Goal: Task Accomplishment & Management: Complete application form

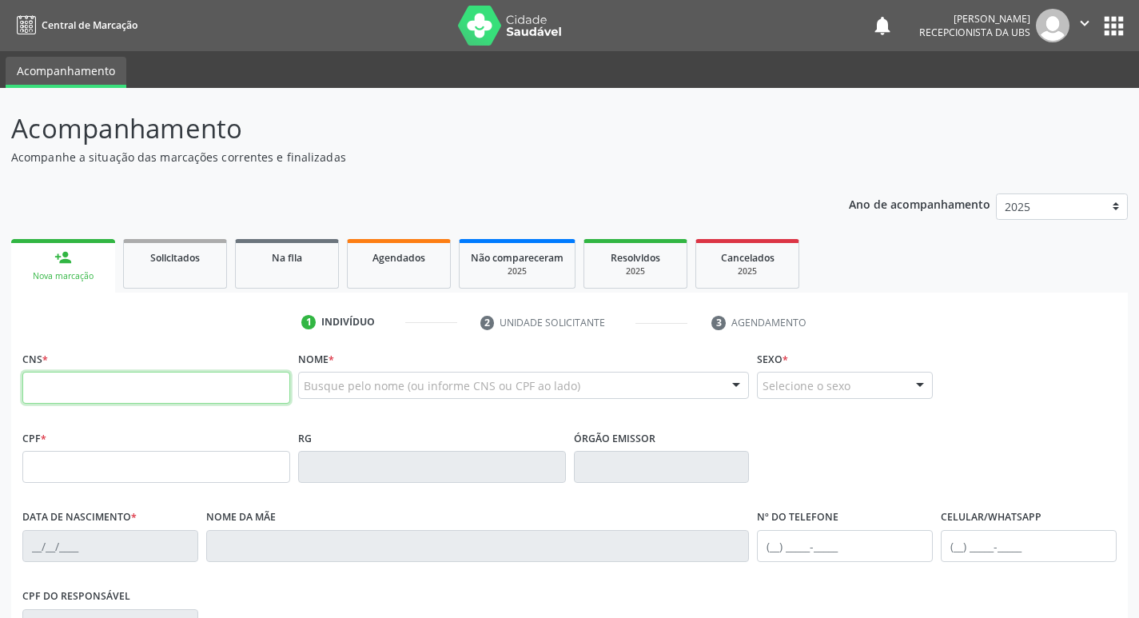
click at [235, 397] on input "text" at bounding box center [156, 388] width 268 height 32
click at [238, 393] on input "text" at bounding box center [156, 388] width 268 height 32
click at [196, 401] on input "text" at bounding box center [156, 388] width 268 height 32
click at [260, 394] on input "text" at bounding box center [156, 388] width 268 height 32
type input "708 5073 0636 0774"
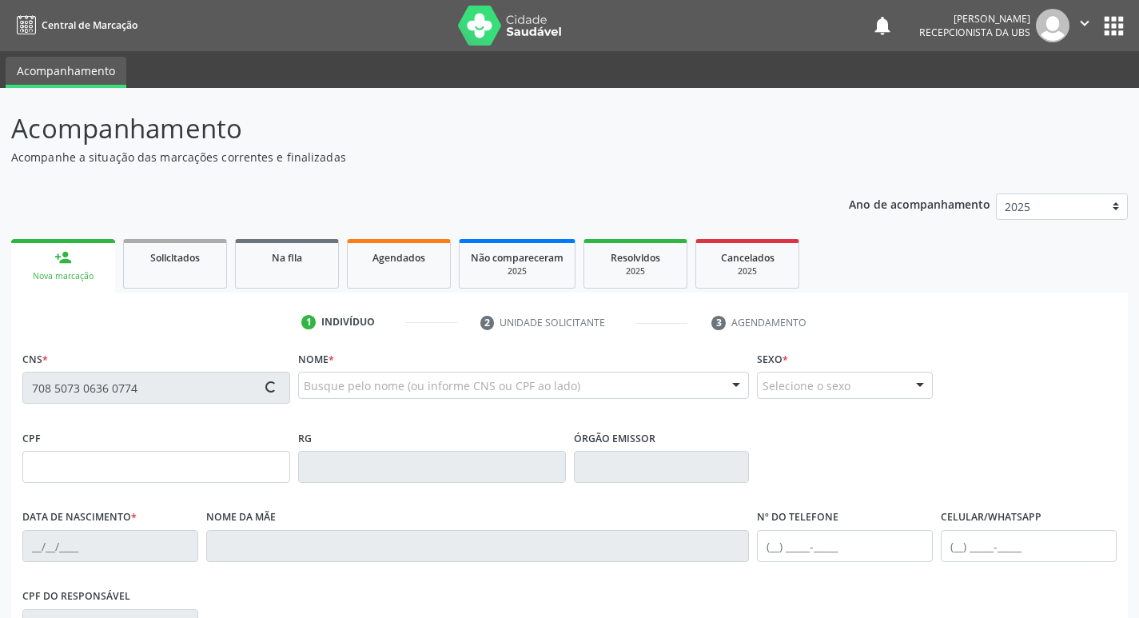
type input "036.152.504-43"
type input "[DATE]"
type input "[PERSON_NAME]"
type input "[PHONE_NUMBER]"
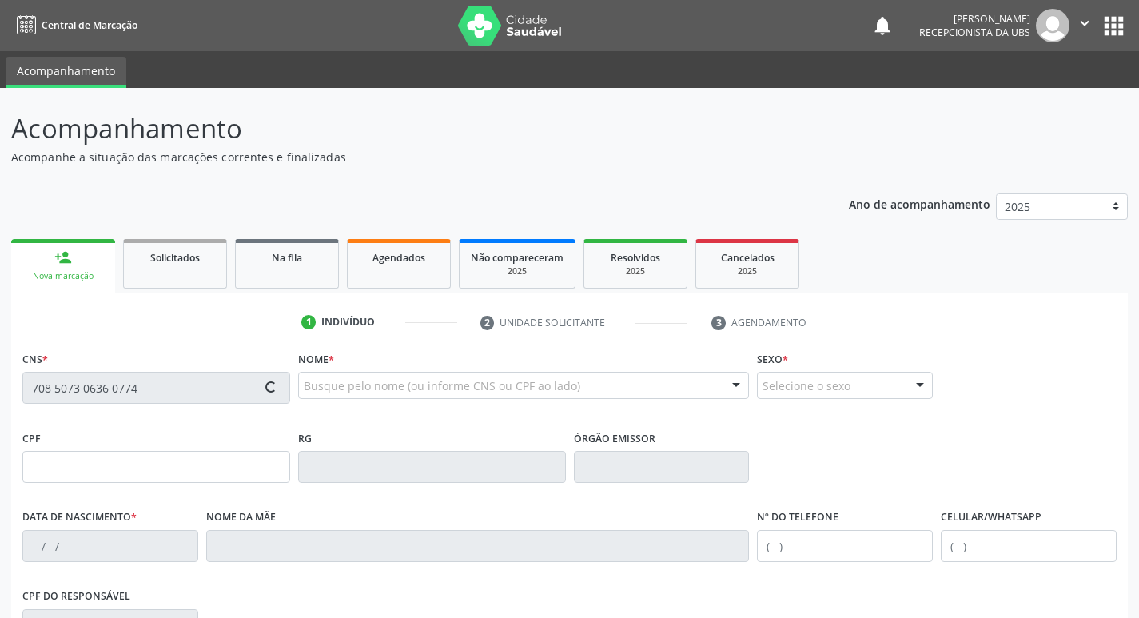
type input "32"
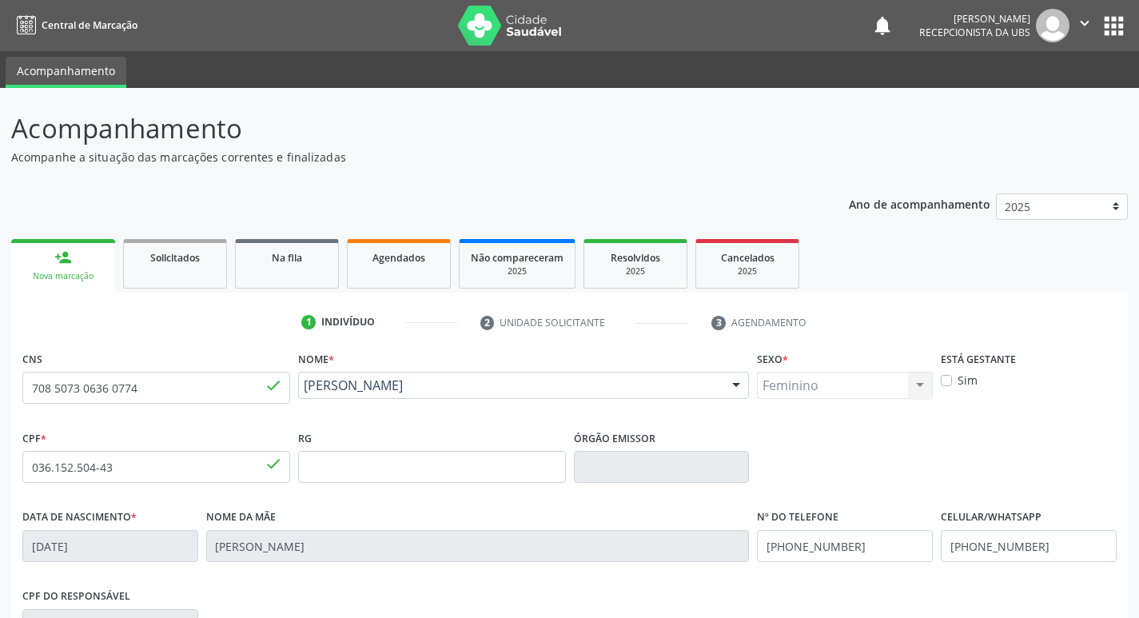
scroll to position [249, 0]
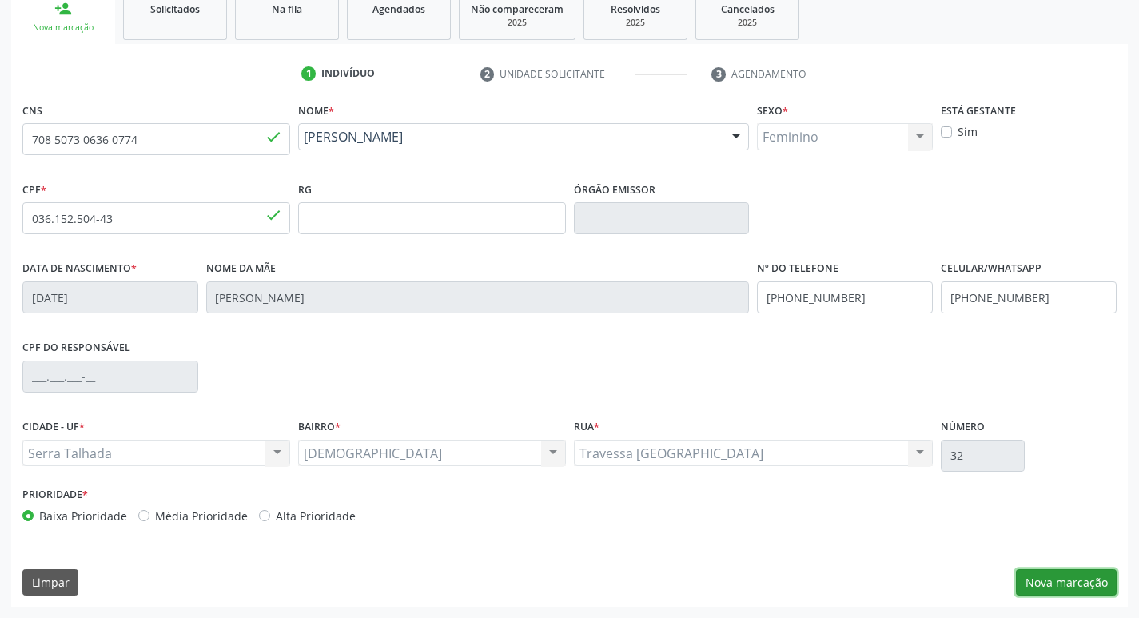
click at [1071, 583] on button "Nova marcação" at bounding box center [1066, 582] width 101 height 27
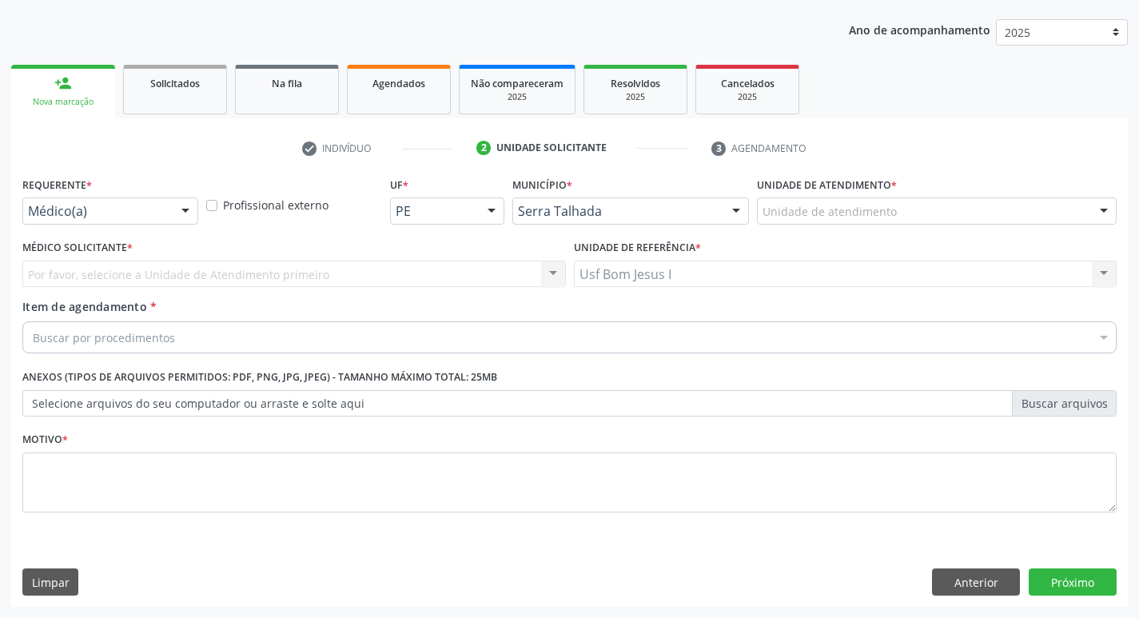
scroll to position [174, 0]
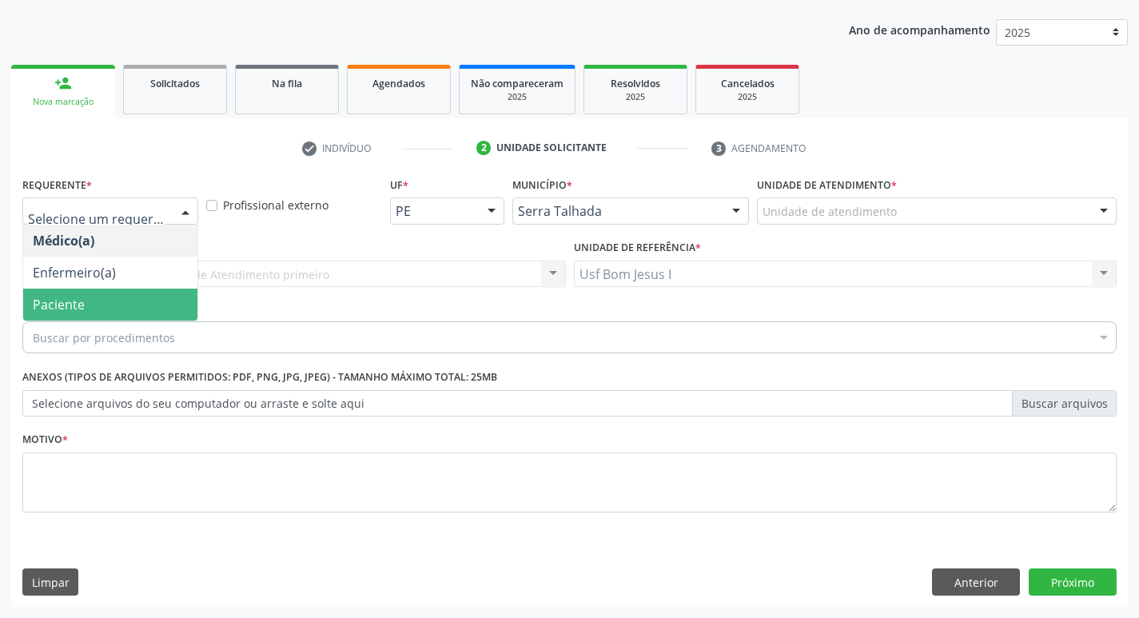
click at [82, 304] on span "Paciente" at bounding box center [59, 305] width 52 height 18
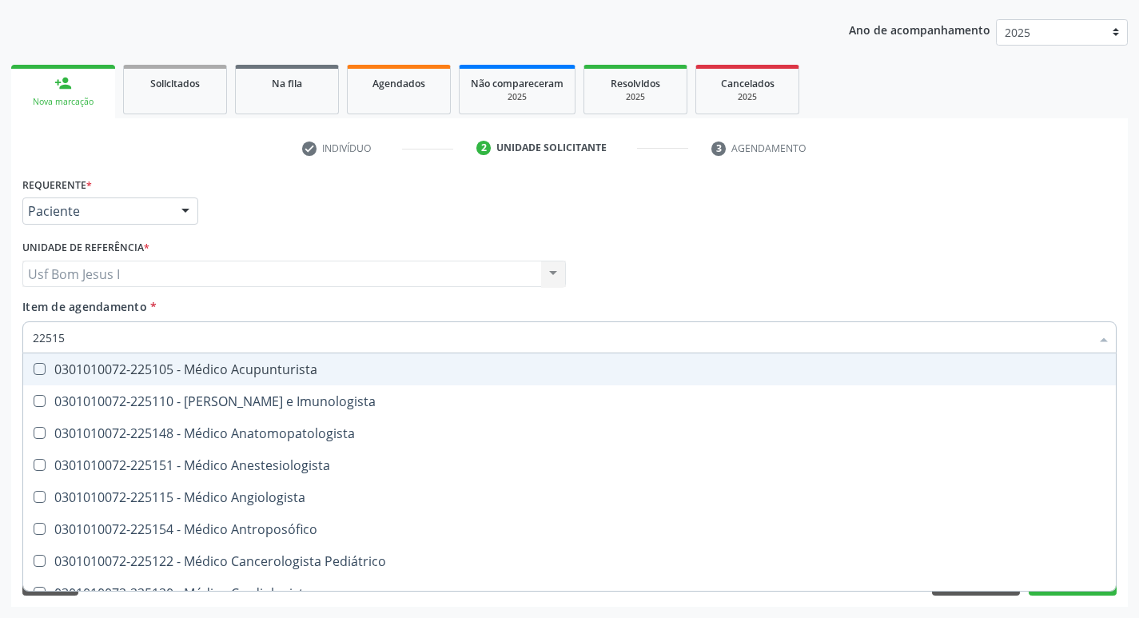
type input "225155"
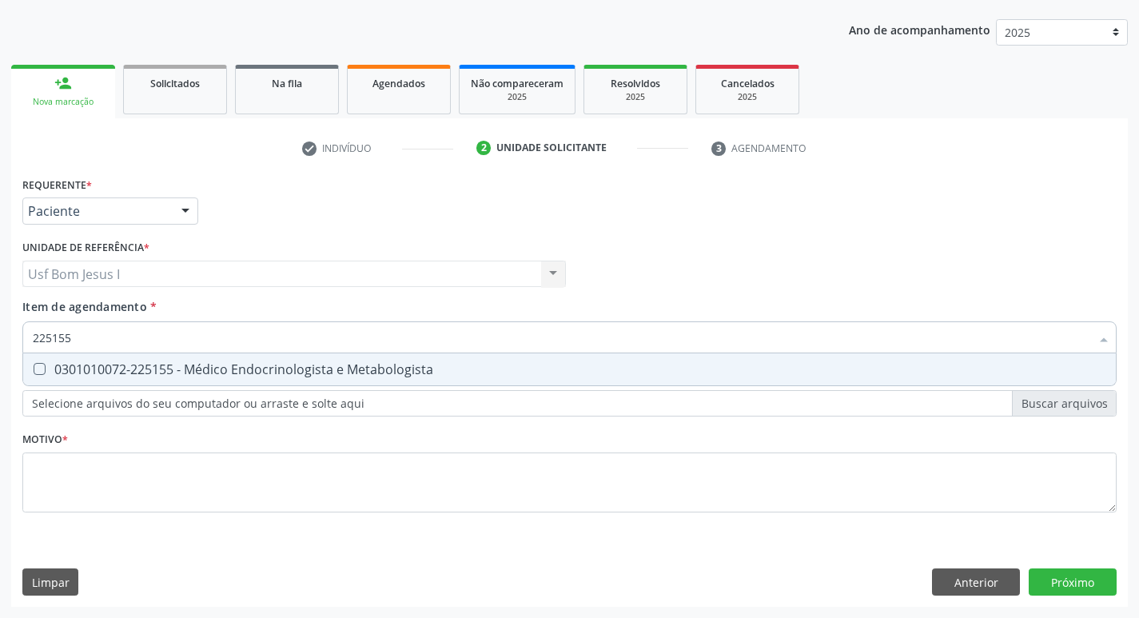
click at [150, 367] on div "0301010072-225155 - Médico Endocrinologista e Metabologista" at bounding box center [570, 369] width 1074 height 13
checkbox Metabologista "true"
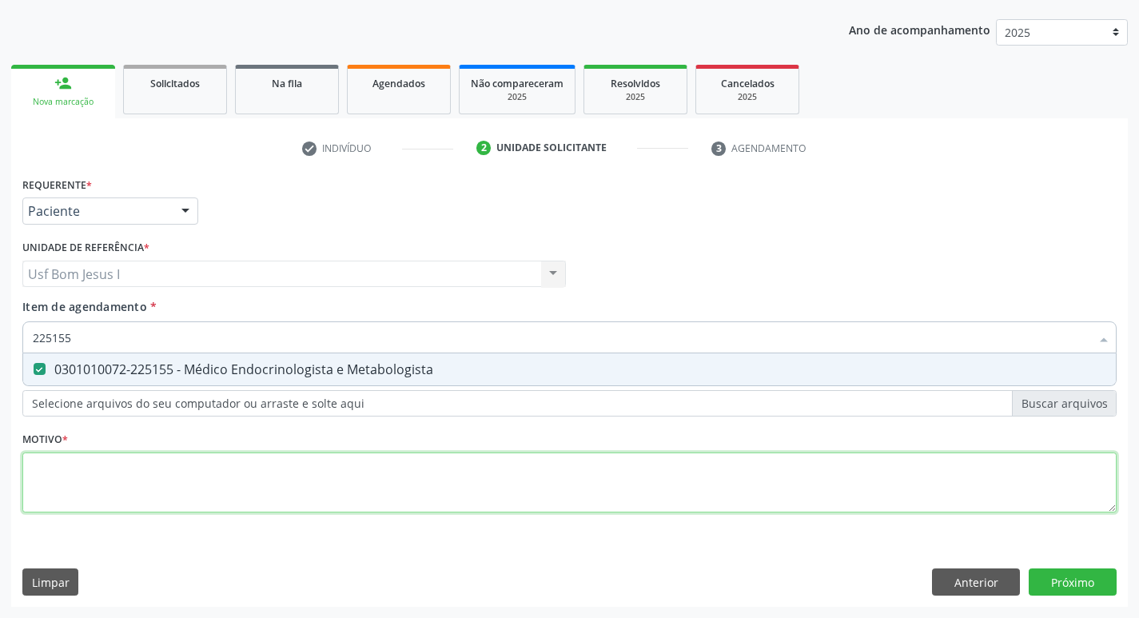
click at [137, 493] on div "Requerente * Paciente Médico(a) Enfermeiro(a) Paciente Nenhum resultado encontr…" at bounding box center [569, 354] width 1095 height 362
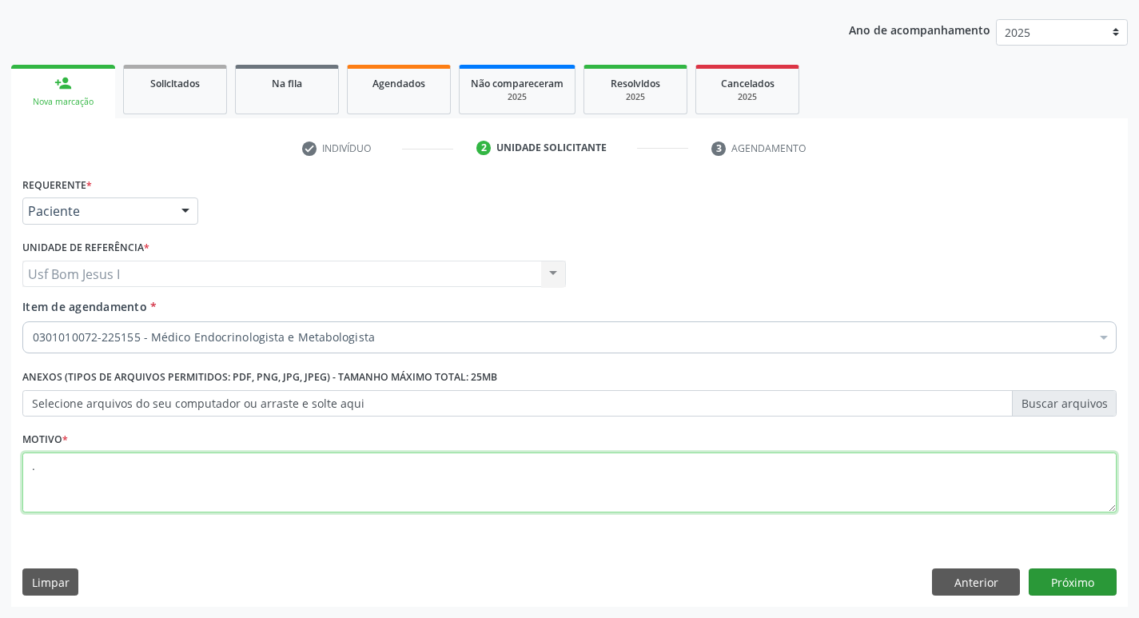
type textarea "."
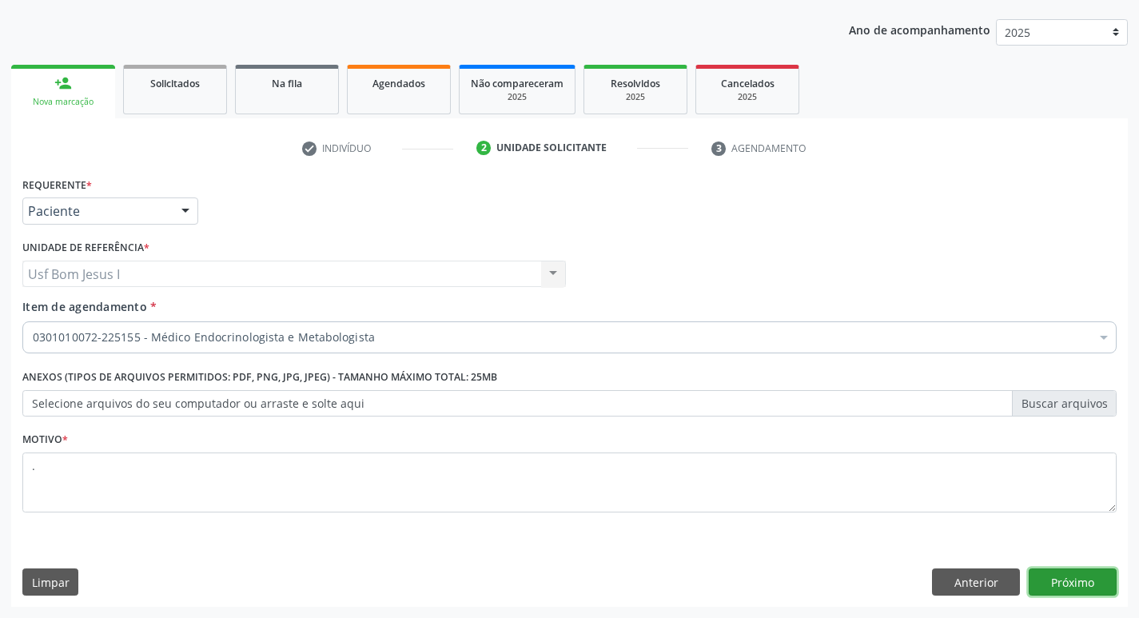
click at [1068, 580] on button "Próximo" at bounding box center [1073, 582] width 88 height 27
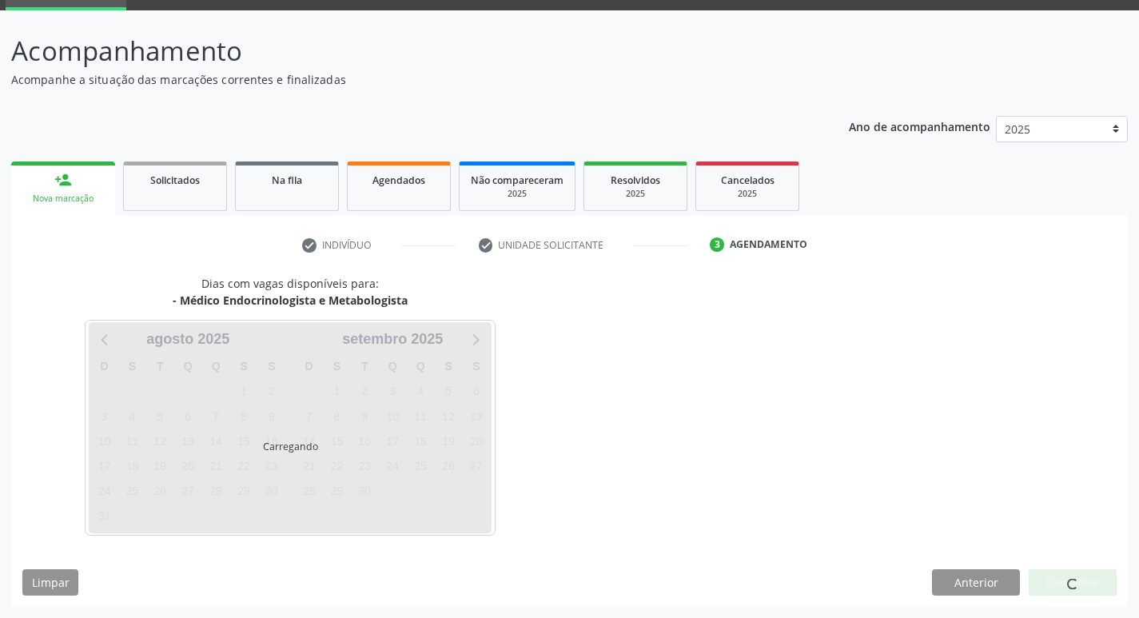
scroll to position [78, 0]
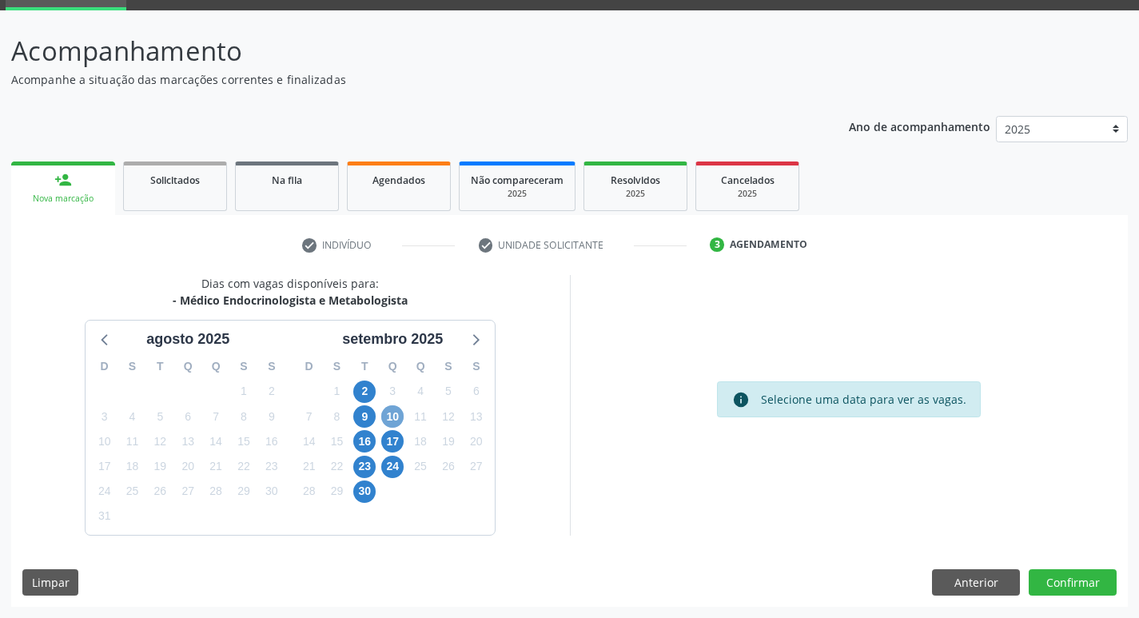
click at [395, 417] on span "10" at bounding box center [392, 416] width 22 height 22
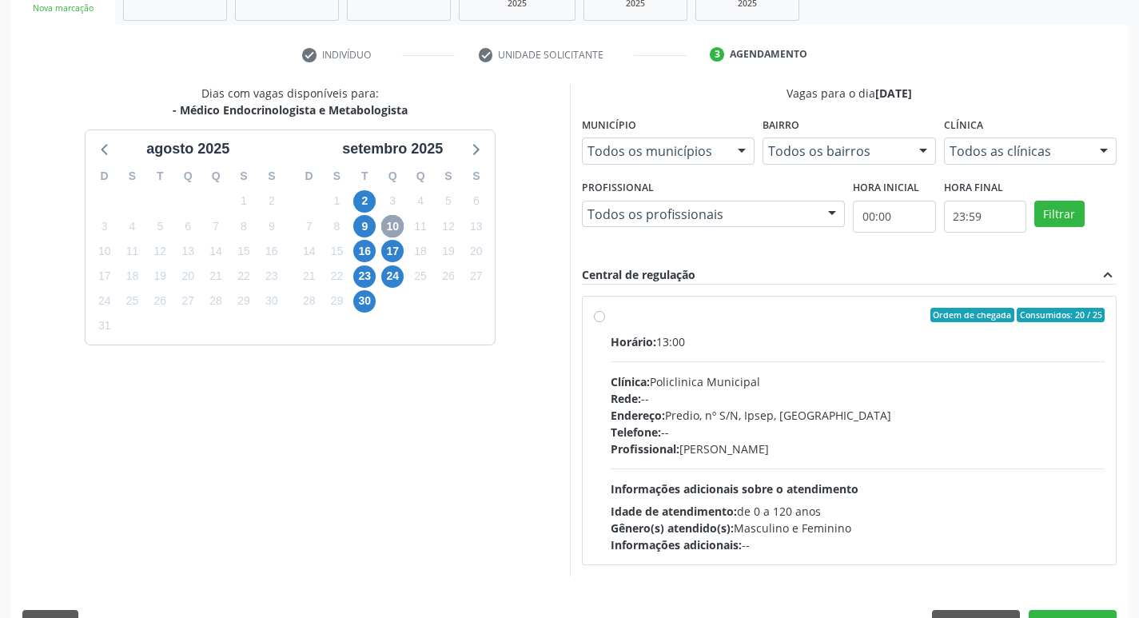
scroll to position [291, 0]
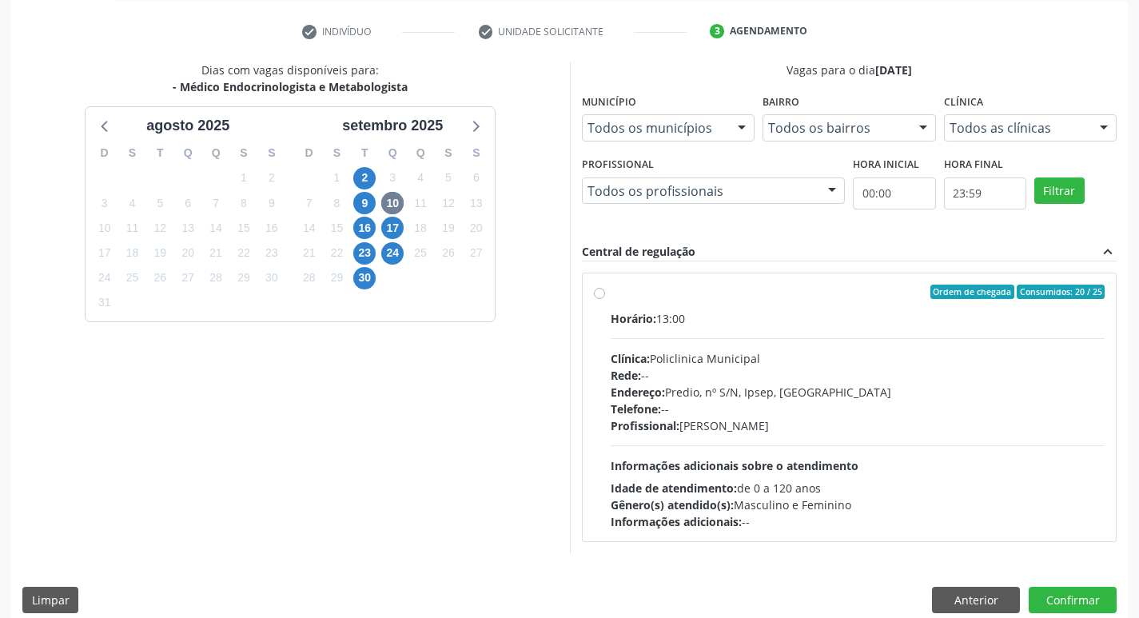
click at [891, 385] on div "Endereço: Predio, nº S/N, Ipsep, Serra Talhada - PE" at bounding box center [858, 392] width 495 height 17
click at [605, 299] on input "Ordem de chegada Consumidos: 20 / 25 Horário: 13:00 Clínica: Policlinica Munici…" at bounding box center [599, 292] width 11 height 14
radio input "true"
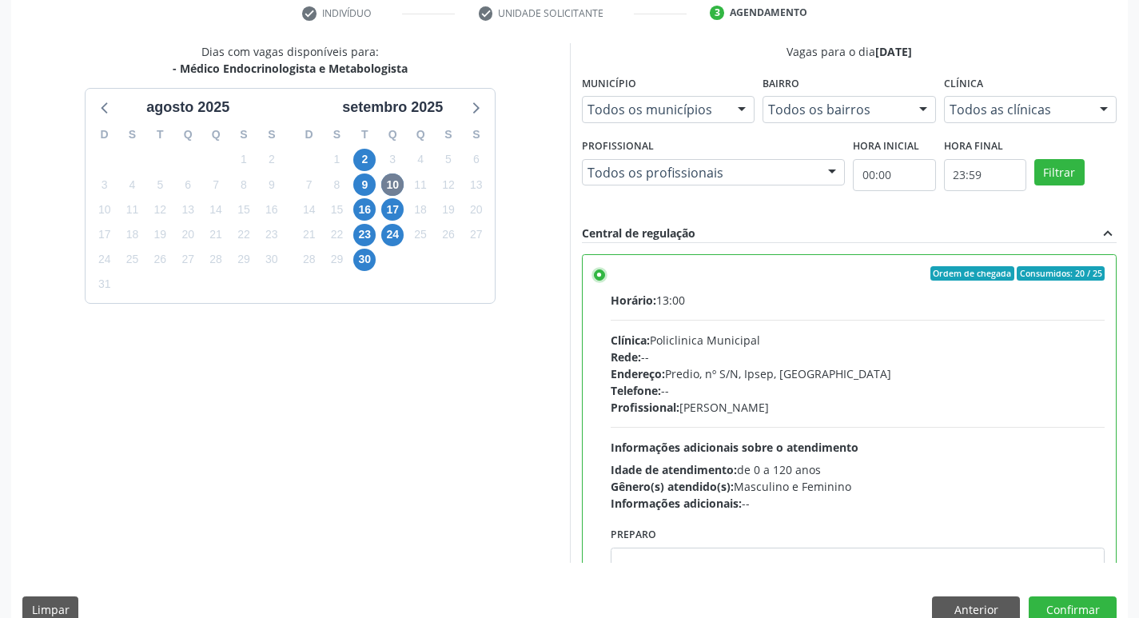
scroll to position [337, 0]
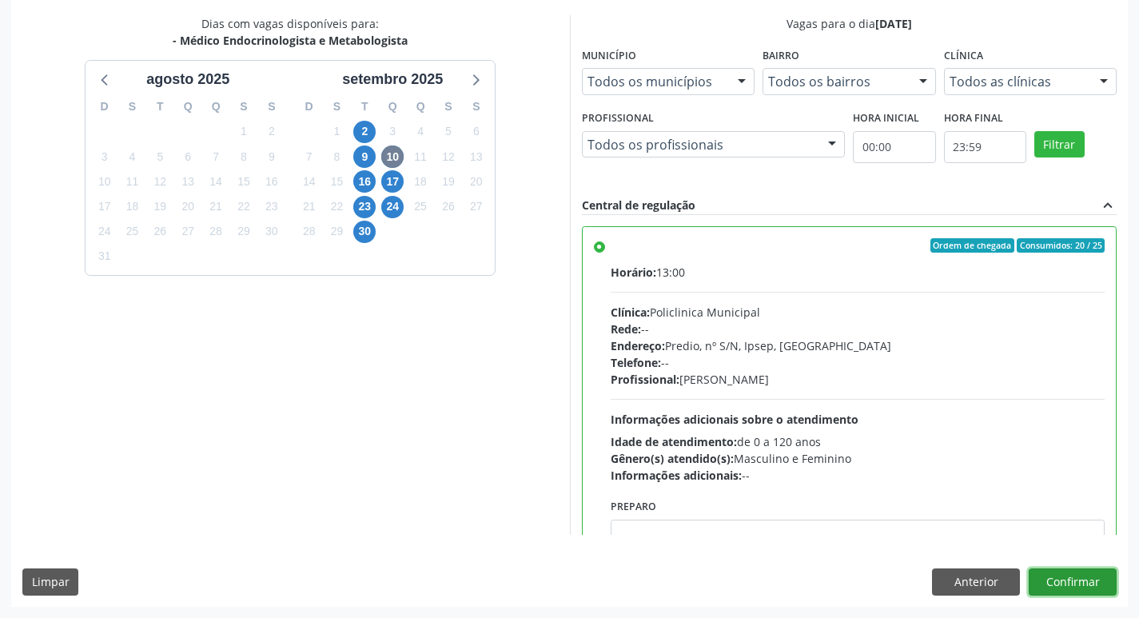
click at [1094, 583] on button "Confirmar" at bounding box center [1073, 582] width 88 height 27
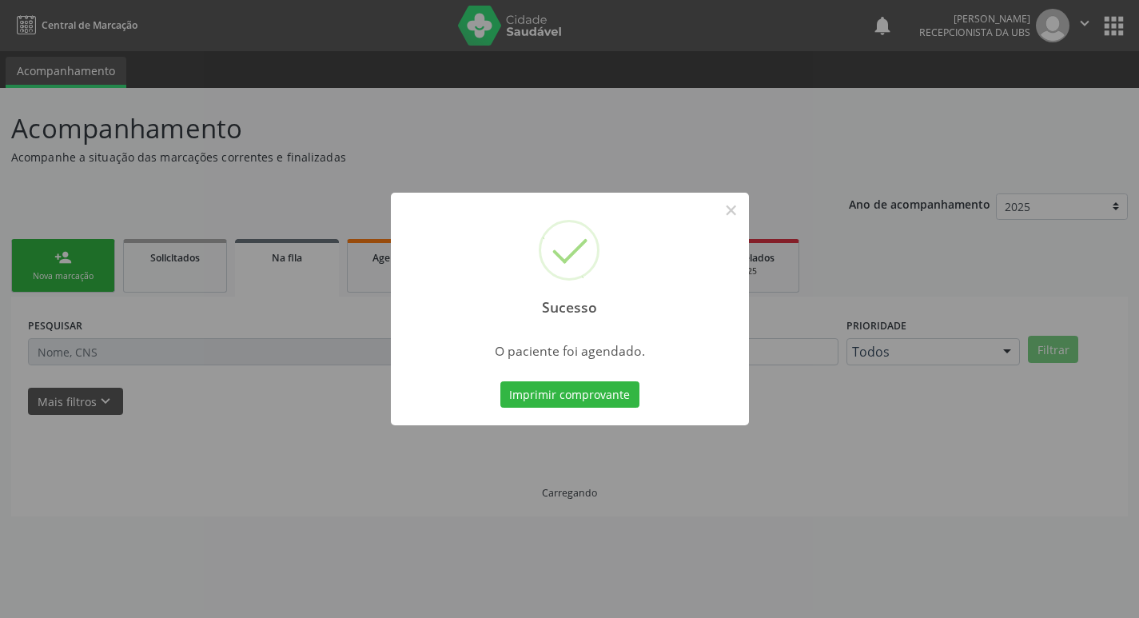
scroll to position [0, 0]
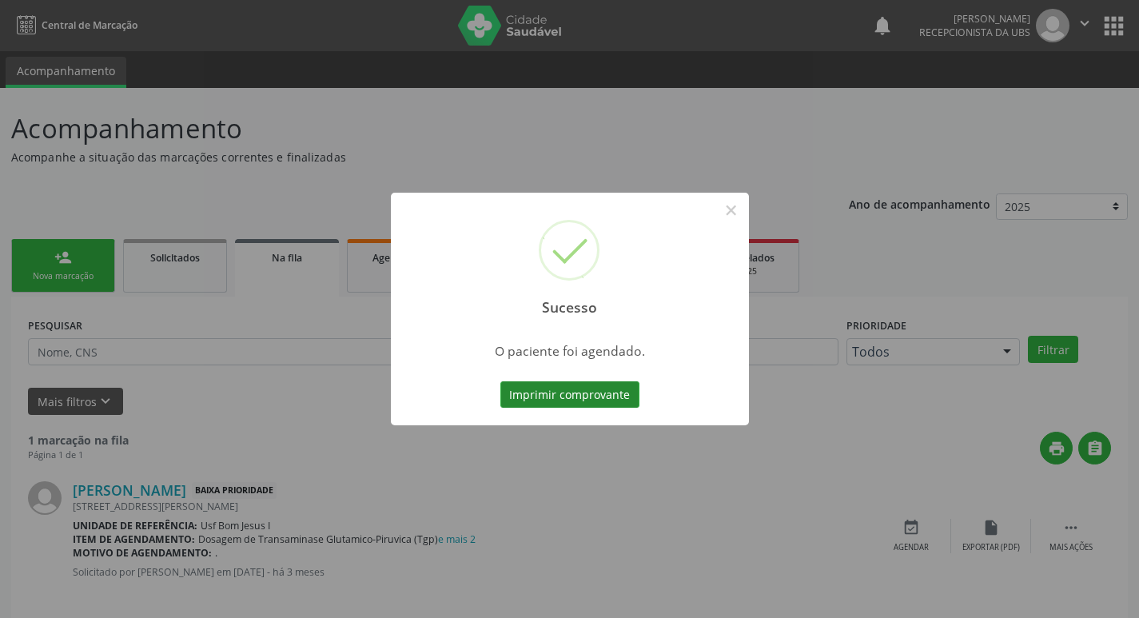
click at [557, 396] on button "Imprimir comprovante" at bounding box center [570, 394] width 139 height 27
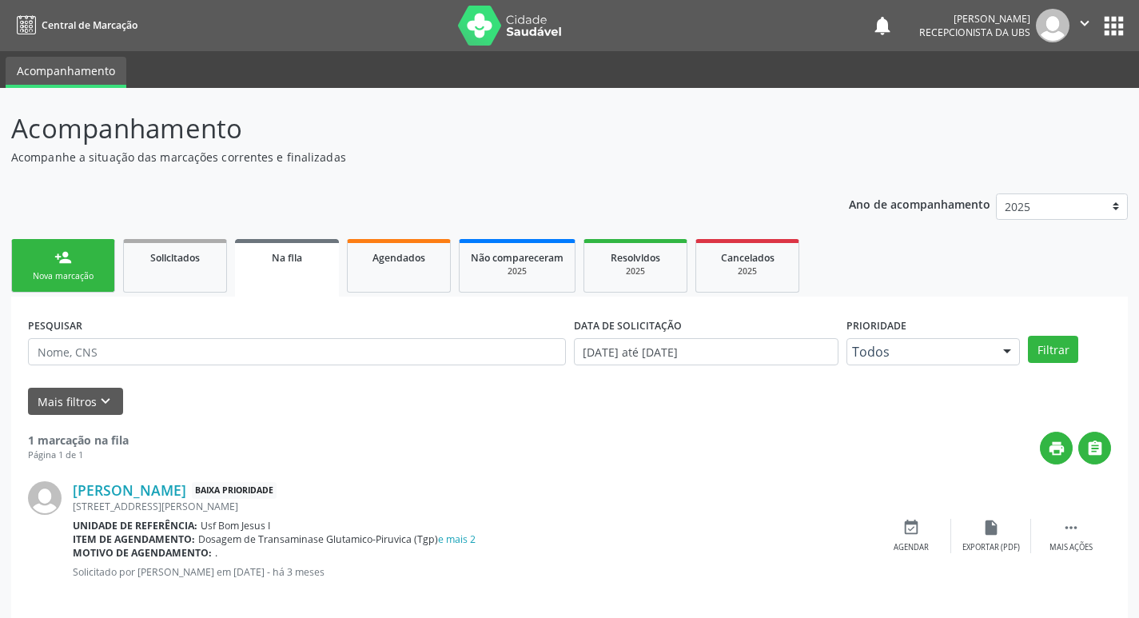
click at [77, 260] on link "person_add Nova marcação" at bounding box center [63, 266] width 104 height 54
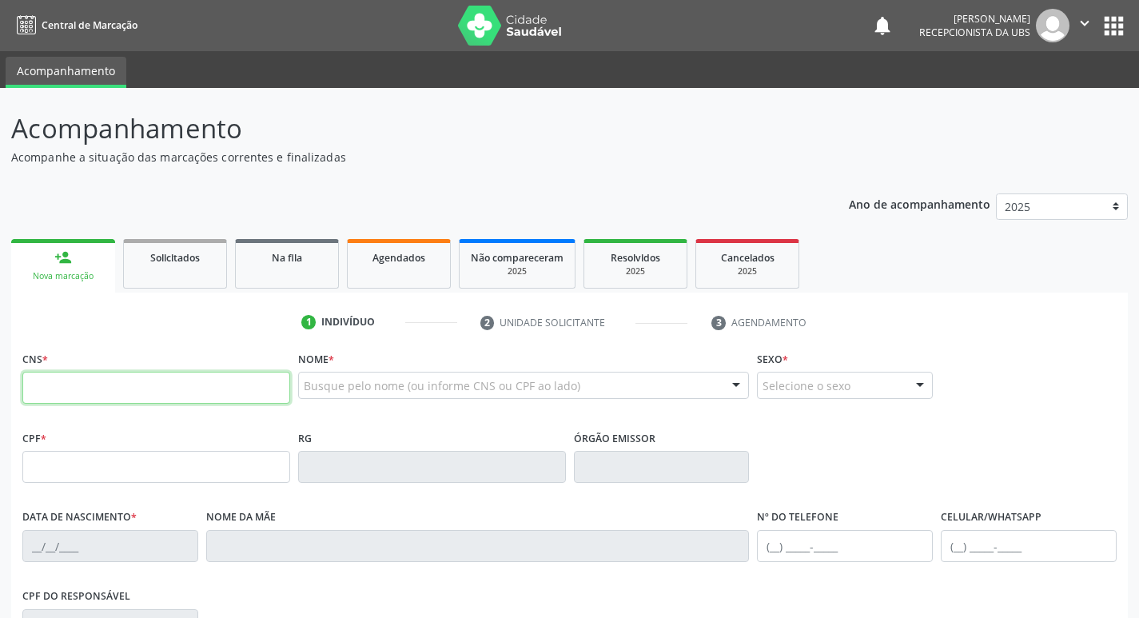
click at [185, 388] on input "text" at bounding box center [156, 388] width 268 height 32
click at [235, 394] on input "text" at bounding box center [156, 388] width 268 height 32
type input "706 4076 8003 5482"
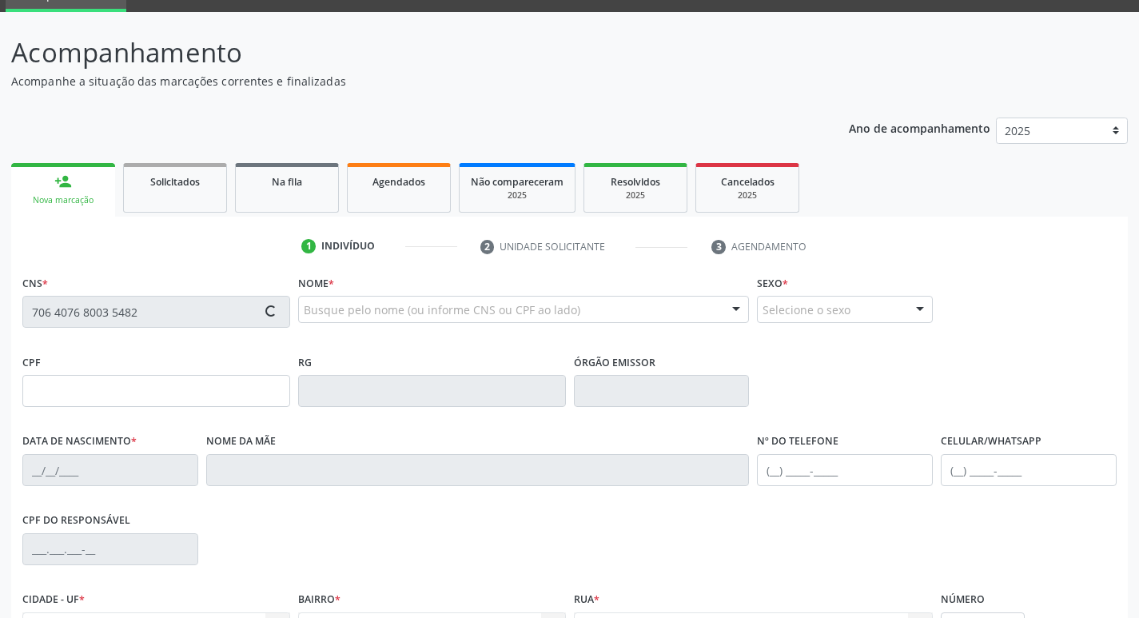
scroll to position [249, 0]
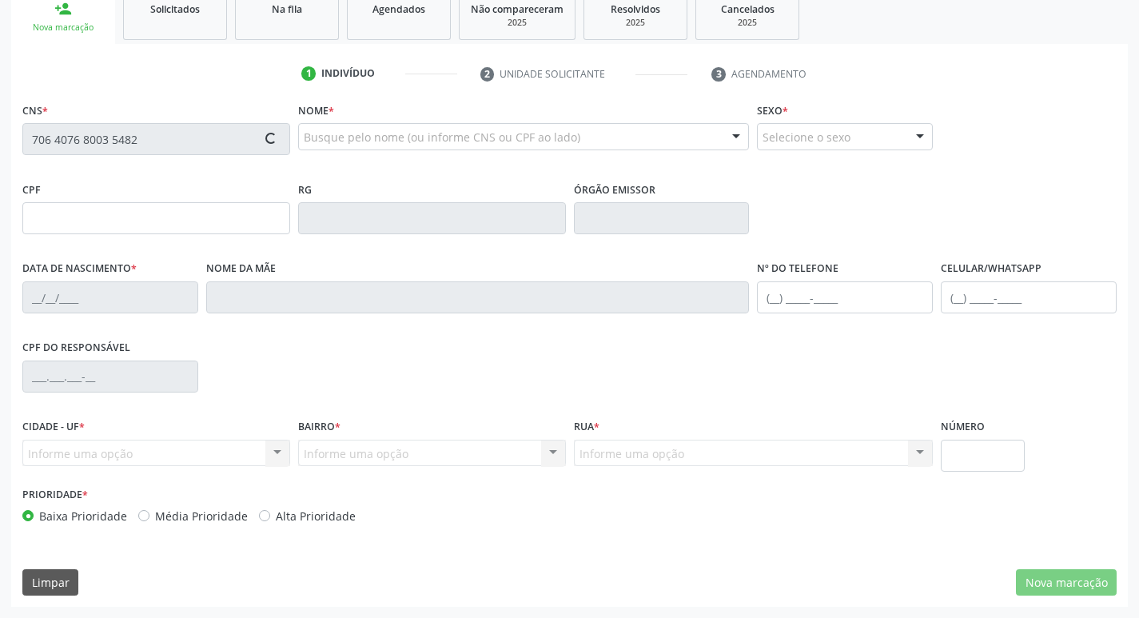
type input "456.409.714-87"
type input "15/06/1955"
type input "Luzia Bezerra da Silva"
type input "(87) 99999-9999"
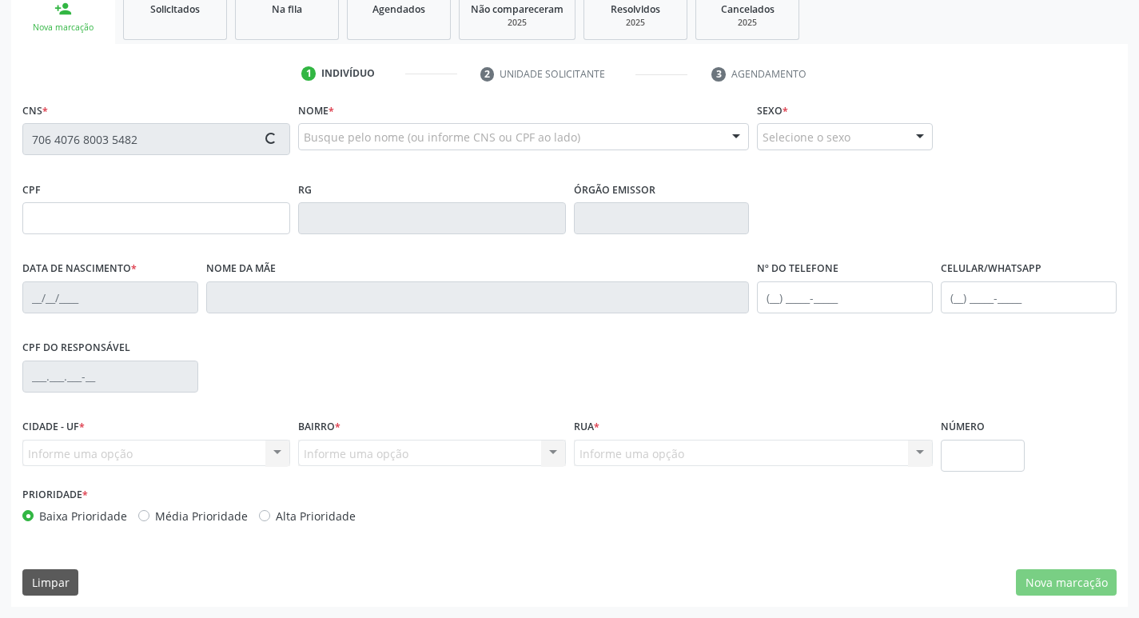
type input "203"
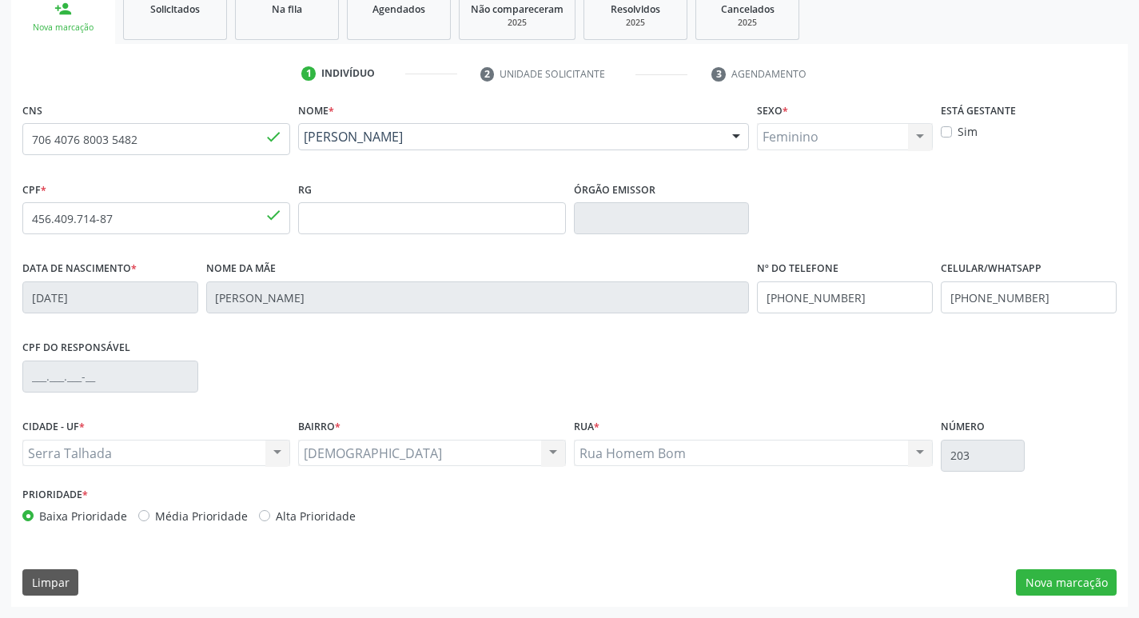
click at [1056, 567] on div "CNS 706 4076 8003 5482 done Nome * Maria Leni da Silva Maria Leni da Silva CNS:…" at bounding box center [569, 352] width 1117 height 509
click at [1054, 580] on button "Nova marcação" at bounding box center [1066, 582] width 101 height 27
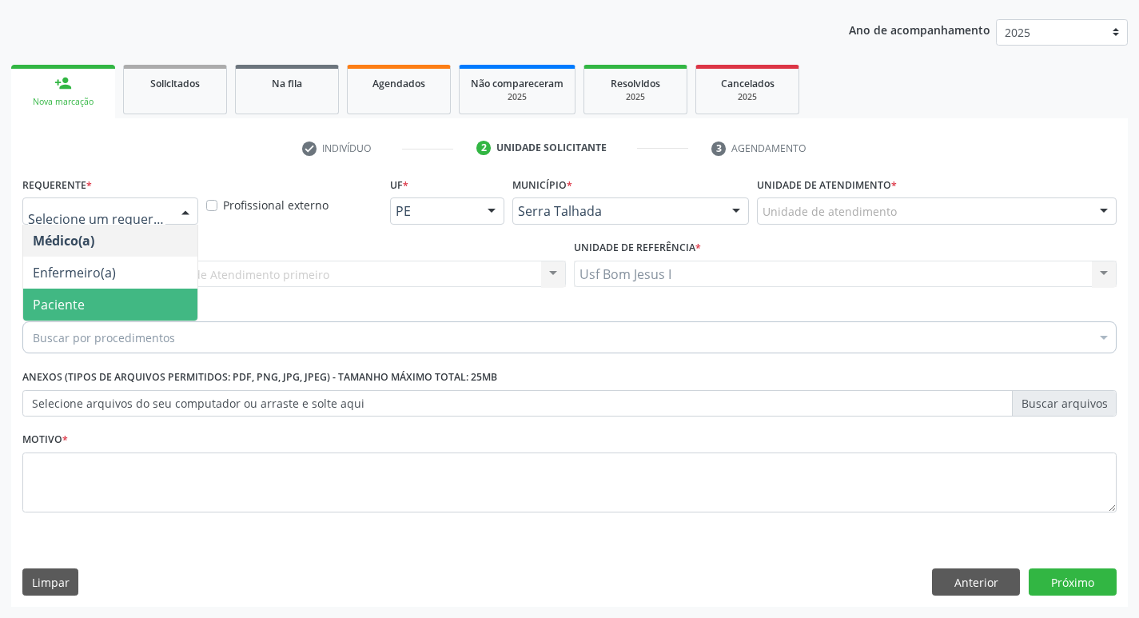
click at [87, 306] on span "Paciente" at bounding box center [110, 305] width 174 height 32
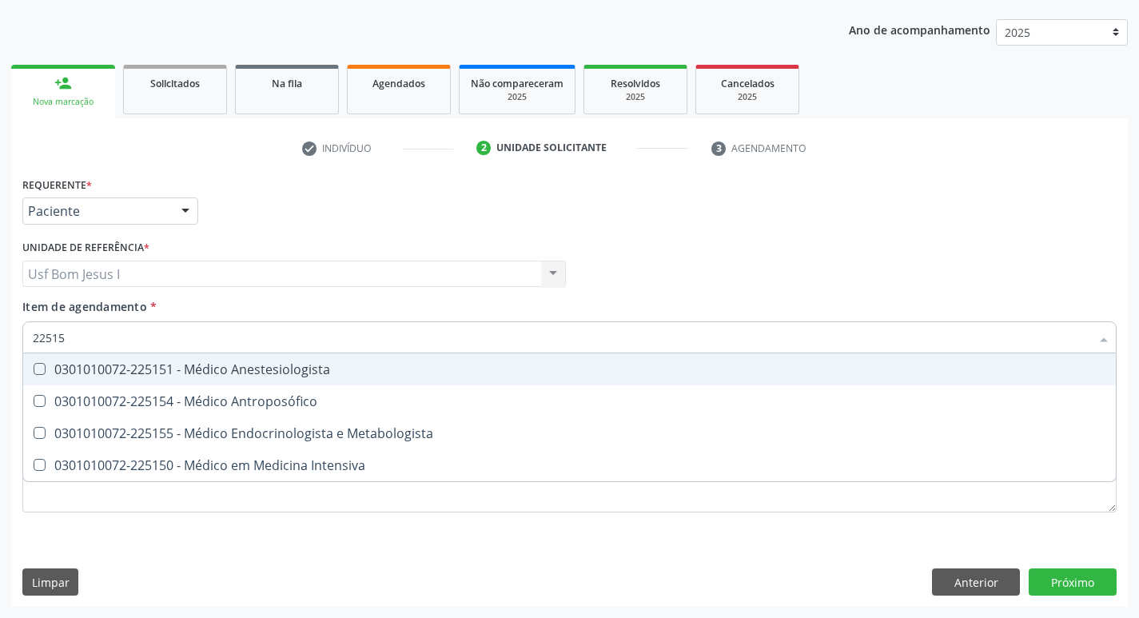
type input "225155"
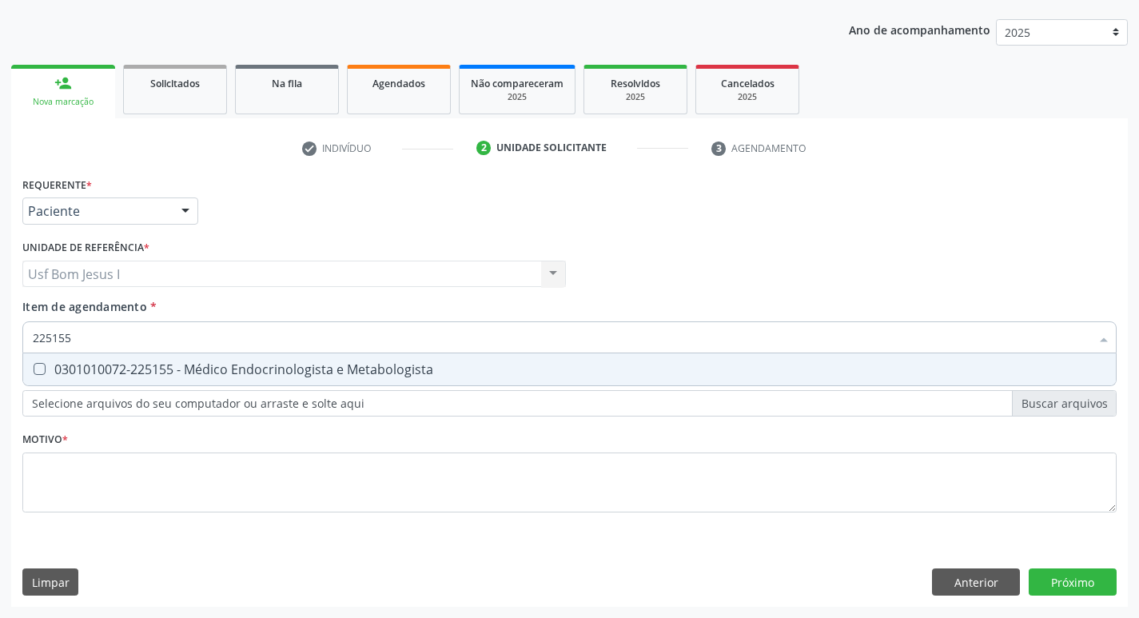
click at [157, 357] on span "0301010072-225155 - Médico Endocrinologista e Metabologista" at bounding box center [569, 369] width 1093 height 32
checkbox Metabologista "true"
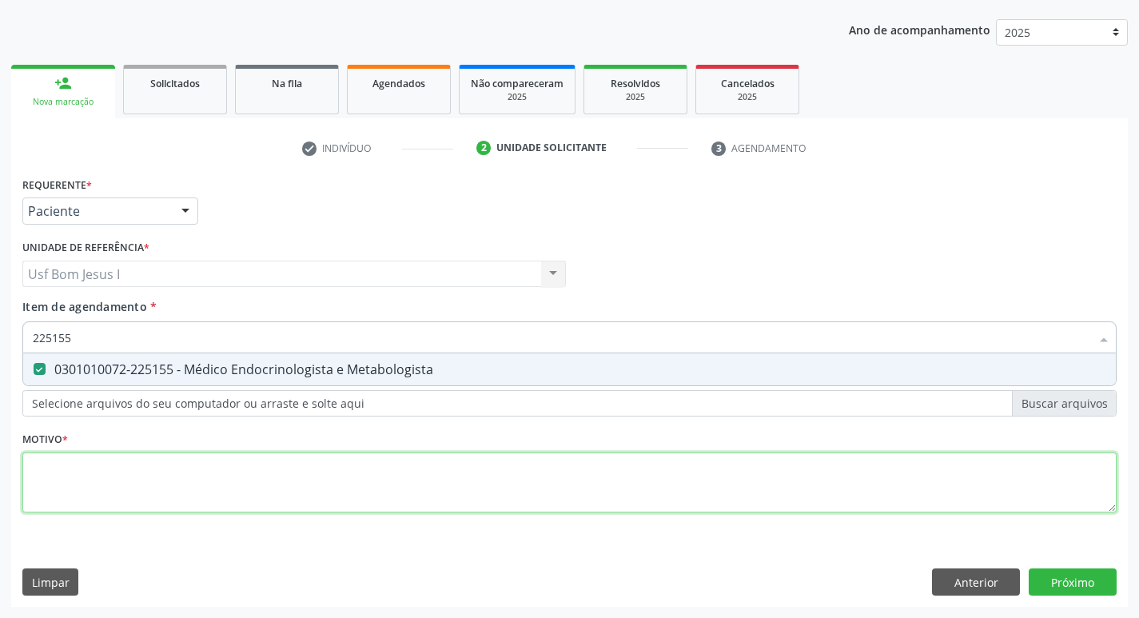
click at [178, 487] on div "Requerente * Paciente Médico(a) Enfermeiro(a) Paciente Nenhum resultado encontr…" at bounding box center [569, 354] width 1095 height 362
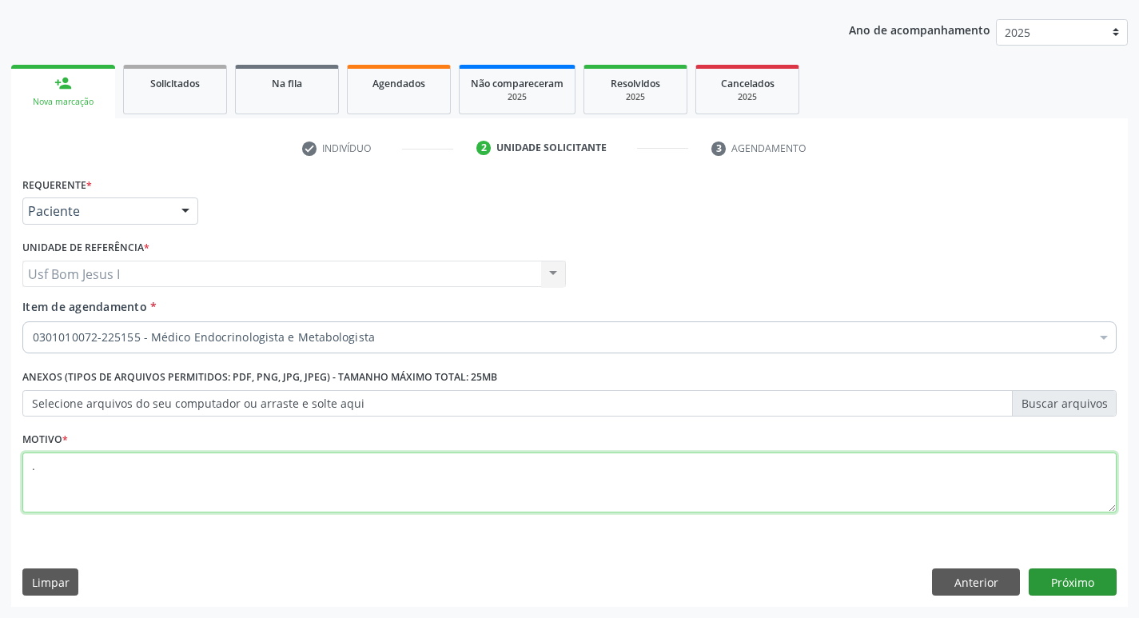
type textarea "."
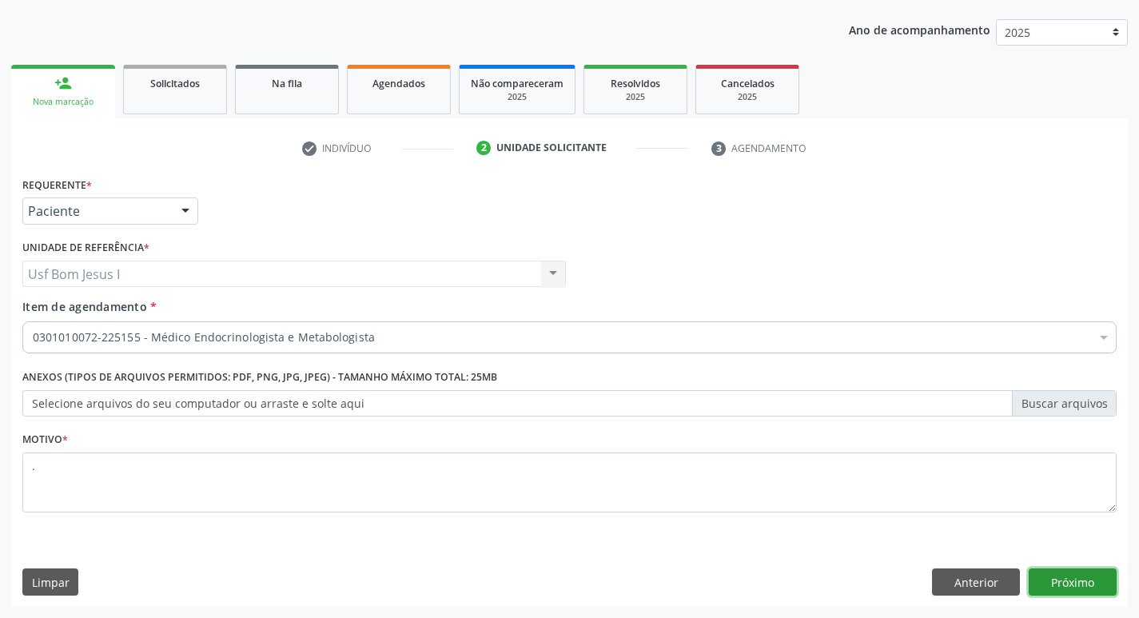
click at [1085, 583] on button "Próximo" at bounding box center [1073, 582] width 88 height 27
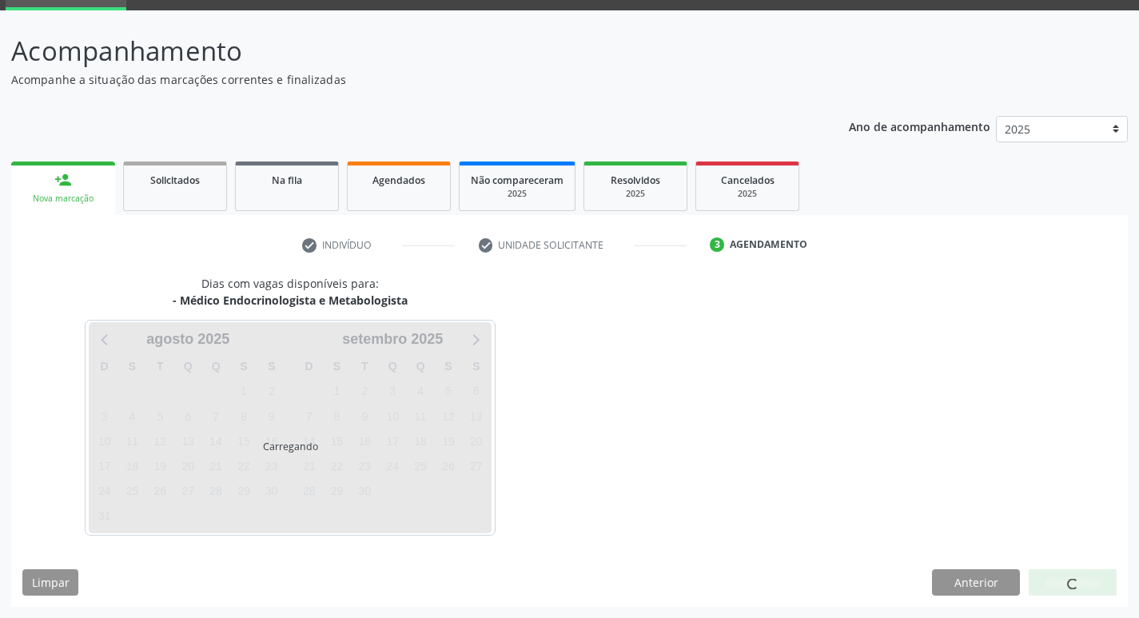
scroll to position [78, 0]
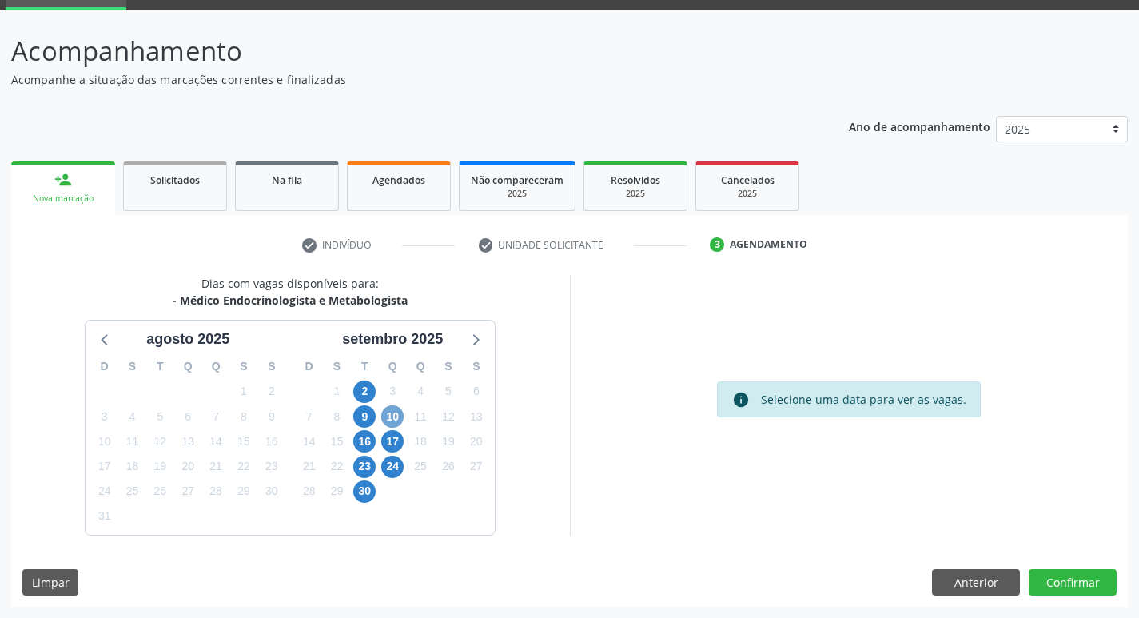
click at [393, 414] on span "10" at bounding box center [392, 416] width 22 height 22
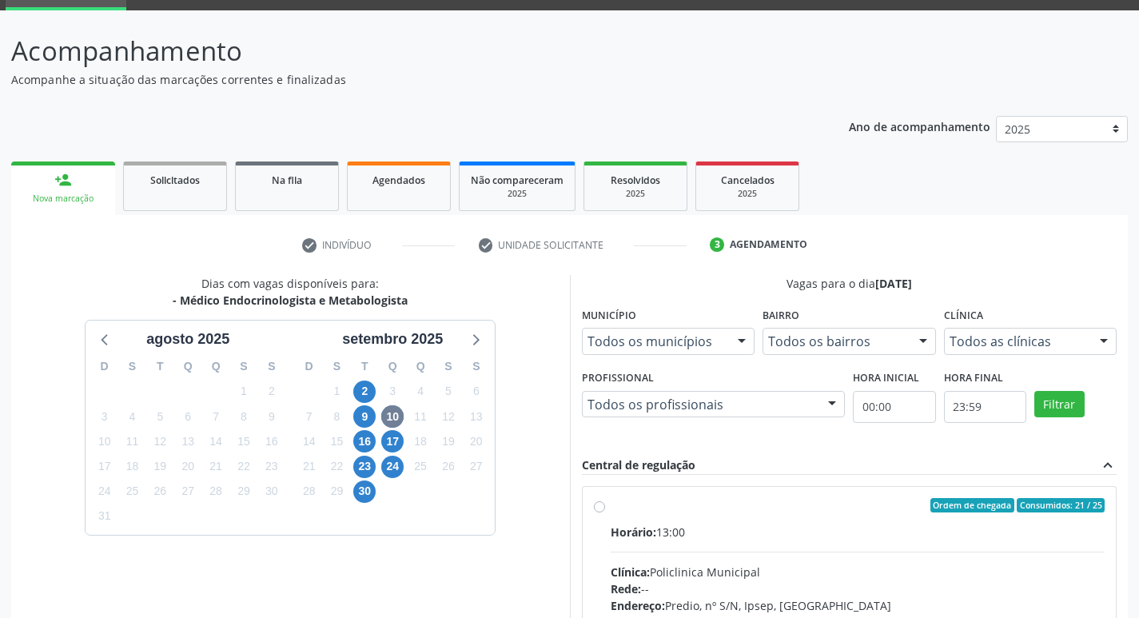
click at [814, 537] on div "Horário: 13:00" at bounding box center [858, 532] width 495 height 17
click at [605, 513] on input "Ordem de chegada Consumidos: 21 / 25 Horário: 13:00 Clínica: Policlinica Munici…" at bounding box center [599, 505] width 11 height 14
radio input "true"
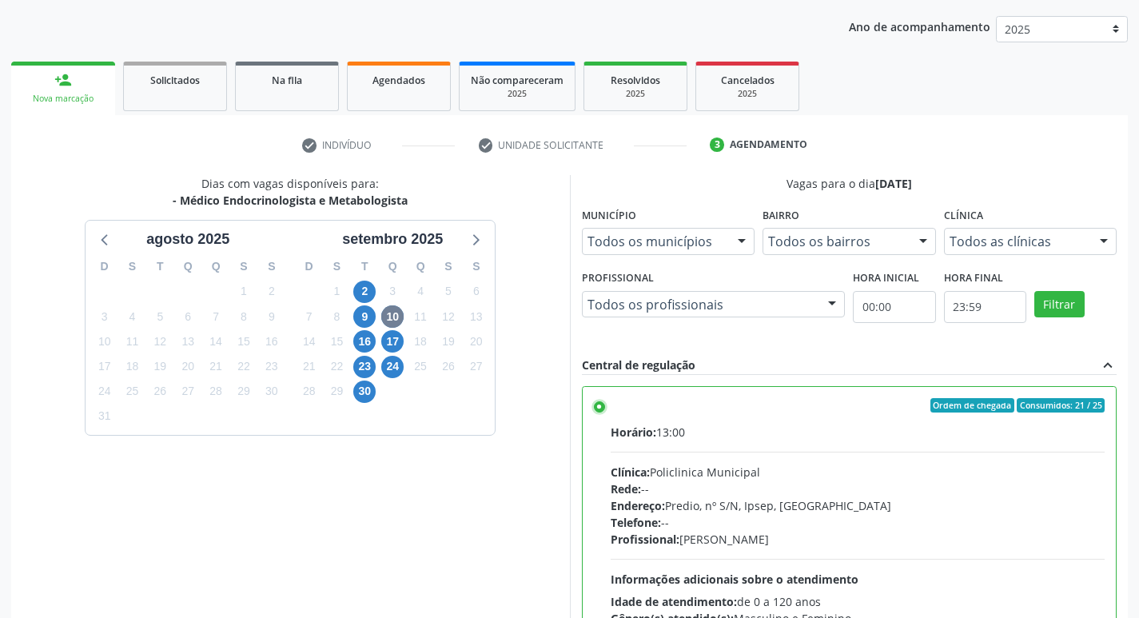
scroll to position [337, 0]
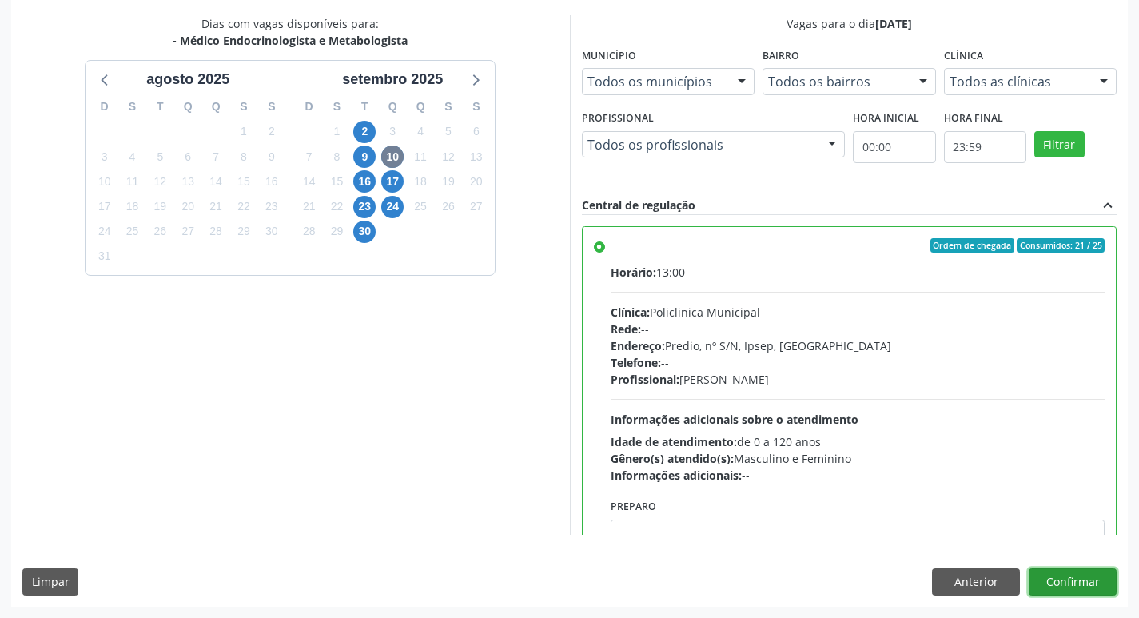
click at [1089, 584] on button "Confirmar" at bounding box center [1073, 582] width 88 height 27
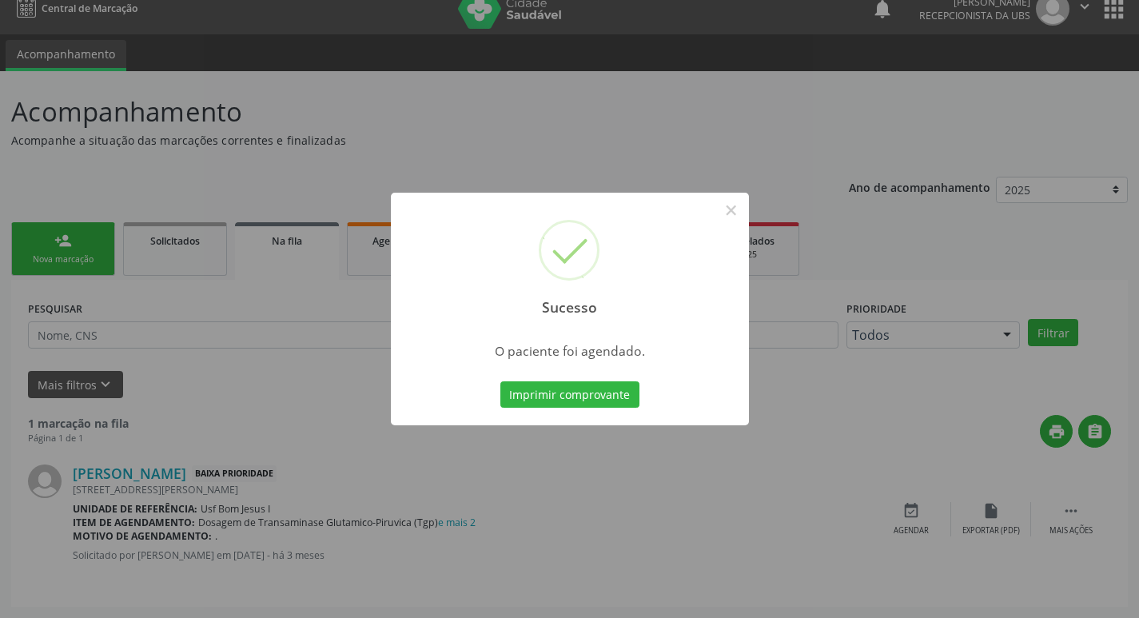
scroll to position [0, 0]
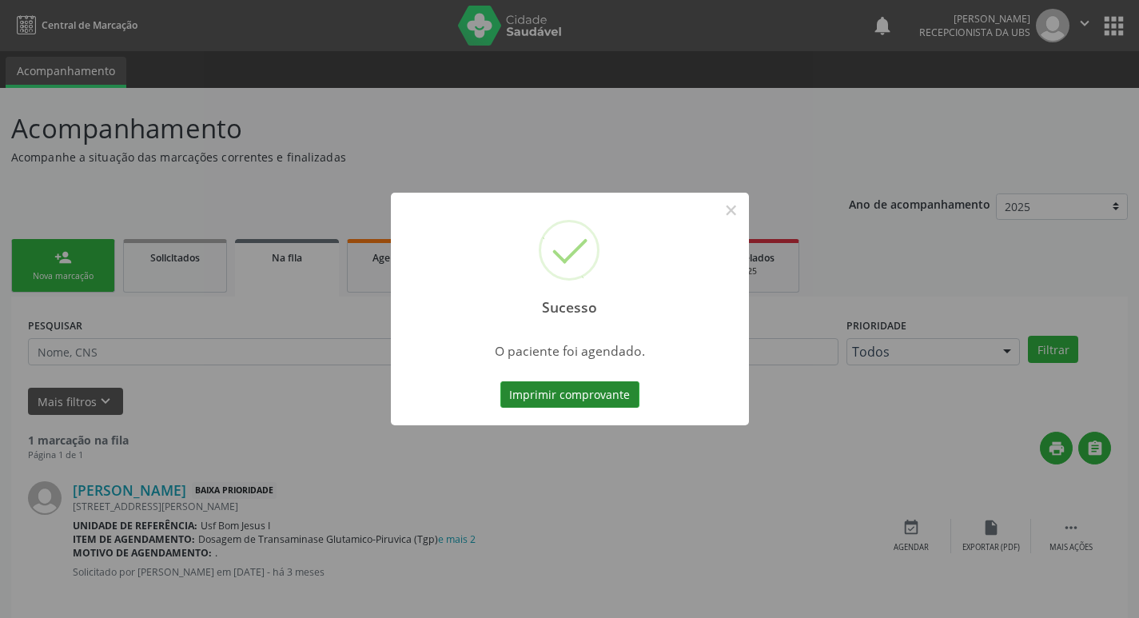
click at [565, 395] on button "Imprimir comprovante" at bounding box center [570, 394] width 139 height 27
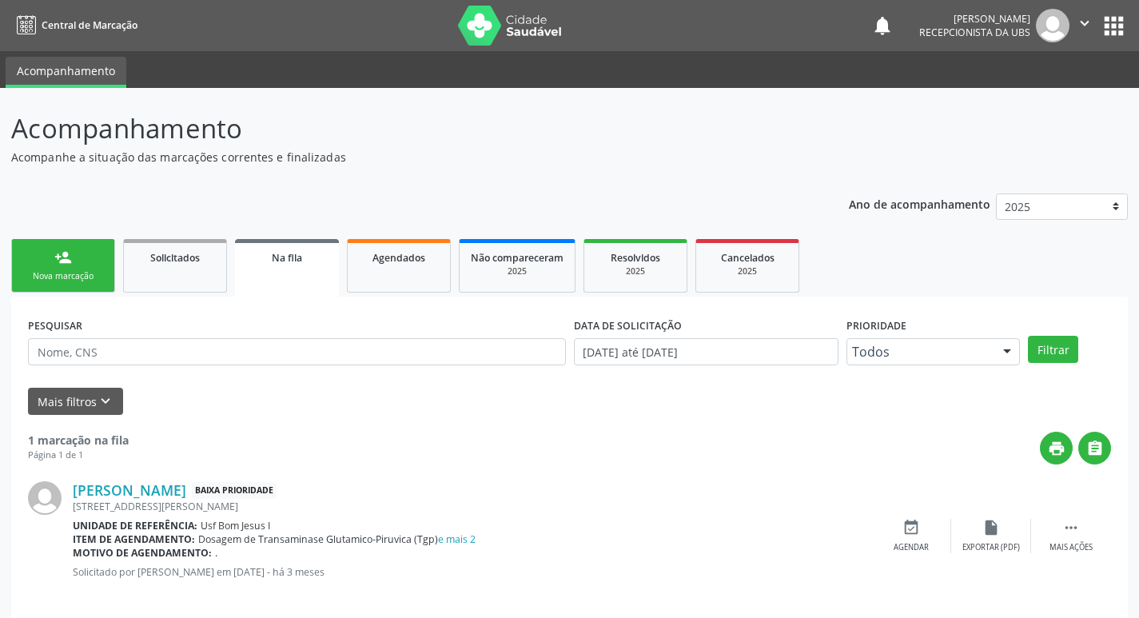
click at [70, 267] on link "person_add Nova marcação" at bounding box center [63, 266] width 104 height 54
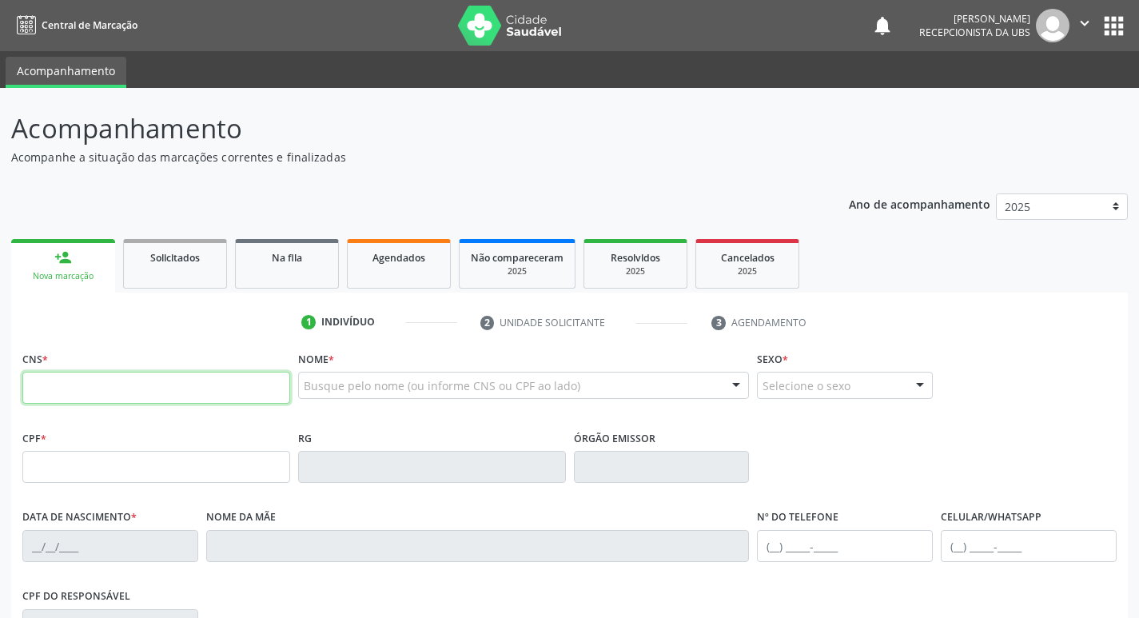
click at [110, 391] on input "text" at bounding box center [156, 388] width 268 height 32
type input "898 0037 2274 3755"
type input "14/12/2004"
type input "Maria da Penha Menezez de Araujo"
type input "(87) 99953-6621"
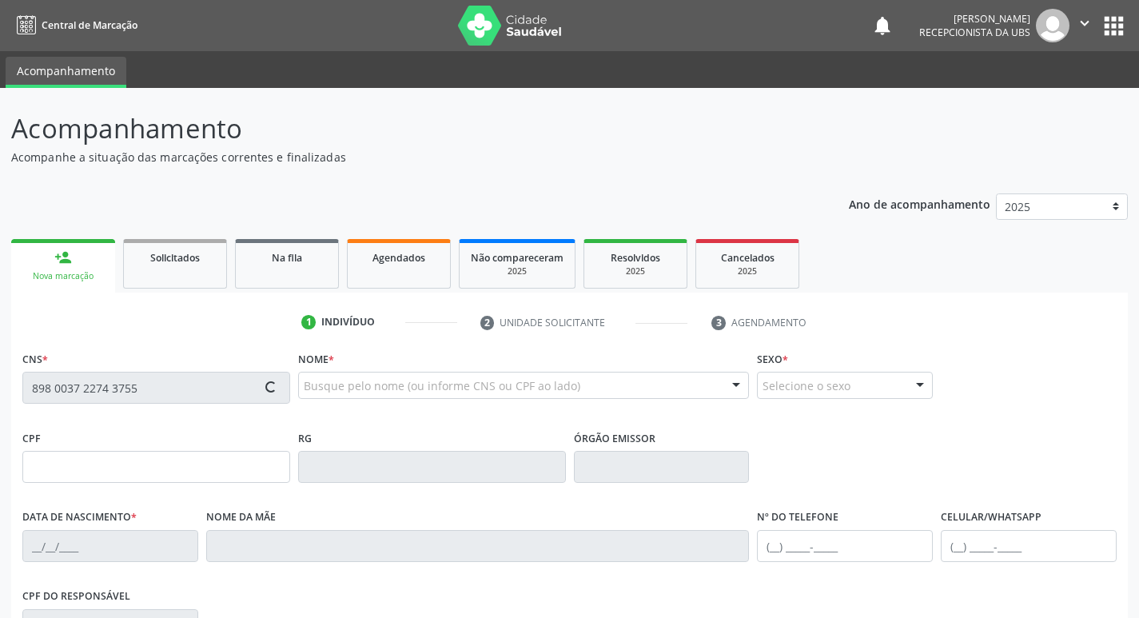
type input "(87) 99953-6621"
type input "030.912.364-04"
type input "293"
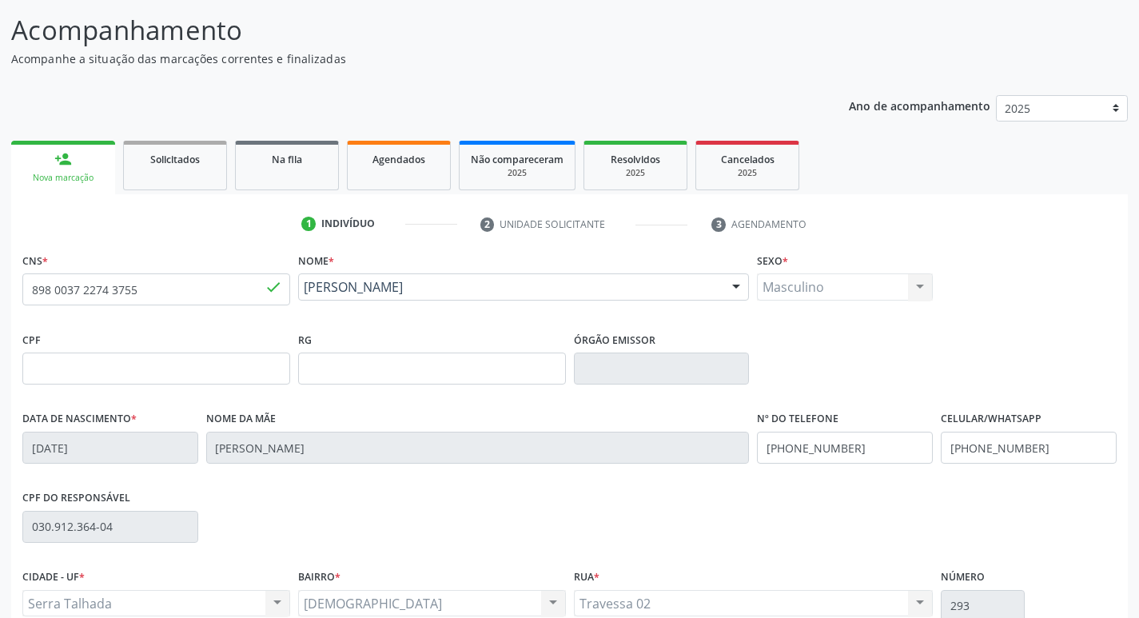
scroll to position [249, 0]
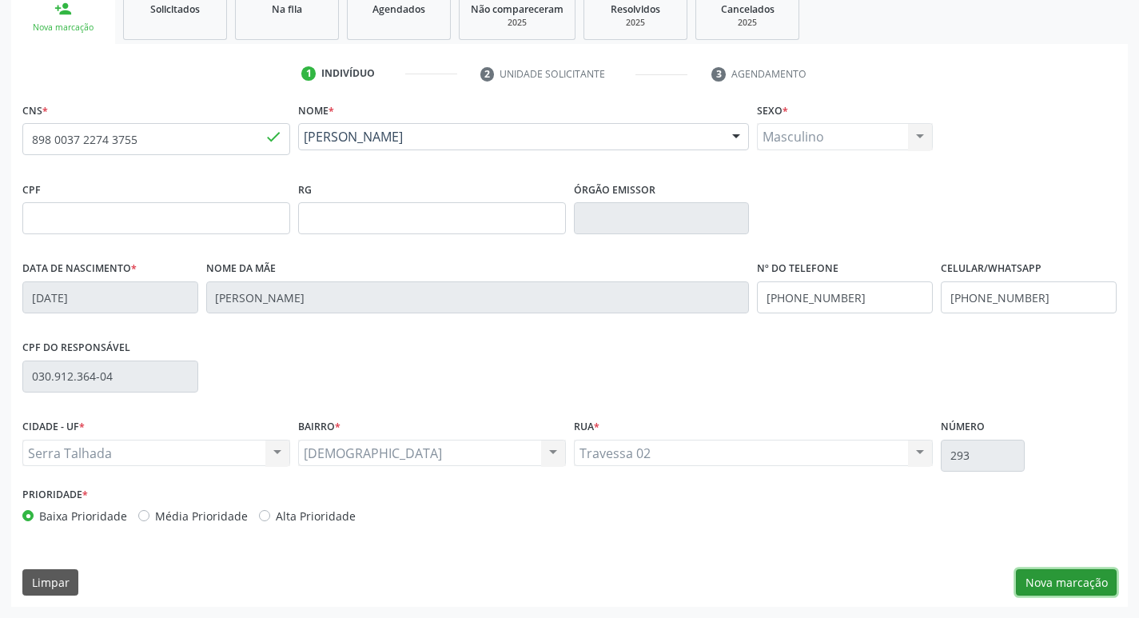
click at [1071, 579] on button "Nova marcação" at bounding box center [1066, 582] width 101 height 27
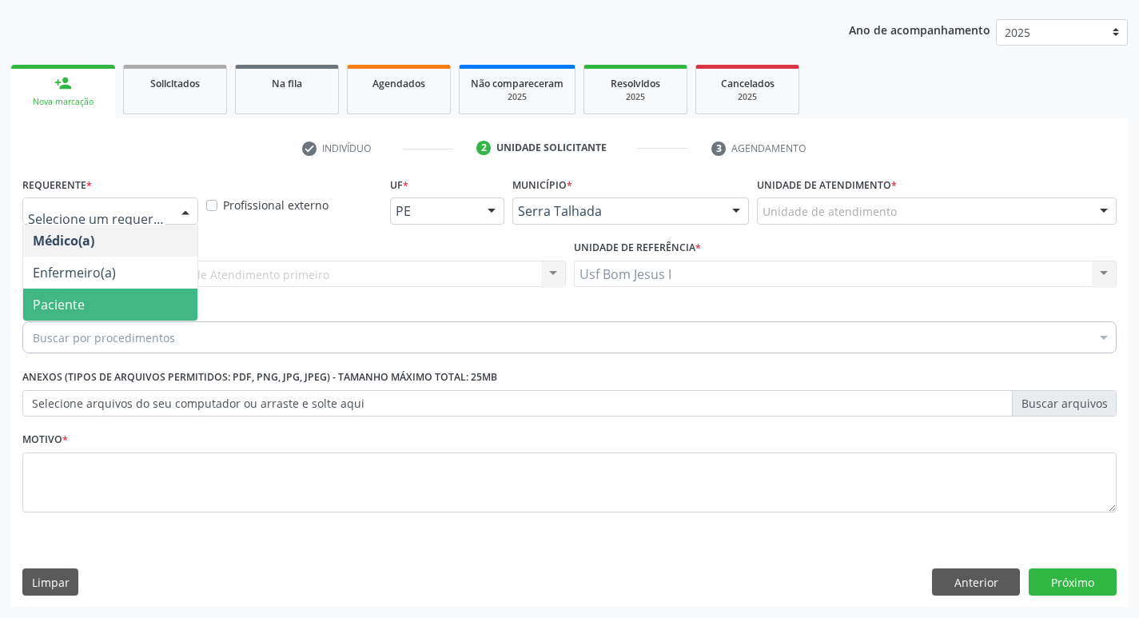
click at [85, 303] on span "Paciente" at bounding box center [110, 305] width 174 height 32
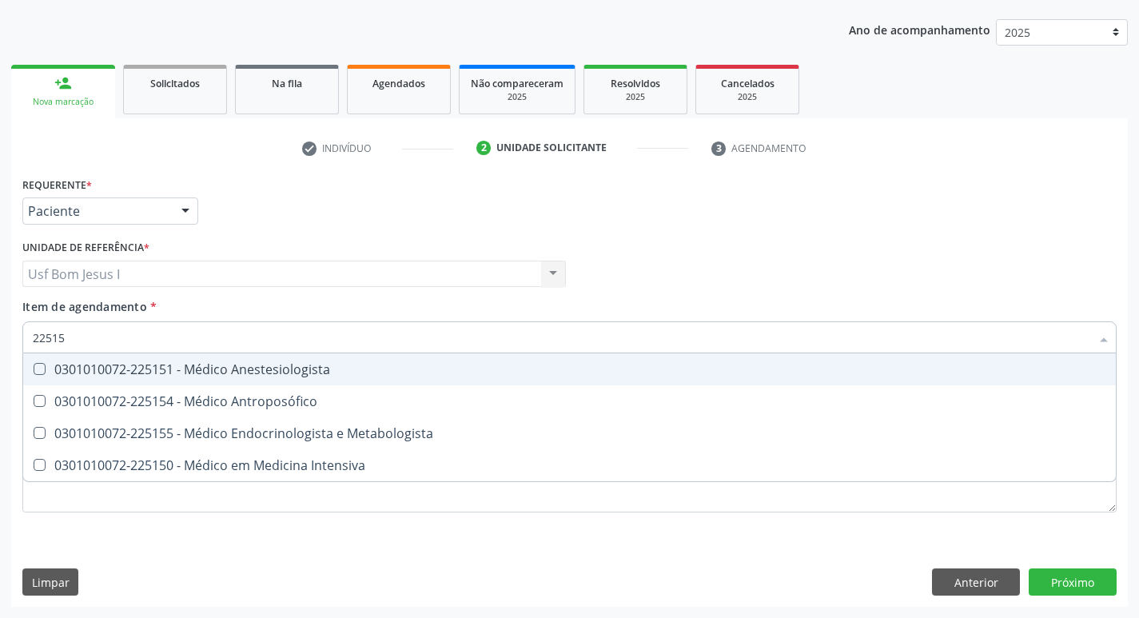
type input "225155"
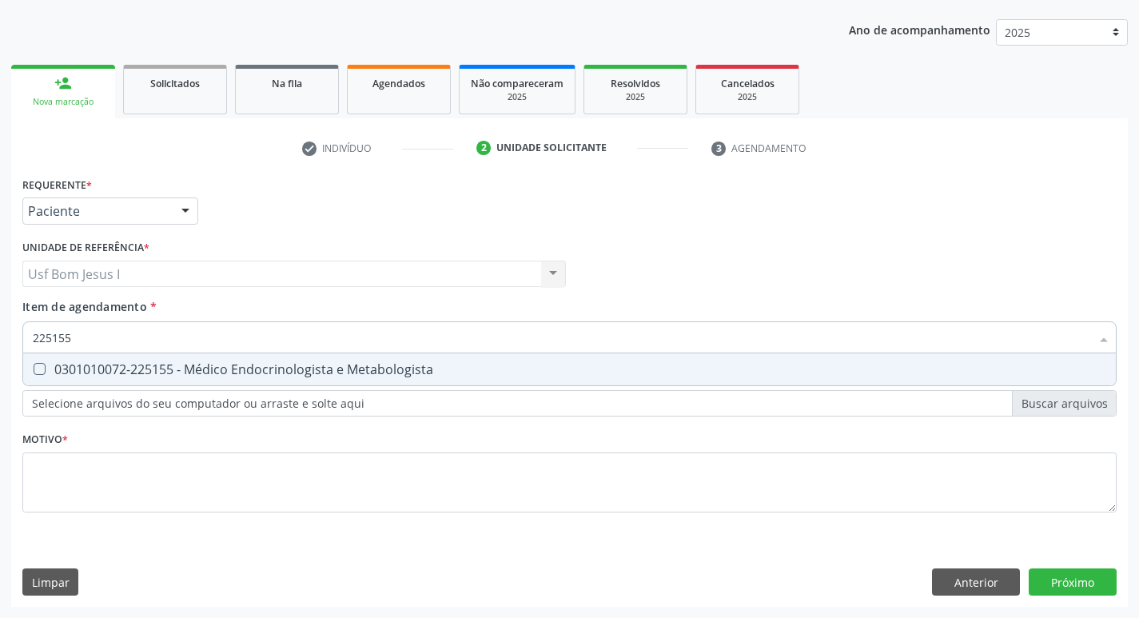
click at [607, 367] on div "0301010072-225155 - Médico Endocrinologista e Metabologista" at bounding box center [570, 369] width 1074 height 13
checkbox Metabologista "true"
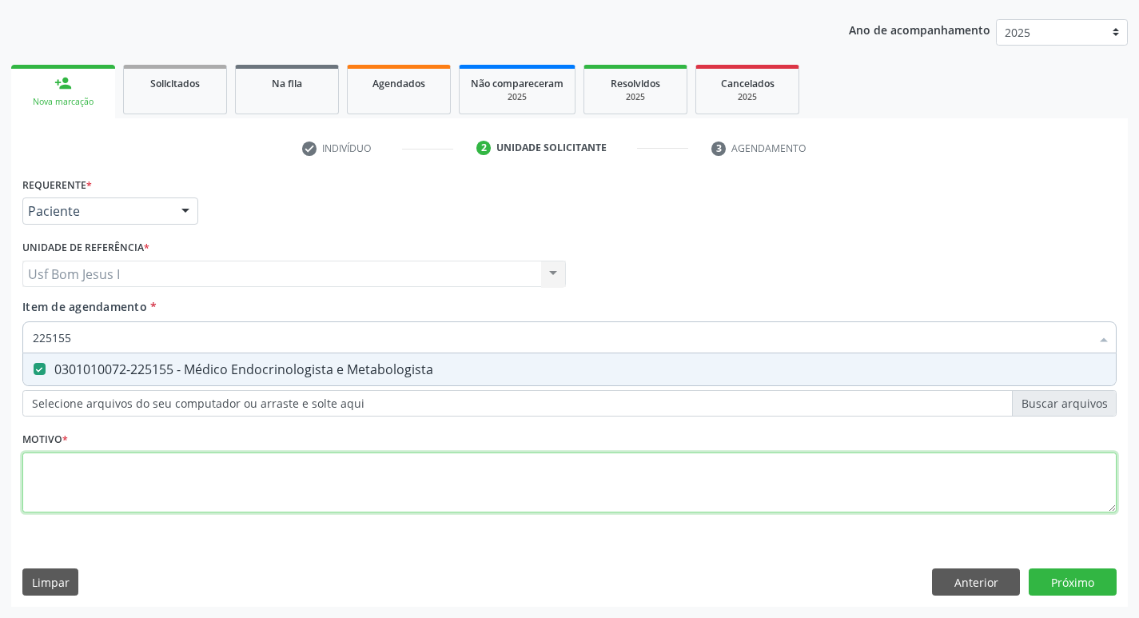
click at [601, 484] on div "Requerente * Paciente Médico(a) Enfermeiro(a) Paciente Nenhum resultado encontr…" at bounding box center [569, 354] width 1095 height 362
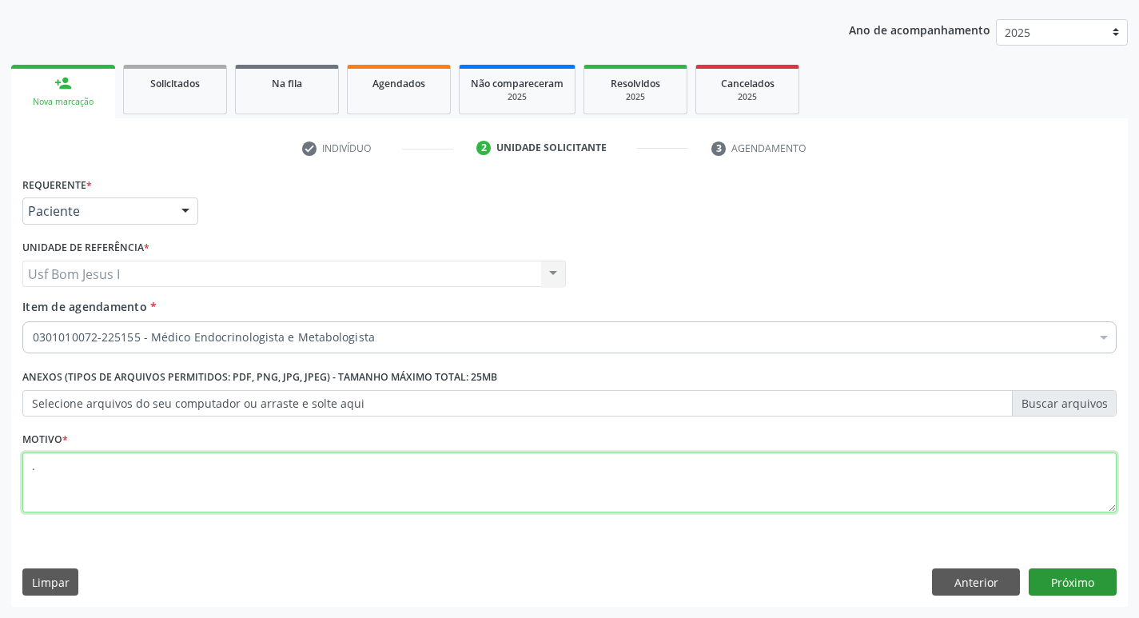
type textarea "."
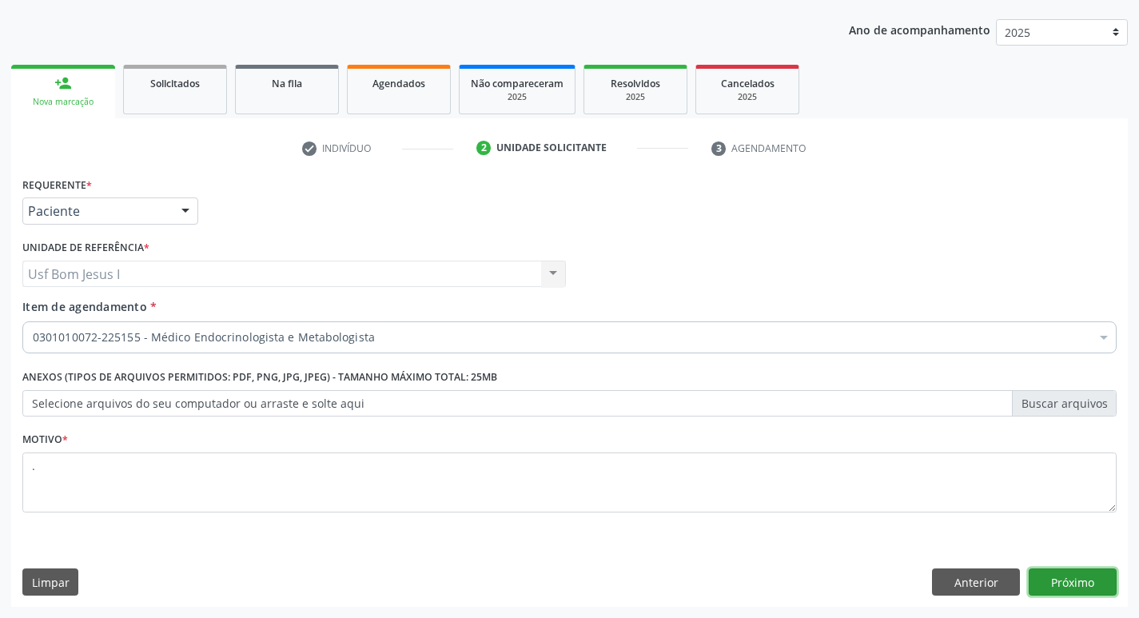
click at [1094, 585] on button "Próximo" at bounding box center [1073, 582] width 88 height 27
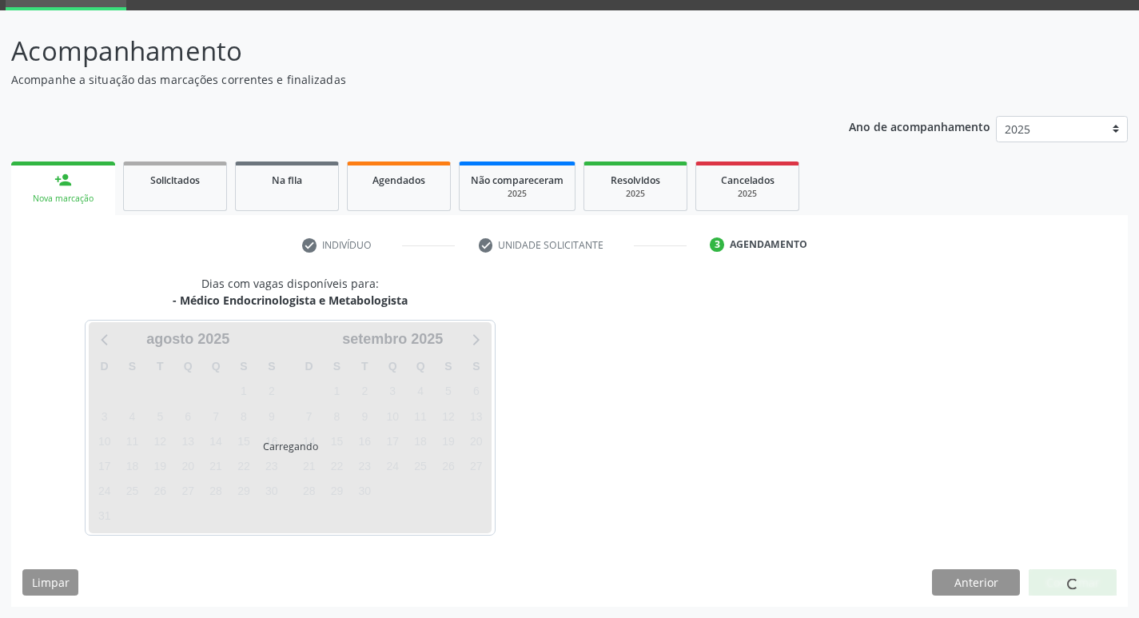
scroll to position [78, 0]
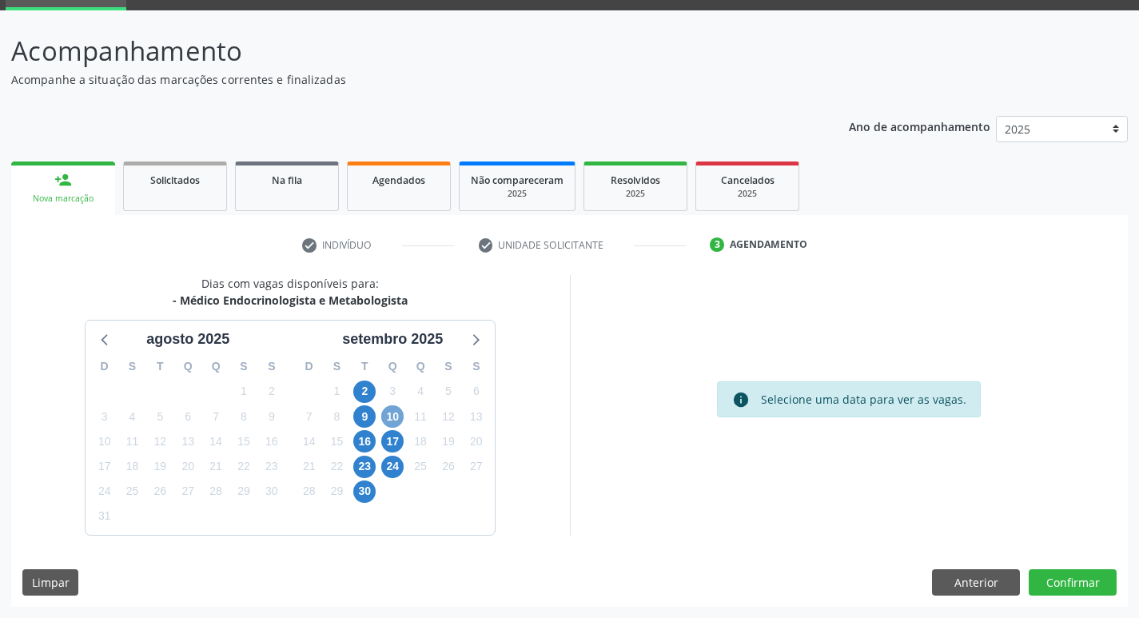
click at [392, 413] on span "10" at bounding box center [392, 416] width 22 height 22
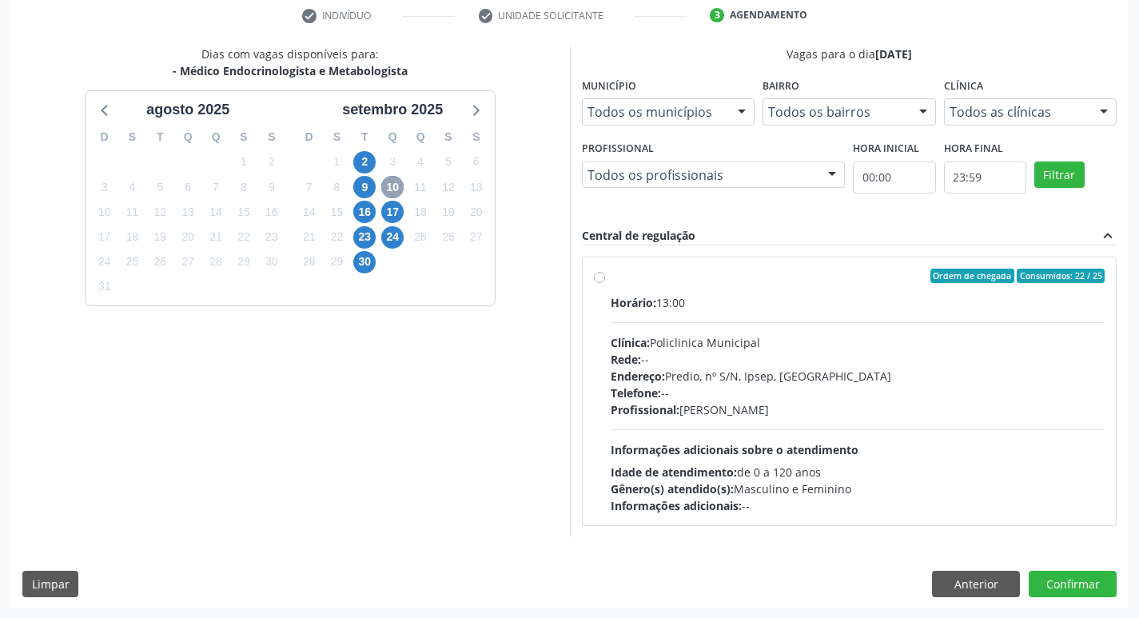
scroll to position [309, 0]
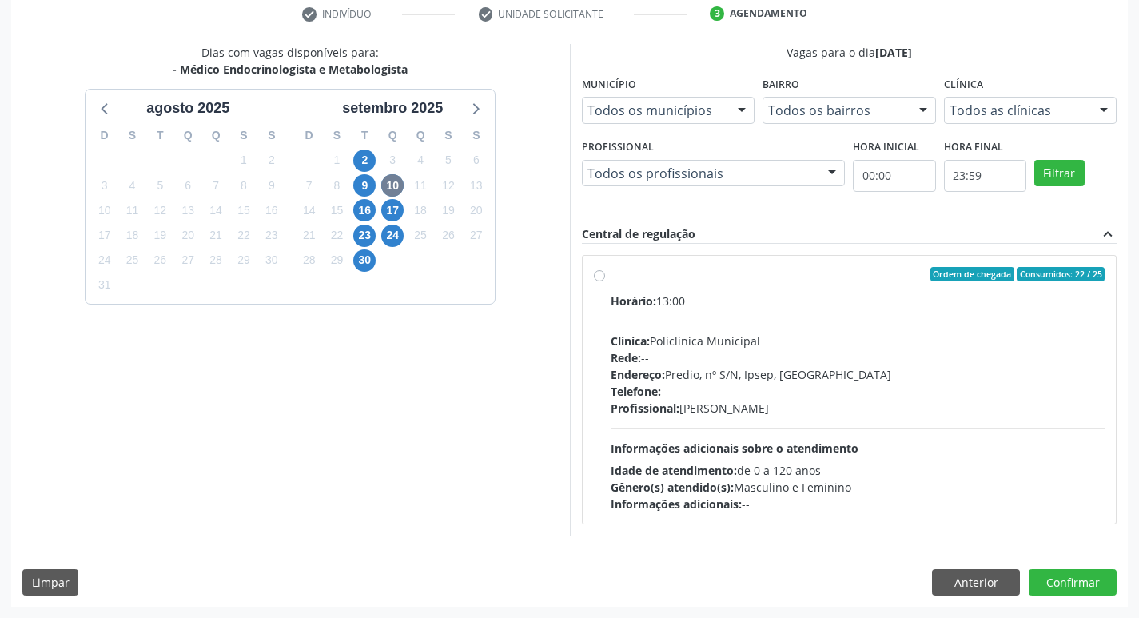
click at [951, 462] on div "Idade de atendimento: de 0 a 120 anos" at bounding box center [858, 470] width 495 height 17
click at [605, 281] on input "Ordem de chegada Consumidos: 22 / 25 Horário: 13:00 Clínica: Policlinica Munici…" at bounding box center [599, 274] width 11 height 14
radio input "true"
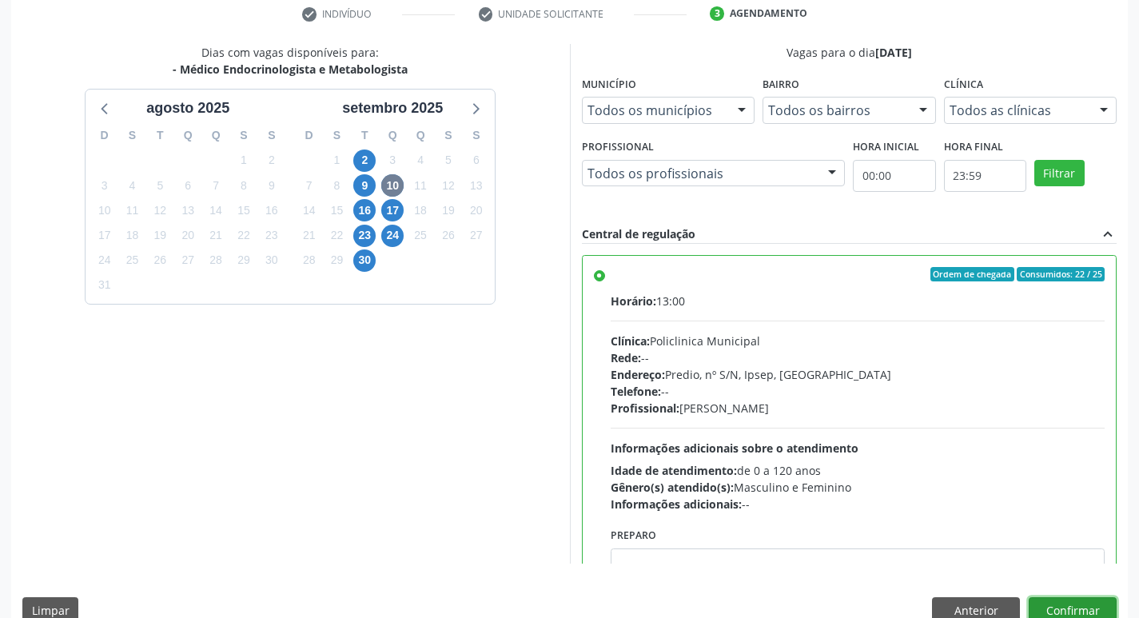
click at [1061, 603] on button "Confirmar" at bounding box center [1073, 610] width 88 height 27
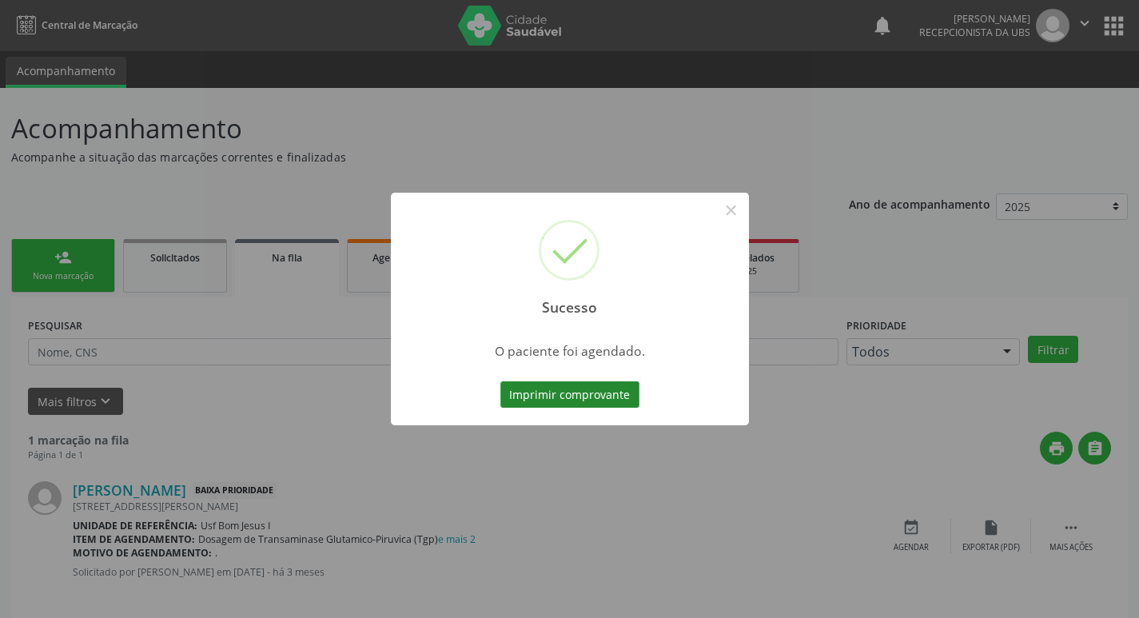
click at [565, 397] on button "Imprimir comprovante" at bounding box center [570, 394] width 139 height 27
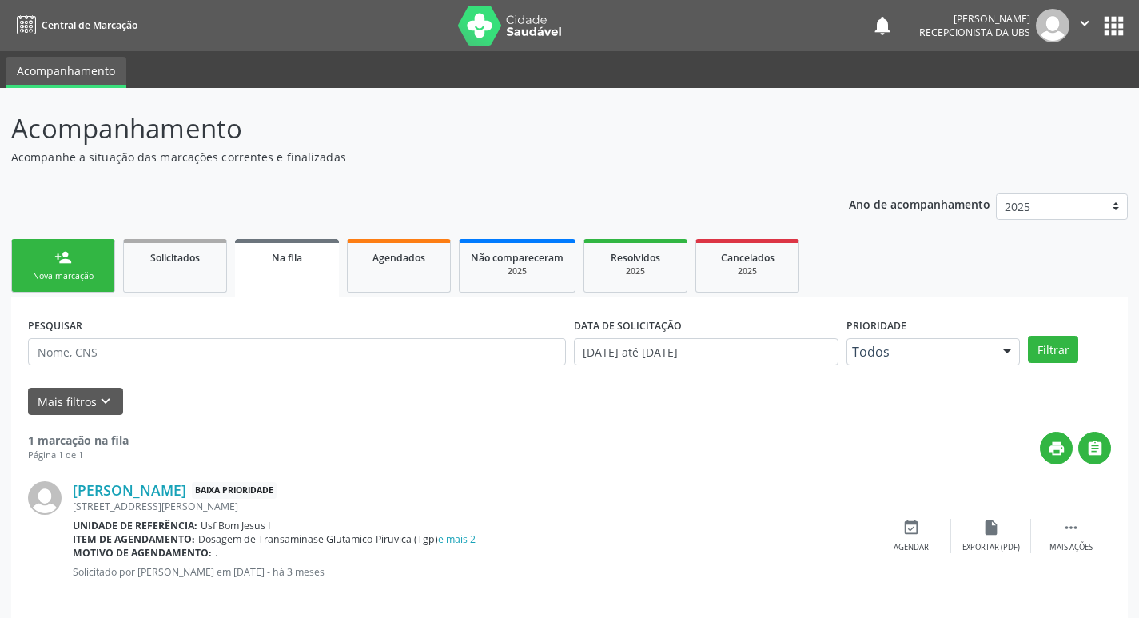
click at [68, 257] on div "person_add" at bounding box center [63, 258] width 18 height 18
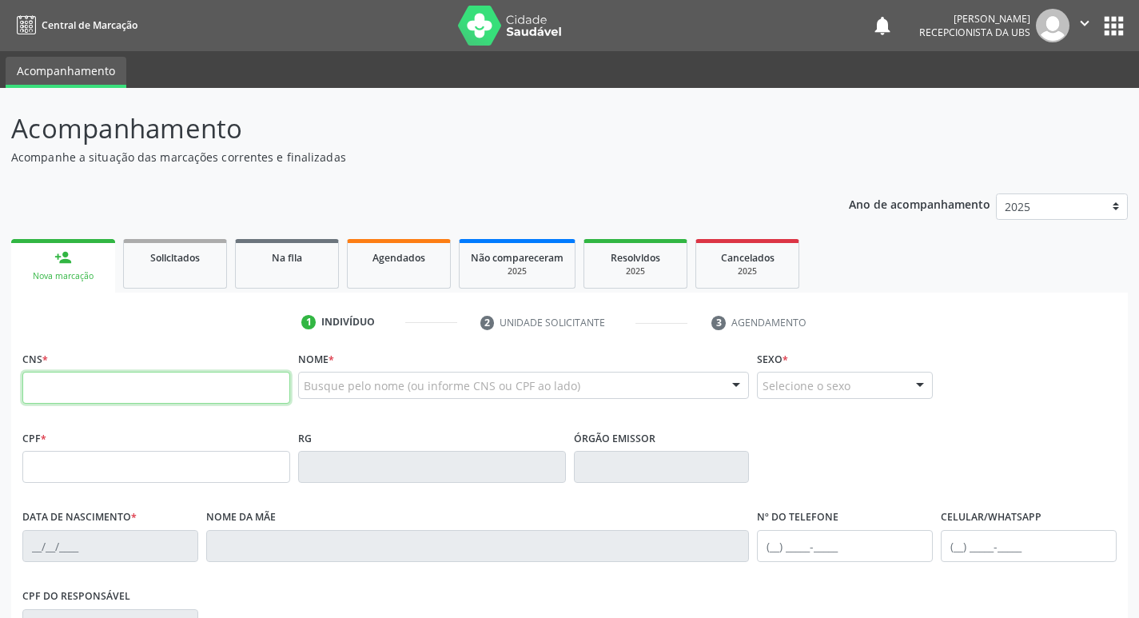
click at [113, 397] on input "text" at bounding box center [156, 388] width 268 height 32
type input "702 9025 1823 0176"
type input "032.093.374-11"
type input "15/04/1979"
type input "Eunice Alexandrina da Conceicao"
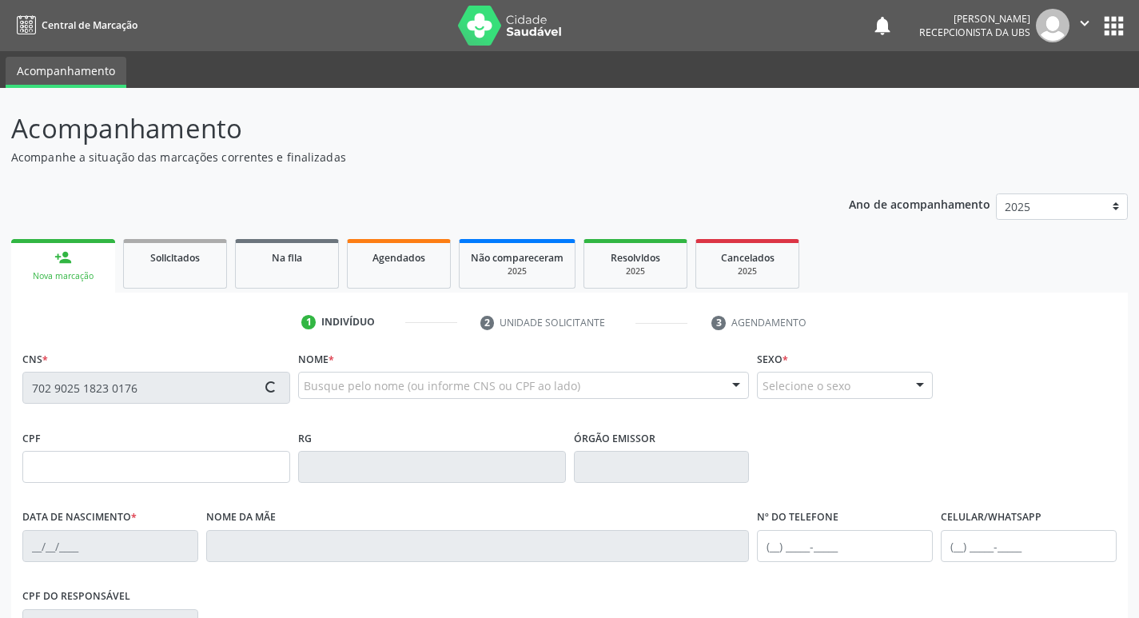
type input "[PHONE_NUMBER]"
type input "014.973.114-03"
type input "1008"
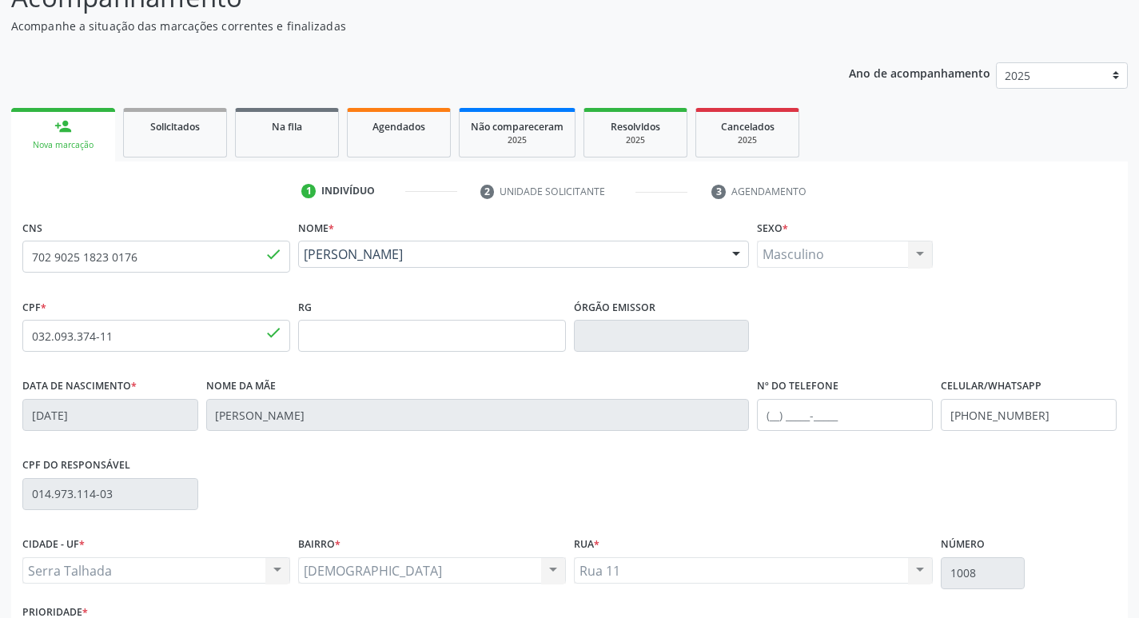
scroll to position [249, 0]
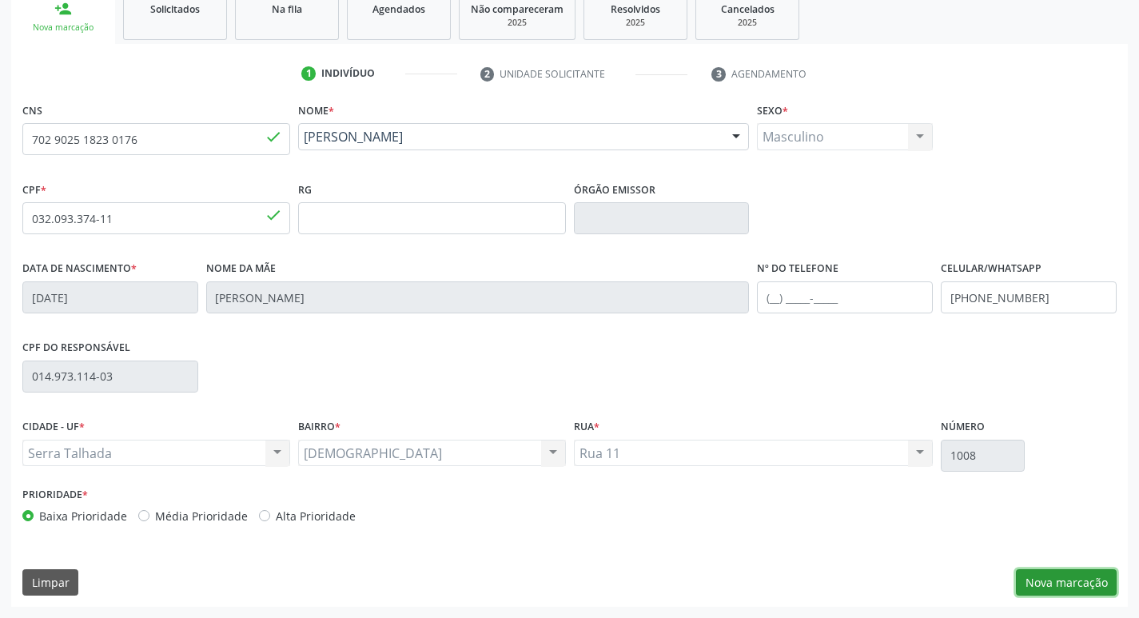
click at [1091, 584] on button "Nova marcação" at bounding box center [1066, 582] width 101 height 27
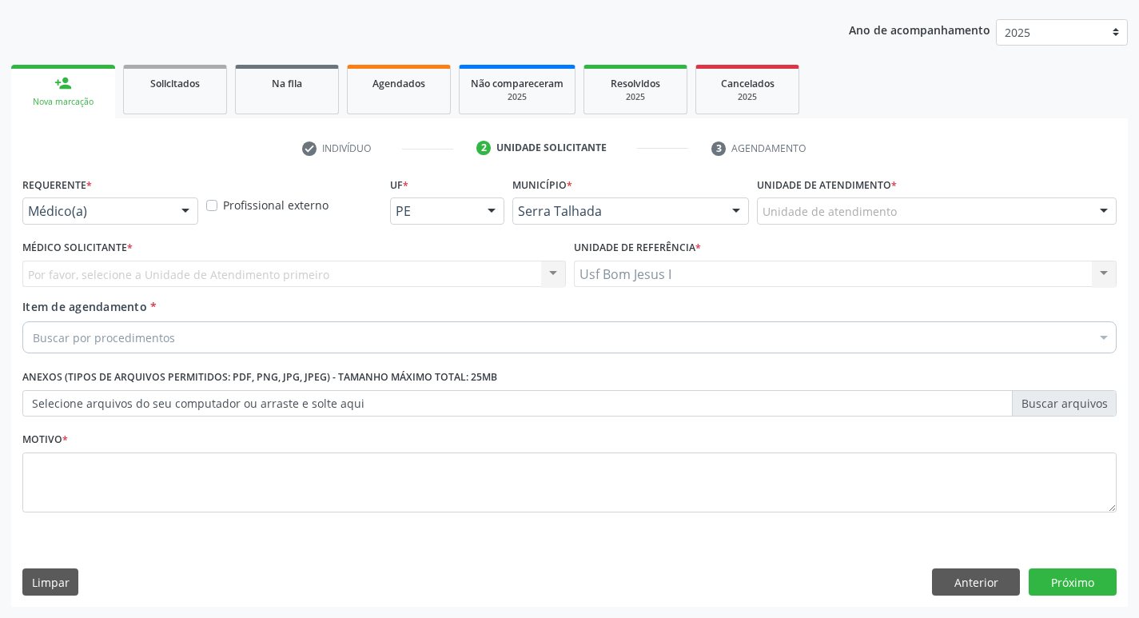
scroll to position [174, 0]
click at [509, 335] on div "Buscar por procedimentos" at bounding box center [569, 337] width 1095 height 32
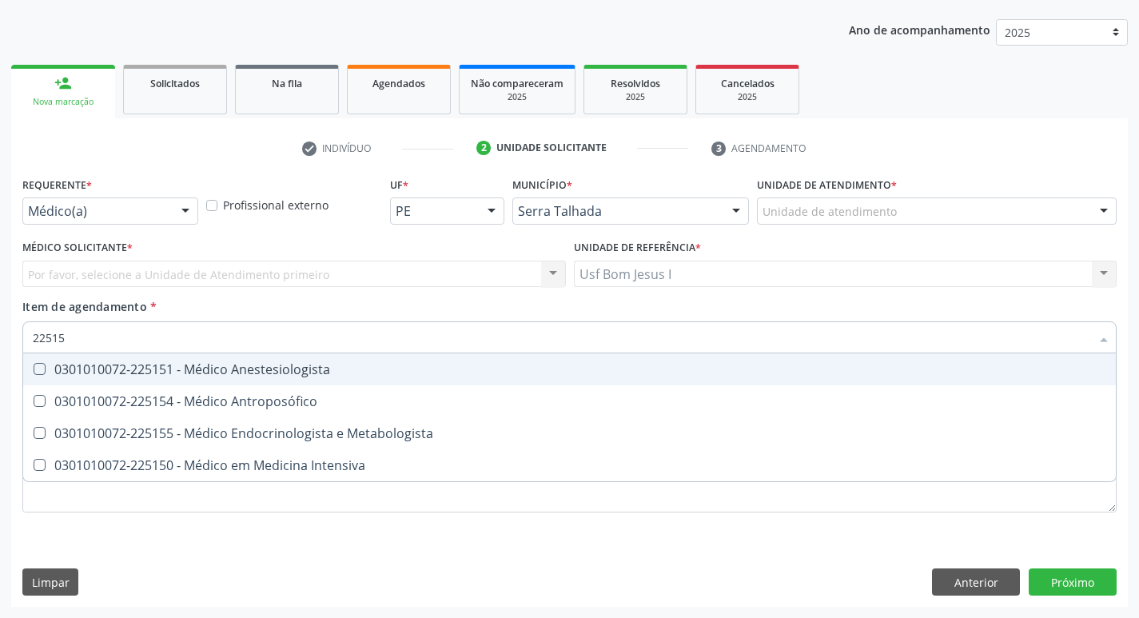
type input "225155"
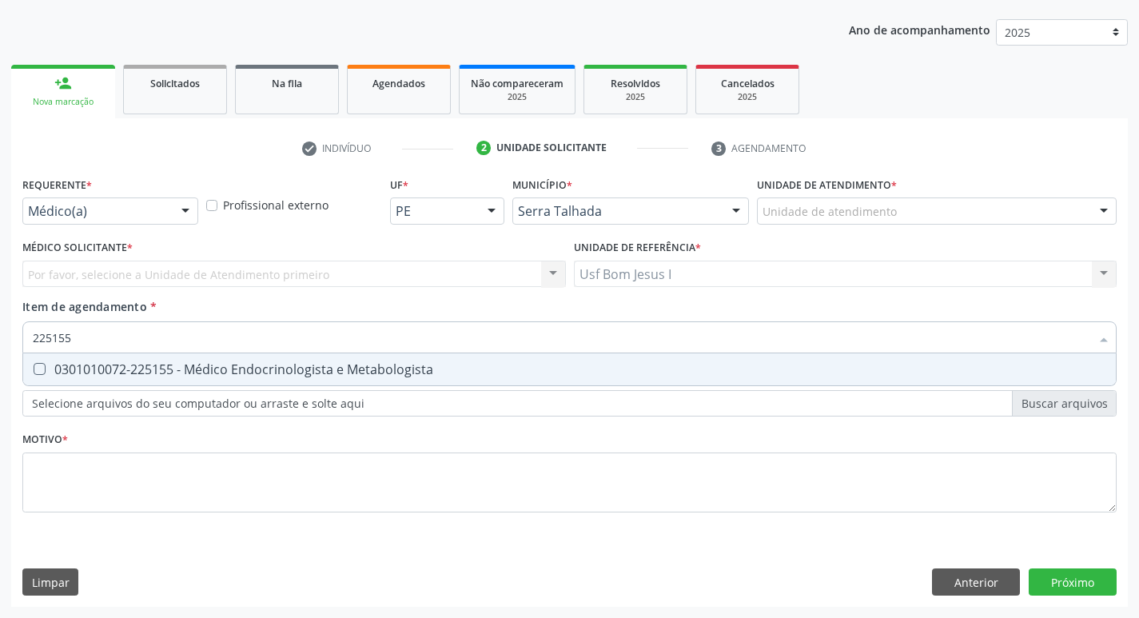
click at [501, 372] on div "0301010072-225155 - Médico Endocrinologista e Metabologista" at bounding box center [570, 369] width 1074 height 13
checkbox Metabologista "true"
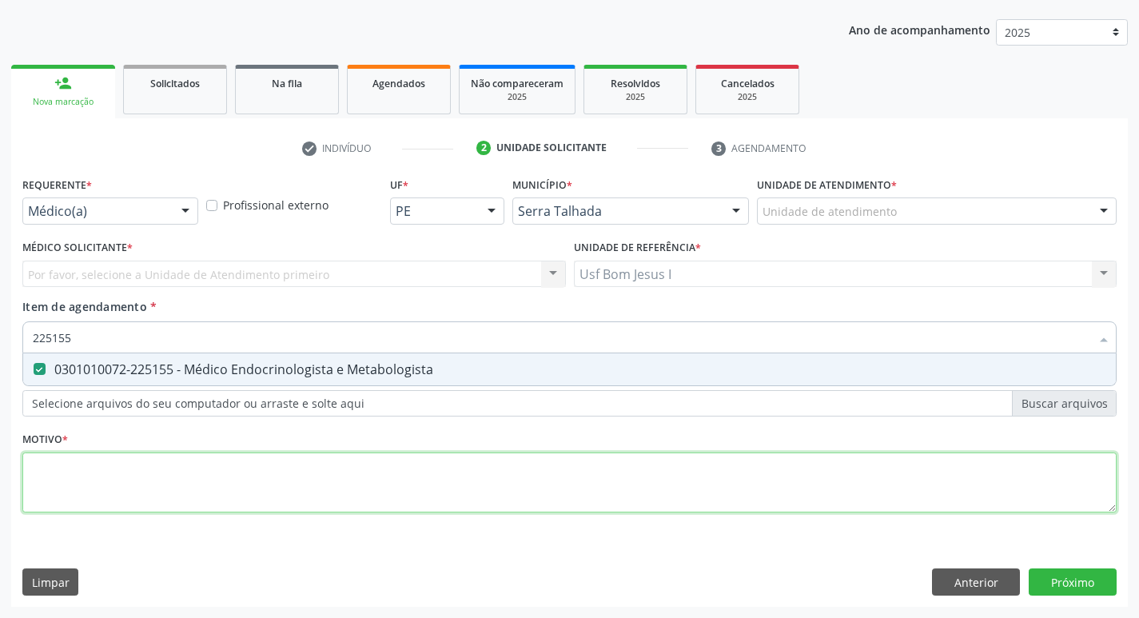
click at [976, 463] on div "Requerente * Médico(a) Médico(a) Enfermeiro(a) Paciente Nenhum resultado encont…" at bounding box center [569, 354] width 1095 height 362
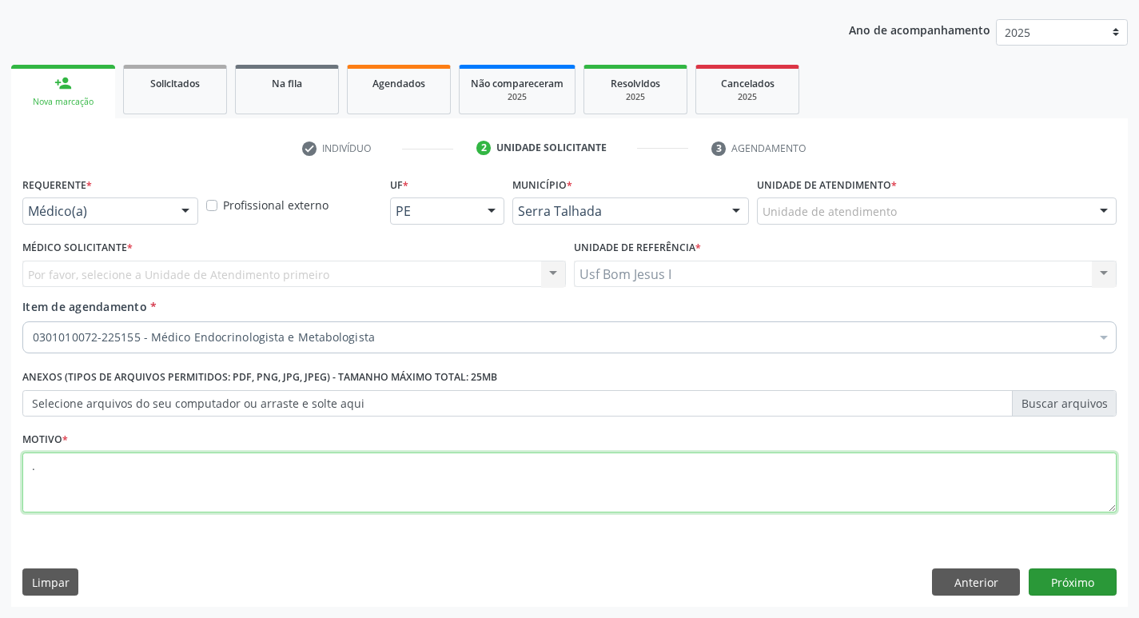
type textarea "."
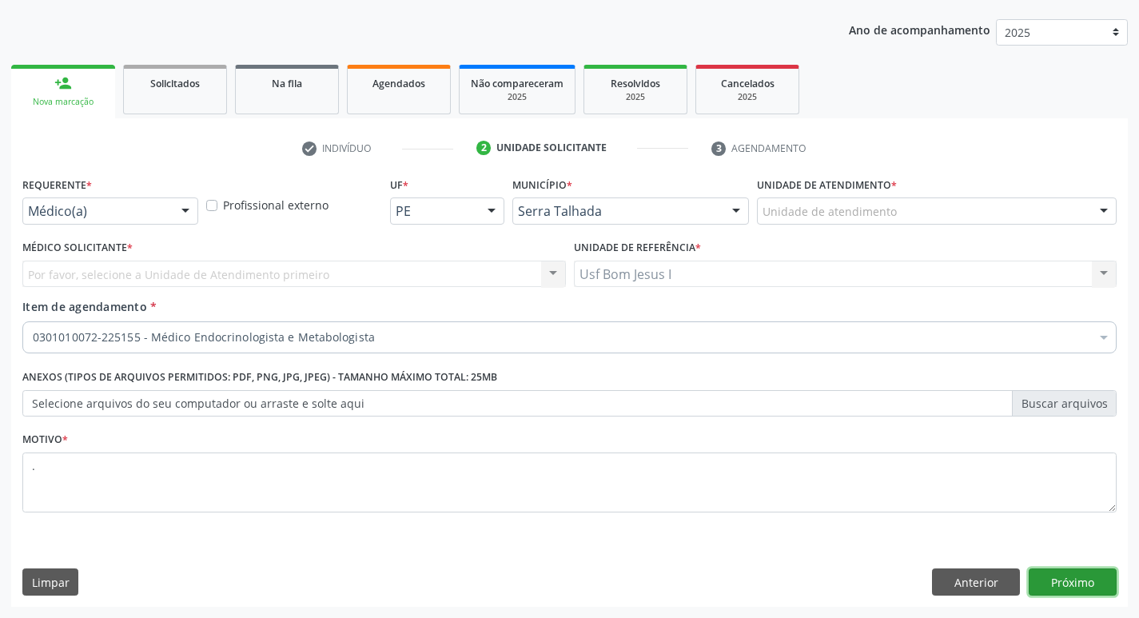
click at [1090, 581] on button "Próximo" at bounding box center [1073, 582] width 88 height 27
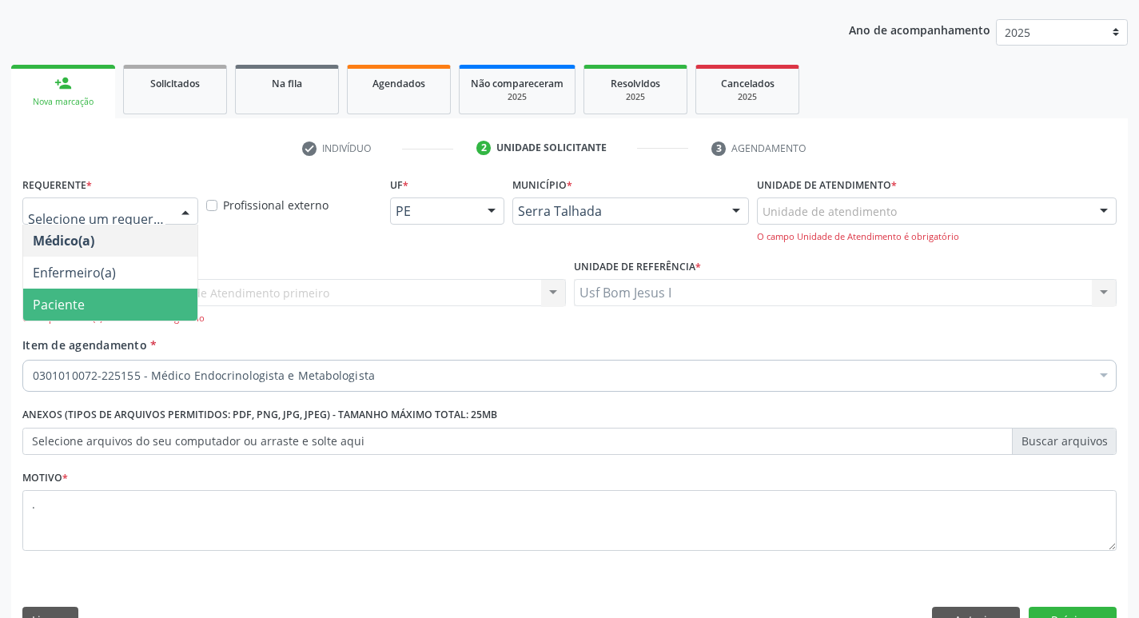
click at [86, 309] on span "Paciente" at bounding box center [110, 305] width 174 height 32
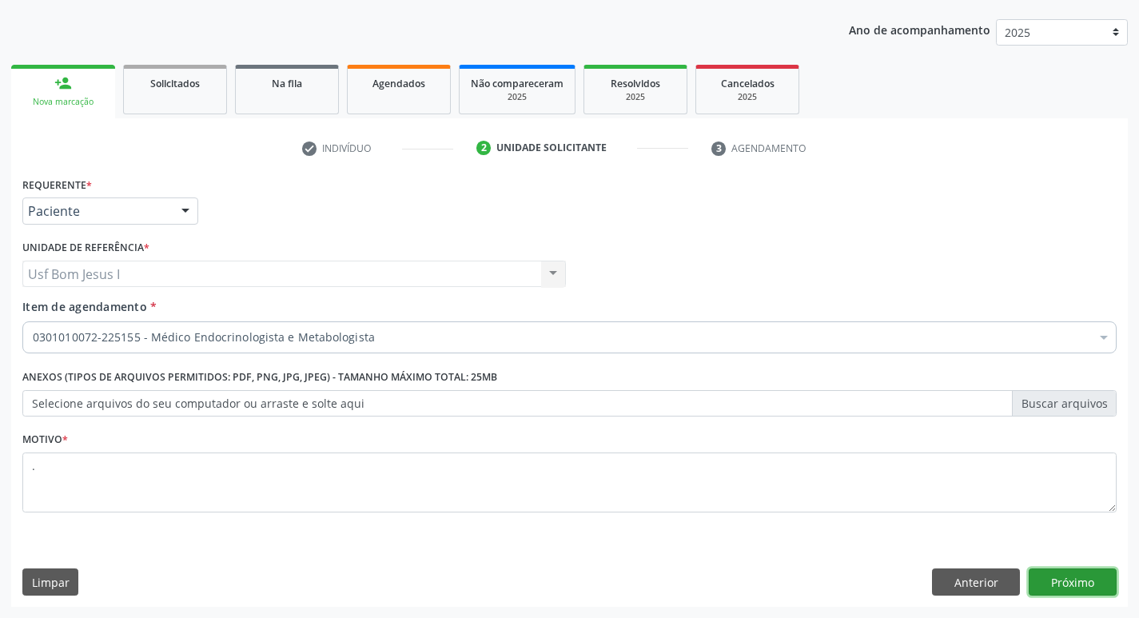
click at [1076, 589] on button "Próximo" at bounding box center [1073, 582] width 88 height 27
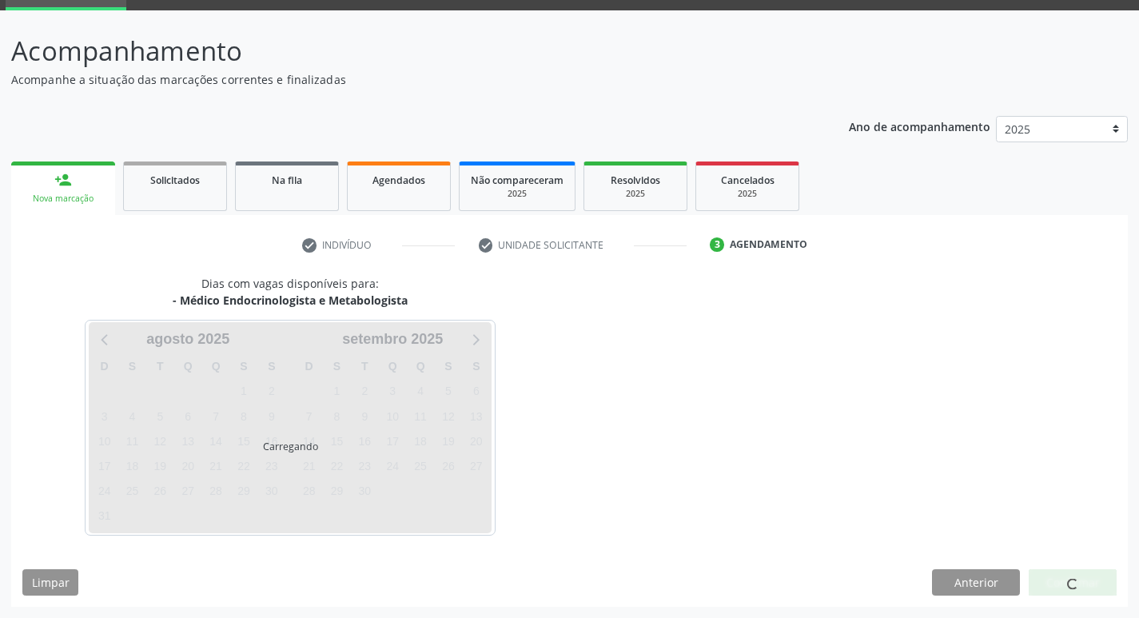
scroll to position [78, 0]
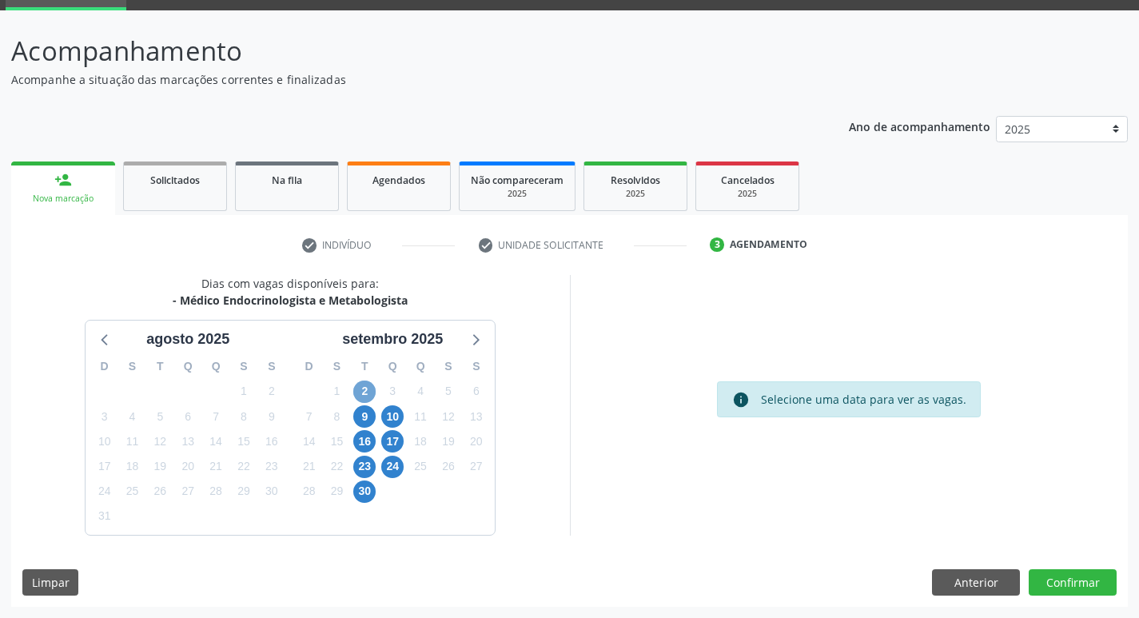
click at [365, 393] on span "2" at bounding box center [364, 392] width 22 height 22
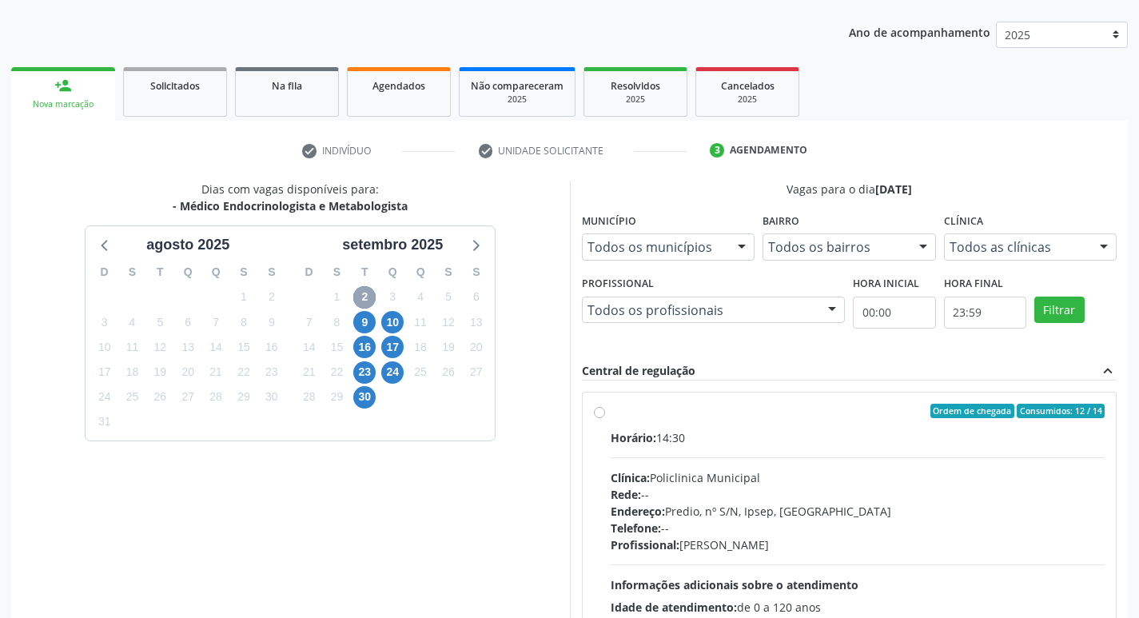
scroll to position [309, 0]
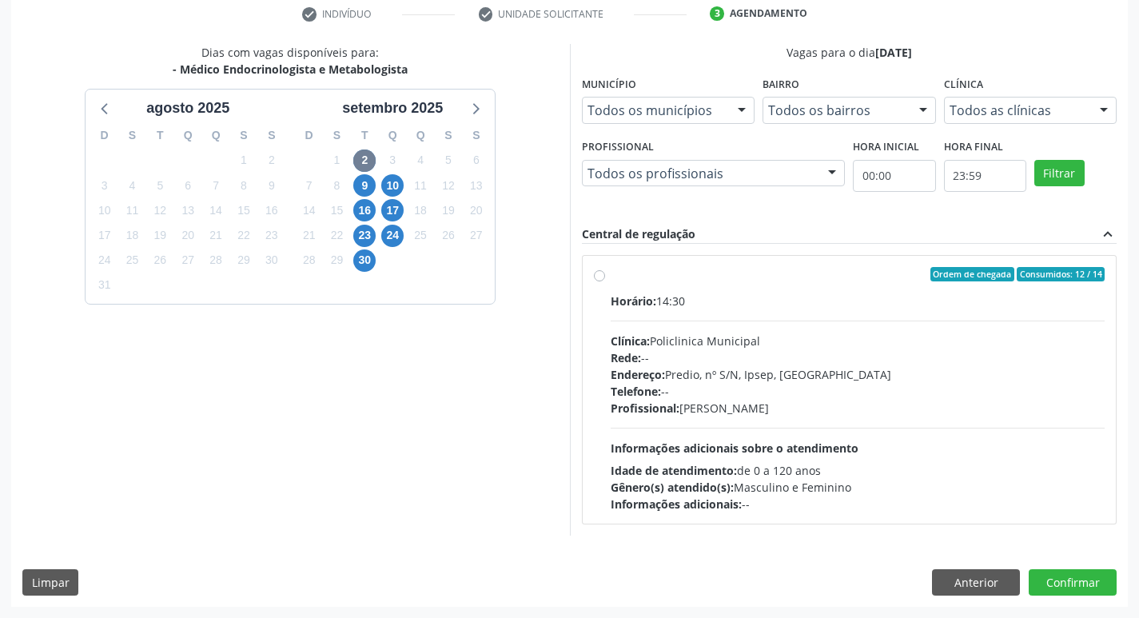
click at [793, 409] on div "Profissional: Livya Susany Bezerra de Lima" at bounding box center [858, 408] width 495 height 17
click at [605, 281] on input "Ordem de chegada Consumidos: 12 / 14 Horário: 14:30 Clínica: Policlinica Munici…" at bounding box center [599, 274] width 11 height 14
radio input "true"
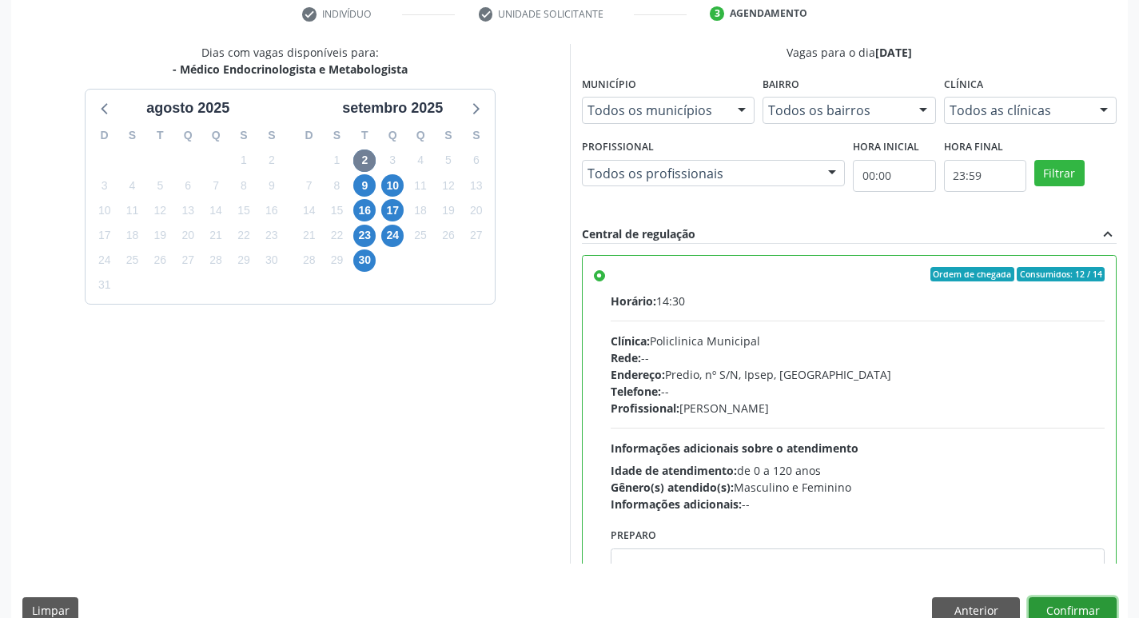
click at [1085, 611] on button "Confirmar" at bounding box center [1073, 610] width 88 height 27
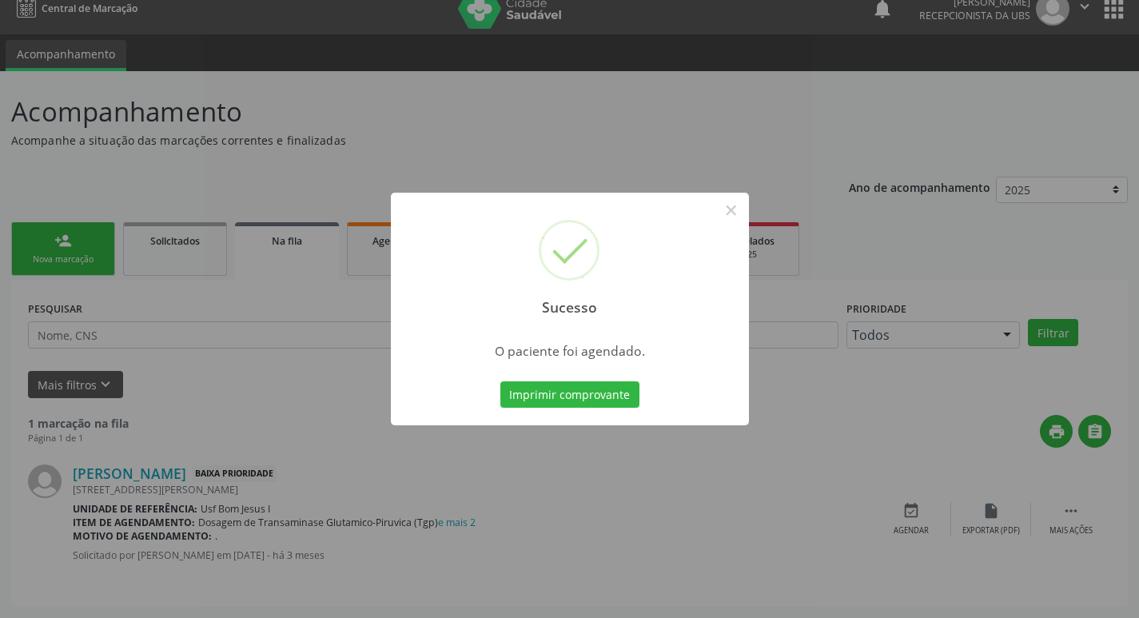
scroll to position [0, 0]
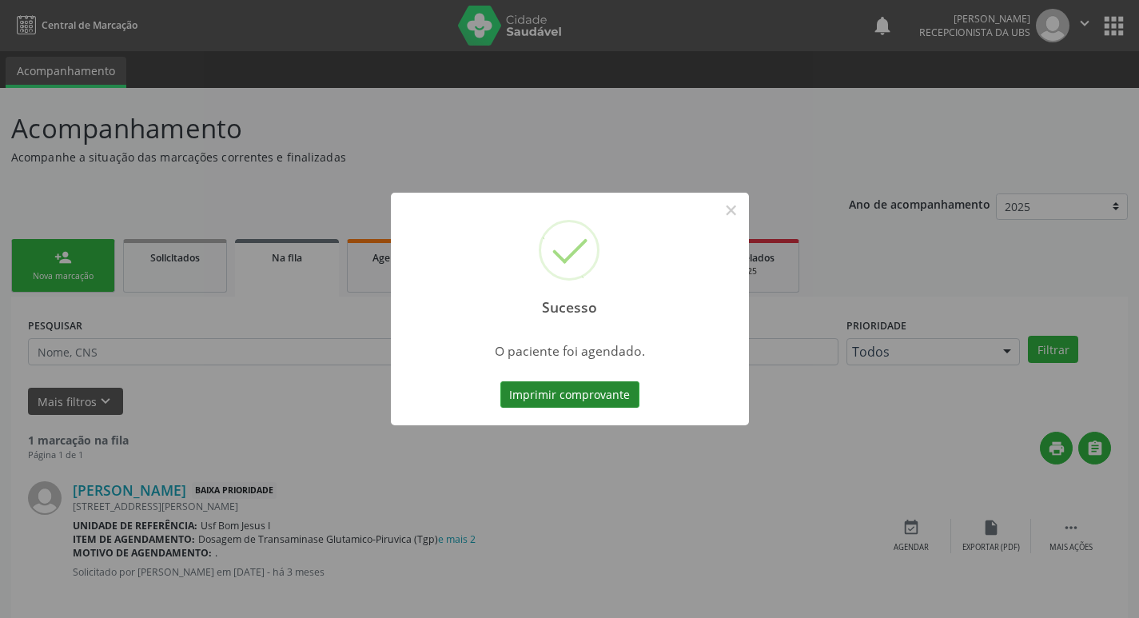
click at [580, 401] on button "Imprimir comprovante" at bounding box center [570, 394] width 139 height 27
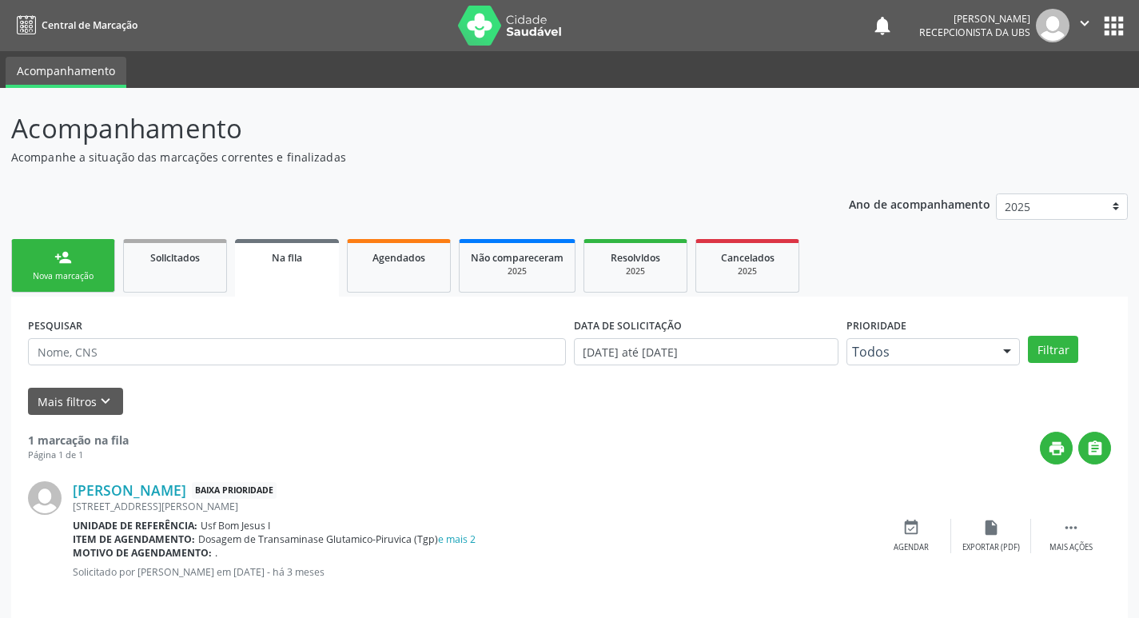
click at [71, 264] on div "person_add" at bounding box center [63, 258] width 18 height 18
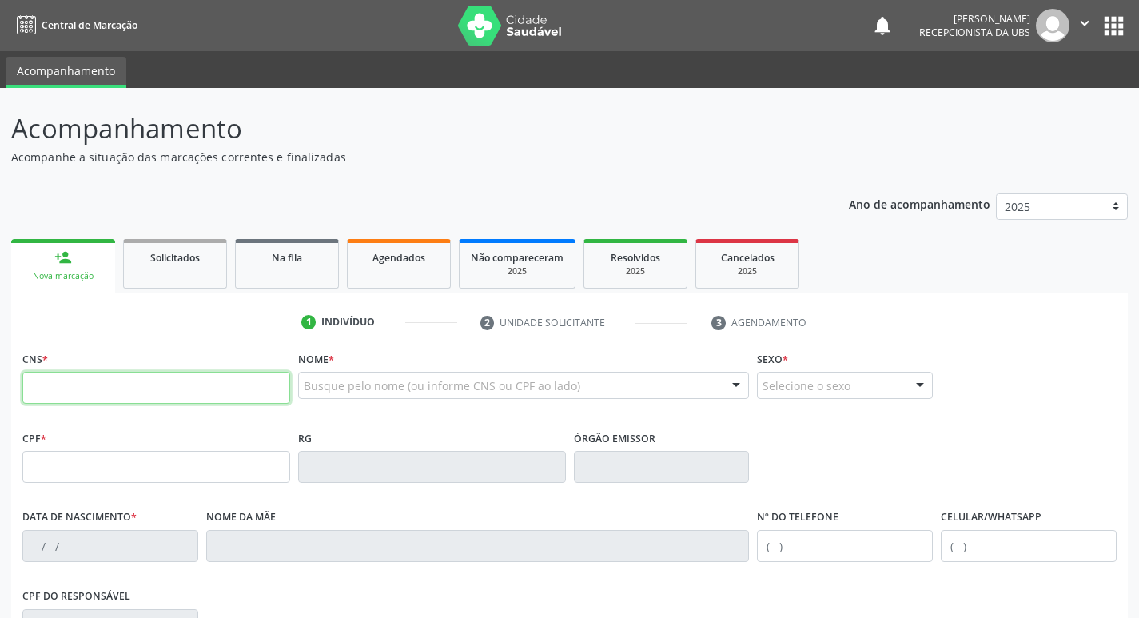
click at [158, 385] on input "text" at bounding box center [156, 388] width 268 height 32
click at [154, 380] on input "text" at bounding box center [156, 388] width 268 height 32
type input "704 2077 8741 0081"
type input "07/02/1952"
type input "Altanizia dos Santos"
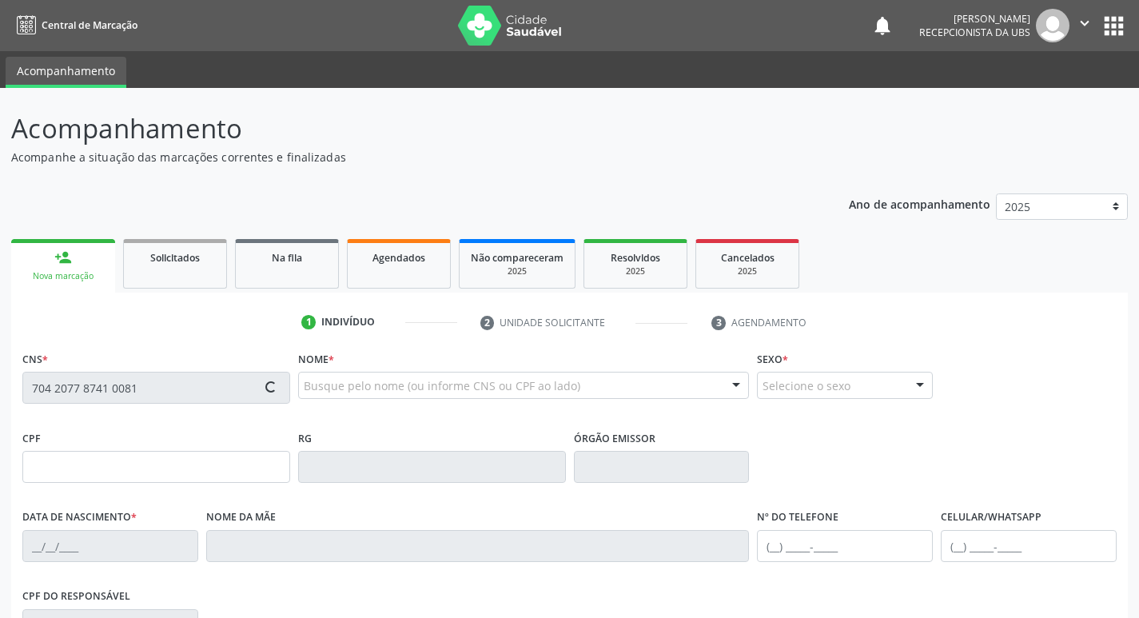
type input "(87) 99999-9999"
type input "1363"
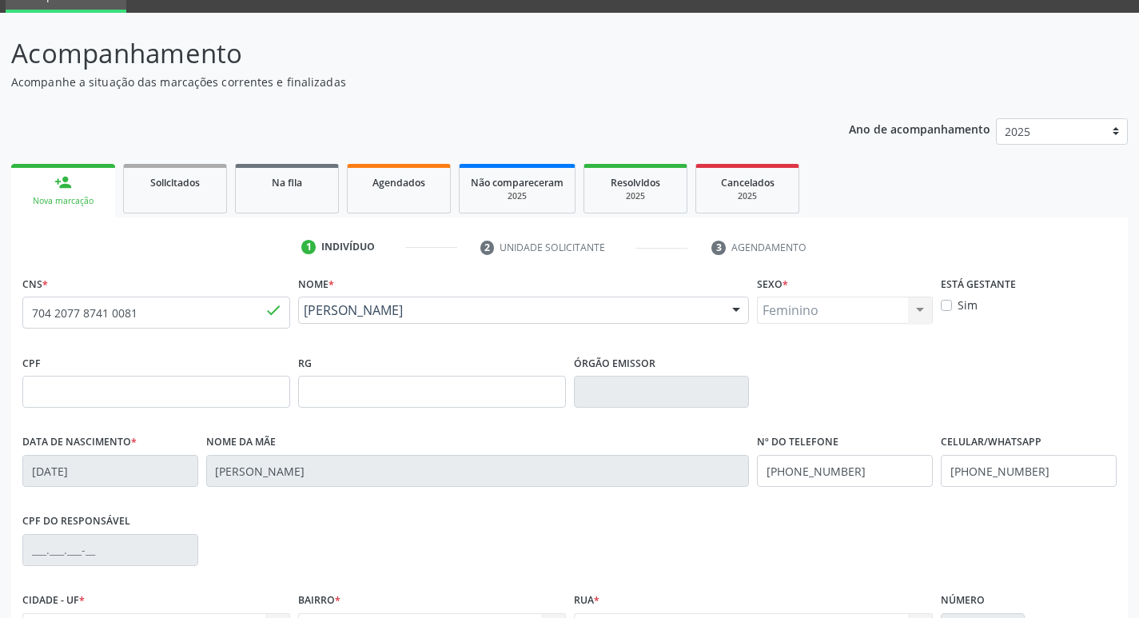
scroll to position [249, 0]
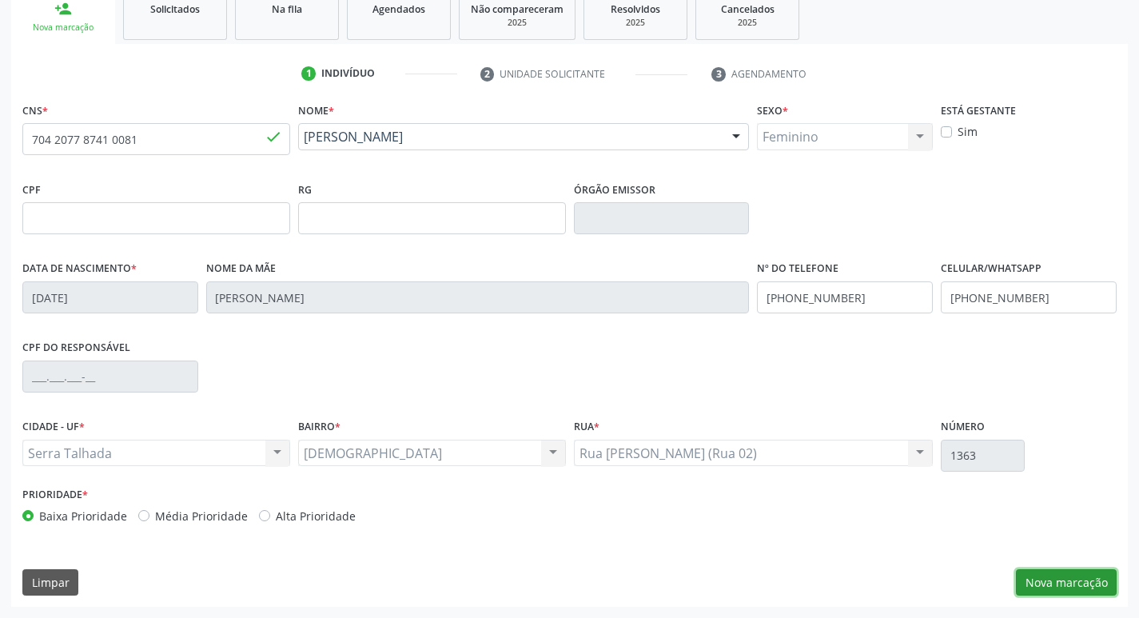
click at [1086, 578] on button "Nova marcação" at bounding box center [1066, 582] width 101 height 27
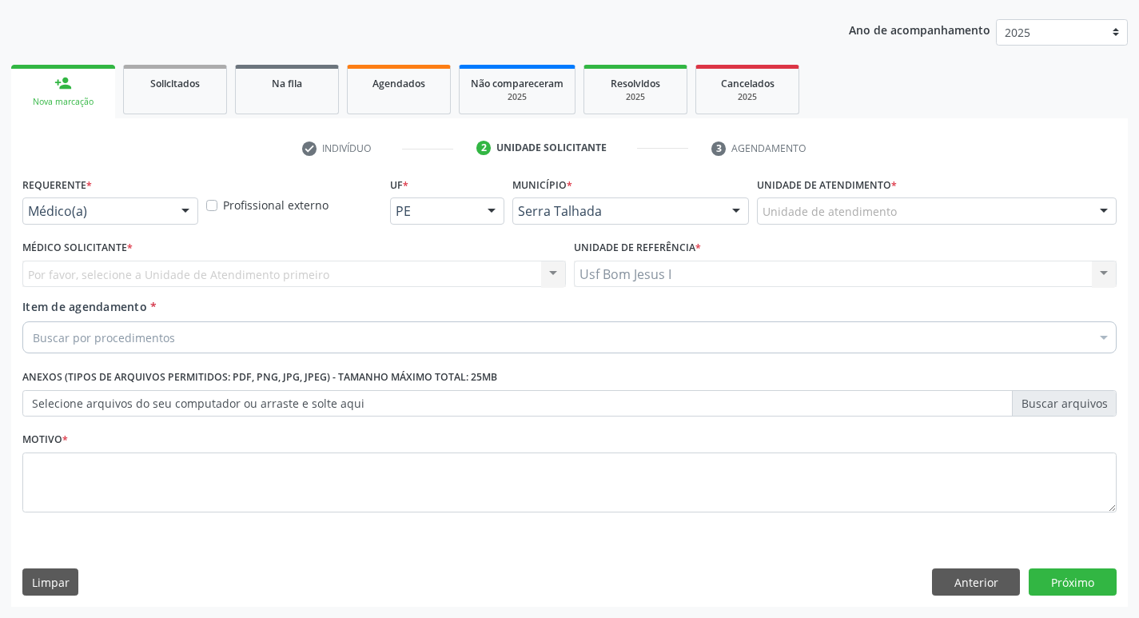
scroll to position [174, 0]
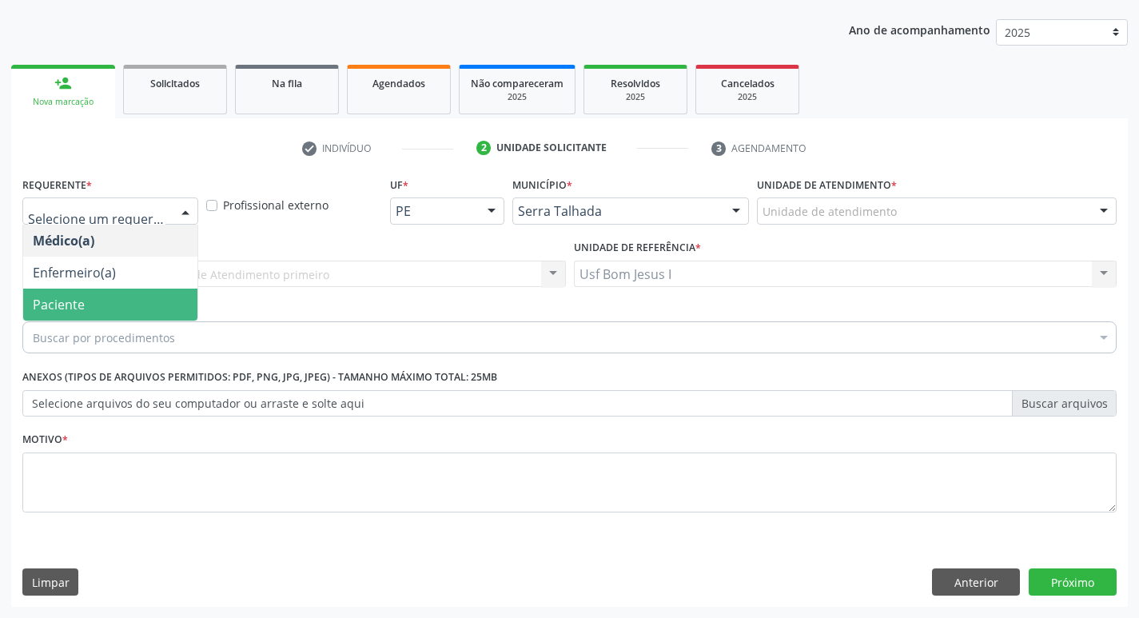
click at [100, 299] on span "Paciente" at bounding box center [110, 305] width 174 height 32
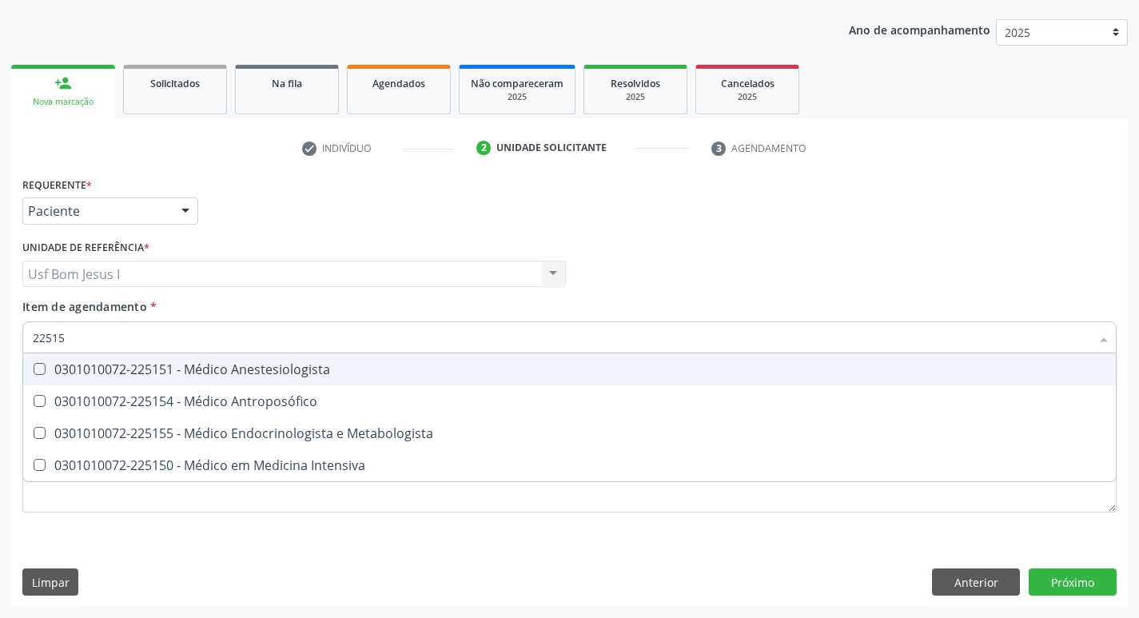
type input "225155"
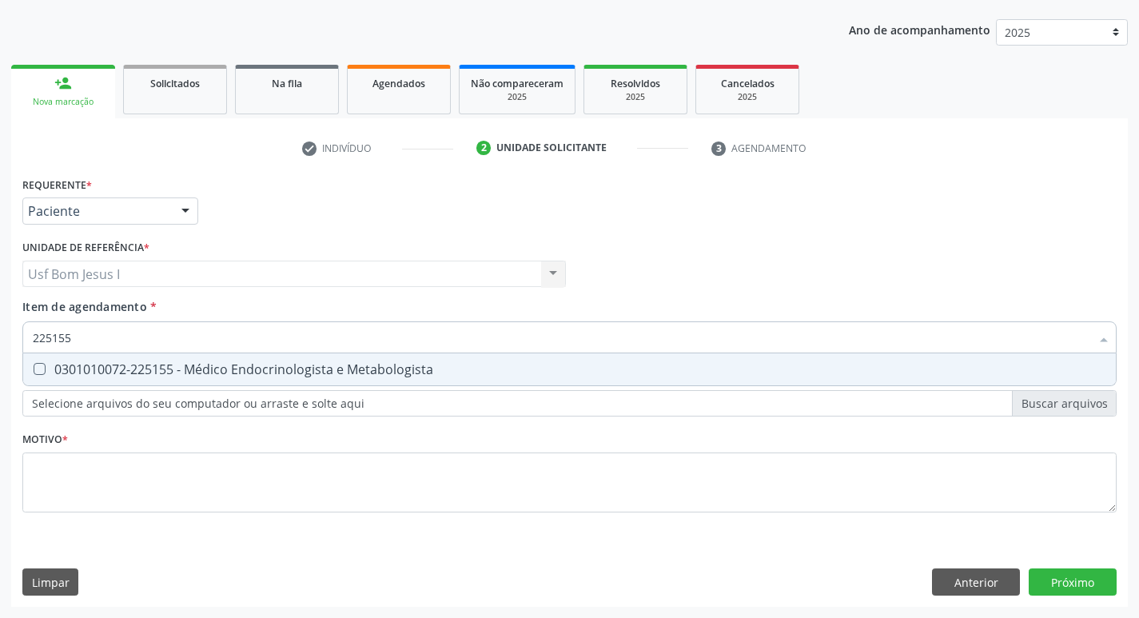
drag, startPoint x: 318, startPoint y: 361, endPoint x: 313, endPoint y: 417, distance: 57.1
click at [318, 363] on div "0301010072-225155 - Médico Endocrinologista e Metabologista" at bounding box center [570, 369] width 1074 height 13
checkbox Metabologista "true"
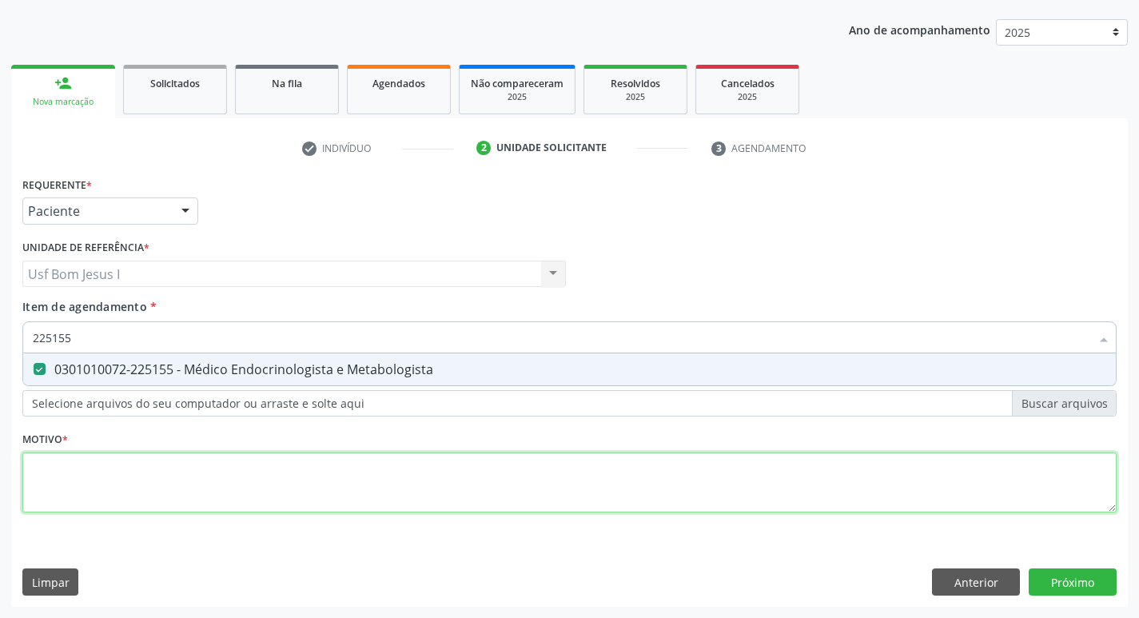
click at [319, 465] on div "Requerente * Paciente Médico(a) Enfermeiro(a) Paciente Nenhum resultado encontr…" at bounding box center [569, 354] width 1095 height 362
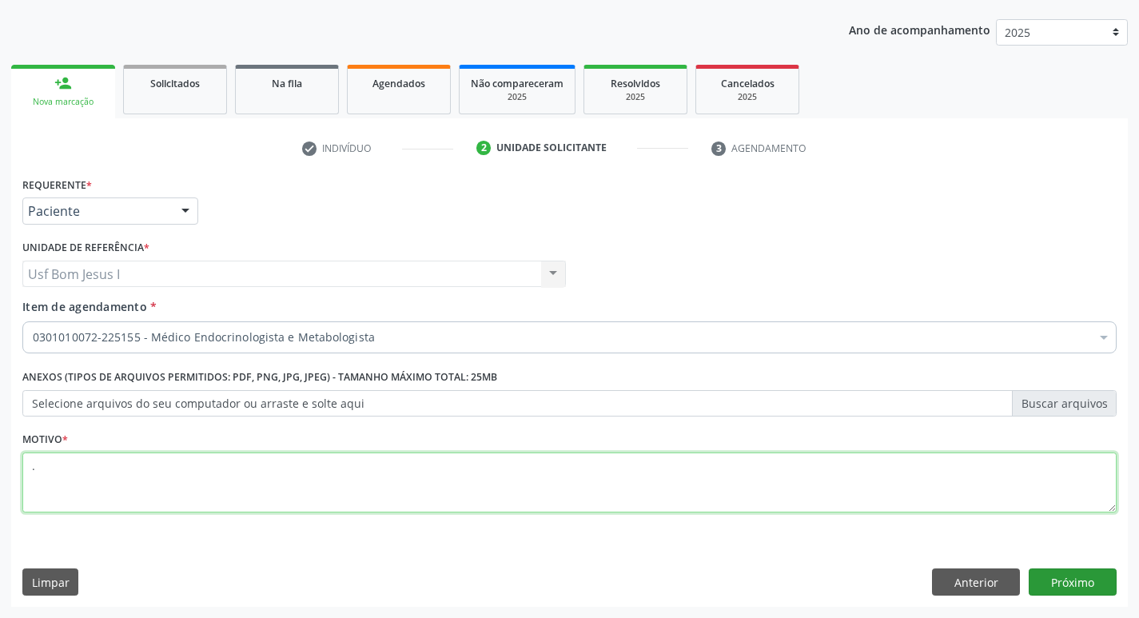
type textarea "."
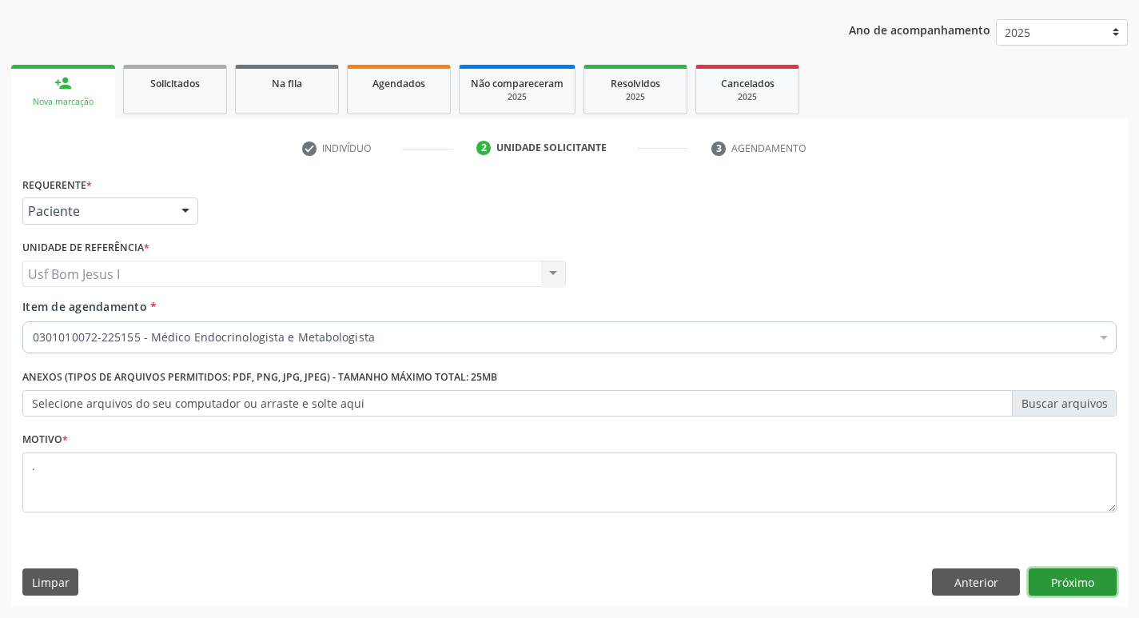
click at [1090, 593] on button "Próximo" at bounding box center [1073, 582] width 88 height 27
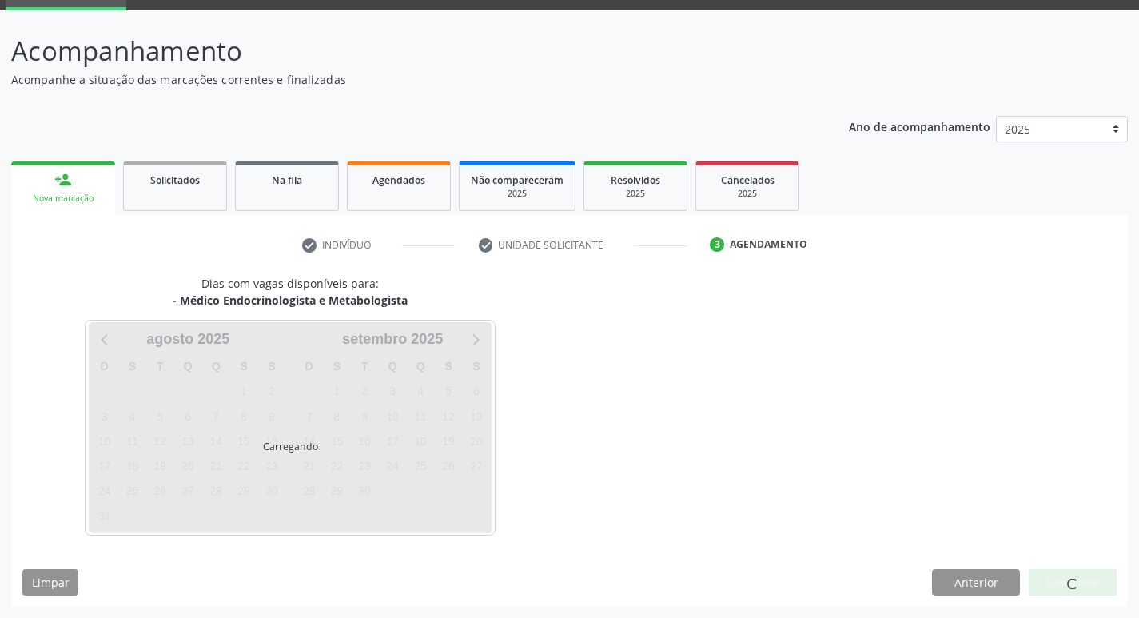
scroll to position [78, 0]
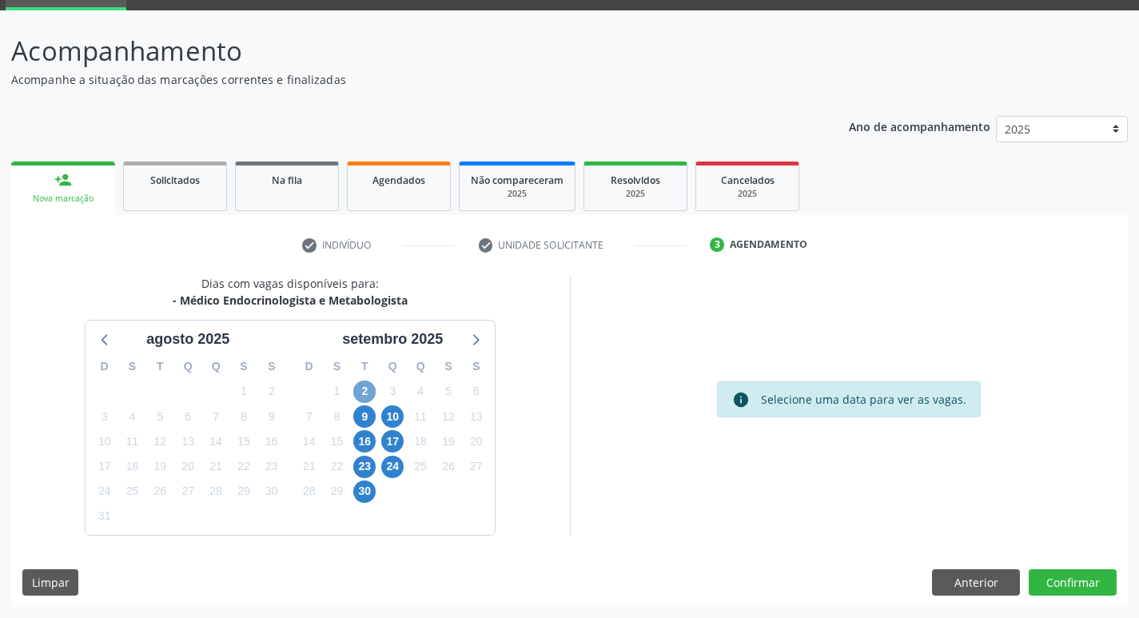
click at [367, 385] on span "2" at bounding box center [364, 392] width 22 height 22
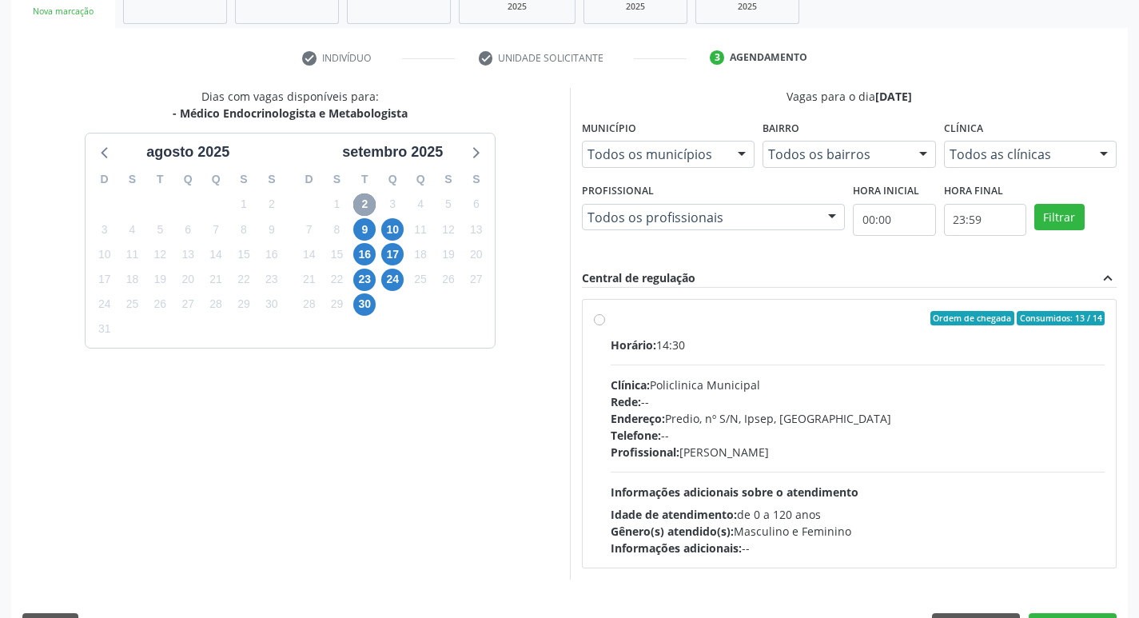
scroll to position [309, 0]
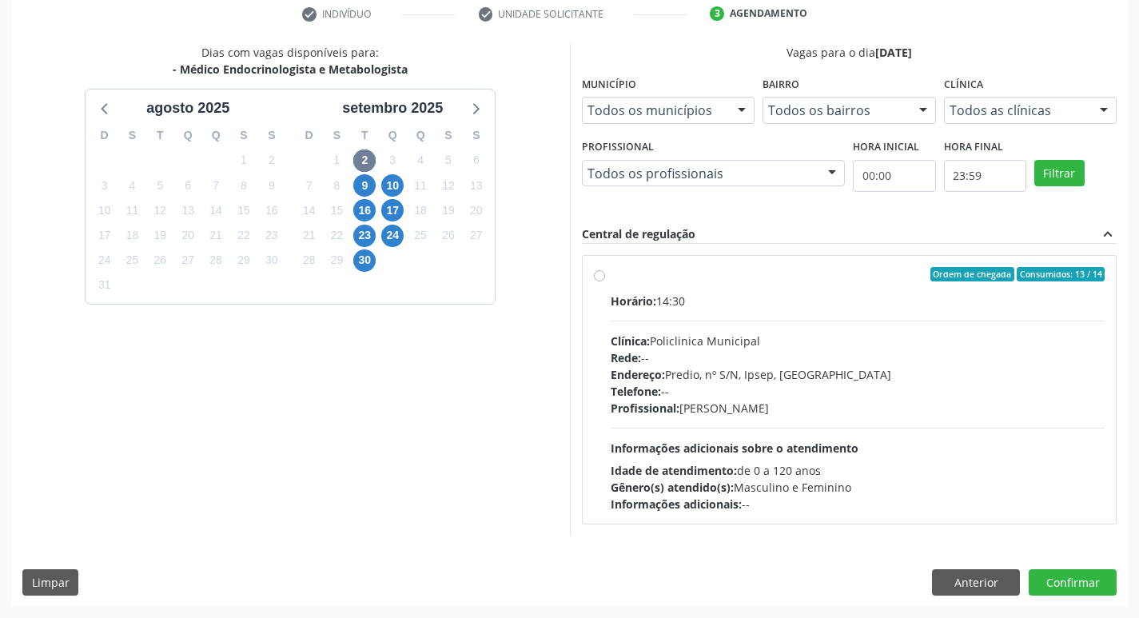
click at [908, 411] on div "Profissional: Livya Susany Bezerra de Lima" at bounding box center [858, 408] width 495 height 17
click at [605, 281] on input "Ordem de chegada Consumidos: 13 / 14 Horário: 14:30 Clínica: Policlinica Munici…" at bounding box center [599, 274] width 11 height 14
radio input "true"
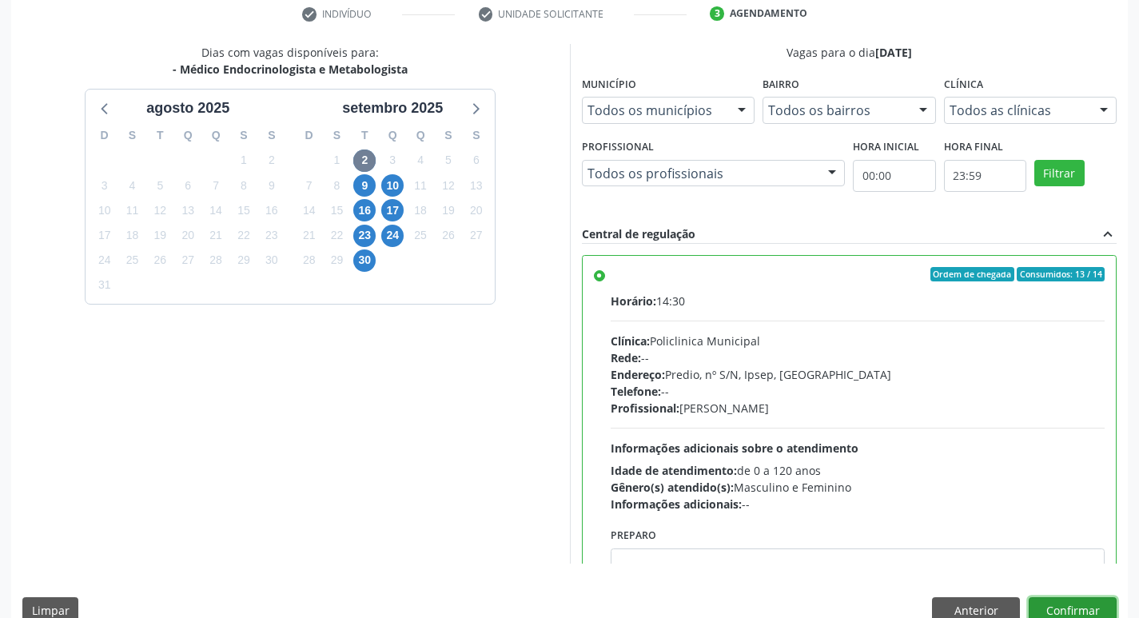
click at [1070, 606] on button "Confirmar" at bounding box center [1073, 610] width 88 height 27
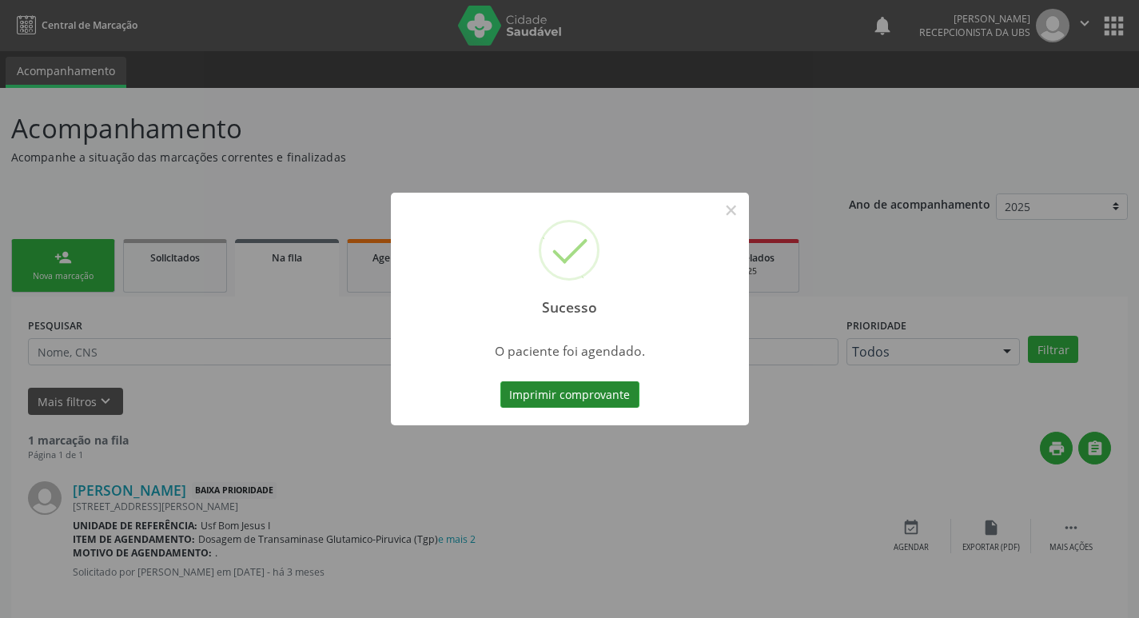
click at [605, 391] on button "Imprimir comprovante" at bounding box center [570, 394] width 139 height 27
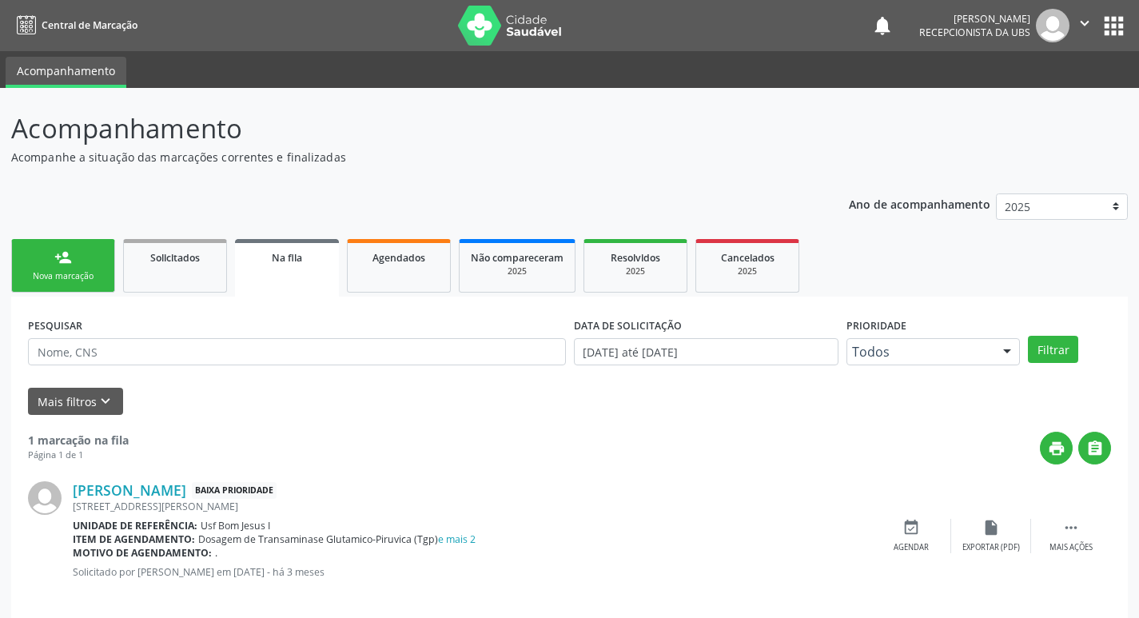
drag, startPoint x: 40, startPoint y: 218, endPoint x: 37, endPoint y: 261, distance: 43.3
click at [41, 219] on div "Ano de acompanhamento 2025 2024 person_add Nova marcação Solicitados Na fila Ag…" at bounding box center [569, 403] width 1117 height 442
click at [37, 261] on link "person_add Nova marcação" at bounding box center [63, 266] width 104 height 54
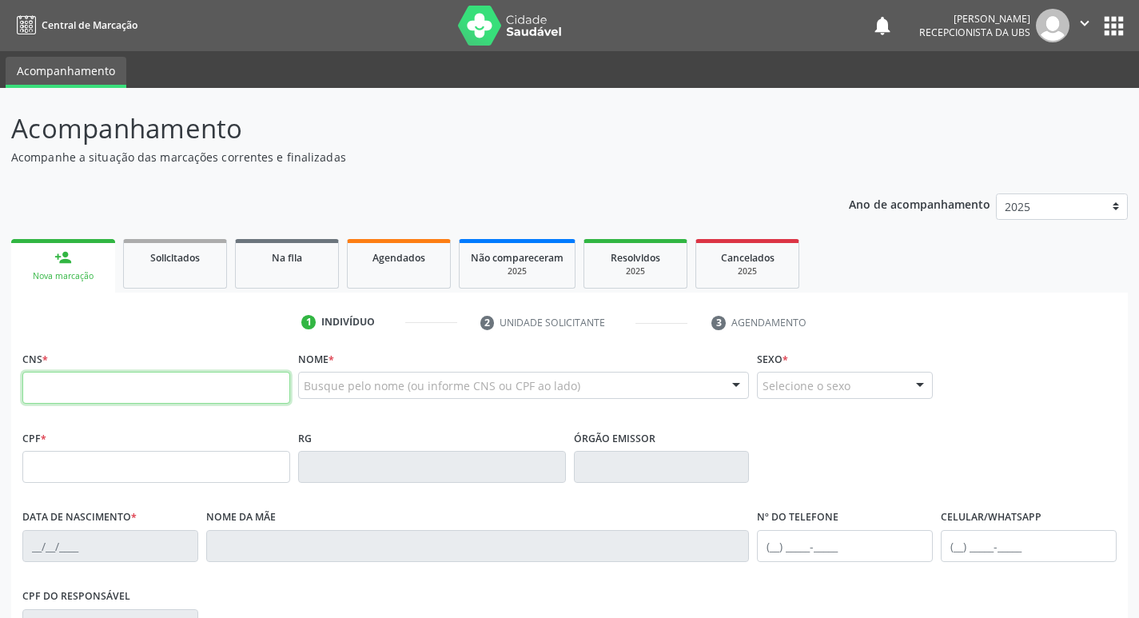
drag, startPoint x: 106, startPoint y: 391, endPoint x: 102, endPoint y: 372, distance: 19.6
click at [106, 389] on input "text" at bounding box center [156, 388] width 268 height 32
click at [86, 383] on input "text" at bounding box center [156, 388] width 268 height 32
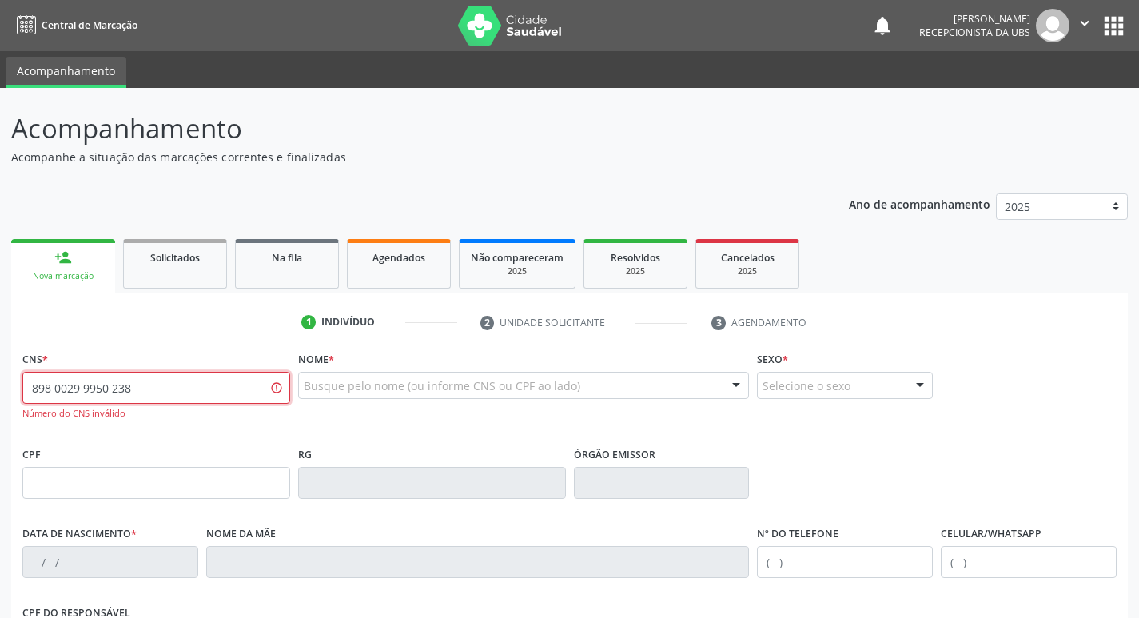
type input "898 0029 9950 2387"
click at [166, 389] on input "898 0029 9950 2387" at bounding box center [156, 388] width 268 height 32
click at [553, 399] on div "Busque pelo nome (ou informe CNS ou CPF ao lado) Nenhum resultado encontrado pa…" at bounding box center [524, 391] width 452 height 38
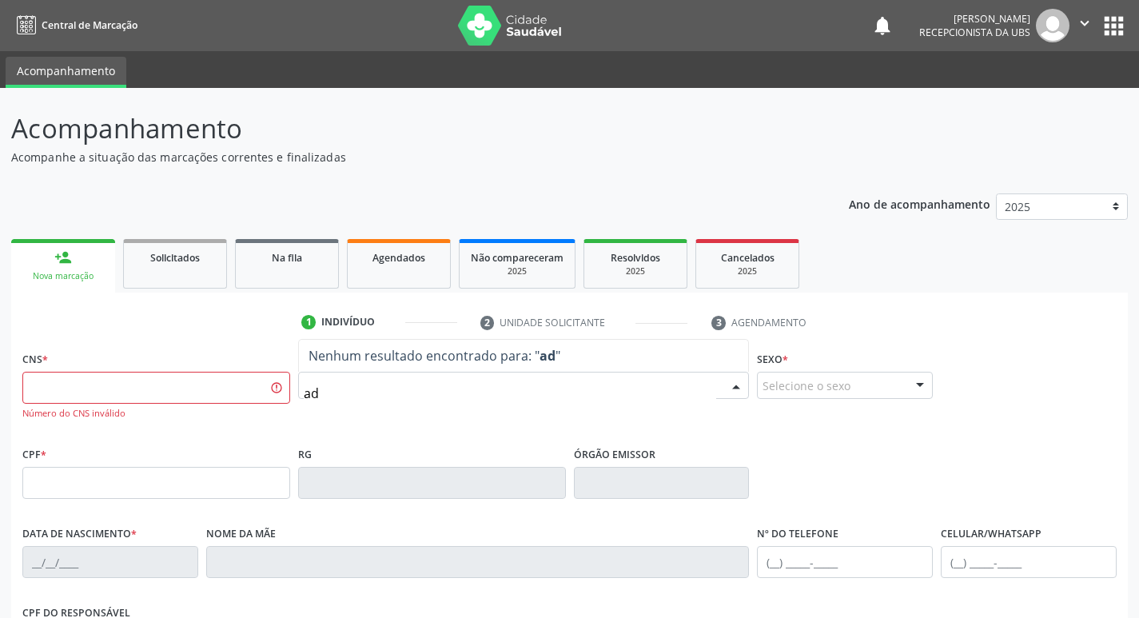
type input "a"
type input "ADRIELY"
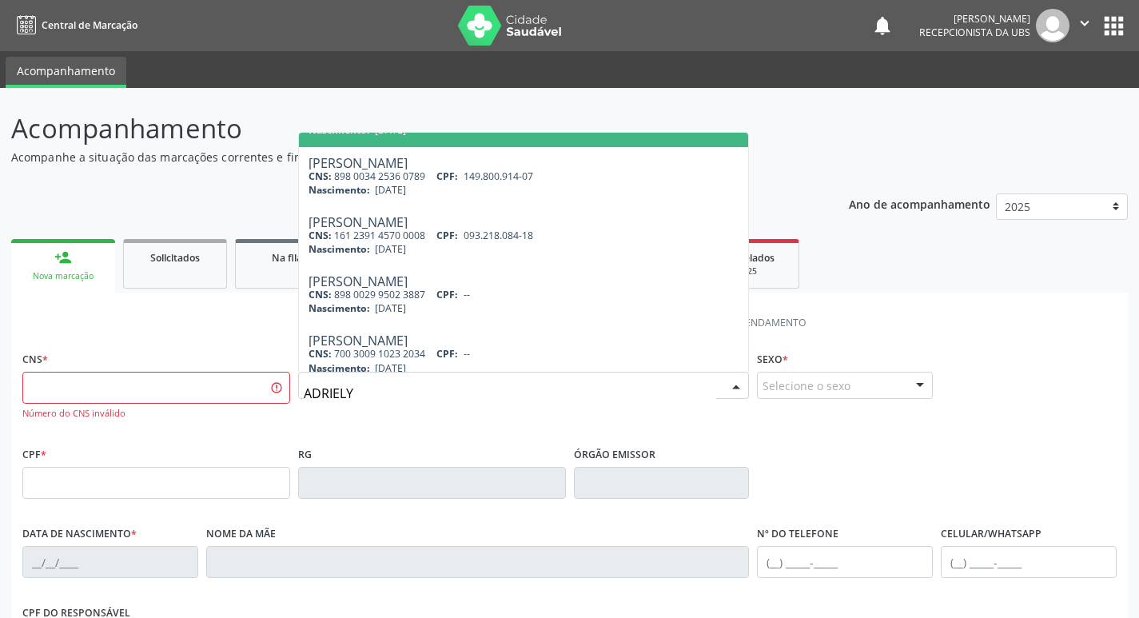
scroll to position [266, 0]
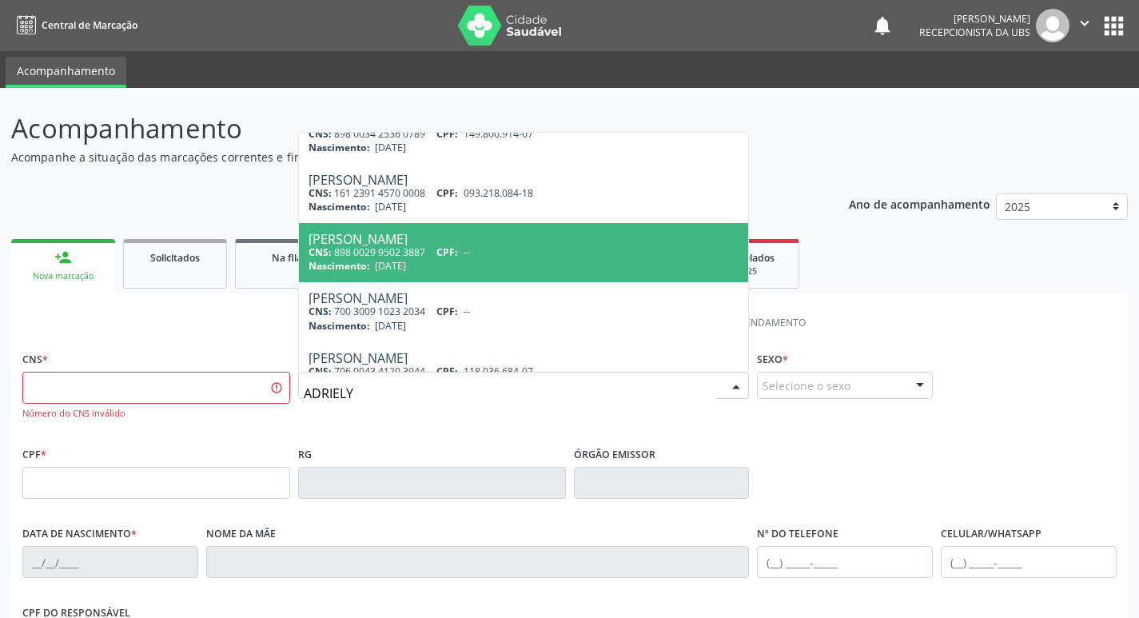
click at [480, 260] on div "Nascimento: 30/09/2011" at bounding box center [524, 266] width 431 height 14
type input "898 0029 9502 3887"
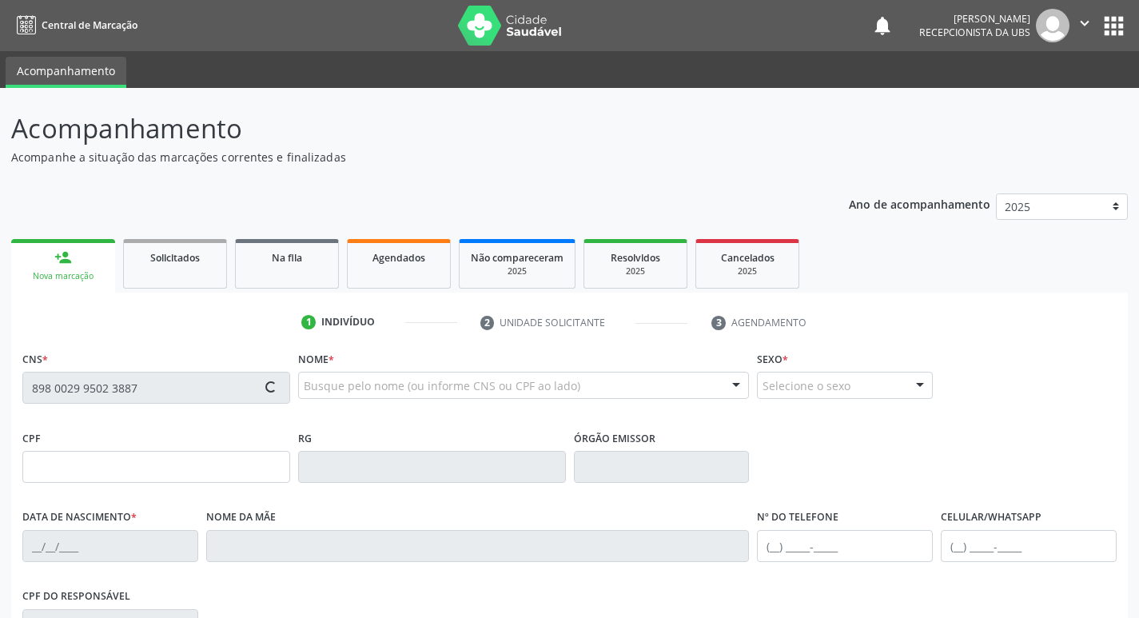
type input "30/09/2011"
type input "Maria Margarete da Silva Feitosa"
type input "(87) 99622-4371"
type input "203"
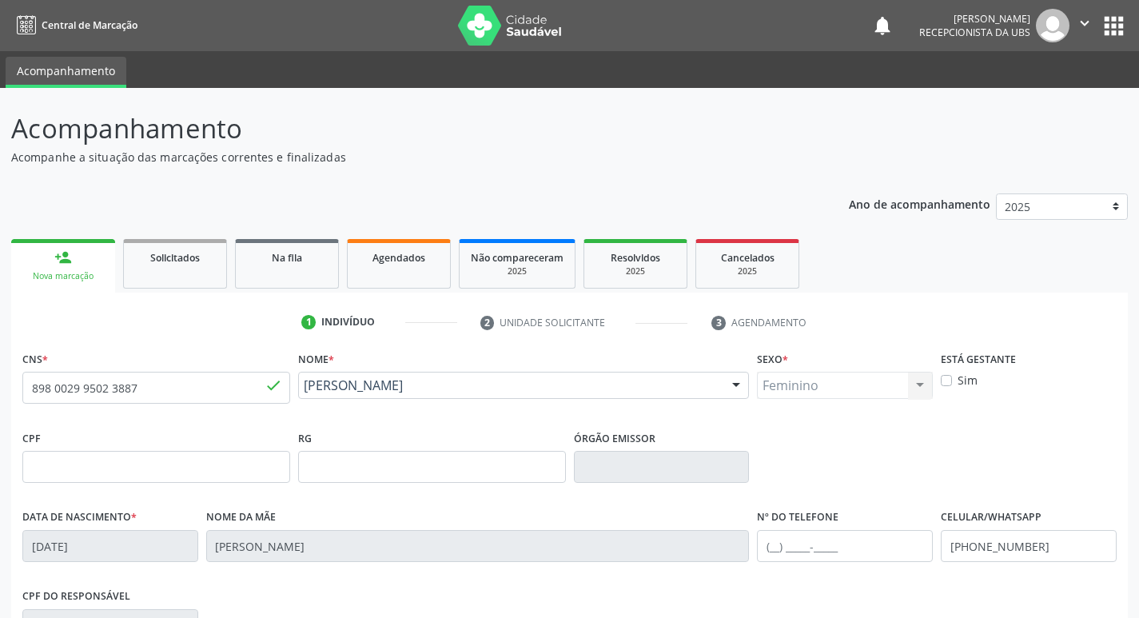
scroll to position [249, 0]
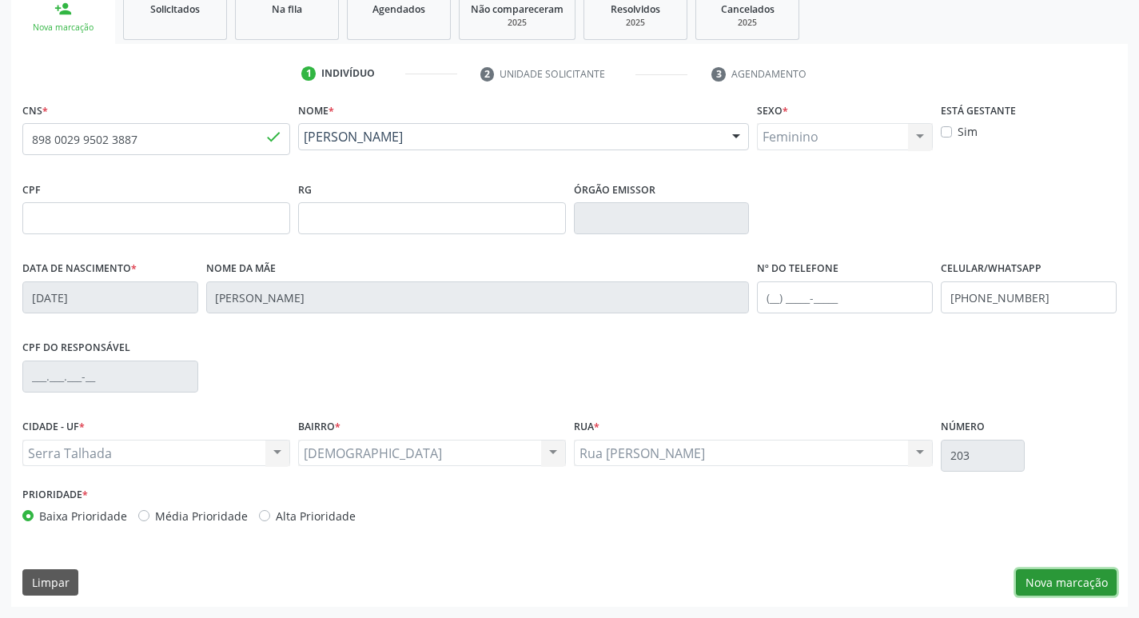
click at [1076, 588] on button "Nova marcação" at bounding box center [1066, 582] width 101 height 27
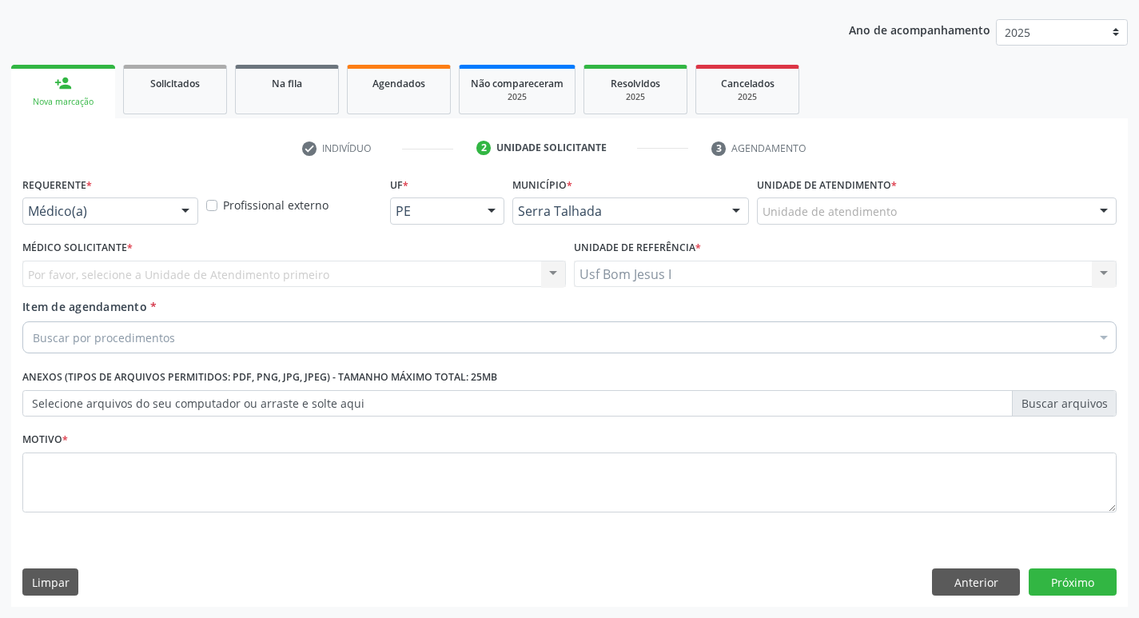
scroll to position [174, 0]
click at [94, 220] on div "Médico(a)" at bounding box center [110, 211] width 176 height 27
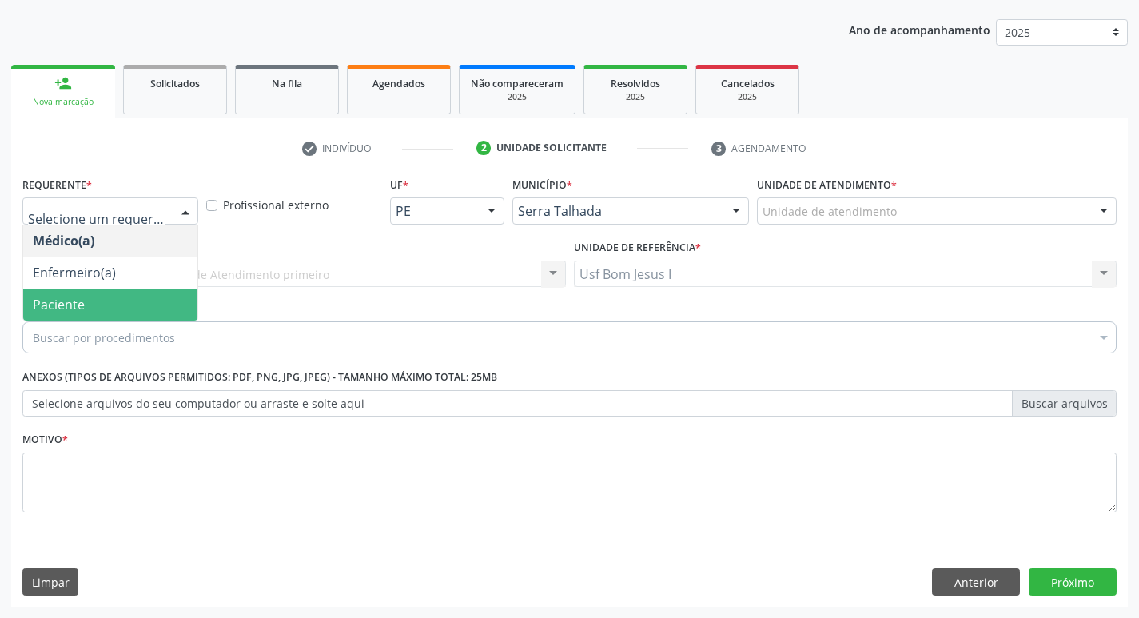
click at [101, 309] on span "Paciente" at bounding box center [110, 305] width 174 height 32
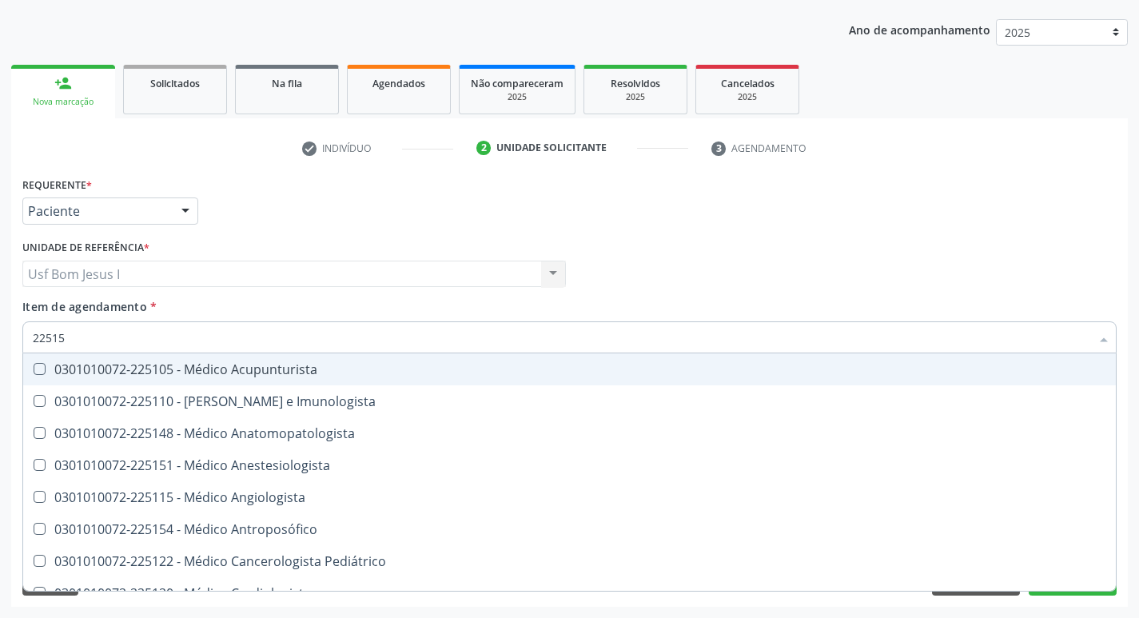
type input "225155"
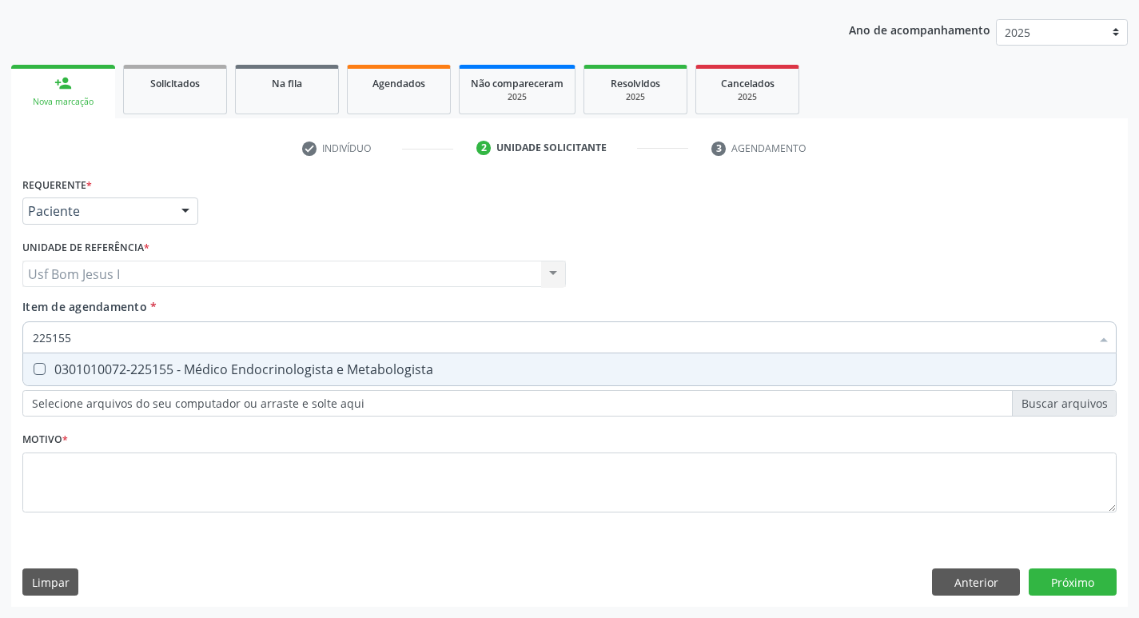
click at [162, 370] on div "0301010072-225155 - Médico Endocrinologista e Metabologista" at bounding box center [570, 369] width 1074 height 13
checkbox Metabologista "true"
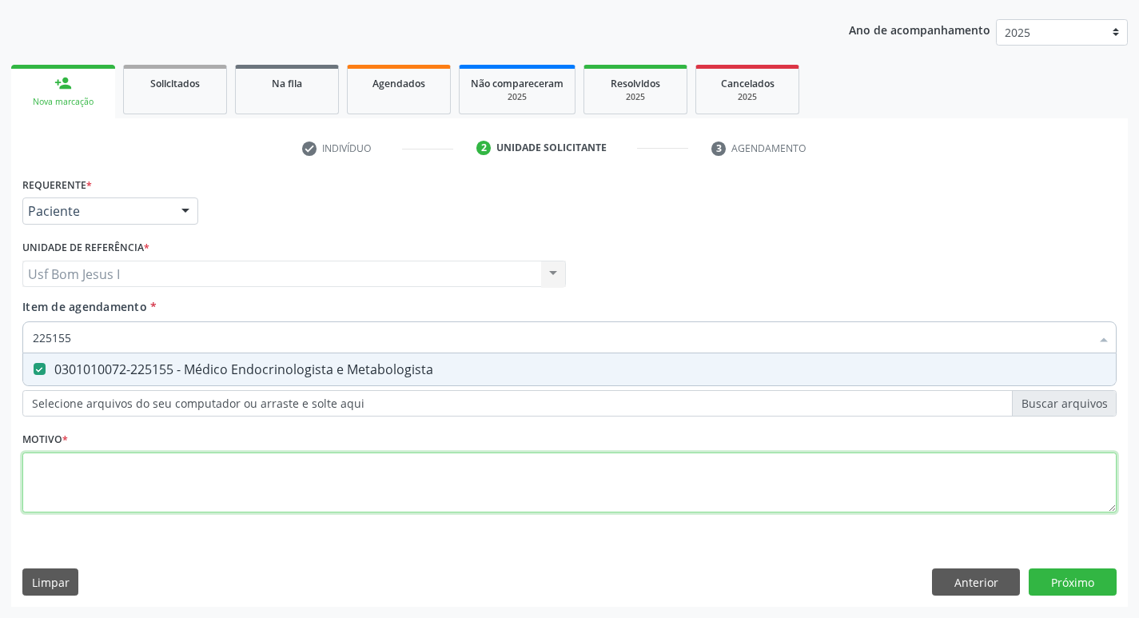
click at [194, 462] on div "Requerente * Paciente Médico(a) Enfermeiro(a) Paciente Nenhum resultado encontr…" at bounding box center [569, 354] width 1095 height 362
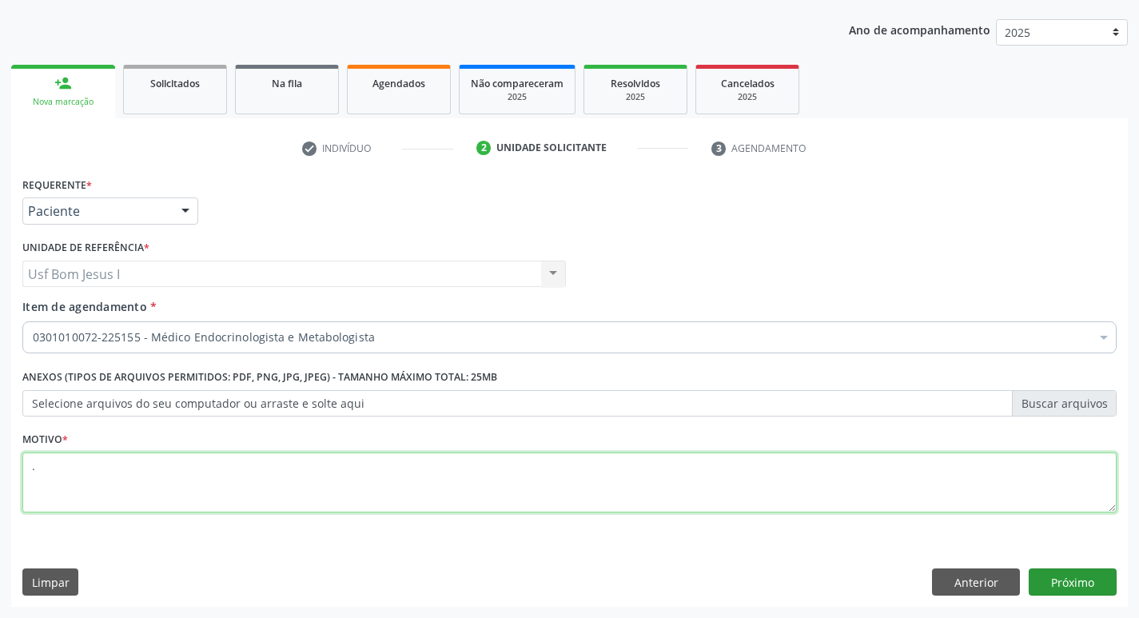
type textarea "."
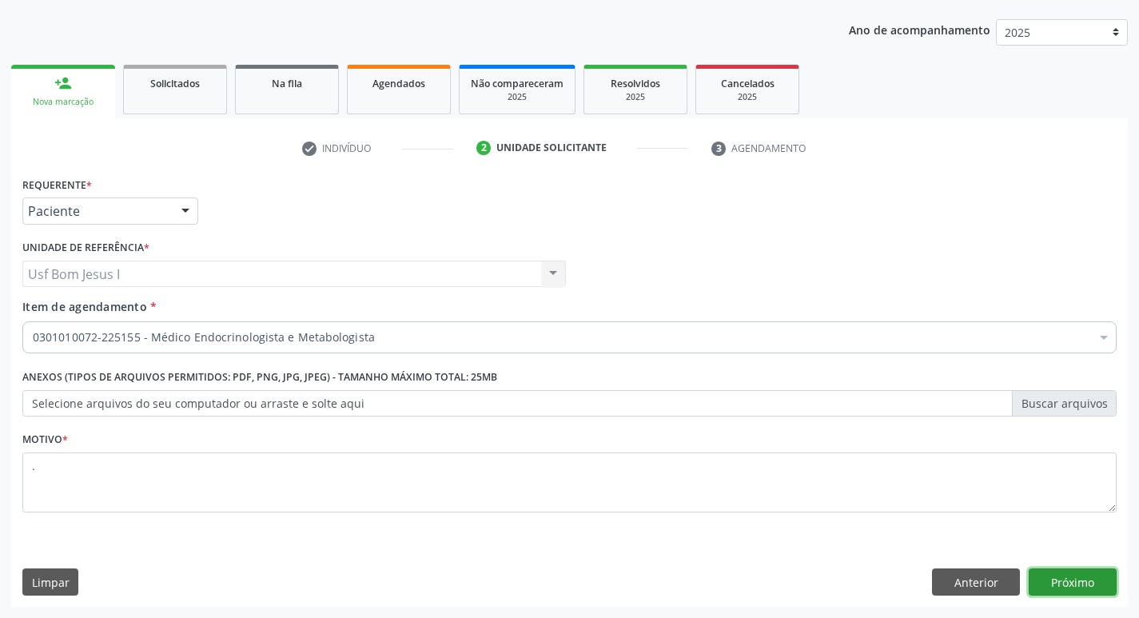
click at [1067, 587] on button "Próximo" at bounding box center [1073, 582] width 88 height 27
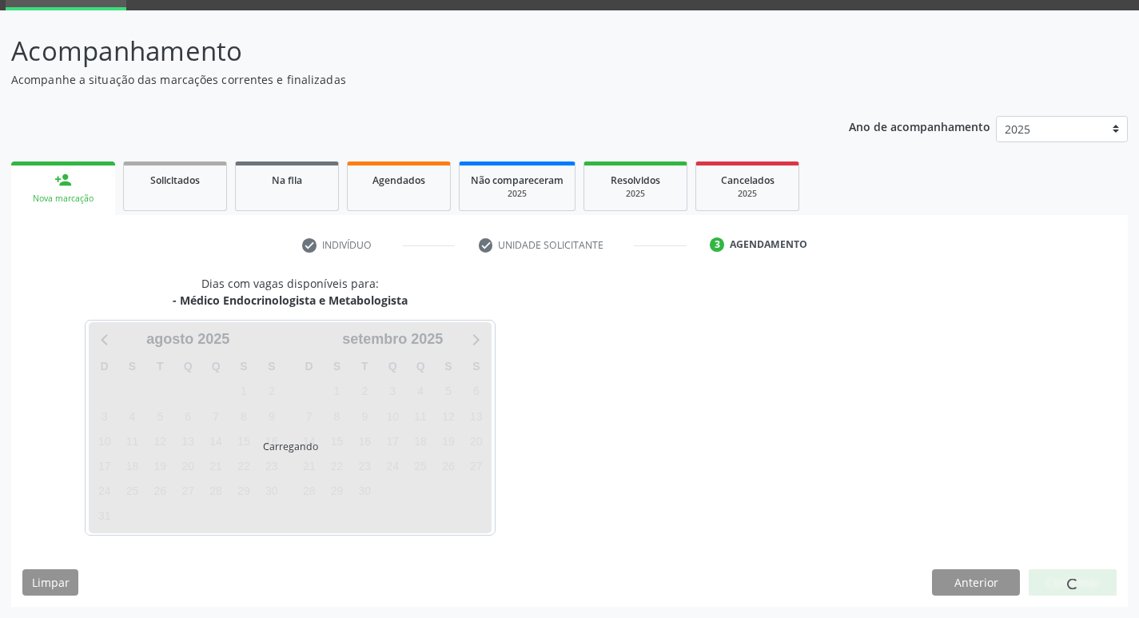
scroll to position [78, 0]
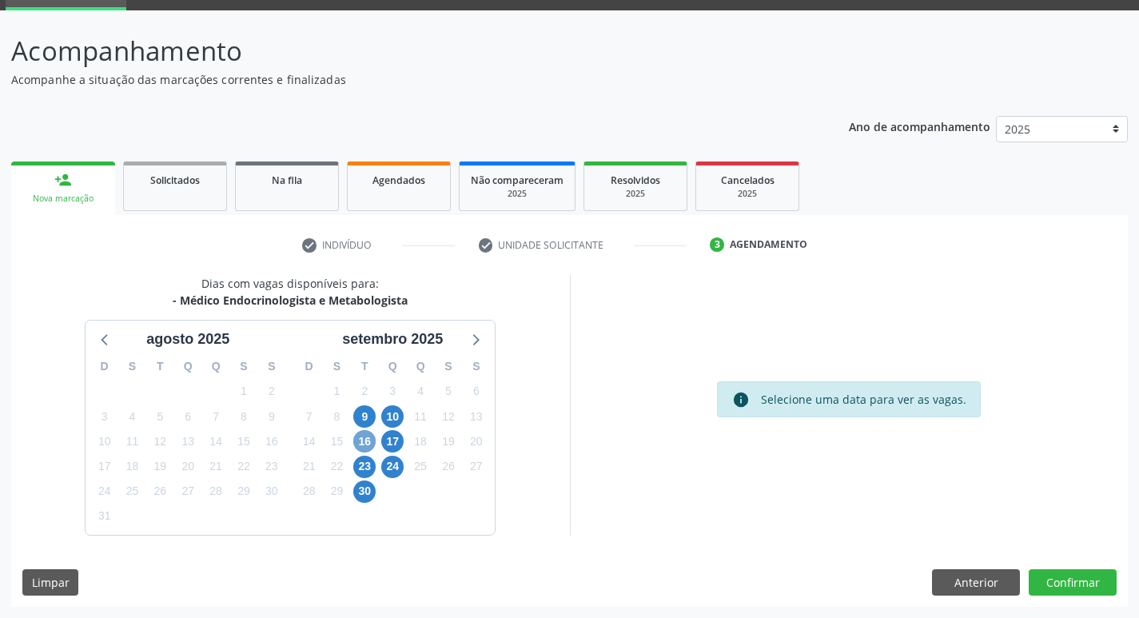
click at [374, 439] on span "16" at bounding box center [364, 441] width 22 height 22
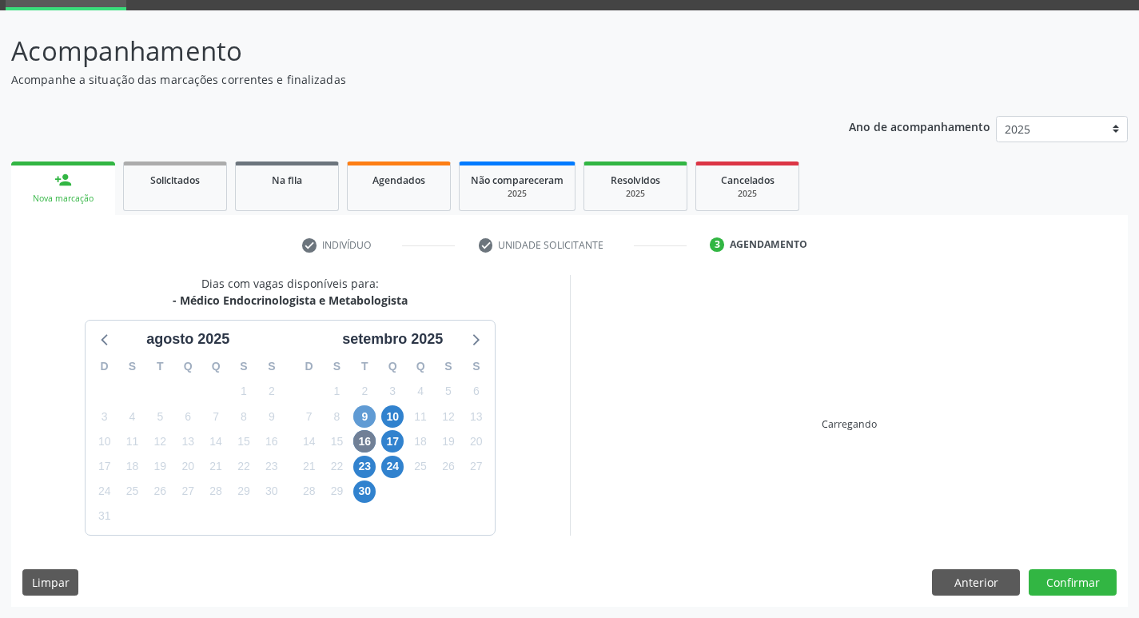
drag, startPoint x: 373, startPoint y: 424, endPoint x: 369, endPoint y: 416, distance: 9.3
click at [372, 423] on div "9" at bounding box center [364, 417] width 22 height 25
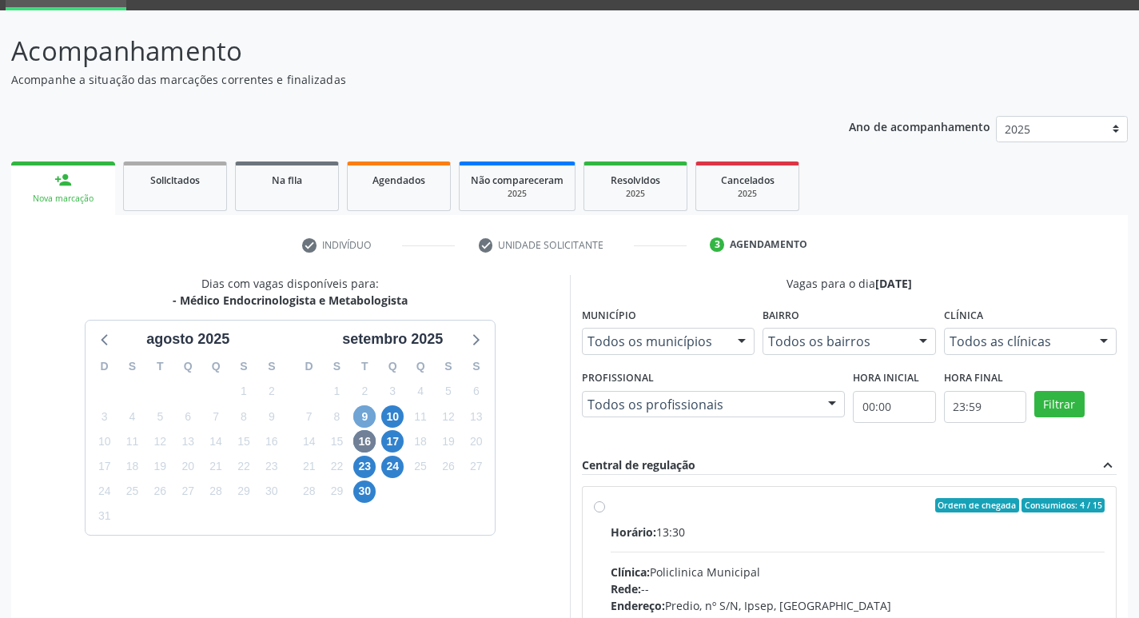
click at [369, 416] on span "9" at bounding box center [364, 416] width 22 height 22
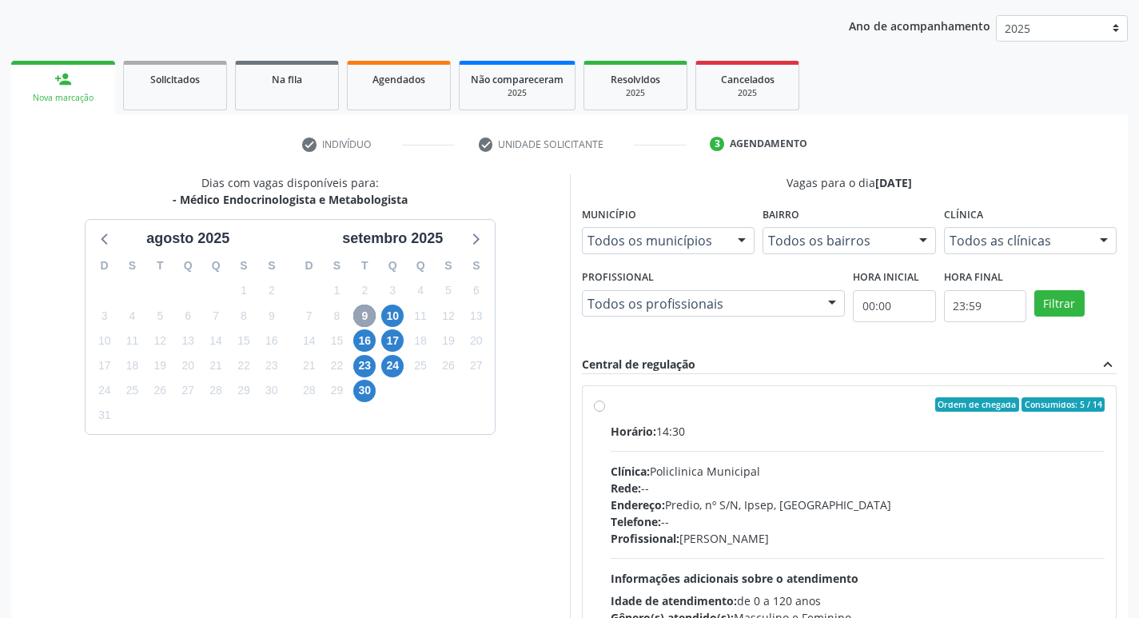
scroll to position [309, 0]
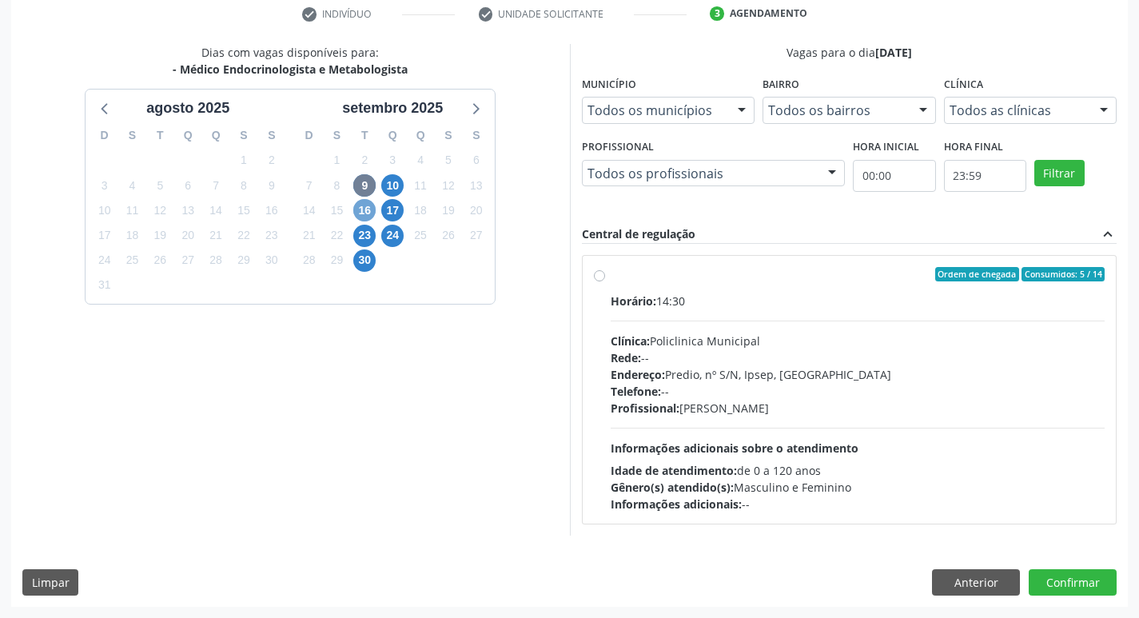
click at [369, 210] on span "16" at bounding box center [364, 210] width 22 height 22
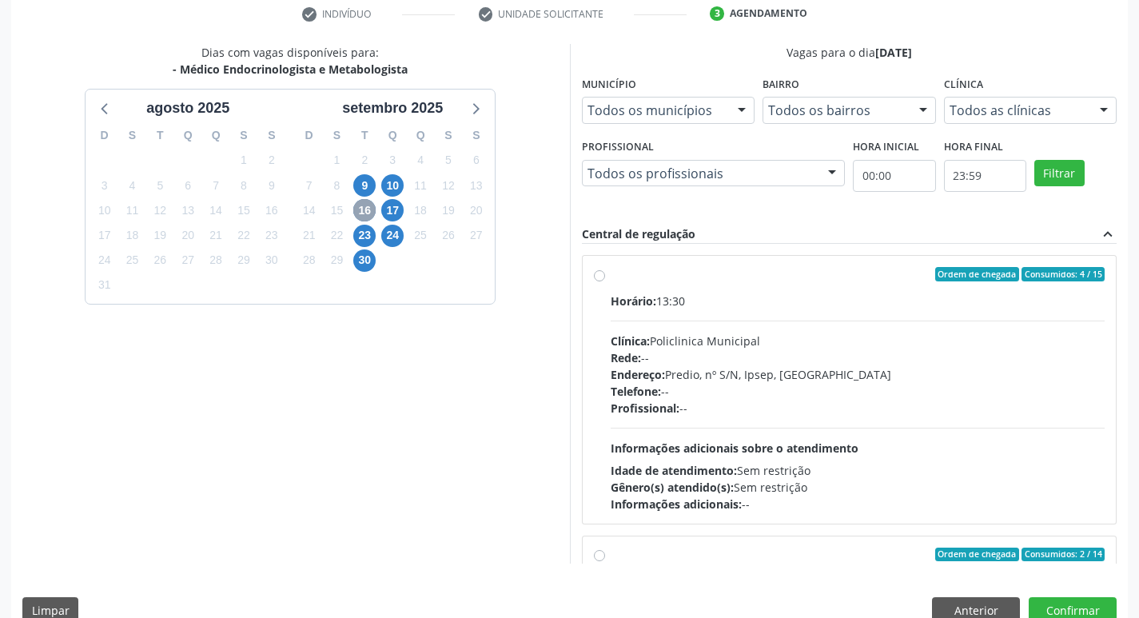
scroll to position [337, 0]
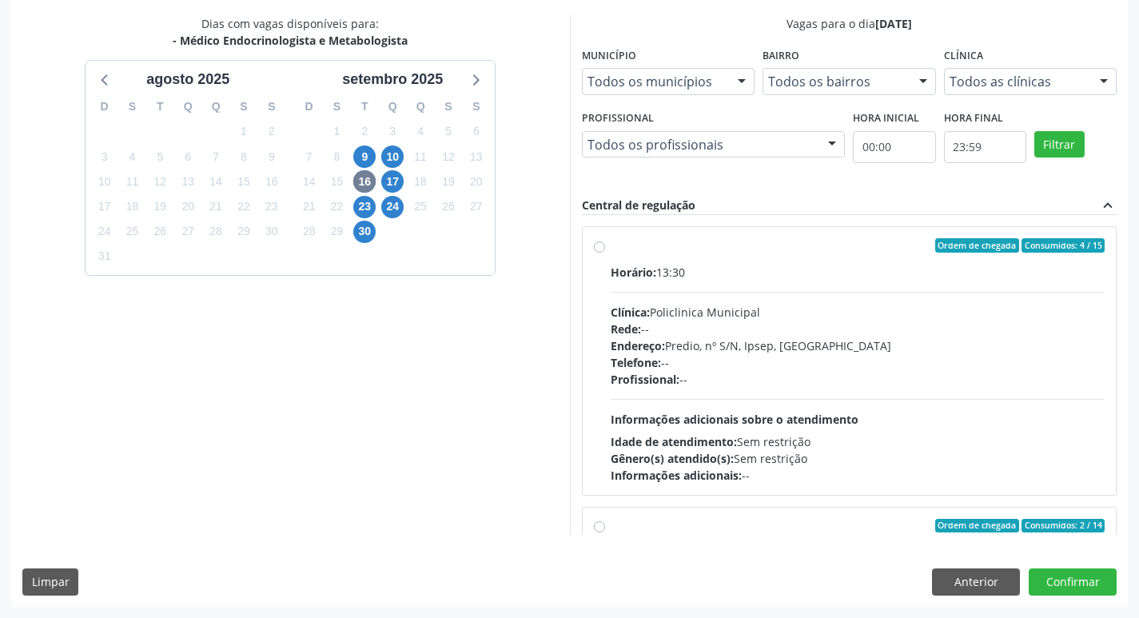
click at [818, 381] on div "Profissional: --" at bounding box center [858, 379] width 495 height 17
click at [605, 253] on input "Ordem de chegada Consumidos: 4 / 15 Horário: 13:30 Clínica: Policlinica Municip…" at bounding box center [599, 245] width 11 height 14
radio input "true"
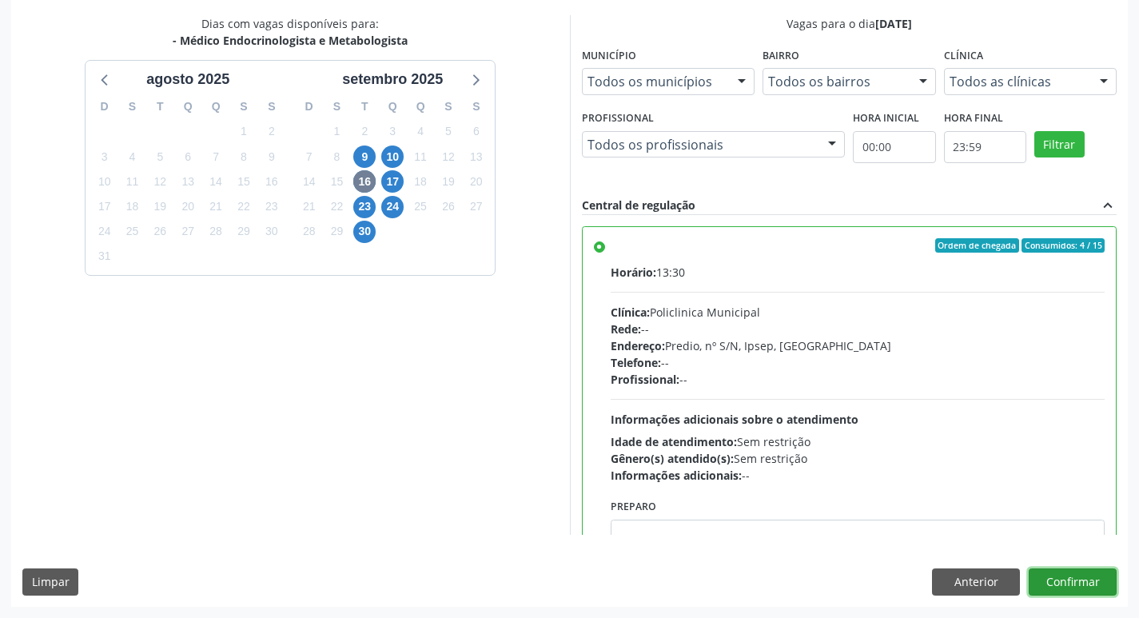
click at [1110, 584] on button "Confirmar" at bounding box center [1073, 582] width 88 height 27
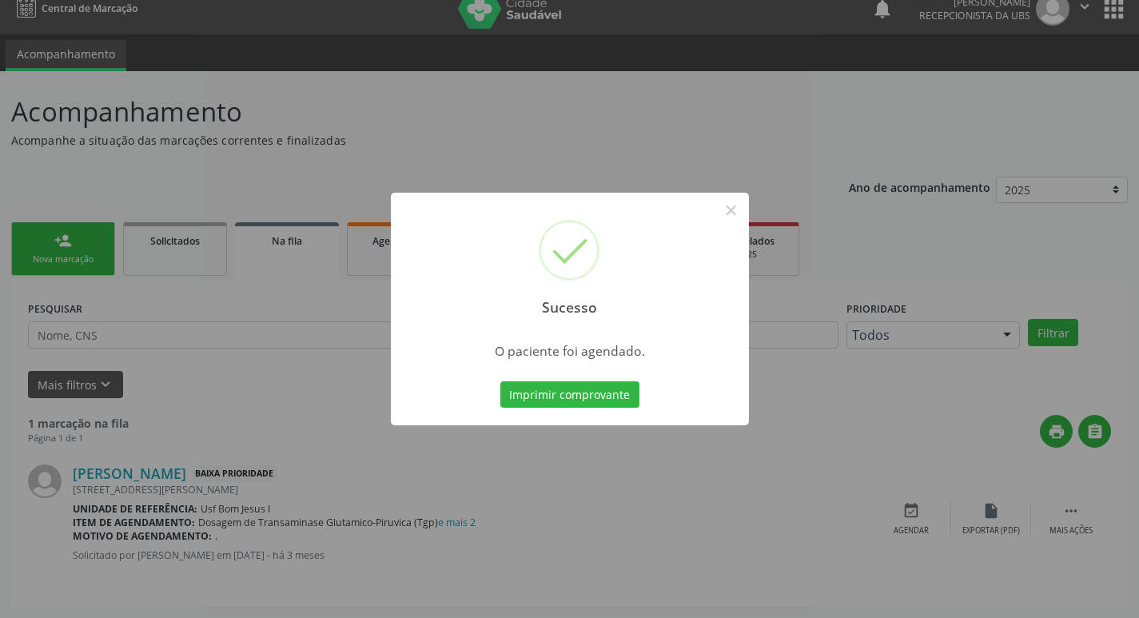
scroll to position [0, 0]
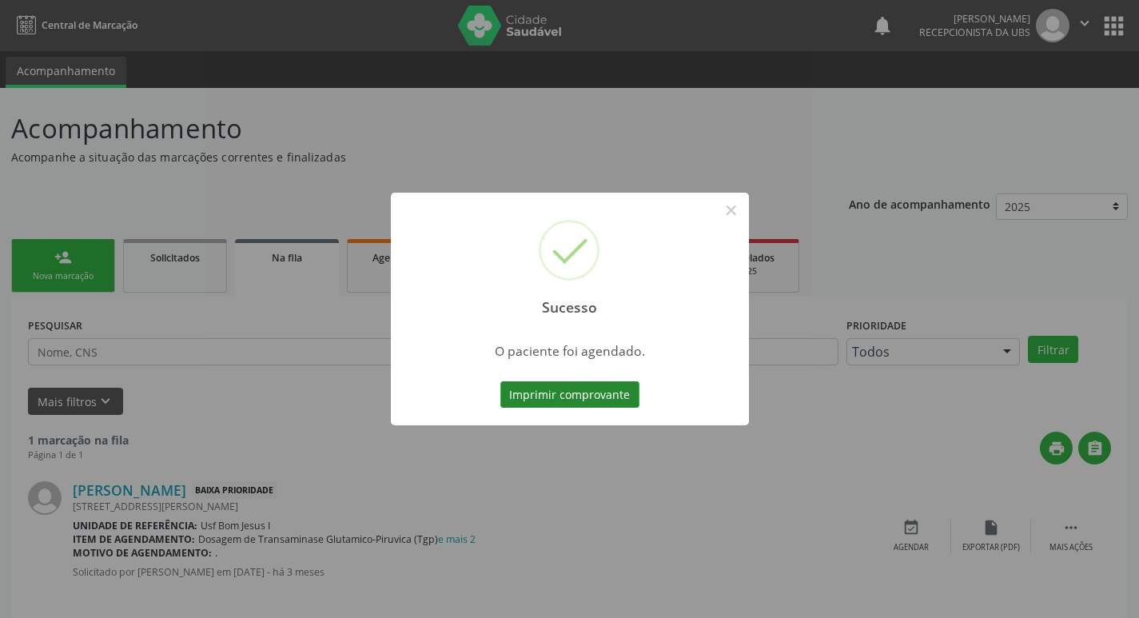
click at [550, 398] on button "Imprimir comprovante" at bounding box center [570, 394] width 139 height 27
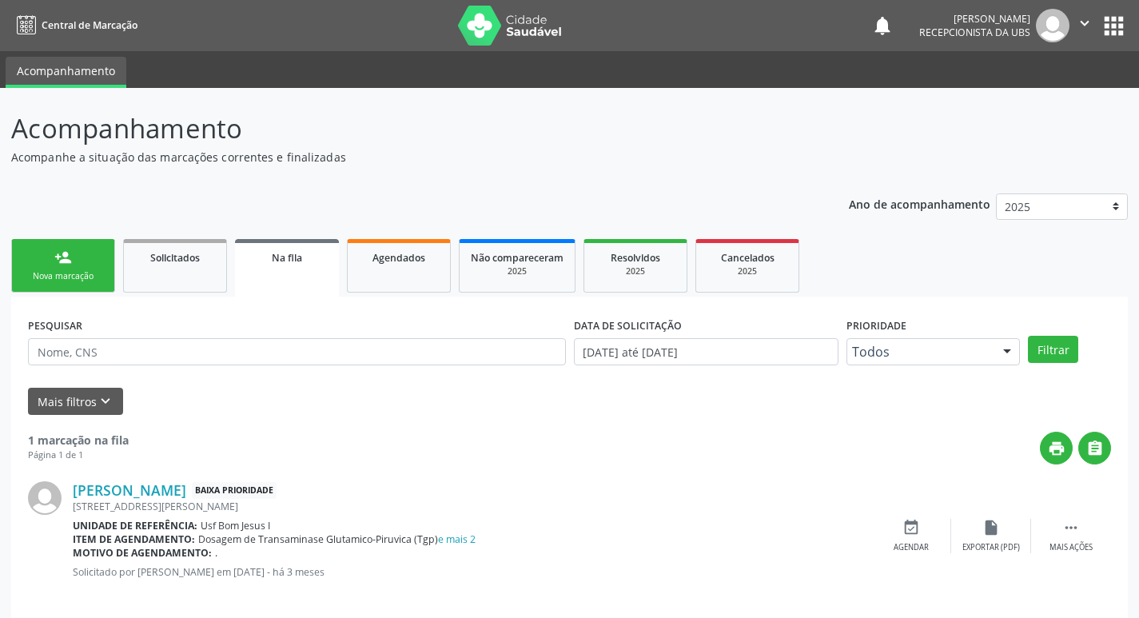
click at [58, 282] on div "Nova marcação" at bounding box center [63, 276] width 80 height 12
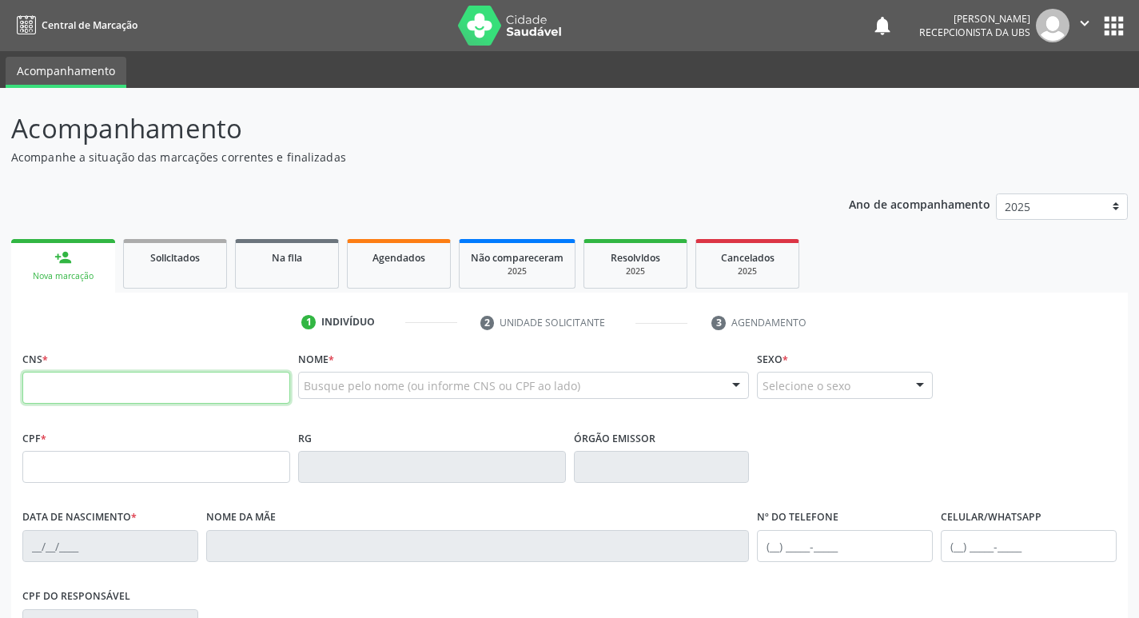
click at [153, 374] on input "text" at bounding box center [156, 388] width 268 height 32
type input "700 0029 8348 6707"
type input "25/06/2021"
type input "Maria Laura de Oliveira"
type input "(87) 99643-7871"
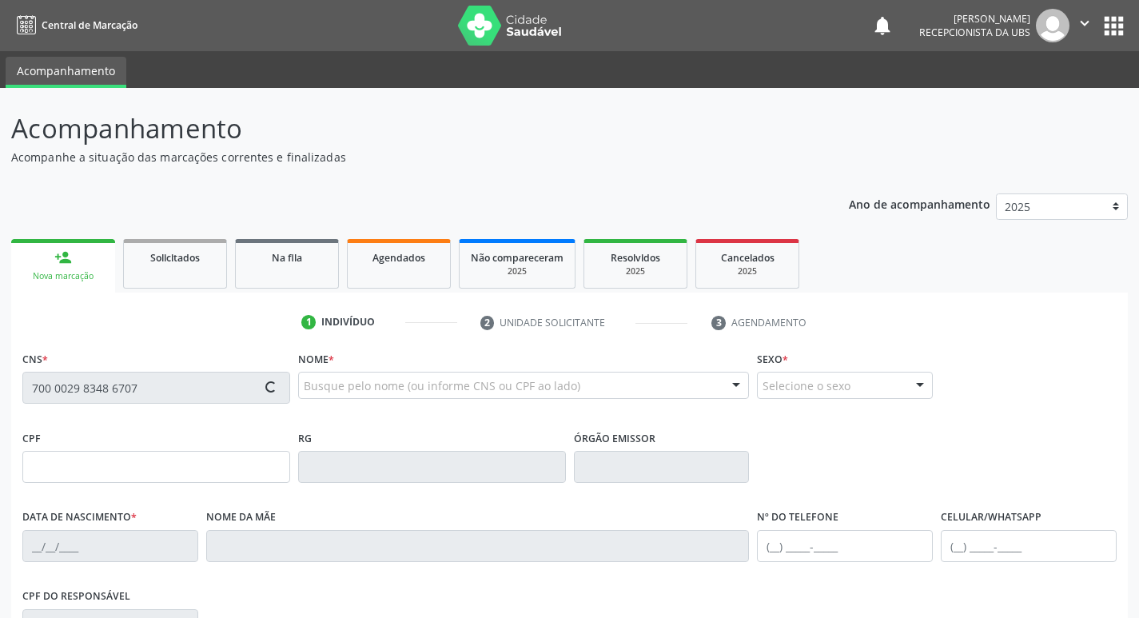
type input "177.213.964-50"
type input "990"
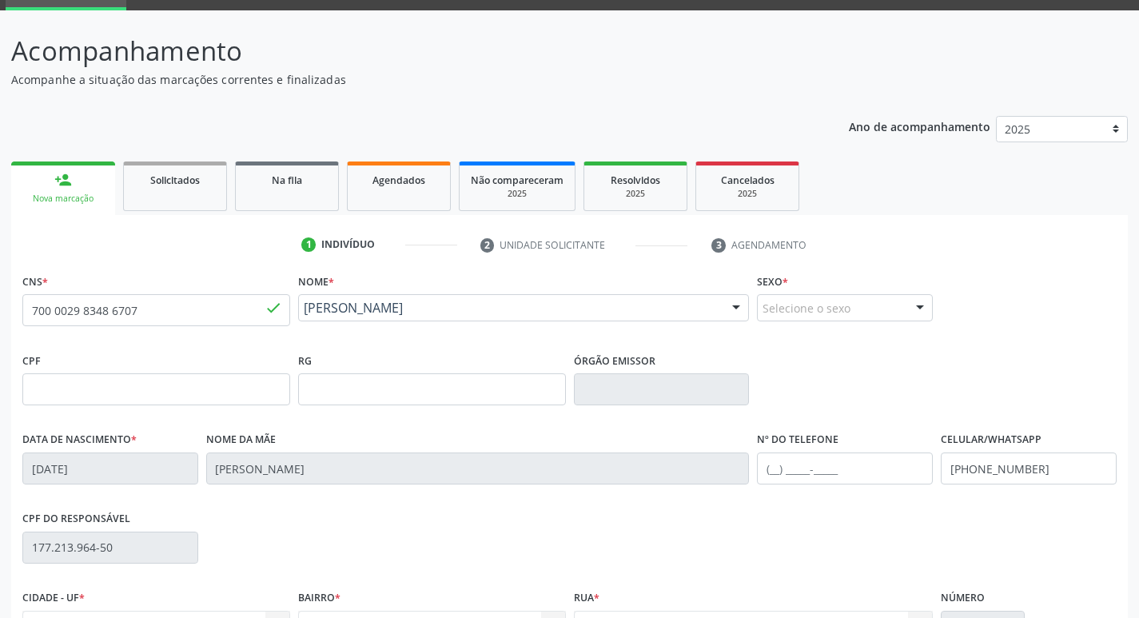
scroll to position [249, 0]
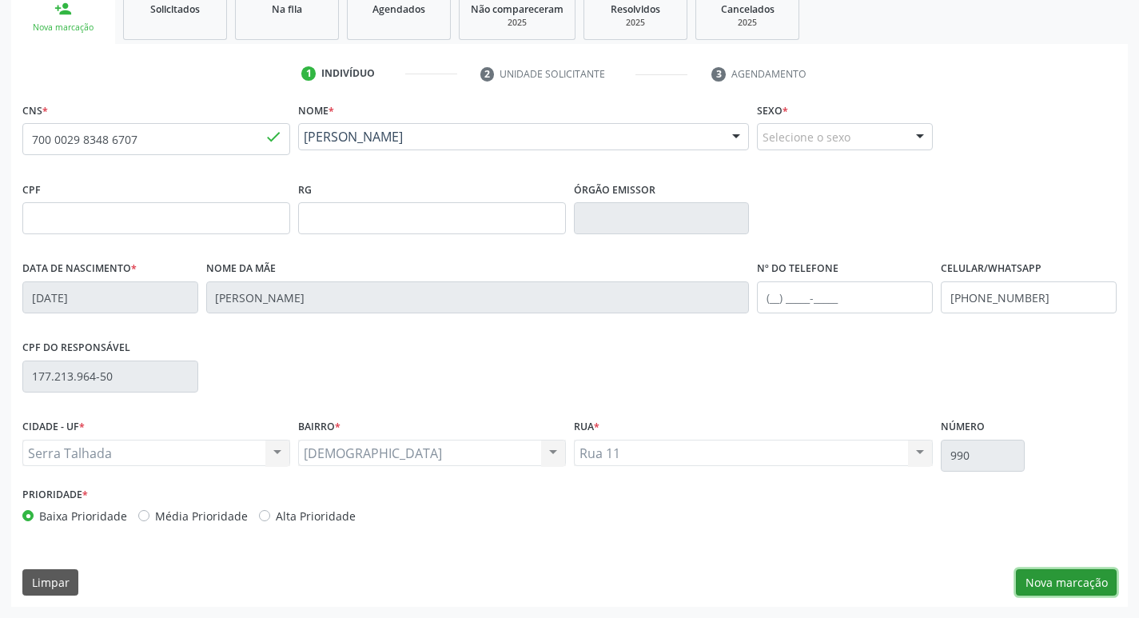
click at [1076, 575] on button "Nova marcação" at bounding box center [1066, 582] width 101 height 27
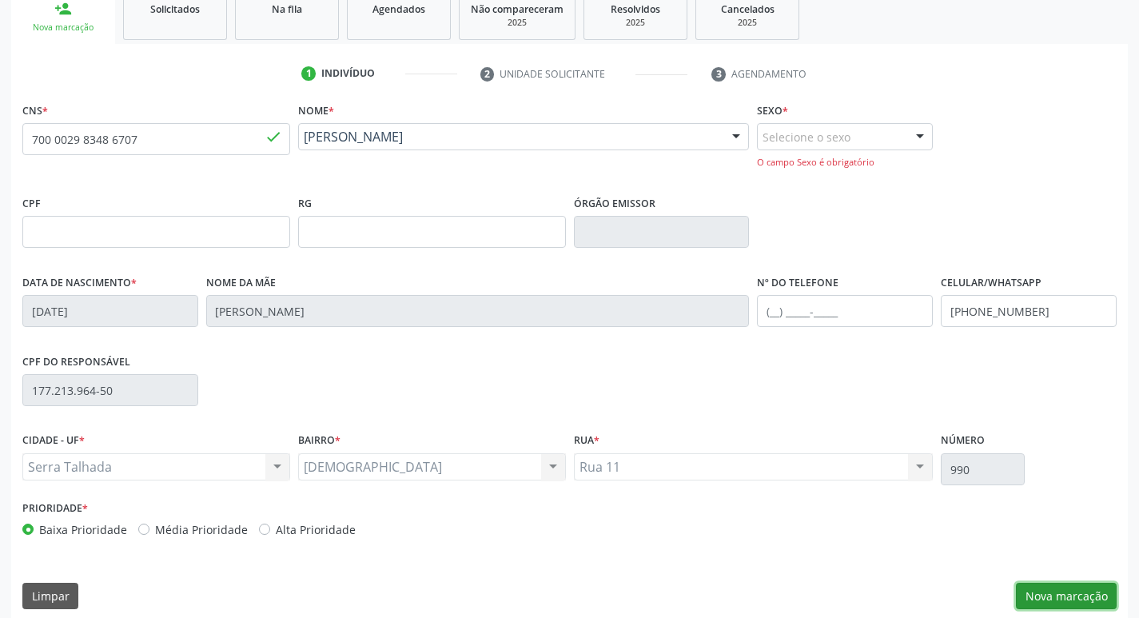
click at [1054, 590] on button "Nova marcação" at bounding box center [1066, 596] width 101 height 27
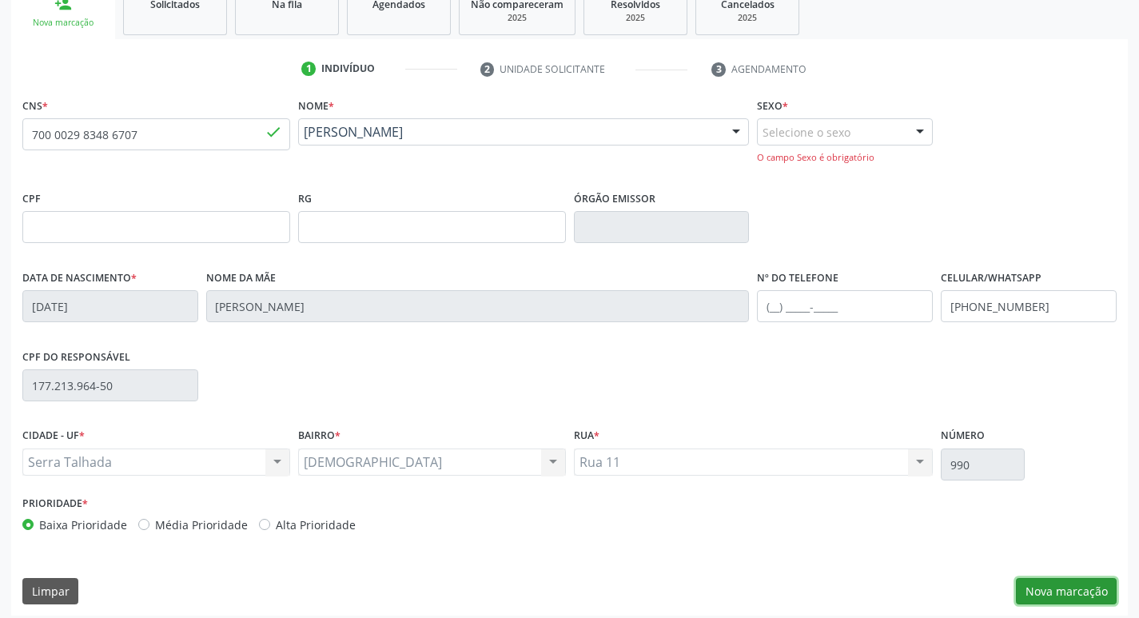
scroll to position [262, 0]
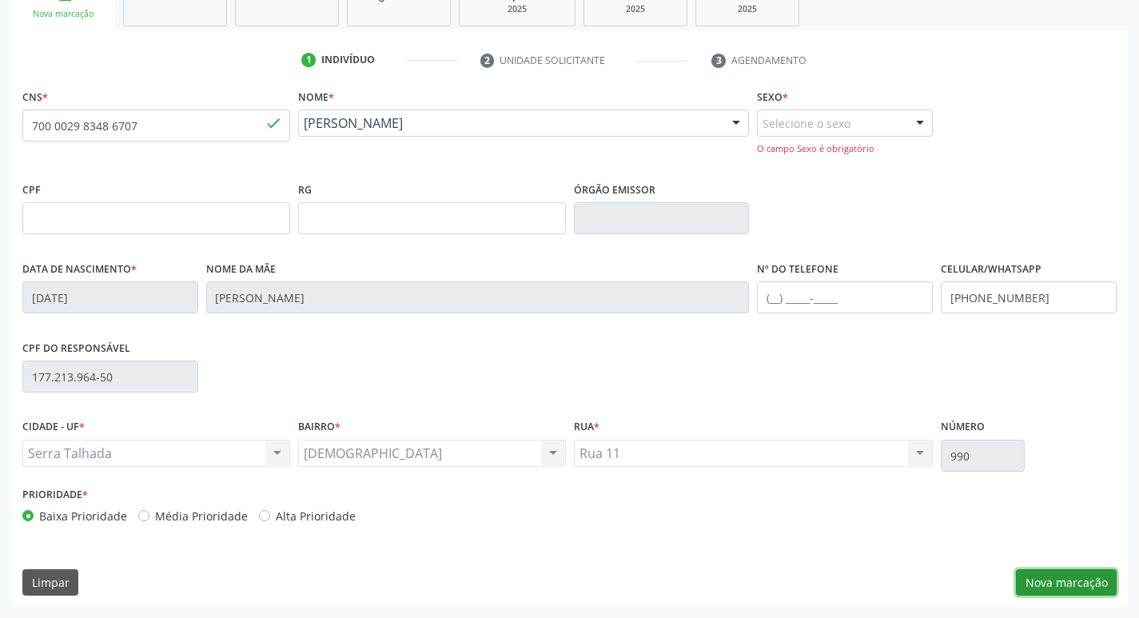
click at [1040, 577] on button "Nova marcação" at bounding box center [1066, 582] width 101 height 27
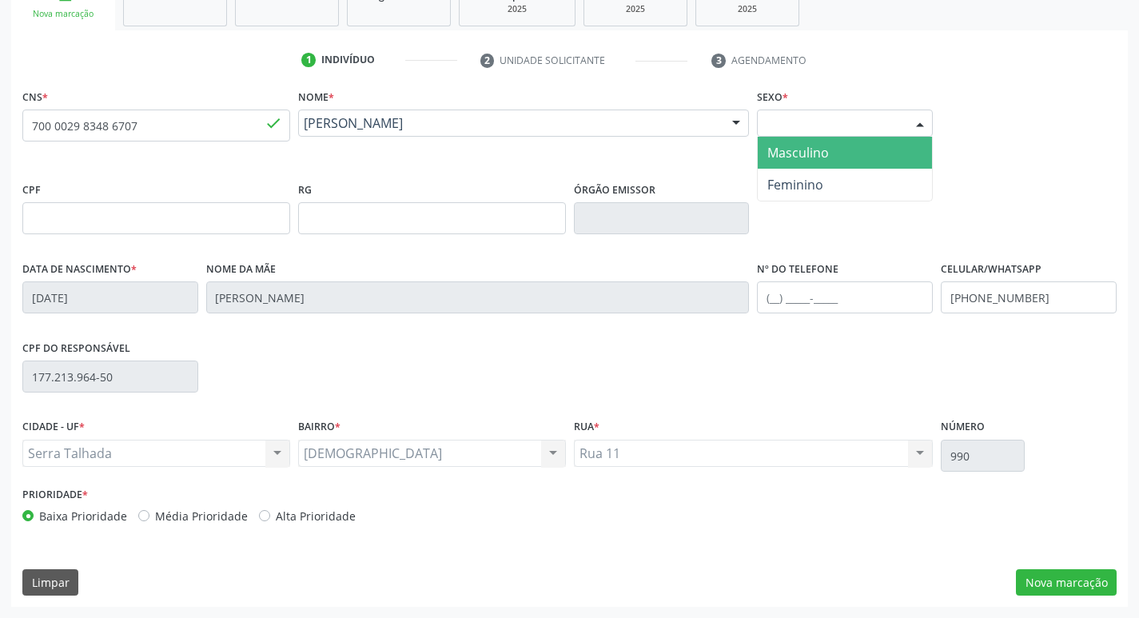
click at [872, 129] on div "Selecione o sexo" at bounding box center [845, 123] width 176 height 27
click at [862, 156] on span "Masculino" at bounding box center [845, 153] width 174 height 32
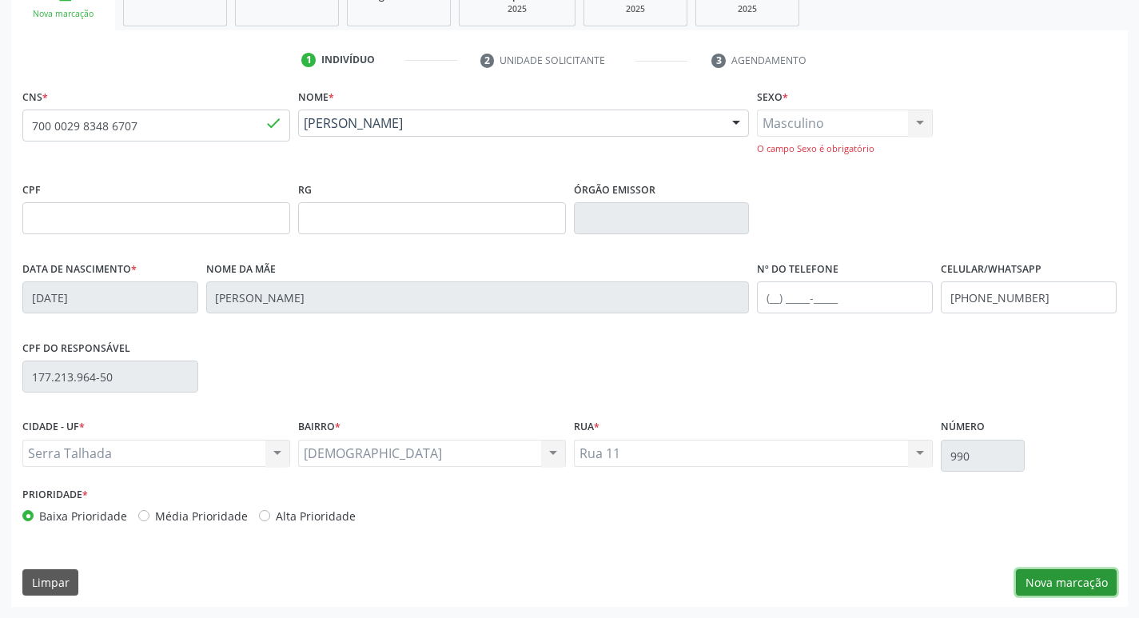
click at [1072, 592] on button "Nova marcação" at bounding box center [1066, 582] width 101 height 27
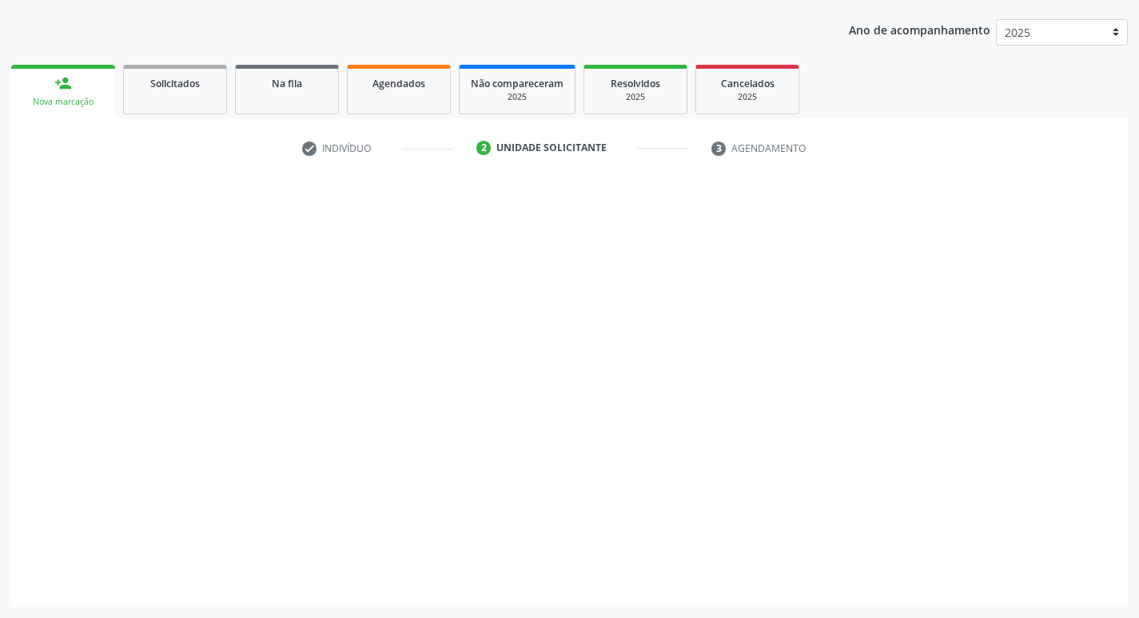
scroll to position [174, 0]
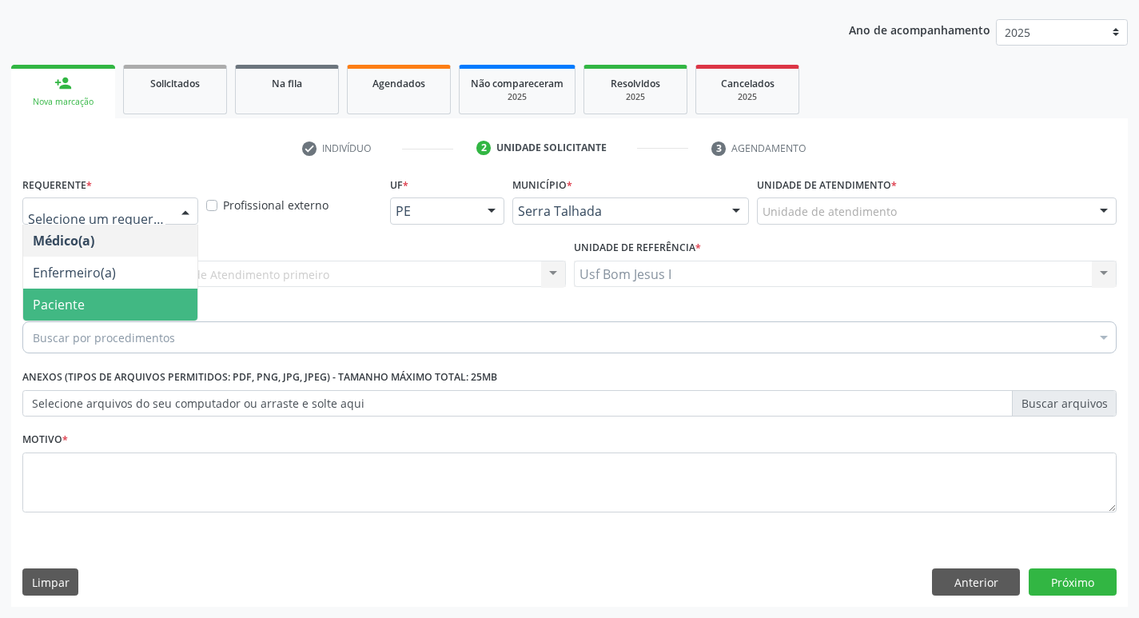
click at [80, 309] on span "Paciente" at bounding box center [59, 305] width 52 height 18
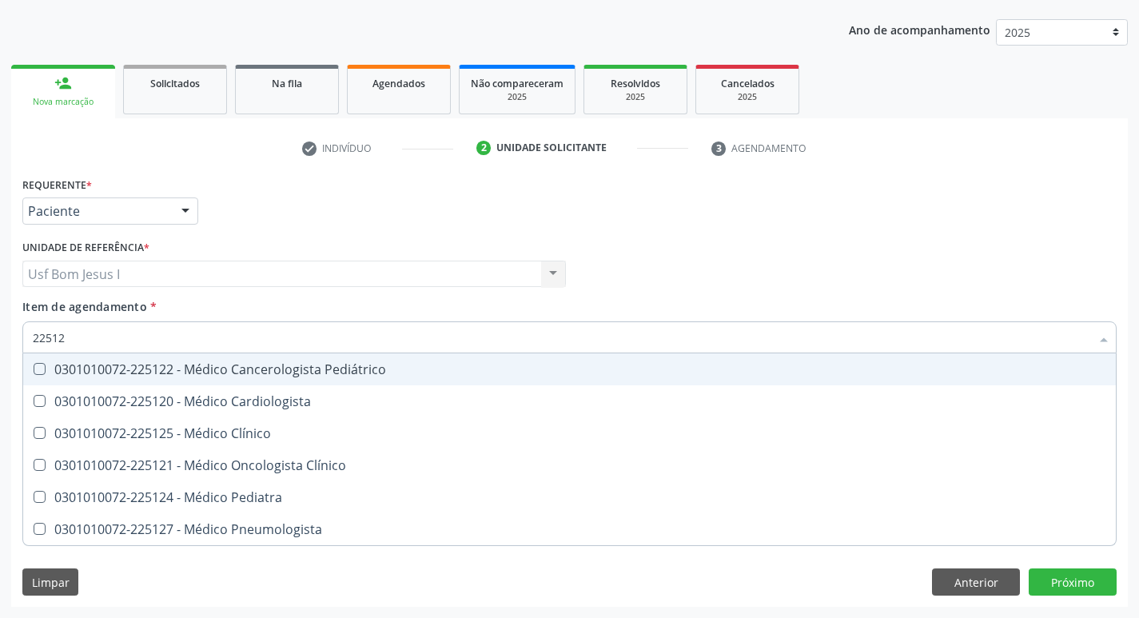
type input "225124"
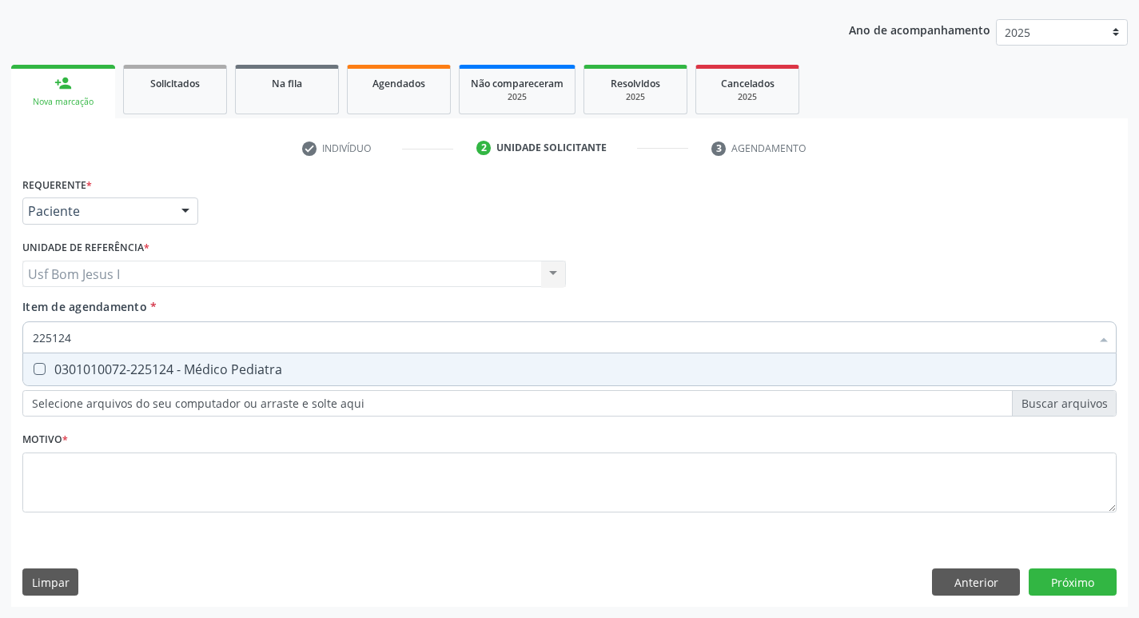
click at [106, 353] on input "225124" at bounding box center [562, 337] width 1058 height 32
click at [104, 366] on div "0301010072-225124 - Médico Pediatra" at bounding box center [570, 369] width 1074 height 13
checkbox Pediatra "true"
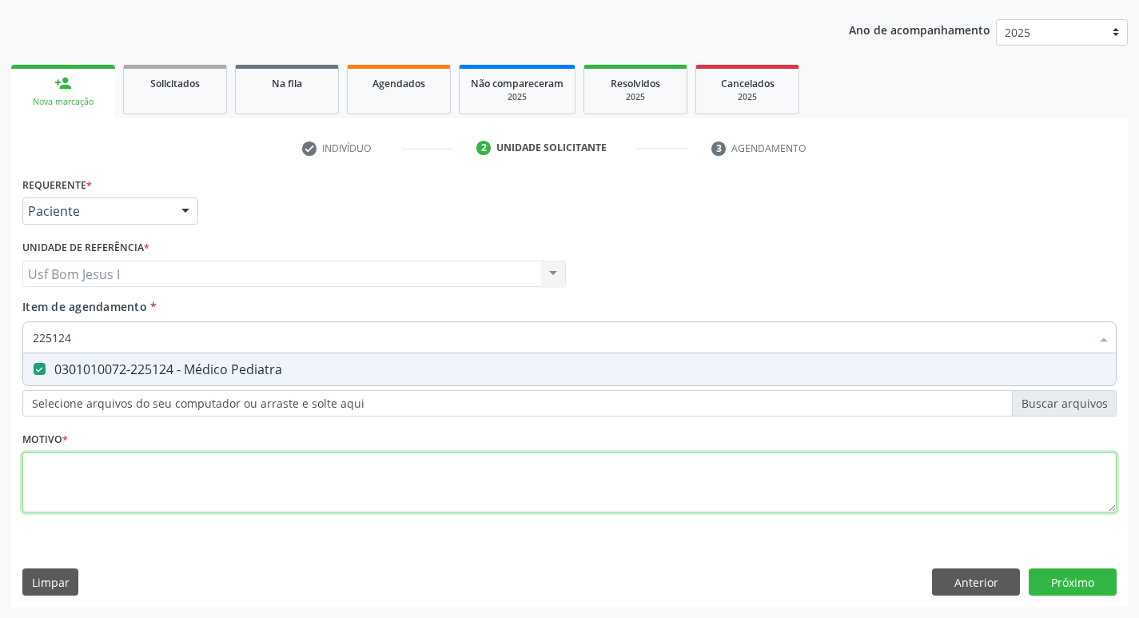
click at [154, 495] on div "Requerente * Paciente Médico(a) Enfermeiro(a) Paciente Nenhum resultado encontr…" at bounding box center [569, 354] width 1095 height 362
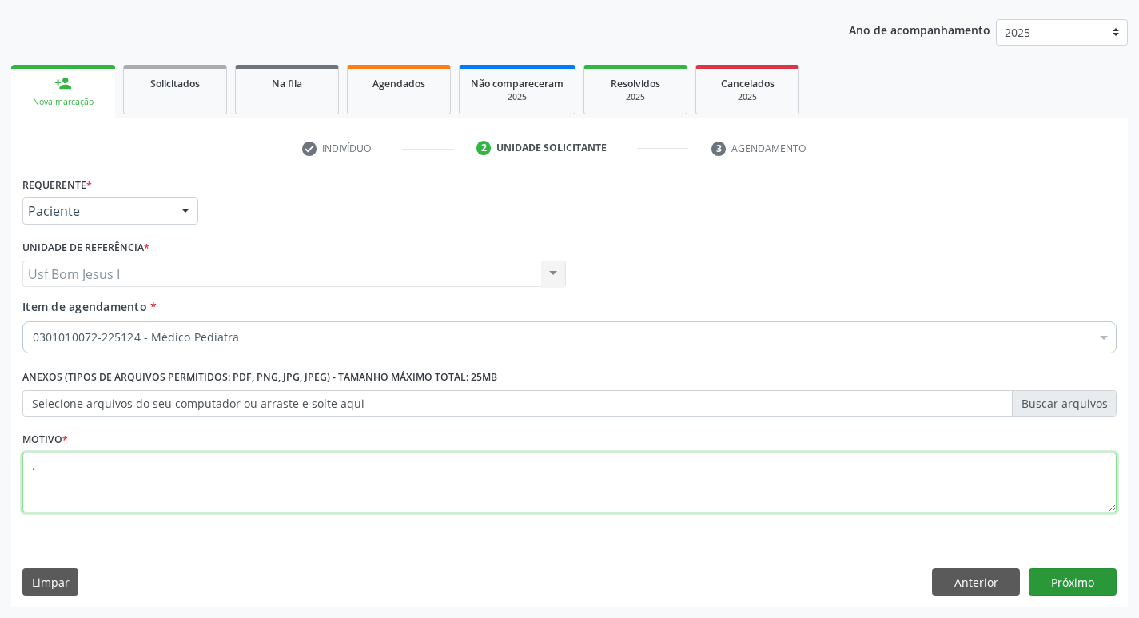
type textarea "."
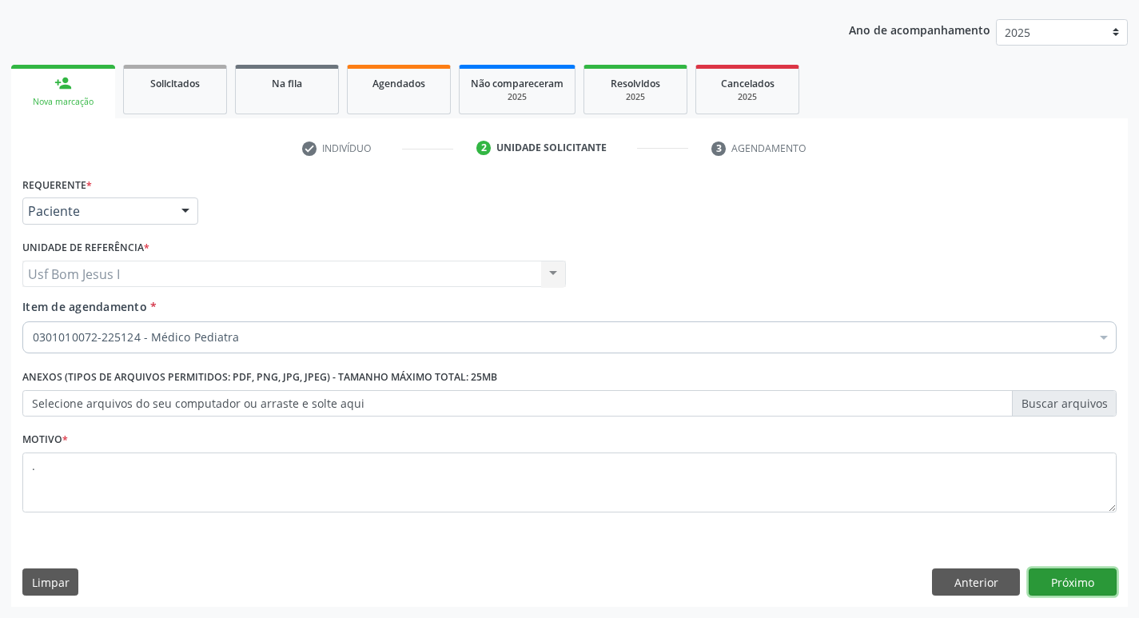
click at [1098, 577] on button "Próximo" at bounding box center [1073, 582] width 88 height 27
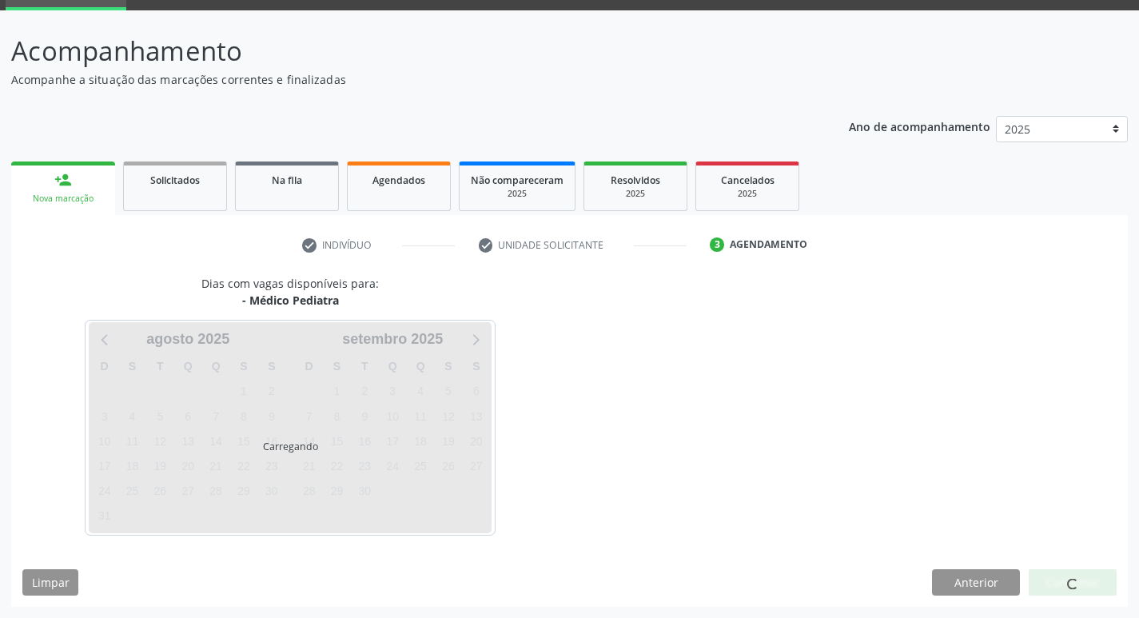
scroll to position [78, 0]
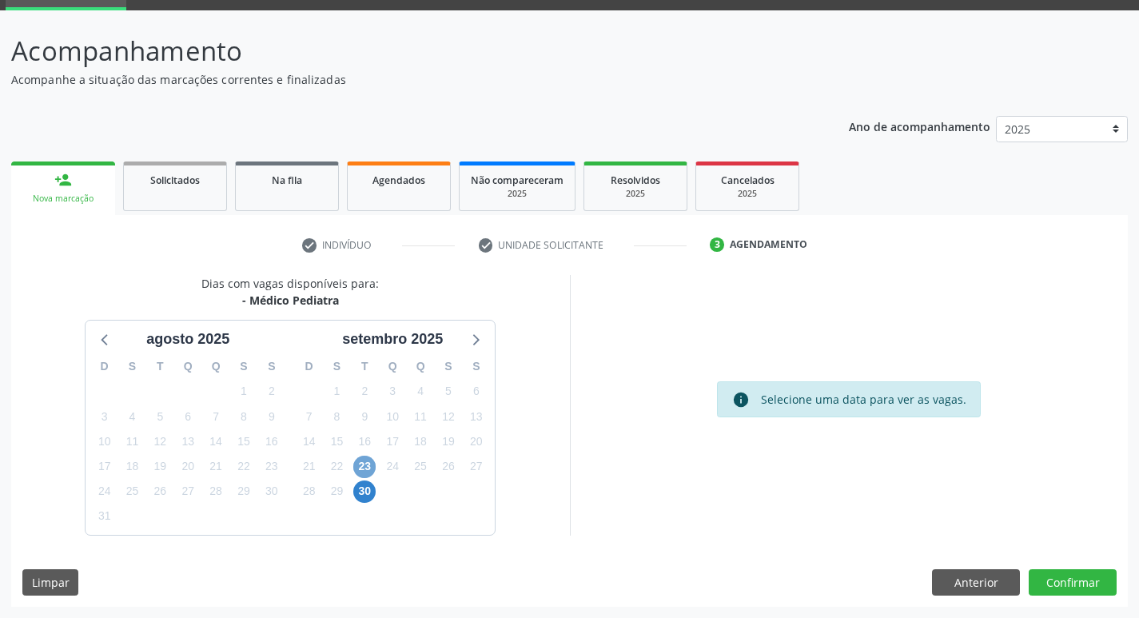
click at [371, 468] on span "23" at bounding box center [364, 467] width 22 height 22
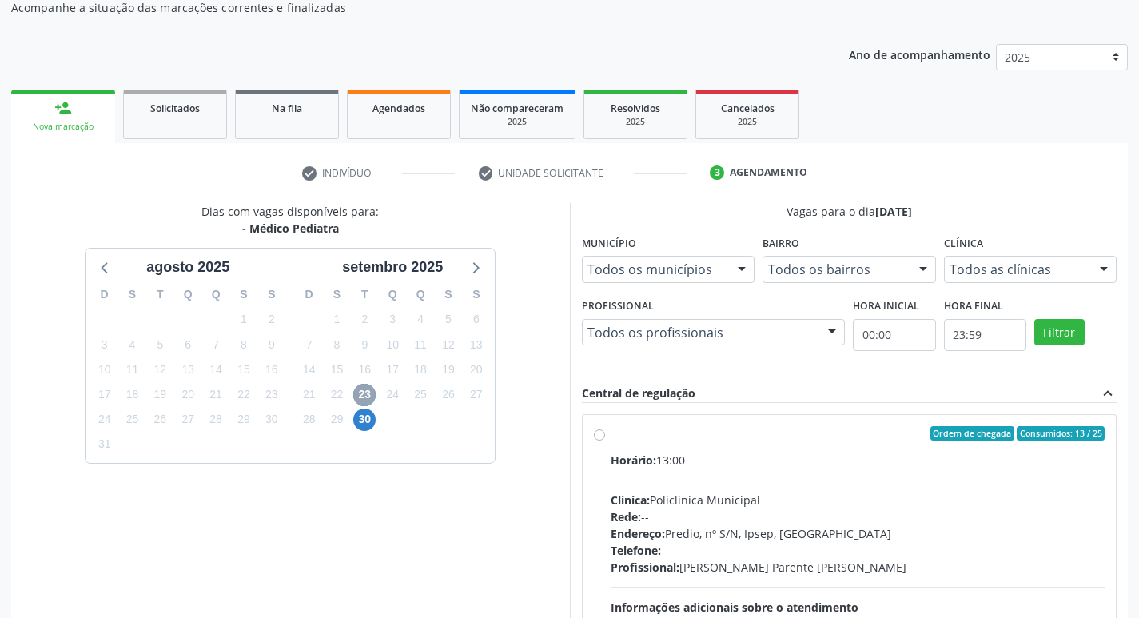
scroll to position [309, 0]
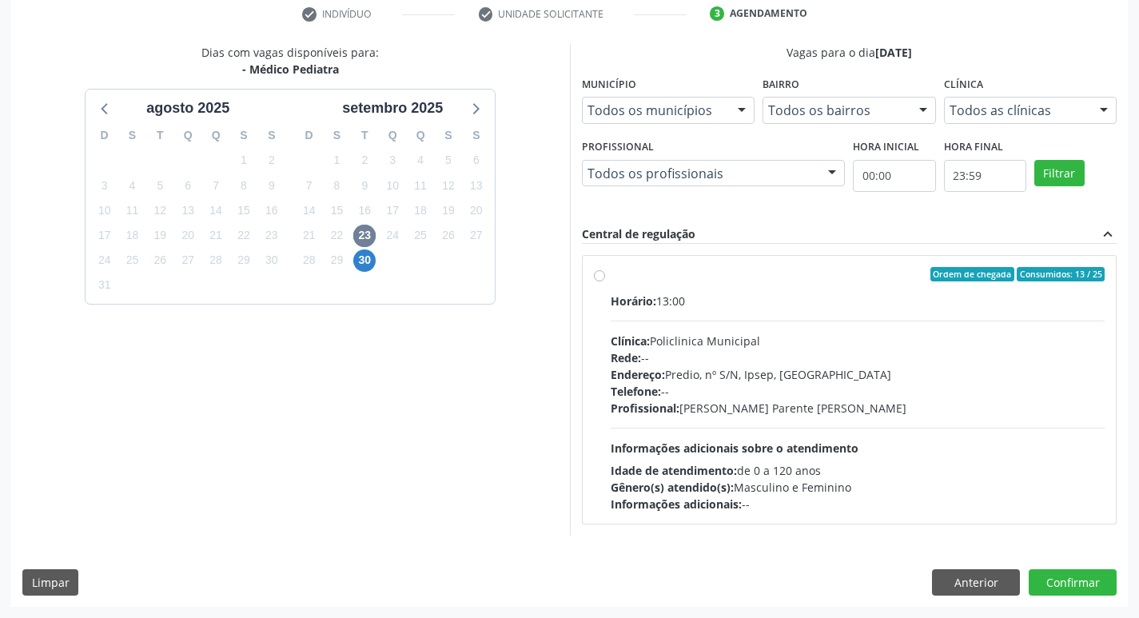
click at [849, 387] on div "Telefone: --" at bounding box center [858, 391] width 495 height 17
click at [605, 281] on input "Ordem de chegada Consumidos: 13 / 25 Horário: 13:00 Clínica: Policlinica Munici…" at bounding box center [599, 274] width 11 height 14
radio input "true"
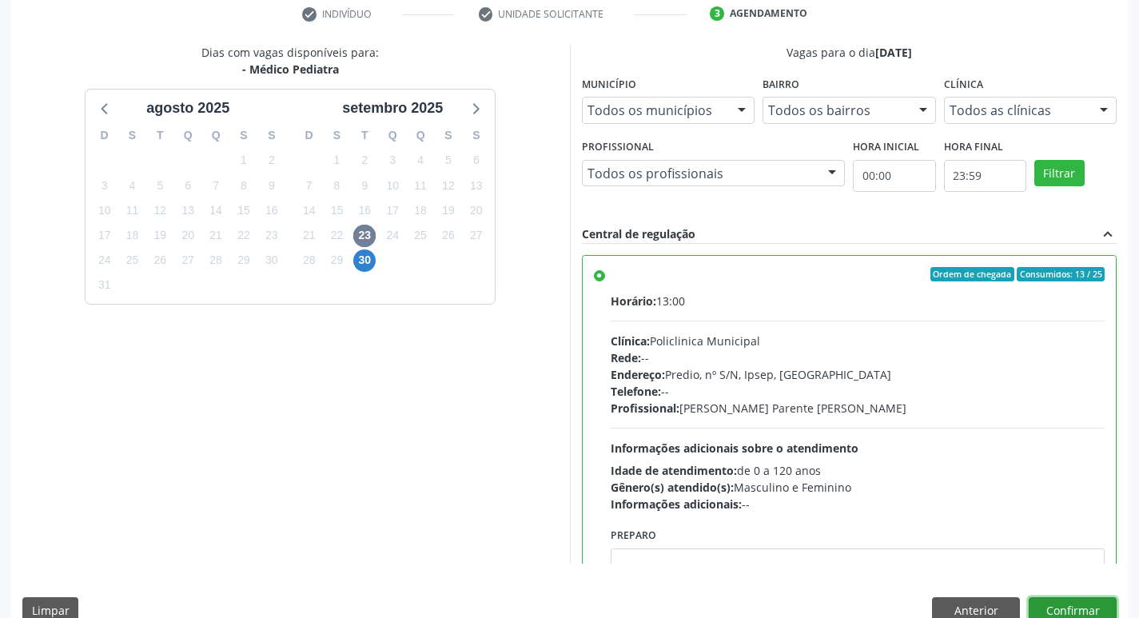
click at [1104, 604] on button "Confirmar" at bounding box center [1073, 610] width 88 height 27
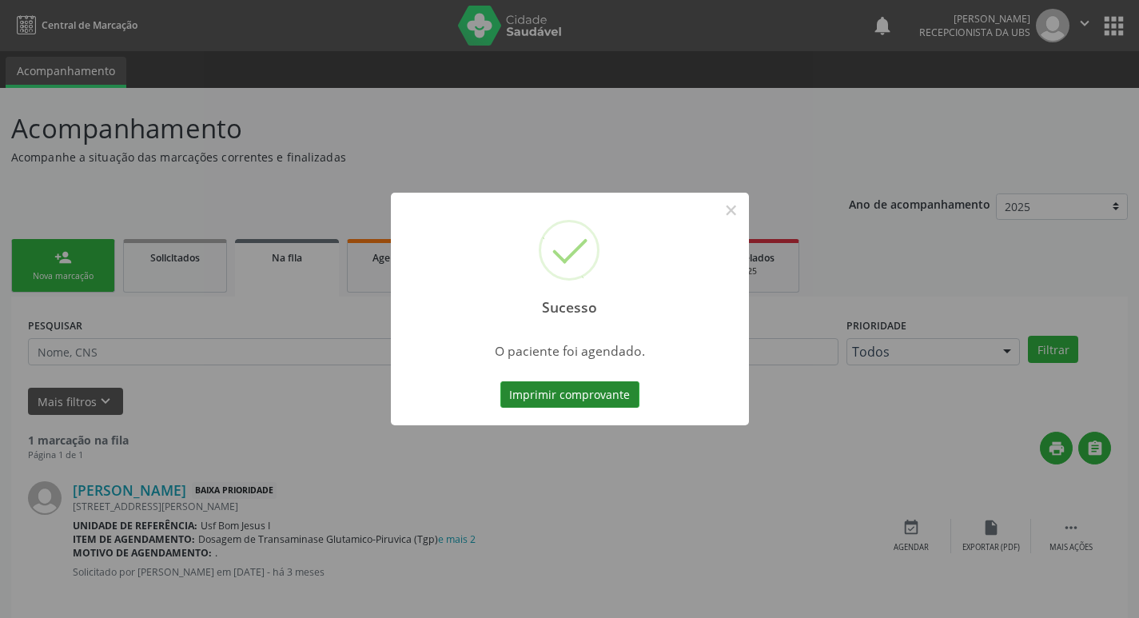
click at [579, 403] on button "Imprimir comprovante" at bounding box center [570, 394] width 139 height 27
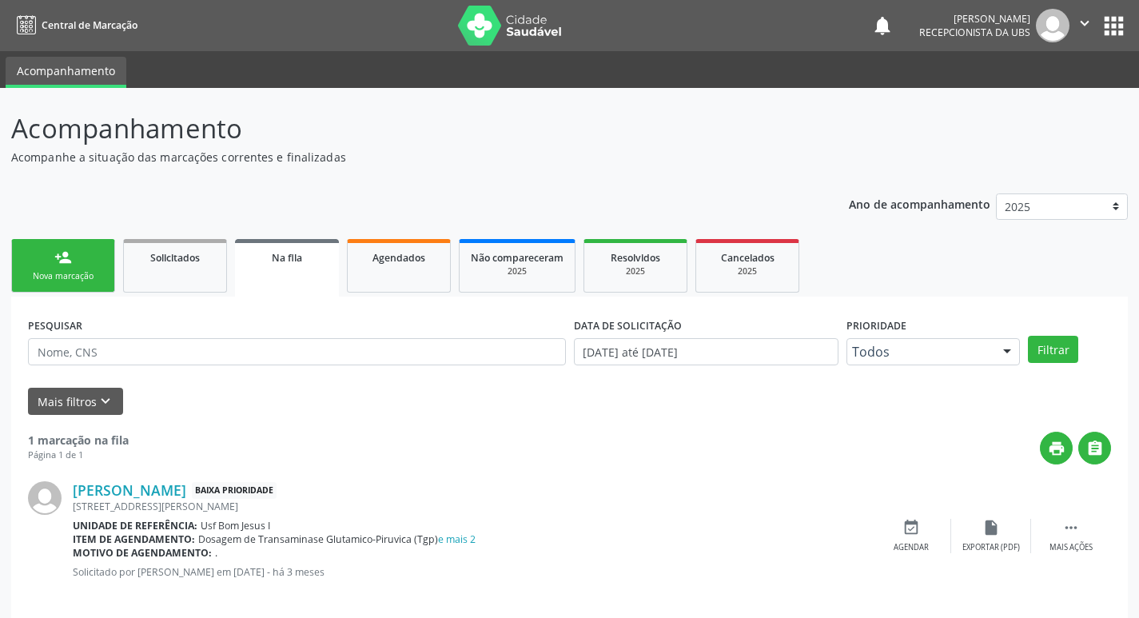
click at [72, 265] on link "person_add Nova marcação" at bounding box center [63, 266] width 104 height 54
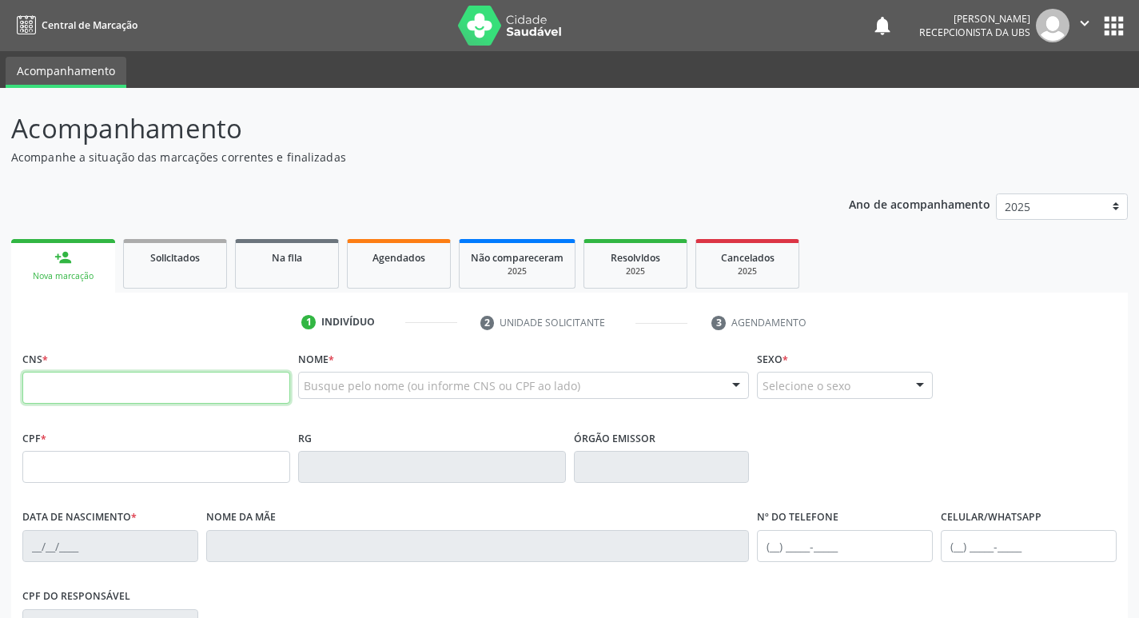
click at [181, 380] on input "text" at bounding box center [156, 388] width 268 height 32
type input "898 0059 2503 0348"
type input "166.641.644-42"
type input "27/06/2019"
type input "Aline Goncalves da Silva Lima"
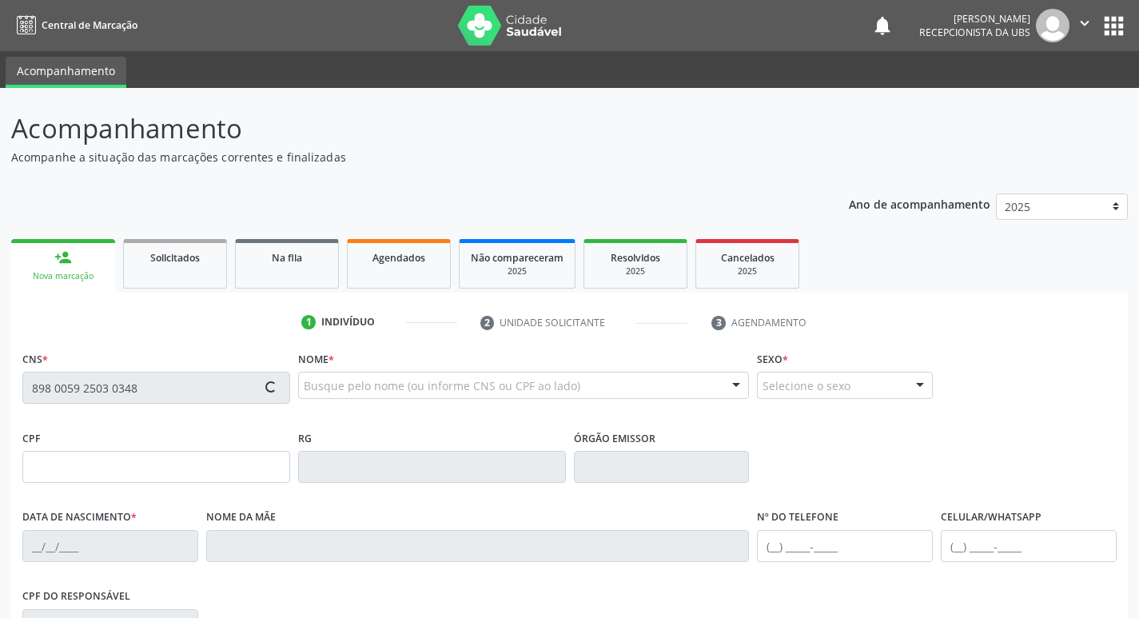
type input "[PHONE_NUMBER]"
type input "089.532.064-99"
type input "1045"
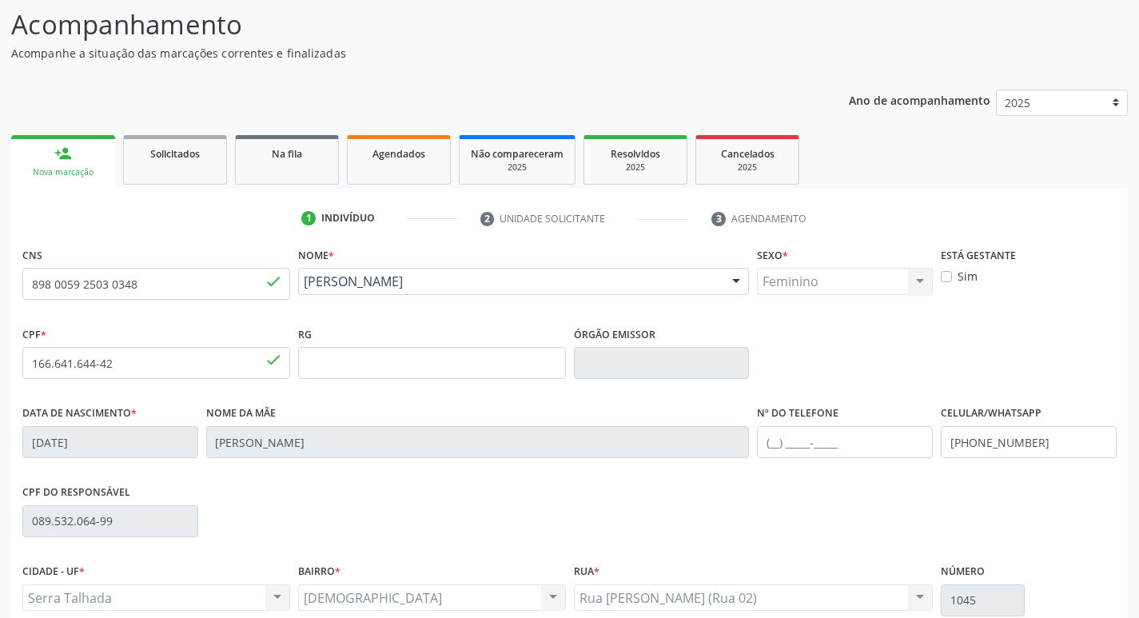
scroll to position [249, 0]
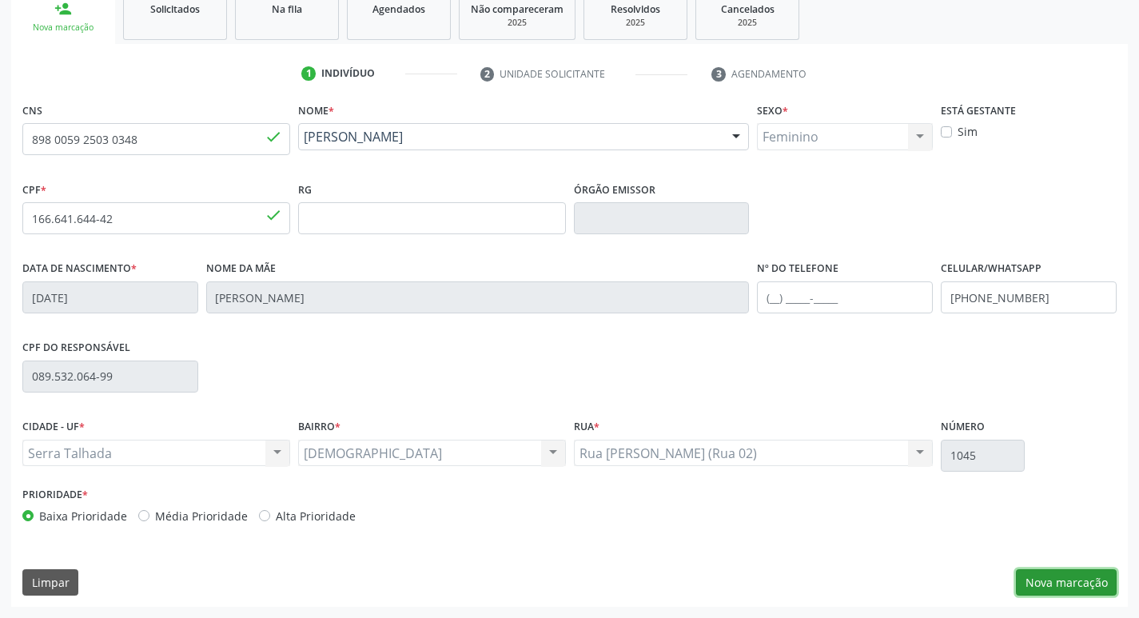
click at [1045, 585] on button "Nova marcação" at bounding box center [1066, 582] width 101 height 27
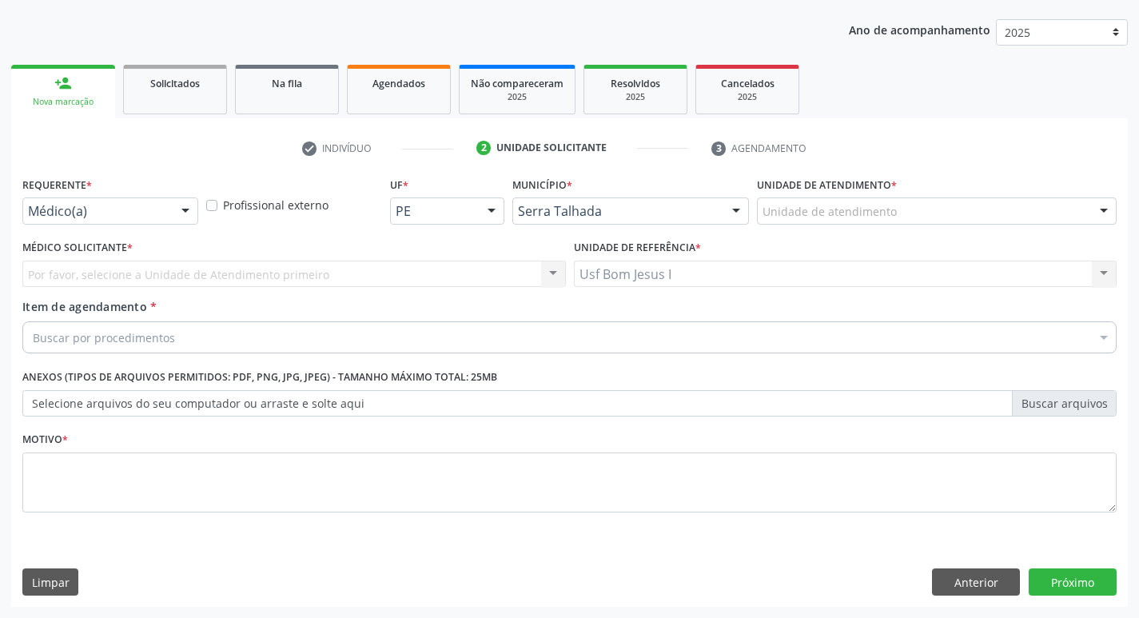
scroll to position [174, 0]
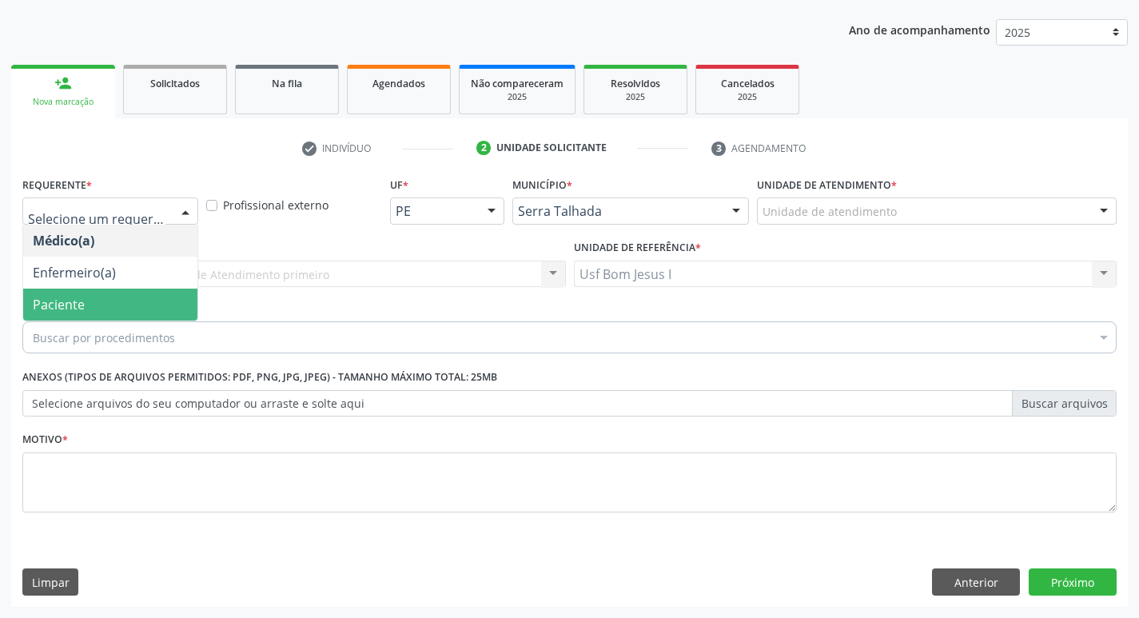
click at [92, 301] on span "Paciente" at bounding box center [110, 305] width 174 height 32
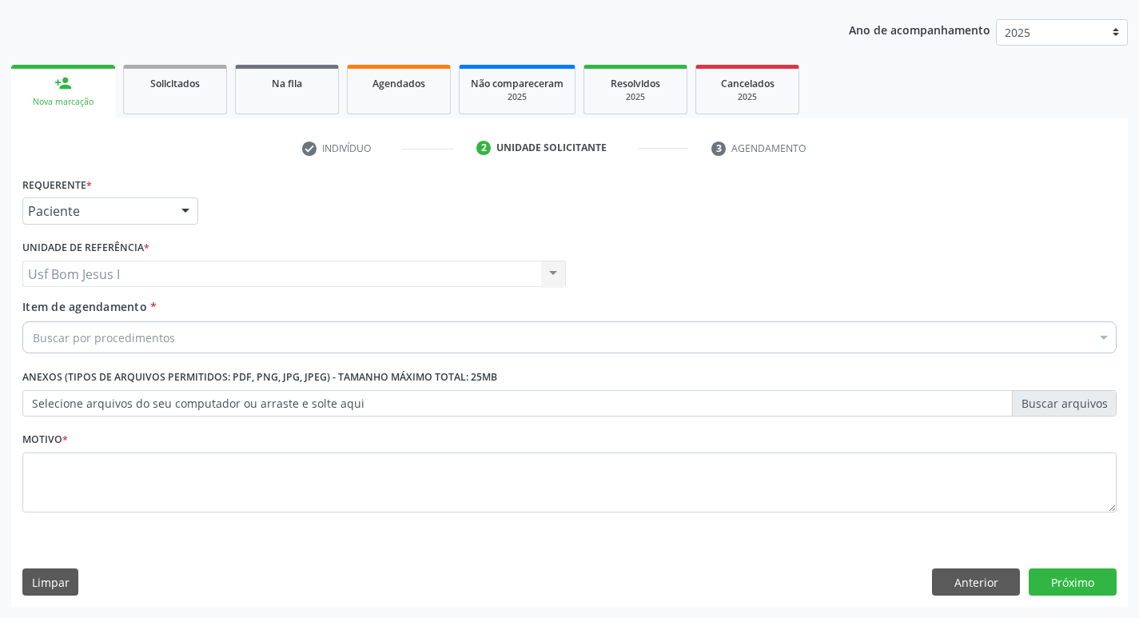
click at [174, 334] on div "Buscar por procedimentos" at bounding box center [569, 337] width 1095 height 32
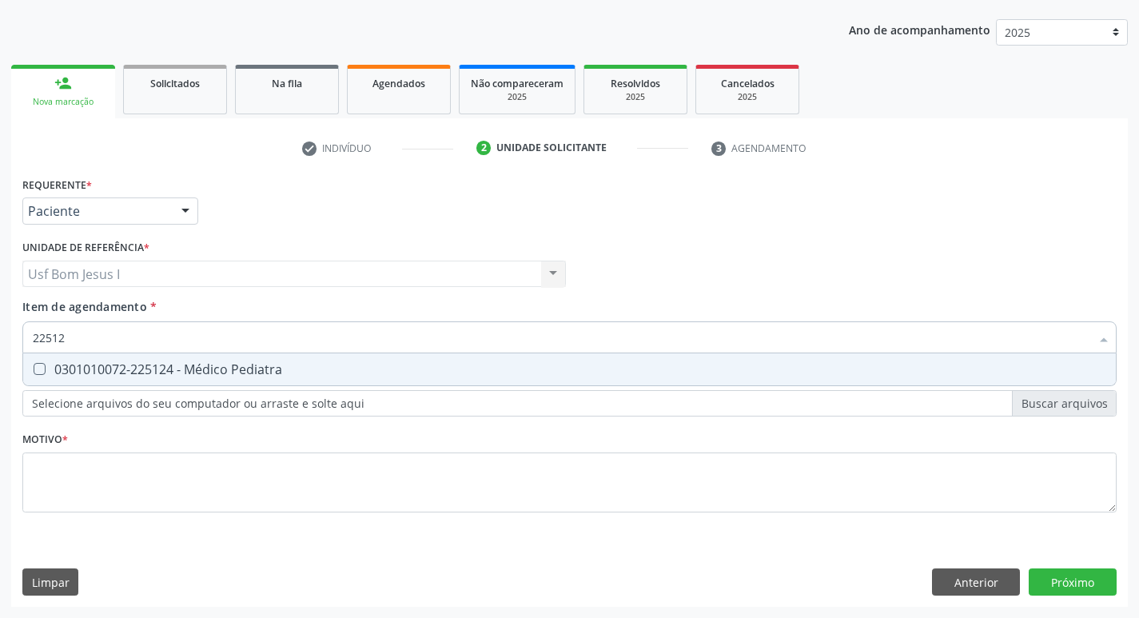
type input "225124"
click at [169, 373] on div "0301010072-225124 - Médico Pediatra" at bounding box center [570, 369] width 1074 height 13
checkbox Pediatra "true"
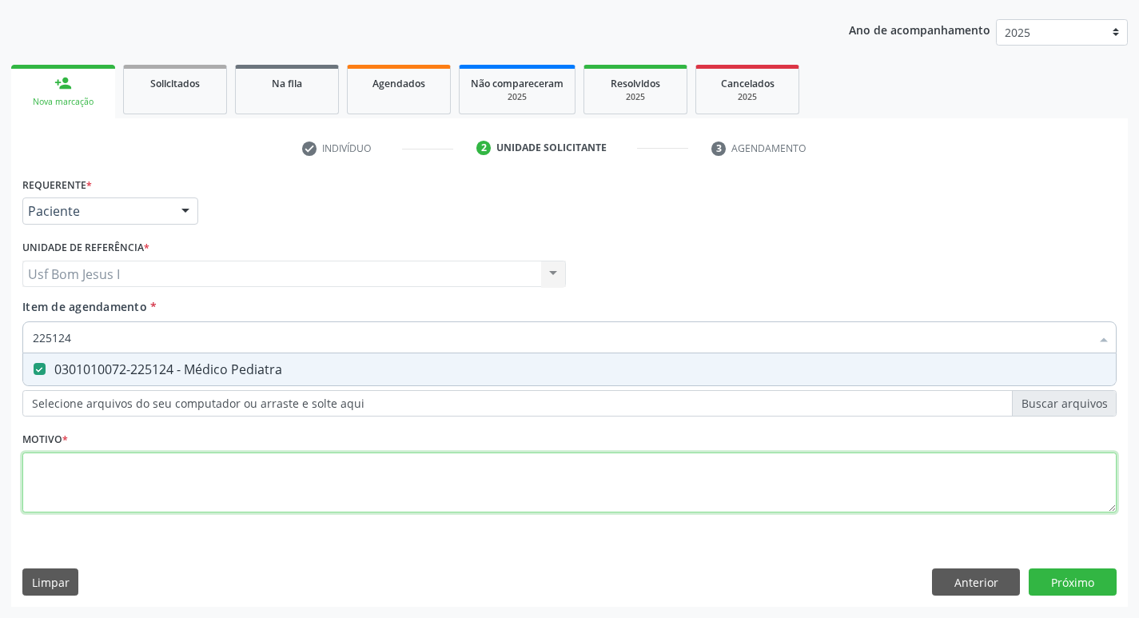
click at [195, 496] on div "Requerente * Paciente Médico(a) Enfermeiro(a) Paciente Nenhum resultado encontr…" at bounding box center [569, 354] width 1095 height 362
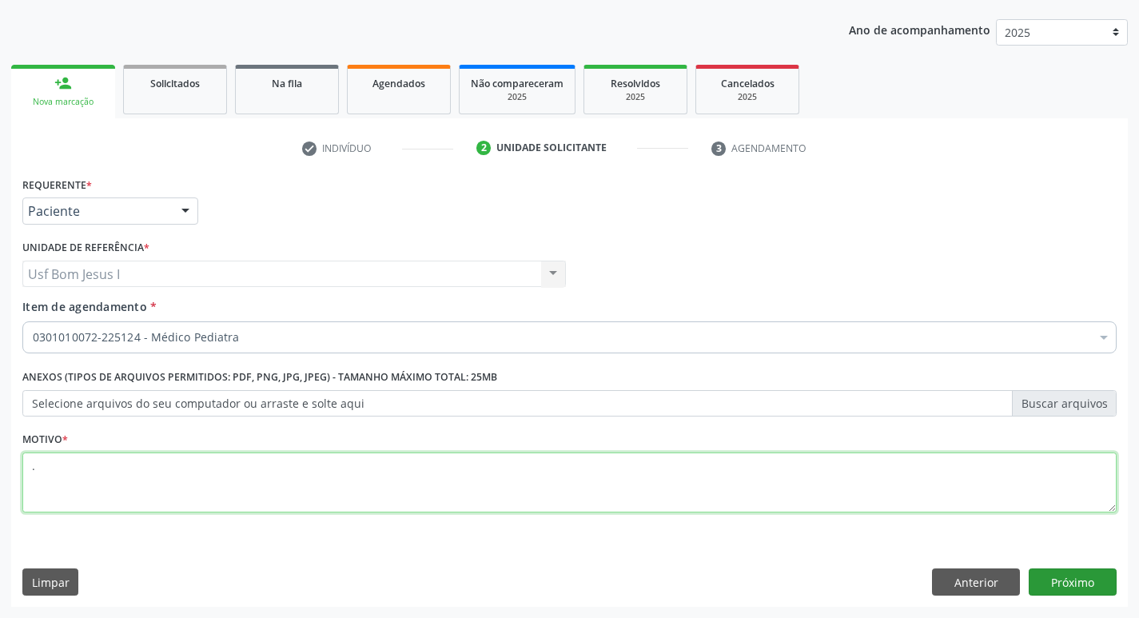
type textarea "."
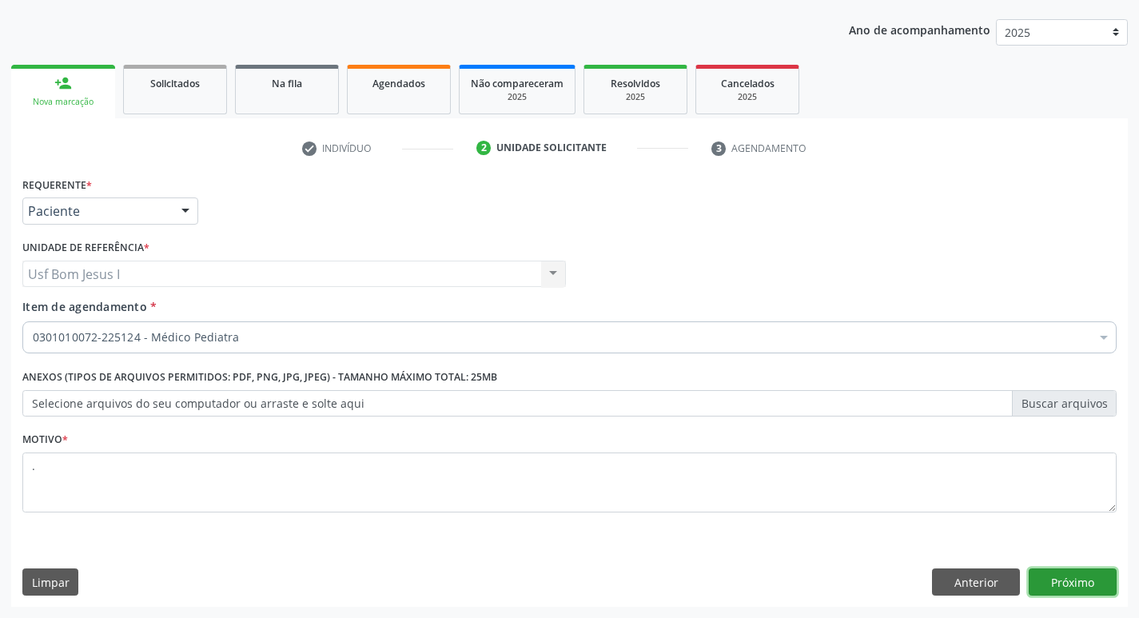
click at [1062, 585] on button "Próximo" at bounding box center [1073, 582] width 88 height 27
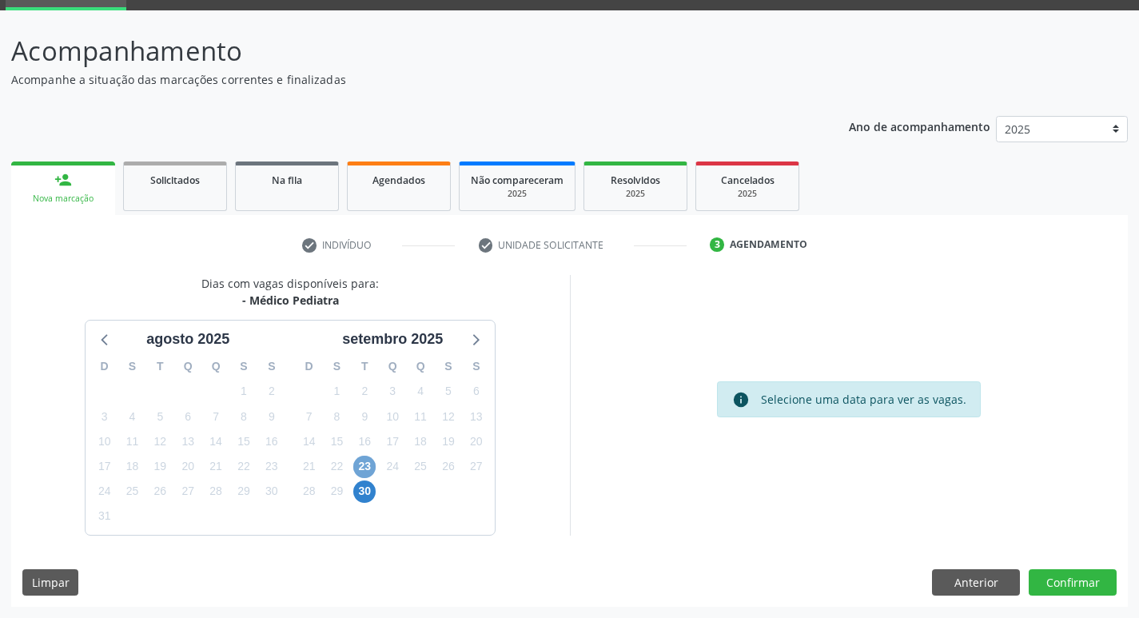
click at [362, 463] on span "23" at bounding box center [364, 467] width 22 height 22
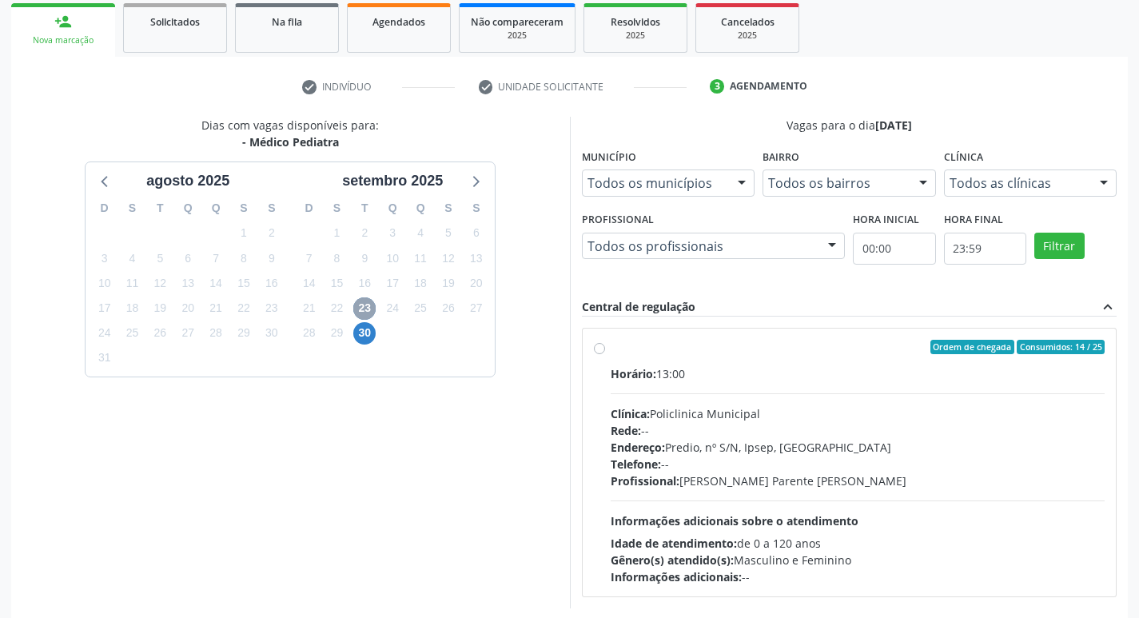
scroll to position [309, 0]
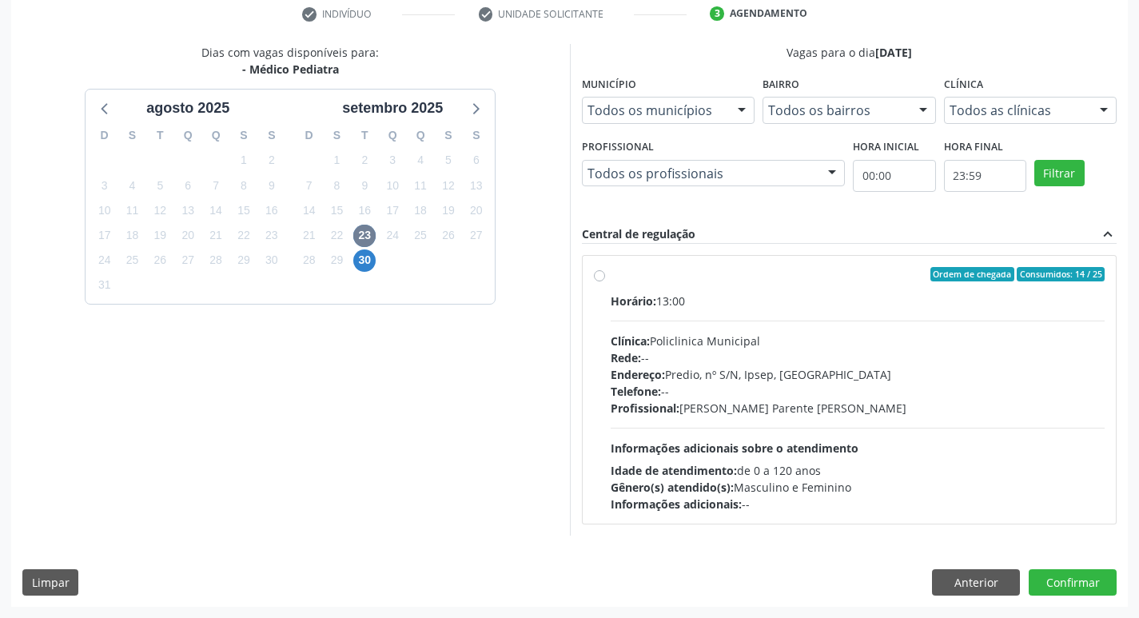
click at [813, 423] on div "Horário: 13:00 Clínica: Policlinica Municipal Rede: -- Endereço: Predio, nº S/N…" at bounding box center [858, 403] width 495 height 220
click at [605, 281] on input "Ordem de chegada Consumidos: 14 / 25 Horário: 13:00 Clínica: Policlinica Munici…" at bounding box center [599, 274] width 11 height 14
radio input "true"
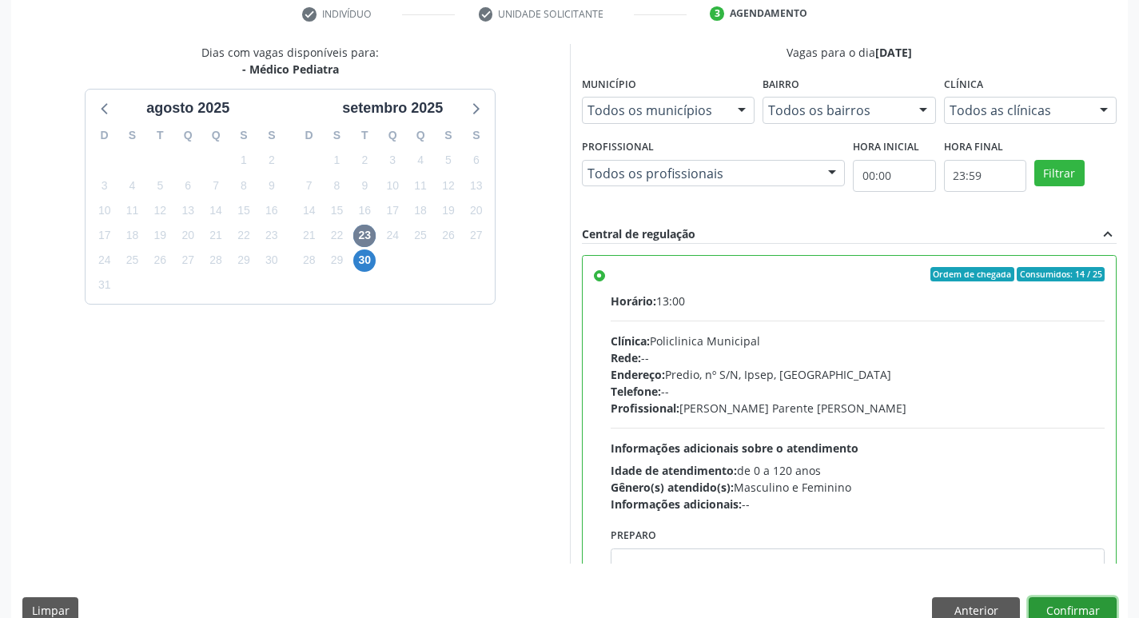
click at [1084, 605] on button "Confirmar" at bounding box center [1073, 610] width 88 height 27
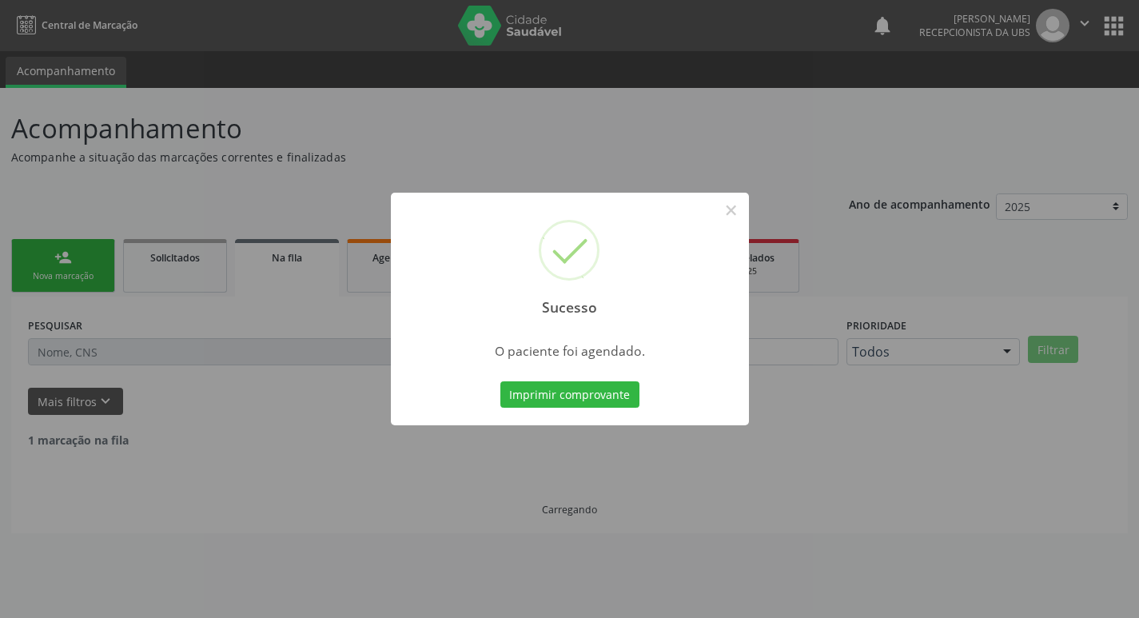
scroll to position [0, 0]
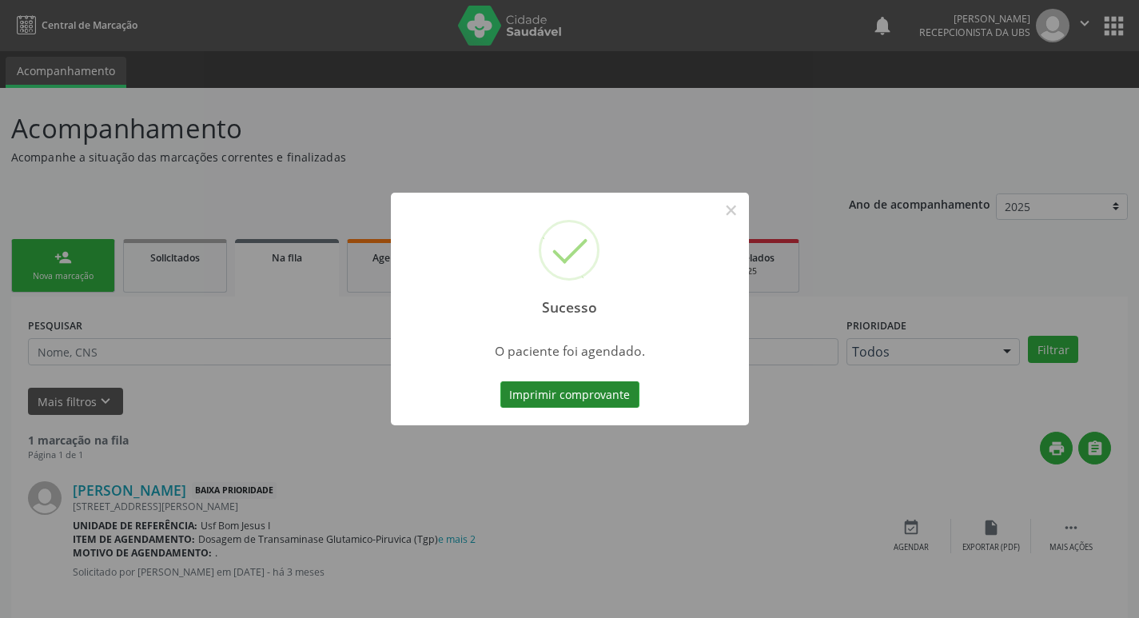
click at [563, 386] on button "Imprimir comprovante" at bounding box center [570, 394] width 139 height 27
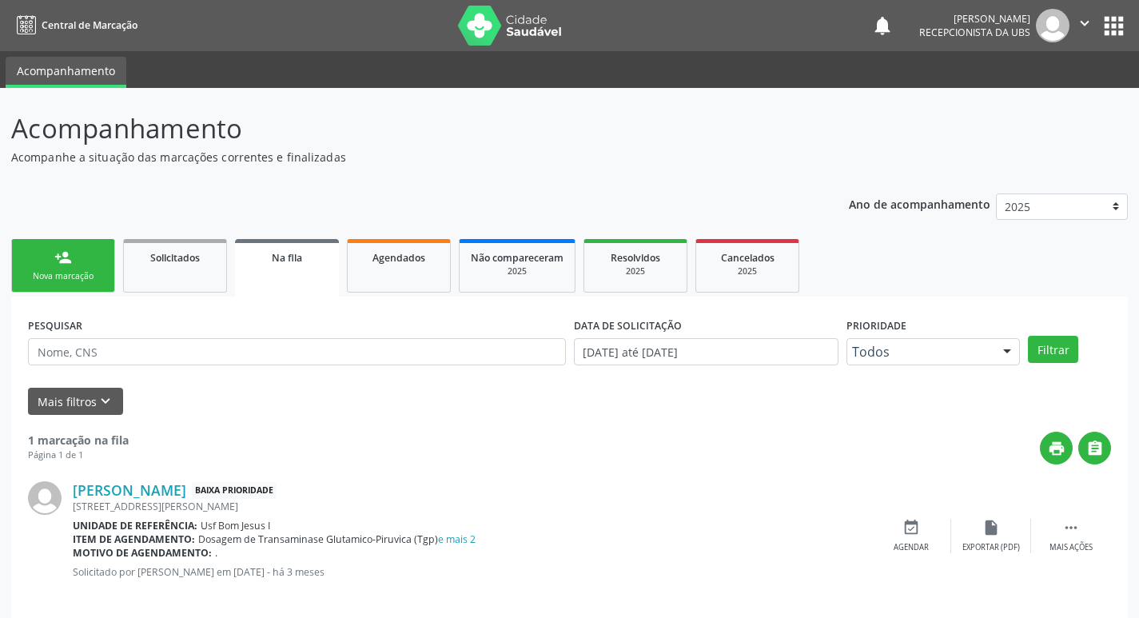
click at [99, 260] on link "person_add Nova marcação" at bounding box center [63, 266] width 104 height 54
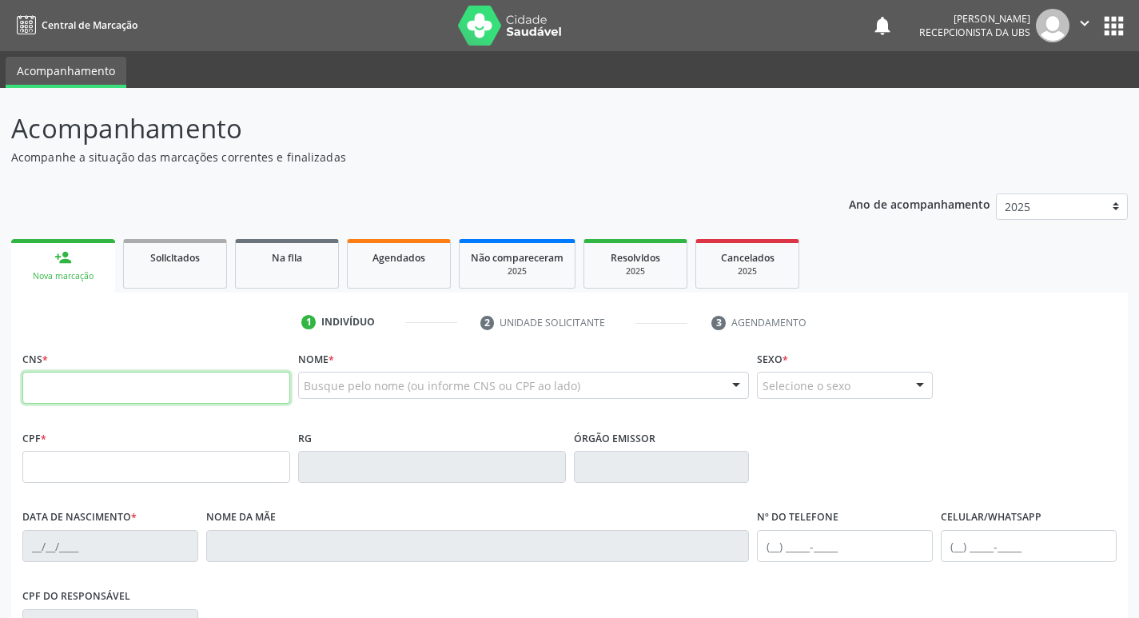
click at [114, 379] on input "text" at bounding box center [156, 388] width 268 height 32
type input "898 0063 2328 0797"
type input "184.865.054-02"
type input "10/03/2023"
type input "Jaquelane Jamily de Carvalho"
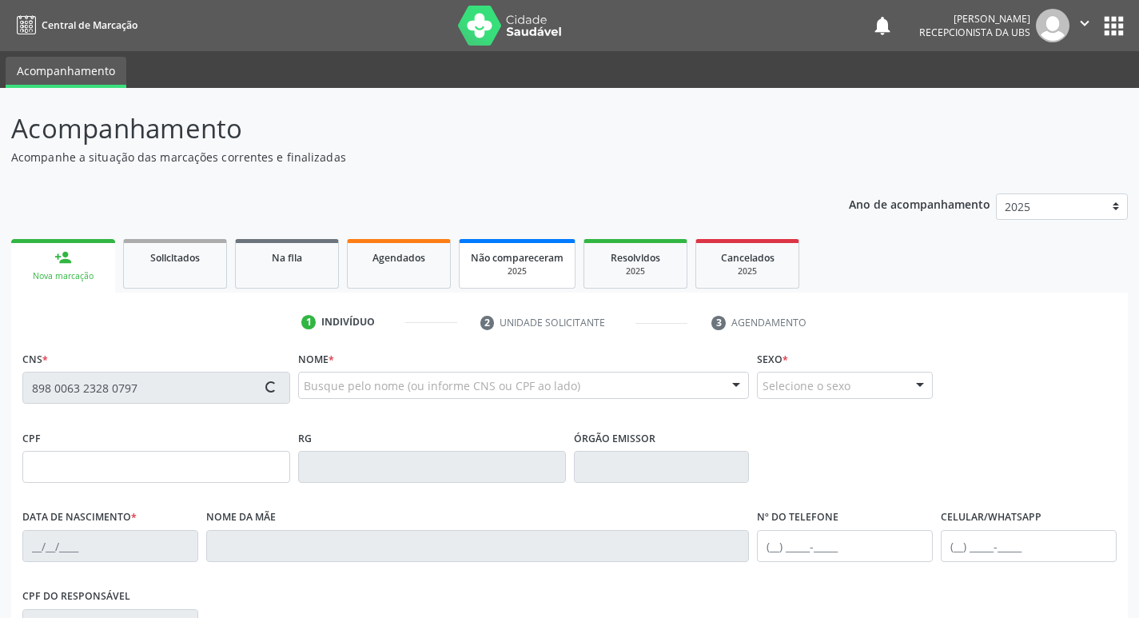
type input "(87) 99901-7001"
type input "109.812.914-81"
type input "342"
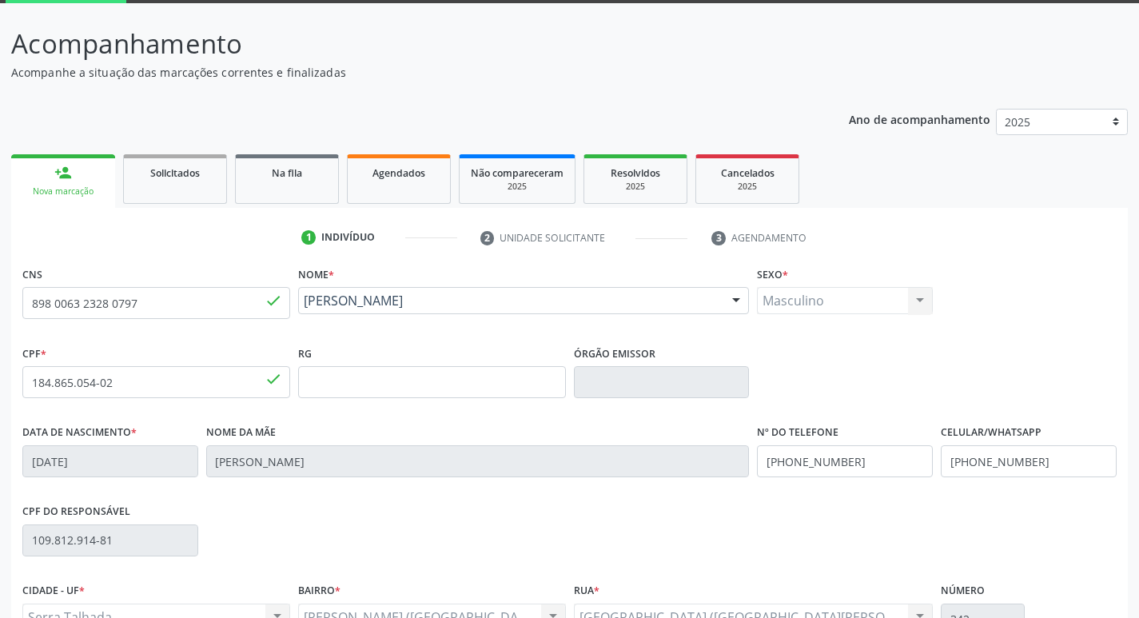
scroll to position [249, 0]
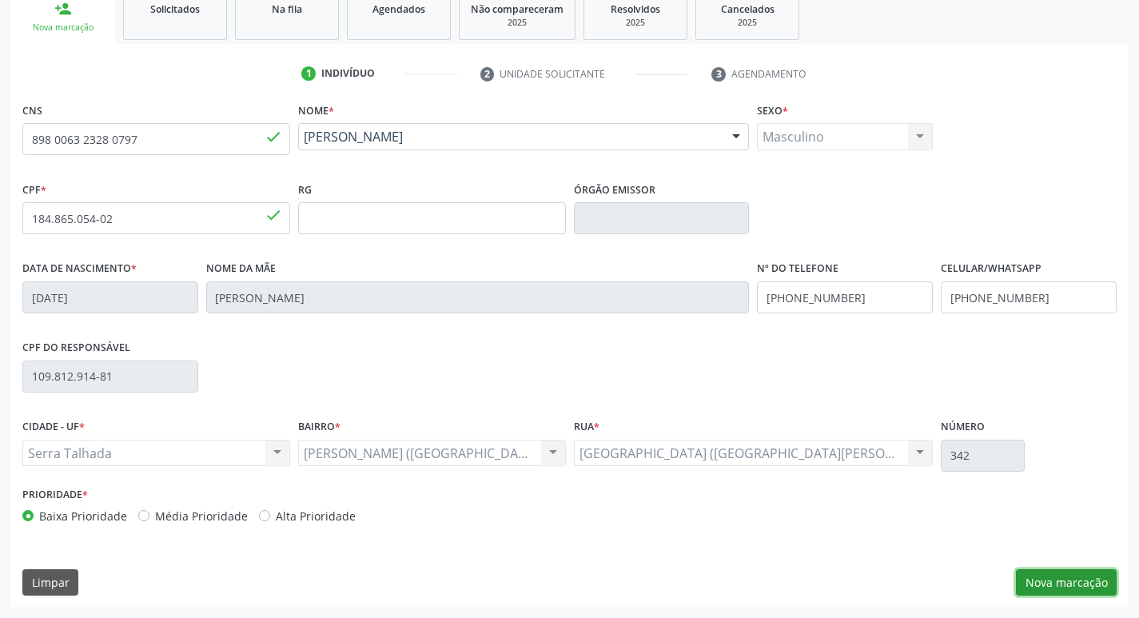
click at [1066, 588] on button "Nova marcação" at bounding box center [1066, 582] width 101 height 27
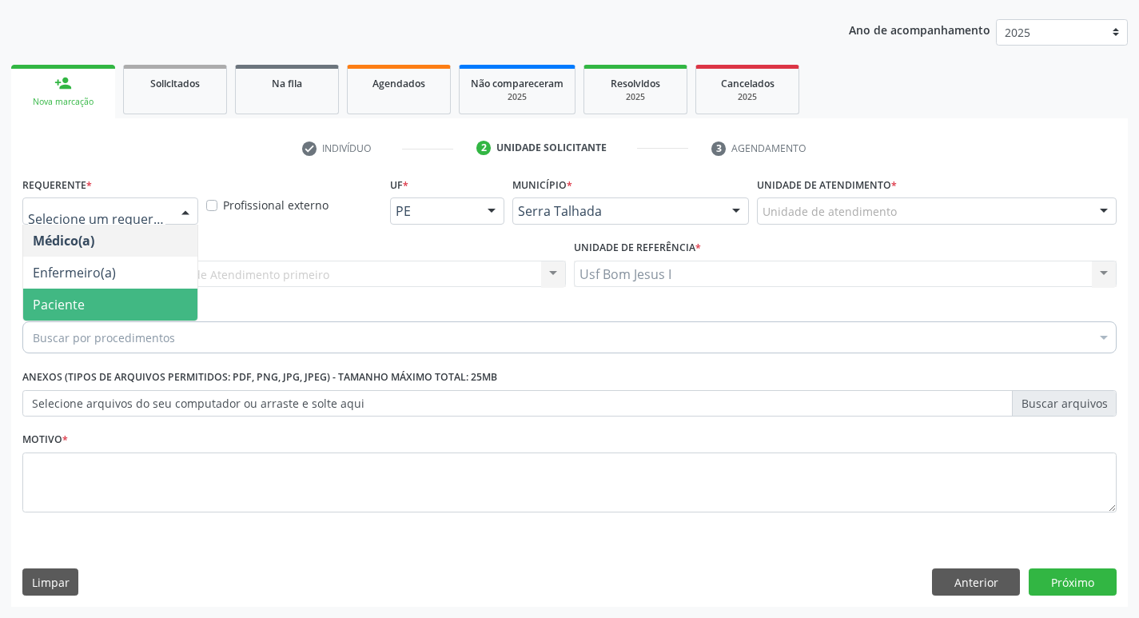
click at [86, 296] on span "Paciente" at bounding box center [110, 305] width 174 height 32
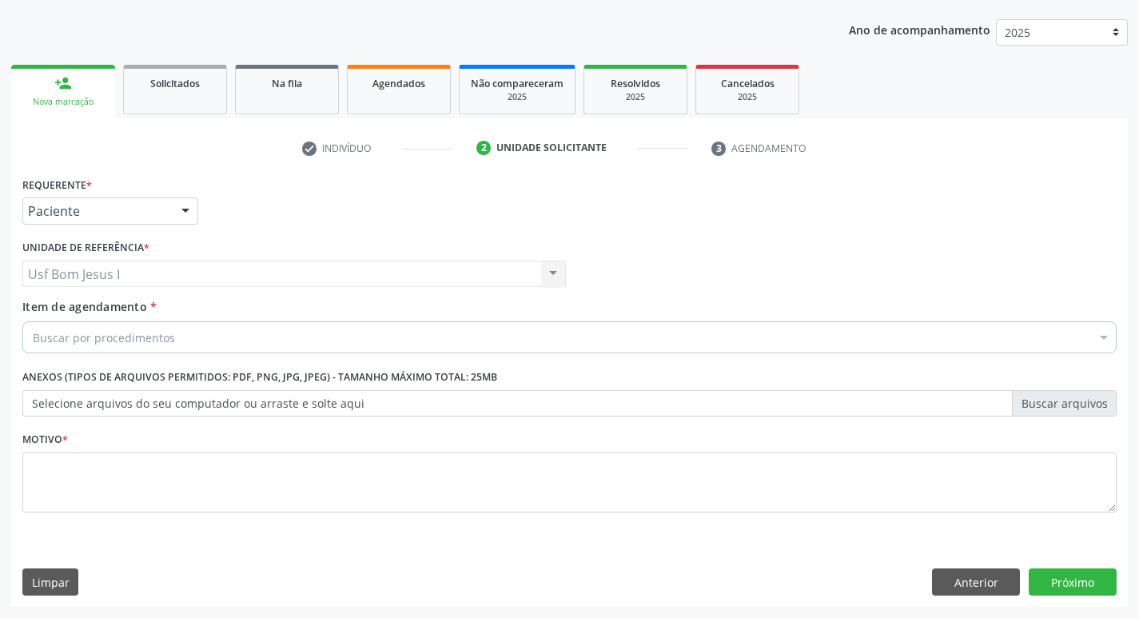
click at [122, 325] on div "Buscar por procedimentos" at bounding box center [569, 337] width 1095 height 32
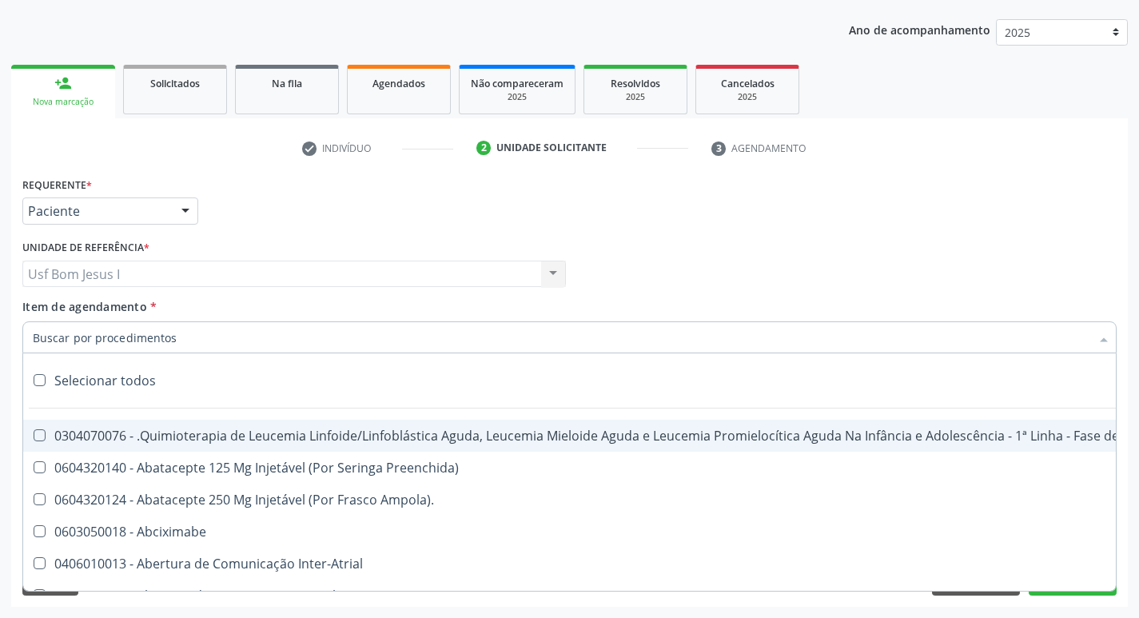
drag, startPoint x: 123, startPoint y: 329, endPoint x: 148, endPoint y: 343, distance: 28.7
click at [123, 329] on input "Item de agendamento *" at bounding box center [562, 337] width 1058 height 32
drag, startPoint x: 399, startPoint y: 231, endPoint x: 242, endPoint y: 310, distance: 175.6
click at [399, 226] on div "Requerente * Paciente Médico(a) Enfermeiro(a) Paciente Nenhum resultado encontr…" at bounding box center [569, 204] width 1103 height 62
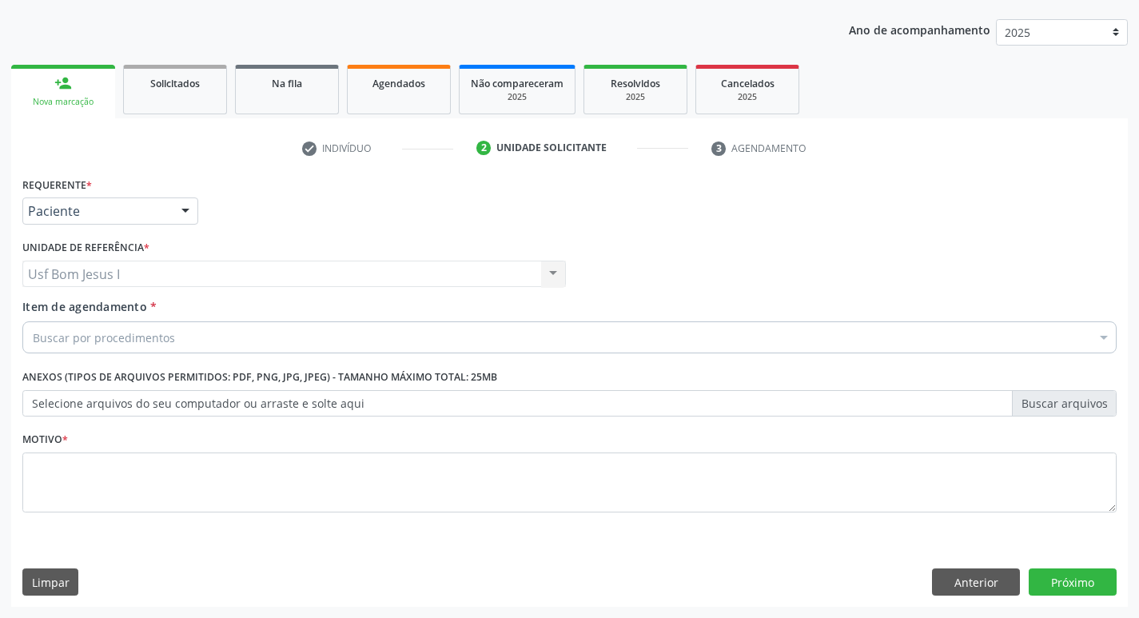
click at [275, 337] on div "Buscar por procedimentos" at bounding box center [569, 337] width 1095 height 32
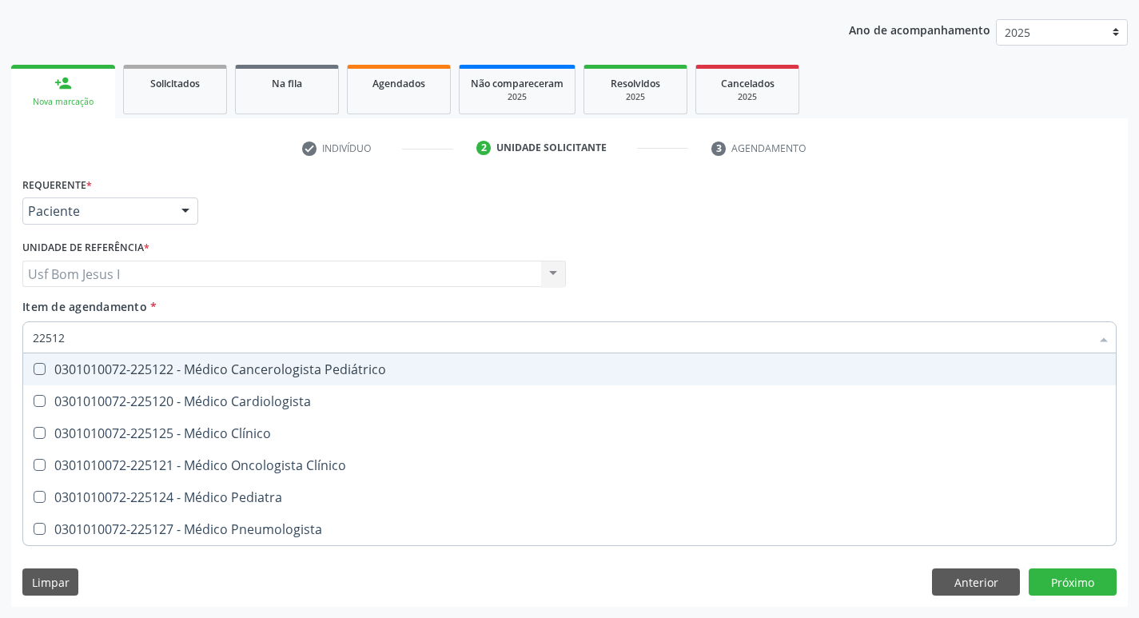
type input "225124"
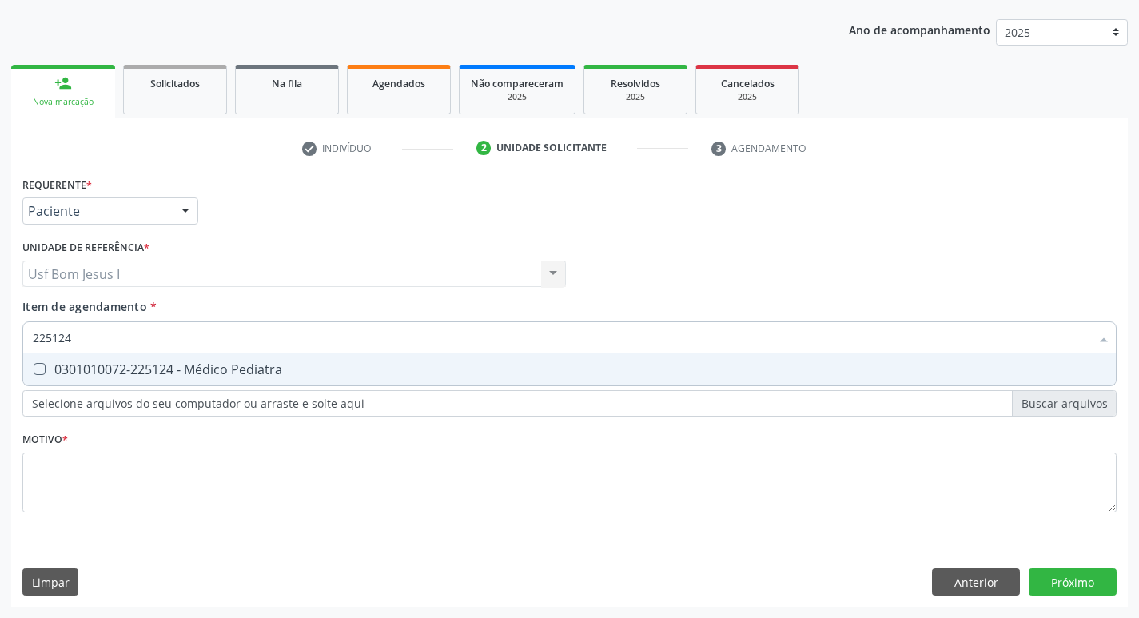
click at [310, 374] on div "0301010072-225124 - Médico Pediatra" at bounding box center [570, 369] width 1074 height 13
checkbox Pediatra "true"
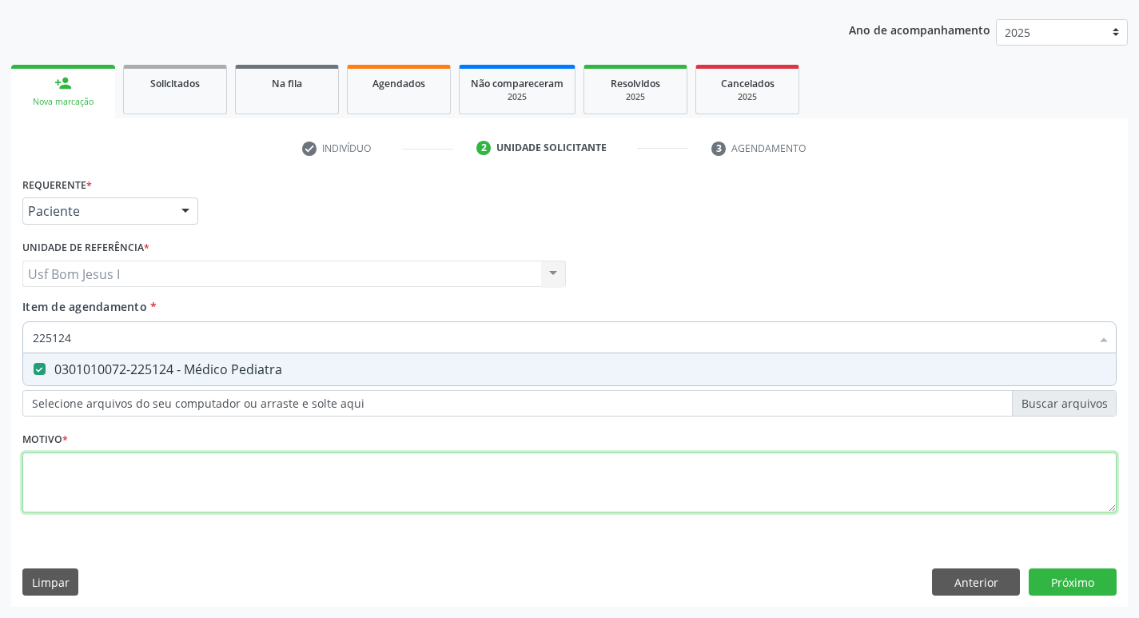
click at [316, 481] on div "Requerente * Paciente Médico(a) Enfermeiro(a) Paciente Nenhum resultado encontr…" at bounding box center [569, 354] width 1095 height 362
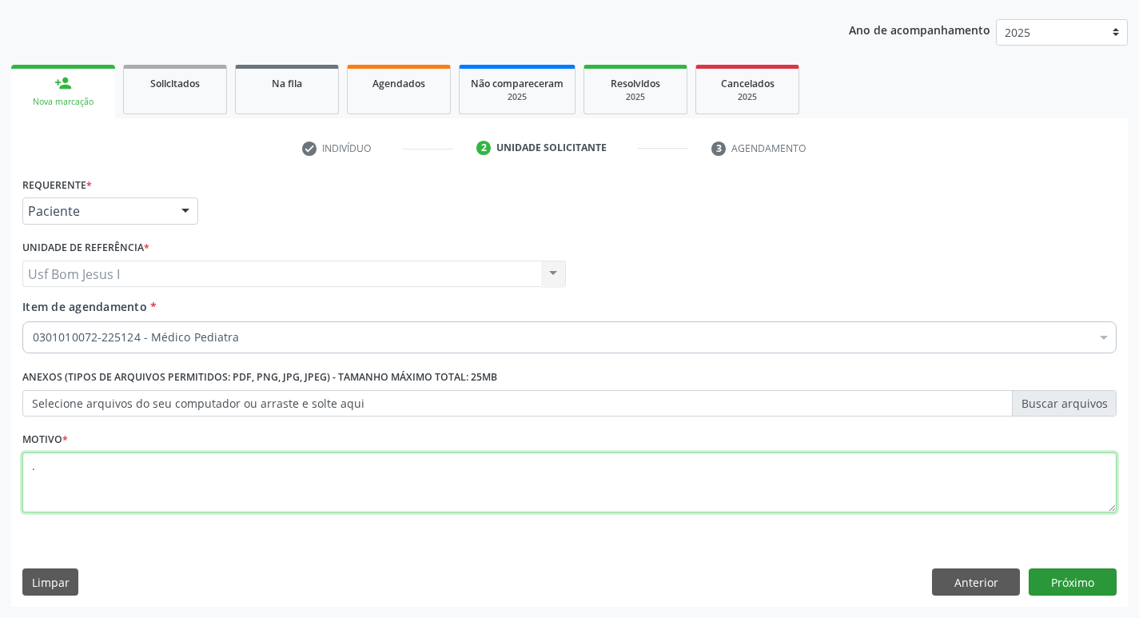
type textarea "."
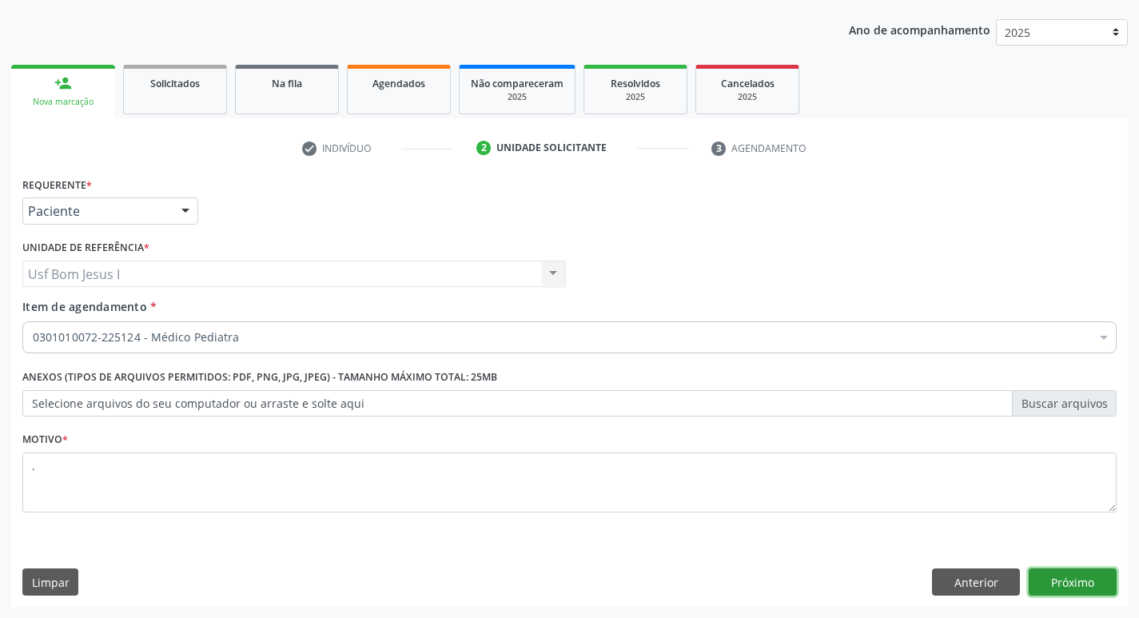
click at [1082, 577] on button "Próximo" at bounding box center [1073, 582] width 88 height 27
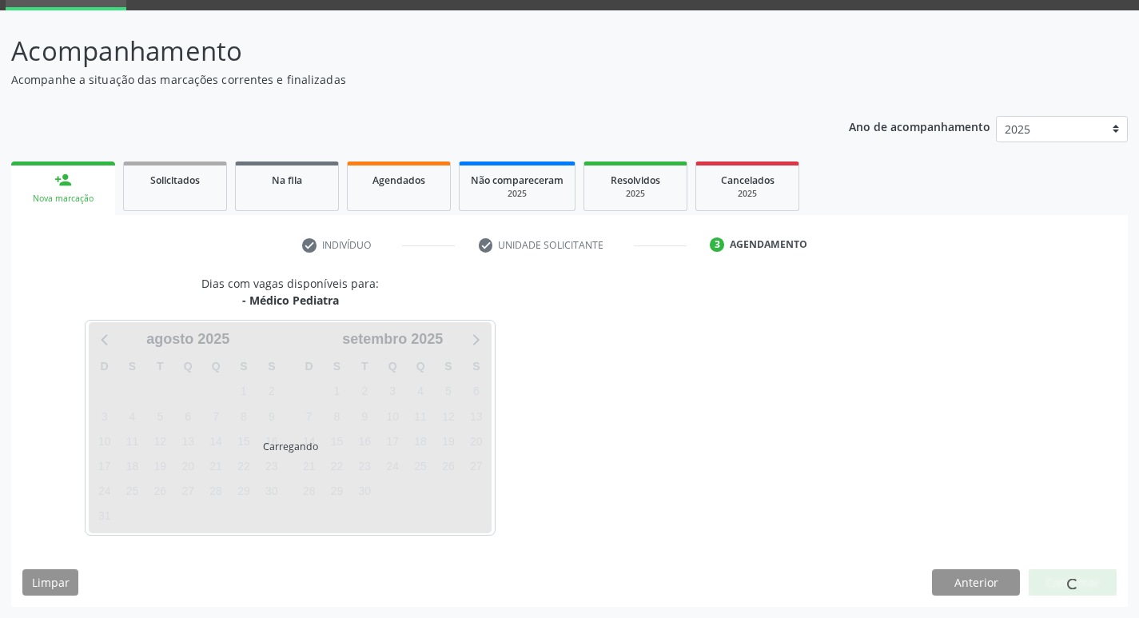
scroll to position [78, 0]
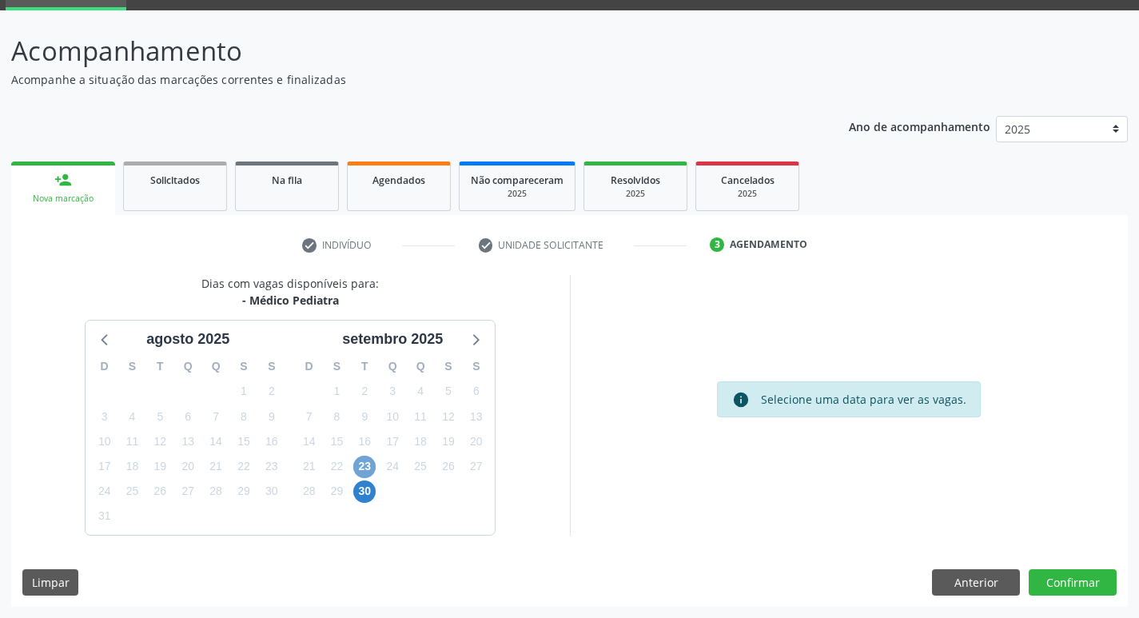
click at [370, 474] on span "23" at bounding box center [364, 467] width 22 height 22
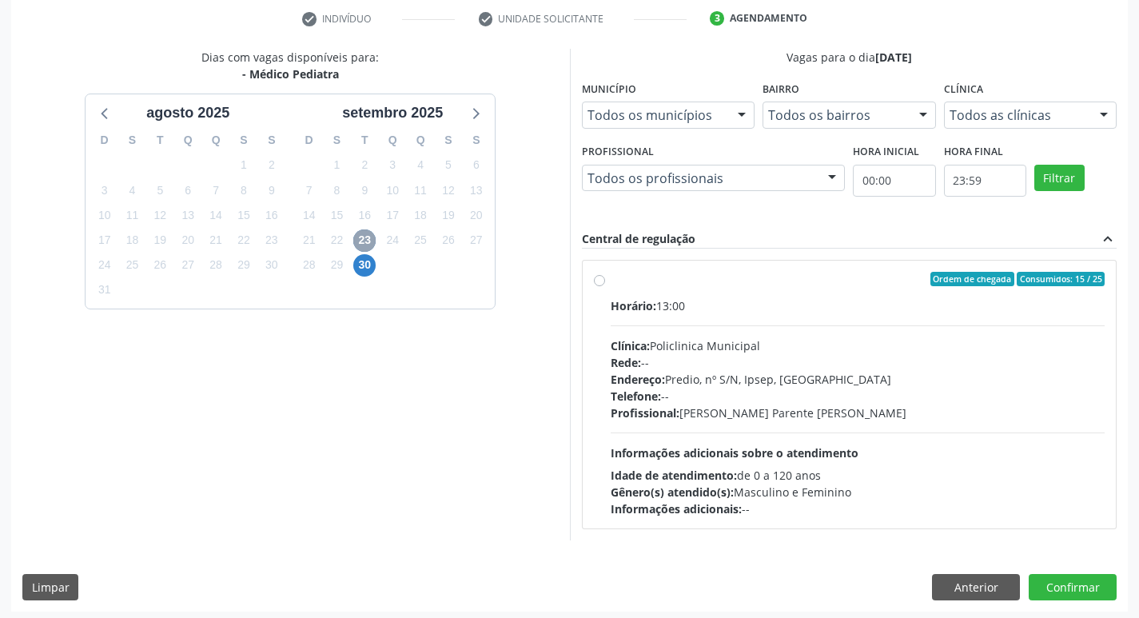
scroll to position [309, 0]
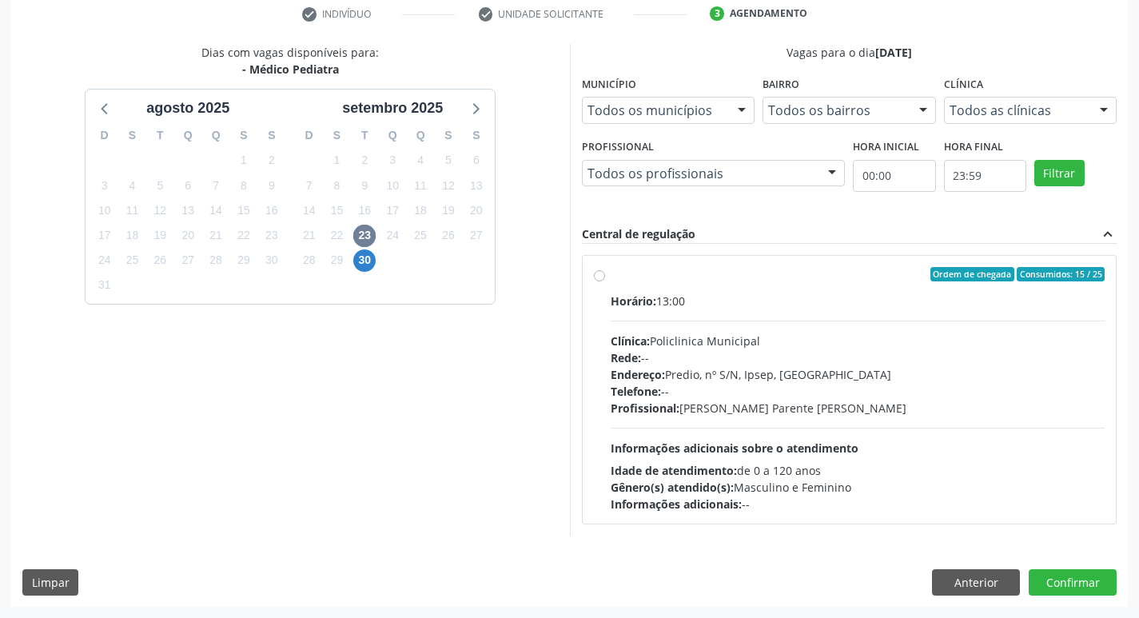
click at [792, 371] on div "Endereço: Predio, nº S/N, Ipsep, Serra Talhada - PE" at bounding box center [858, 374] width 495 height 17
click at [605, 281] on input "Ordem de chegada Consumidos: 15 / 25 Horário: 13:00 Clínica: Policlinica Munici…" at bounding box center [599, 274] width 11 height 14
radio input "true"
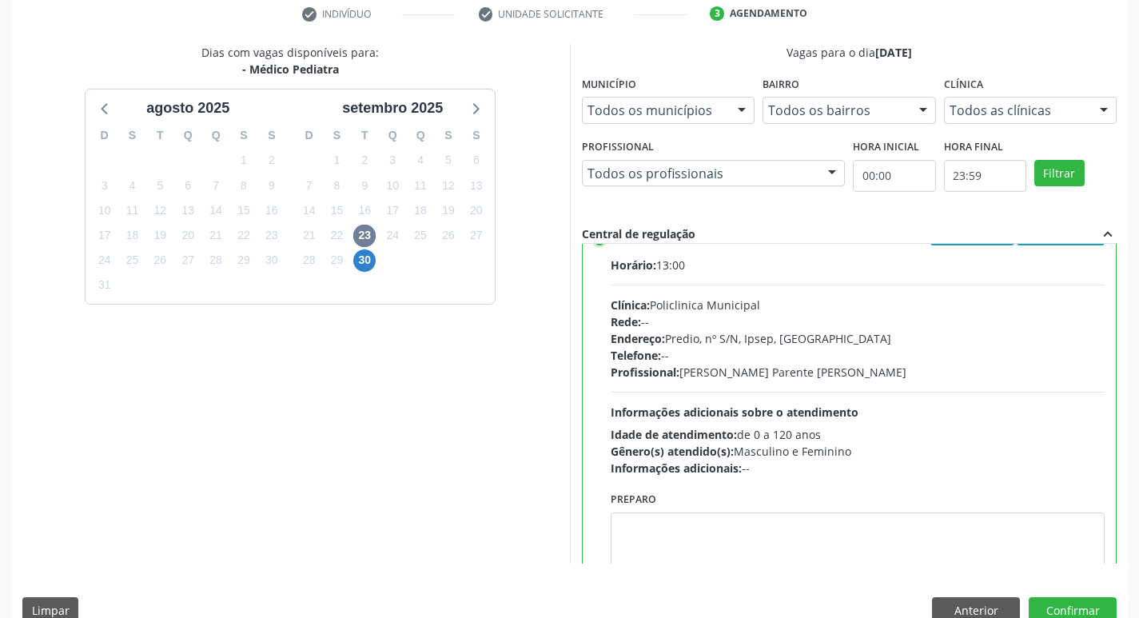
scroll to position [79, 0]
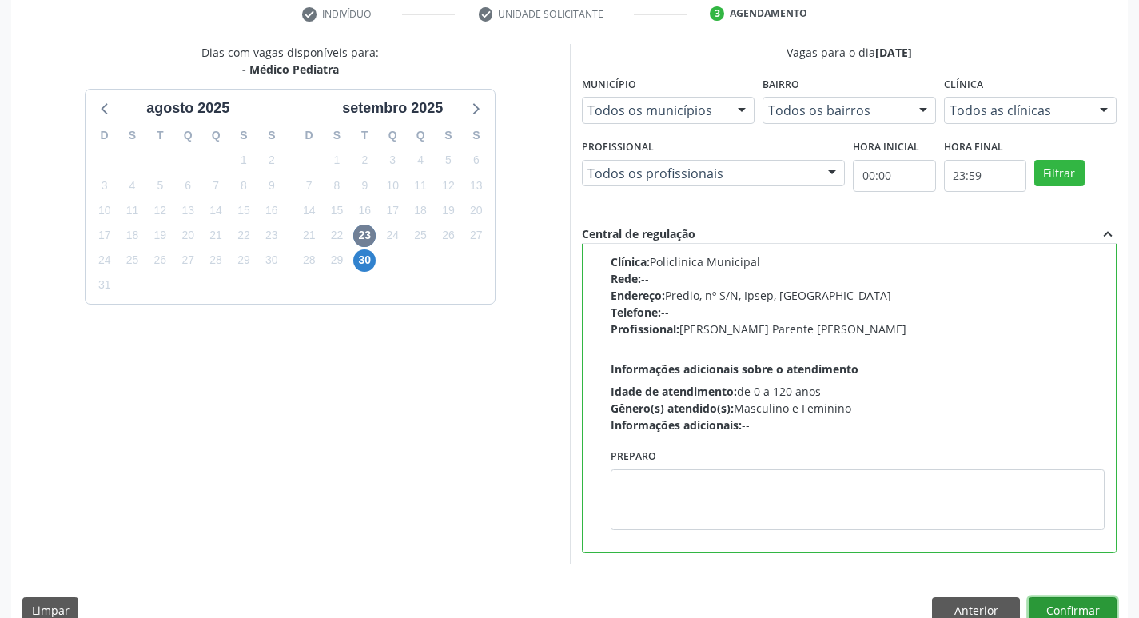
click at [1096, 609] on button "Confirmar" at bounding box center [1073, 610] width 88 height 27
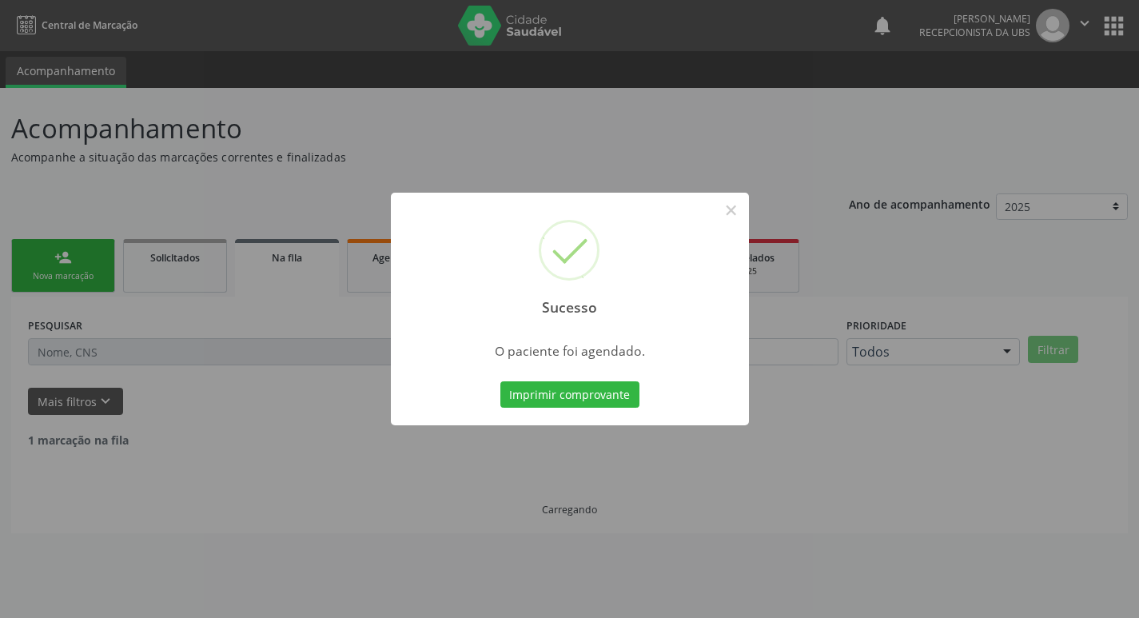
scroll to position [0, 0]
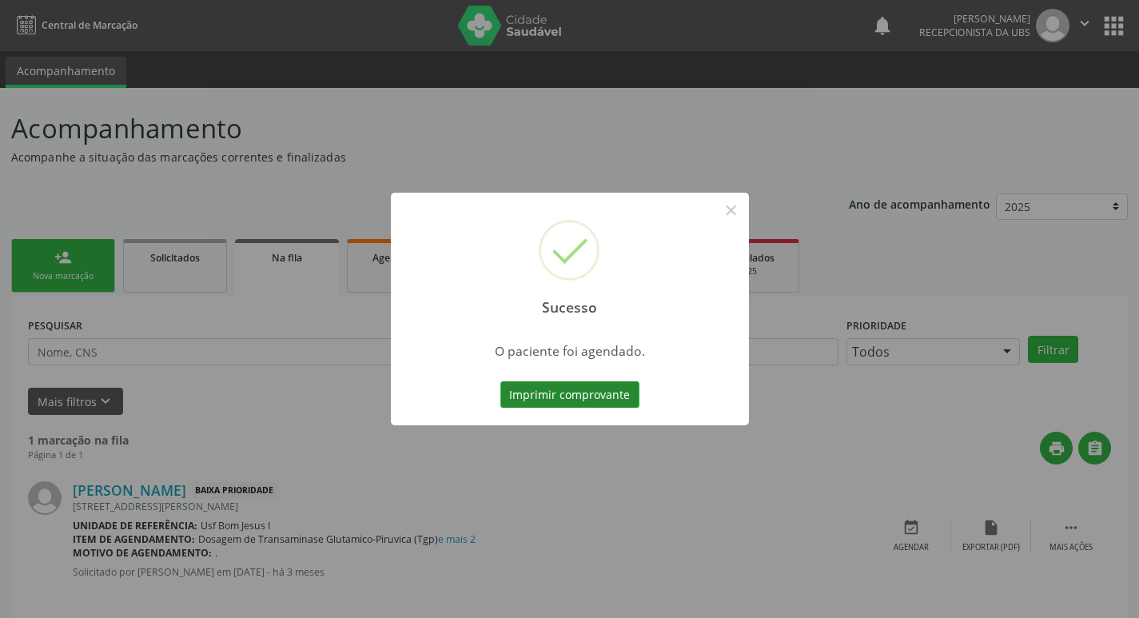
click at [536, 389] on button "Imprimir comprovante" at bounding box center [570, 394] width 139 height 27
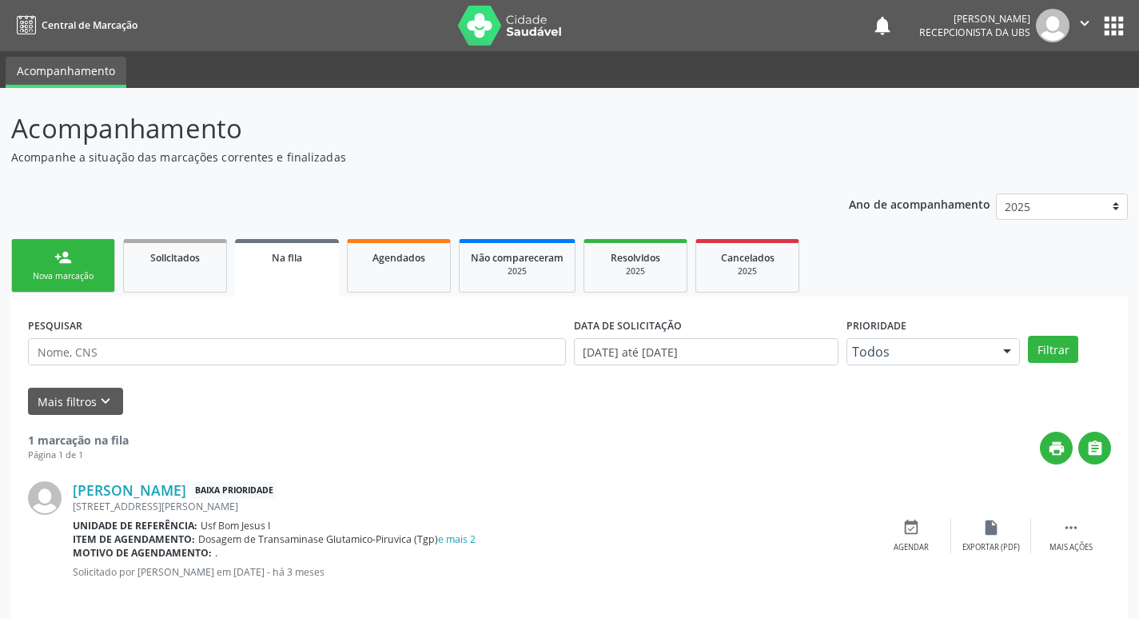
click at [59, 267] on link "person_add Nova marcação" at bounding box center [63, 266] width 104 height 54
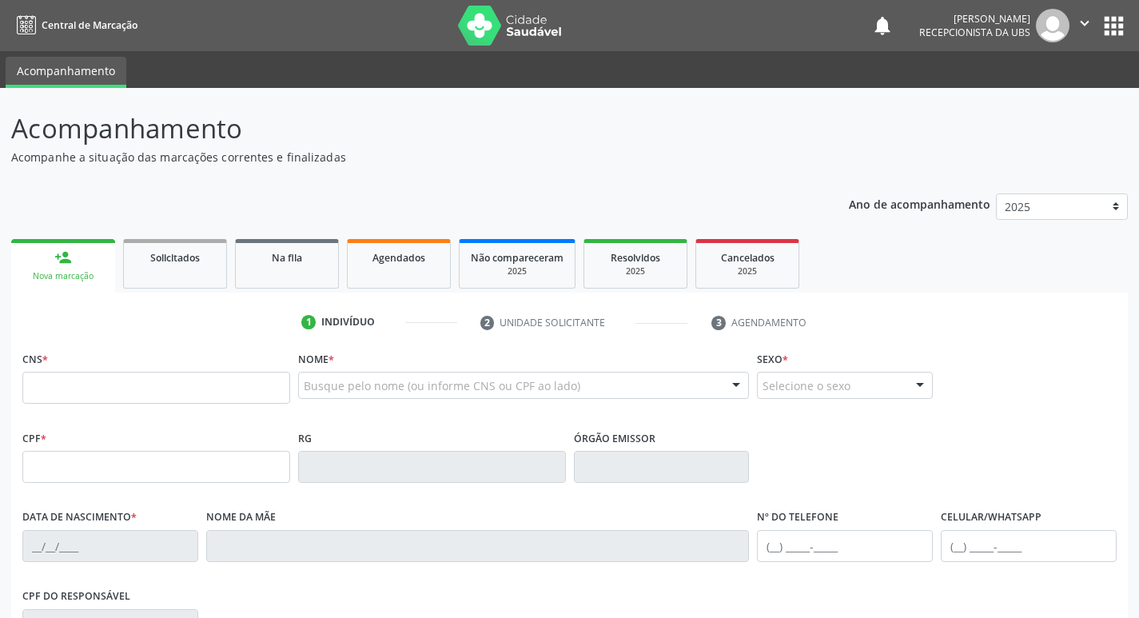
click at [49, 262] on link "person_add Nova marcação" at bounding box center [63, 266] width 104 height 54
click at [198, 401] on input "text" at bounding box center [156, 388] width 268 height 32
click at [195, 385] on input "text" at bounding box center [156, 388] width 268 height 32
click at [144, 397] on input "text" at bounding box center [156, 388] width 268 height 32
type input "700 3039 9666 2337"
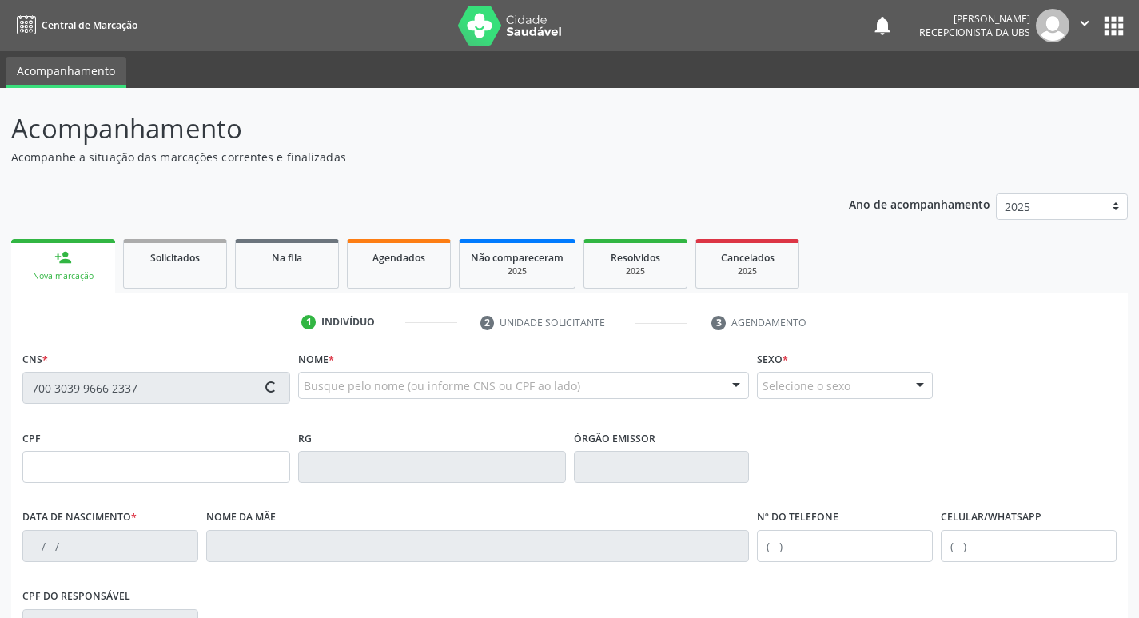
type input "479.234.744-00"
type input "16/12/1943"
type input "Alice Francisca de Melo"
type input "(87) 98882-7963"
type input "480"
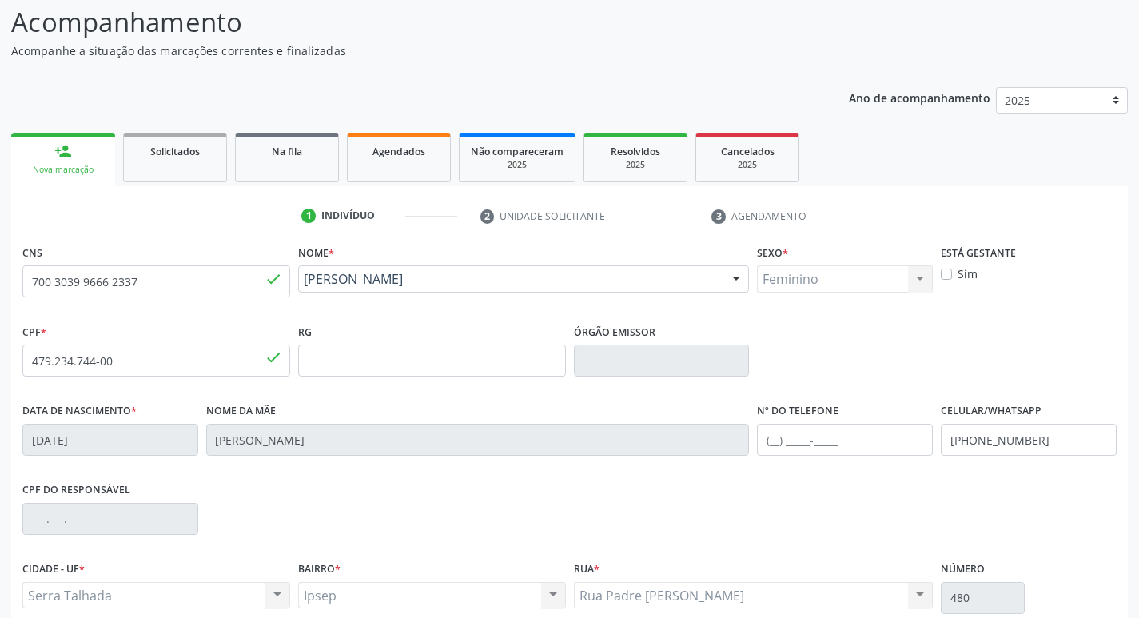
scroll to position [249, 0]
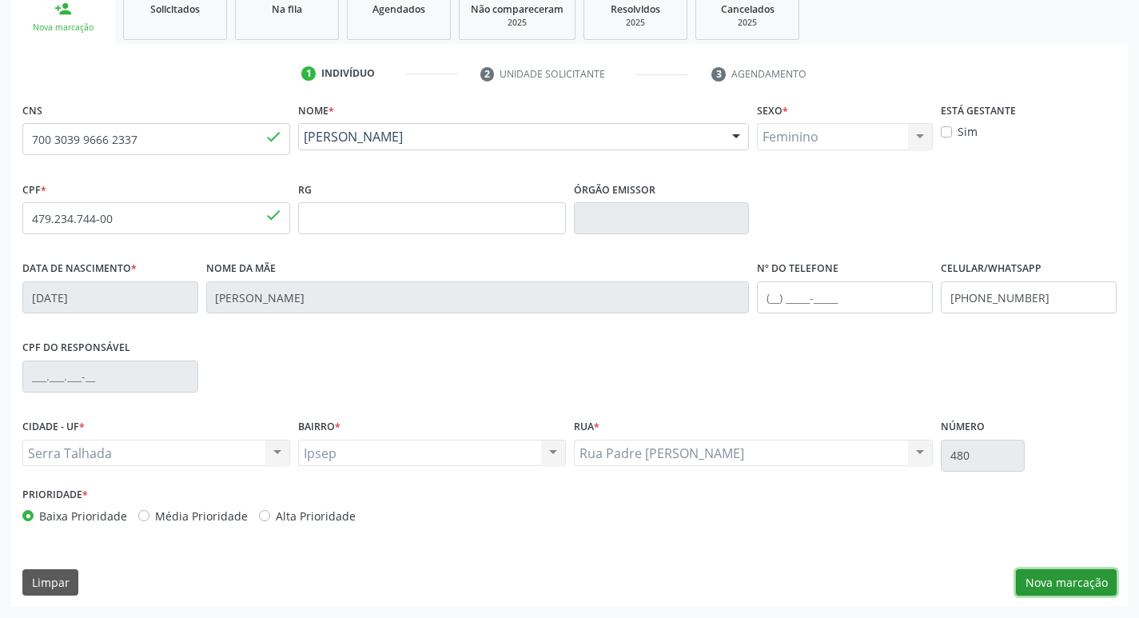
click at [1066, 577] on button "Nova marcação" at bounding box center [1066, 582] width 101 height 27
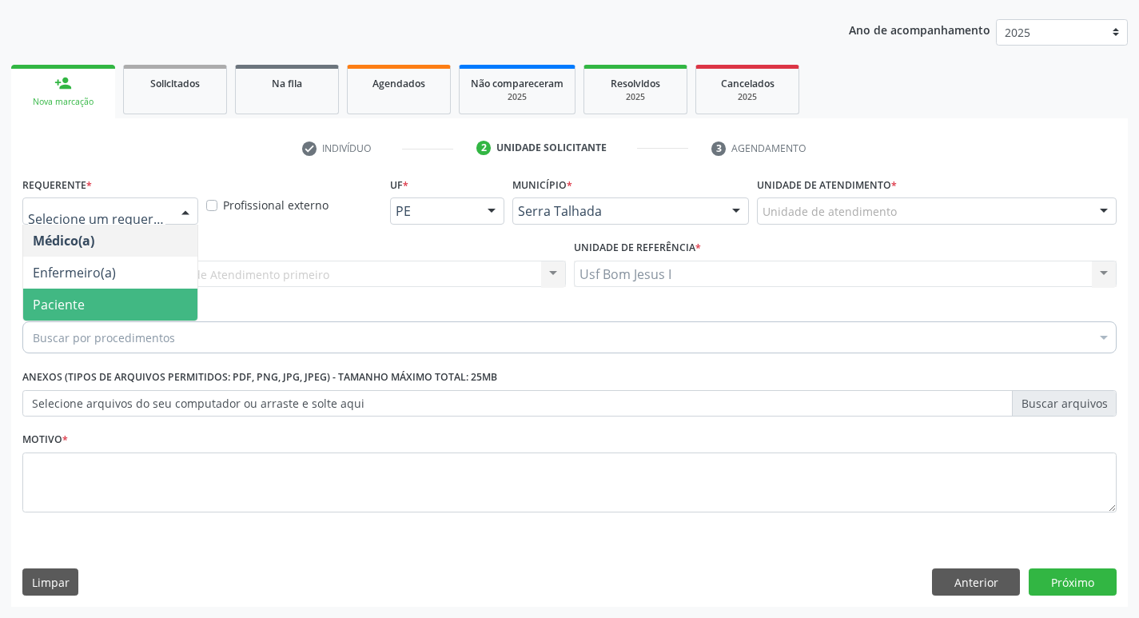
click at [146, 305] on span "Paciente" at bounding box center [110, 305] width 174 height 32
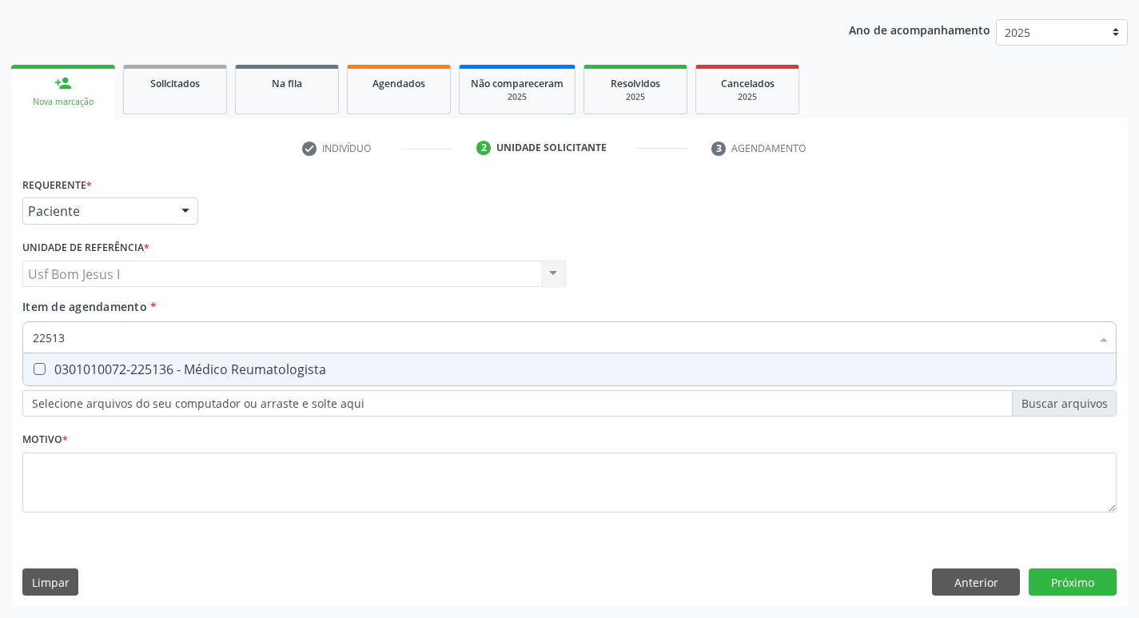
type input "225136"
click at [158, 373] on div "0301010072-225136 - Médico Reumatologista" at bounding box center [570, 369] width 1074 height 13
checkbox Reumatologista "true"
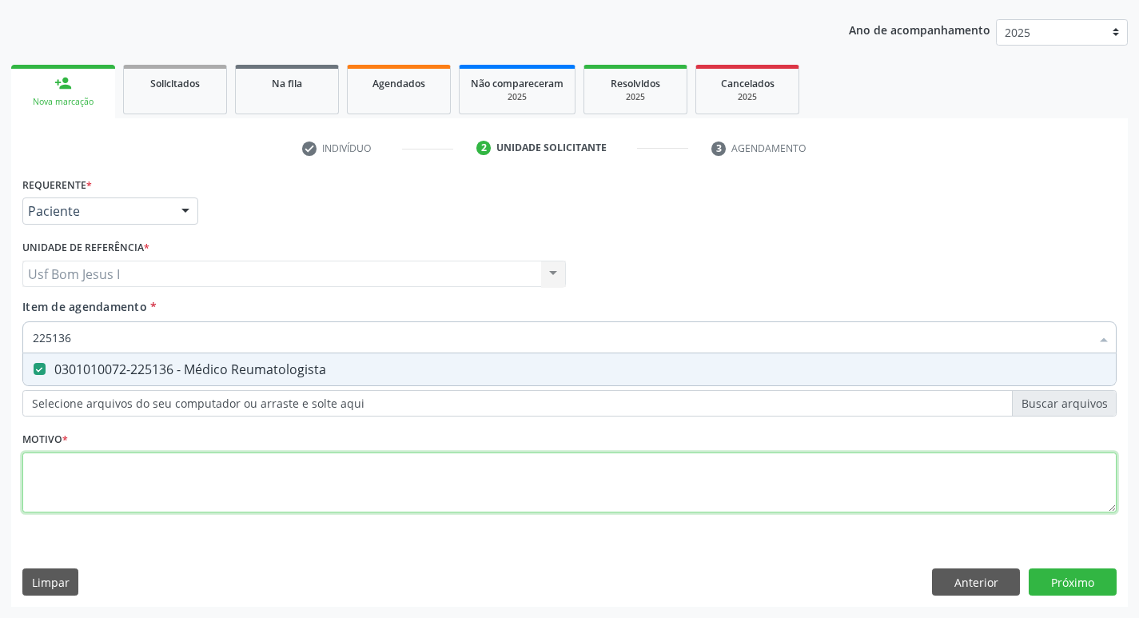
click at [190, 487] on div "Requerente * Paciente Médico(a) Enfermeiro(a) Paciente Nenhum resultado encontr…" at bounding box center [569, 354] width 1095 height 362
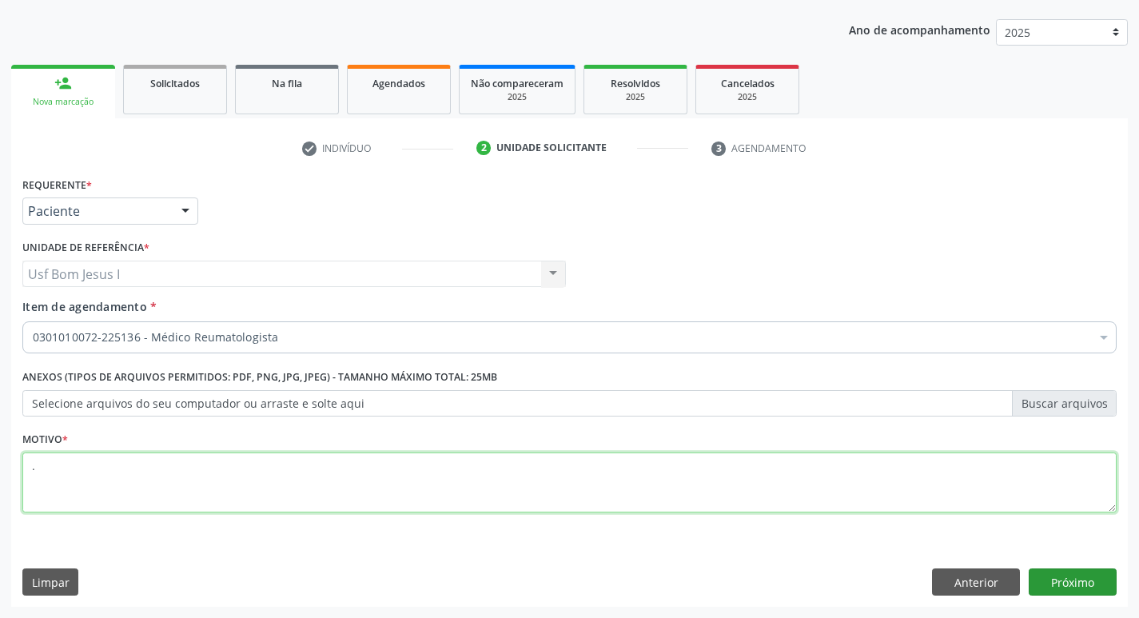
type textarea "."
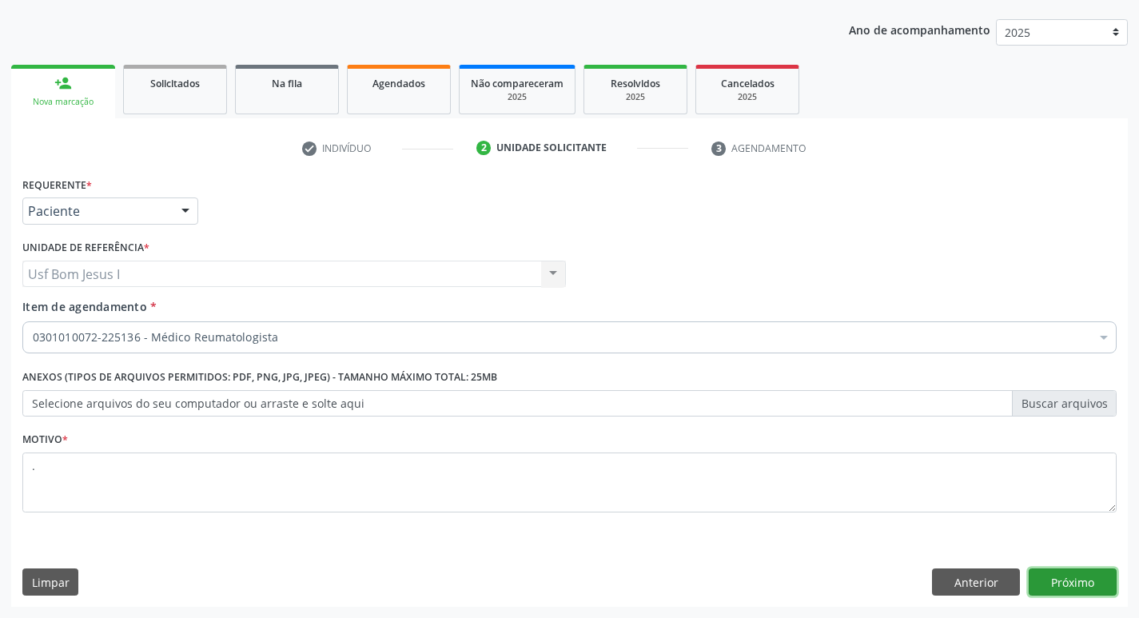
click at [1101, 581] on button "Próximo" at bounding box center [1073, 582] width 88 height 27
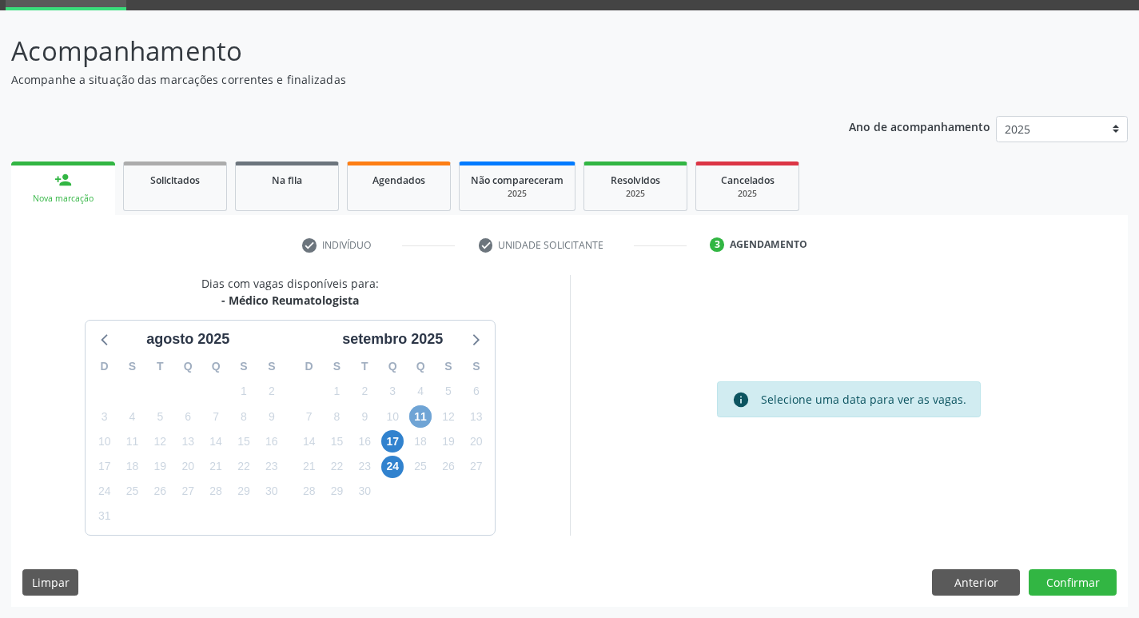
click at [430, 421] on span "11" at bounding box center [420, 416] width 22 height 22
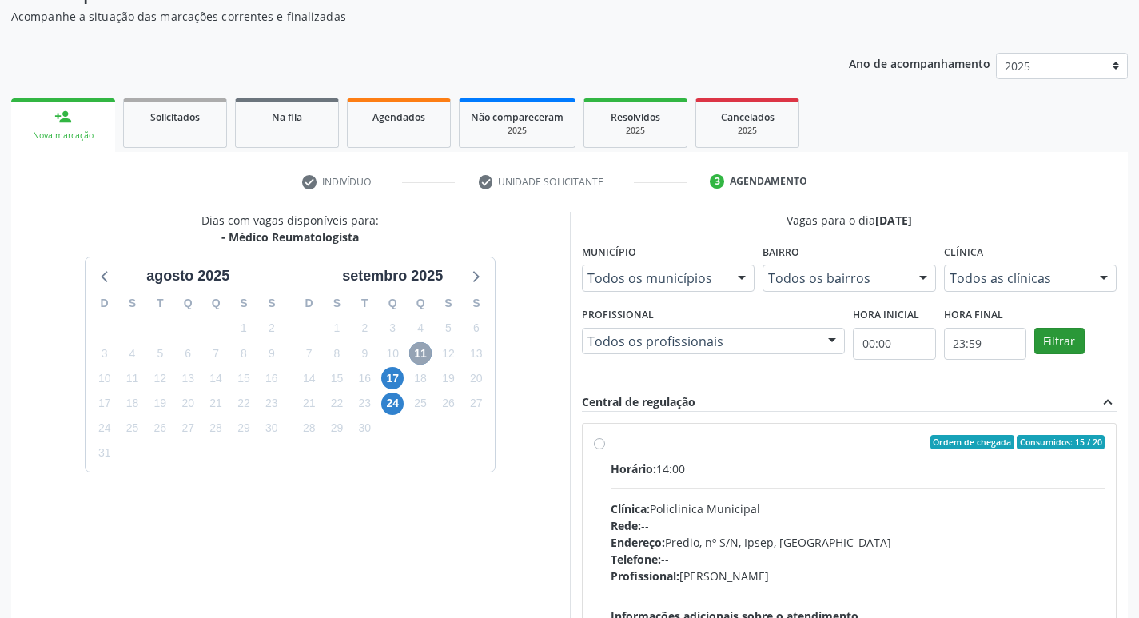
scroll to position [309, 0]
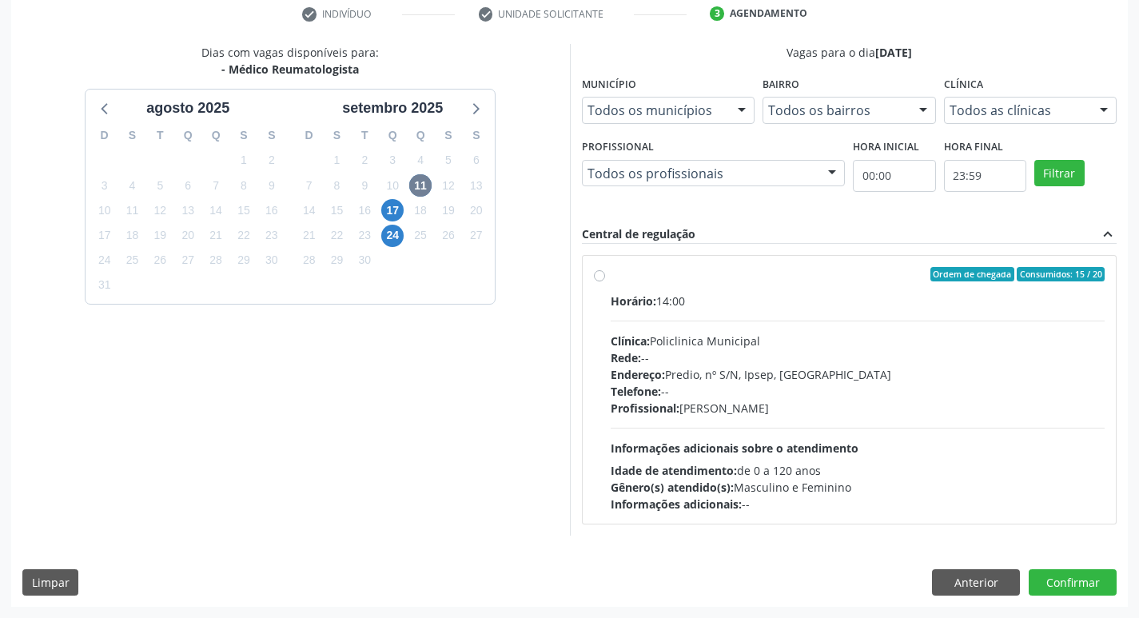
click at [804, 376] on div "Endereço: Predio, nº S/N, Ipsep, Serra Talhada - PE" at bounding box center [858, 374] width 495 height 17
click at [605, 281] on input "Ordem de chegada Consumidos: 15 / 20 Horário: 14:00 Clínica: Policlinica Munici…" at bounding box center [599, 274] width 11 height 14
radio input "true"
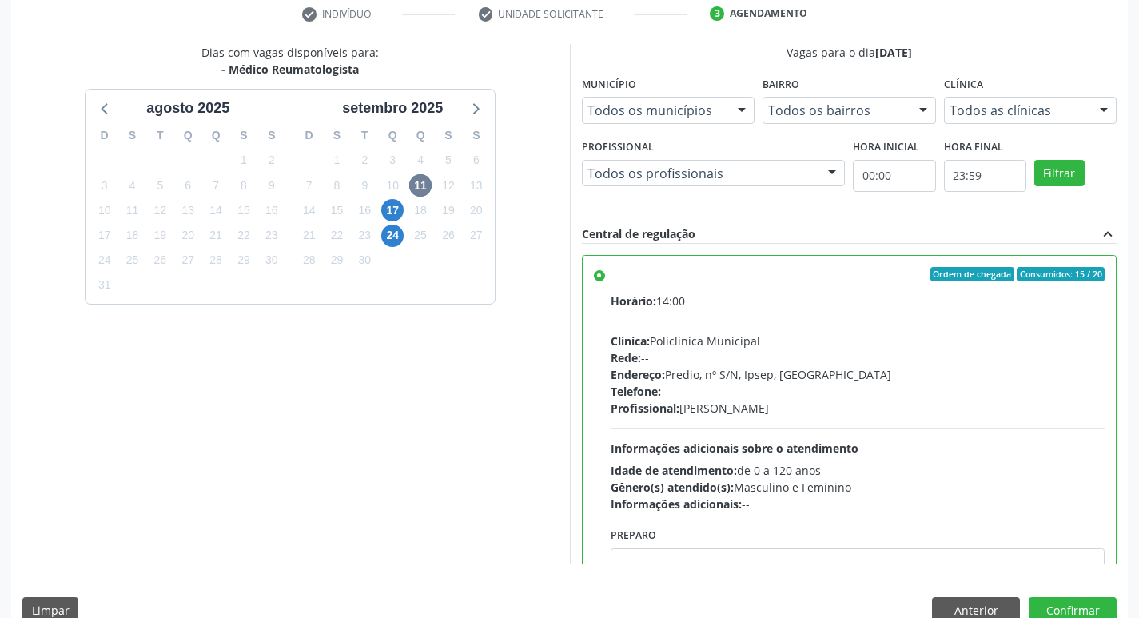
click at [1072, 596] on div "Dias com vagas disponíveis para: - Médico Reumatologista agosto 2025 D S T Q Q …" at bounding box center [569, 339] width 1117 height 591
click at [1074, 605] on button "Confirmar" at bounding box center [1073, 610] width 88 height 27
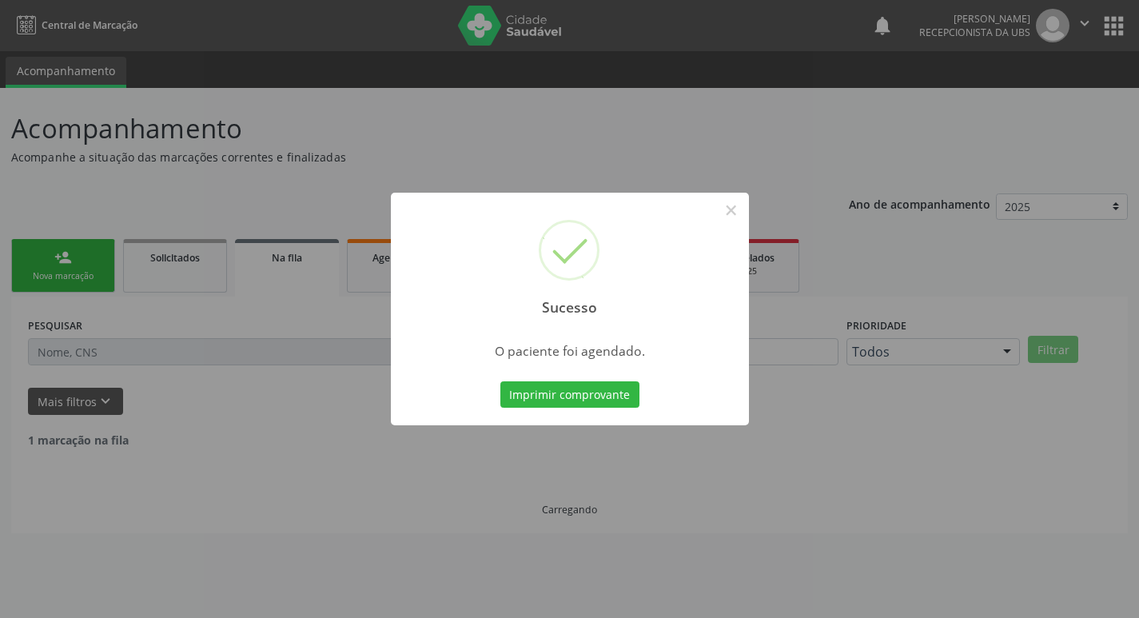
scroll to position [0, 0]
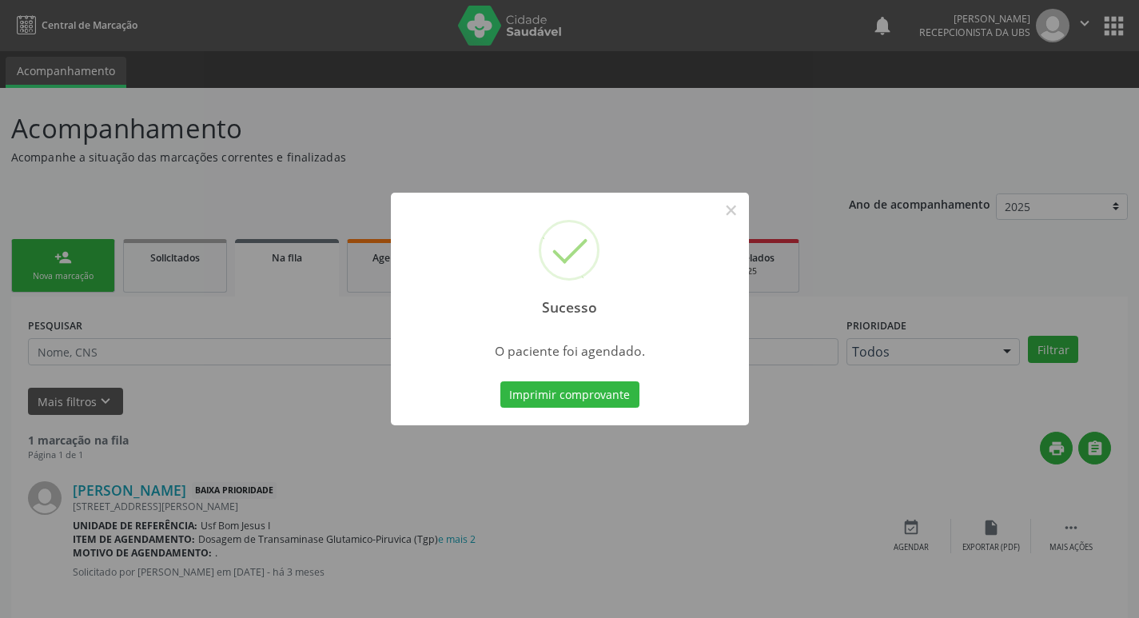
click at [501, 381] on button "Imprimir comprovante" at bounding box center [570, 394] width 139 height 27
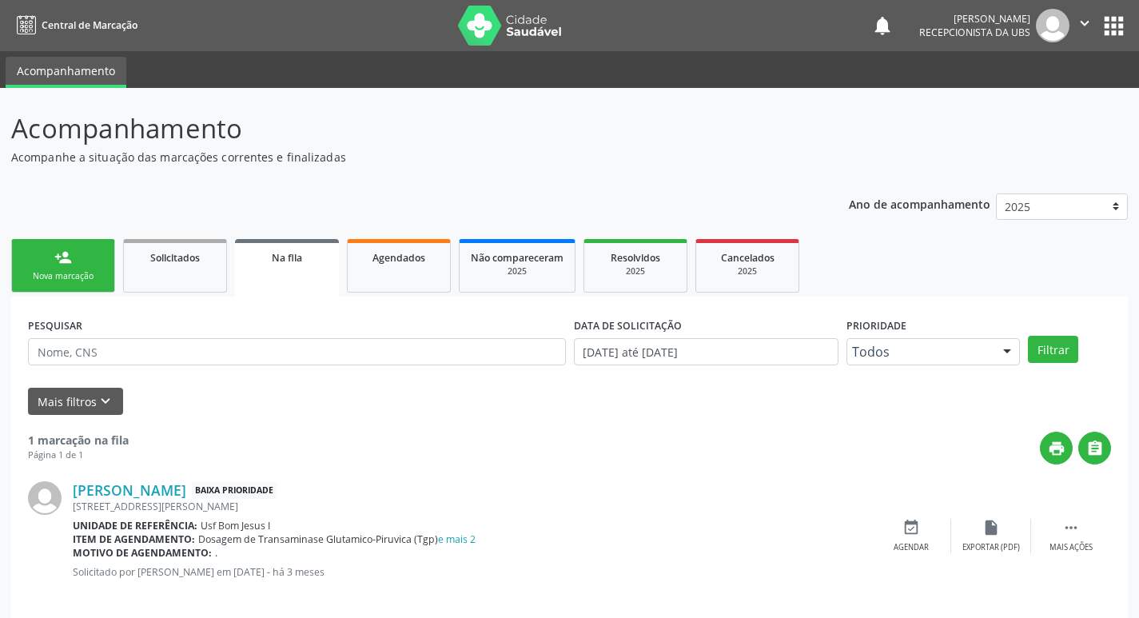
click at [57, 241] on link "person_add Nova marcação" at bounding box center [63, 266] width 104 height 54
click at [67, 285] on link "person_add Nova marcação" at bounding box center [63, 266] width 104 height 54
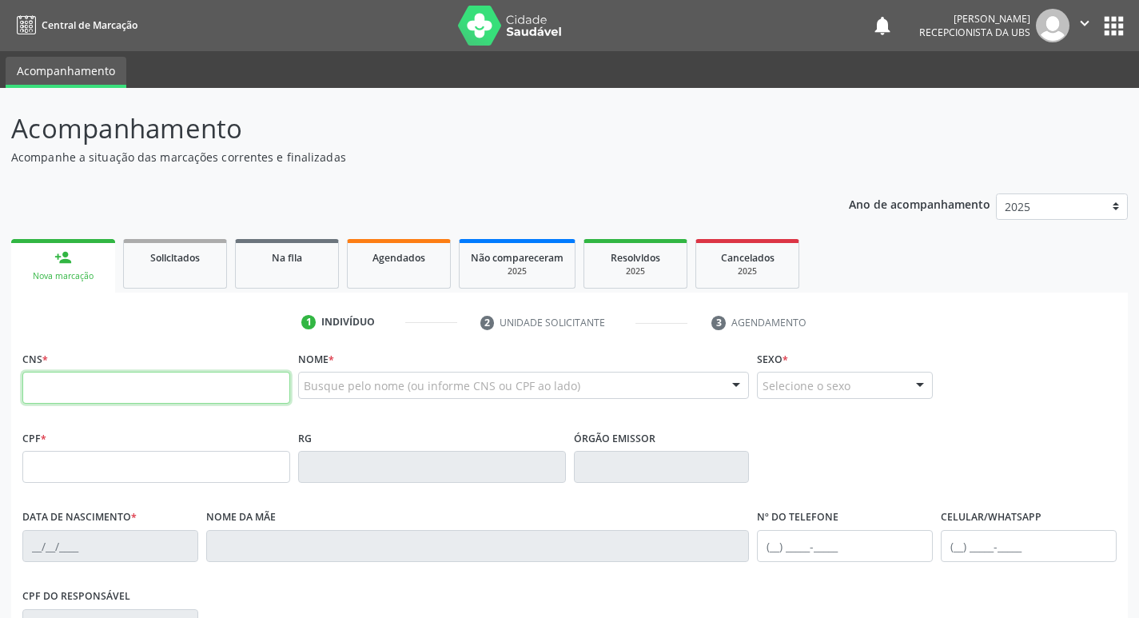
click at [174, 393] on input "text" at bounding box center [156, 388] width 268 height 32
type input "701 4066 9821 0837"
type input "20/10/1972"
type input "Leonesia Gomes dos Santos"
type input "(87) 99999-9999"
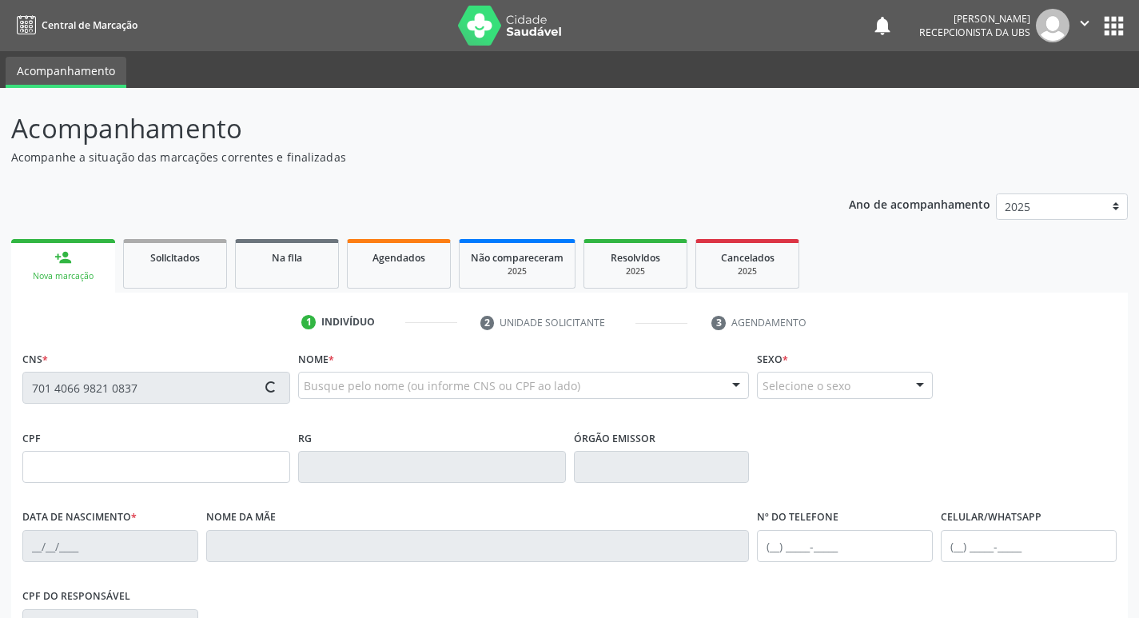
type input "(87) 99999-9999"
type input "65"
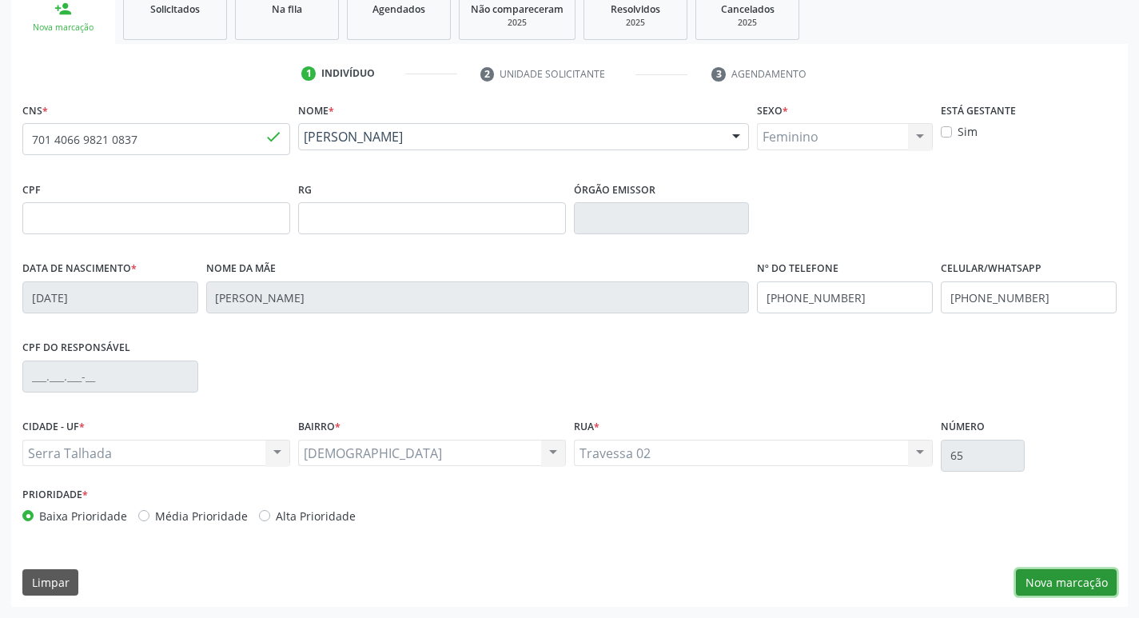
click at [1100, 588] on button "Nova marcação" at bounding box center [1066, 582] width 101 height 27
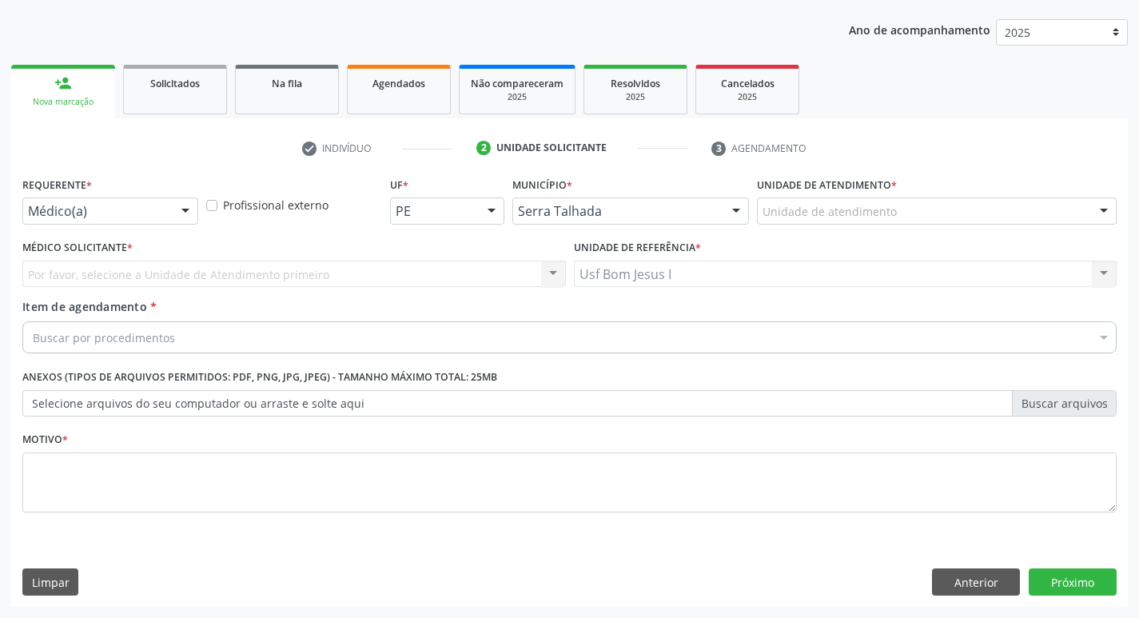
scroll to position [174, 0]
drag, startPoint x: 142, startPoint y: 190, endPoint x: 144, endPoint y: 206, distance: 16.1
click at [142, 194] on div "Requerente * Médico(a) Médico(a) Enfermeiro(a) Paciente Nenhum resultado encont…" at bounding box center [110, 198] width 176 height 51
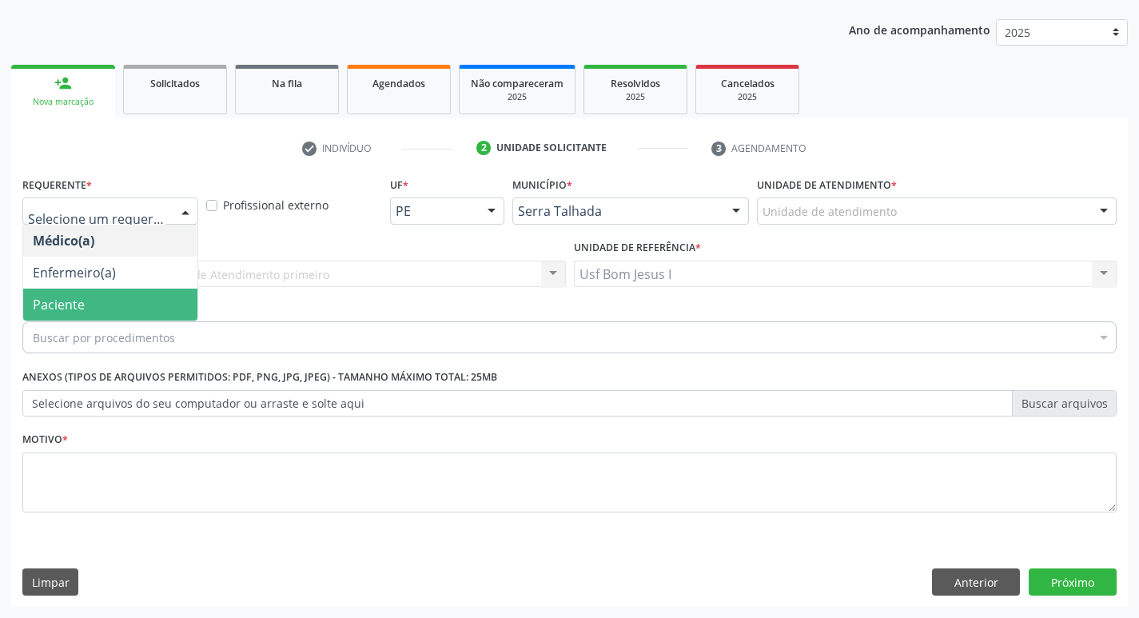
click at [123, 300] on span "Paciente" at bounding box center [110, 305] width 174 height 32
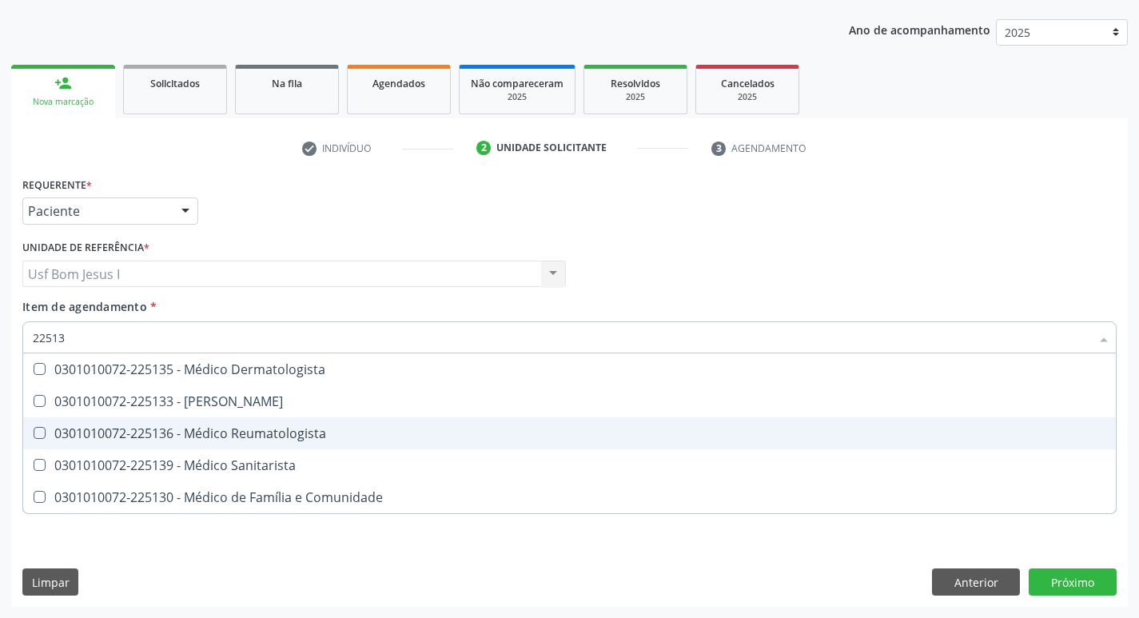
type input "225136"
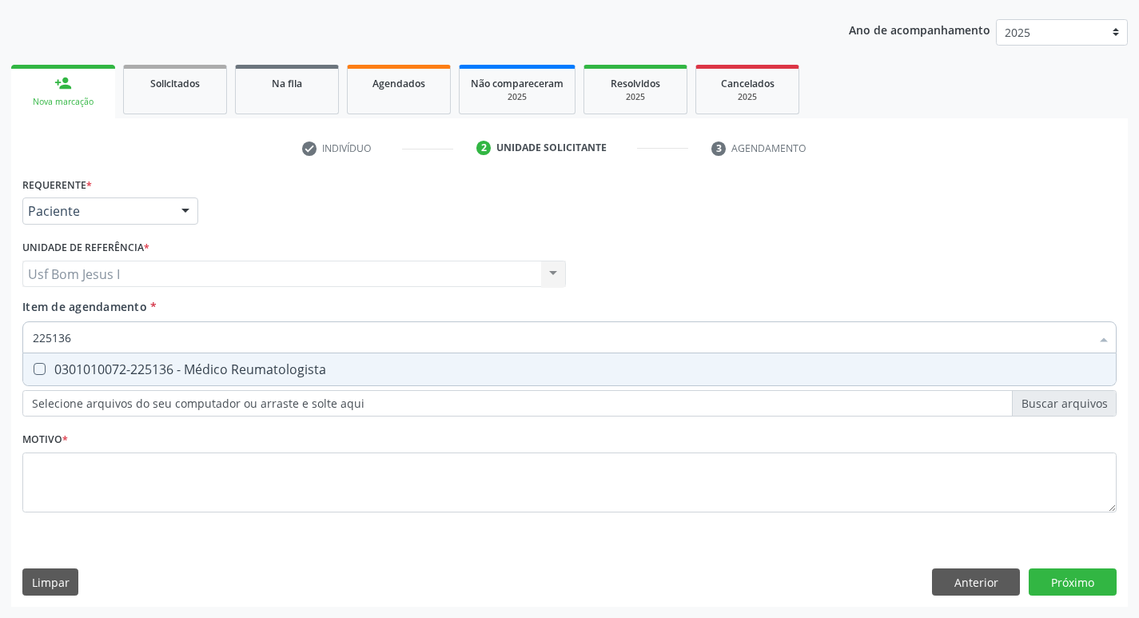
click at [557, 354] on span "0301010072-225136 - Médico Reumatologista" at bounding box center [569, 369] width 1093 height 32
checkbox Reumatologista "true"
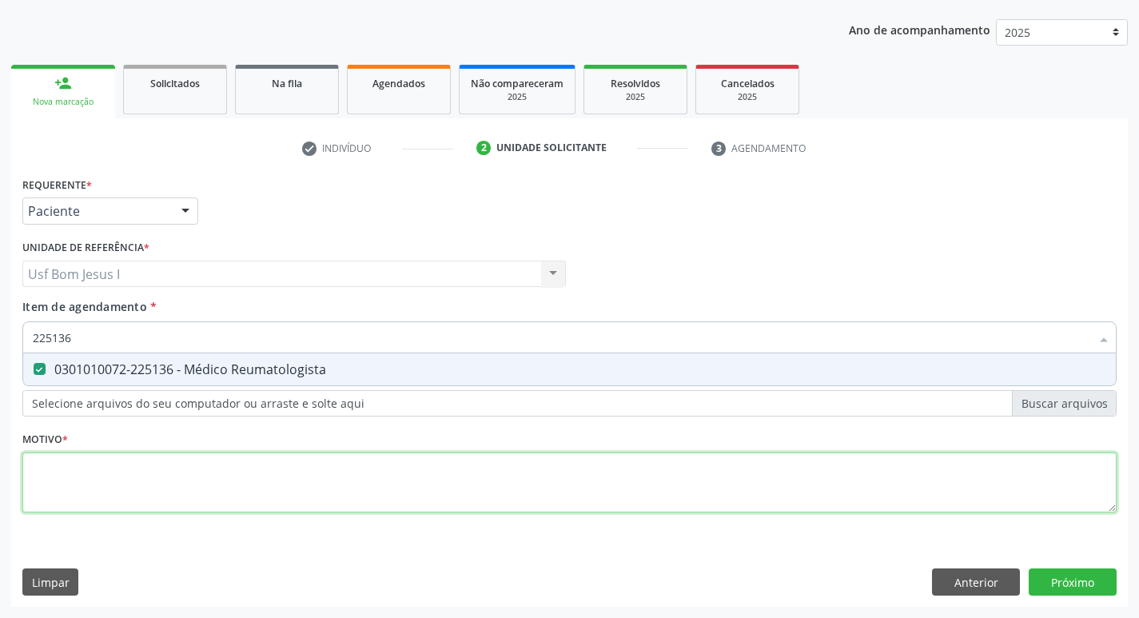
click at [531, 498] on div "Requerente * Paciente Médico(a) Enfermeiro(a) Paciente Nenhum resultado encontr…" at bounding box center [569, 354] width 1095 height 362
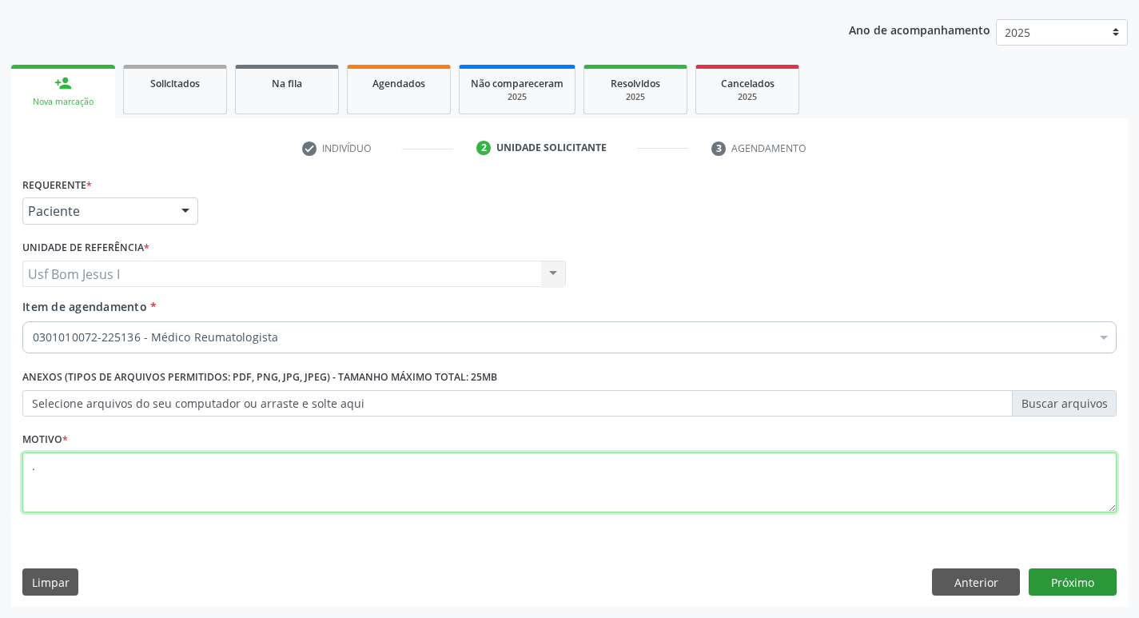
type textarea "."
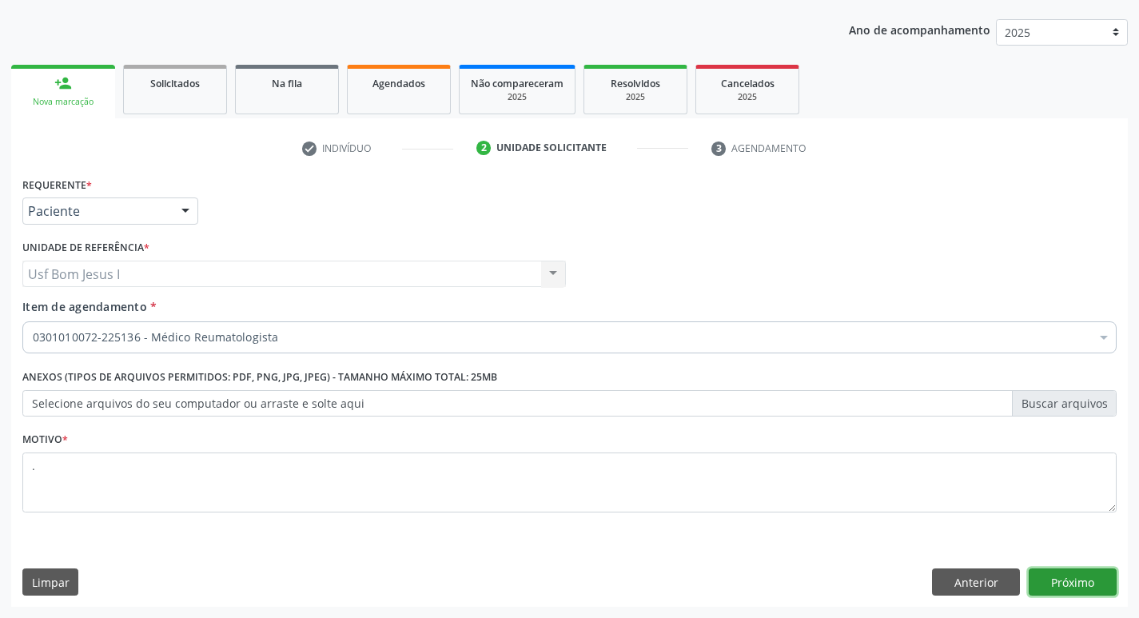
click at [1083, 589] on button "Próximo" at bounding box center [1073, 582] width 88 height 27
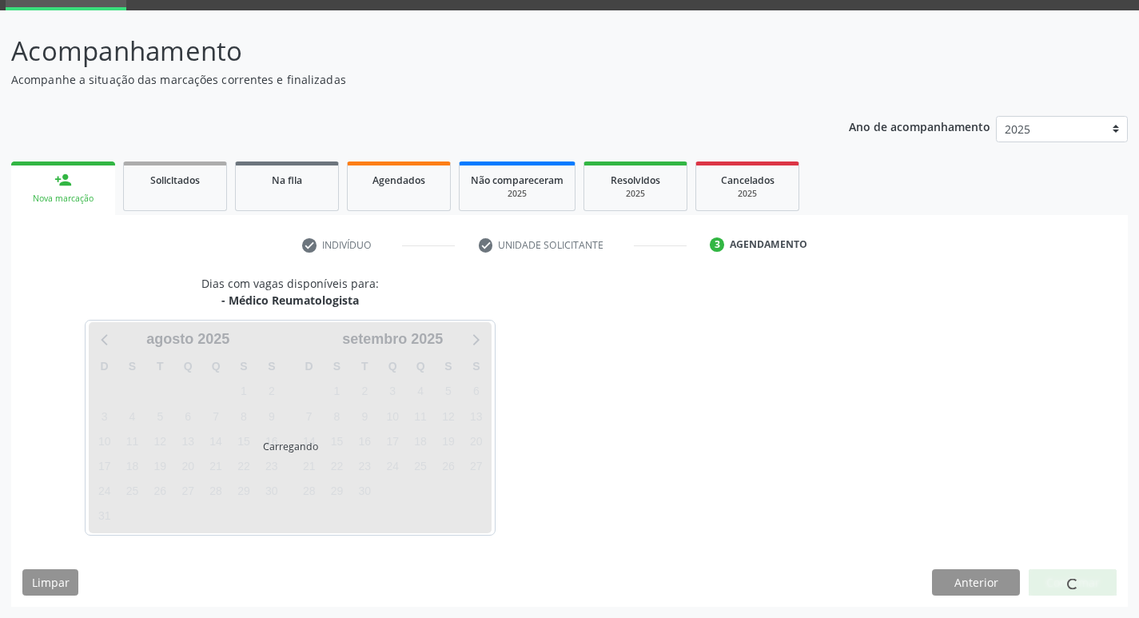
scroll to position [78, 0]
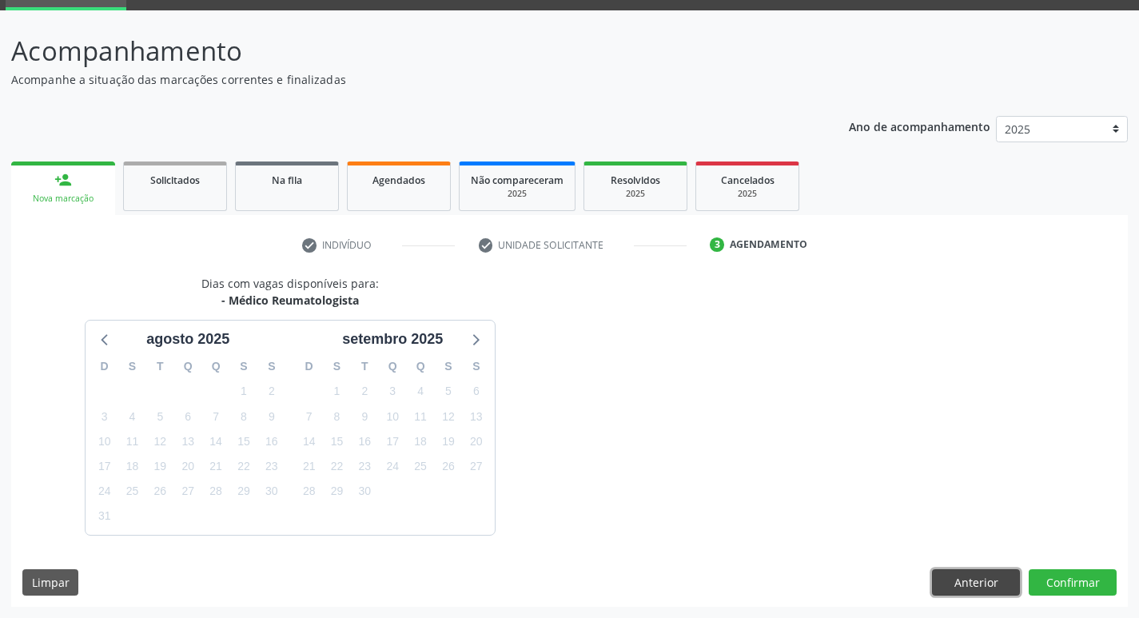
click at [975, 586] on button "Anterior" at bounding box center [976, 582] width 88 height 27
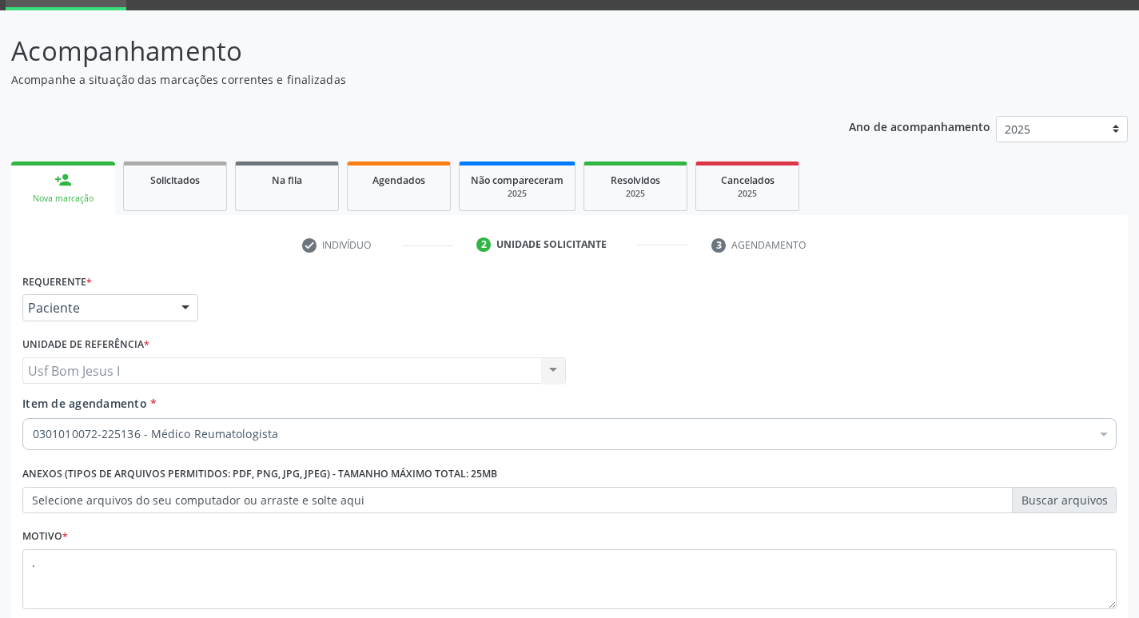
scroll to position [174, 0]
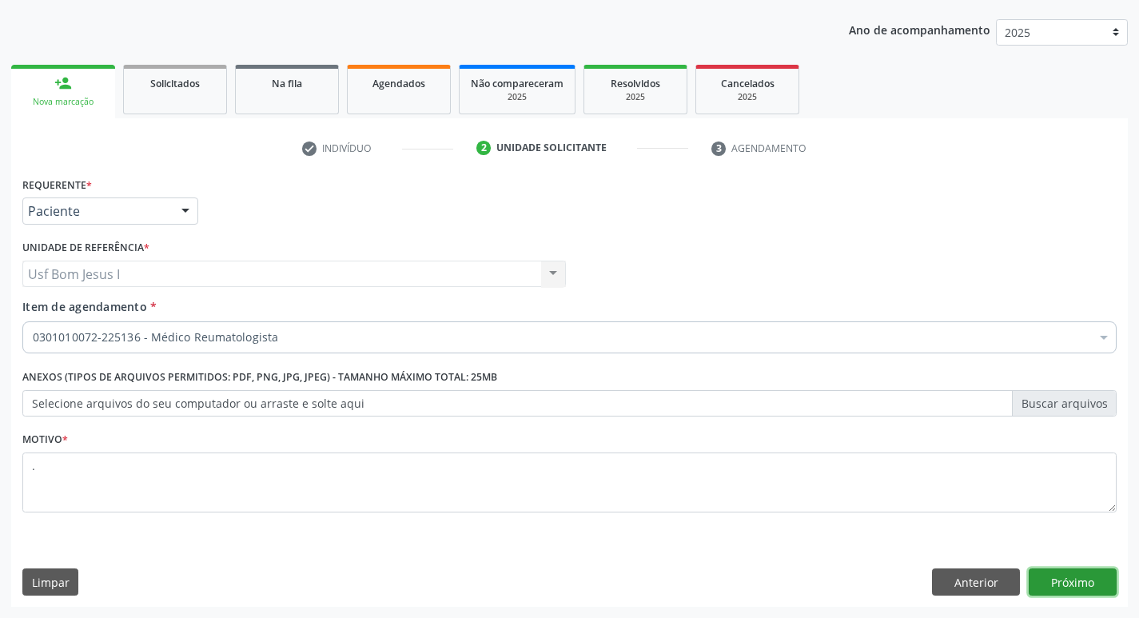
click at [1082, 585] on button "Próximo" at bounding box center [1073, 582] width 88 height 27
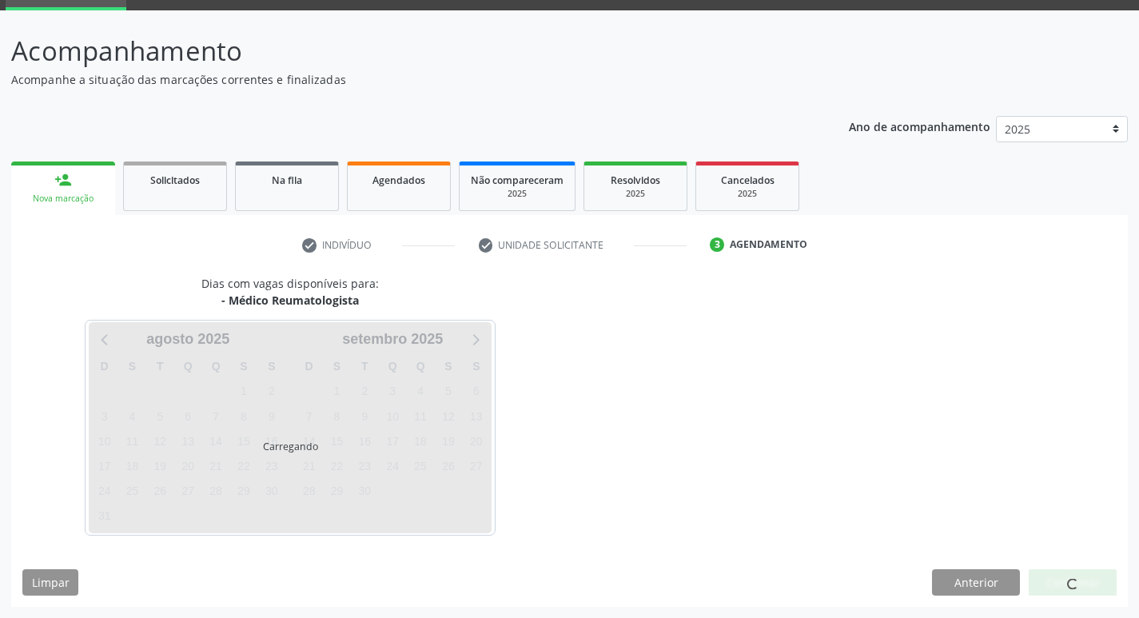
scroll to position [78, 0]
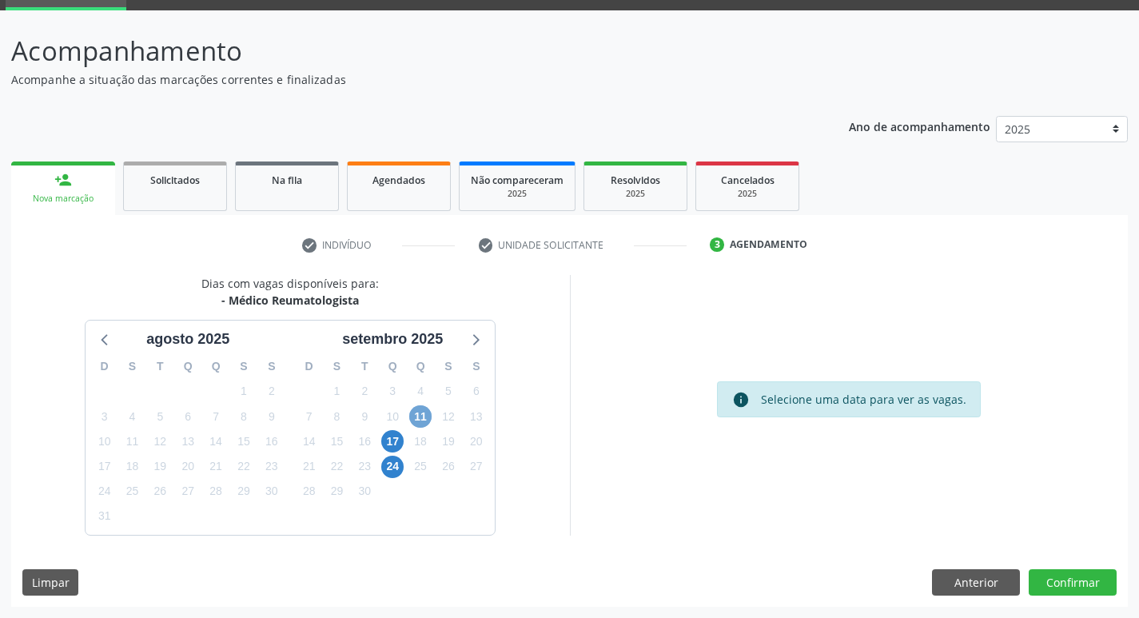
click at [424, 418] on span "11" at bounding box center [420, 416] width 22 height 22
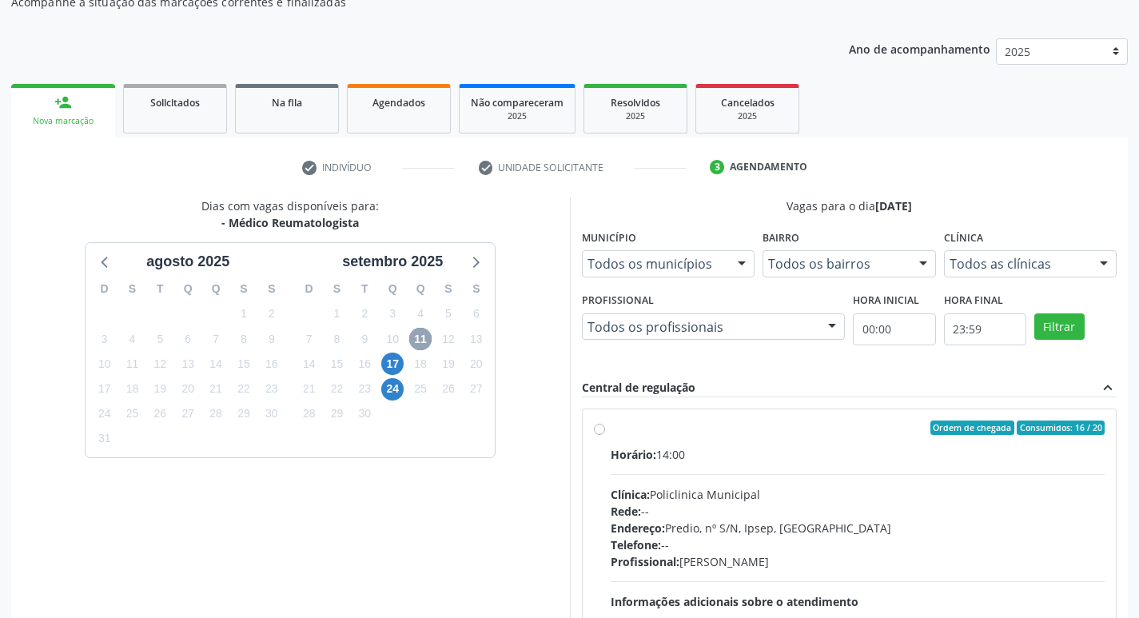
scroll to position [309, 0]
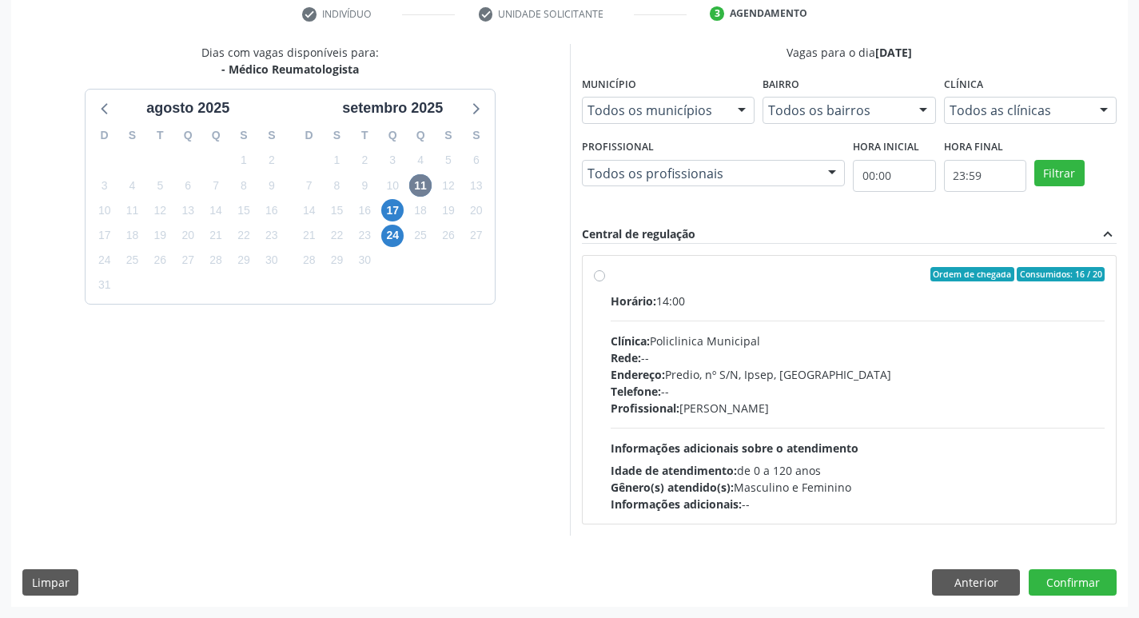
click at [873, 348] on div "Clínica: Policlinica Municipal" at bounding box center [858, 341] width 495 height 17
click at [605, 281] on input "Ordem de chegada Consumidos: 16 / 20 Horário: 14:00 Clínica: Policlinica Munici…" at bounding box center [599, 274] width 11 height 14
radio input "true"
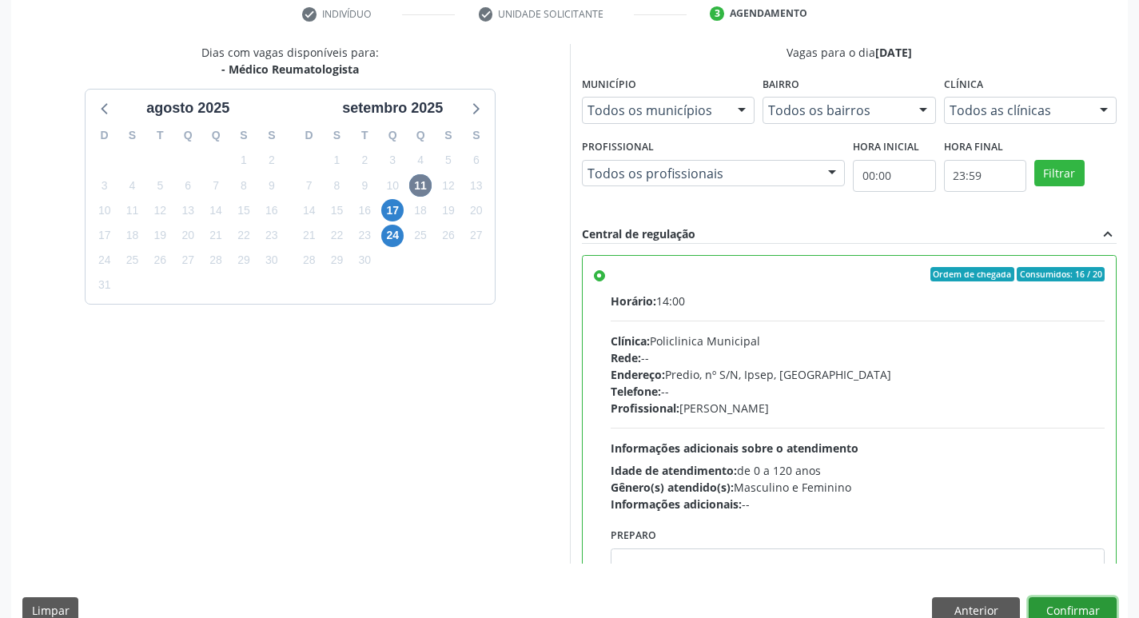
click at [1077, 605] on button "Confirmar" at bounding box center [1073, 610] width 88 height 27
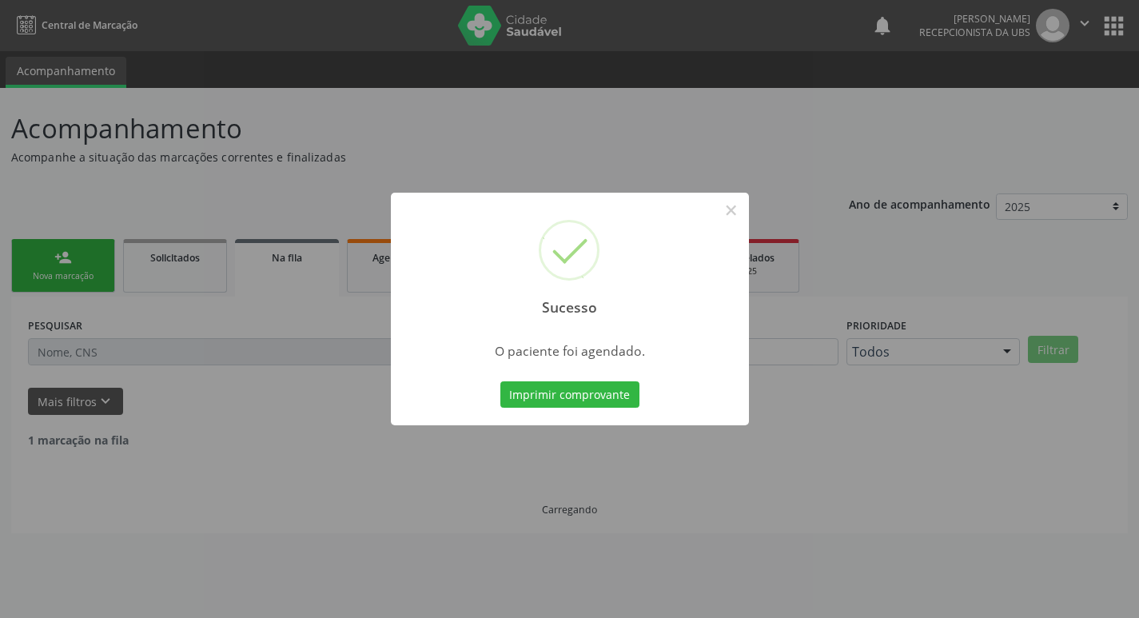
scroll to position [0, 0]
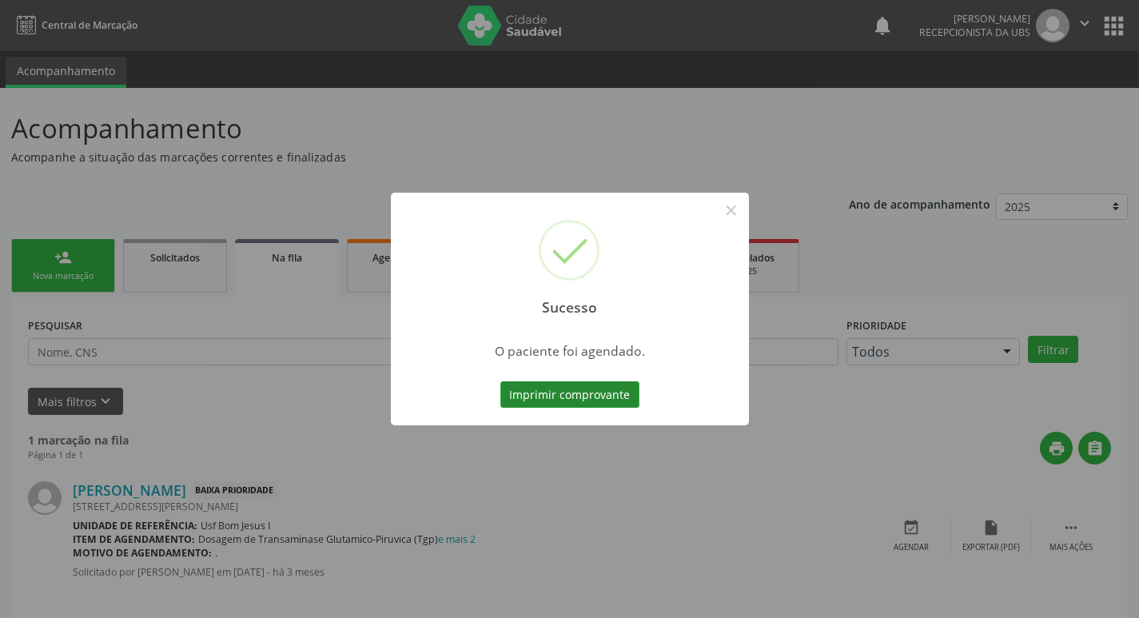
click at [542, 389] on button "Imprimir comprovante" at bounding box center [570, 394] width 139 height 27
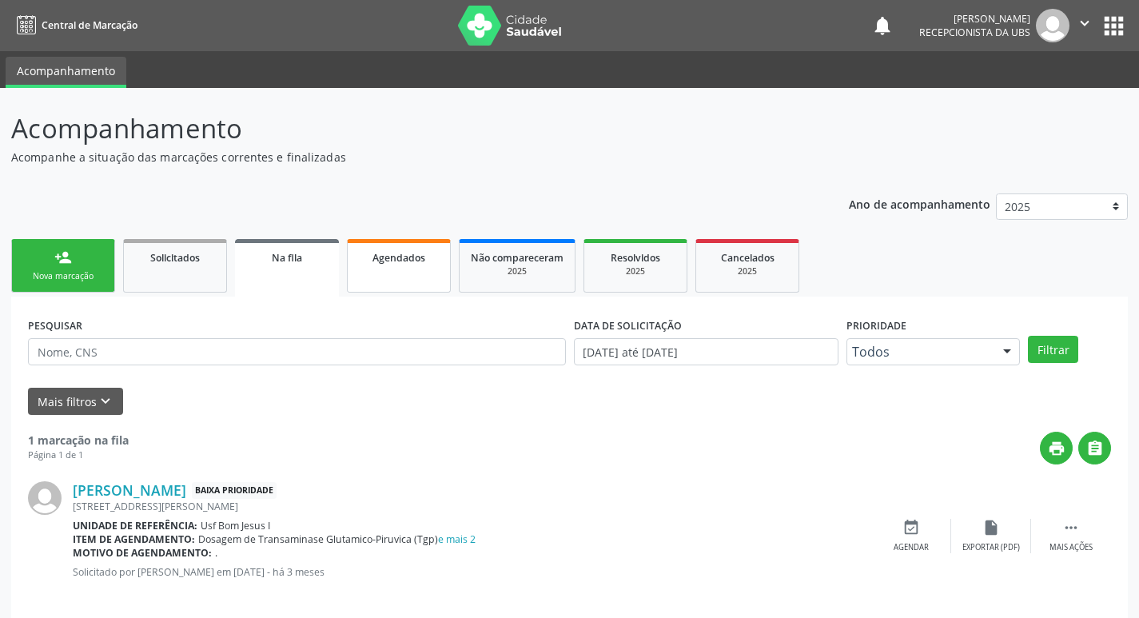
click at [433, 273] on link "Agendados" at bounding box center [399, 266] width 104 height 54
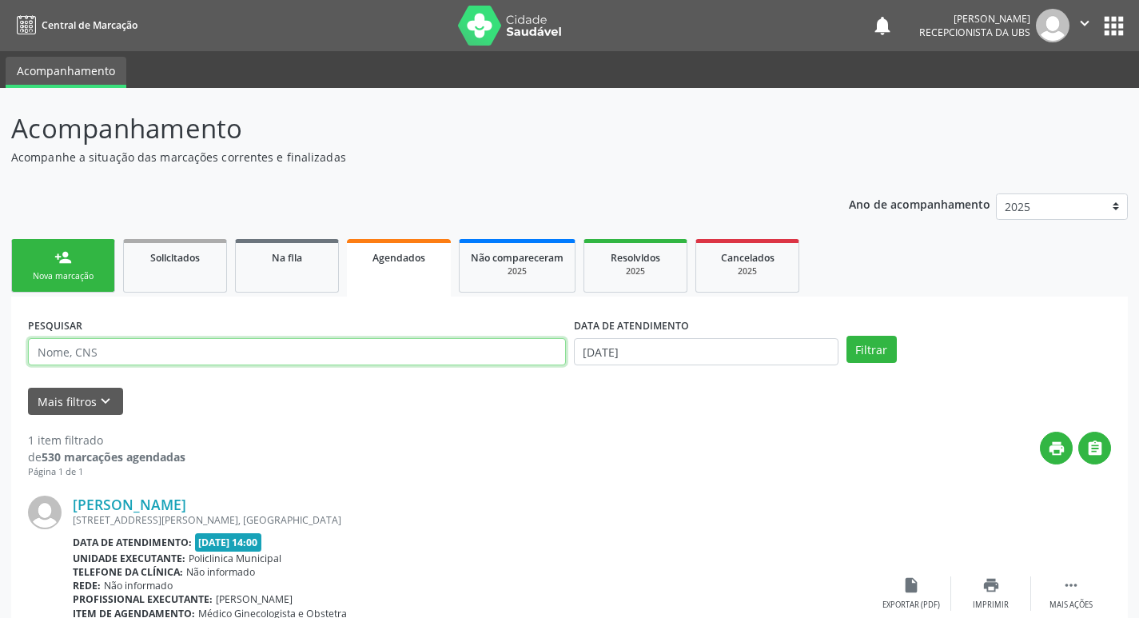
click at [410, 349] on input "text" at bounding box center [297, 351] width 538 height 27
click at [517, 351] on input "text" at bounding box center [297, 351] width 538 height 27
click at [340, 349] on input "text" at bounding box center [297, 351] width 538 height 27
type input "EUUNDINA LEANDRO SOUZA"
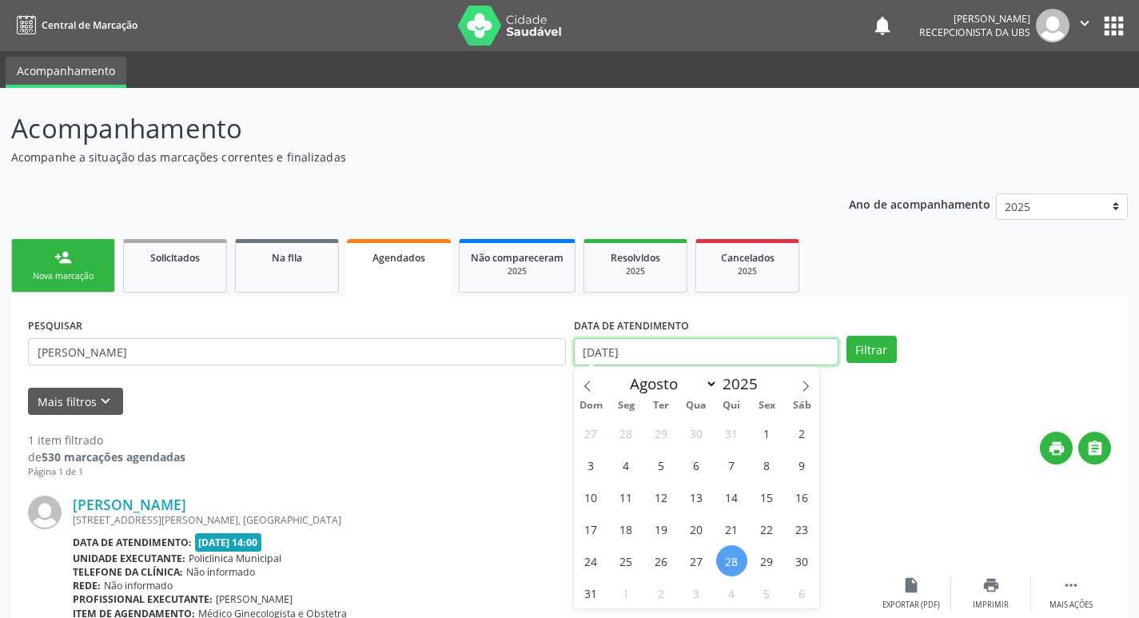
click at [633, 346] on input "28/08/2025" at bounding box center [706, 351] width 265 height 27
click at [800, 382] on span at bounding box center [805, 380] width 27 height 27
select select "8"
click at [738, 465] on span "11" at bounding box center [731, 464] width 31 height 31
type input "[DATE]"
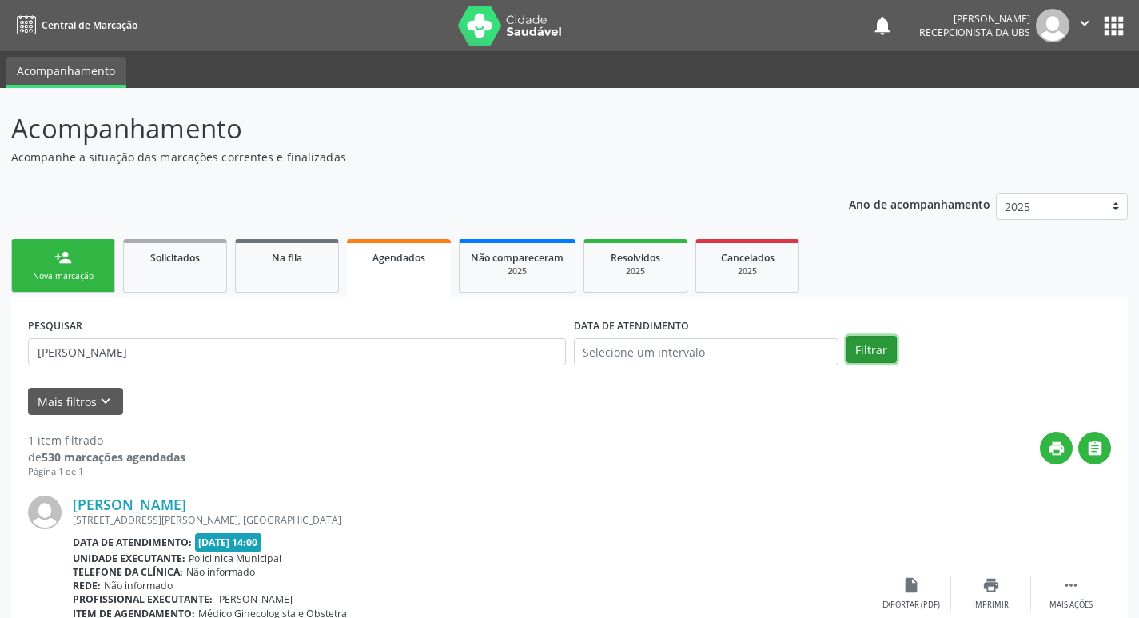
click at [865, 348] on button "Filtrar" at bounding box center [872, 349] width 50 height 27
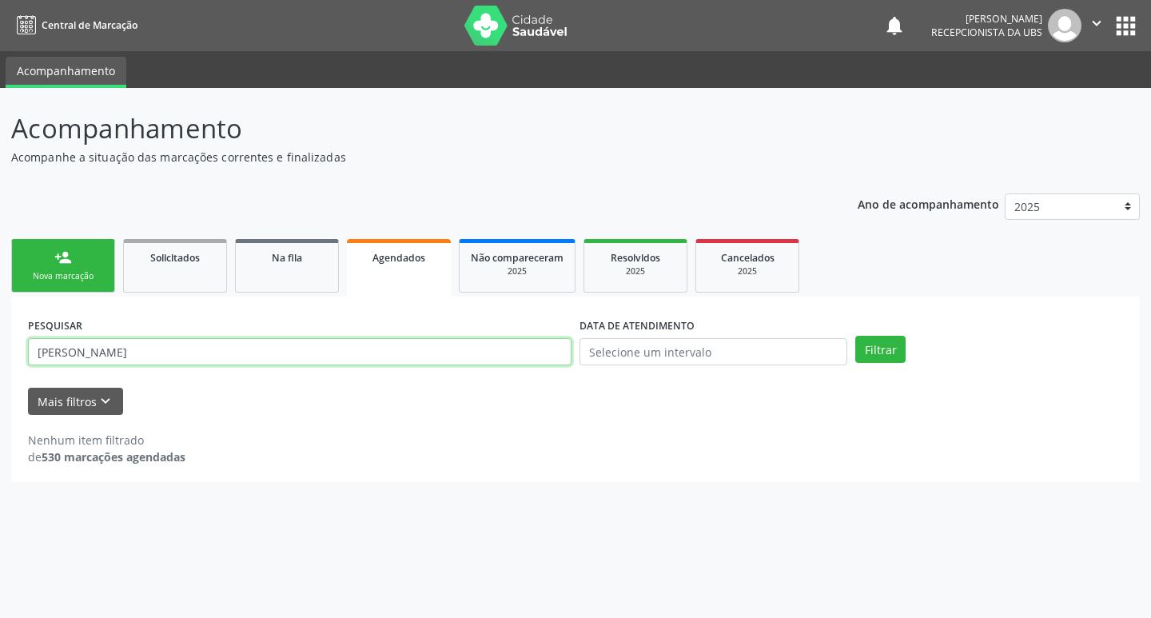
click at [49, 351] on input "EUUNDINA LEANDRO SOUZA" at bounding box center [300, 351] width 544 height 27
type input "ERUNDINA LEANDRO SOUZA"
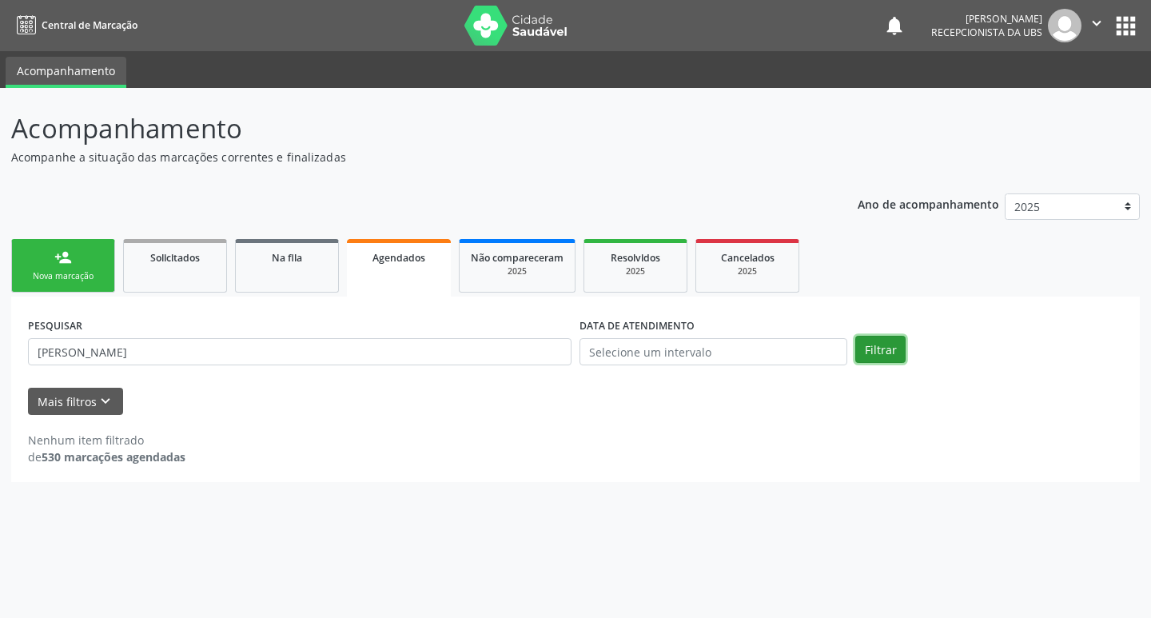
click at [888, 357] on button "Filtrar" at bounding box center [881, 349] width 50 height 27
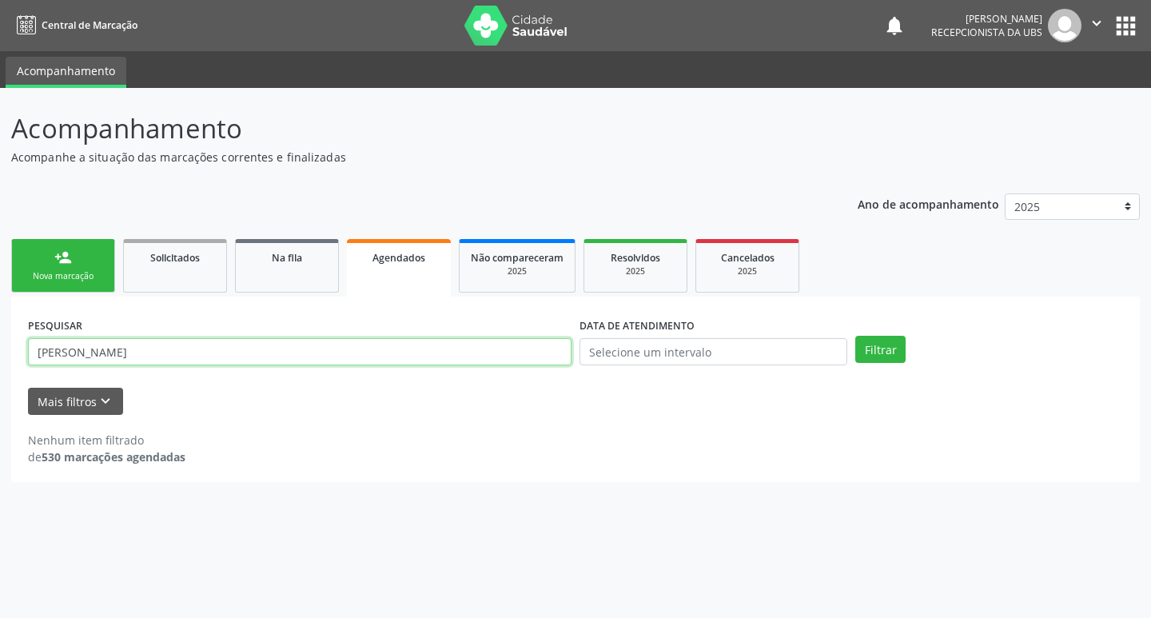
click at [492, 348] on input "ERUNDINA LEANDRO SOUZA" at bounding box center [300, 351] width 544 height 27
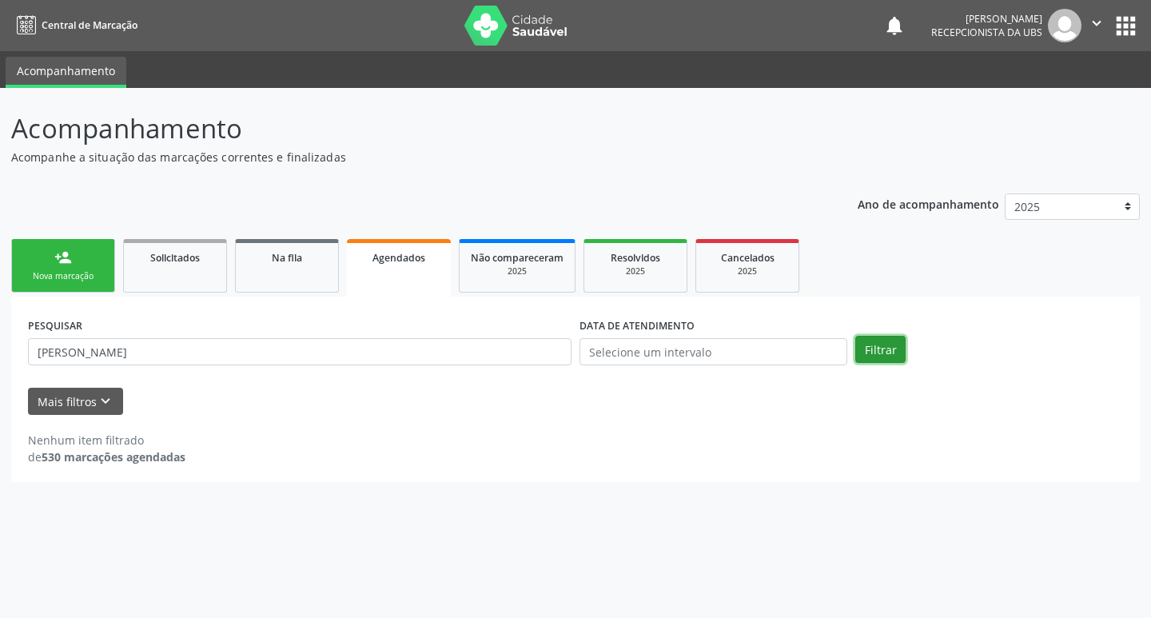
click at [890, 347] on button "Filtrar" at bounding box center [881, 349] width 50 height 27
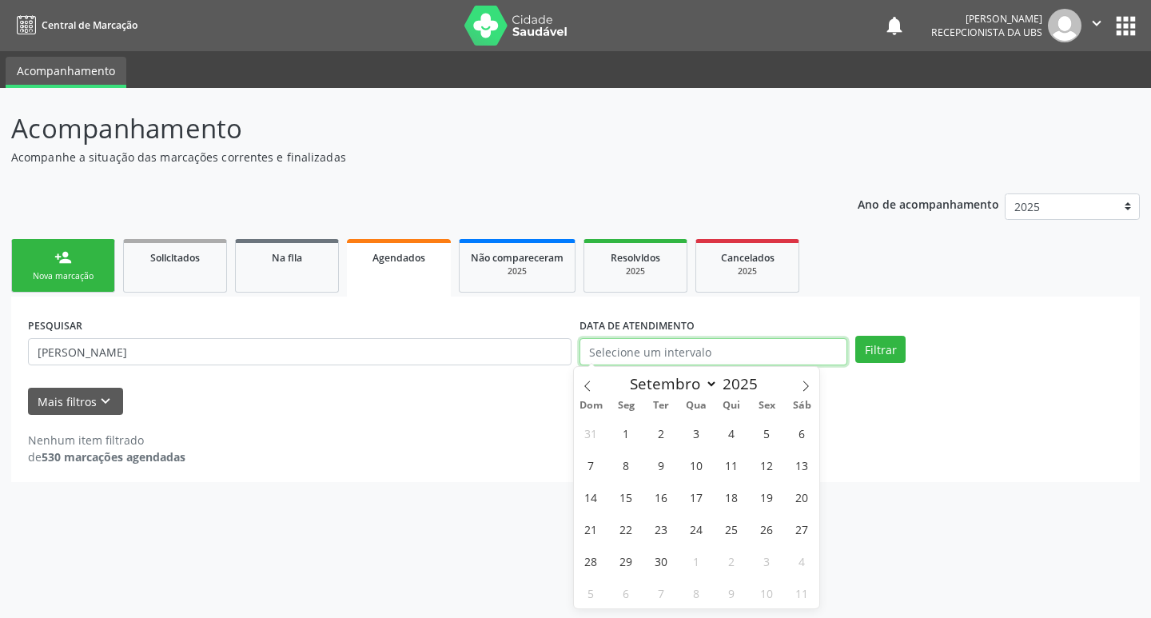
click at [730, 357] on input "text" at bounding box center [714, 351] width 268 height 27
click at [732, 458] on span "11" at bounding box center [731, 464] width 31 height 31
type input "[DATE]"
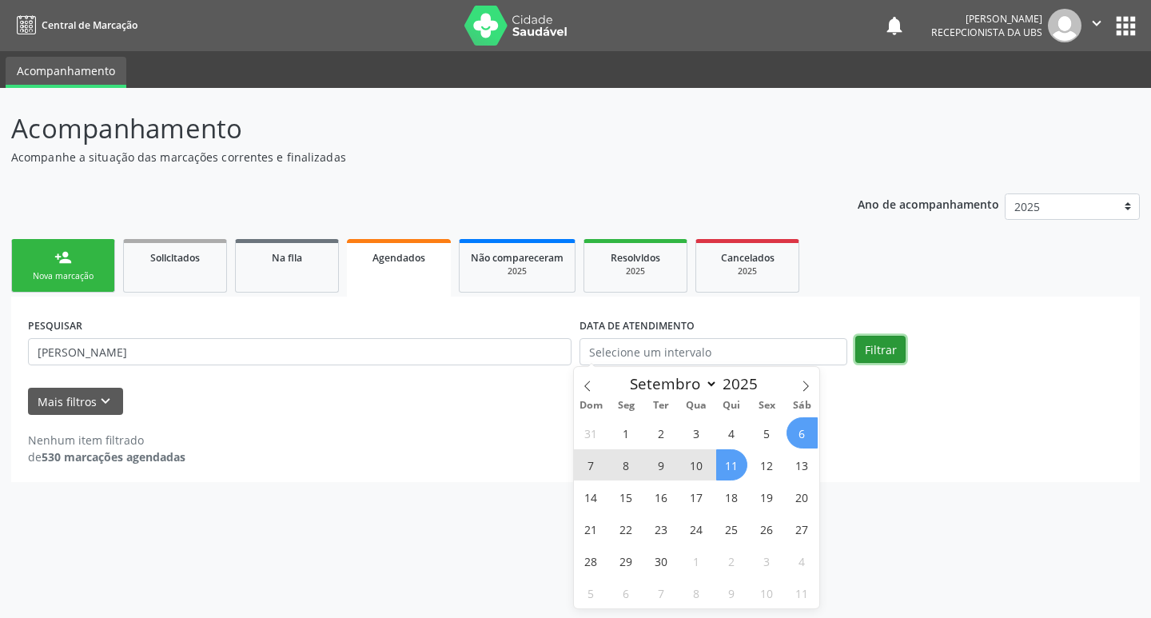
click at [888, 357] on button "Filtrar" at bounding box center [881, 349] width 50 height 27
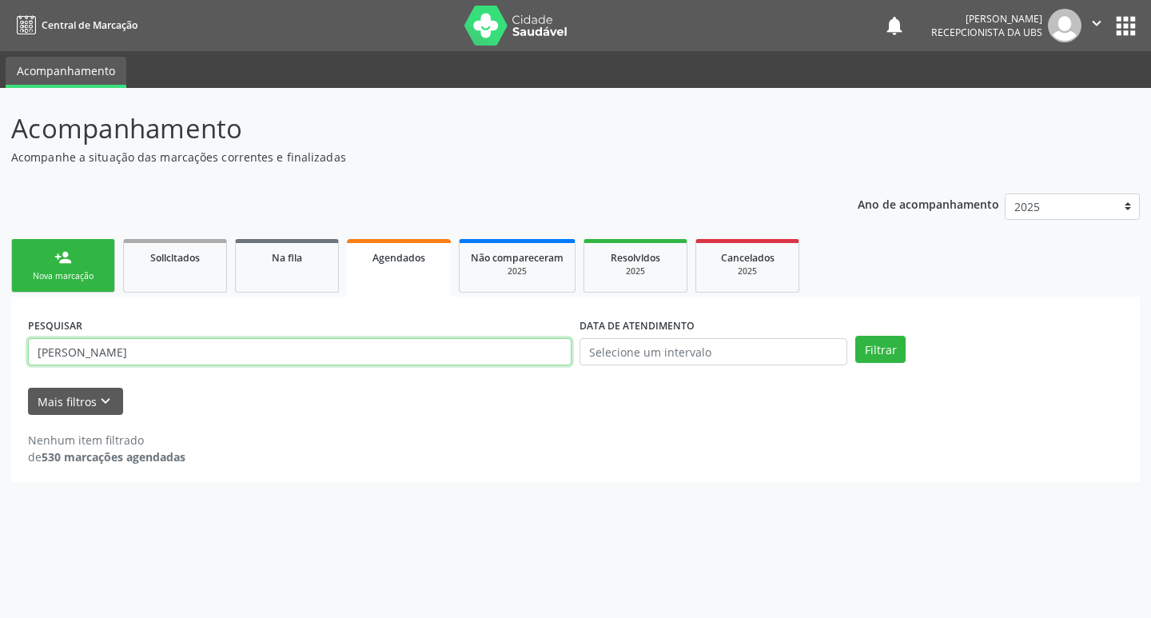
click at [148, 350] on input "ERUNDINA LEANDRO SOUZA" at bounding box center [300, 351] width 544 height 27
type input "ERUNDINA LEANDRO DE SOUZA"
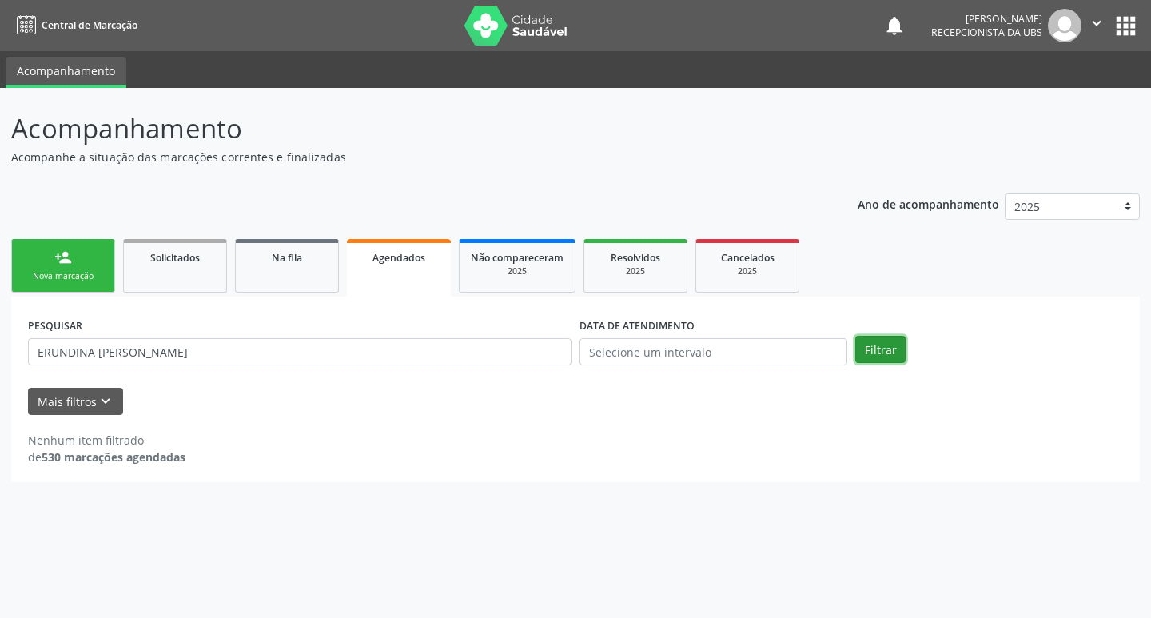
click at [864, 358] on button "Filtrar" at bounding box center [881, 349] width 50 height 27
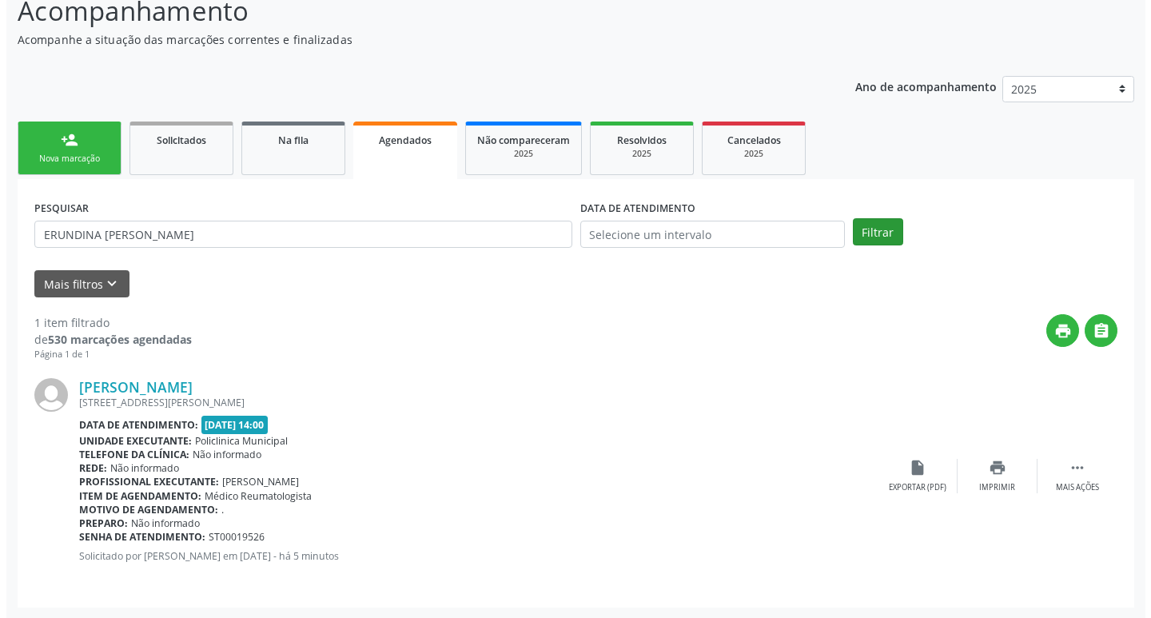
scroll to position [118, 0]
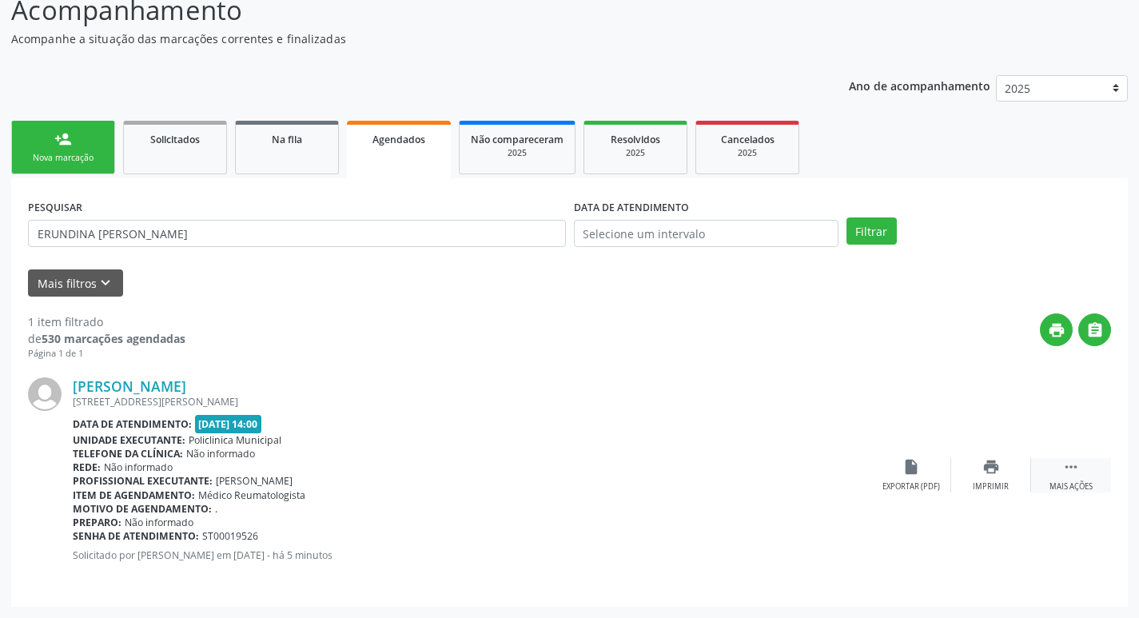
click at [1072, 474] on icon "" at bounding box center [1072, 467] width 18 height 18
click at [933, 475] on div "cancel Cancelar" at bounding box center [912, 475] width 80 height 34
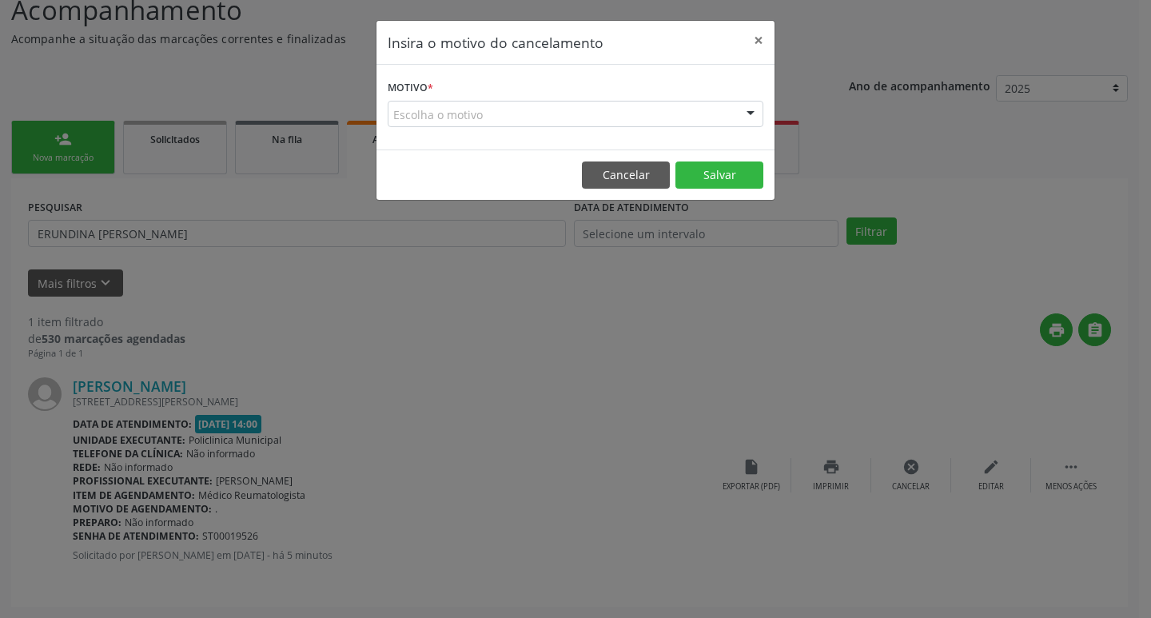
click at [473, 115] on div "Escolha o motivo" at bounding box center [576, 114] width 376 height 27
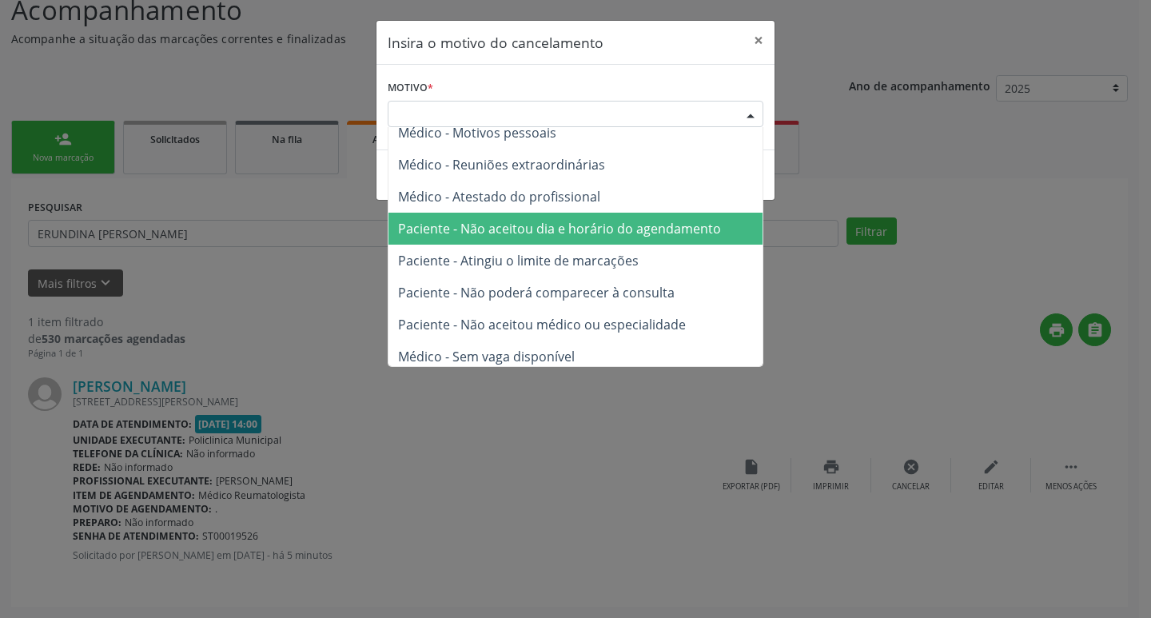
scroll to position [81, 0]
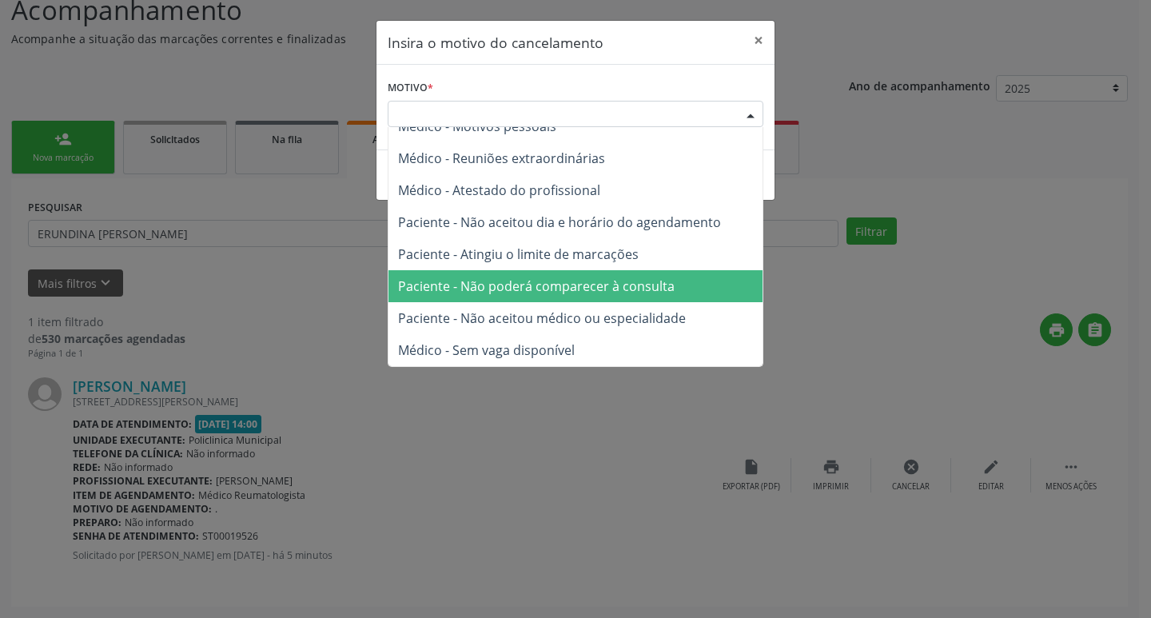
click at [628, 284] on span "Paciente - Não poderá comparecer à consulta" at bounding box center [536, 286] width 277 height 18
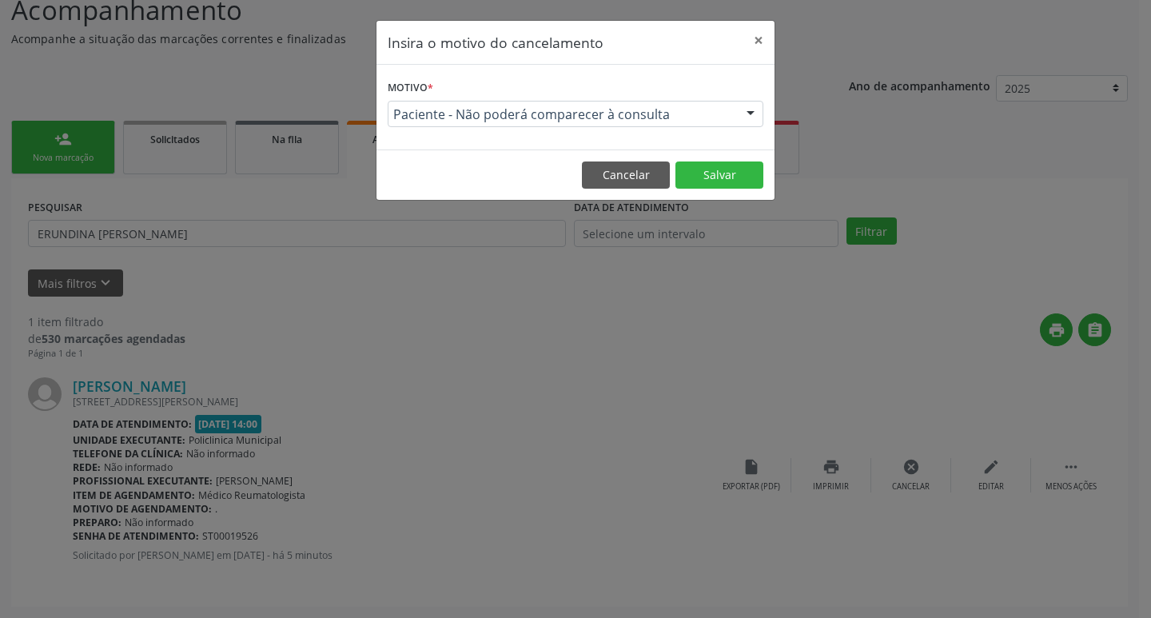
click at [719, 190] on footer "Cancelar Salvar" at bounding box center [576, 175] width 398 height 50
click at [713, 176] on button "Salvar" at bounding box center [720, 175] width 88 height 27
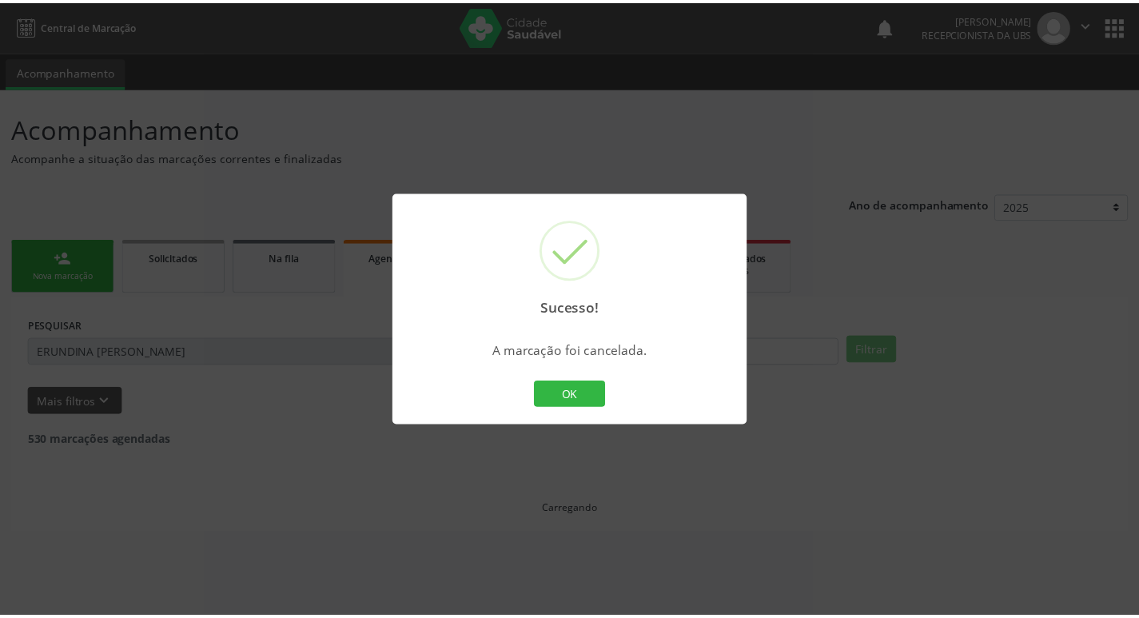
scroll to position [0, 0]
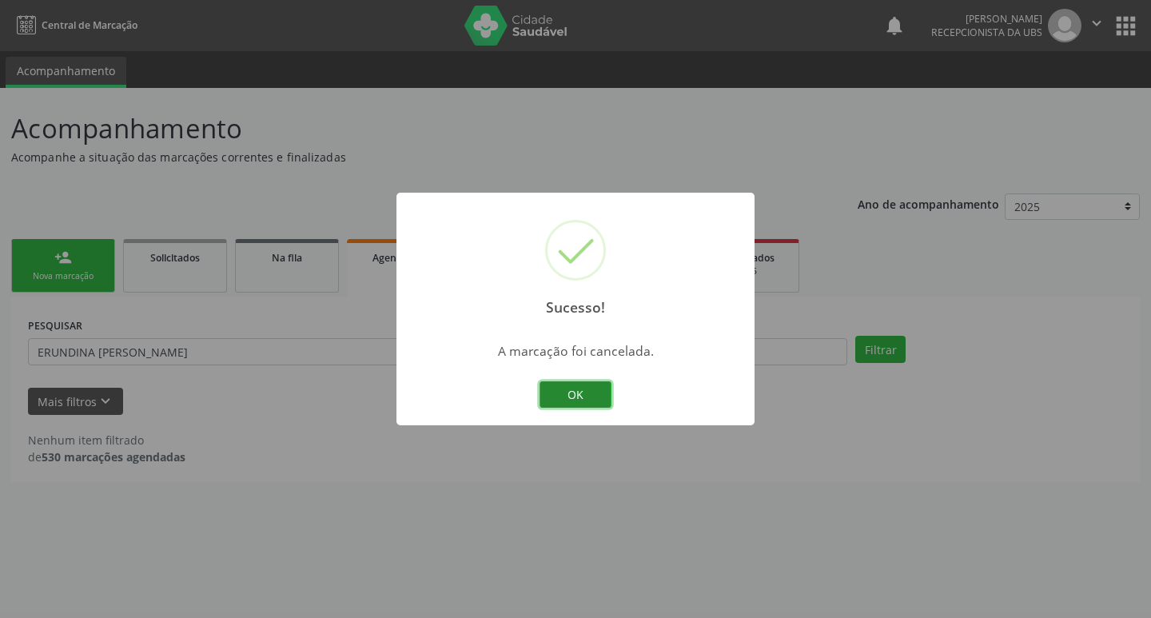
click at [583, 394] on button "OK" at bounding box center [576, 394] width 72 height 27
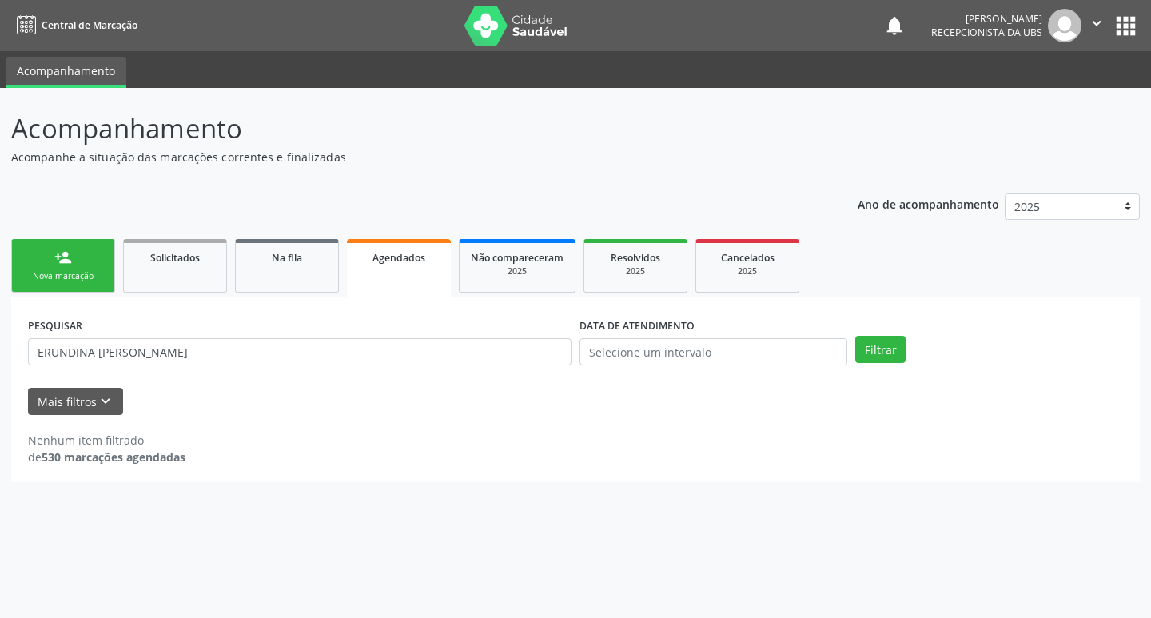
click at [64, 267] on link "person_add Nova marcação" at bounding box center [63, 266] width 104 height 54
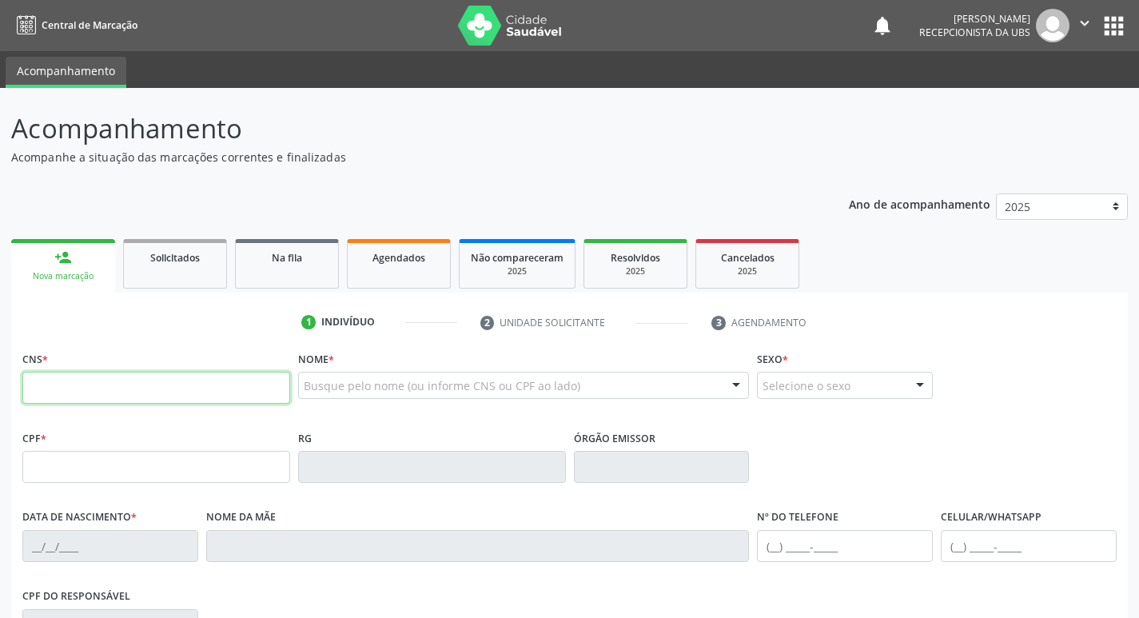
click at [150, 400] on input "text" at bounding box center [156, 388] width 268 height 32
type input "700 0056 2324 2701"
type input "138.179.714-86"
type input "16/05/2016"
type input "[PERSON_NAME]"
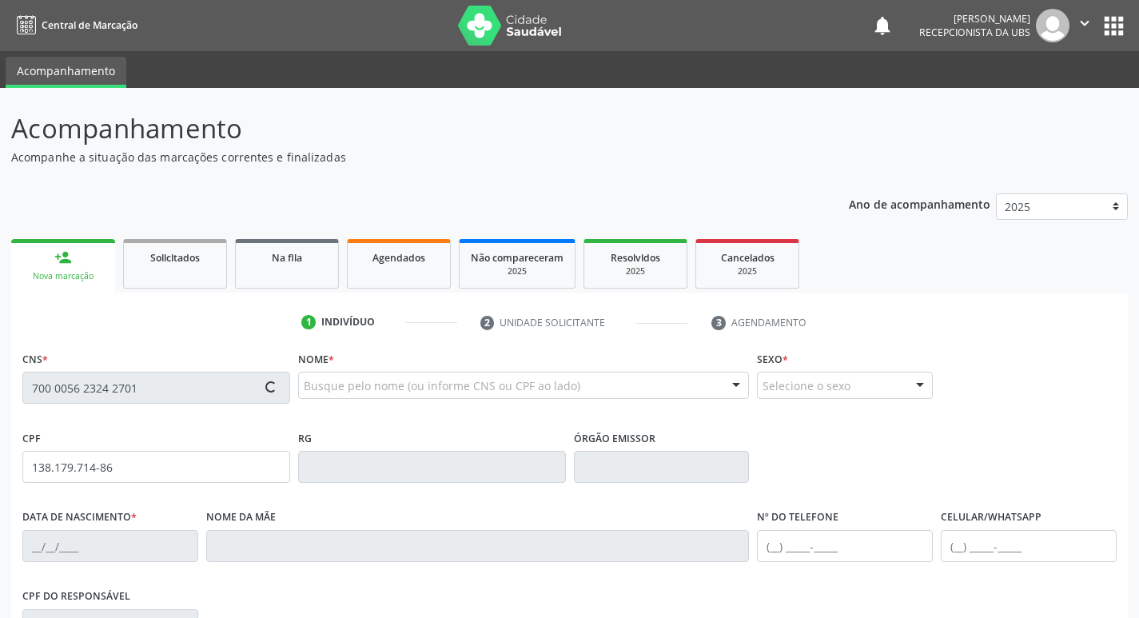
type input "(87) 99999-9999"
type input "105.543.774-62"
type input "964"
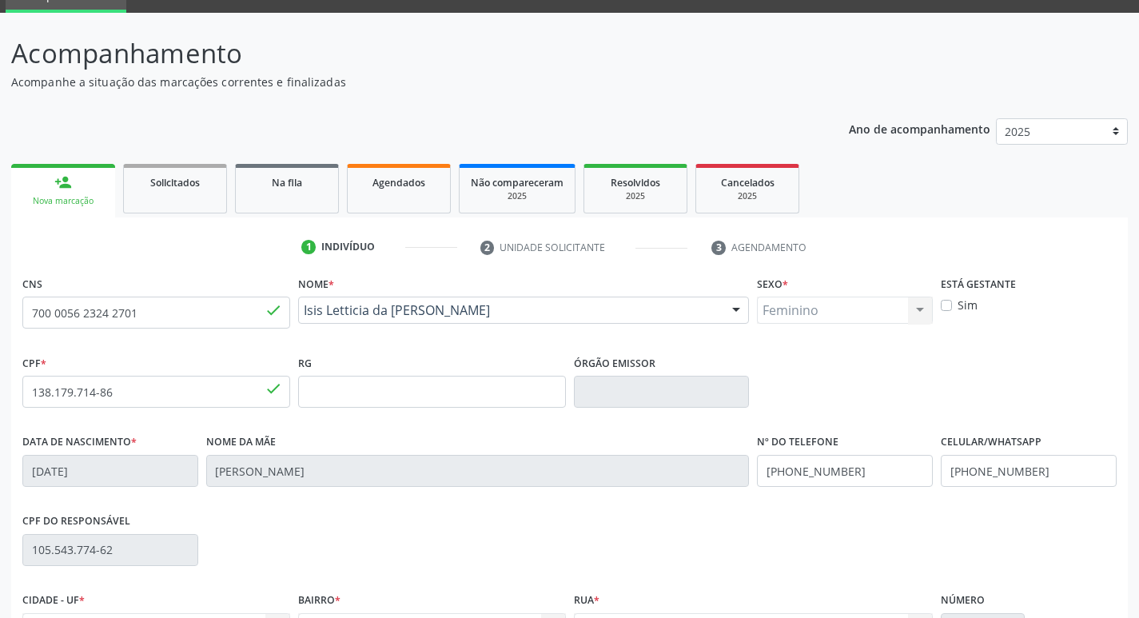
scroll to position [249, 0]
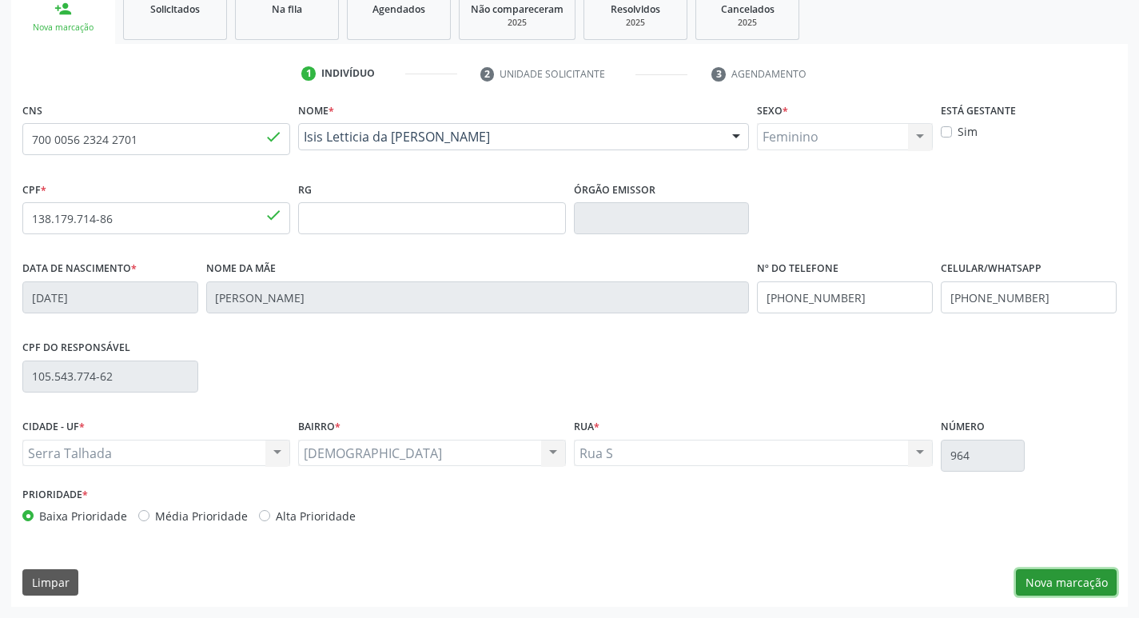
click at [1077, 581] on button "Nova marcação" at bounding box center [1066, 582] width 101 height 27
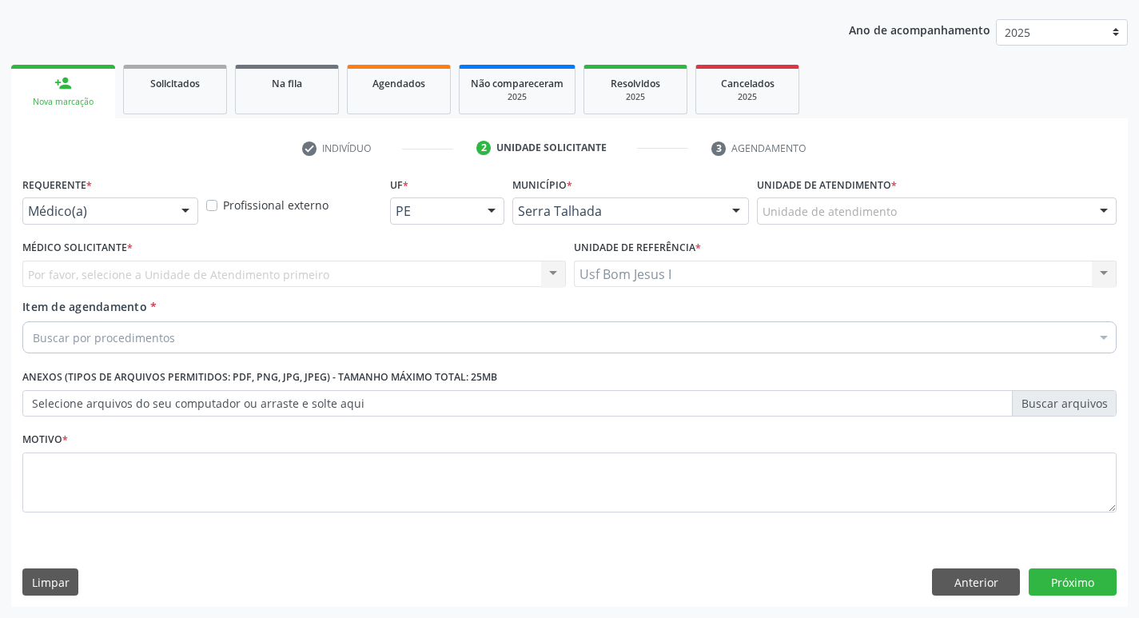
scroll to position [174, 0]
click at [107, 202] on div "Médico(a)" at bounding box center [110, 211] width 176 height 27
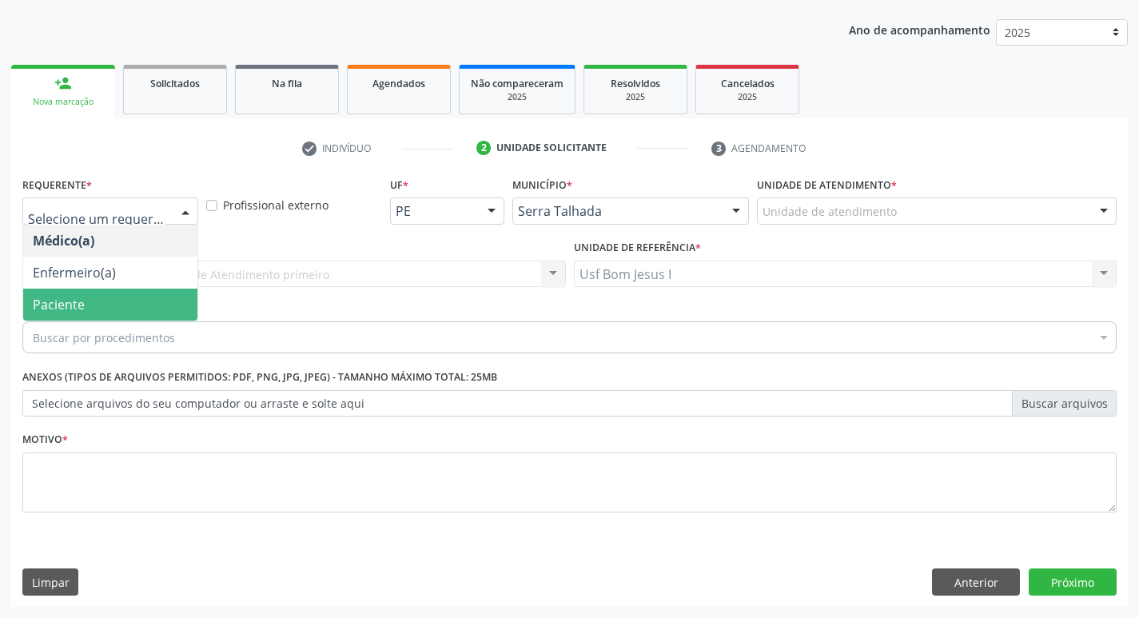
click at [126, 306] on span "Paciente" at bounding box center [110, 305] width 174 height 32
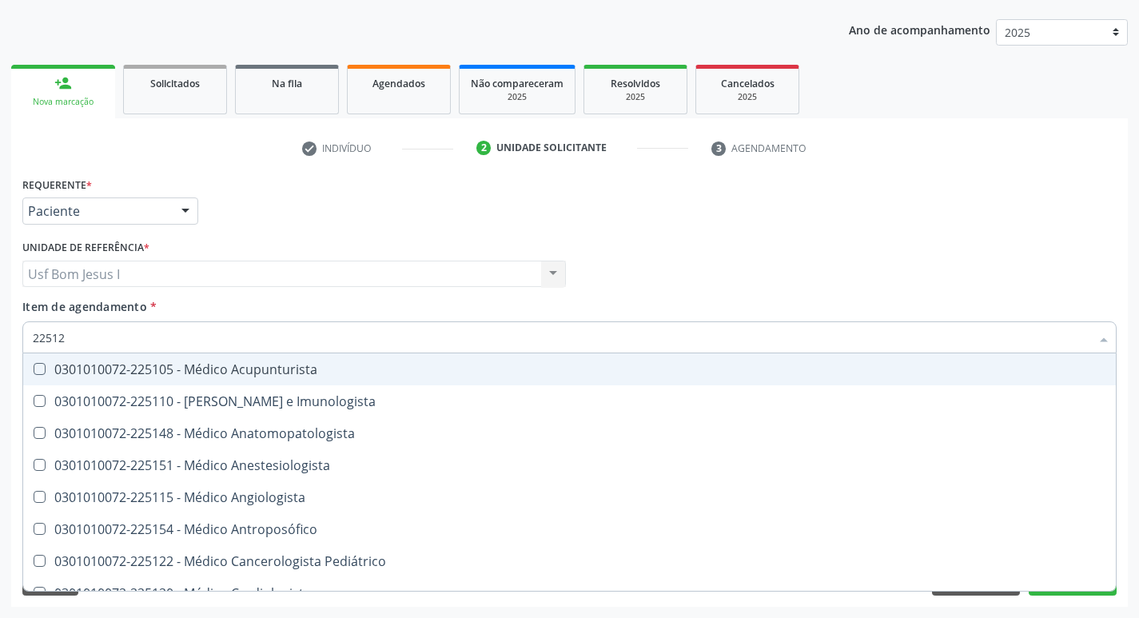
type input "225124"
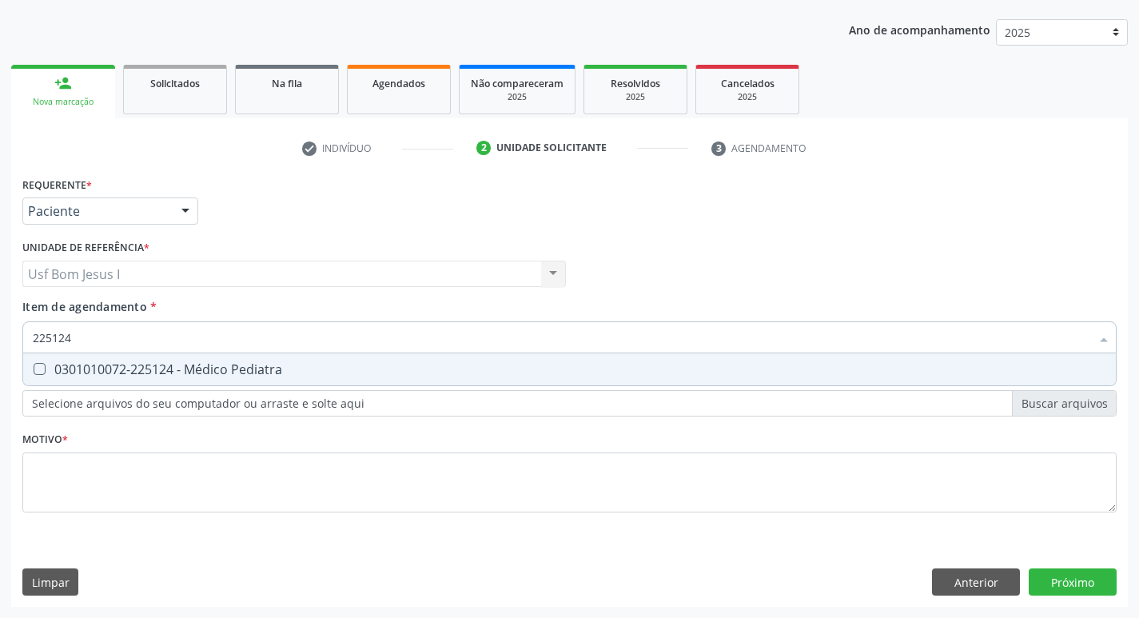
click at [225, 370] on div "0301010072-225124 - Médico Pediatra" at bounding box center [570, 369] width 1074 height 13
checkbox Pediatra "true"
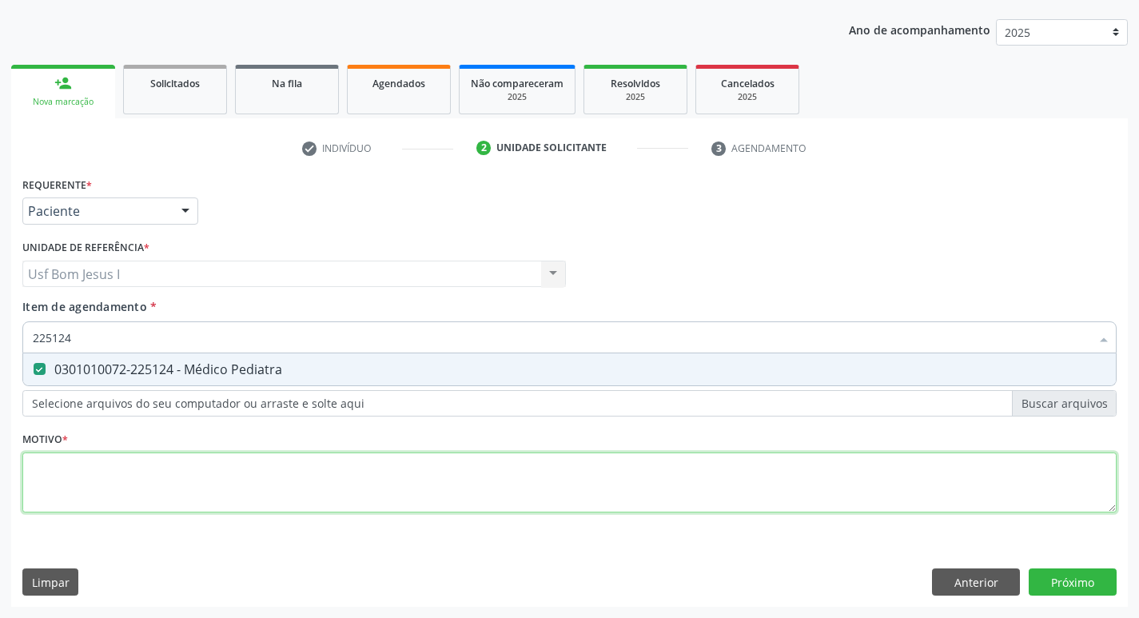
click at [273, 489] on div "Requerente * Paciente Médico(a) Enfermeiro(a) Paciente Nenhum resultado encontr…" at bounding box center [569, 354] width 1095 height 362
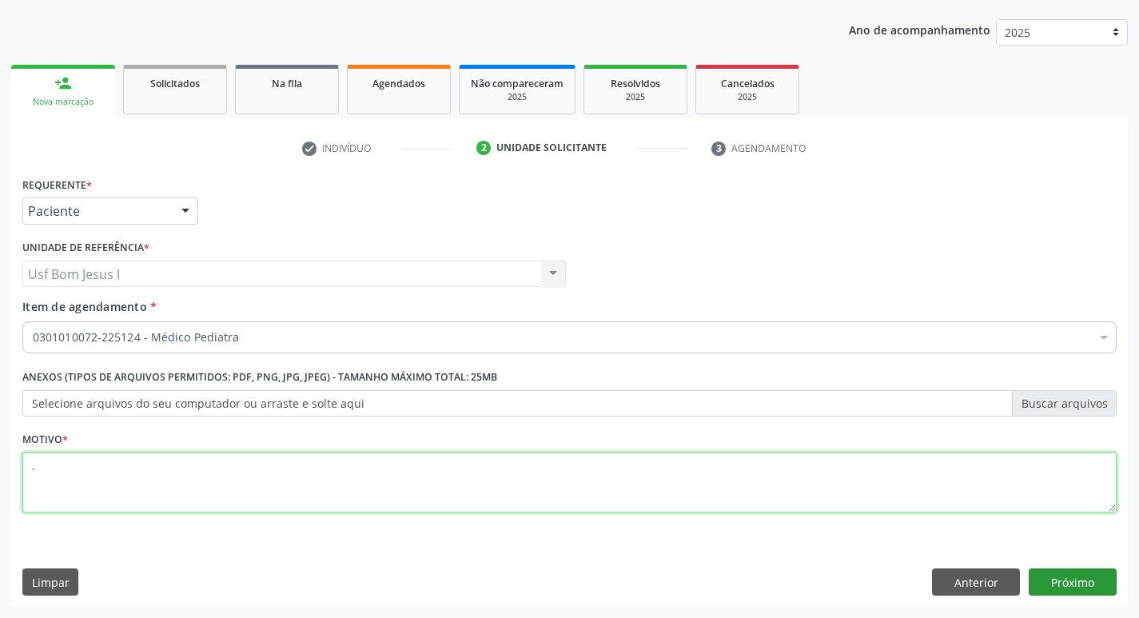
type textarea "."
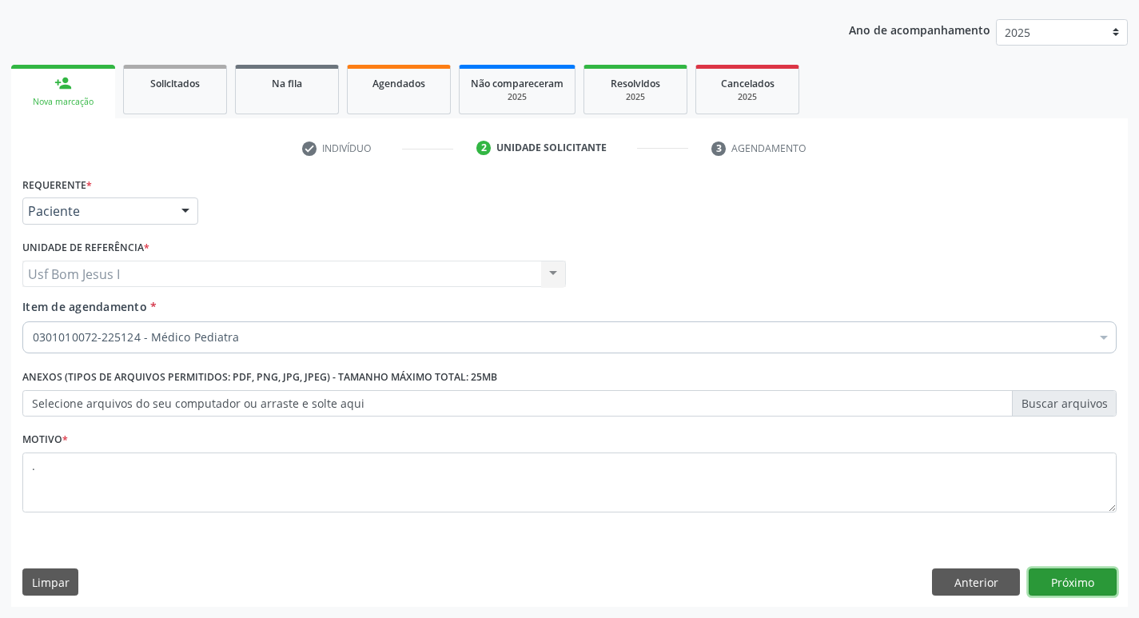
click at [1095, 572] on button "Próximo" at bounding box center [1073, 582] width 88 height 27
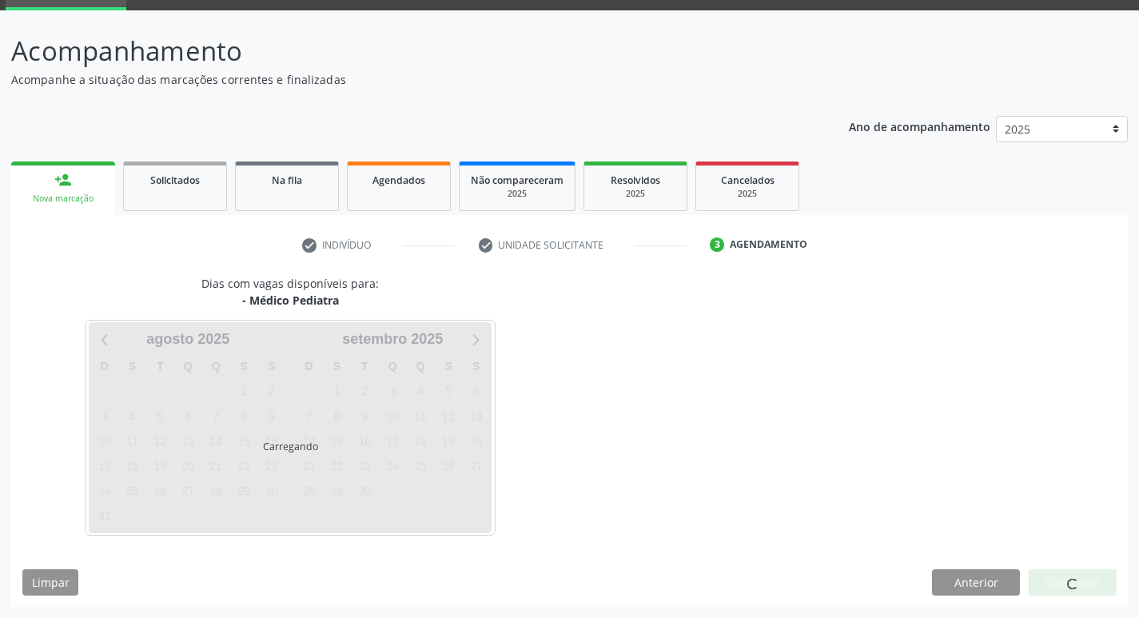
scroll to position [78, 0]
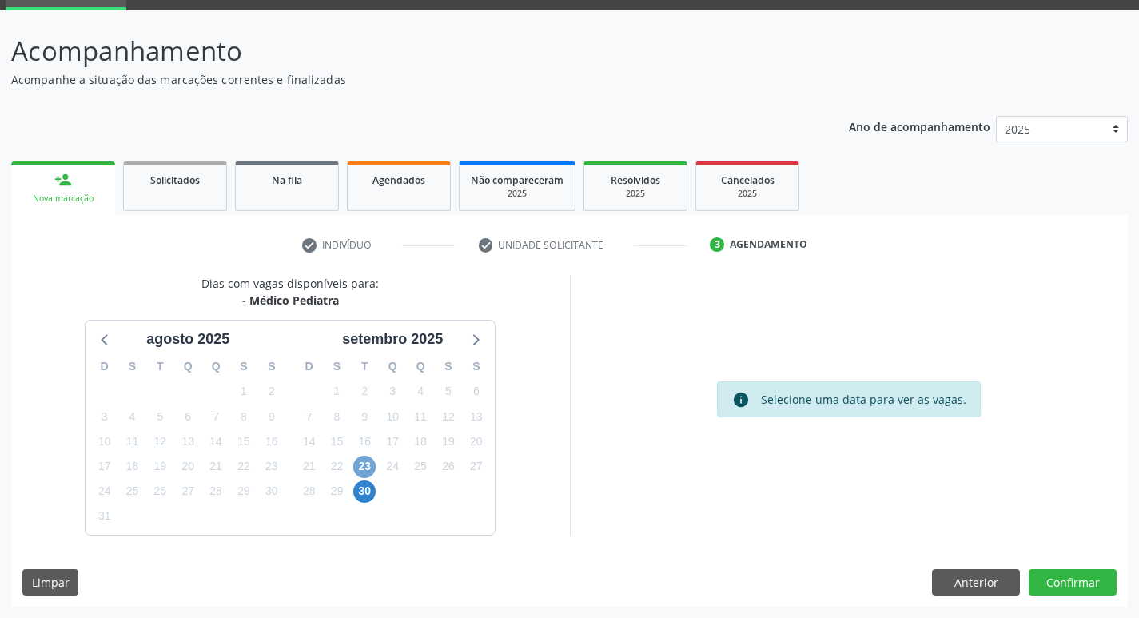
click at [362, 471] on span "23" at bounding box center [364, 467] width 22 height 22
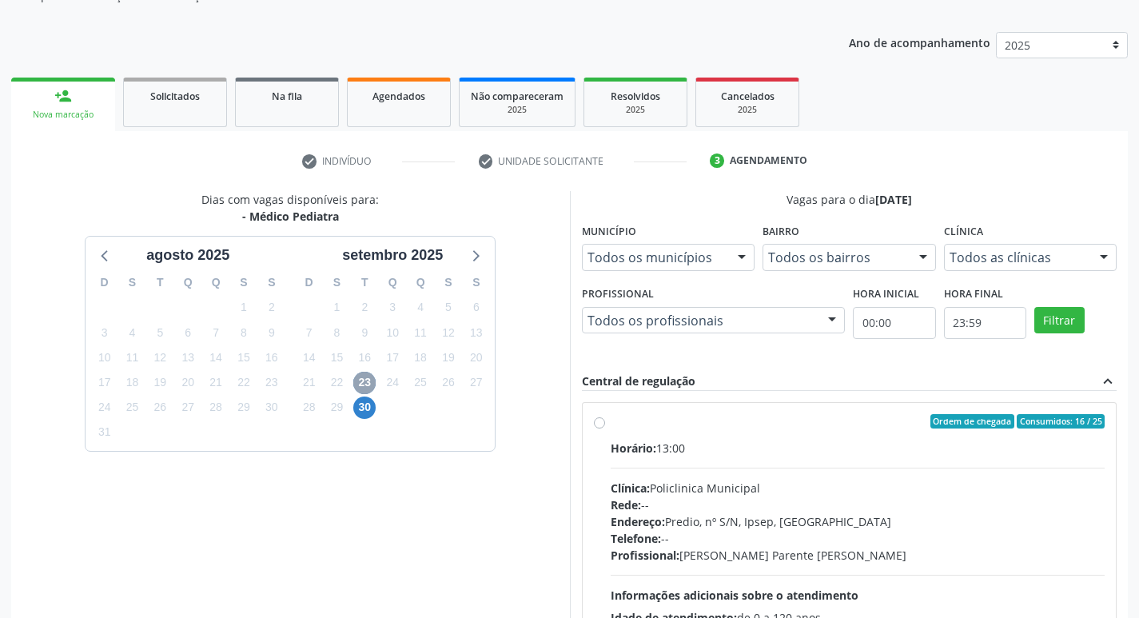
scroll to position [309, 0]
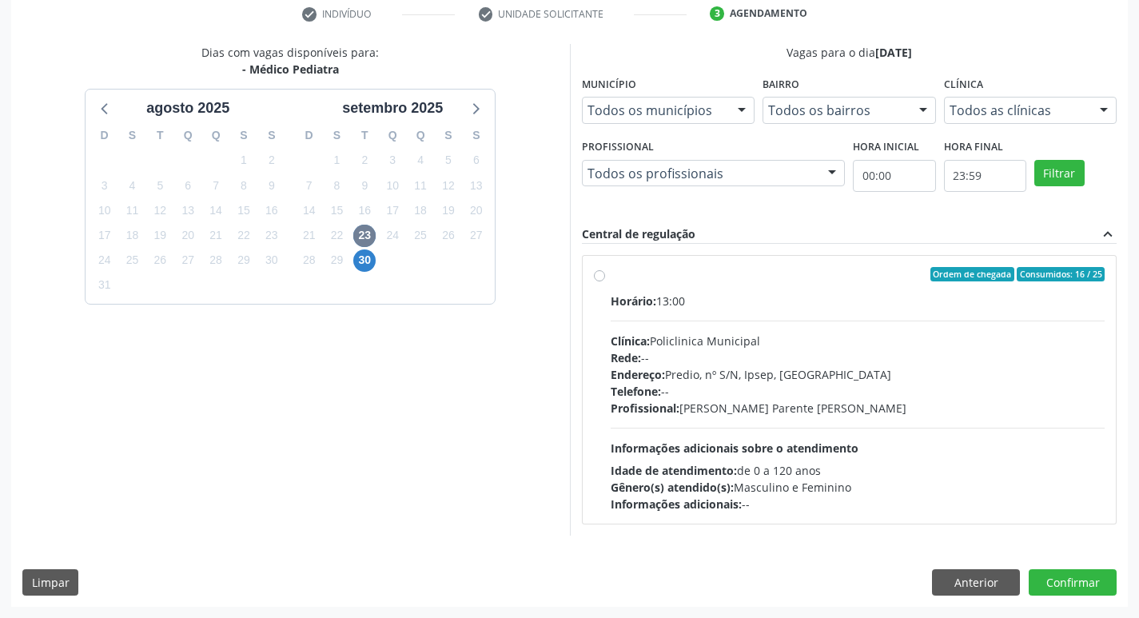
click at [768, 390] on div "Telefone: --" at bounding box center [858, 391] width 495 height 17
click at [605, 281] on input "Ordem de chegada Consumidos: 16 / 25 Horário: 13:00 Clínica: Policlinica Munici…" at bounding box center [599, 274] width 11 height 14
radio input "true"
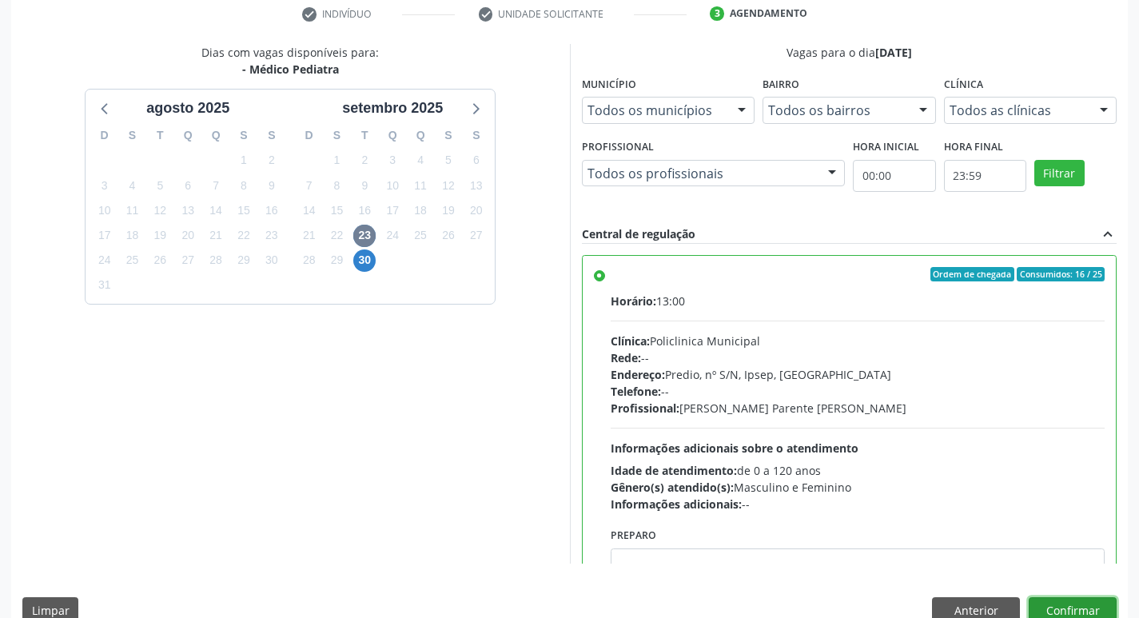
click at [1075, 601] on button "Confirmar" at bounding box center [1073, 610] width 88 height 27
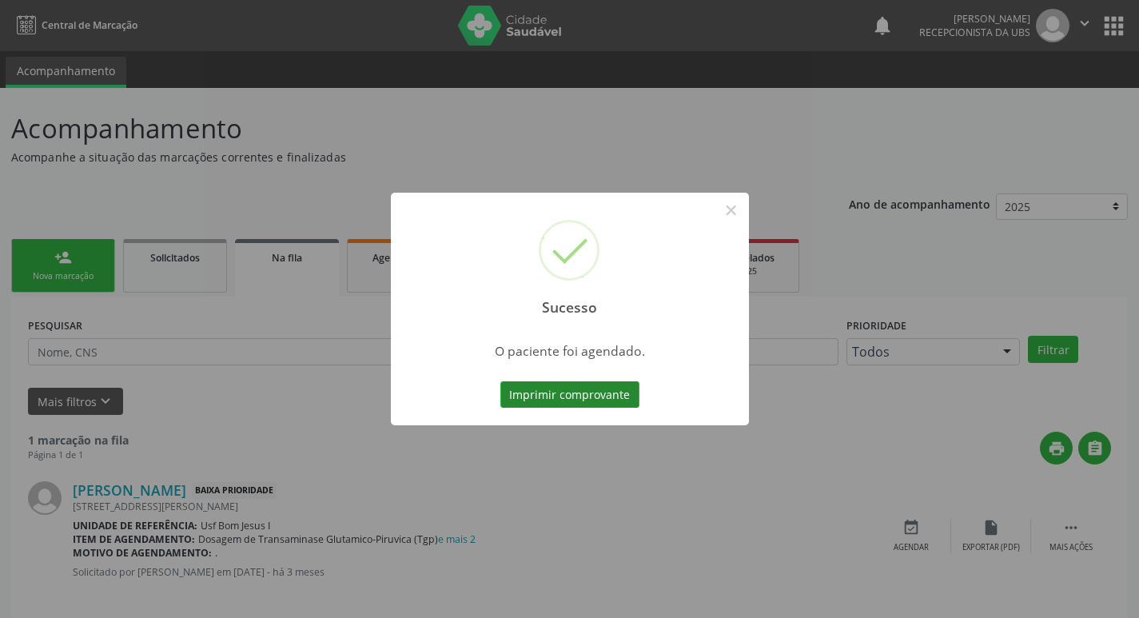
click at [589, 395] on button "Imprimir comprovante" at bounding box center [570, 394] width 139 height 27
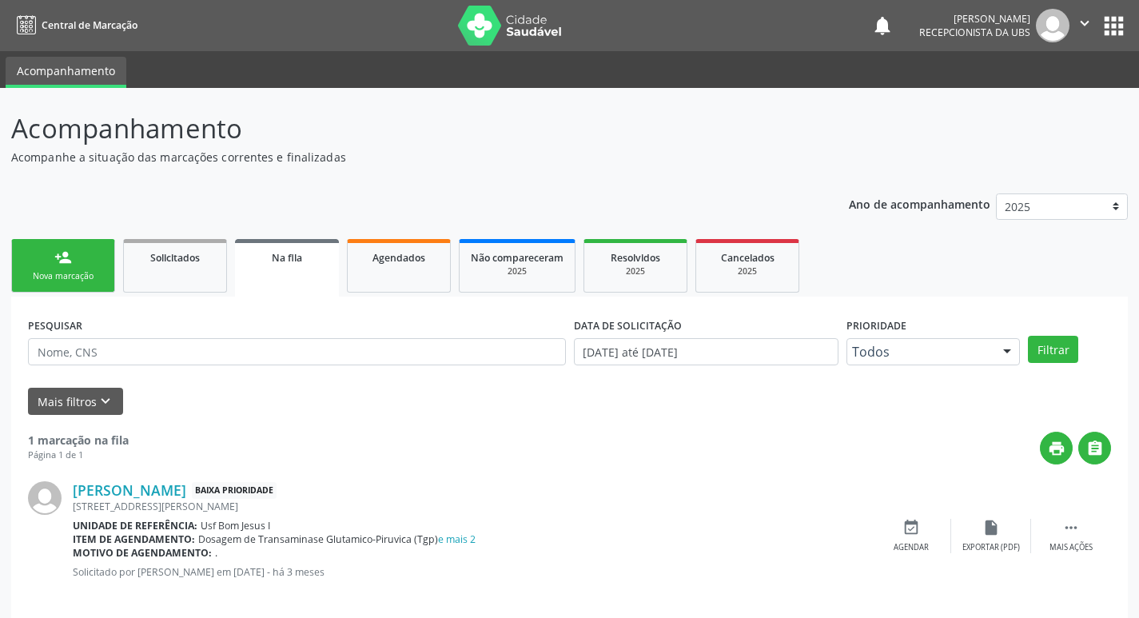
drag, startPoint x: 76, startPoint y: 245, endPoint x: 70, endPoint y: 266, distance: 21.5
click at [74, 245] on link "person_add Nova marcação" at bounding box center [63, 266] width 104 height 54
click at [70, 264] on div "person_add" at bounding box center [63, 258] width 18 height 18
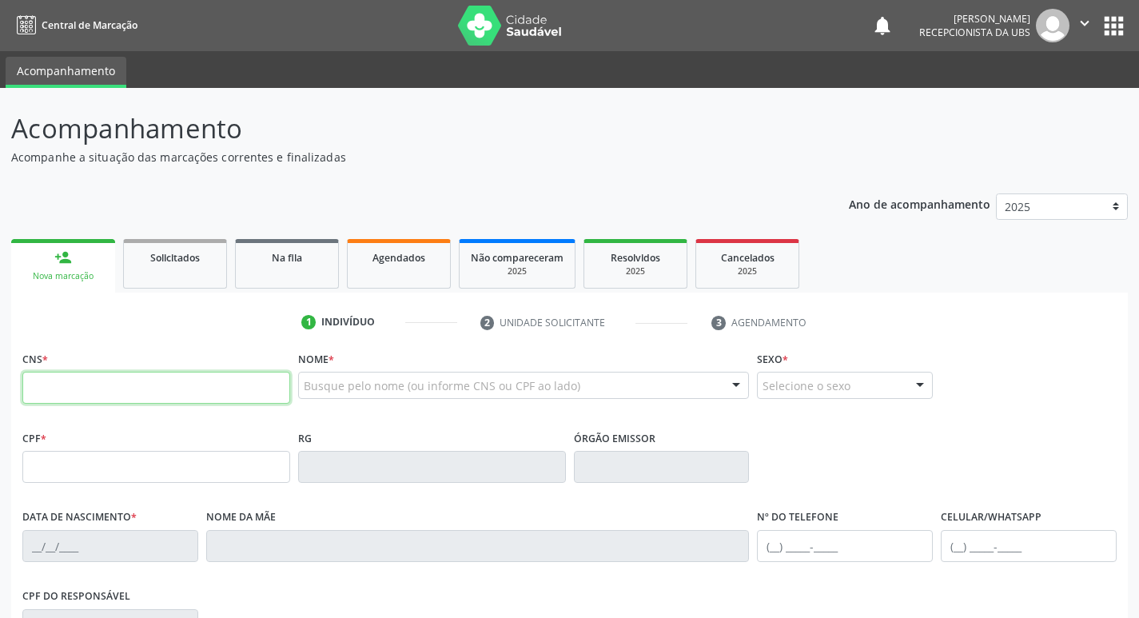
click at [78, 373] on input "text" at bounding box center [156, 388] width 268 height 32
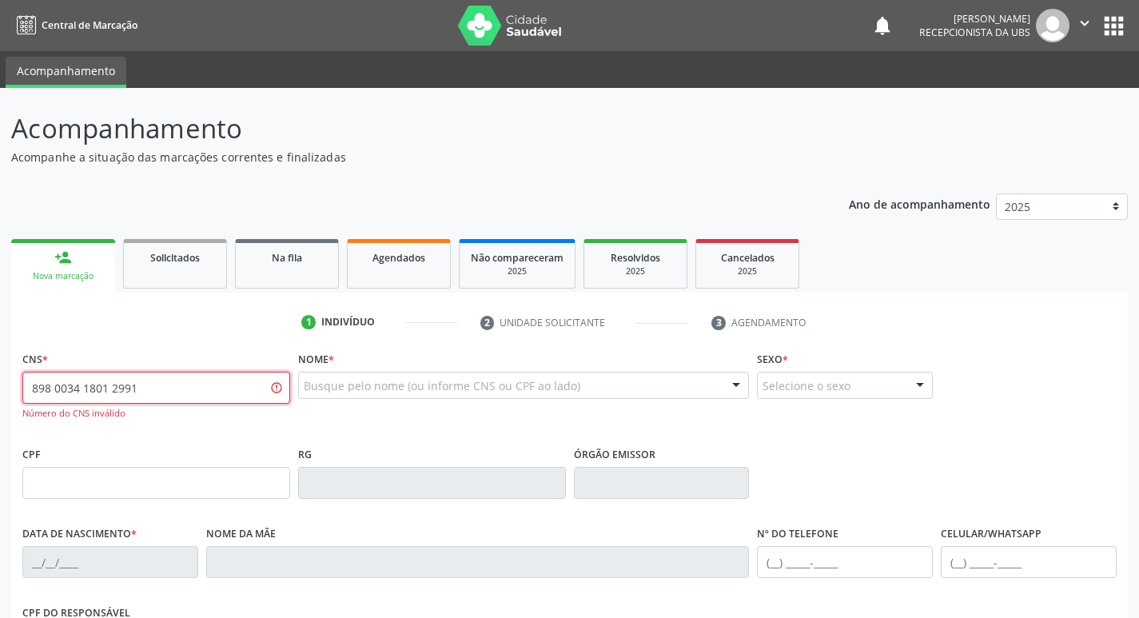
type input "898 0034 1801 2991"
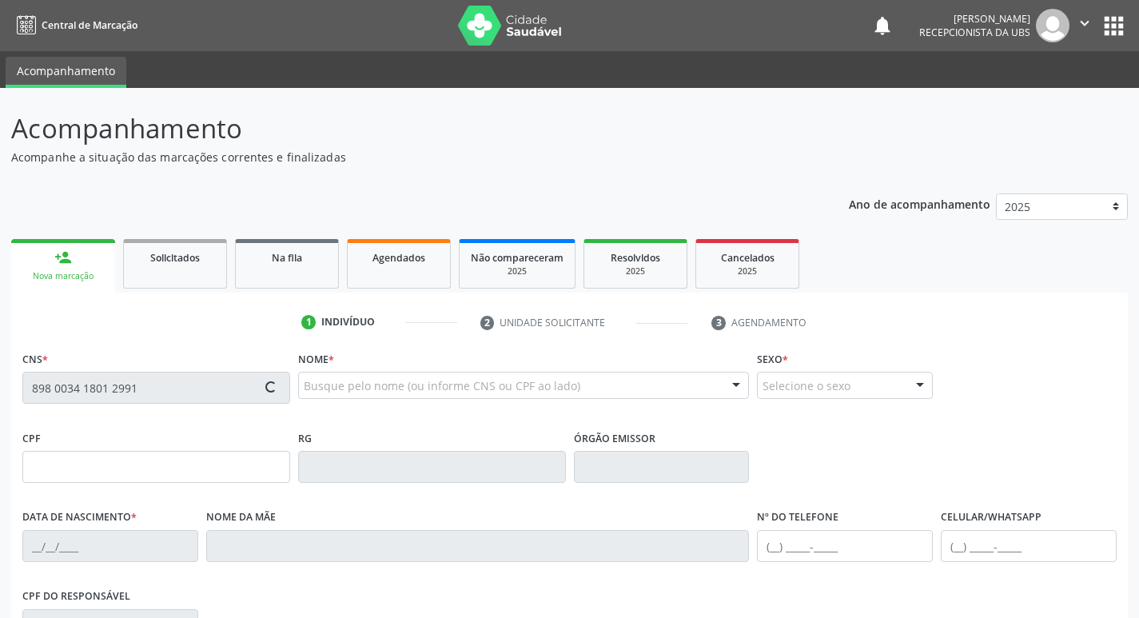
type input "656.590.664-53"
type input "20/12/1968"
type input "Francisca Lopes Gonclvesa"
type input "(85) 88888-9999"
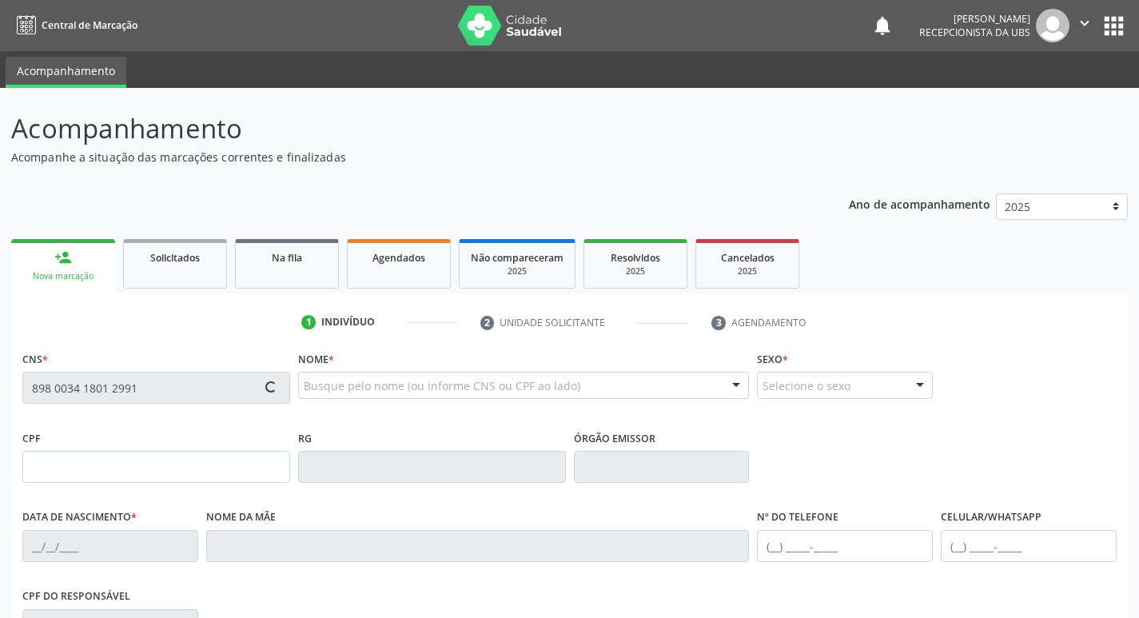
type input "126"
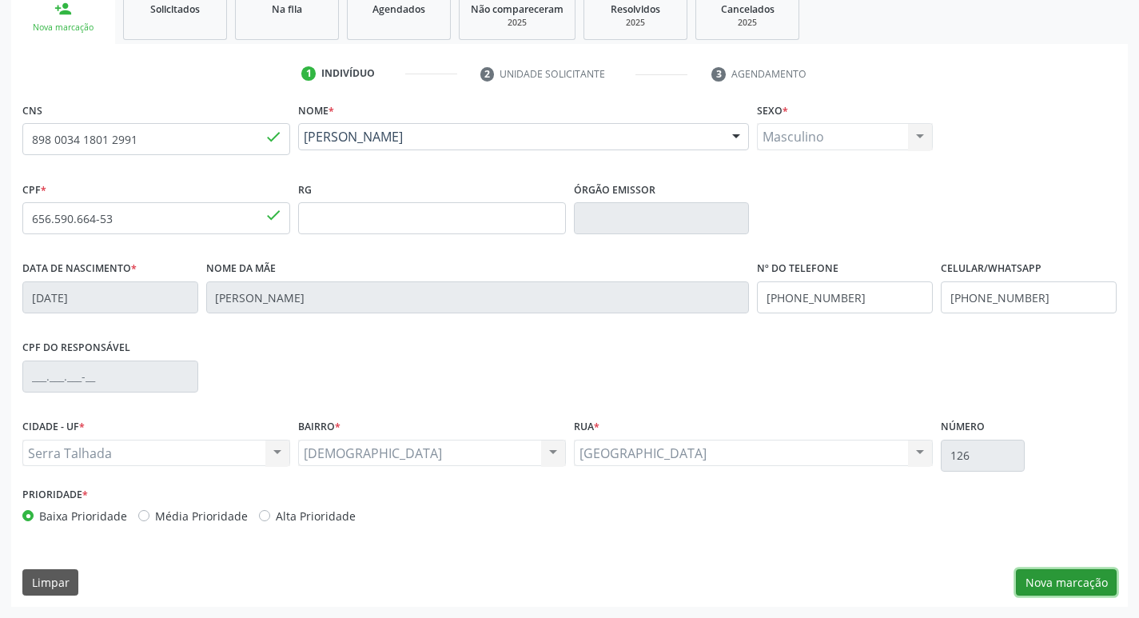
click at [1088, 573] on button "Nova marcação" at bounding box center [1066, 582] width 101 height 27
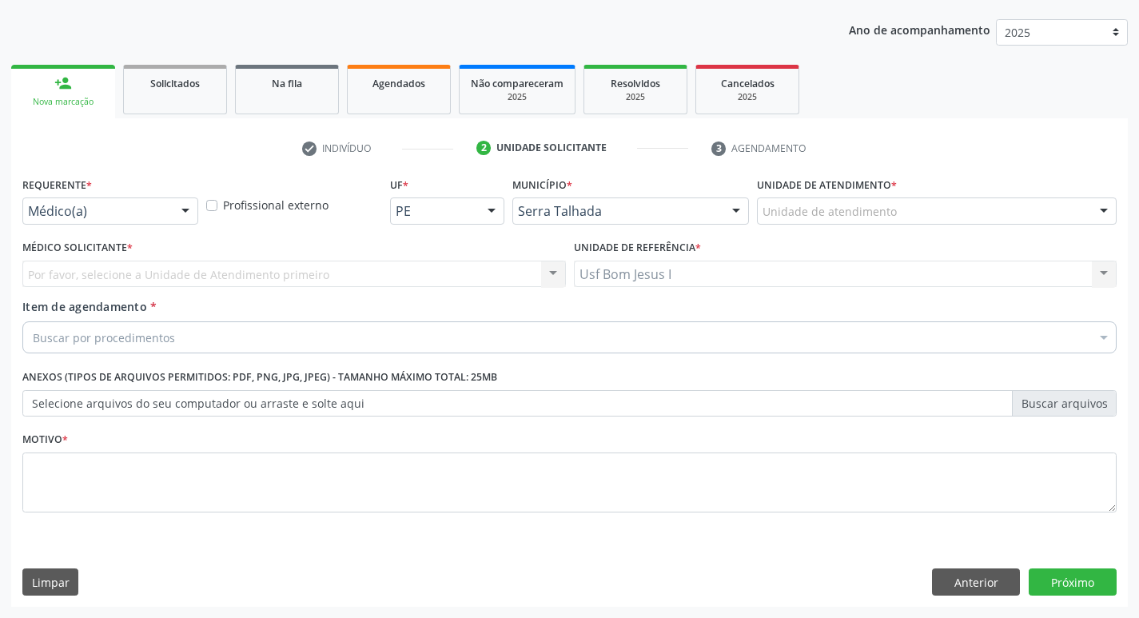
scroll to position [174, 0]
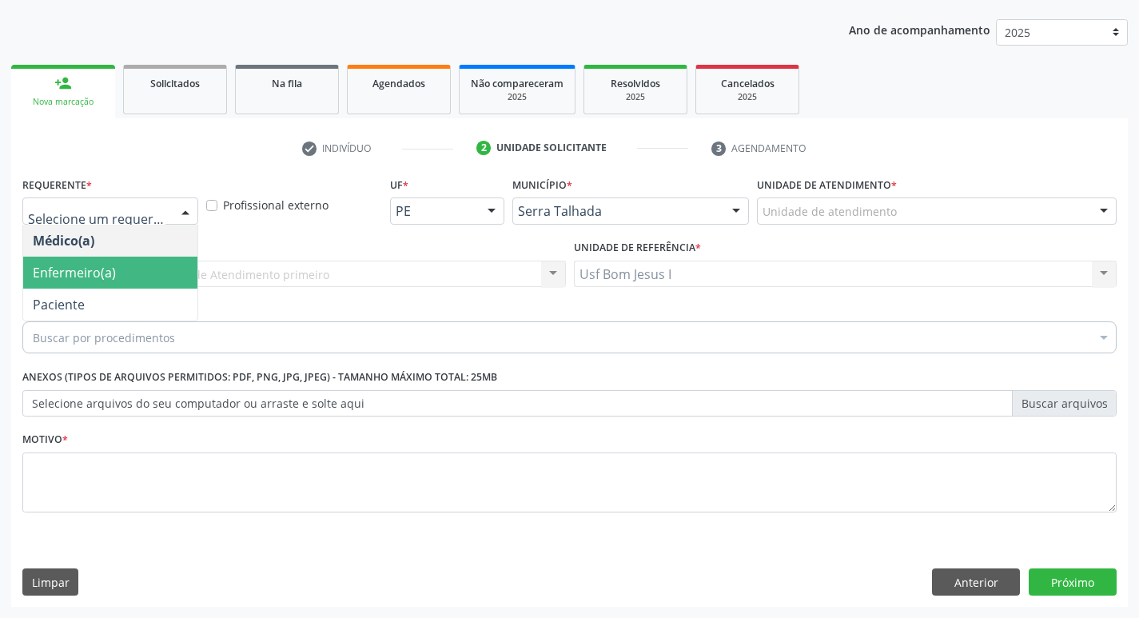
click at [118, 293] on span "Paciente" at bounding box center [110, 305] width 174 height 32
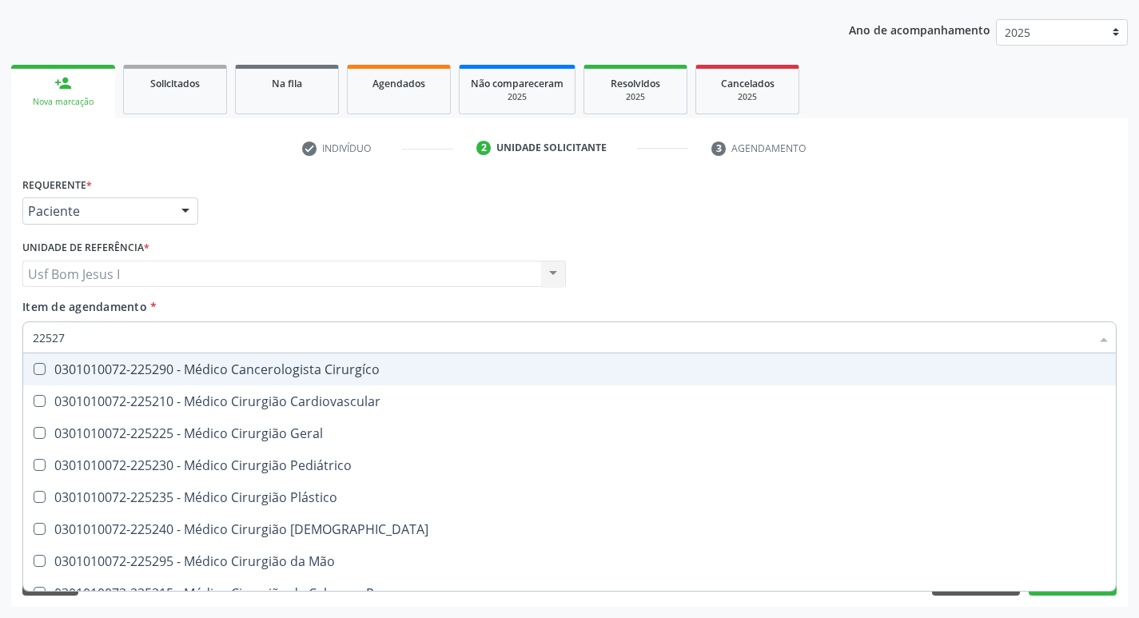
type input "225270"
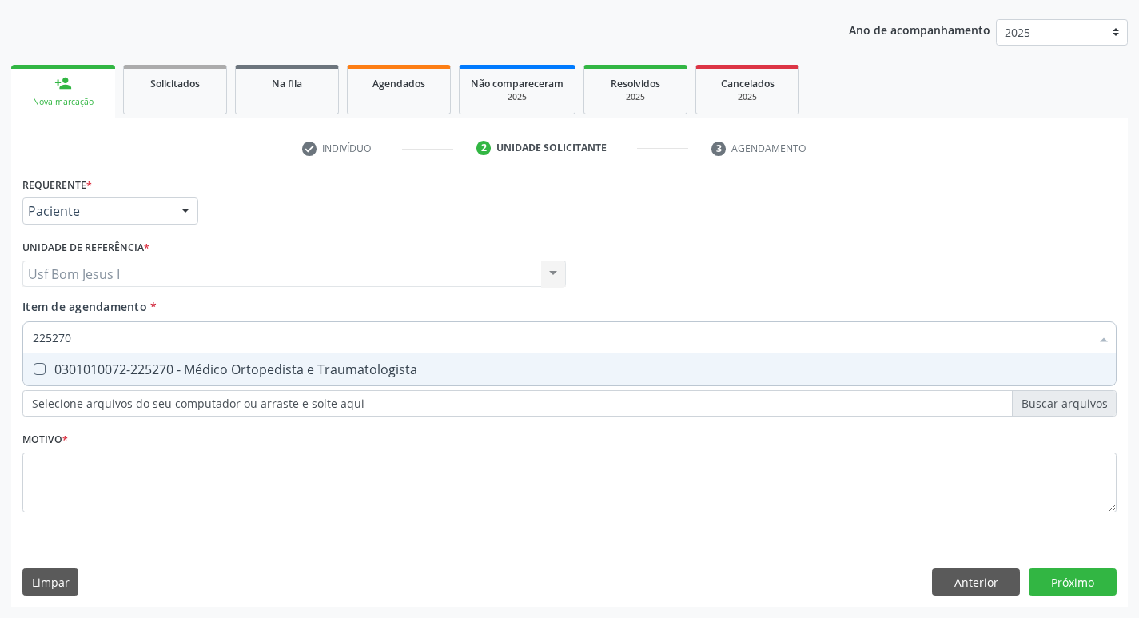
click at [153, 370] on div "0301010072-225270 - Médico Ortopedista e Traumatologista" at bounding box center [570, 369] width 1074 height 13
checkbox Traumatologista "true"
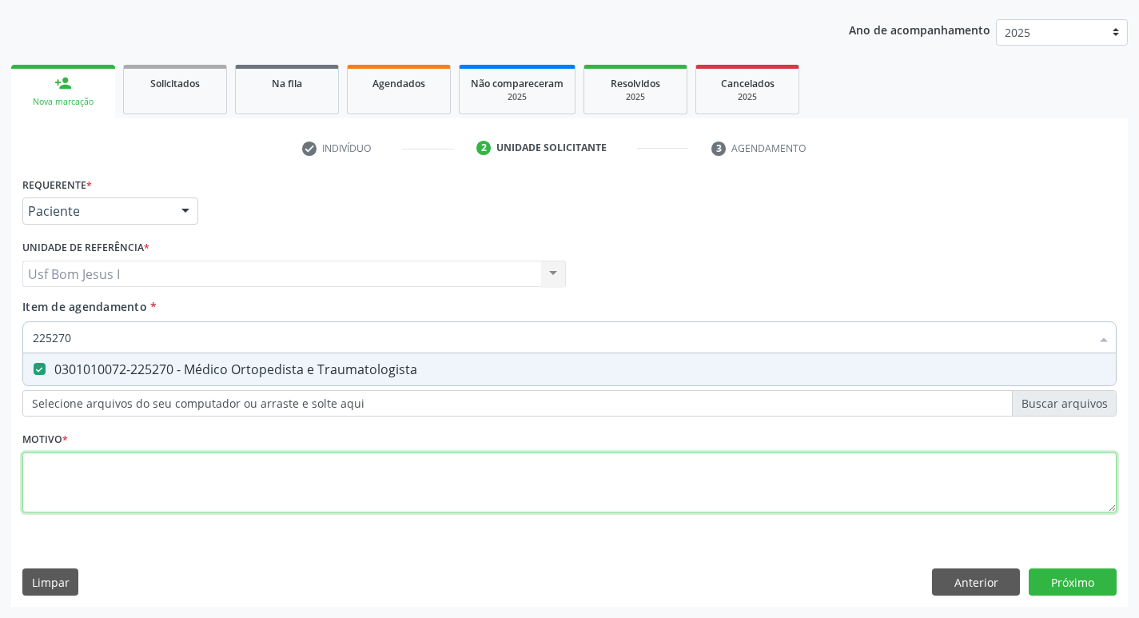
click at [157, 501] on div "Requerente * Paciente Médico(a) Enfermeiro(a) Paciente Nenhum resultado encontr…" at bounding box center [569, 354] width 1095 height 362
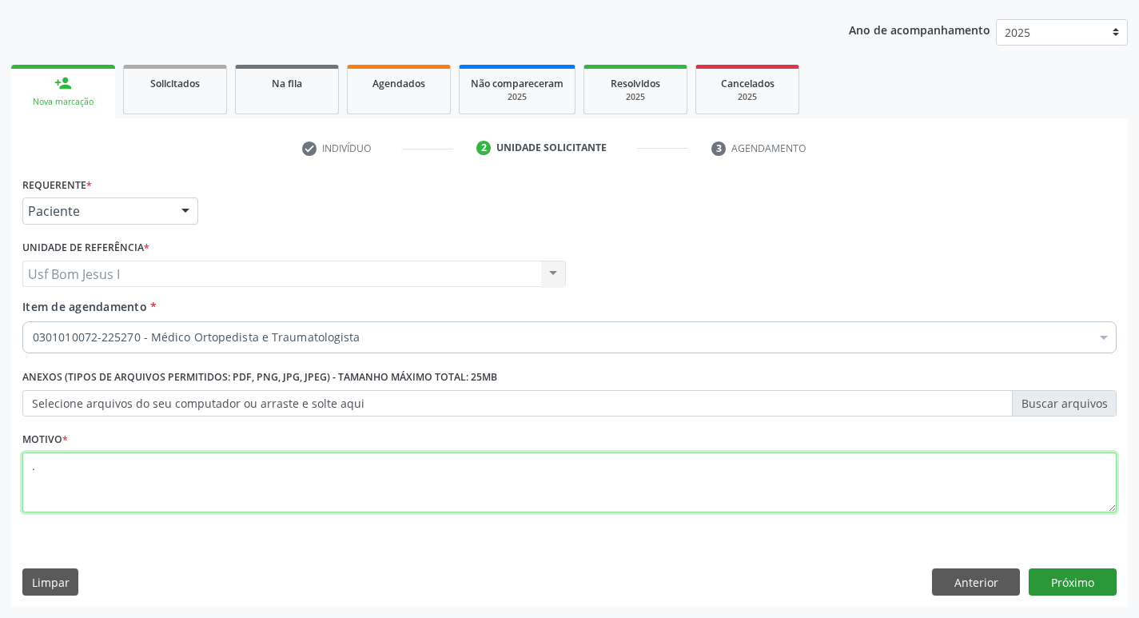
type textarea "."
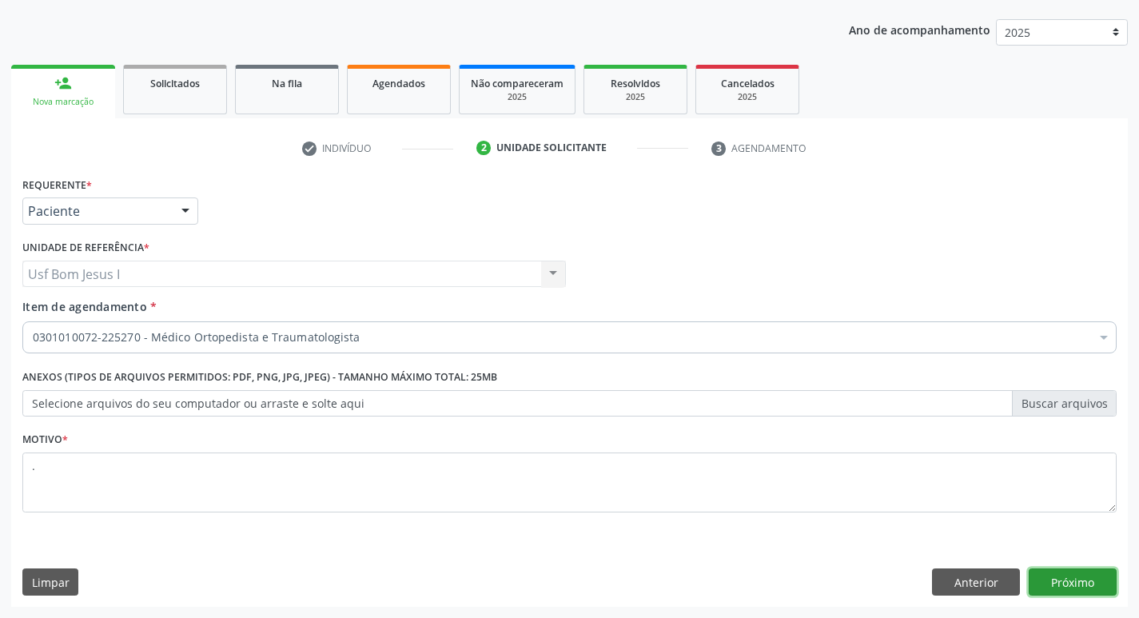
click at [1068, 585] on button "Próximo" at bounding box center [1073, 582] width 88 height 27
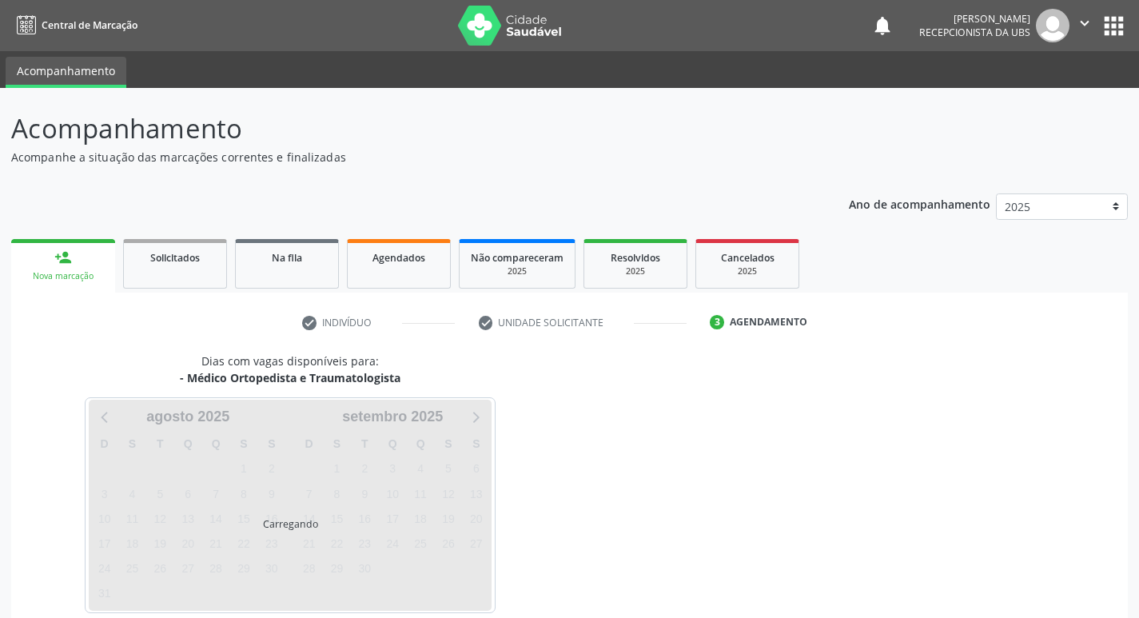
scroll to position [78, 0]
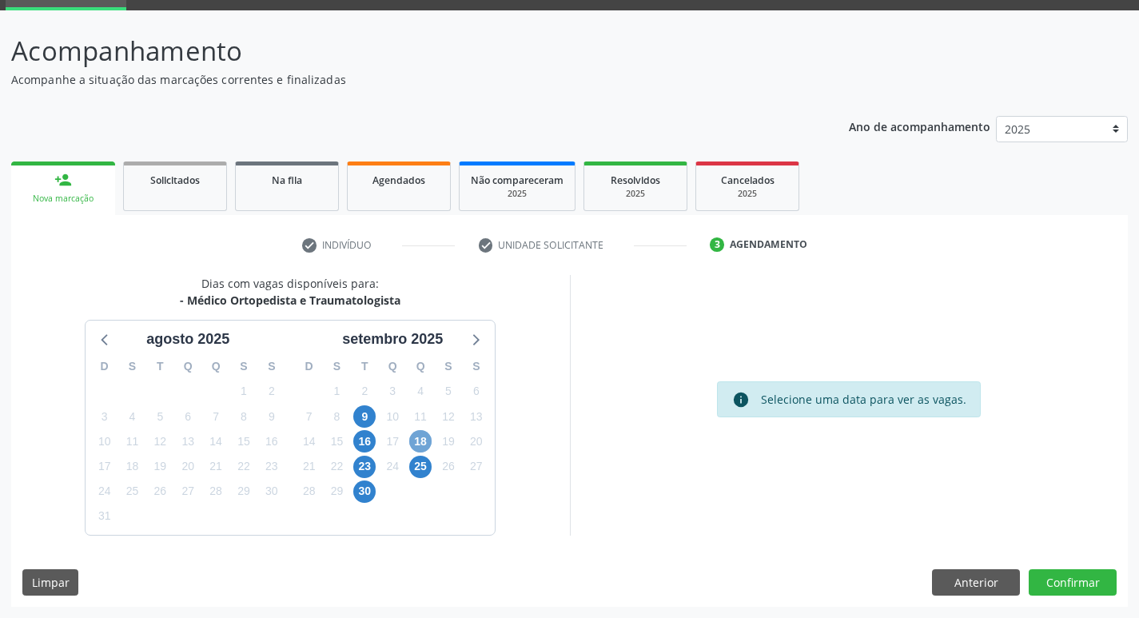
click at [425, 441] on span "18" at bounding box center [420, 441] width 22 height 22
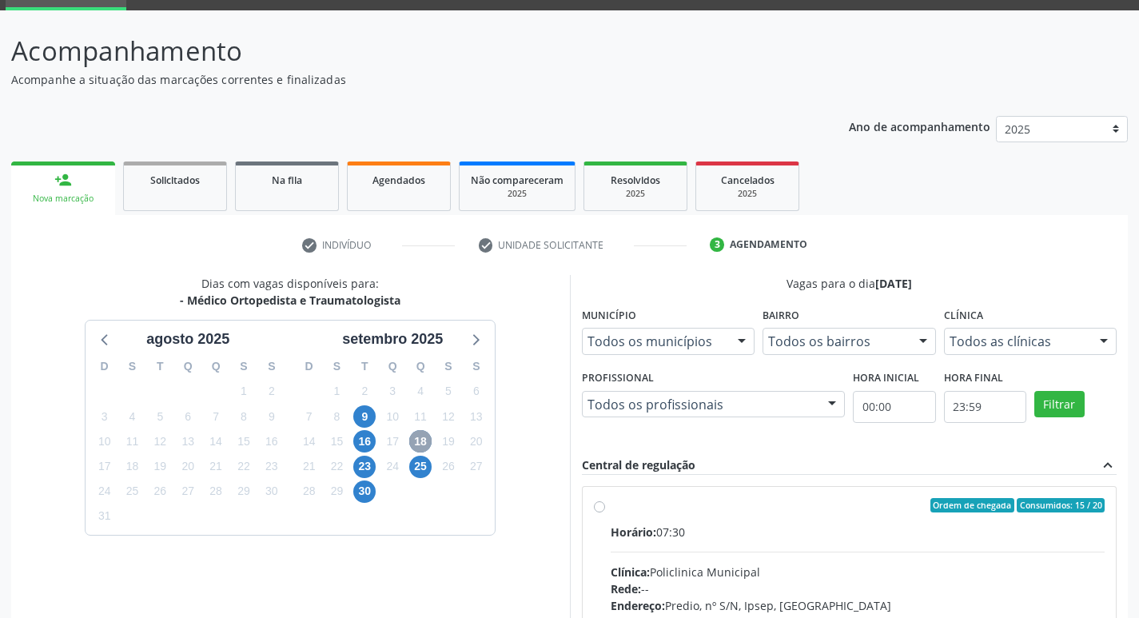
scroll to position [309, 0]
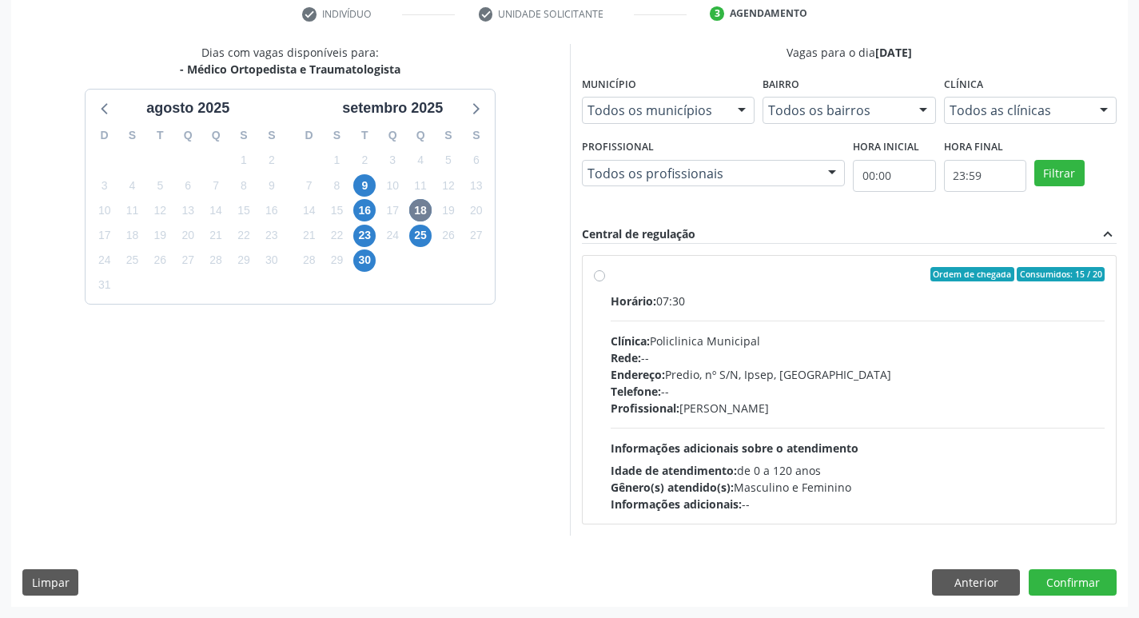
click at [956, 403] on div "Profissional: [PERSON_NAME]" at bounding box center [858, 408] width 495 height 17
click at [605, 281] on input "Ordem de chegada Consumidos: 15 / 20 Horário: 07:30 Clínica: Policlinica Munici…" at bounding box center [599, 274] width 11 height 14
radio input "true"
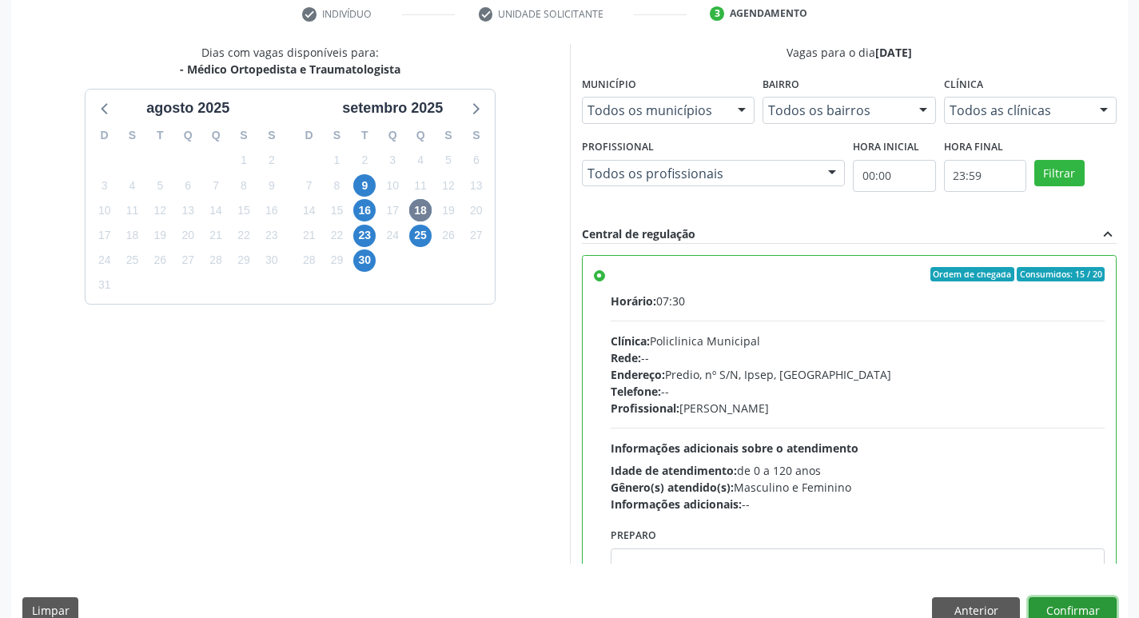
click at [1093, 606] on button "Confirmar" at bounding box center [1073, 610] width 88 height 27
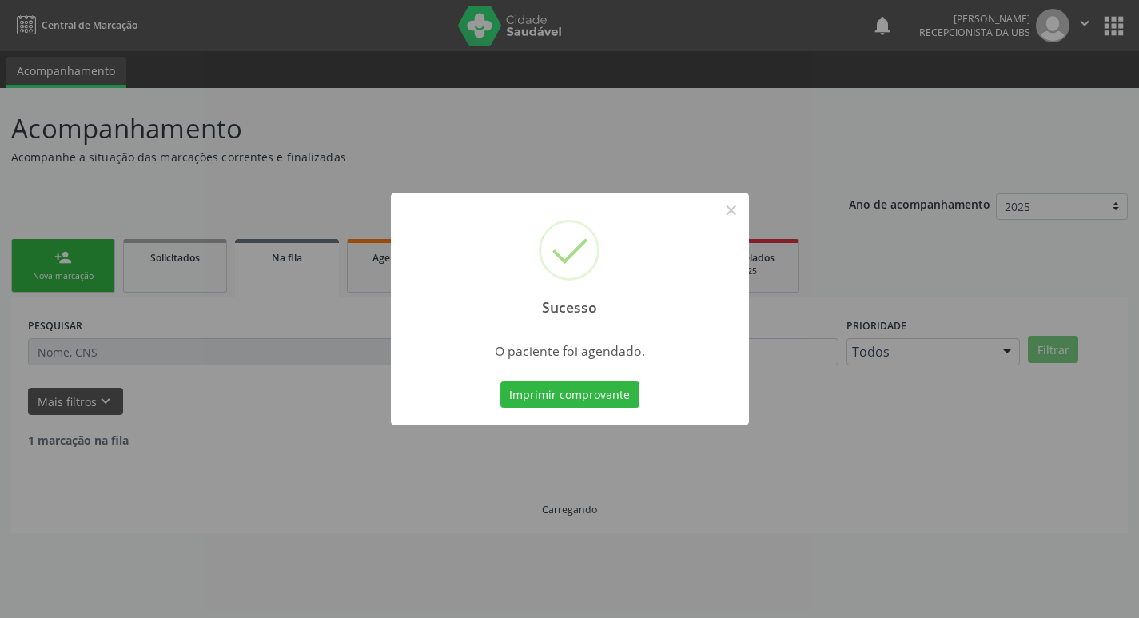
scroll to position [0, 0]
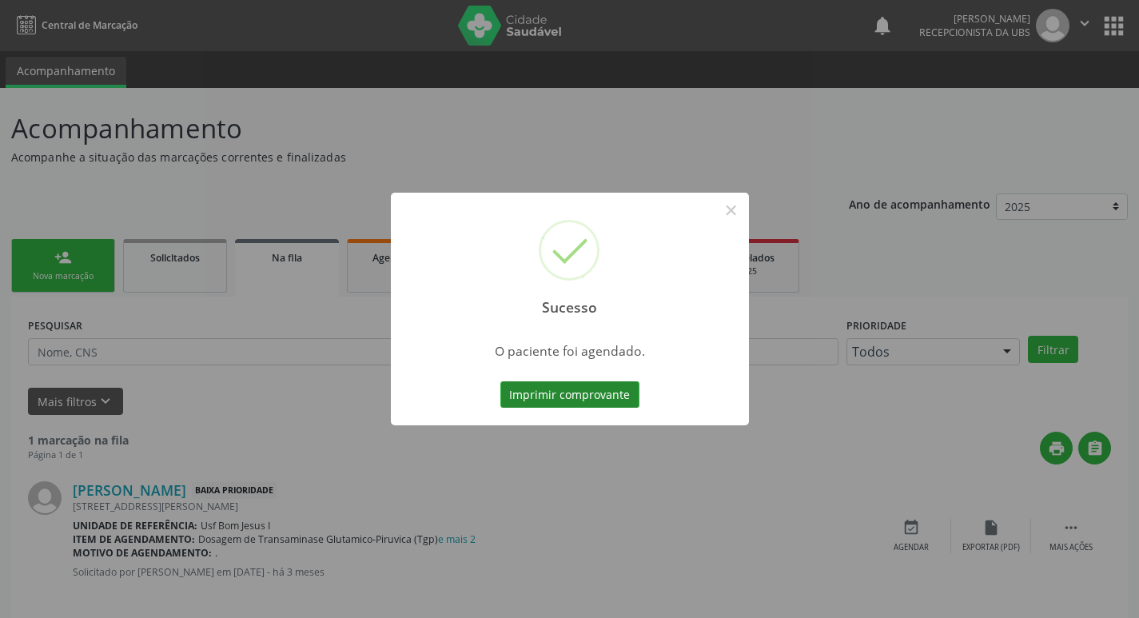
click at [614, 392] on button "Imprimir comprovante" at bounding box center [570, 394] width 139 height 27
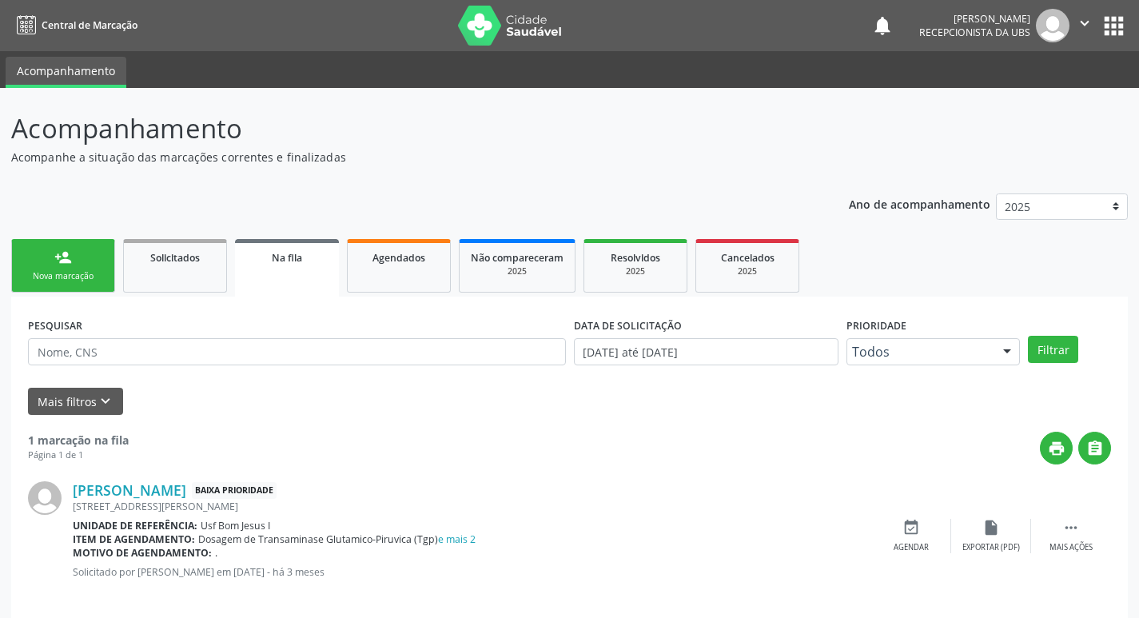
click at [66, 261] on div "person_add" at bounding box center [63, 258] width 18 height 18
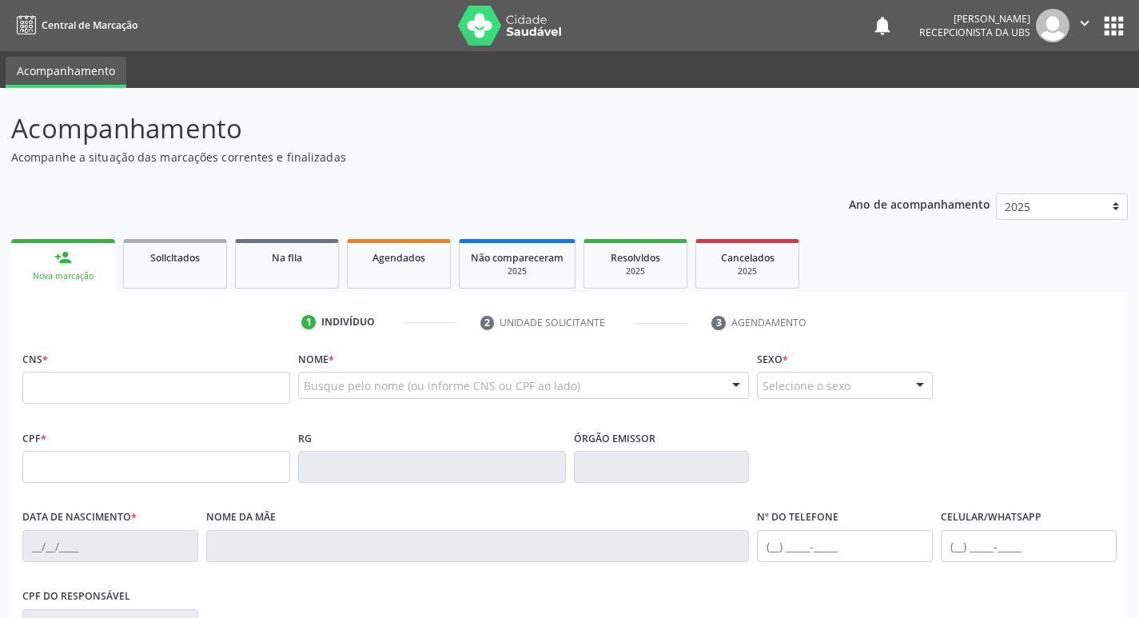
drag, startPoint x: 260, startPoint y: 367, endPoint x: 257, endPoint y: 384, distance: 17.1
click at [257, 377] on div "CNS *" at bounding box center [156, 375] width 268 height 57
click at [257, 387] on input "text" at bounding box center [156, 388] width 268 height 32
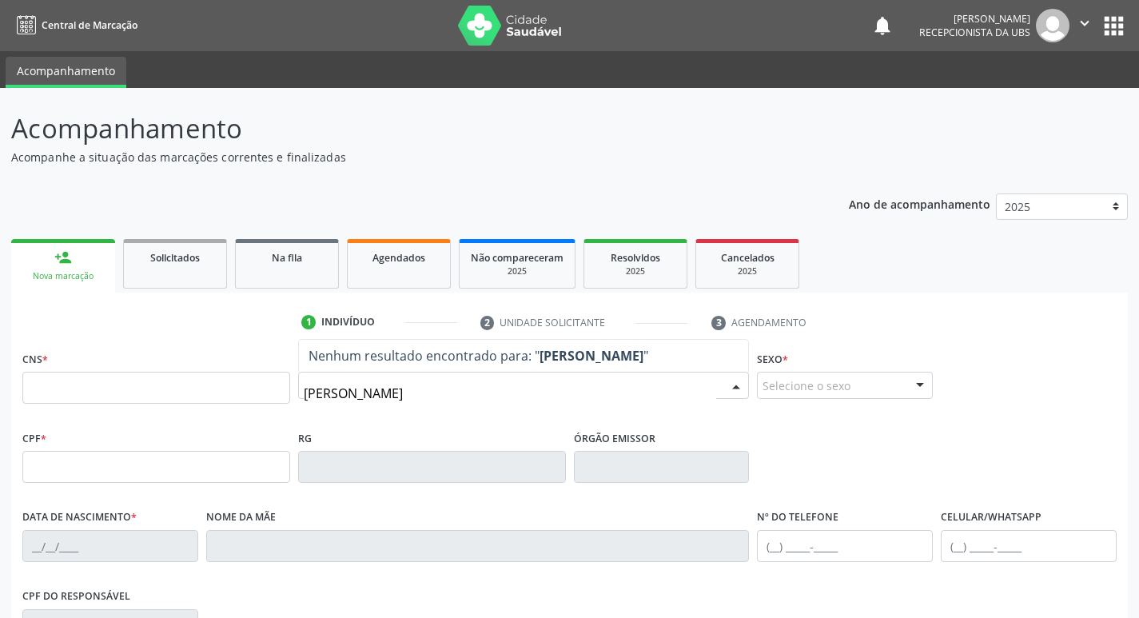
click at [375, 397] on input "[PERSON_NAME]" at bounding box center [510, 393] width 413 height 32
click at [372, 397] on input "[PERSON_NAME]" at bounding box center [510, 393] width 413 height 32
type input "[PERSON_NAME]"
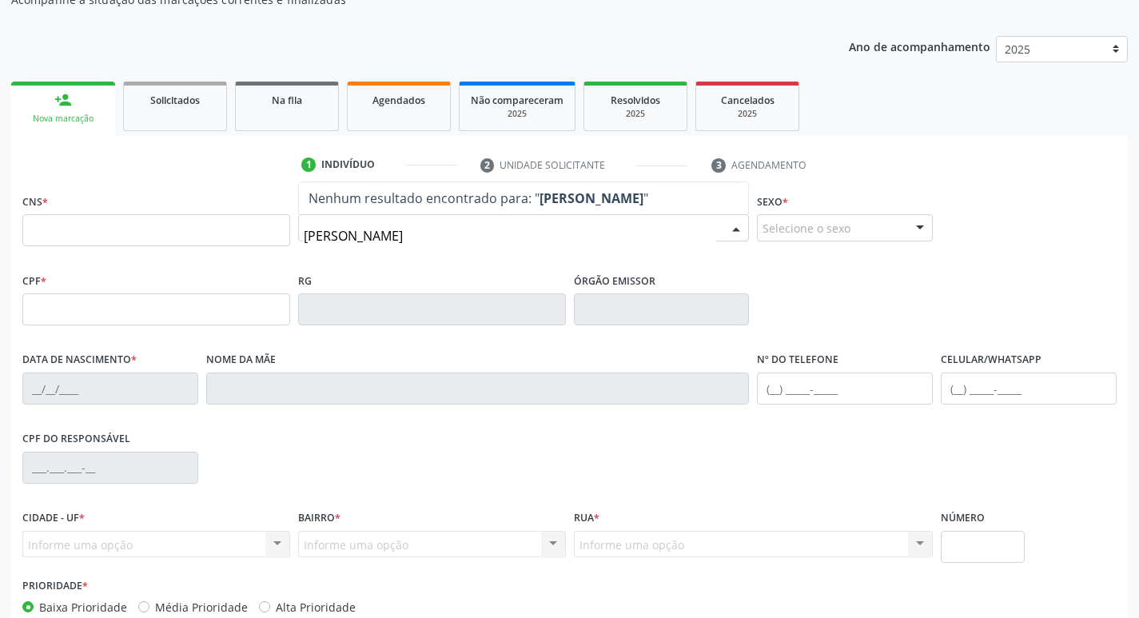
scroll to position [160, 0]
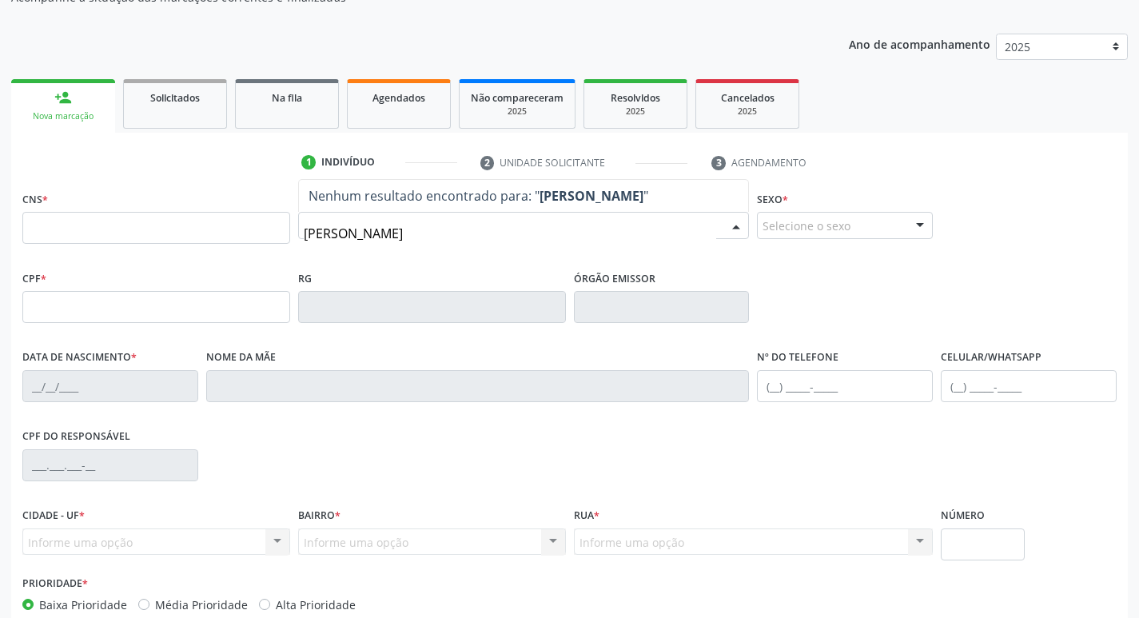
click at [484, 226] on input "[PERSON_NAME]" at bounding box center [510, 234] width 413 height 32
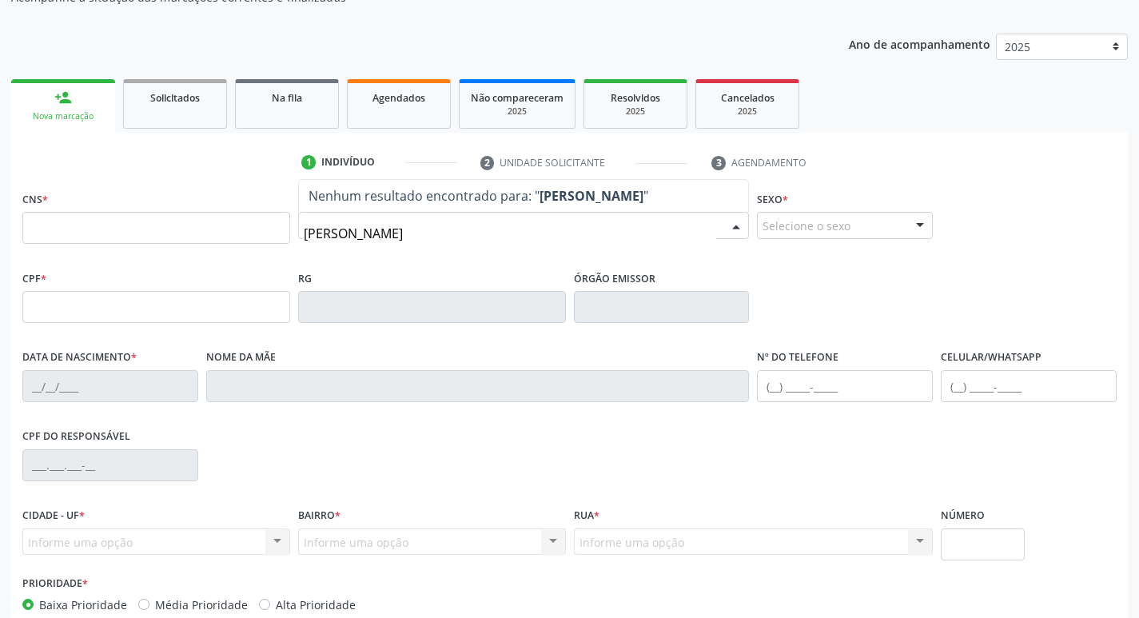
click at [484, 232] on input "[PERSON_NAME]" at bounding box center [510, 234] width 413 height 32
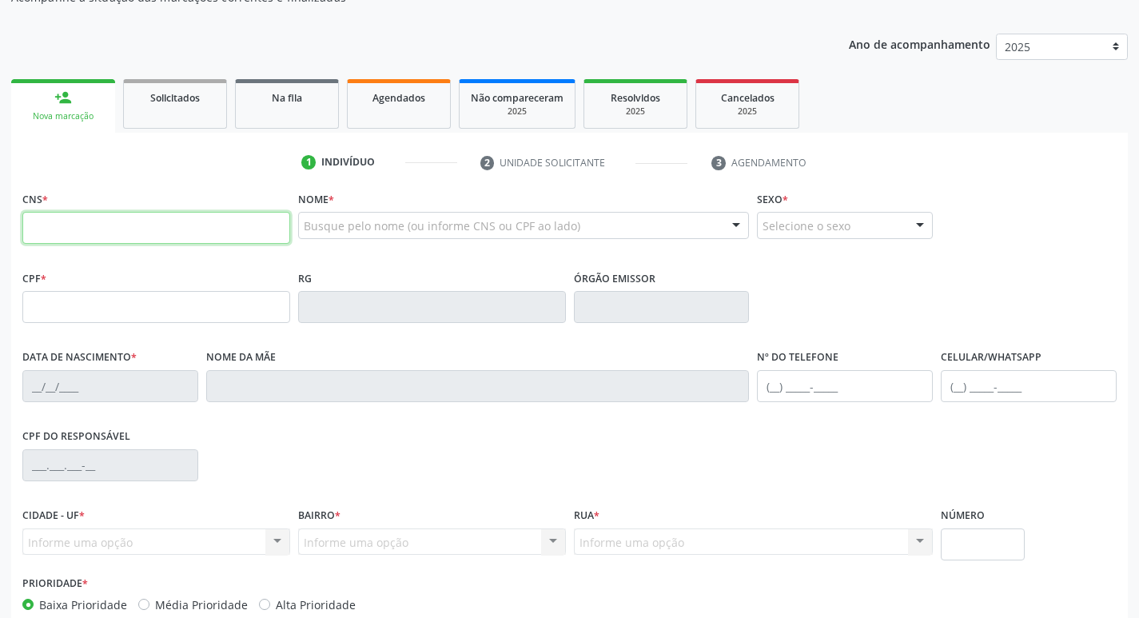
click at [205, 226] on input "text" at bounding box center [156, 228] width 268 height 32
type input "700 5083 9841 3158"
type input "012.914.794-06"
type input "[DATE]"
type input "[PERSON_NAME]"
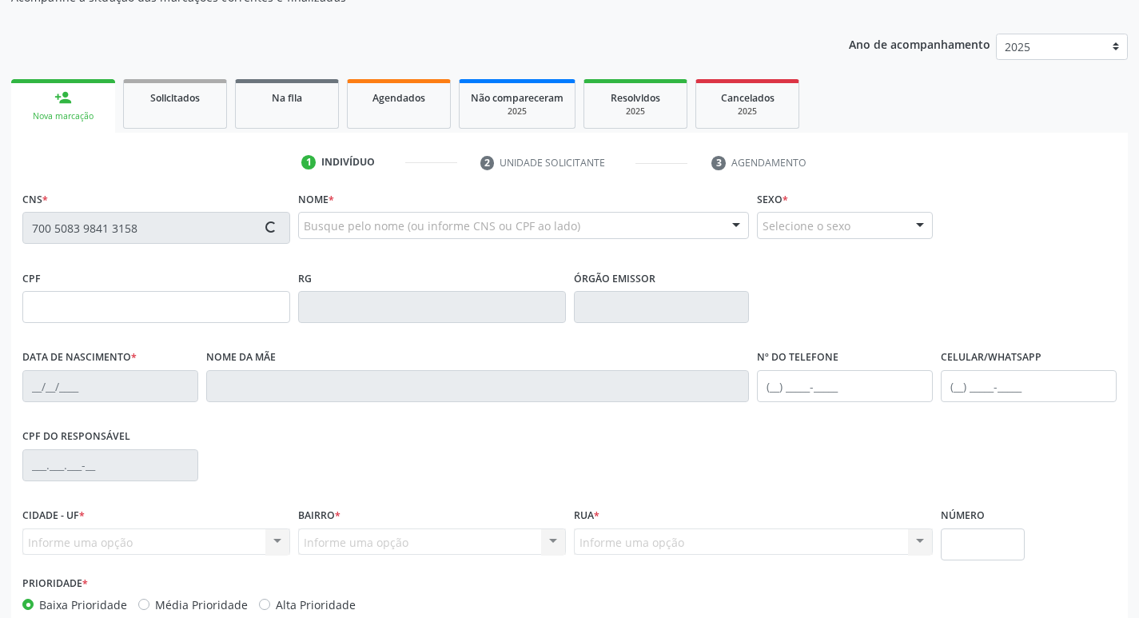
type input "[PHONE_NUMBER]"
type input "50"
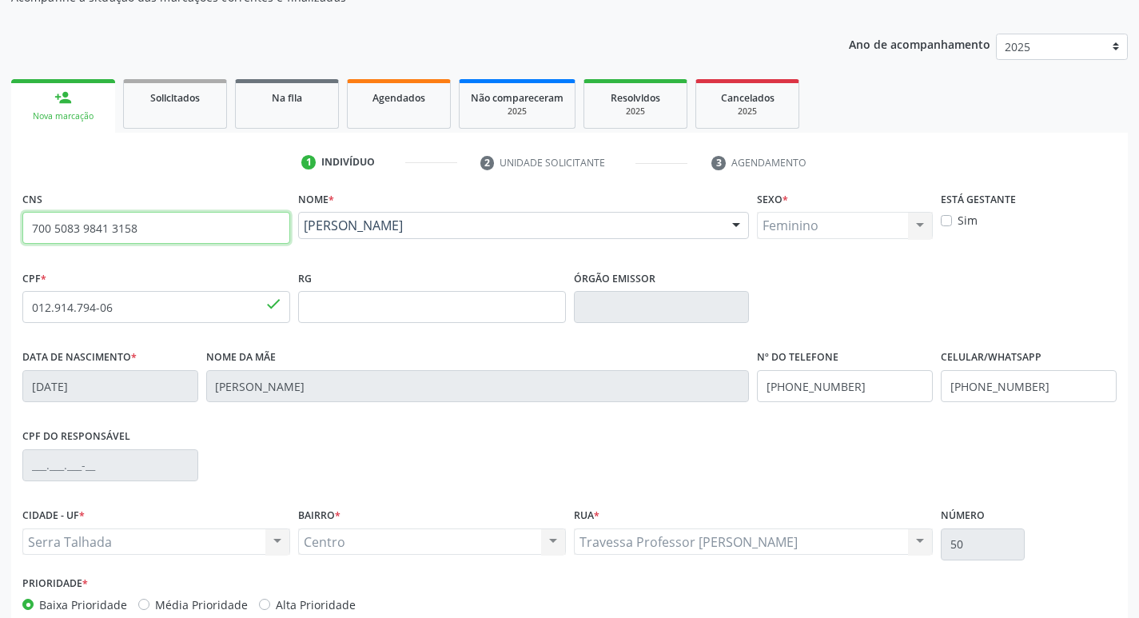
click at [214, 233] on input "700 5083 9841 3158" at bounding box center [156, 228] width 268 height 32
type input "708 5073 0636 0774"
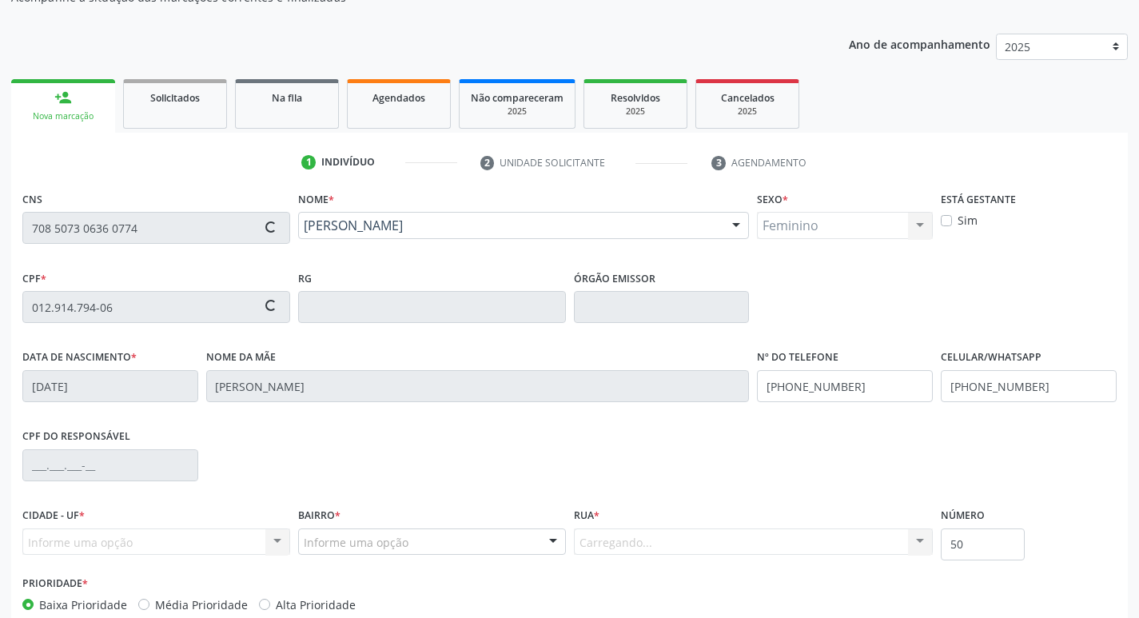
type input "036.152.504-43"
type input "[DATE]"
type input "[PERSON_NAME]"
type input "[PHONE_NUMBER]"
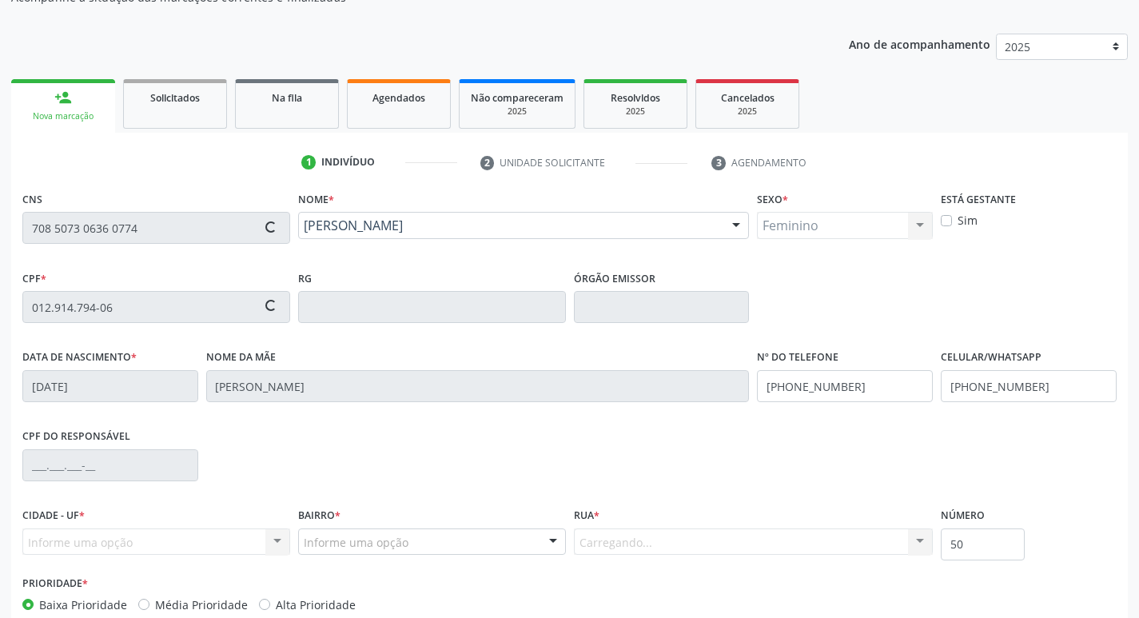
type input "32"
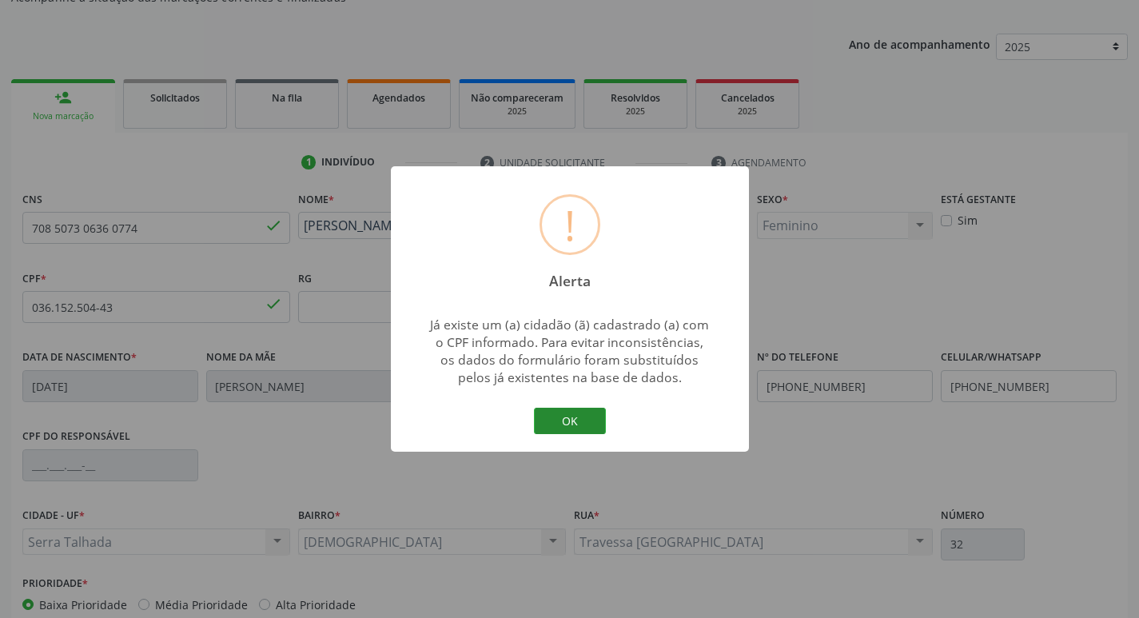
click at [565, 416] on button "OK" at bounding box center [570, 421] width 72 height 27
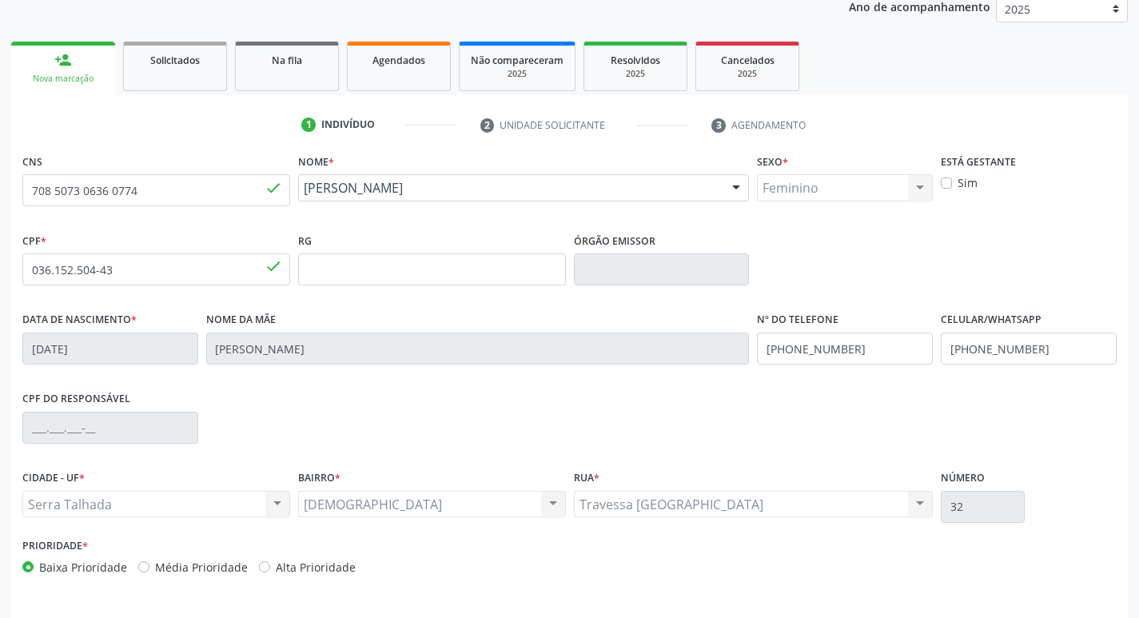
scroll to position [249, 0]
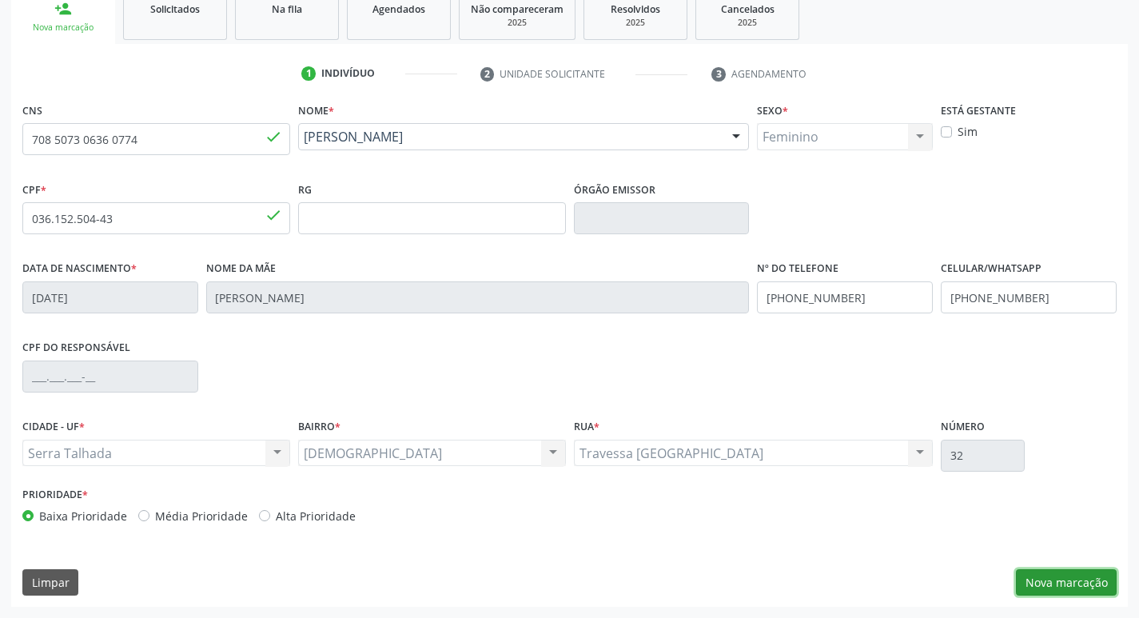
click at [1069, 578] on button "Nova marcação" at bounding box center [1066, 582] width 101 height 27
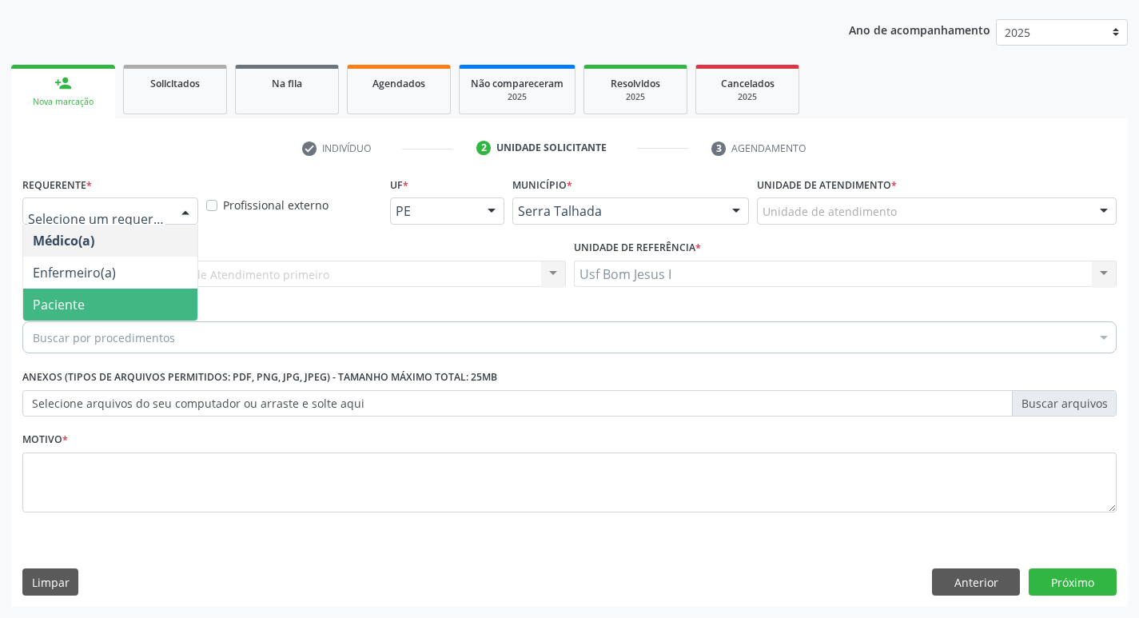
click at [123, 298] on span "Paciente" at bounding box center [110, 305] width 174 height 32
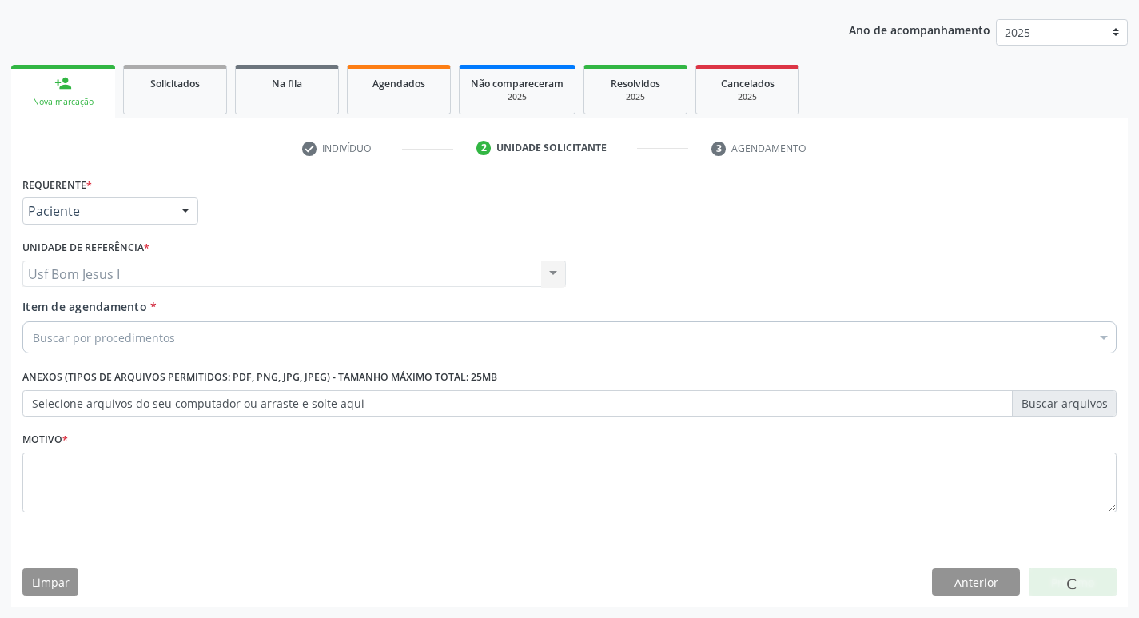
click at [168, 348] on div "Buscar por procedimentos" at bounding box center [569, 337] width 1095 height 32
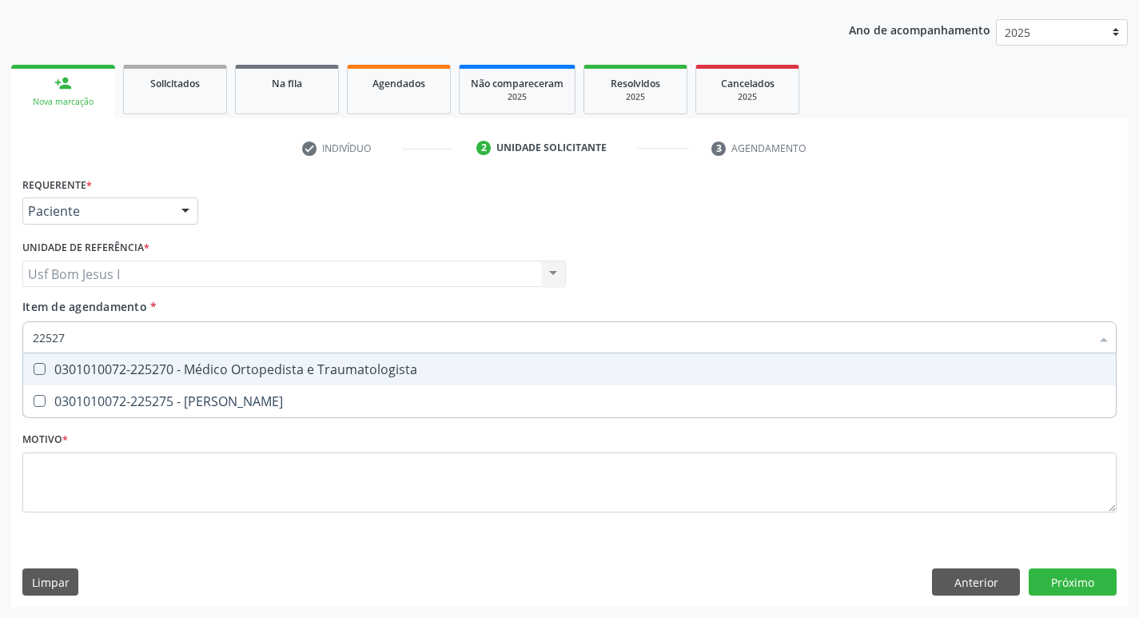
type input "225270"
click at [184, 373] on div "0301010072-225270 - Médico Ortopedista e Traumatologista" at bounding box center [570, 369] width 1074 height 13
checkbox Traumatologista "true"
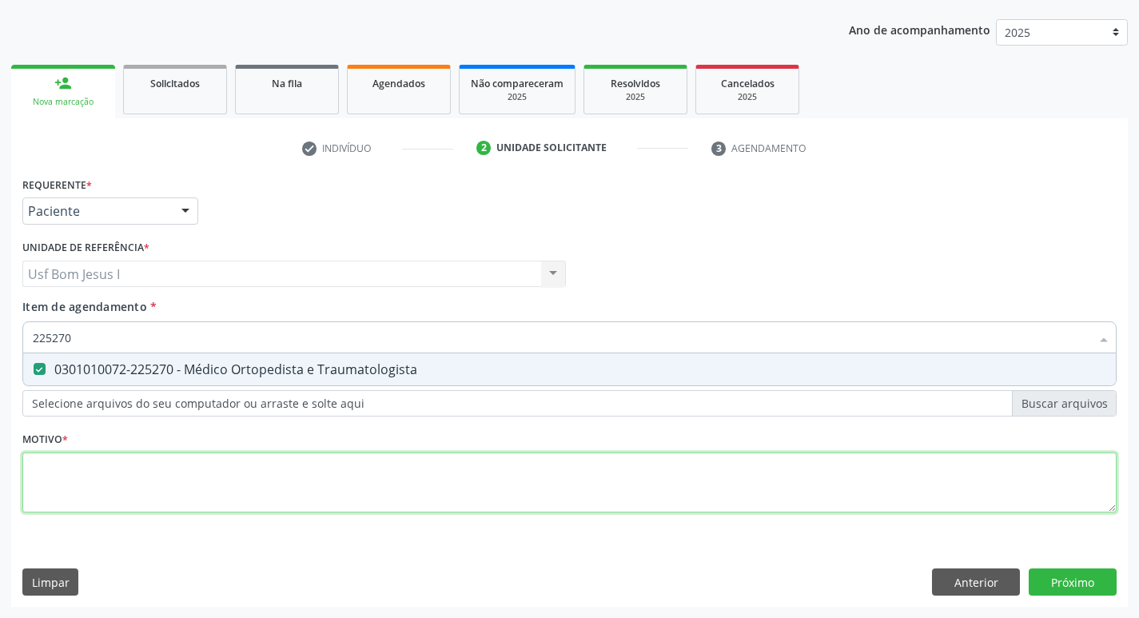
click at [229, 466] on div "Requerente * Paciente Médico(a) Enfermeiro(a) Paciente Nenhum resultado encontr…" at bounding box center [569, 354] width 1095 height 362
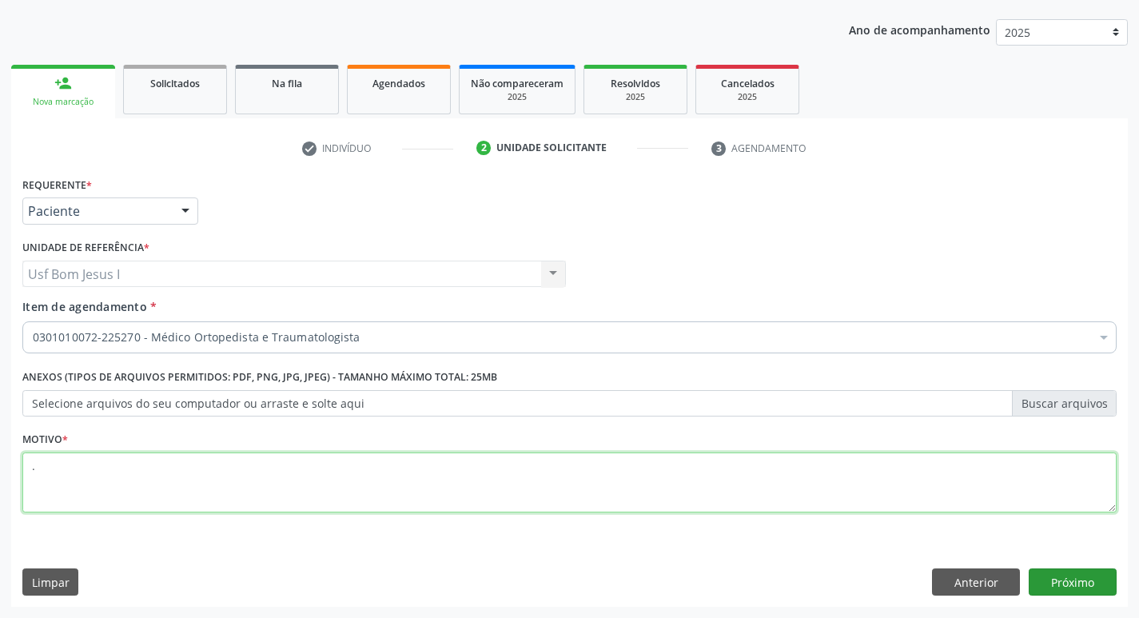
type textarea "."
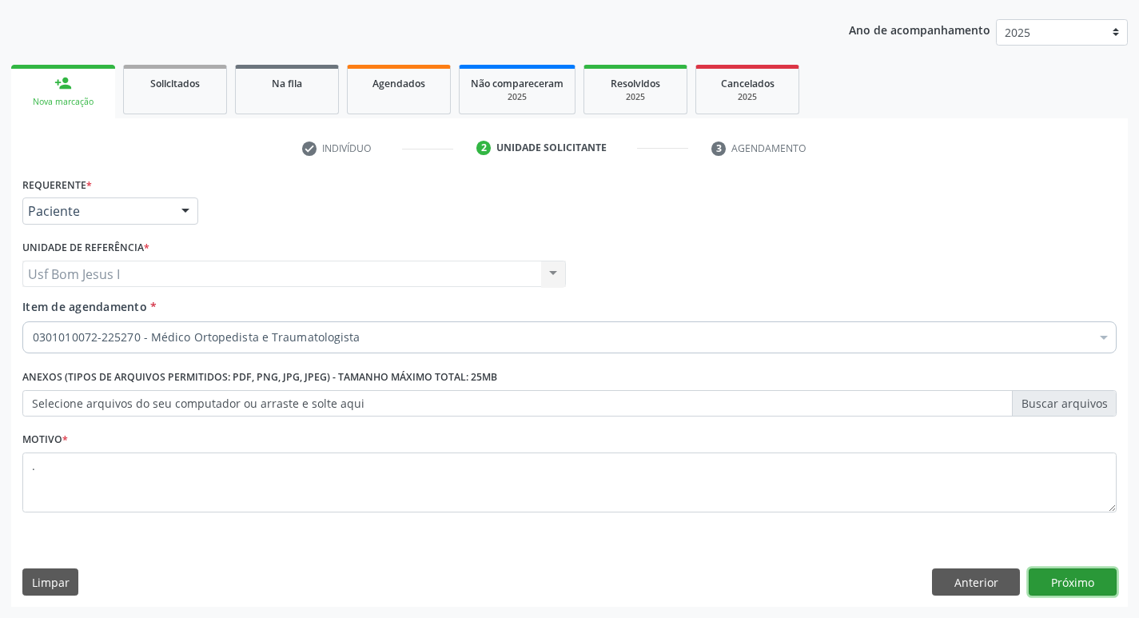
click at [1070, 577] on button "Próximo" at bounding box center [1073, 582] width 88 height 27
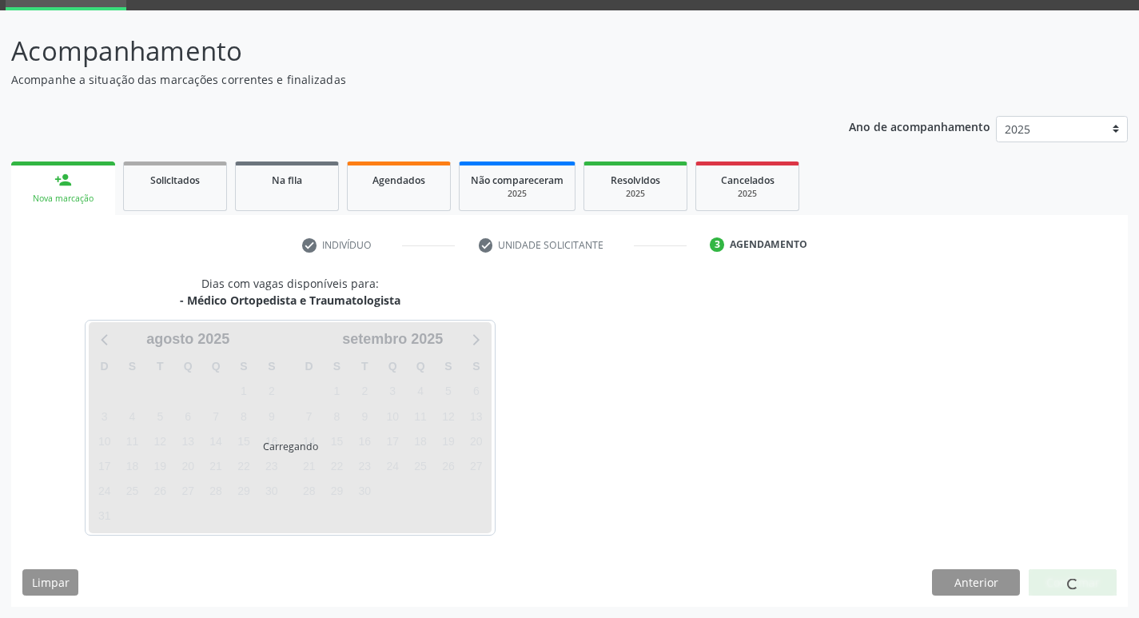
scroll to position [78, 0]
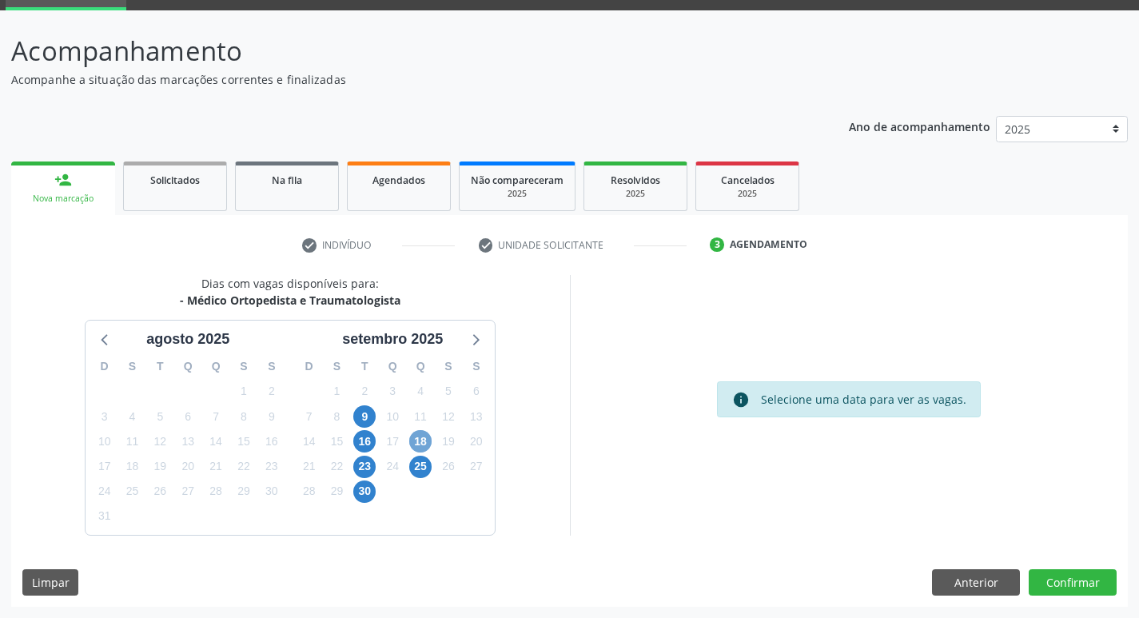
click at [425, 442] on span "18" at bounding box center [420, 441] width 22 height 22
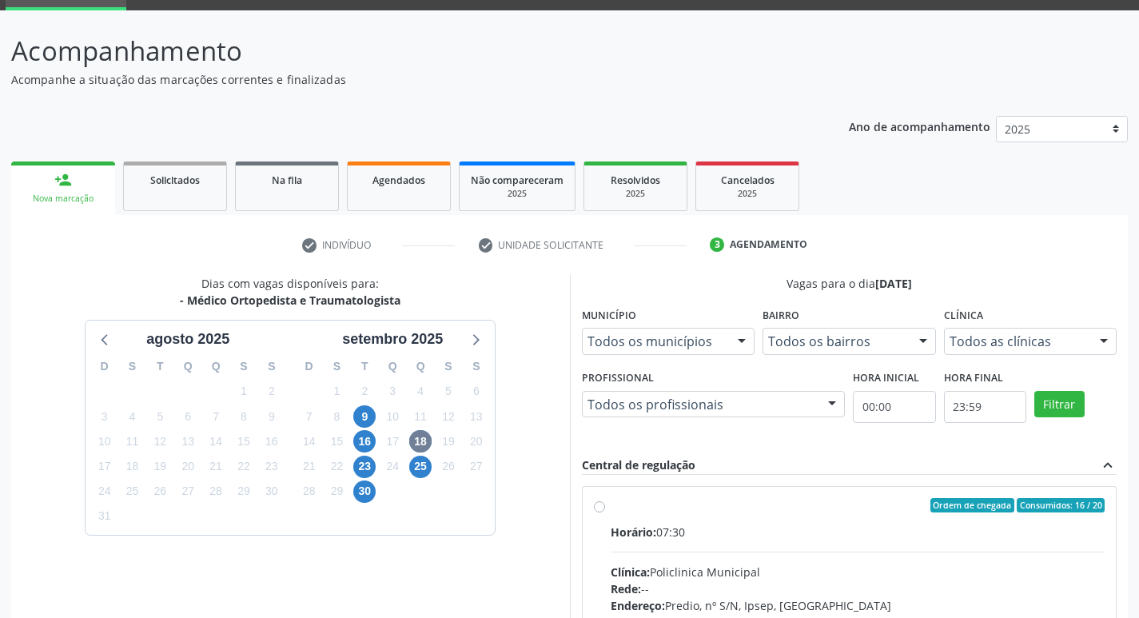
click at [738, 552] on hr at bounding box center [858, 552] width 495 height 1
click at [605, 513] on input "Ordem de chegada Consumidos: 16 / 20 Horário: 07:30 Clínica: Policlinica Munici…" at bounding box center [599, 505] width 11 height 14
radio input "true"
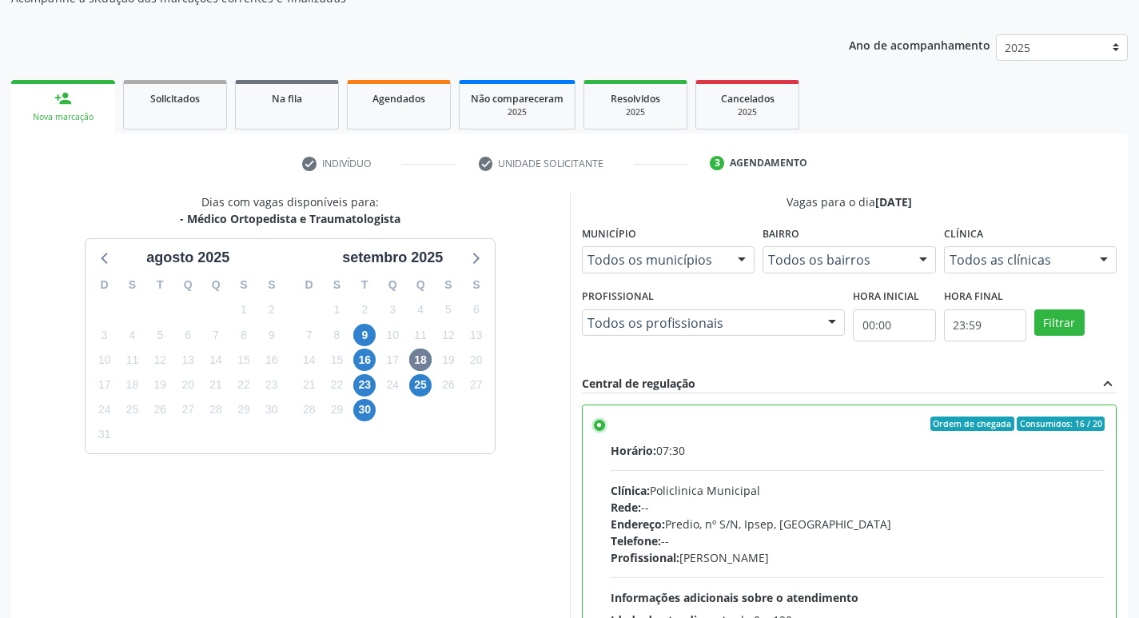
scroll to position [337, 0]
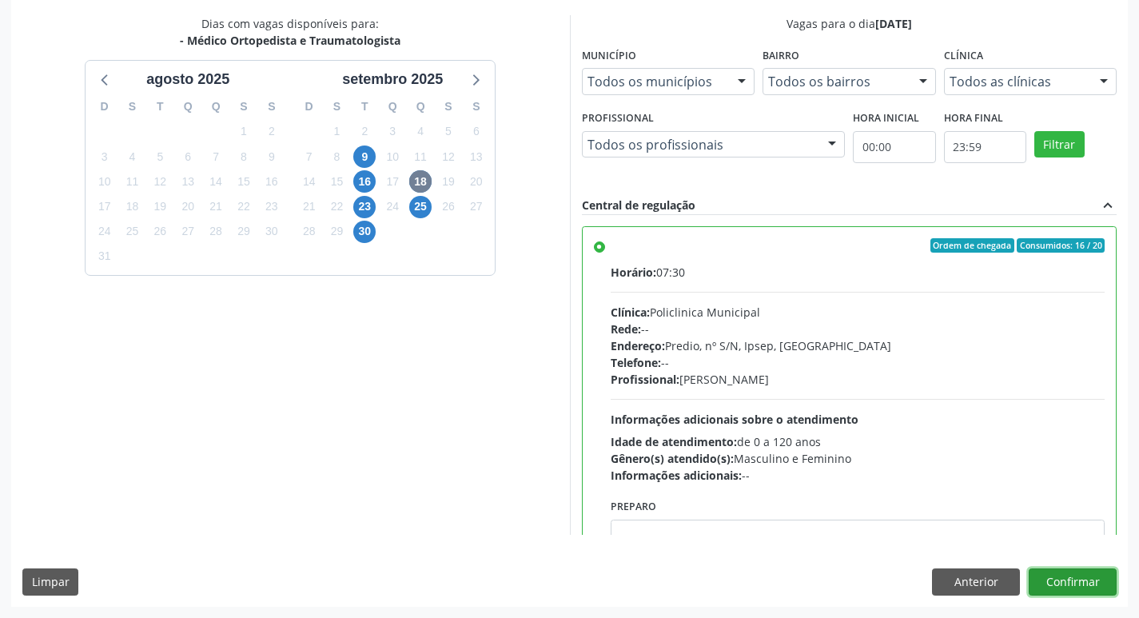
click at [1090, 581] on button "Confirmar" at bounding box center [1073, 582] width 88 height 27
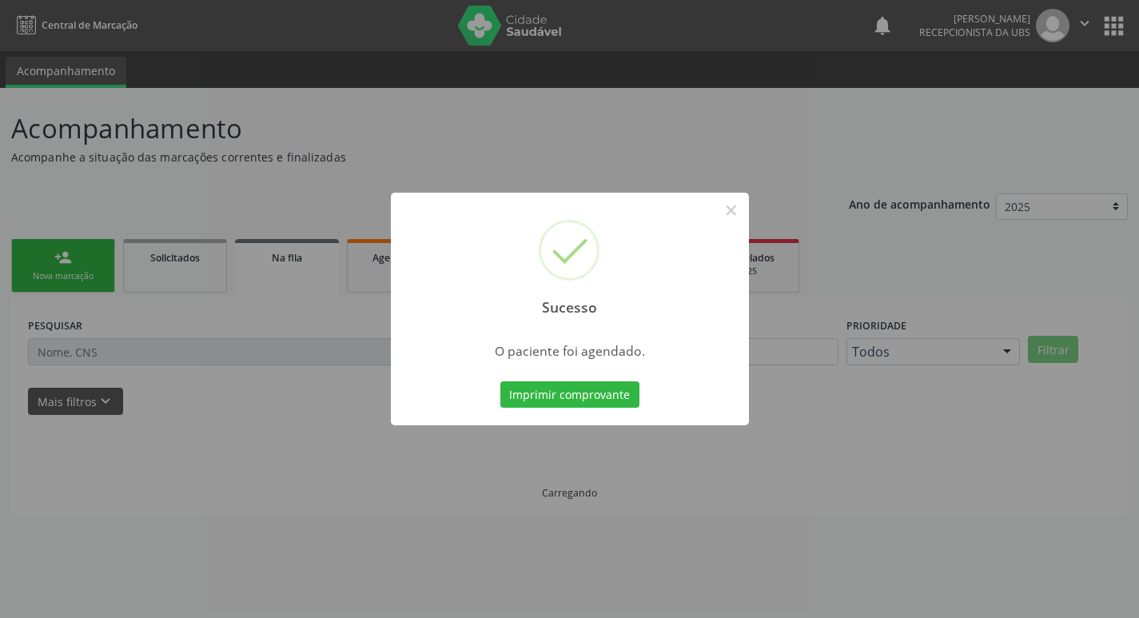
scroll to position [0, 0]
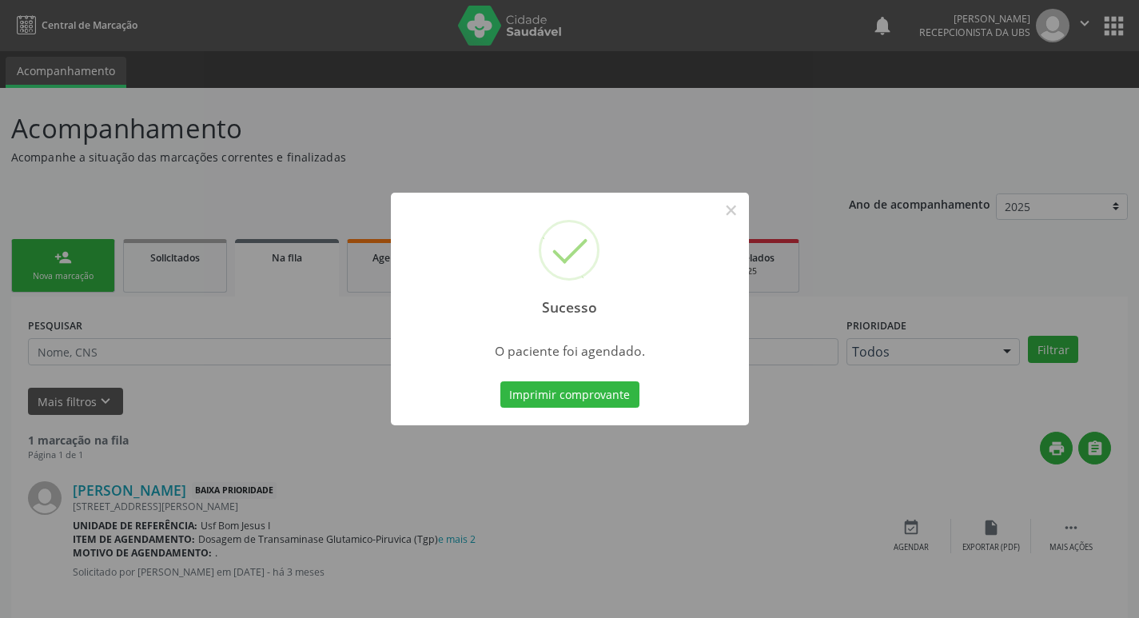
click at [501, 381] on button "Imprimir comprovante" at bounding box center [570, 394] width 139 height 27
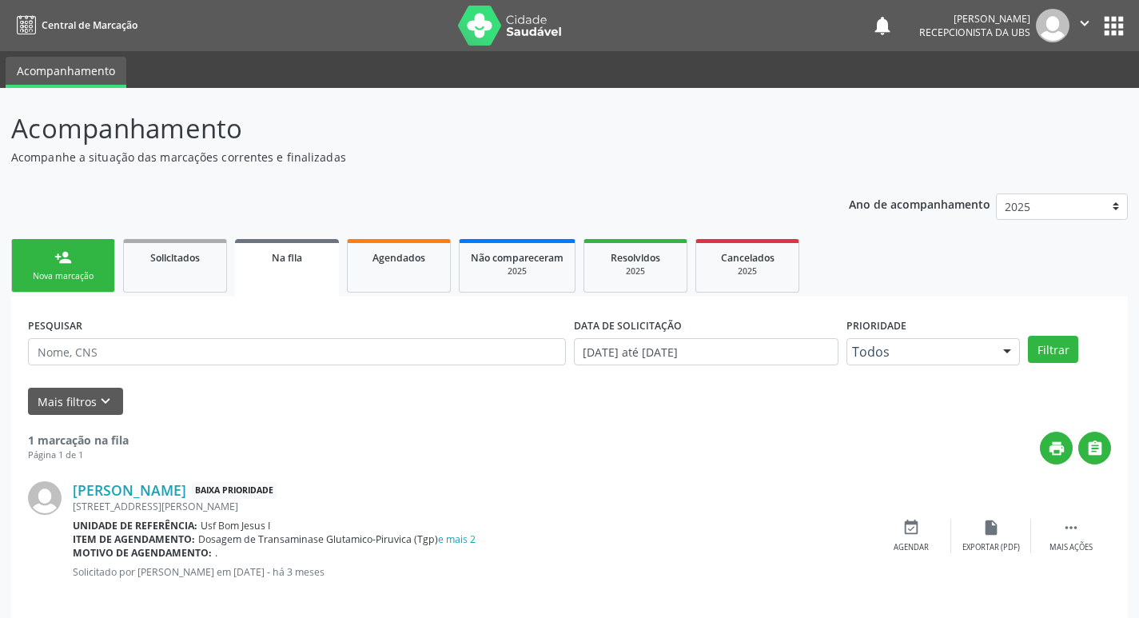
click at [88, 280] on div "Nova marcação" at bounding box center [63, 276] width 80 height 12
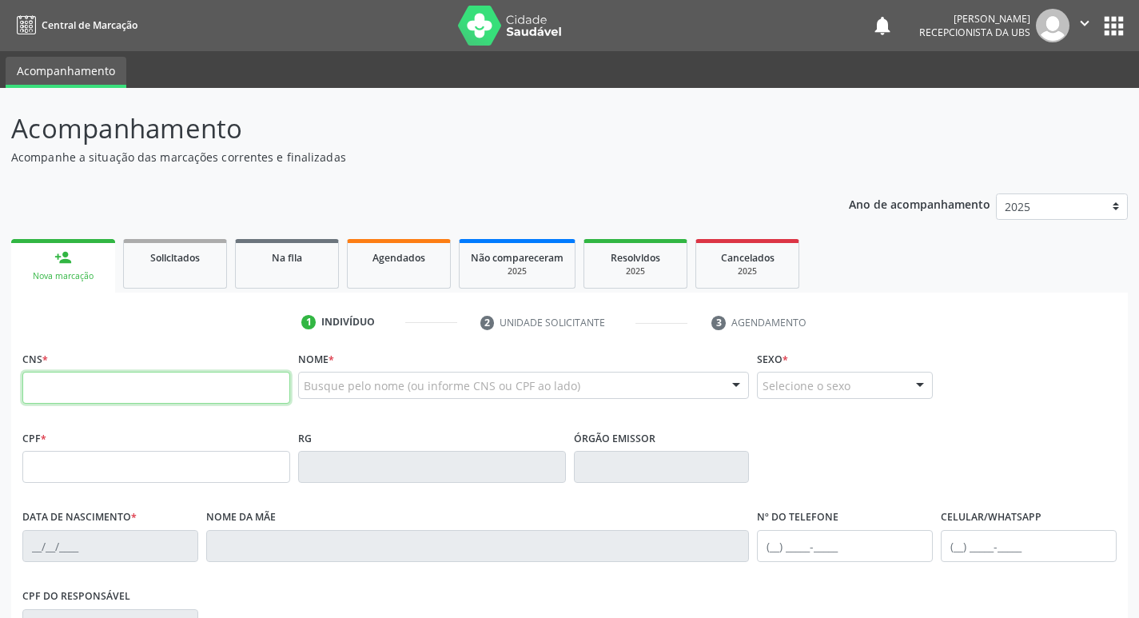
click at [235, 391] on input "text" at bounding box center [156, 388] width 268 height 32
type input "705 2024 8914 9974"
type input "[DATE]"
type input "[PERSON_NAME]"
type input "[PHONE_NUMBER]"
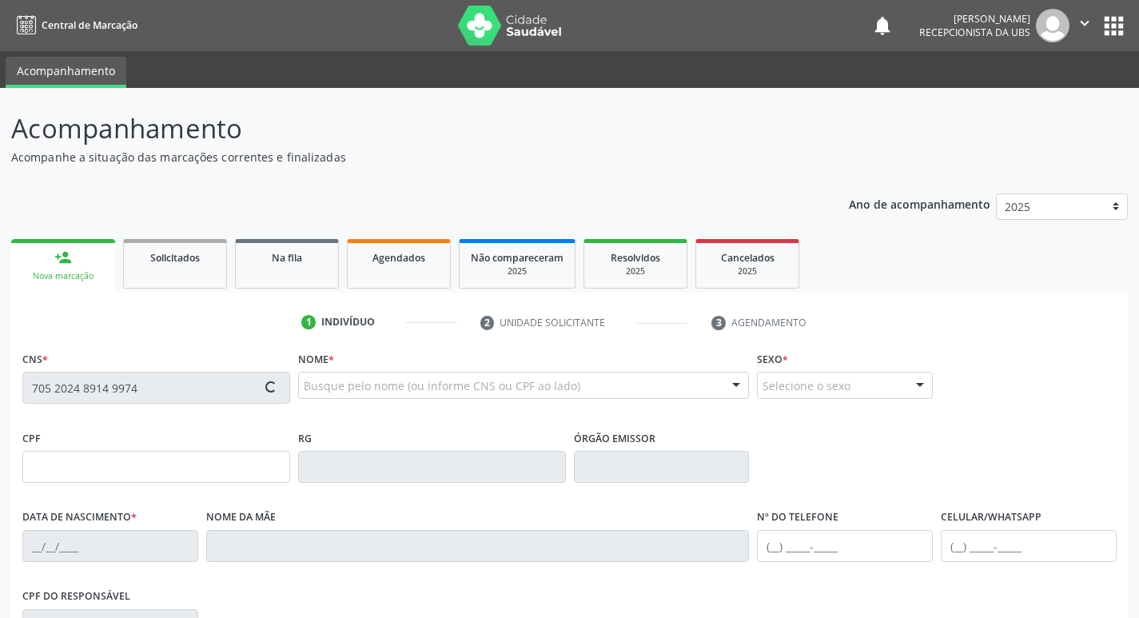
type input "[PHONE_NUMBER]"
type input "479.234.744-00"
type input "480"
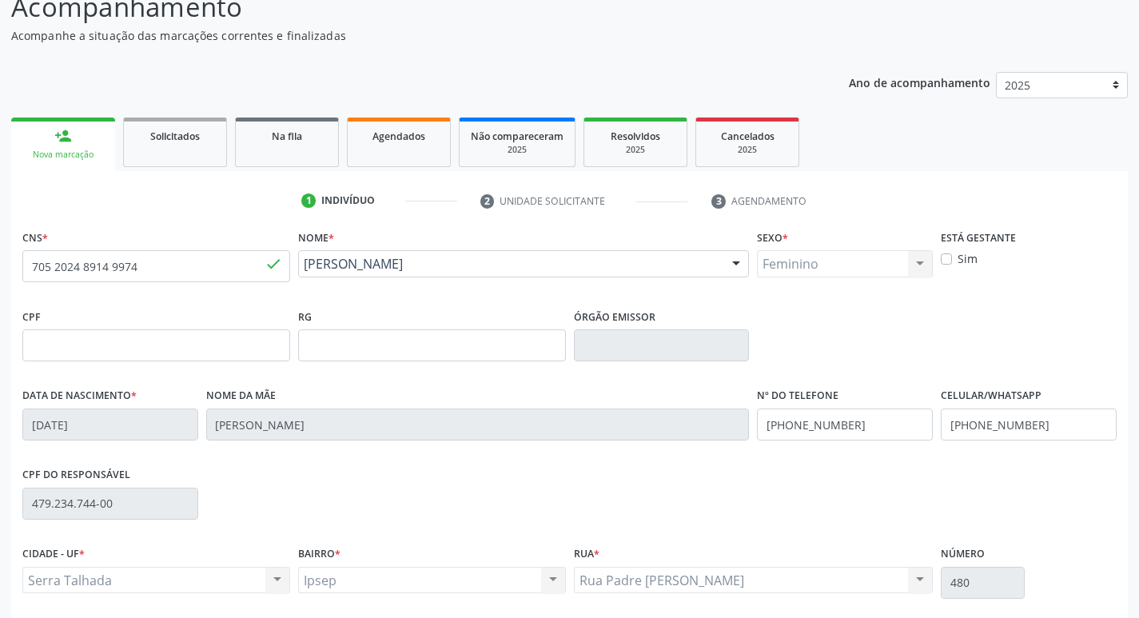
scroll to position [249, 0]
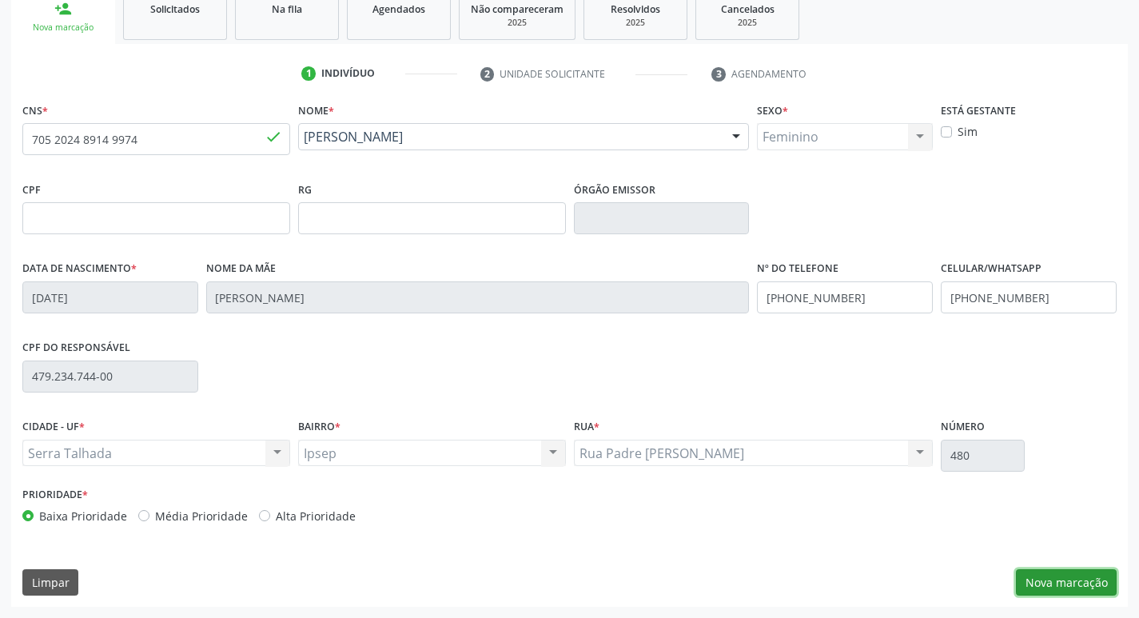
click at [1086, 585] on button "Nova marcação" at bounding box center [1066, 582] width 101 height 27
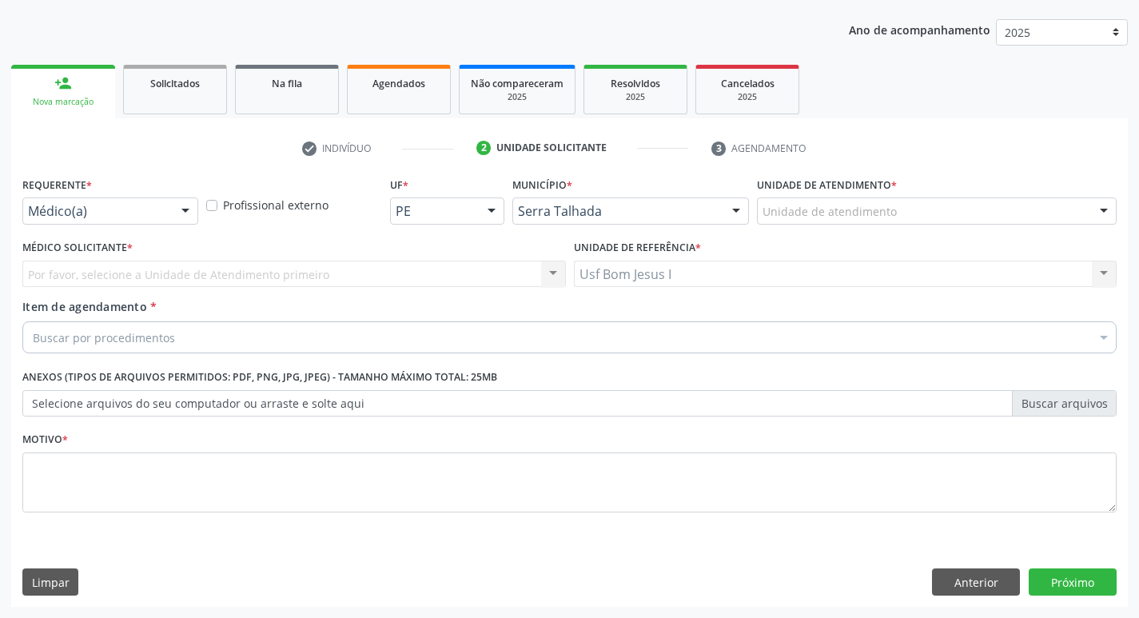
scroll to position [174, 0]
click at [176, 214] on div at bounding box center [186, 211] width 24 height 27
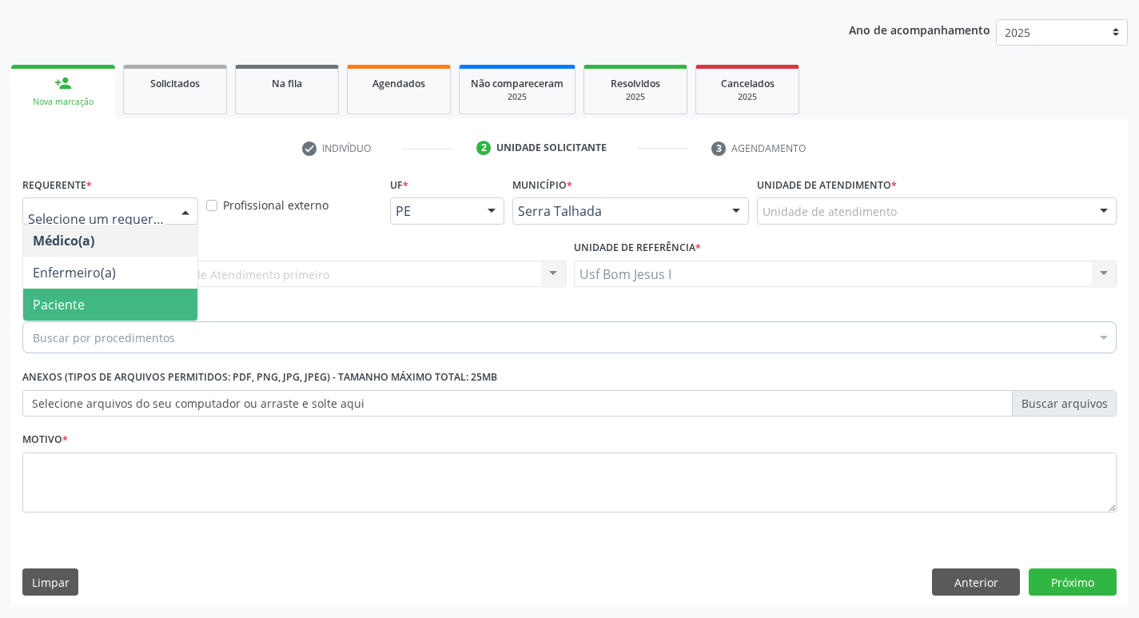
click at [168, 299] on span "Paciente" at bounding box center [110, 305] width 174 height 32
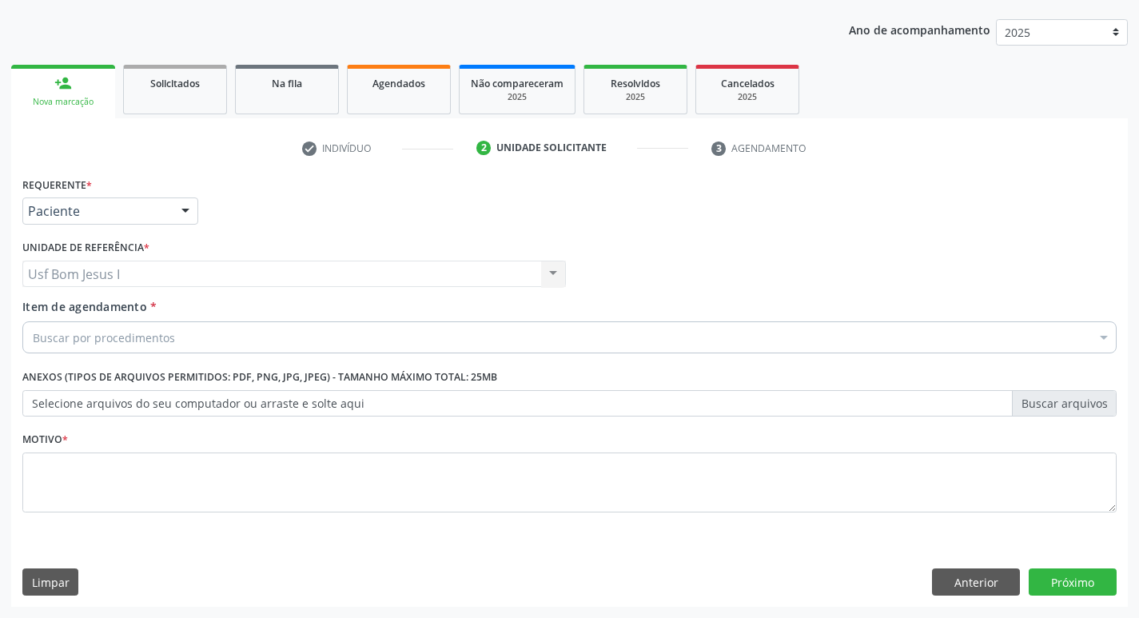
click at [183, 337] on div "Buscar por procedimentos" at bounding box center [569, 337] width 1095 height 32
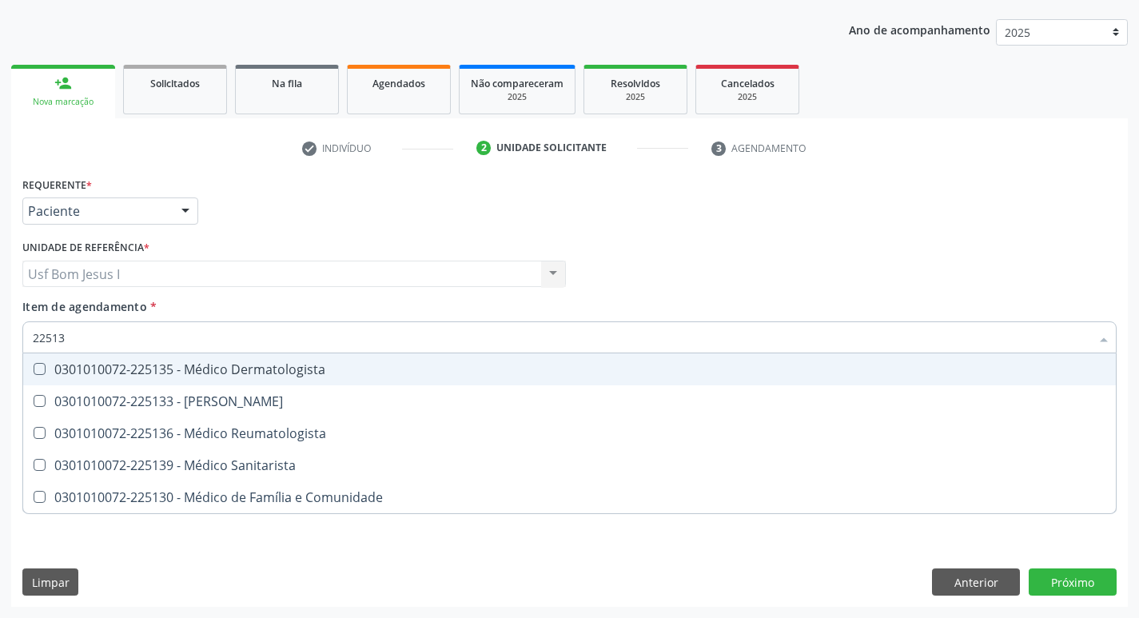
type input "225136"
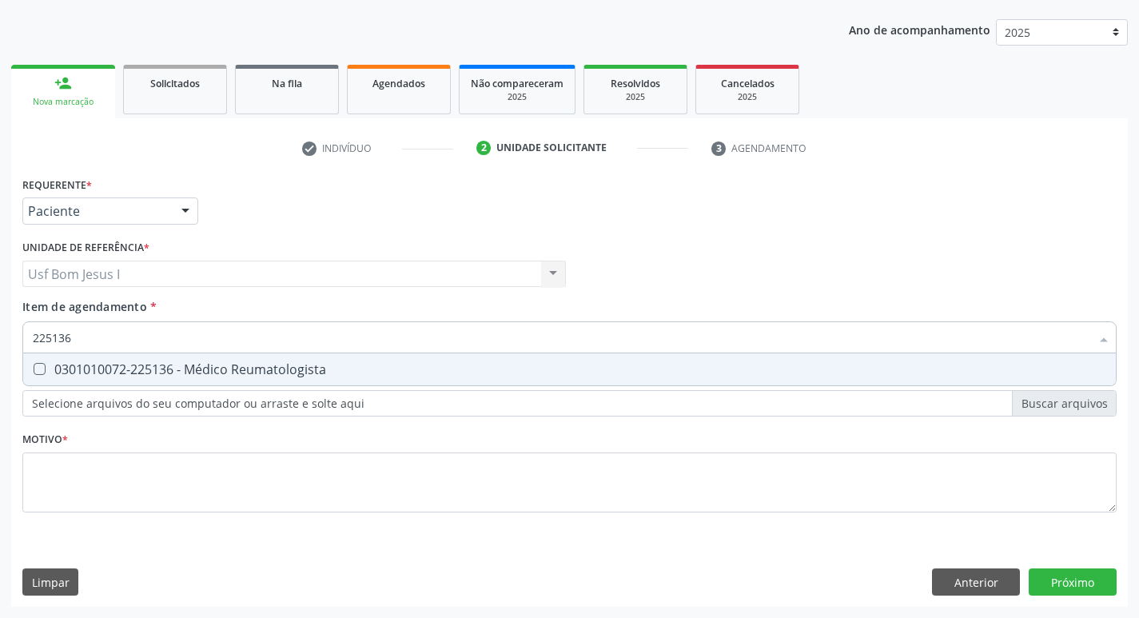
click at [209, 360] on span "0301010072-225136 - Médico Reumatologista" at bounding box center [569, 369] width 1093 height 32
checkbox Reumatologista "true"
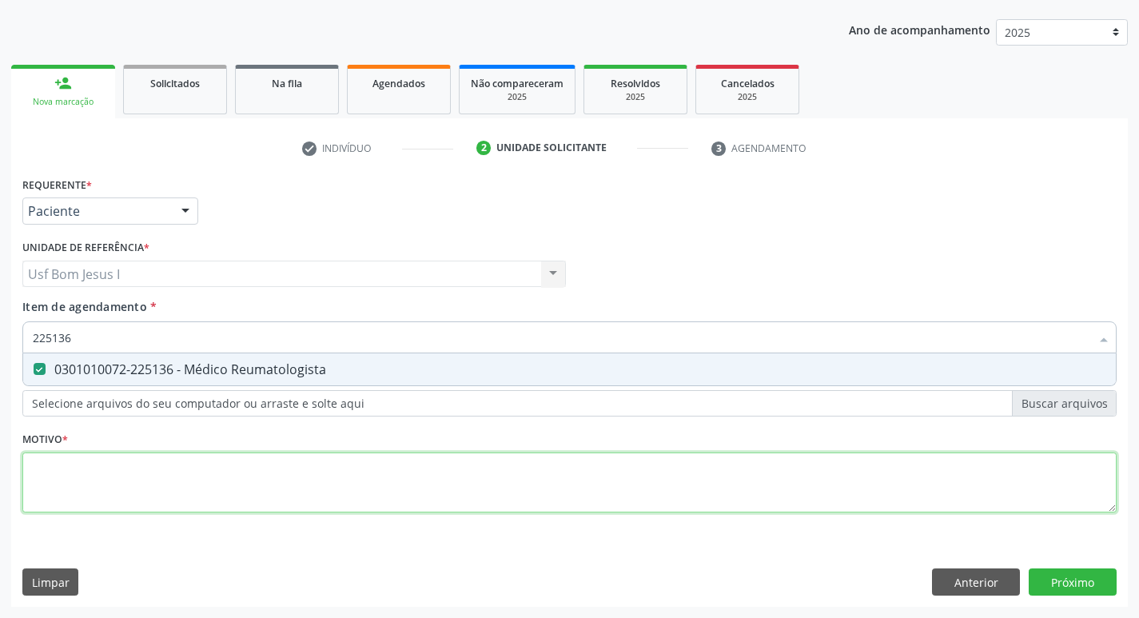
click at [210, 454] on div "Requerente * Paciente Médico(a) Enfermeiro(a) Paciente Nenhum resultado encontr…" at bounding box center [569, 354] width 1095 height 362
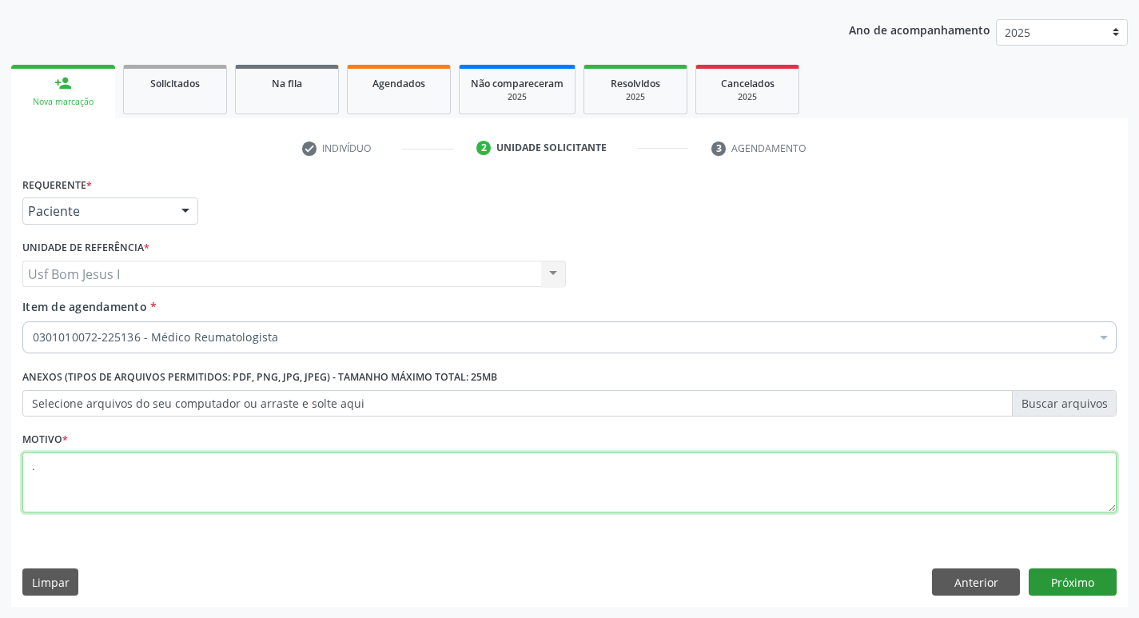
type textarea "."
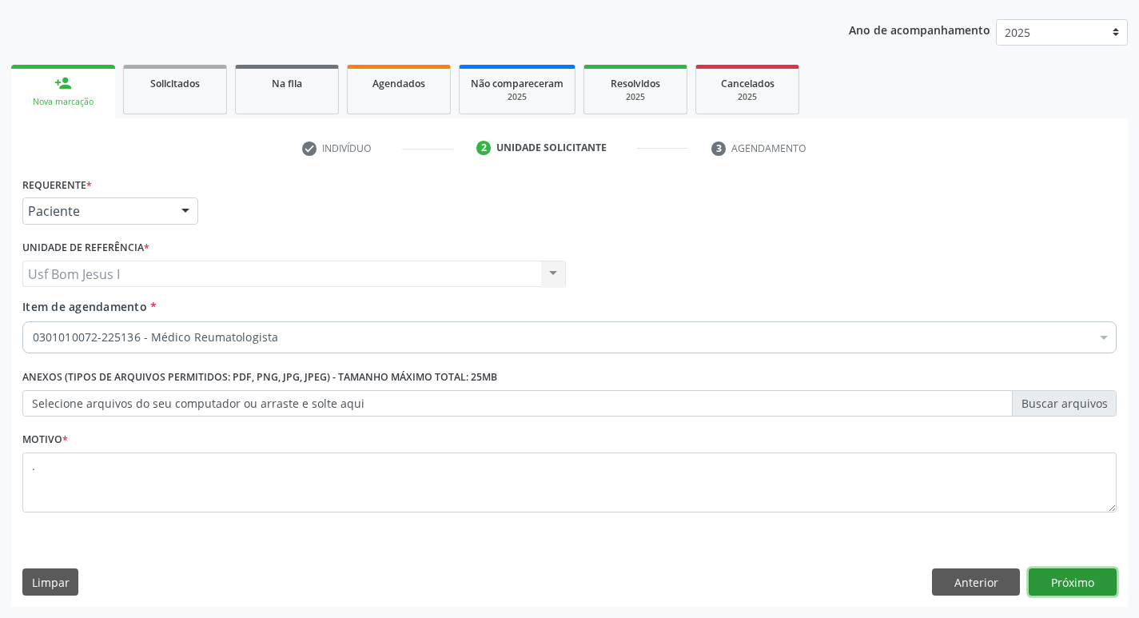
click at [1083, 585] on button "Próximo" at bounding box center [1073, 582] width 88 height 27
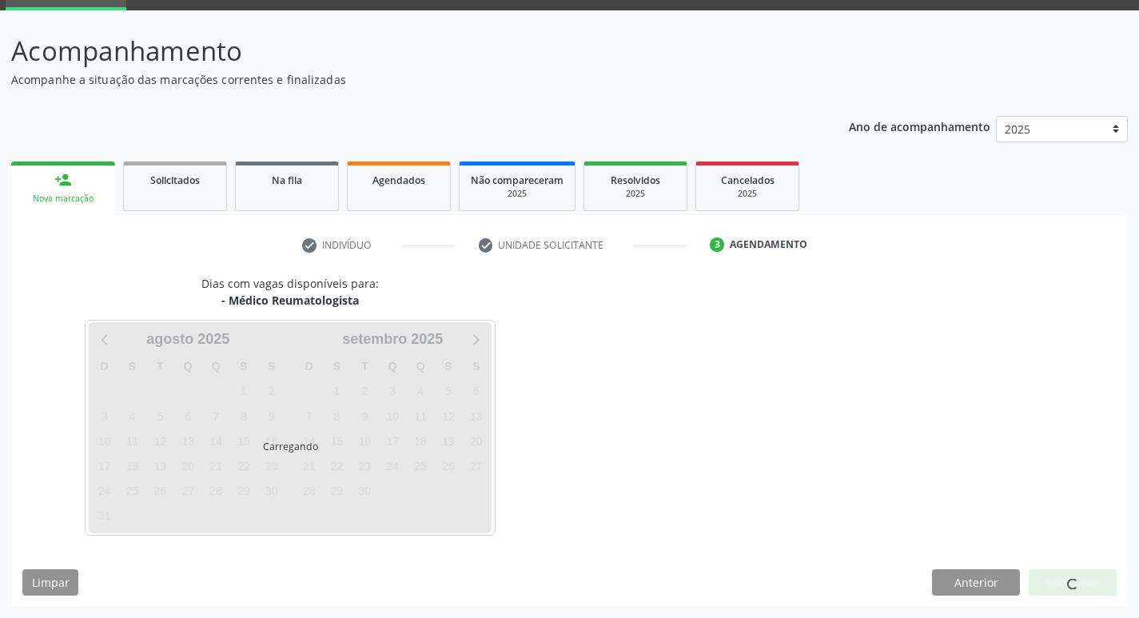
scroll to position [78, 0]
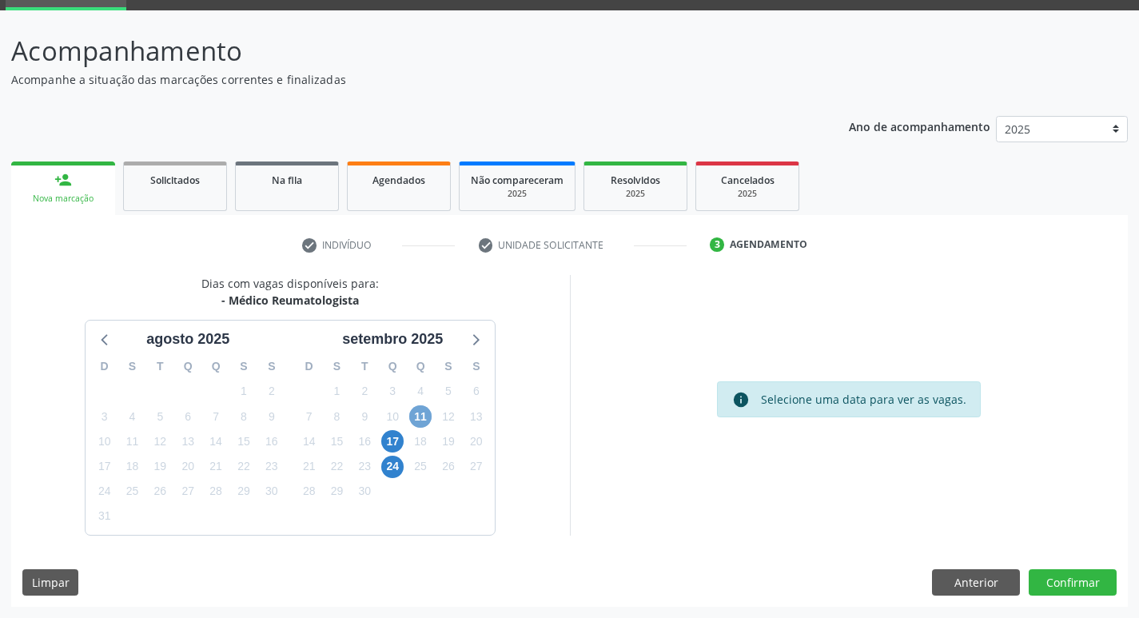
click at [423, 419] on span "11" at bounding box center [420, 416] width 22 height 22
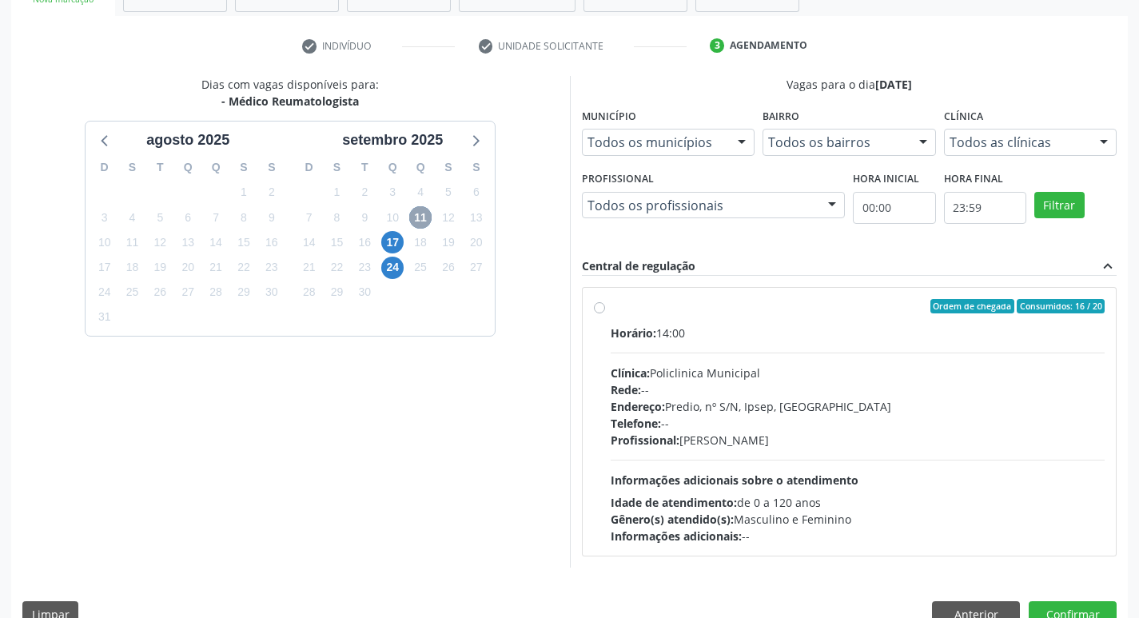
scroll to position [309, 0]
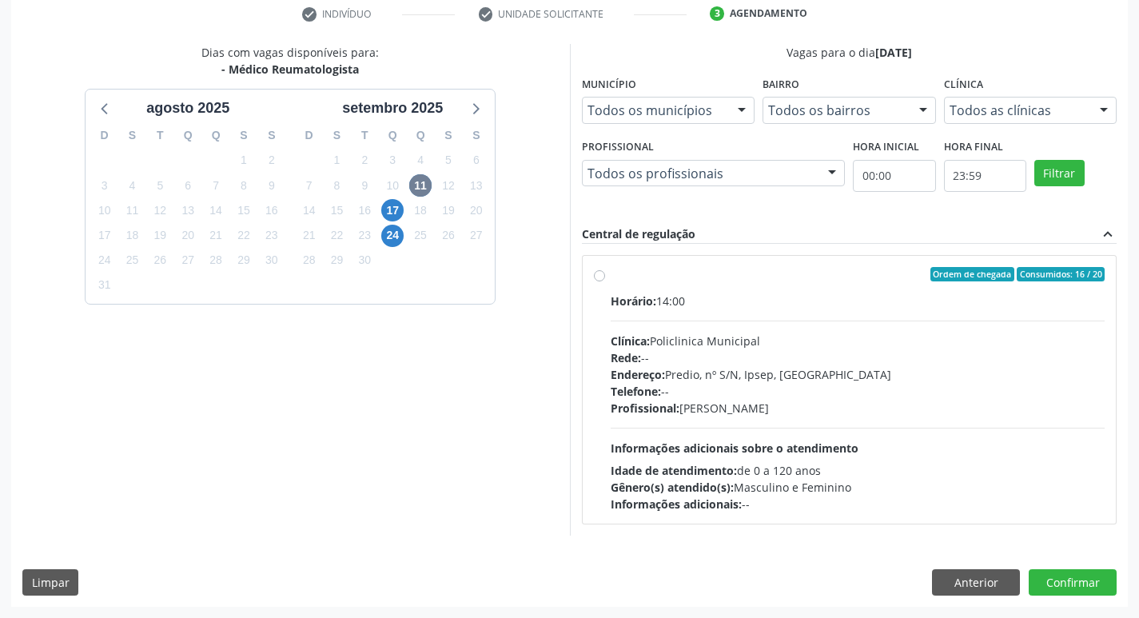
click at [952, 336] on div "Clínica: Policlinica Municipal" at bounding box center [858, 341] width 495 height 17
click at [605, 281] on input "Ordem de chegada Consumidos: 16 / 20 Horário: 14:00 Clínica: Policlinica Munici…" at bounding box center [599, 274] width 11 height 14
radio input "true"
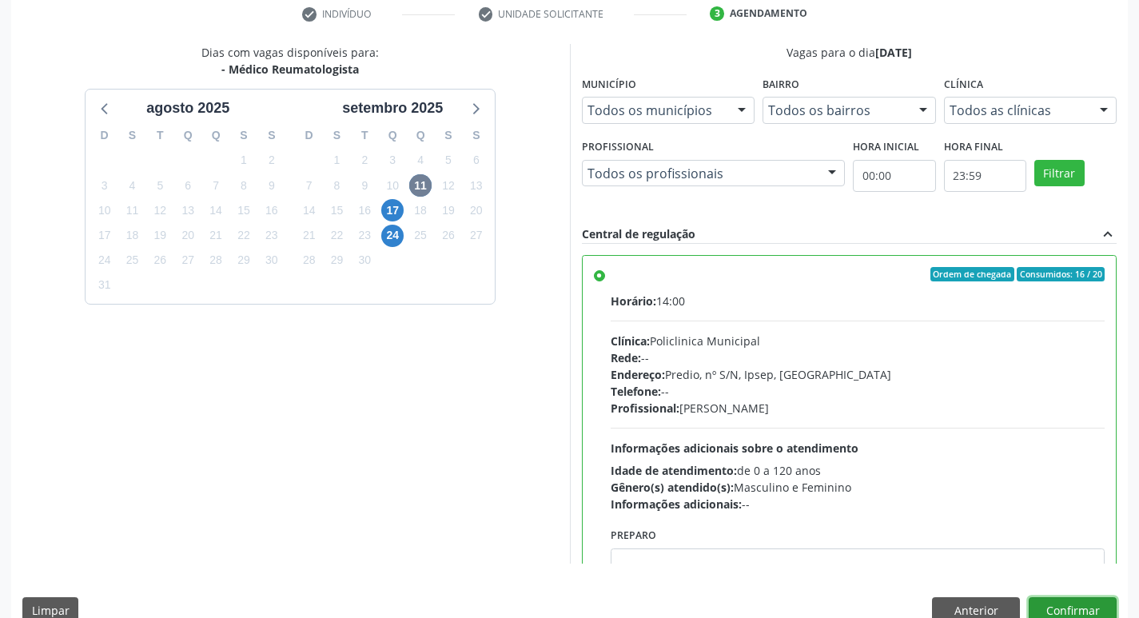
click at [1074, 605] on button "Confirmar" at bounding box center [1073, 610] width 88 height 27
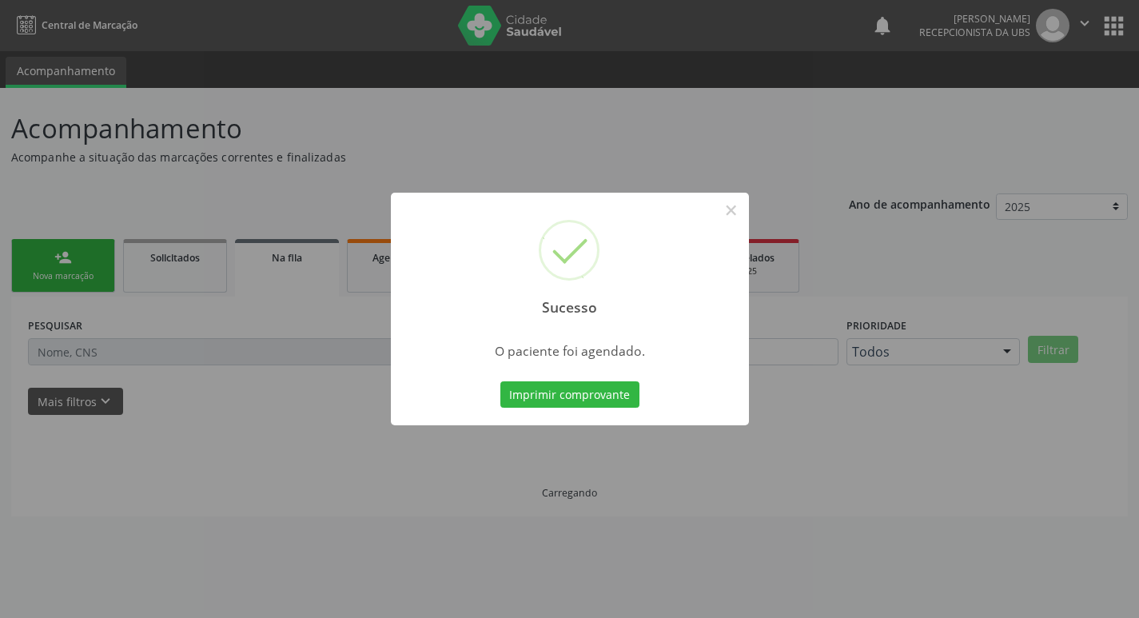
scroll to position [0, 0]
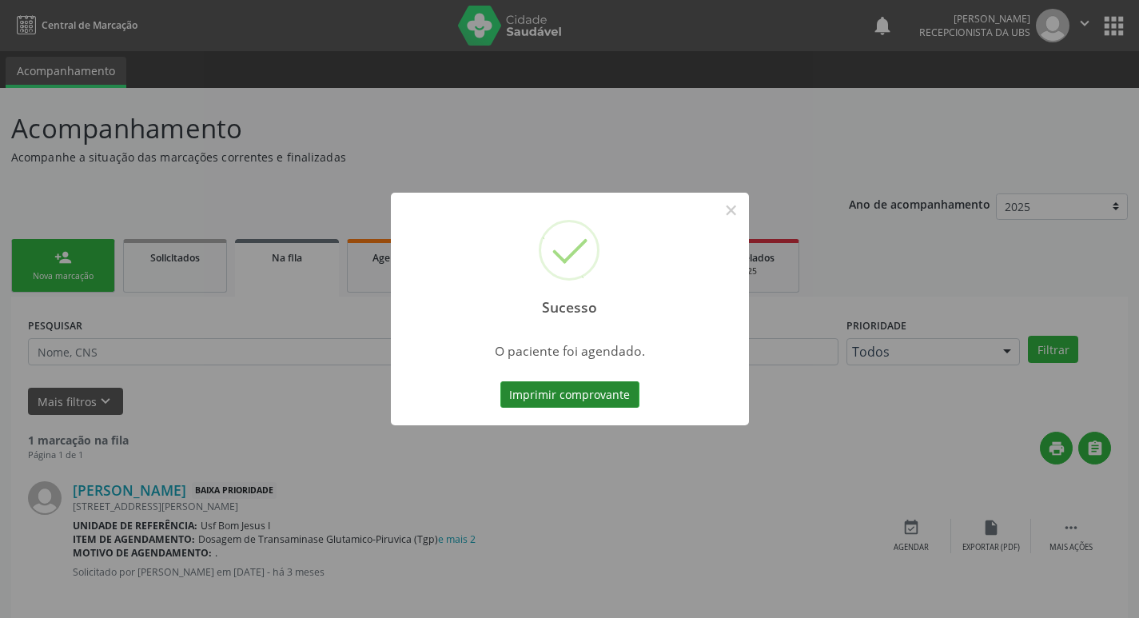
click at [576, 403] on button "Imprimir comprovante" at bounding box center [570, 394] width 139 height 27
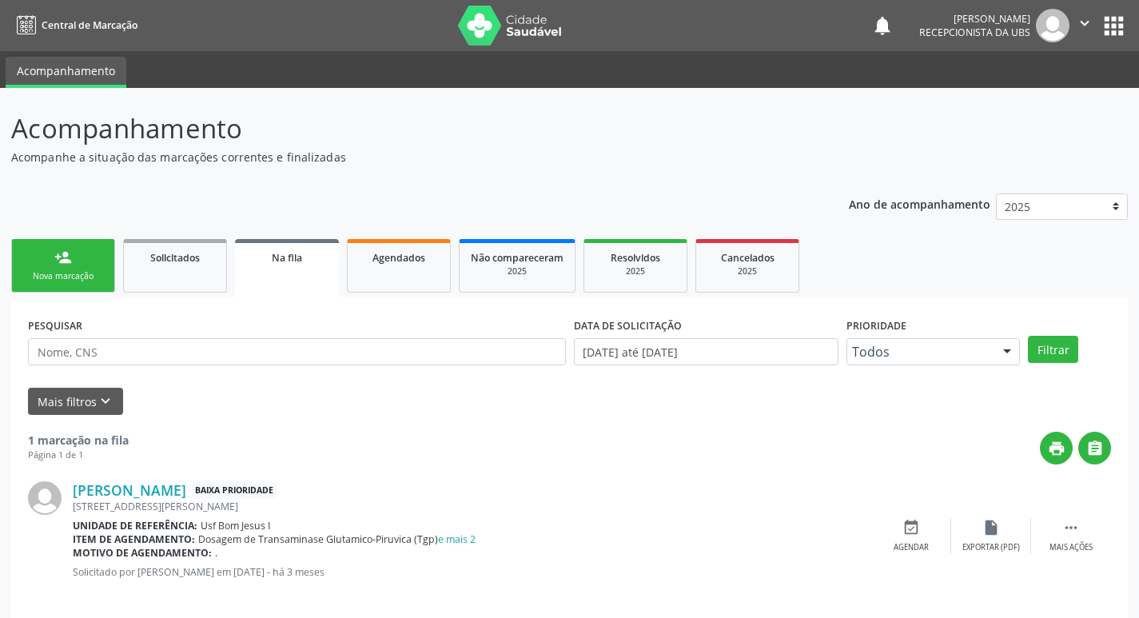
click at [80, 281] on div "Nova marcação" at bounding box center [63, 276] width 80 height 12
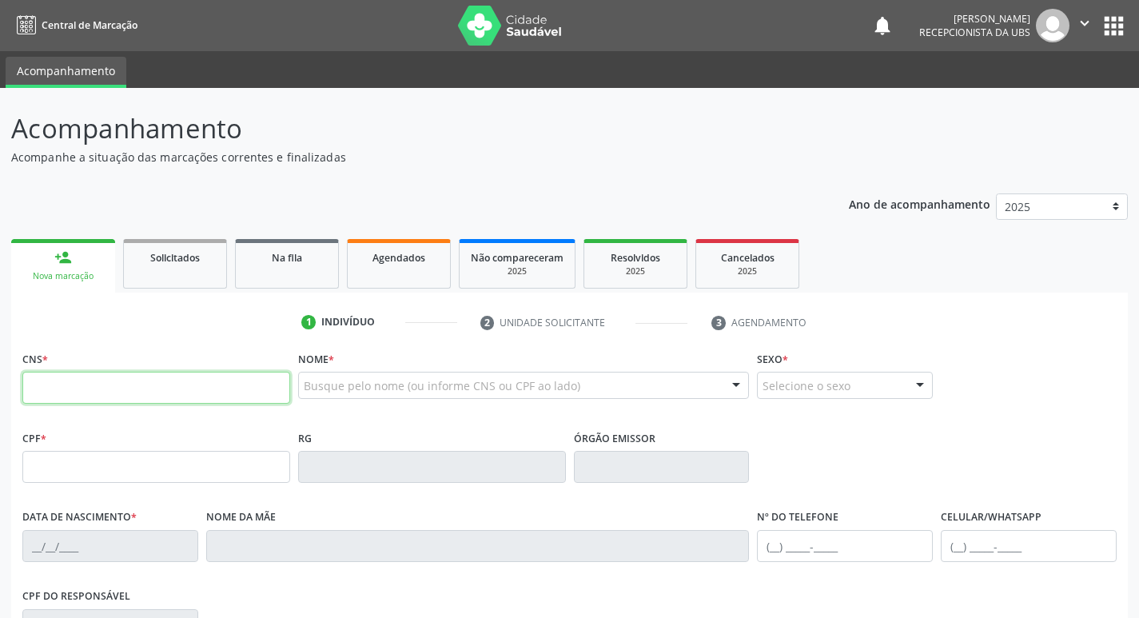
click at [162, 383] on input "text" at bounding box center [156, 388] width 268 height 32
type input "702 4050 1139 0427"
type input "248.976.394-68"
type input "[DATE]"
type input "[PERSON_NAME]"
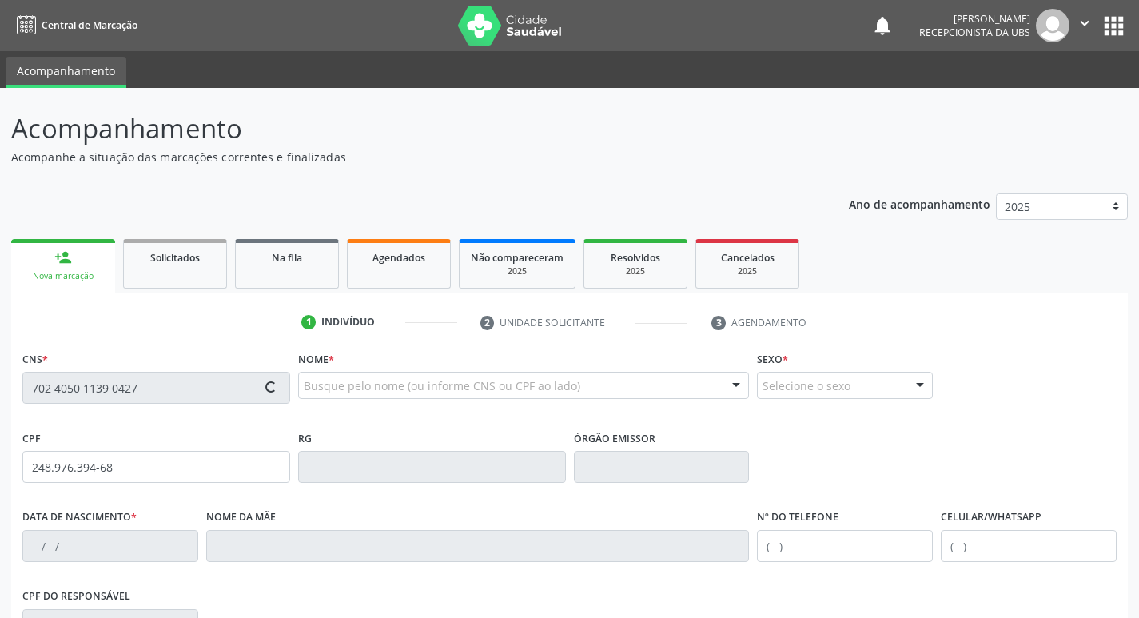
type input "[PHONE_NUMBER]"
type input "728.909.834-04"
type input "1040"
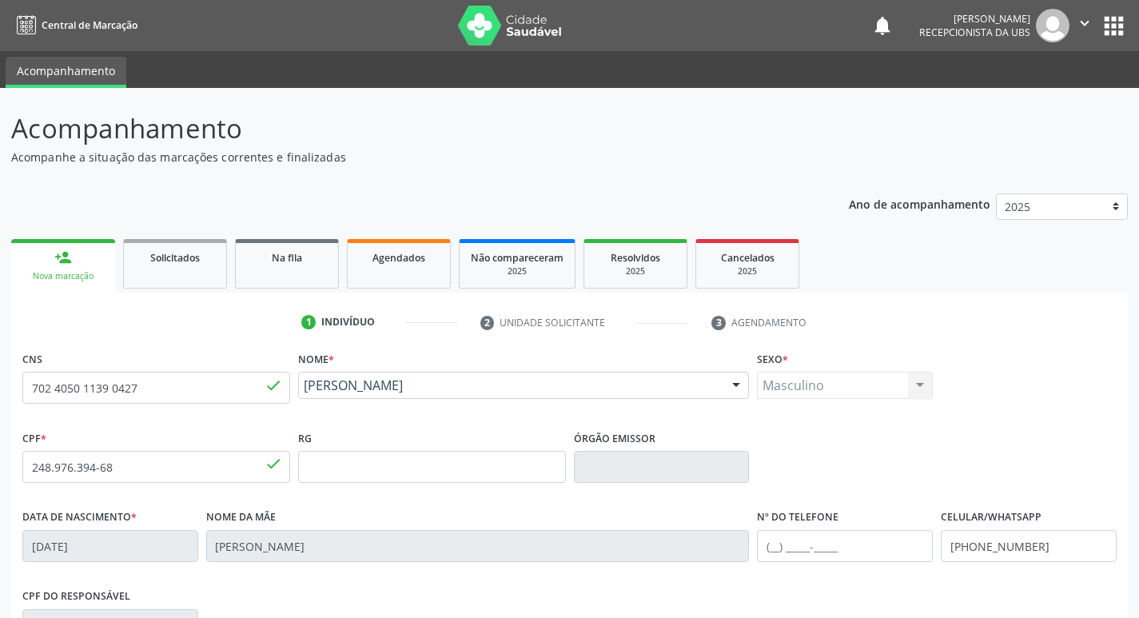
scroll to position [249, 0]
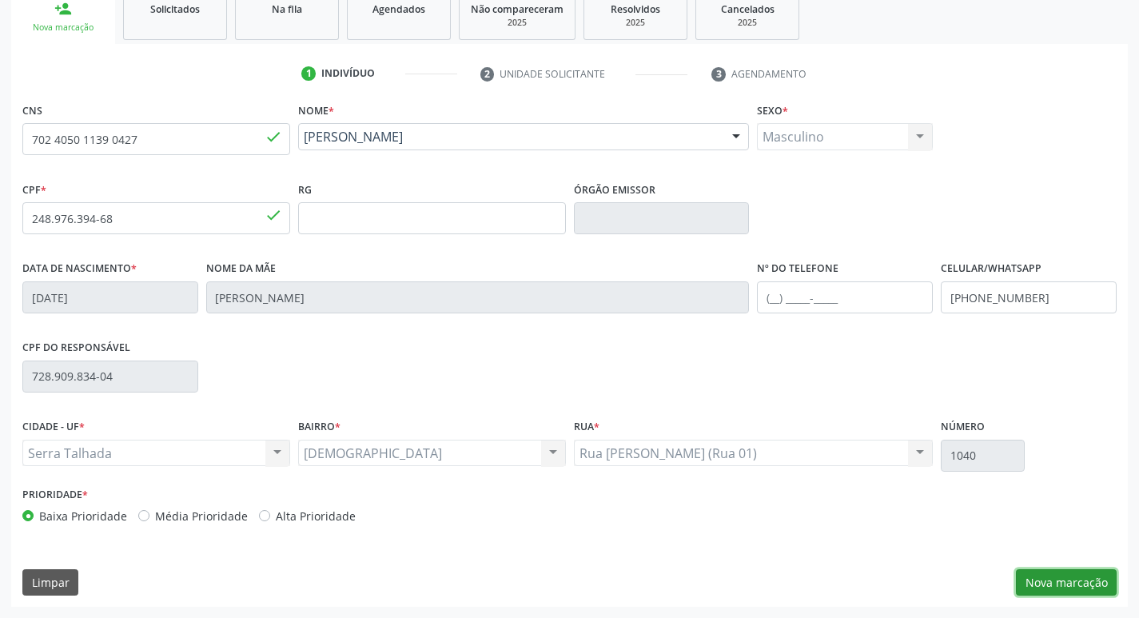
click at [1059, 577] on button "Nova marcação" at bounding box center [1066, 582] width 101 height 27
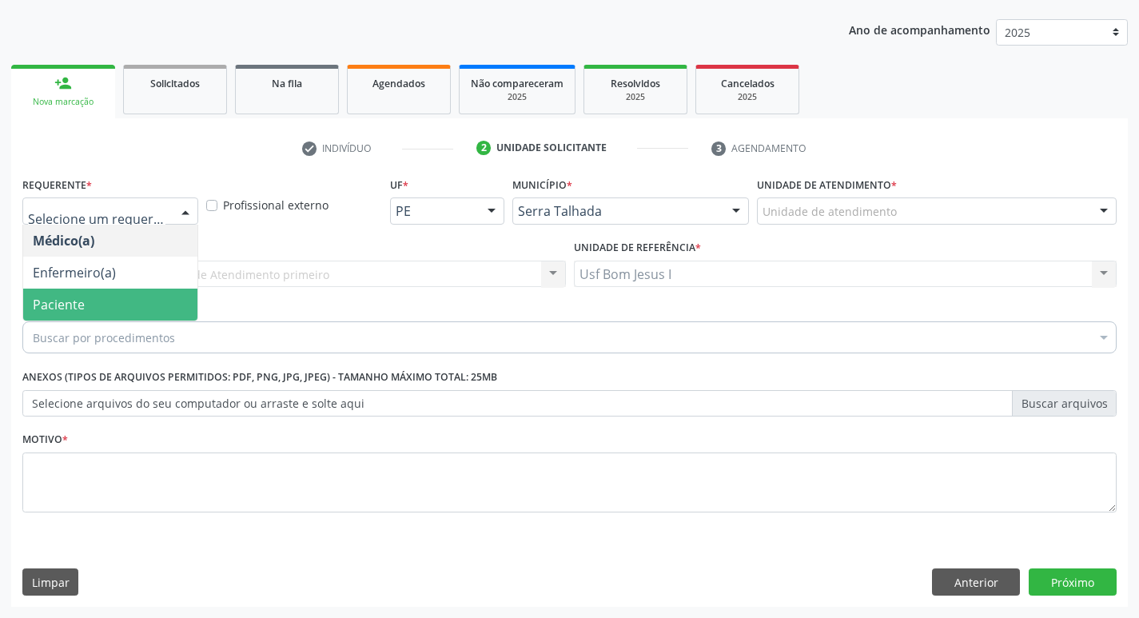
click at [111, 304] on span "Paciente" at bounding box center [110, 305] width 174 height 32
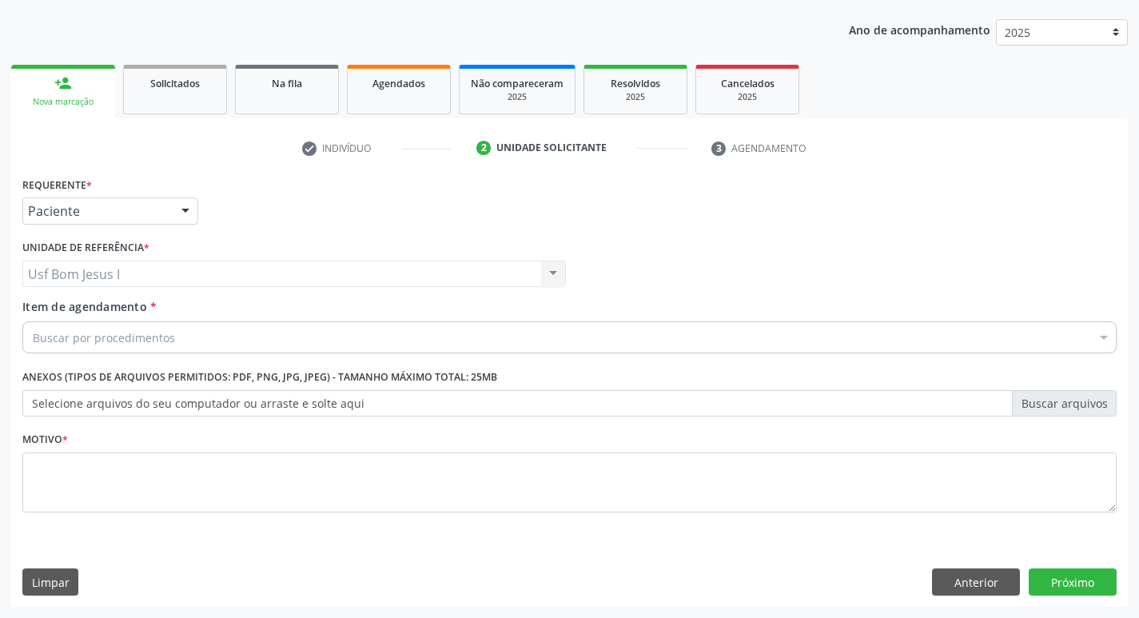
click at [202, 329] on div "Buscar por procedimentos" at bounding box center [569, 337] width 1095 height 32
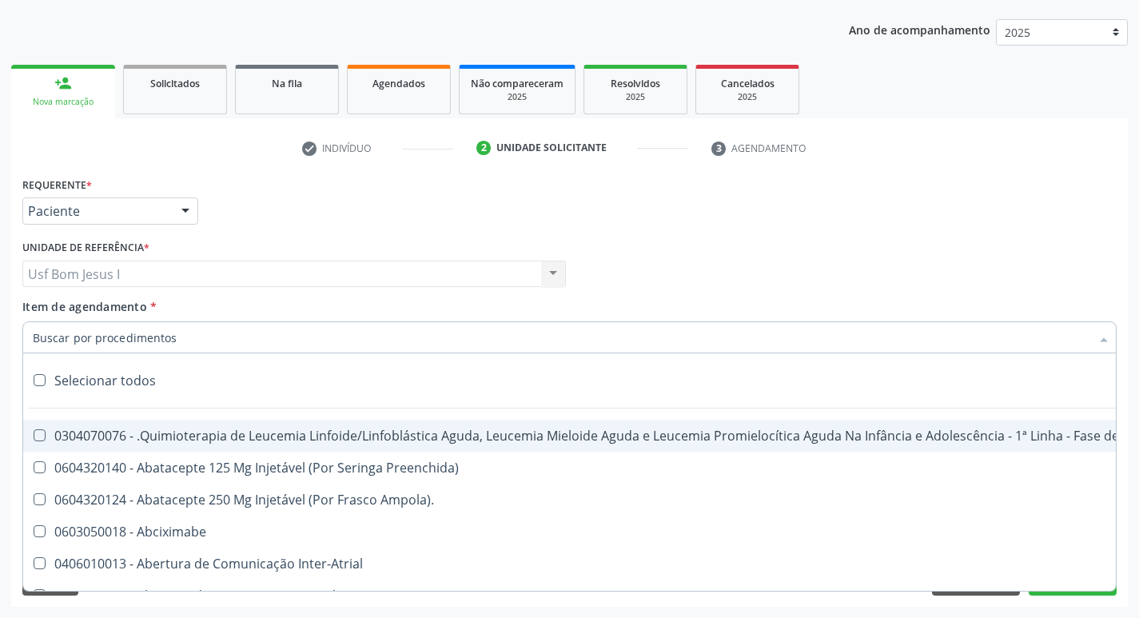
click at [195, 340] on input "Item de agendamento *" at bounding box center [562, 337] width 1058 height 32
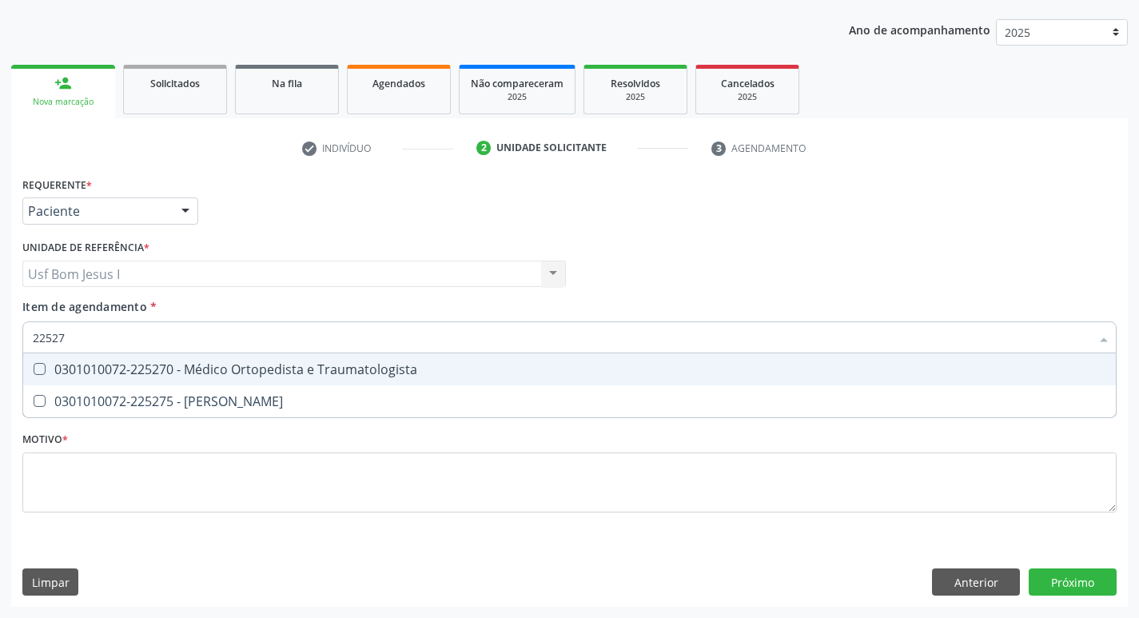
type input "225270"
click at [190, 368] on div "0301010072-225270 - Médico Ortopedista e Traumatologista" at bounding box center [570, 369] width 1074 height 13
checkbox Traumatologista "true"
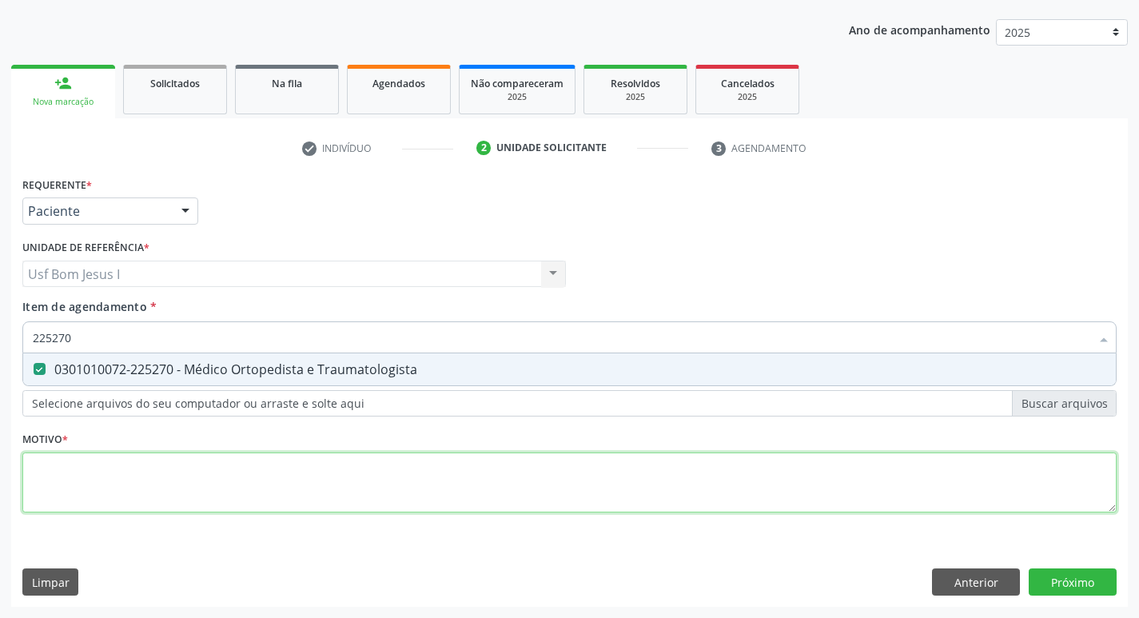
click at [206, 465] on div "Requerente * Paciente Médico(a) Enfermeiro(a) Paciente Nenhum resultado encontr…" at bounding box center [569, 354] width 1095 height 362
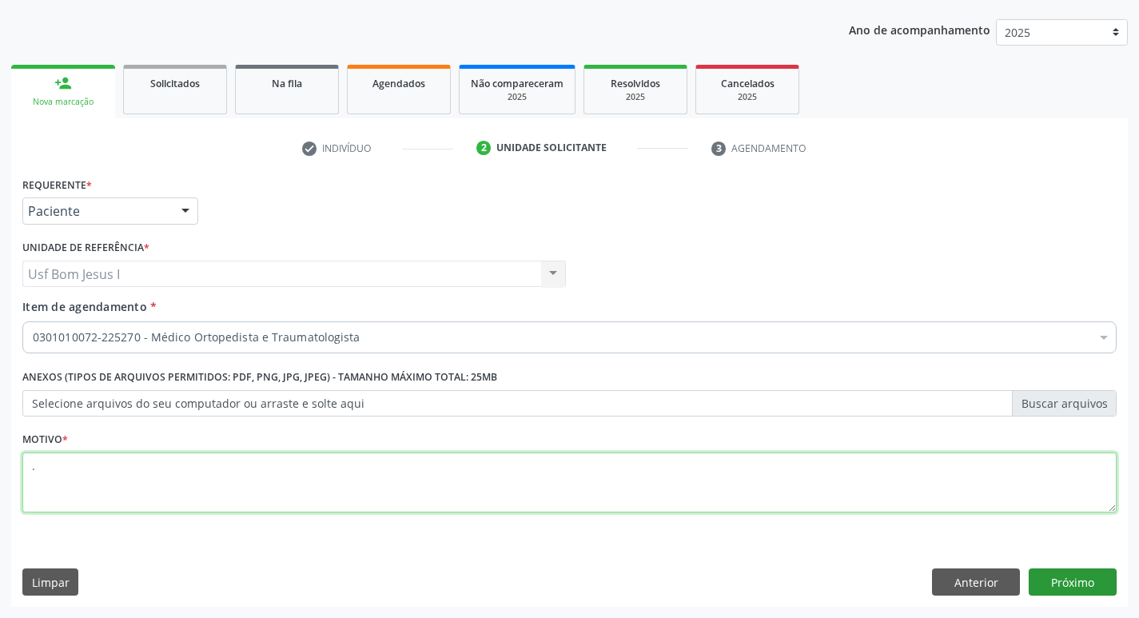
type textarea "."
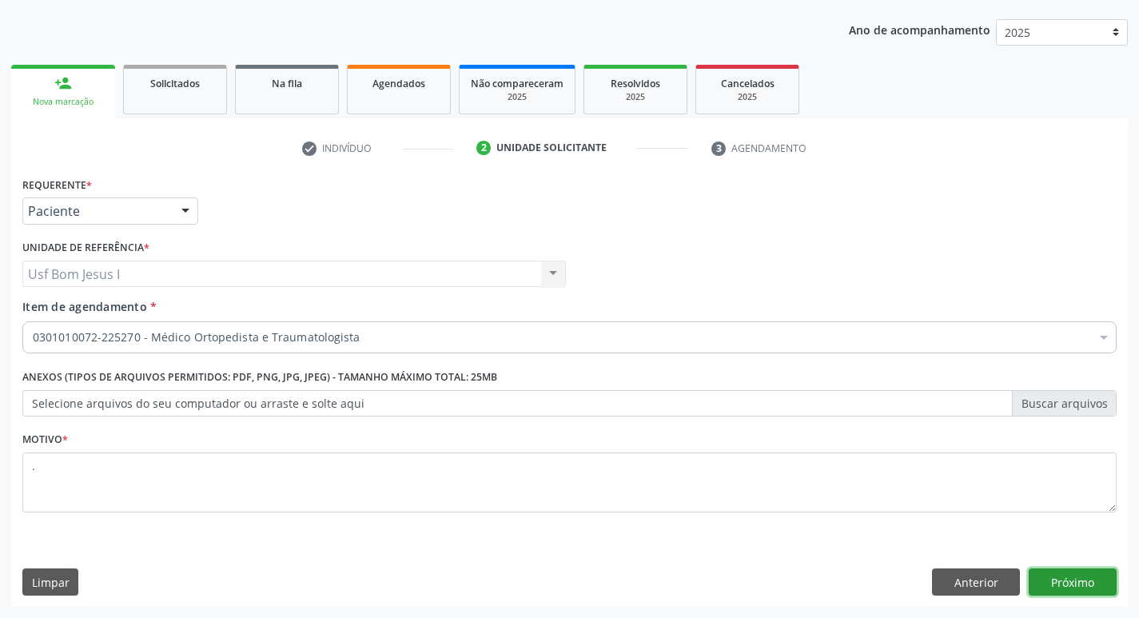
click at [1061, 581] on button "Próximo" at bounding box center [1073, 582] width 88 height 27
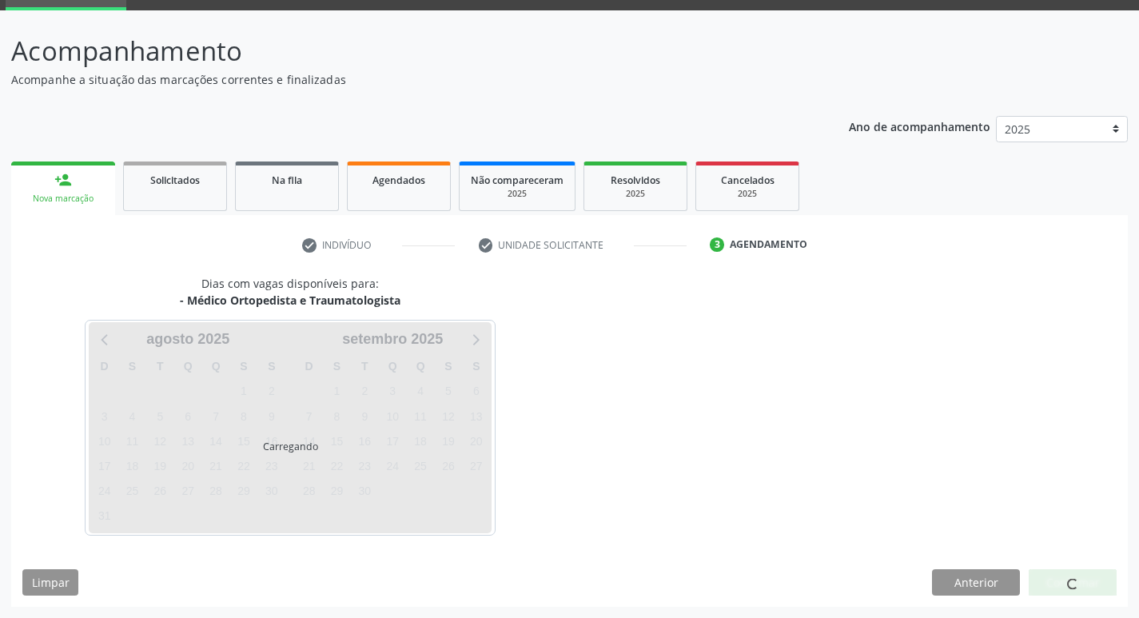
scroll to position [78, 0]
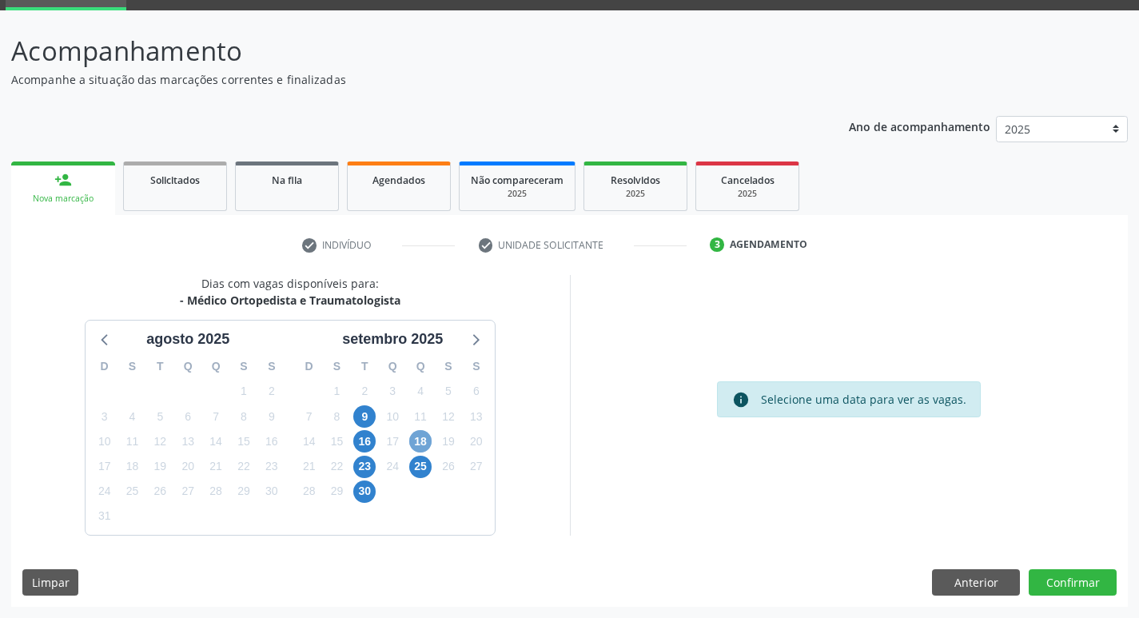
click at [416, 437] on span "18" at bounding box center [420, 441] width 22 height 22
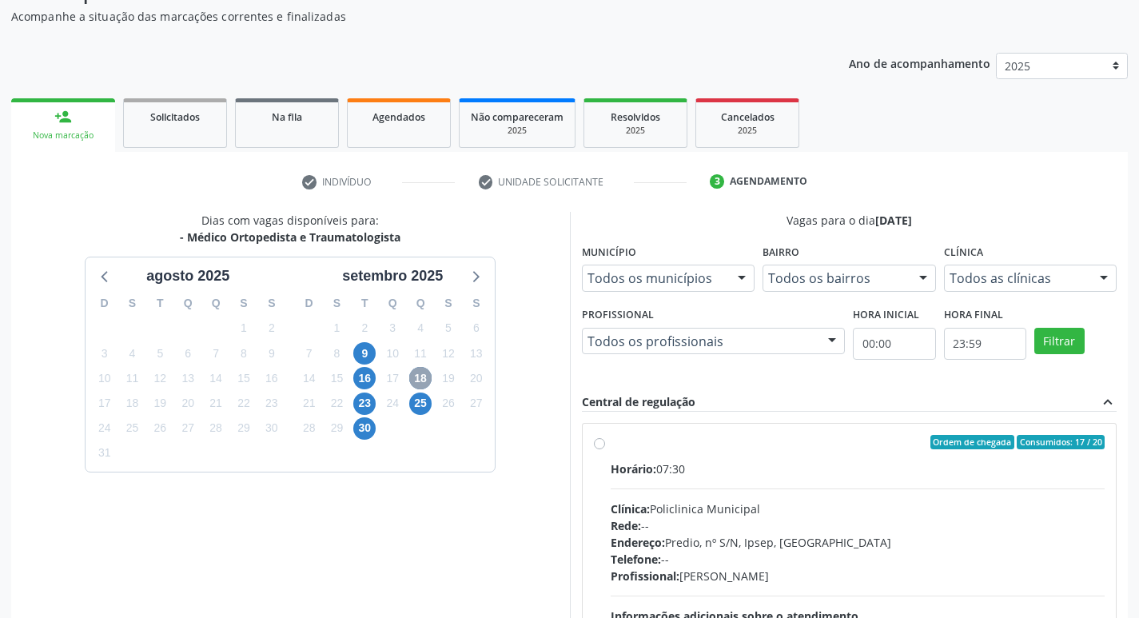
scroll to position [309, 0]
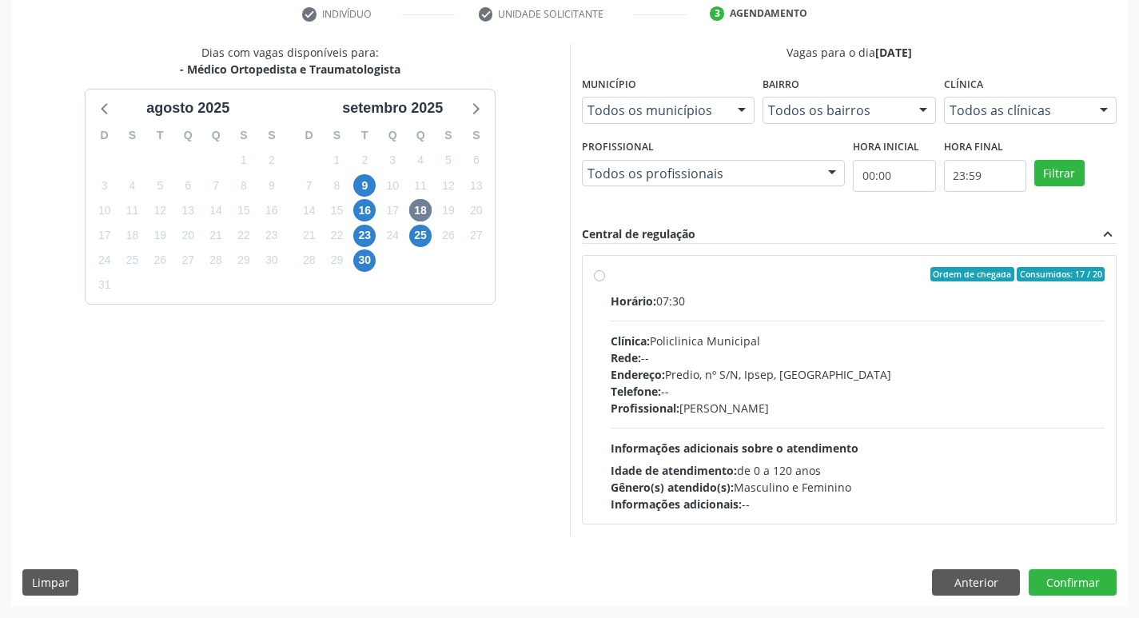
click at [896, 400] on div "Profissional: [PERSON_NAME]" at bounding box center [858, 408] width 495 height 17
click at [605, 281] on input "Ordem de chegada Consumidos: 17 / 20 Horário: 07:30 Clínica: Policlinica Munici…" at bounding box center [599, 274] width 11 height 14
radio input "true"
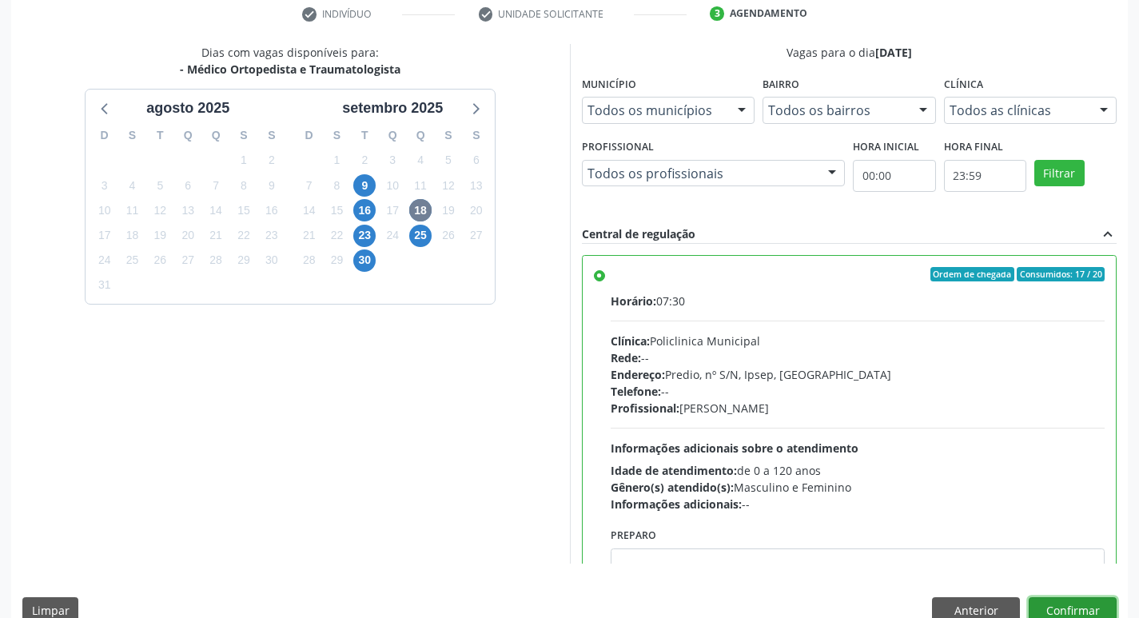
click at [1061, 605] on button "Confirmar" at bounding box center [1073, 610] width 88 height 27
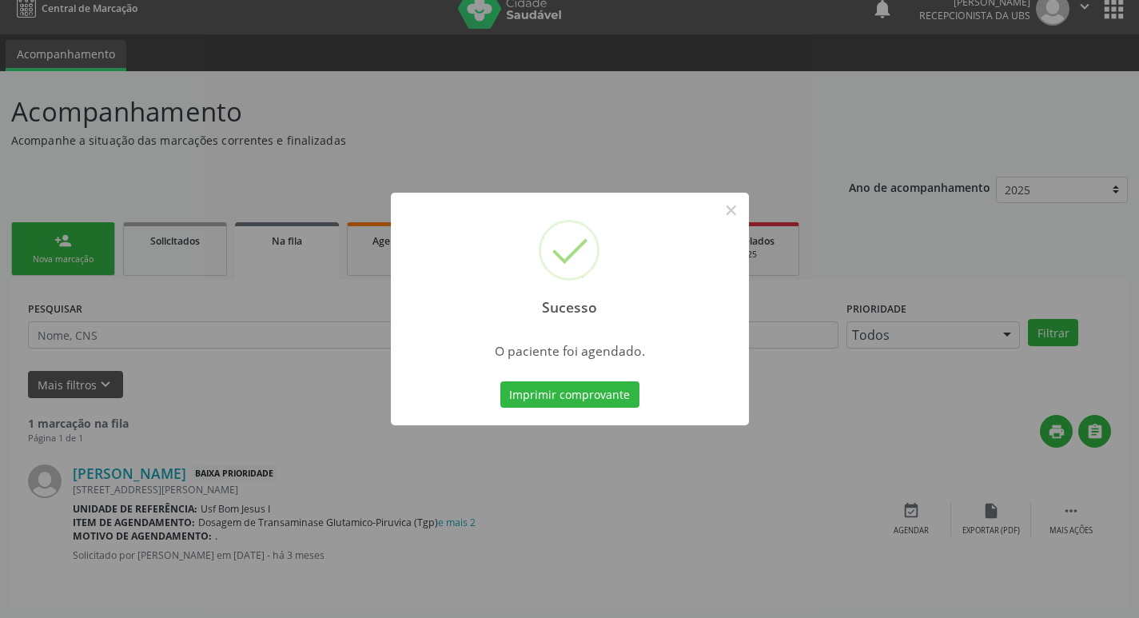
scroll to position [0, 0]
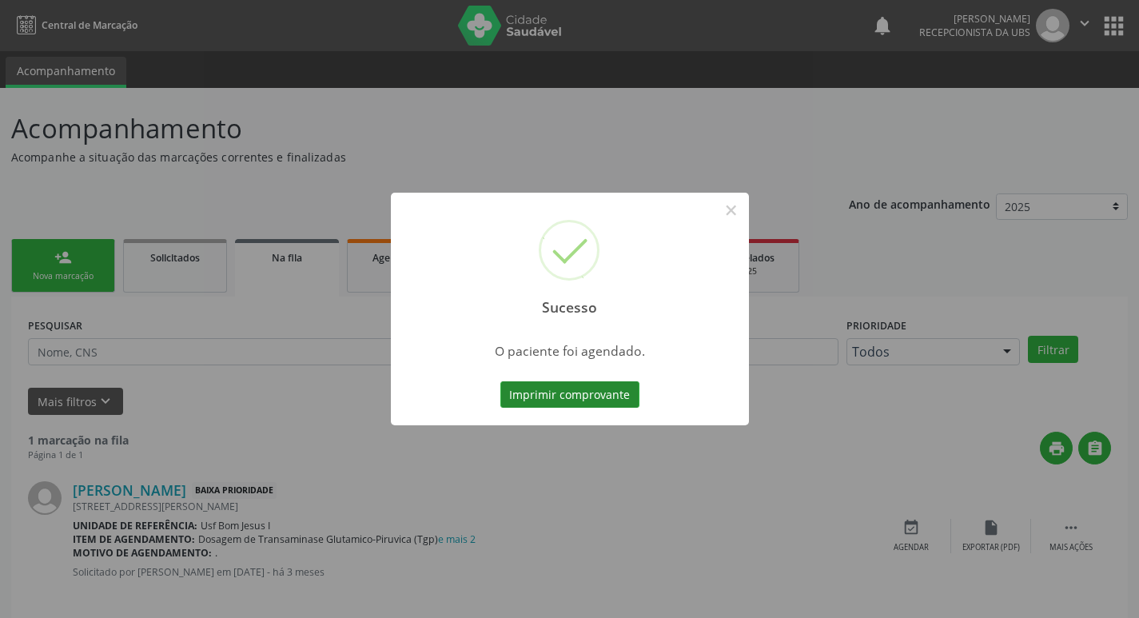
click at [592, 390] on button "Imprimir comprovante" at bounding box center [570, 394] width 139 height 27
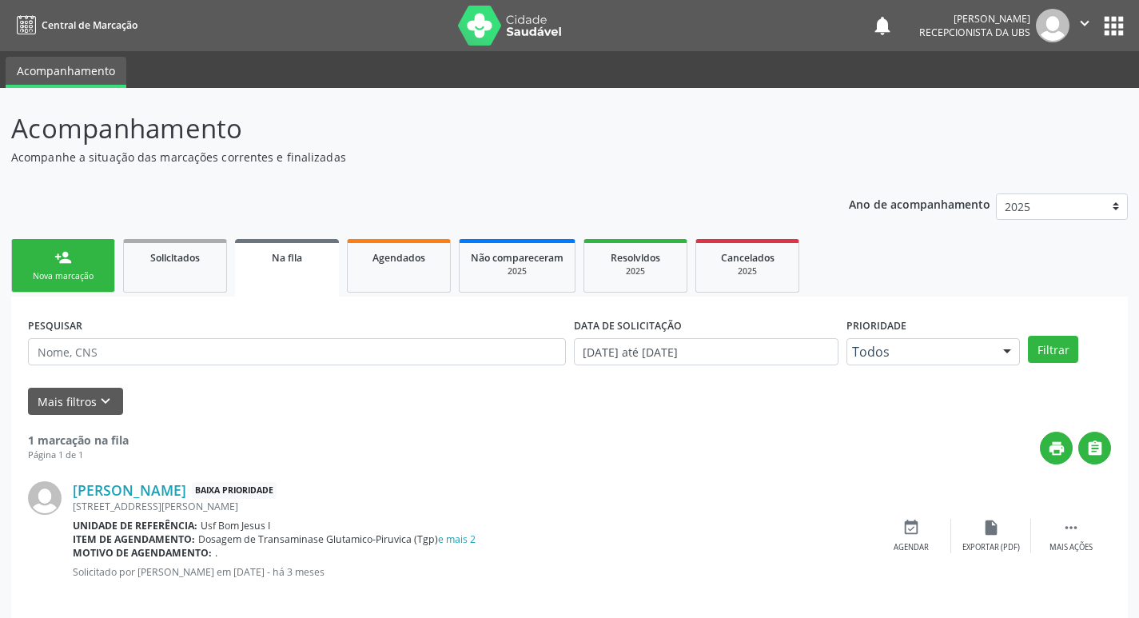
click at [77, 265] on link "person_add Nova marcação" at bounding box center [63, 266] width 104 height 54
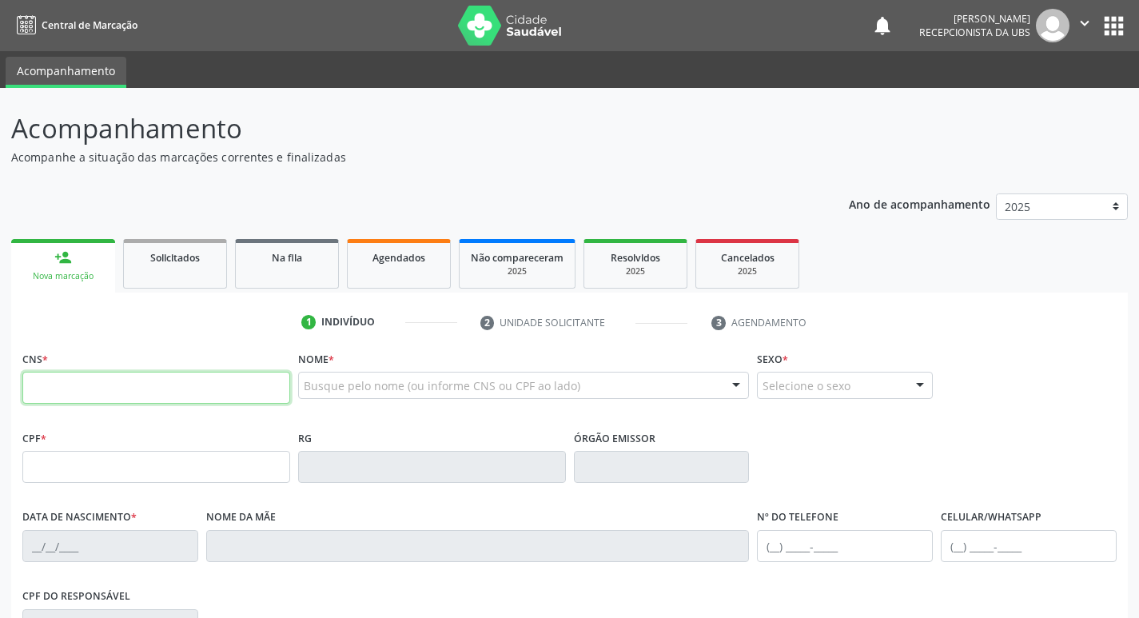
click at [97, 392] on input "text" at bounding box center [156, 388] width 268 height 32
click at [91, 390] on input "text" at bounding box center [156, 388] width 268 height 32
type input "704 6001 9550 0123"
type input "105.543.774-62"
type input "[DATE]"
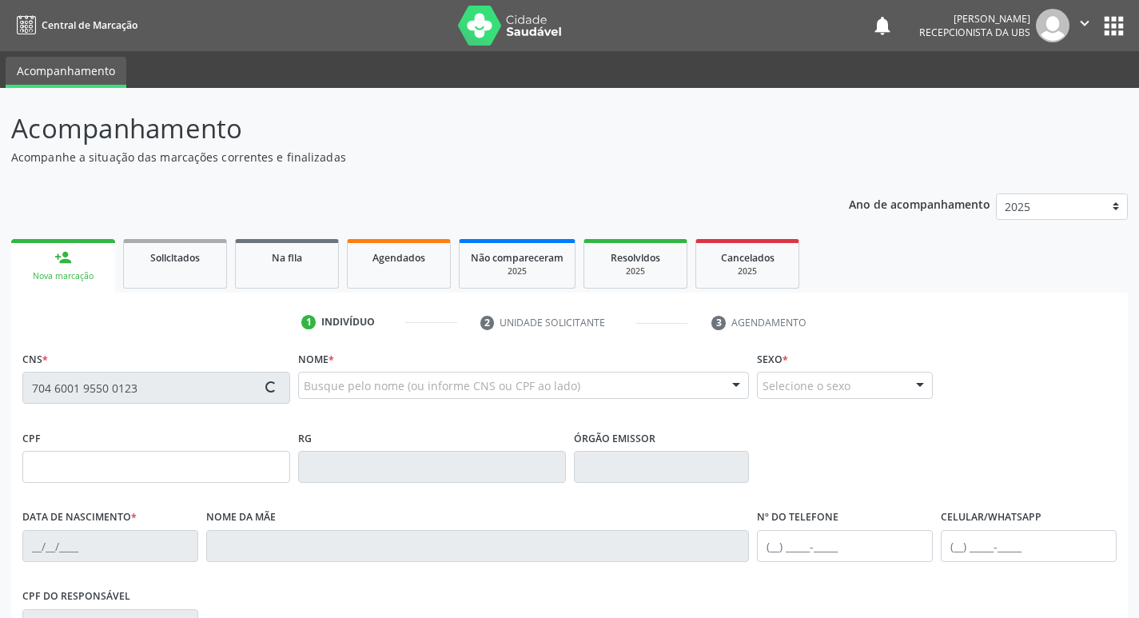
type input "[PERSON_NAME]"
type input "[PHONE_NUMBER]"
type input "964"
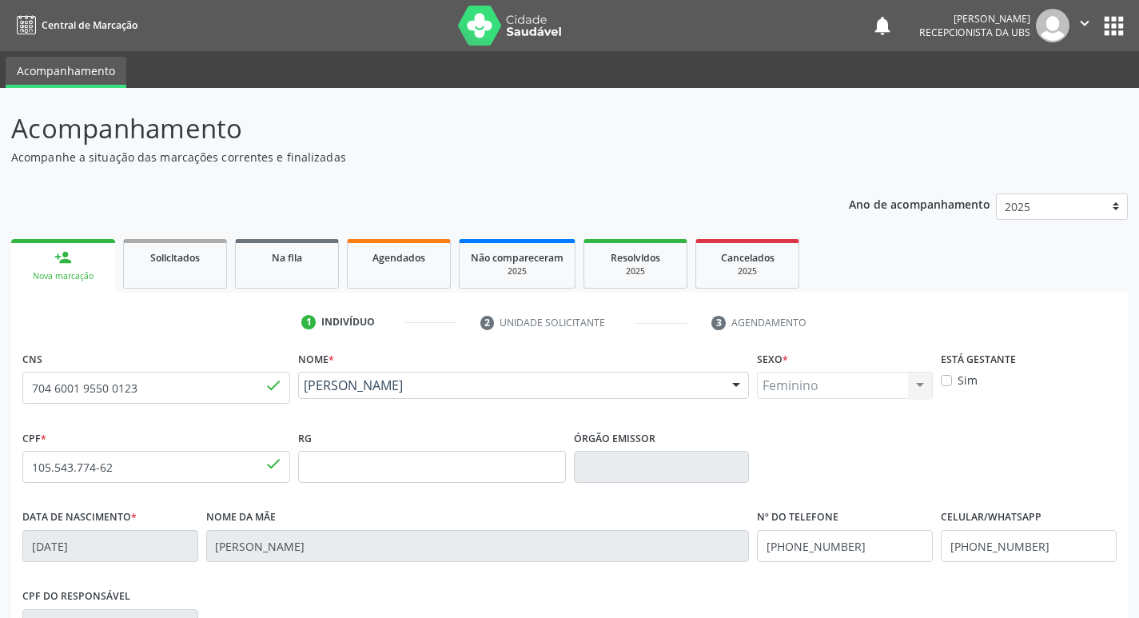
scroll to position [249, 0]
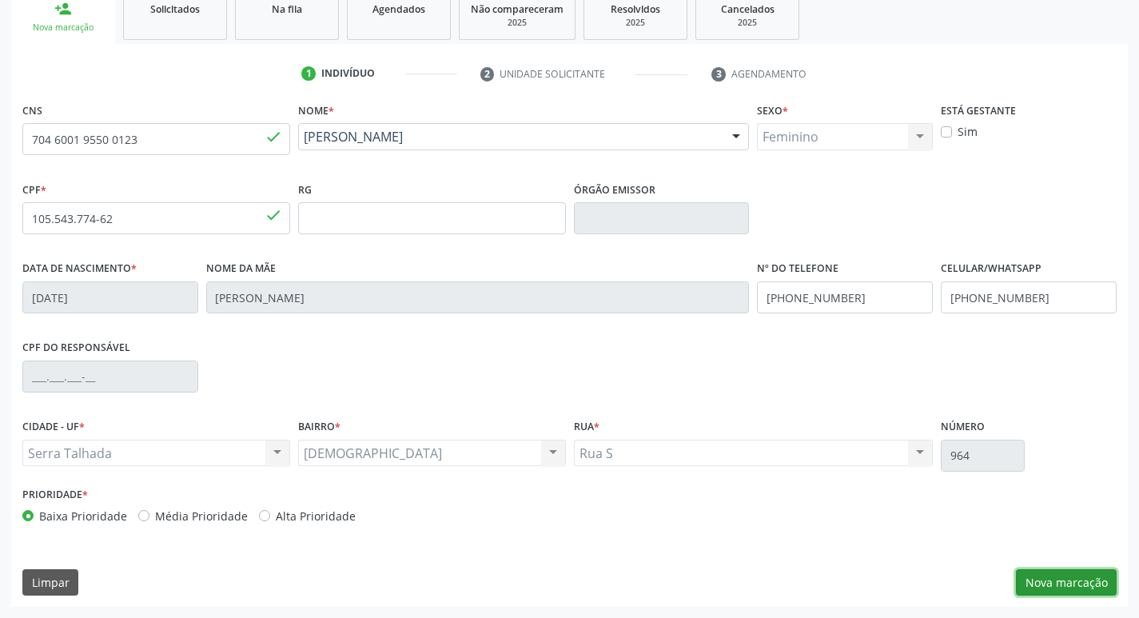
click at [1071, 591] on button "Nova marcação" at bounding box center [1066, 582] width 101 height 27
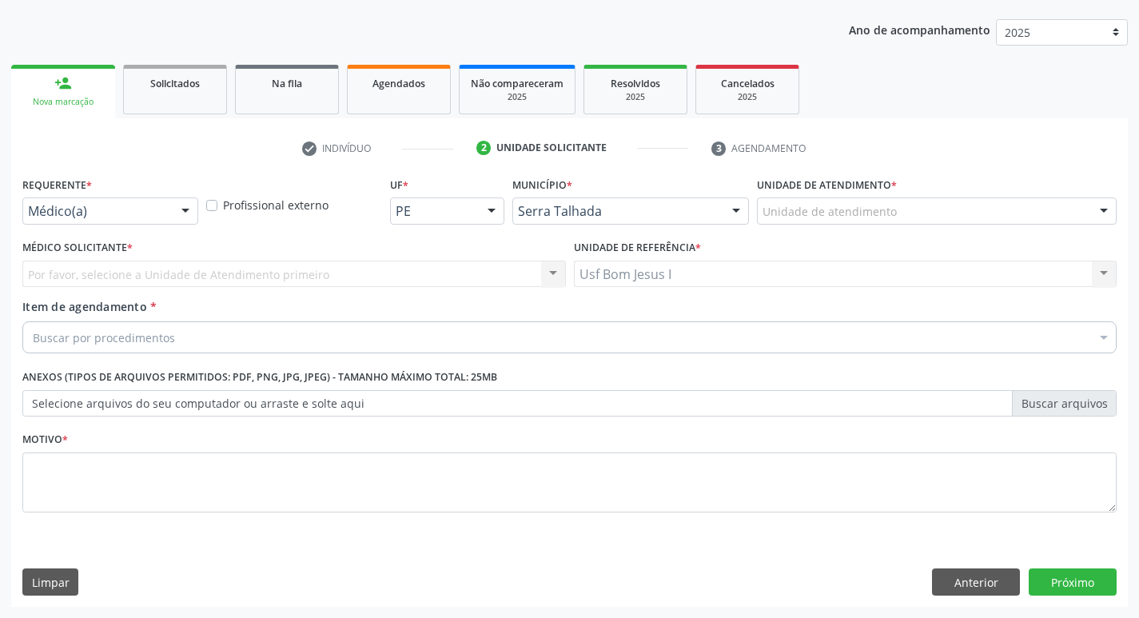
scroll to position [174, 0]
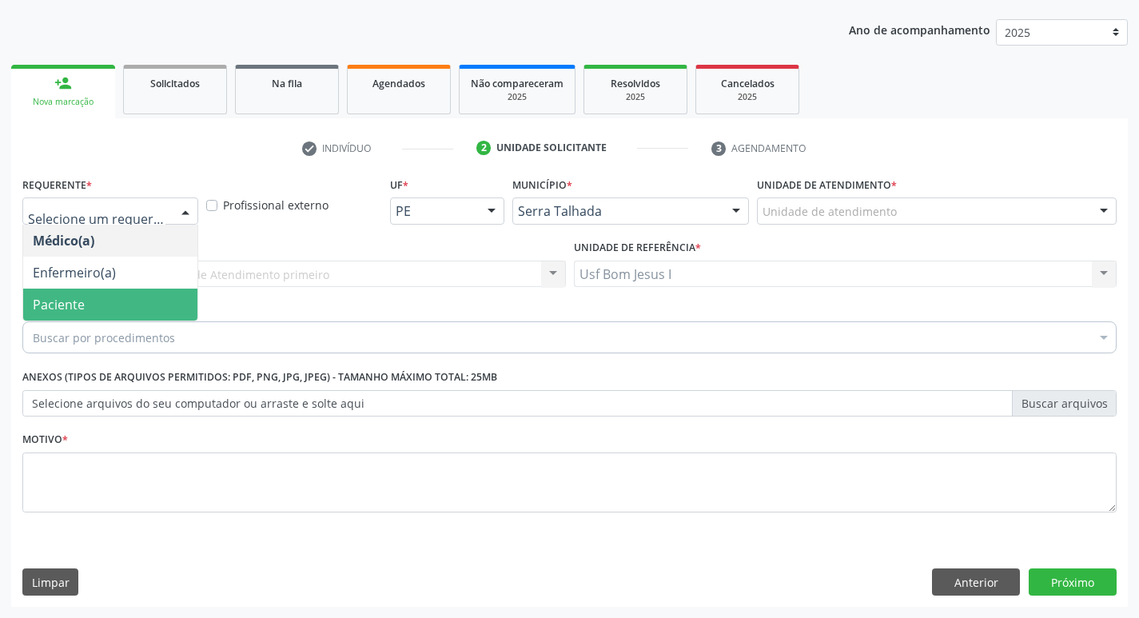
click at [143, 306] on span "Paciente" at bounding box center [110, 305] width 174 height 32
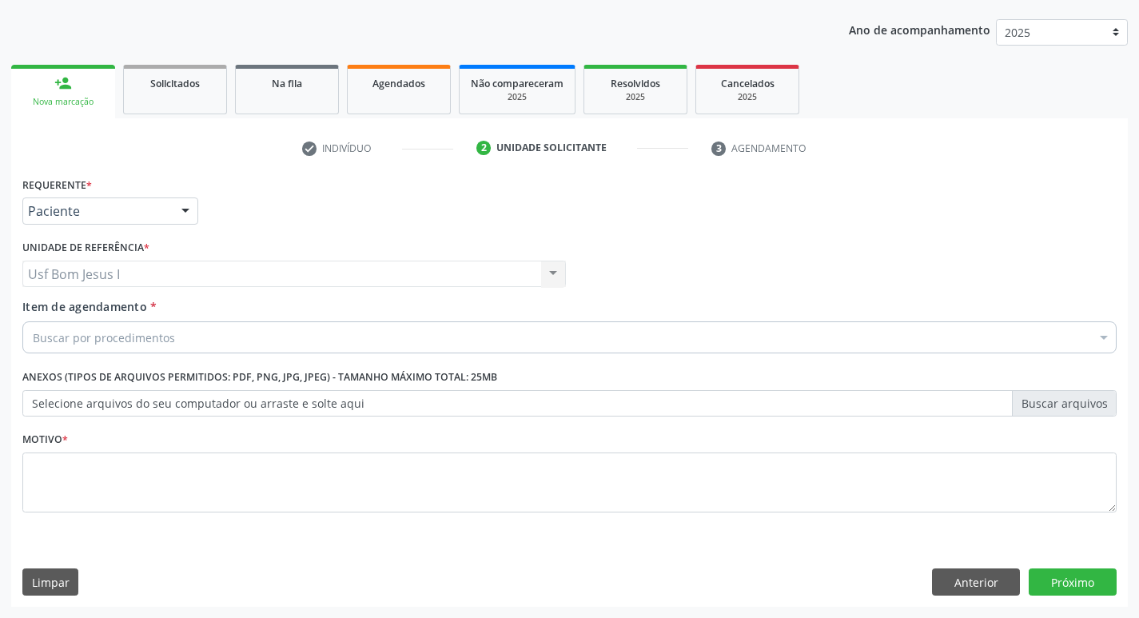
click at [136, 325] on div "Buscar por procedimentos" at bounding box center [569, 337] width 1095 height 32
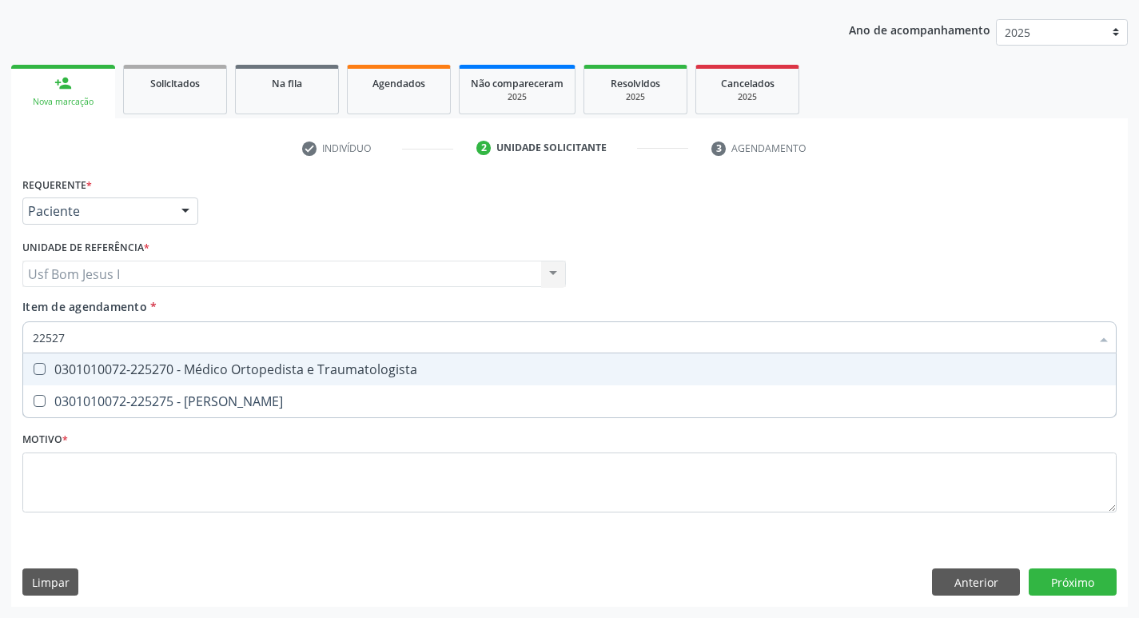
type input "225270"
click at [132, 369] on div "0301010072-225270 - Médico Ortopedista e Traumatologista" at bounding box center [570, 369] width 1074 height 13
checkbox Traumatologista "true"
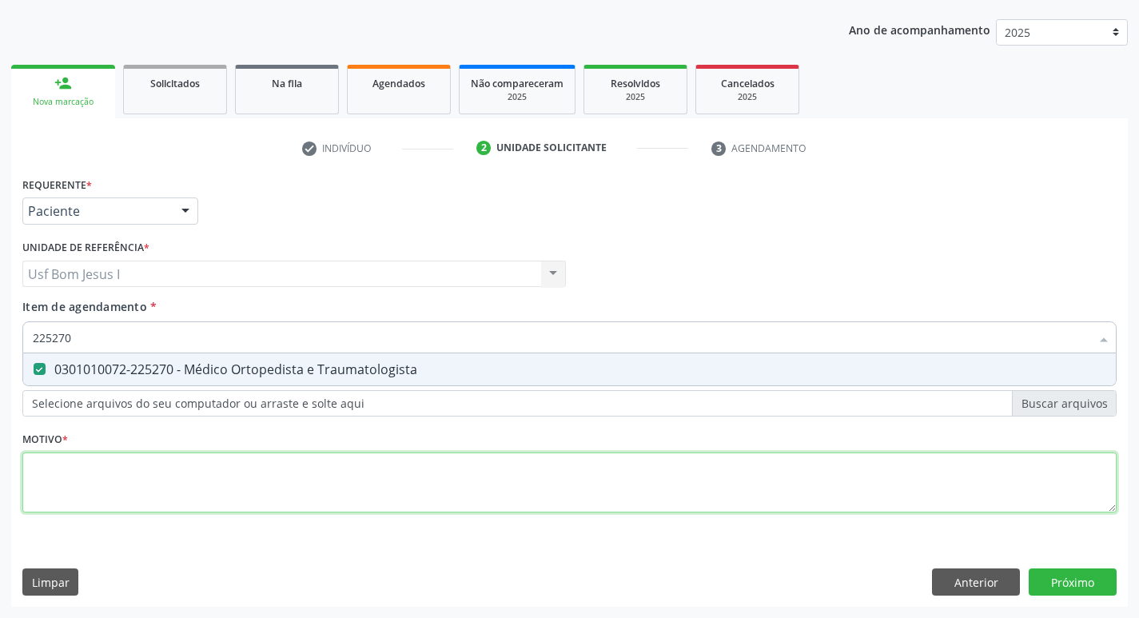
click at [192, 476] on div "Requerente * Paciente Médico(a) Enfermeiro(a) Paciente Nenhum resultado encontr…" at bounding box center [569, 354] width 1095 height 362
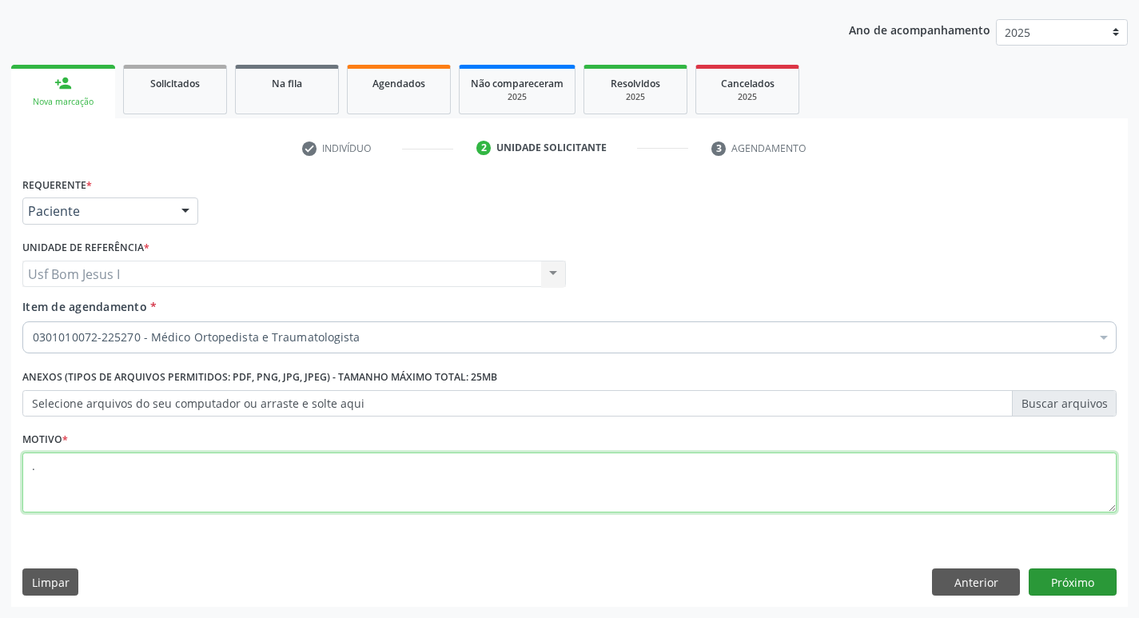
type textarea "."
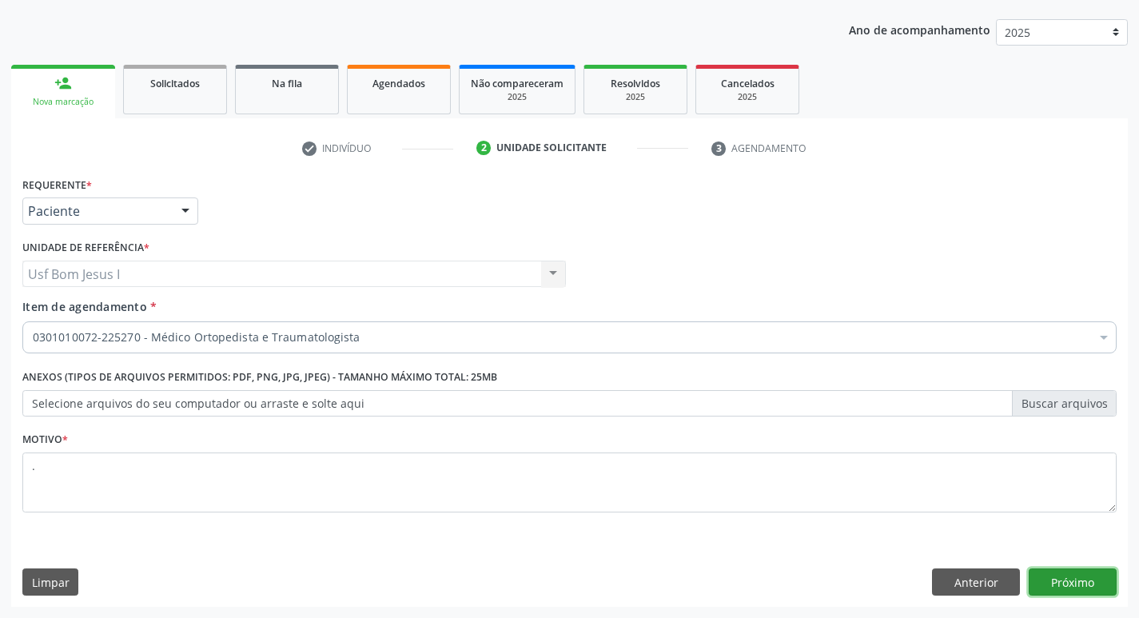
click at [1088, 587] on button "Próximo" at bounding box center [1073, 582] width 88 height 27
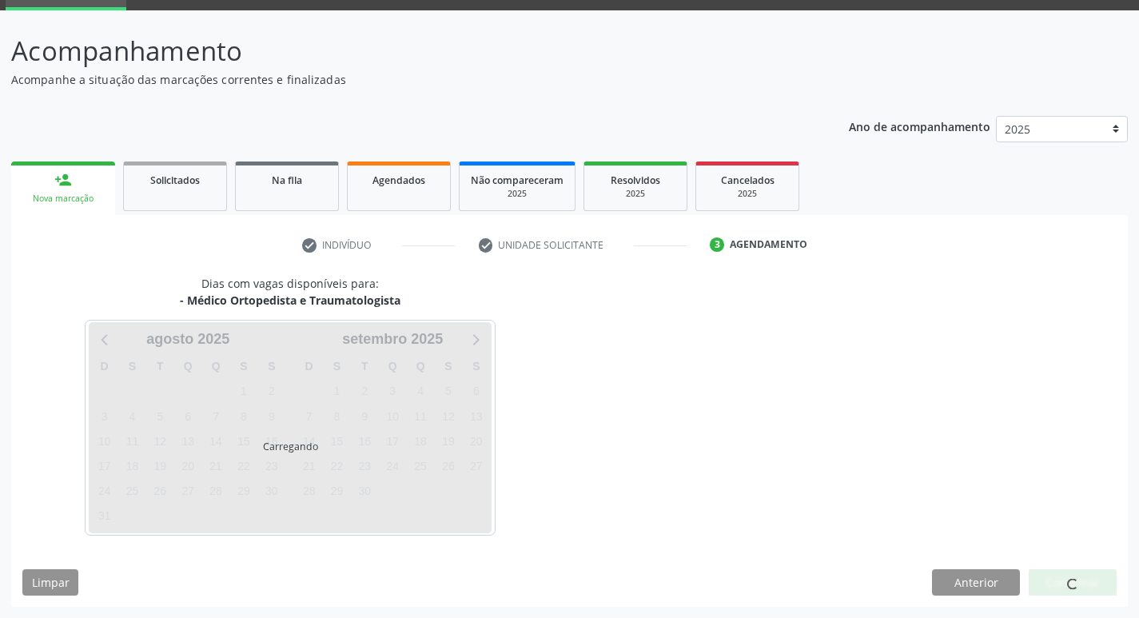
scroll to position [78, 0]
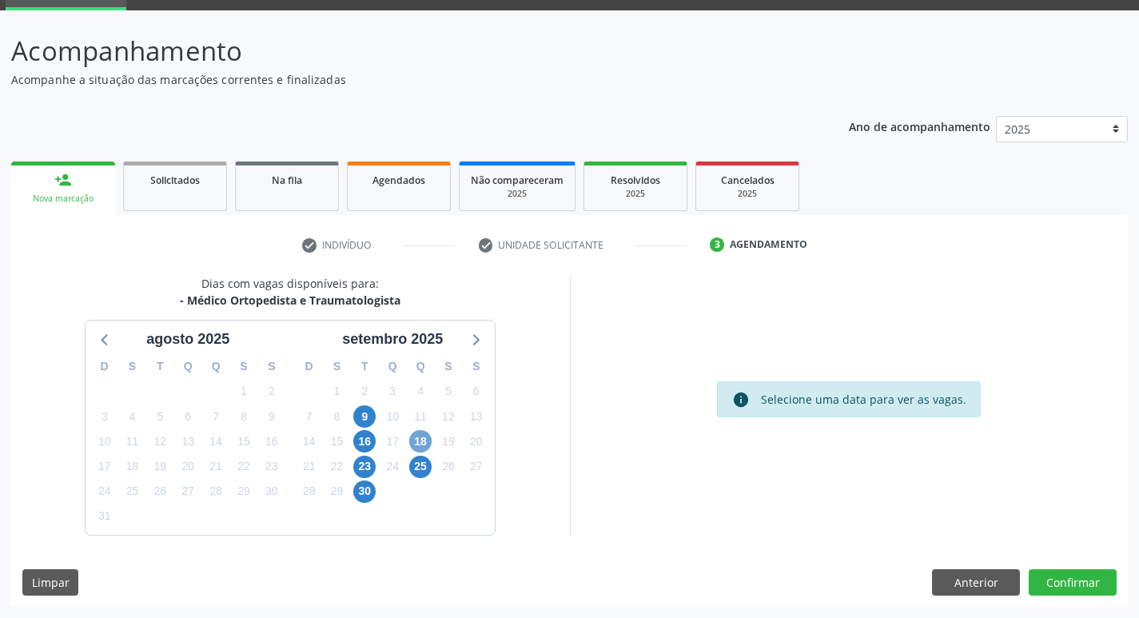
click at [421, 442] on span "18" at bounding box center [420, 441] width 22 height 22
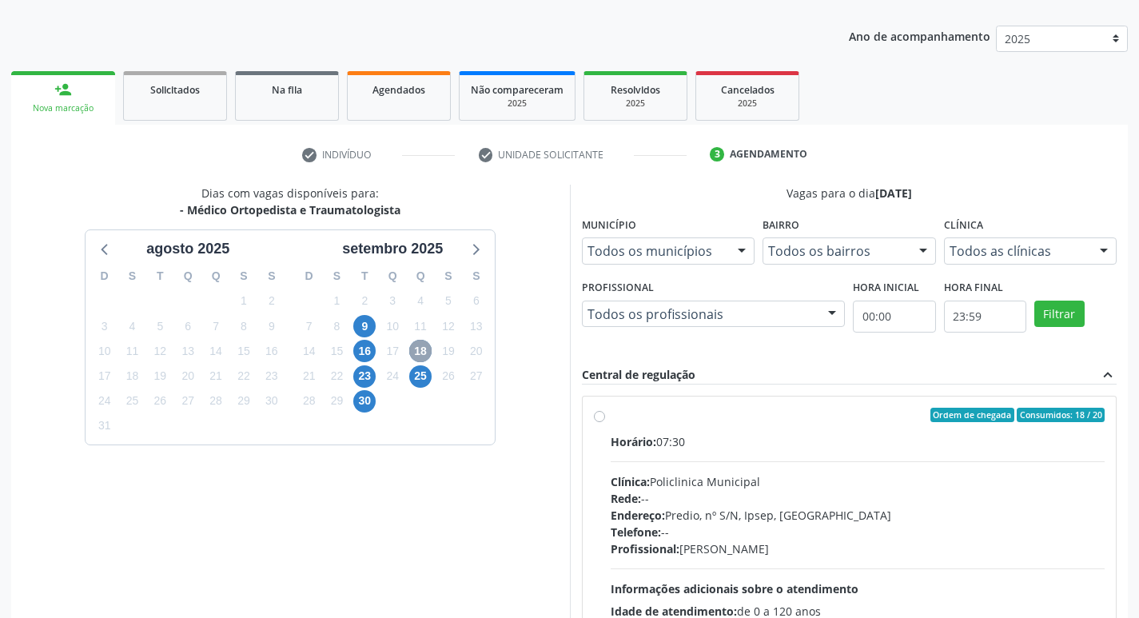
scroll to position [291, 0]
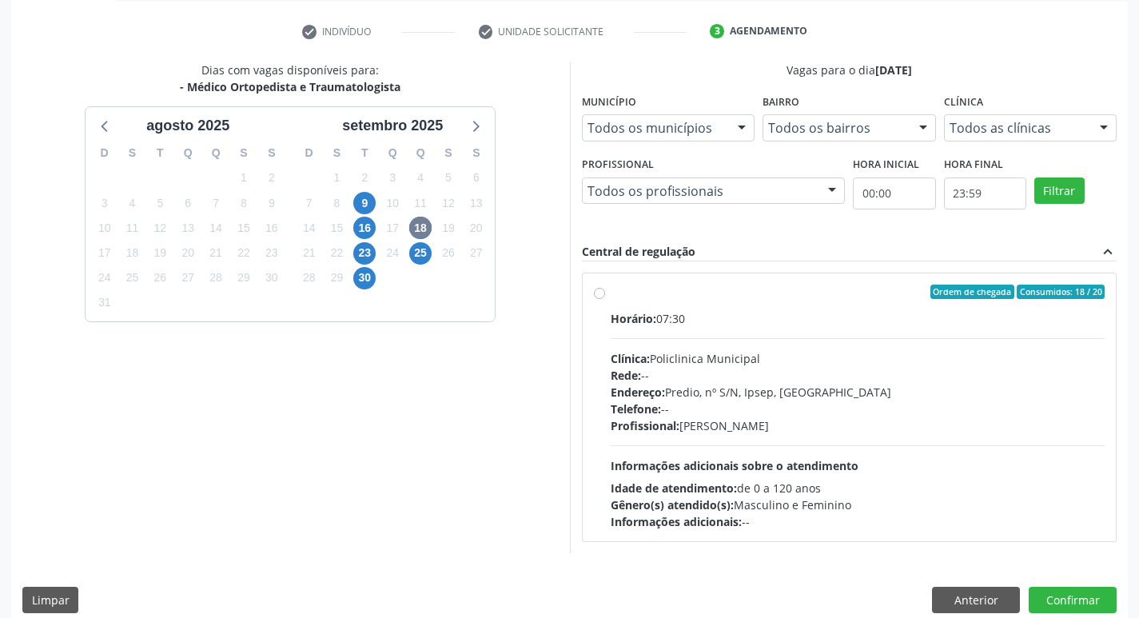
click at [877, 377] on div "Rede: --" at bounding box center [858, 375] width 495 height 17
click at [605, 299] on input "Ordem de chegada Consumidos: 18 / 20 Horário: 07:30 Clínica: Policlinica Munici…" at bounding box center [599, 292] width 11 height 14
radio input "true"
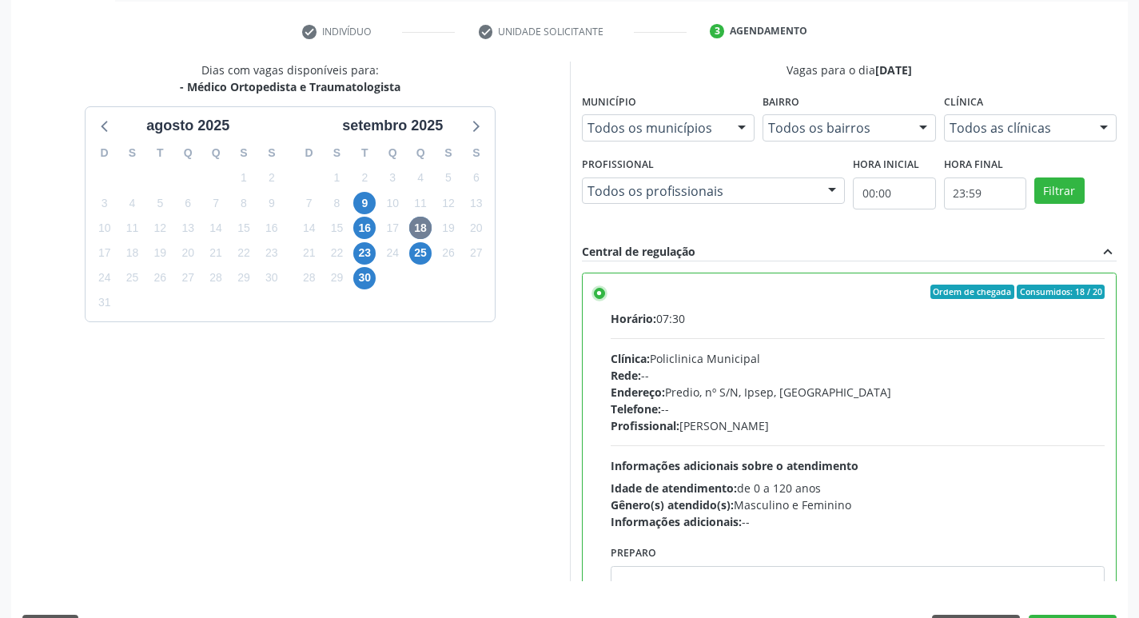
scroll to position [337, 0]
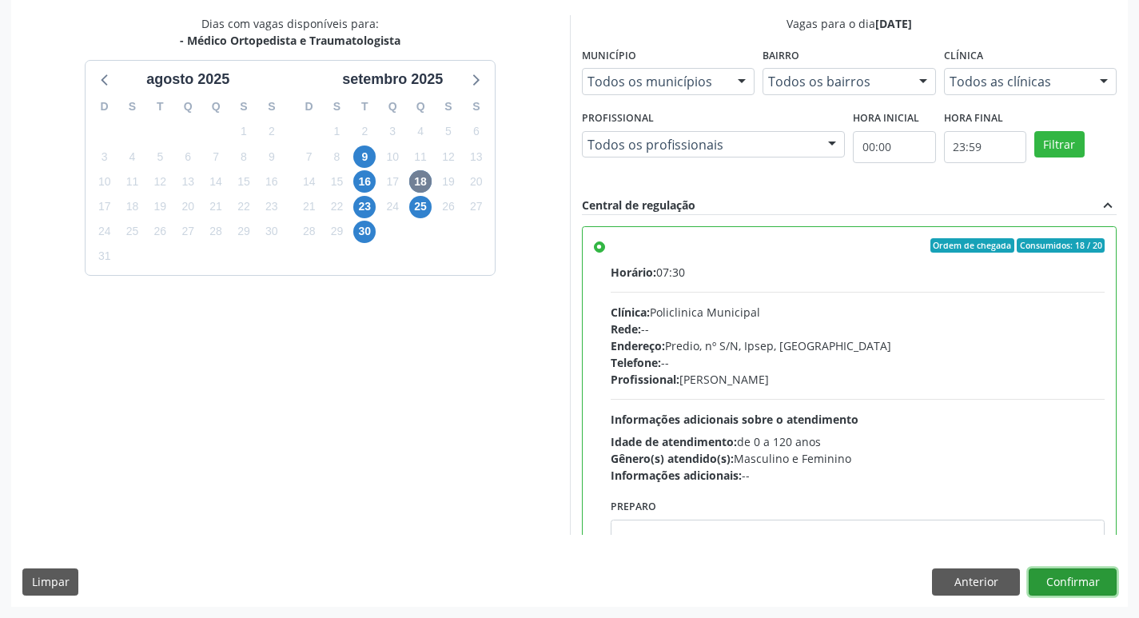
click at [1088, 589] on button "Confirmar" at bounding box center [1073, 582] width 88 height 27
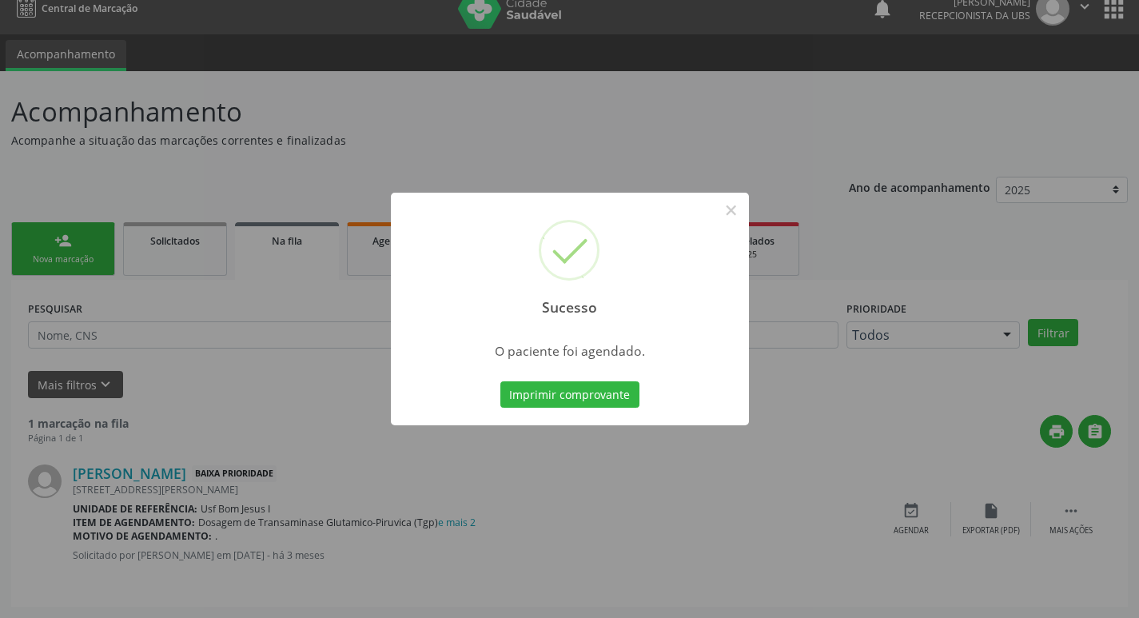
scroll to position [0, 0]
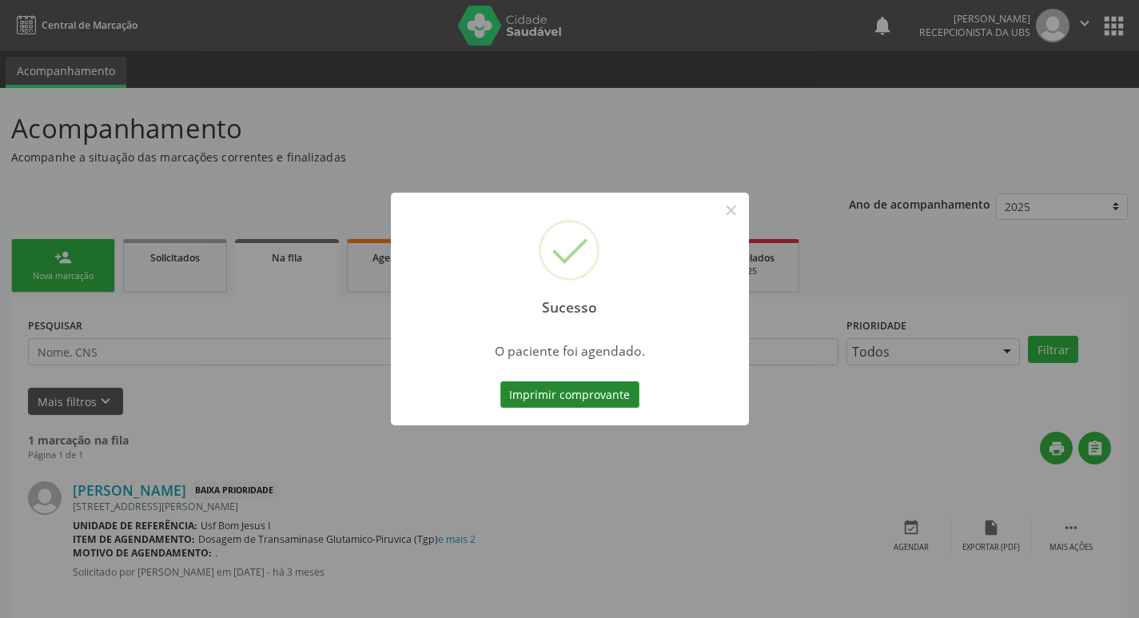
click at [584, 397] on button "Imprimir comprovante" at bounding box center [570, 394] width 139 height 27
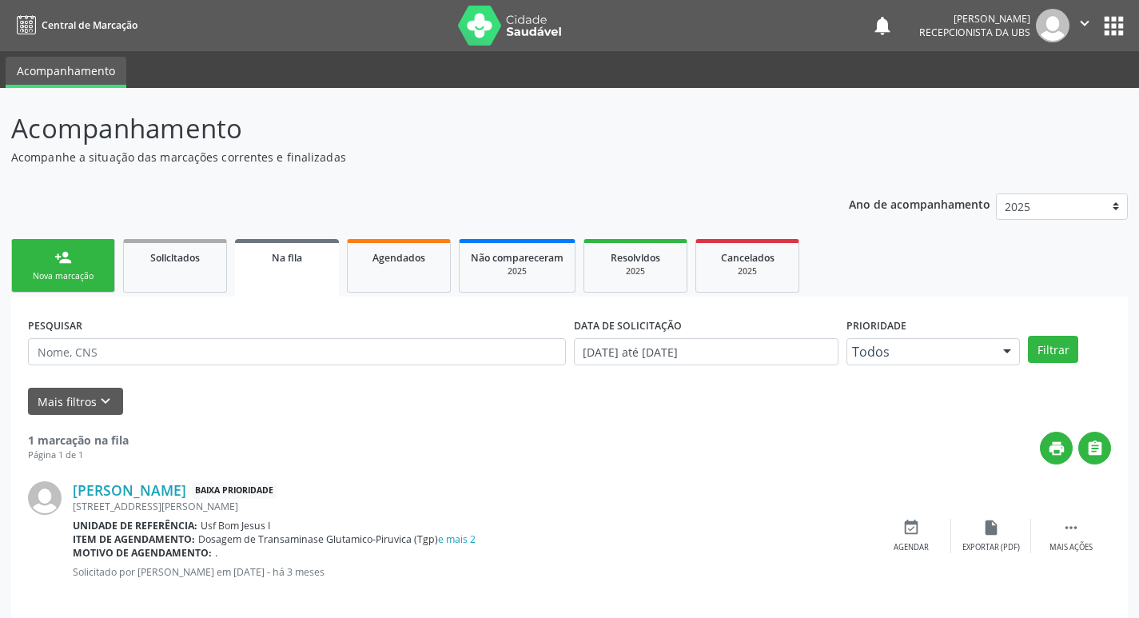
click at [58, 271] on div "Nova marcação" at bounding box center [63, 276] width 80 height 12
drag, startPoint x: 58, startPoint y: 271, endPoint x: 3, endPoint y: 257, distance: 56.2
click at [55, 273] on div "Nova marcação" at bounding box center [63, 276] width 80 height 12
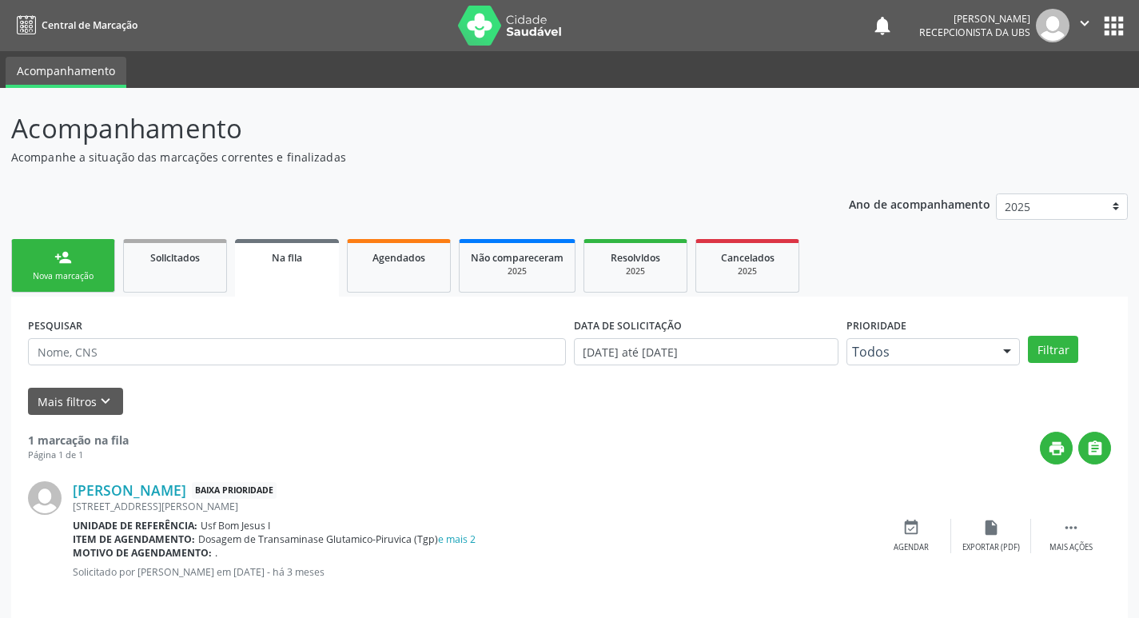
click at [47, 275] on div "Nova marcação" at bounding box center [63, 276] width 80 height 12
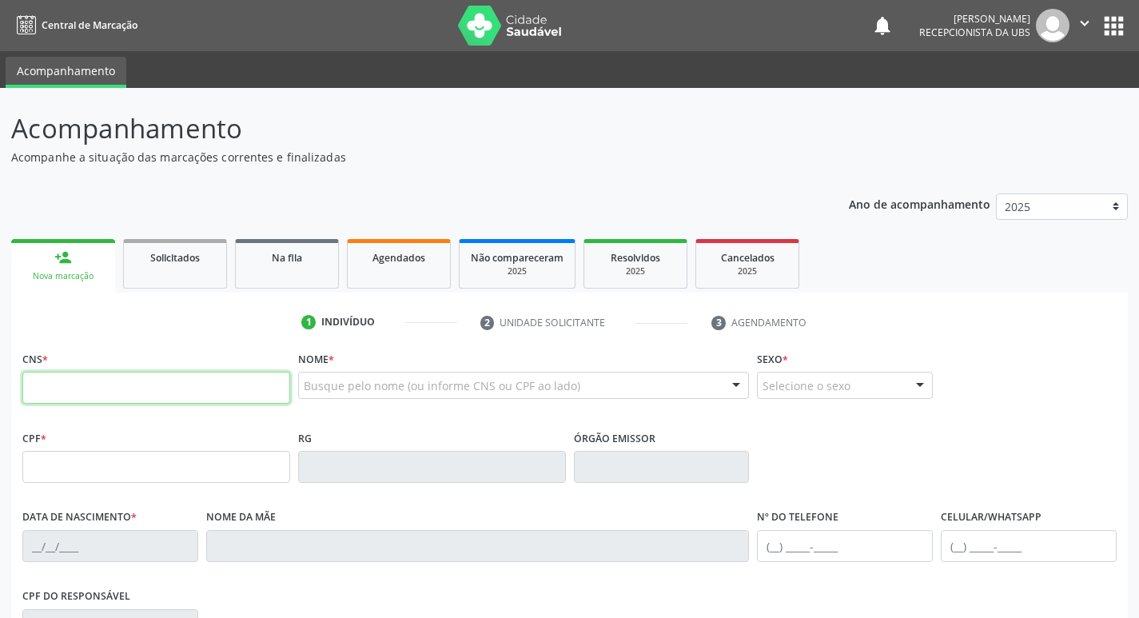
click at [158, 389] on input "text" at bounding box center [156, 388] width 268 height 32
type input "898 0033 1712 0837"
type input "092.815.434-35"
type input "[DATE]"
type input "Terezinha Pacifica dos Santos"
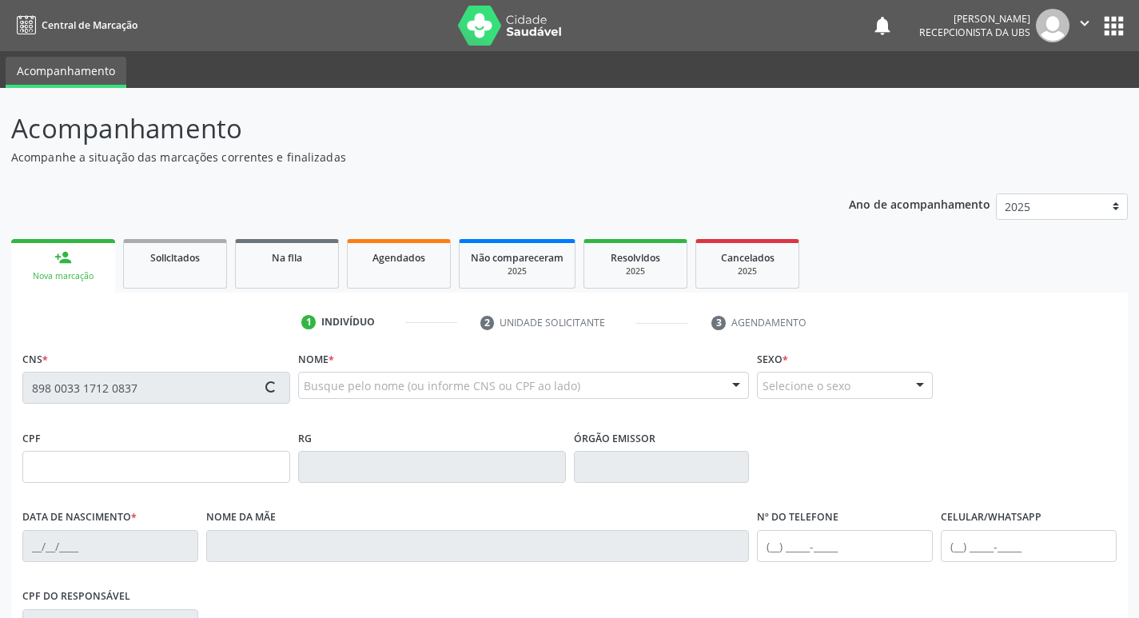
type input "[PHONE_NUMBER]"
type input "973"
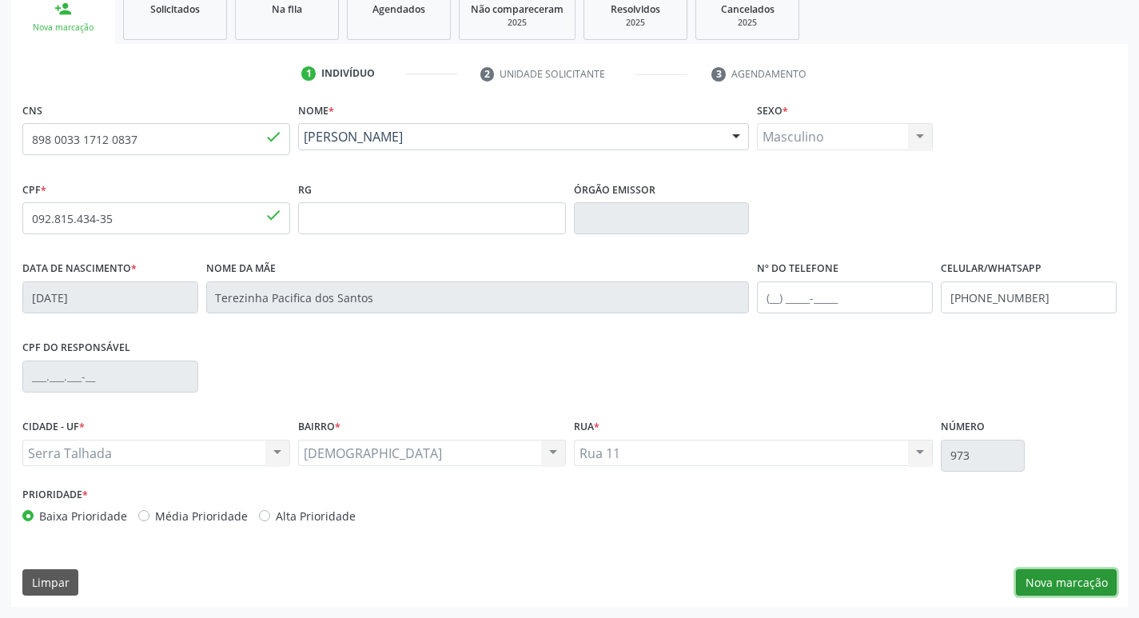
click at [1092, 591] on button "Nova marcação" at bounding box center [1066, 582] width 101 height 27
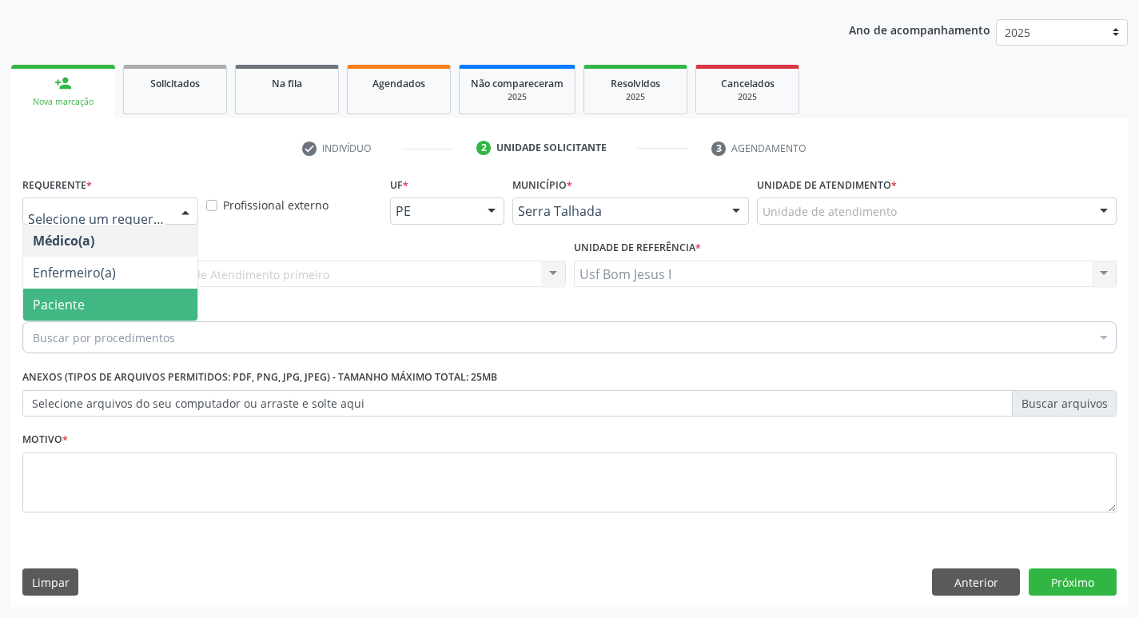
click at [92, 305] on span "Paciente" at bounding box center [110, 305] width 174 height 32
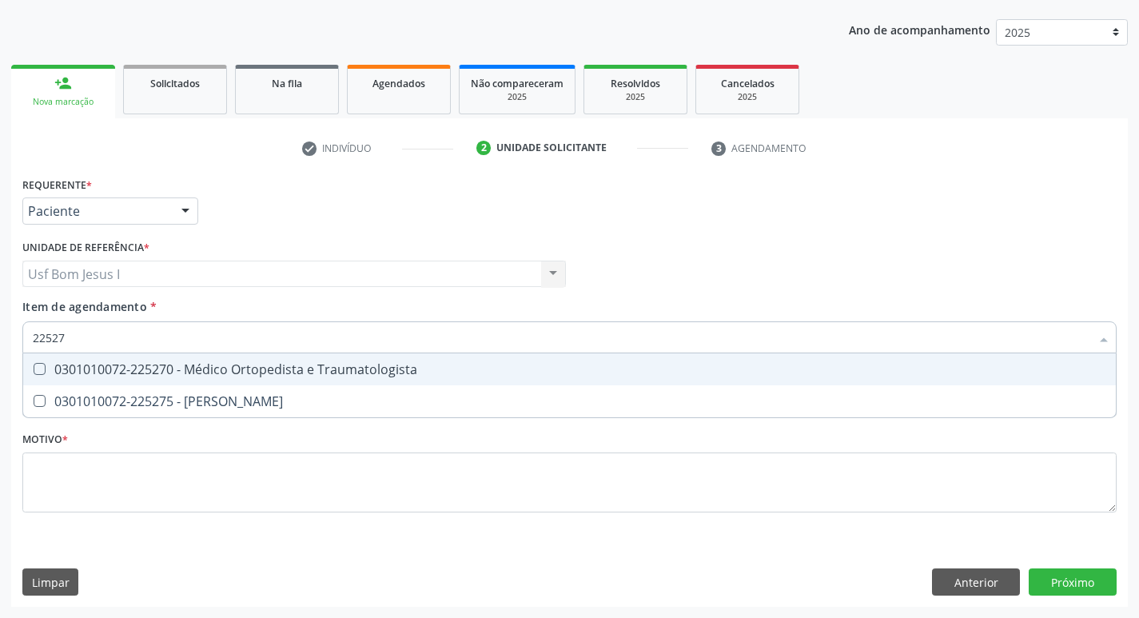
type input "225270"
click at [174, 369] on div "0301010072-225270 - Médico Ortopedista e Traumatologista" at bounding box center [570, 369] width 1074 height 13
checkbox Traumatologista "true"
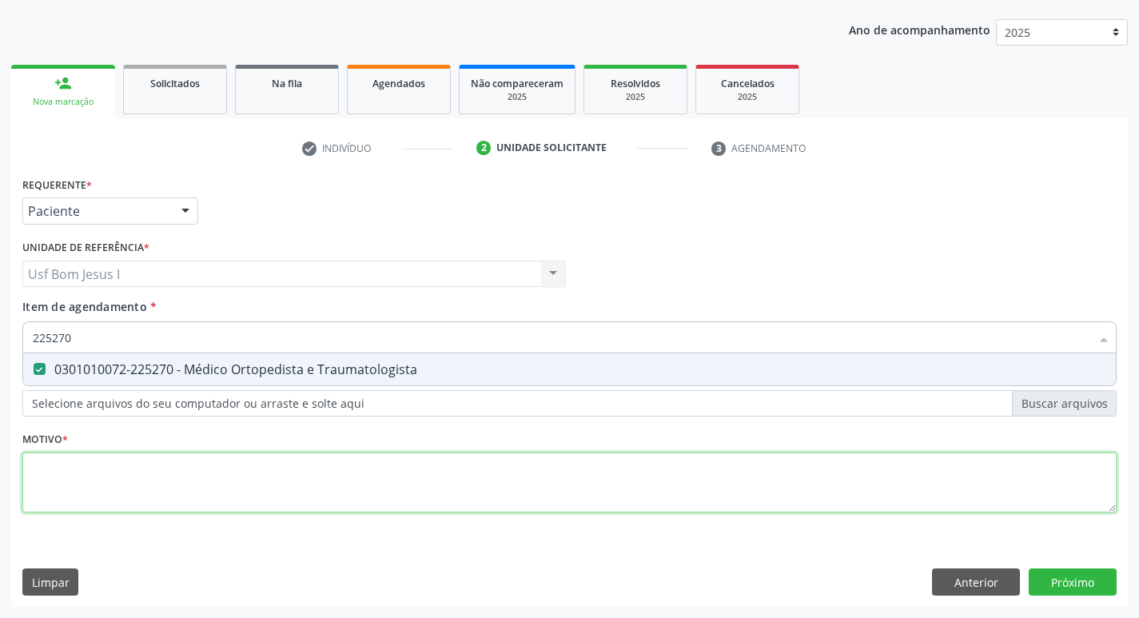
click at [187, 487] on div "Requerente * Paciente Médico(a) Enfermeiro(a) Paciente Nenhum resultado encontr…" at bounding box center [569, 354] width 1095 height 362
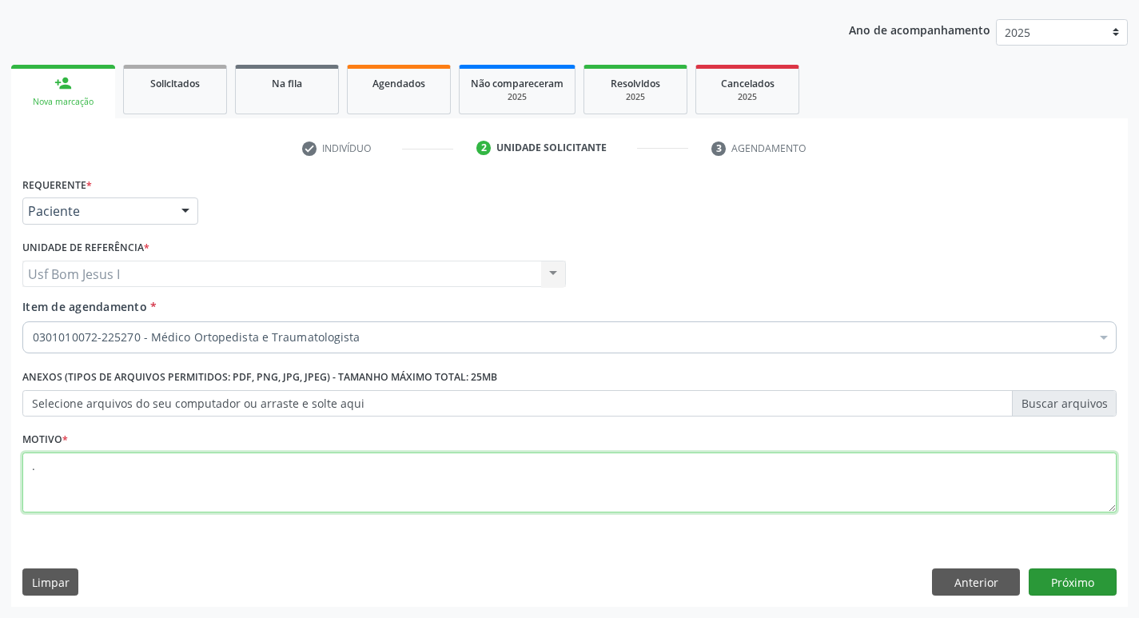
type textarea "."
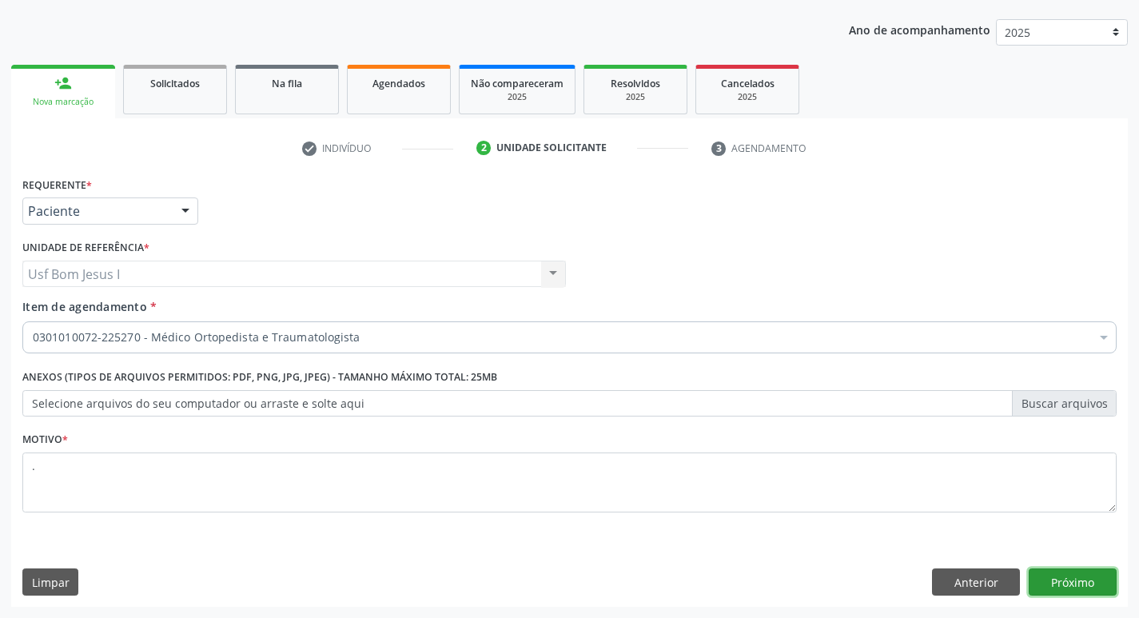
click at [1112, 581] on button "Próximo" at bounding box center [1073, 582] width 88 height 27
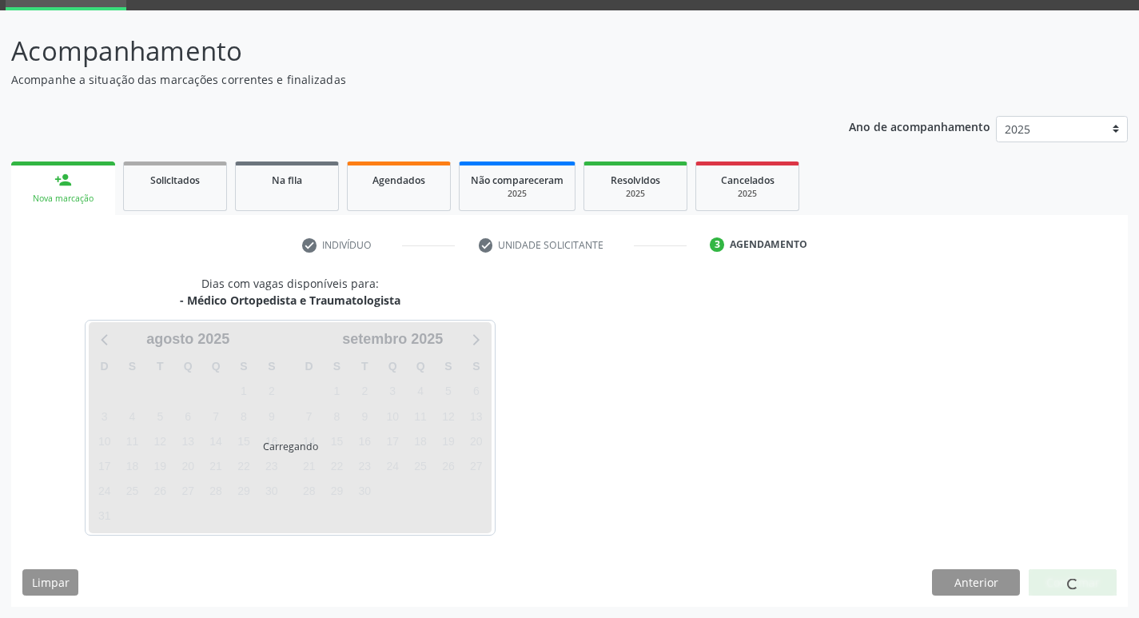
scroll to position [78, 0]
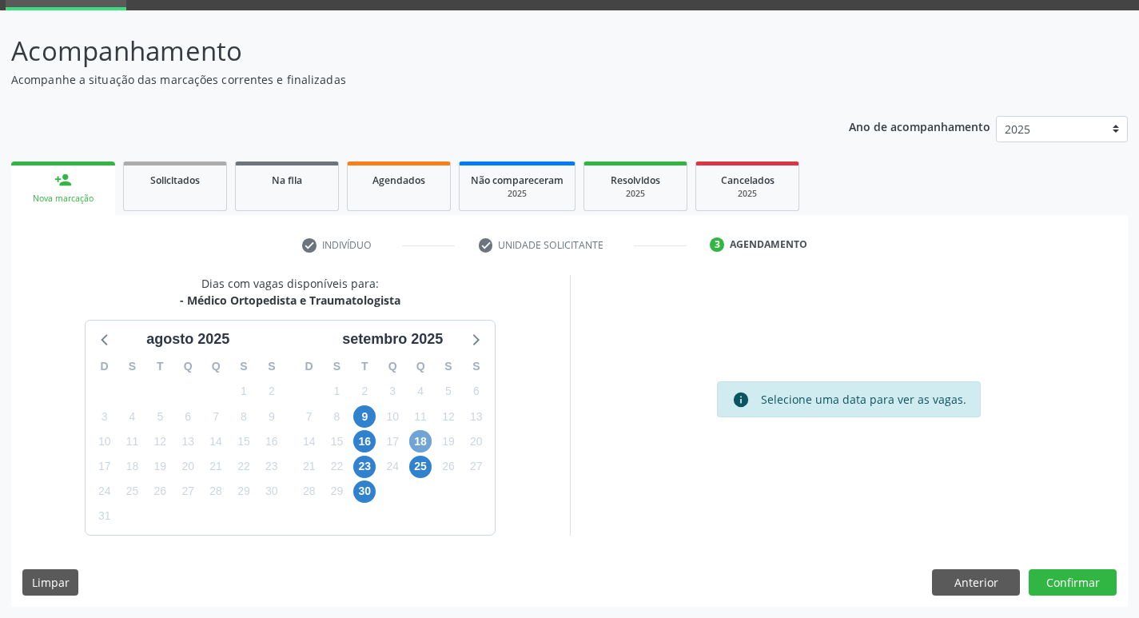
click at [425, 441] on span "18" at bounding box center [420, 441] width 22 height 22
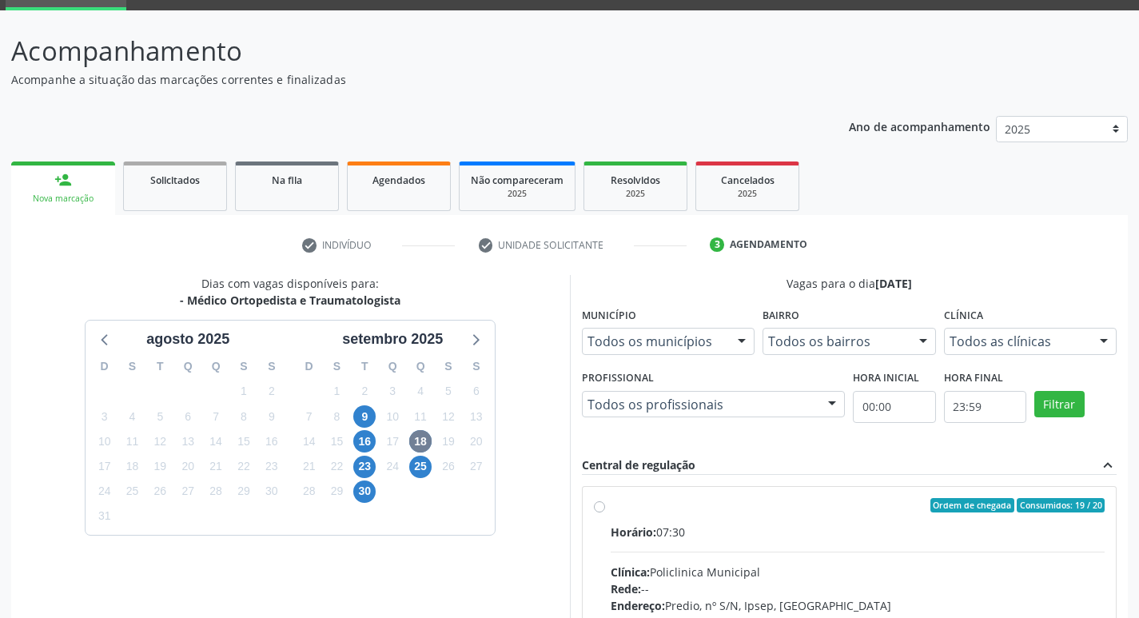
click at [828, 534] on div "Horário: 07:30" at bounding box center [858, 532] width 495 height 17
click at [605, 513] on input "Ordem de chegada Consumidos: 19 / 20 Horário: 07:30 Clínica: Policlinica Munici…" at bounding box center [599, 505] width 11 height 14
radio input "true"
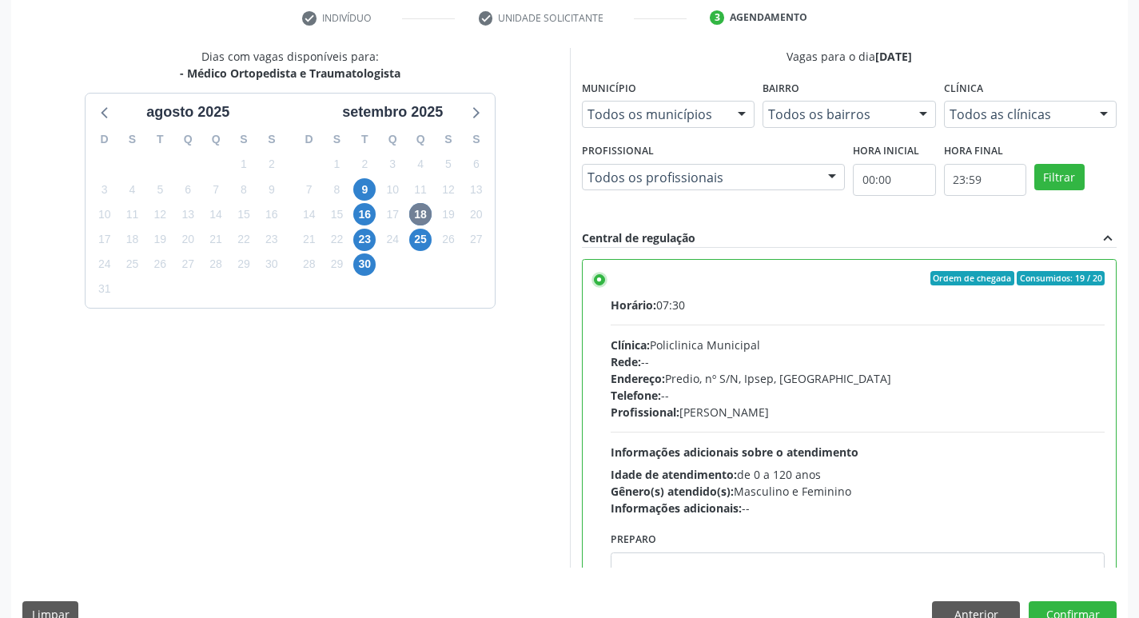
scroll to position [337, 0]
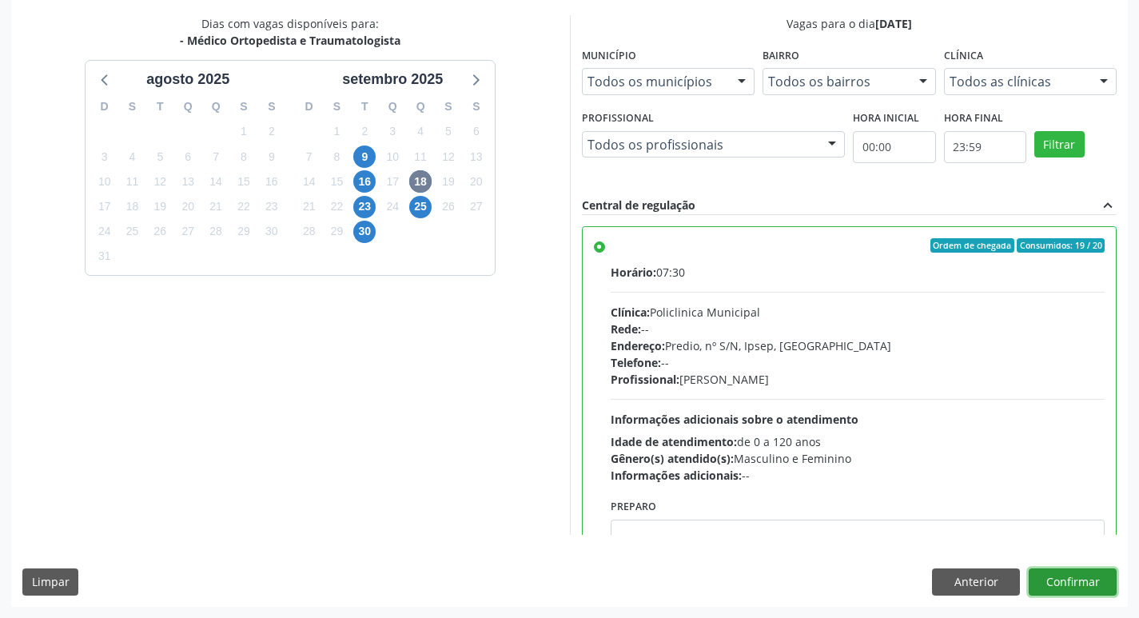
click at [1081, 584] on button "Confirmar" at bounding box center [1073, 582] width 88 height 27
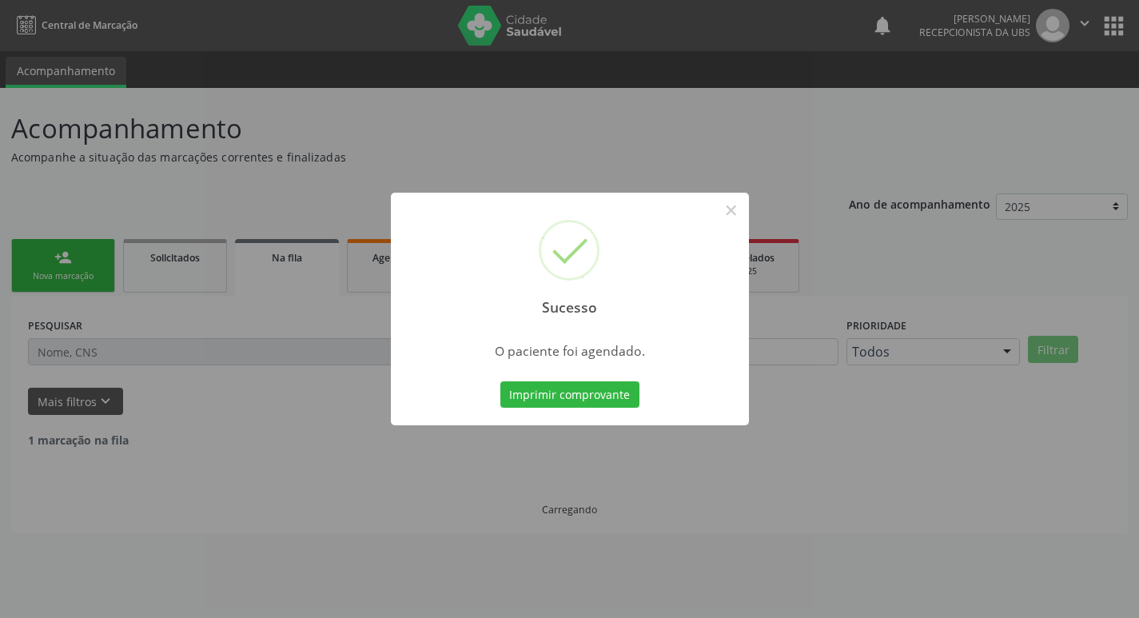
scroll to position [0, 0]
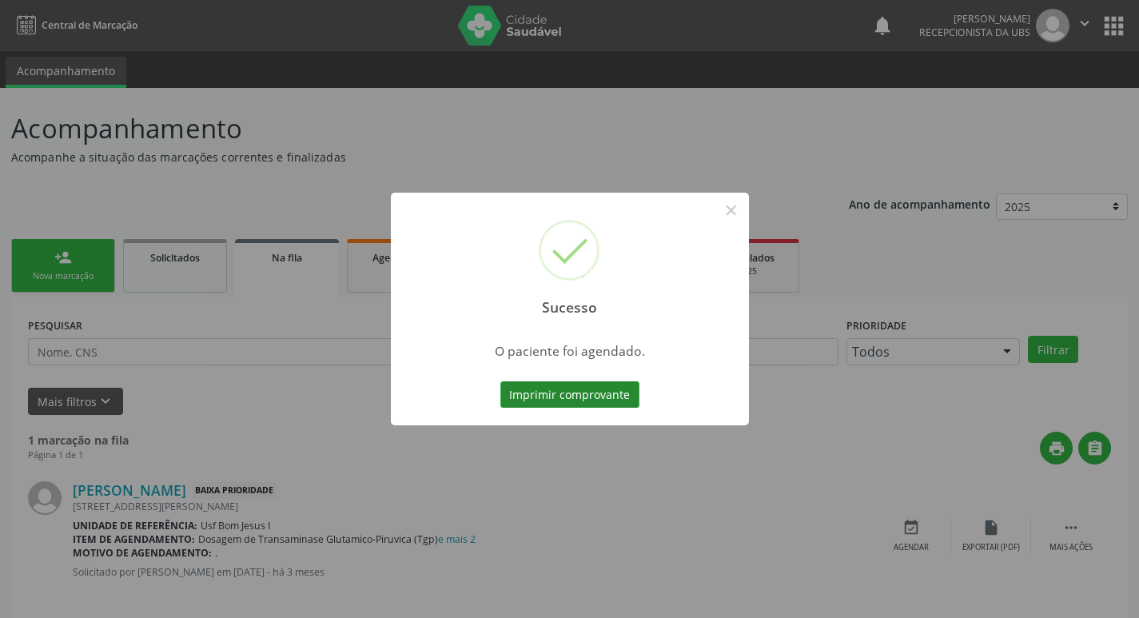
click at [600, 381] on button "Imprimir comprovante" at bounding box center [570, 394] width 139 height 27
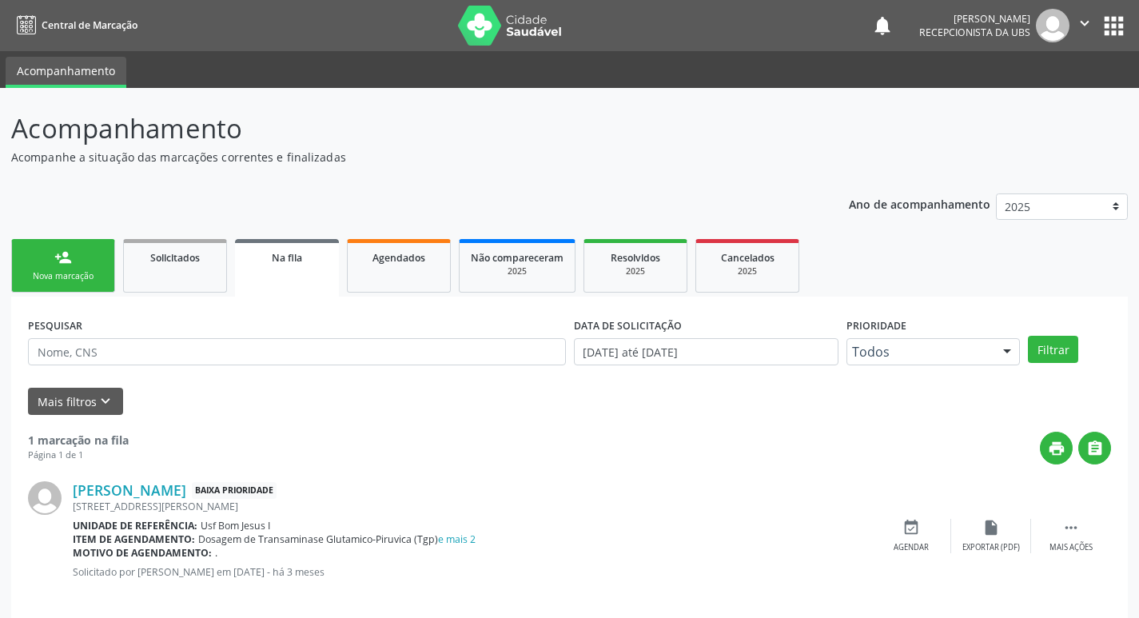
click at [83, 256] on link "person_add Nova marcação" at bounding box center [63, 266] width 104 height 54
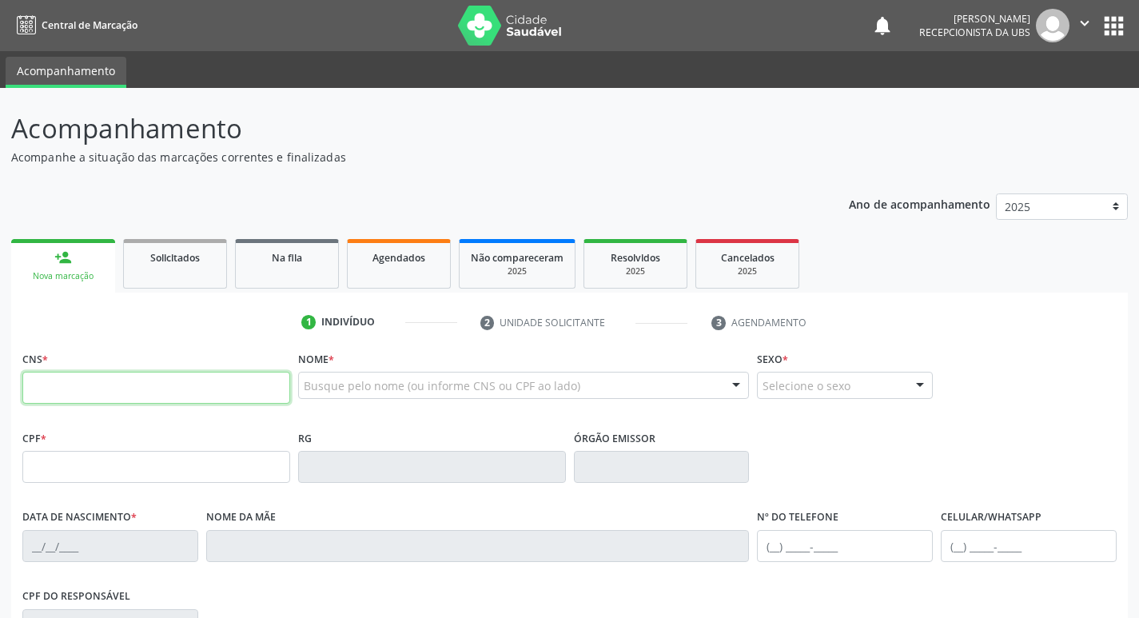
click at [192, 389] on input "text" at bounding box center [156, 388] width 268 height 32
click at [155, 395] on input "text" at bounding box center [156, 388] width 268 height 32
type input "704 8035 7131 5642"
type input "15/01/1984"
type input "Alexandrina Pereira de Oliveira"
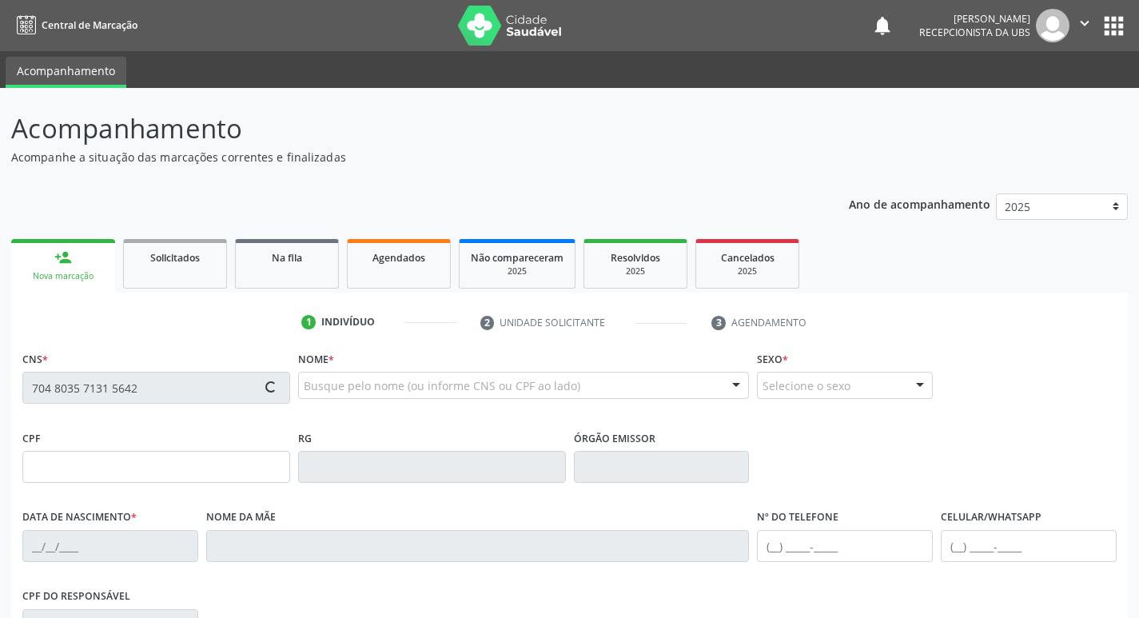
type input "(87) 98876-1558"
type input "1331"
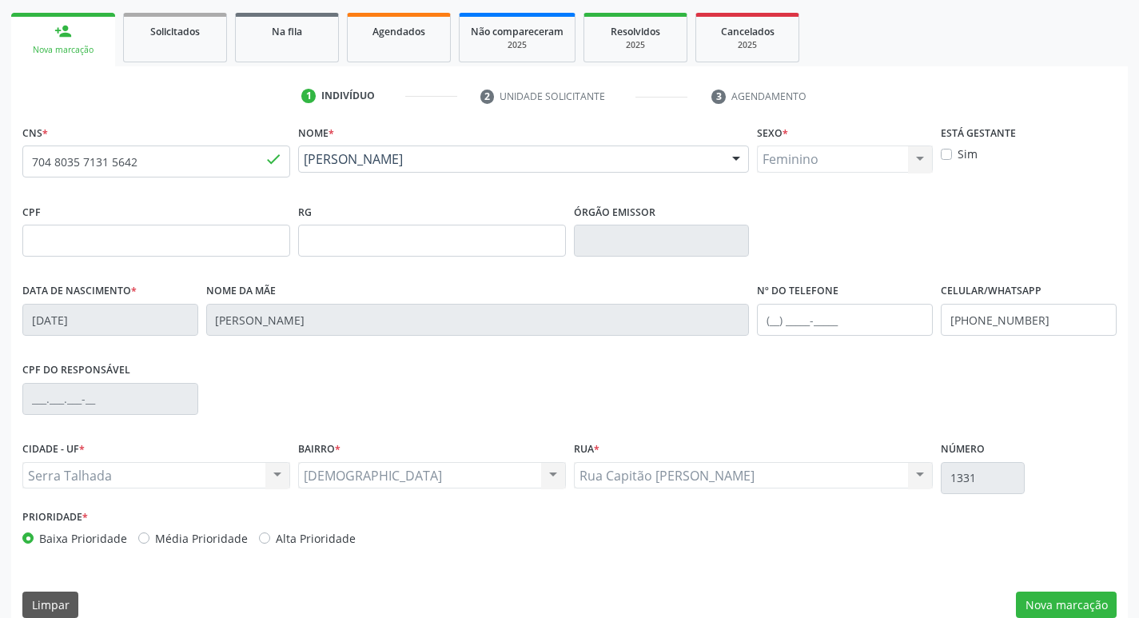
scroll to position [249, 0]
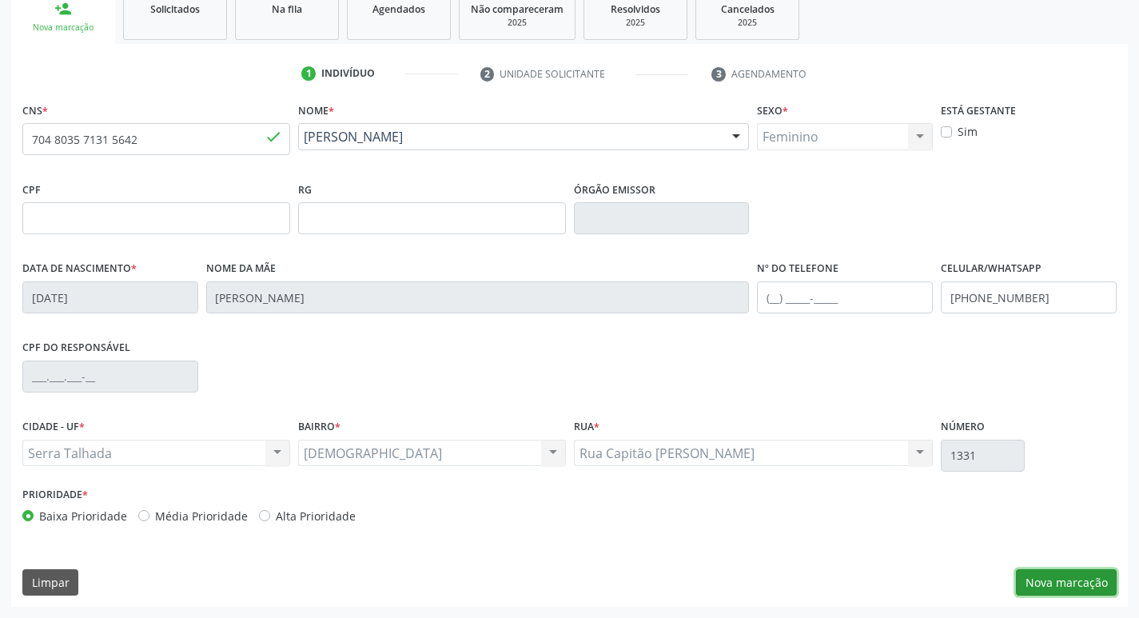
click at [1032, 582] on button "Nova marcação" at bounding box center [1066, 582] width 101 height 27
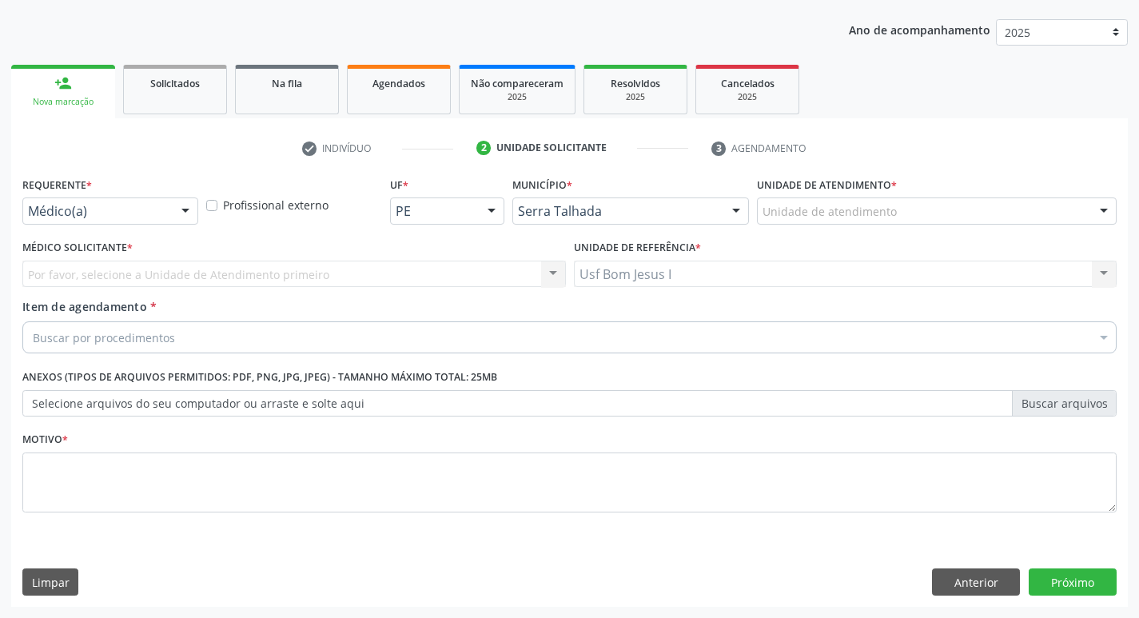
scroll to position [174, 0]
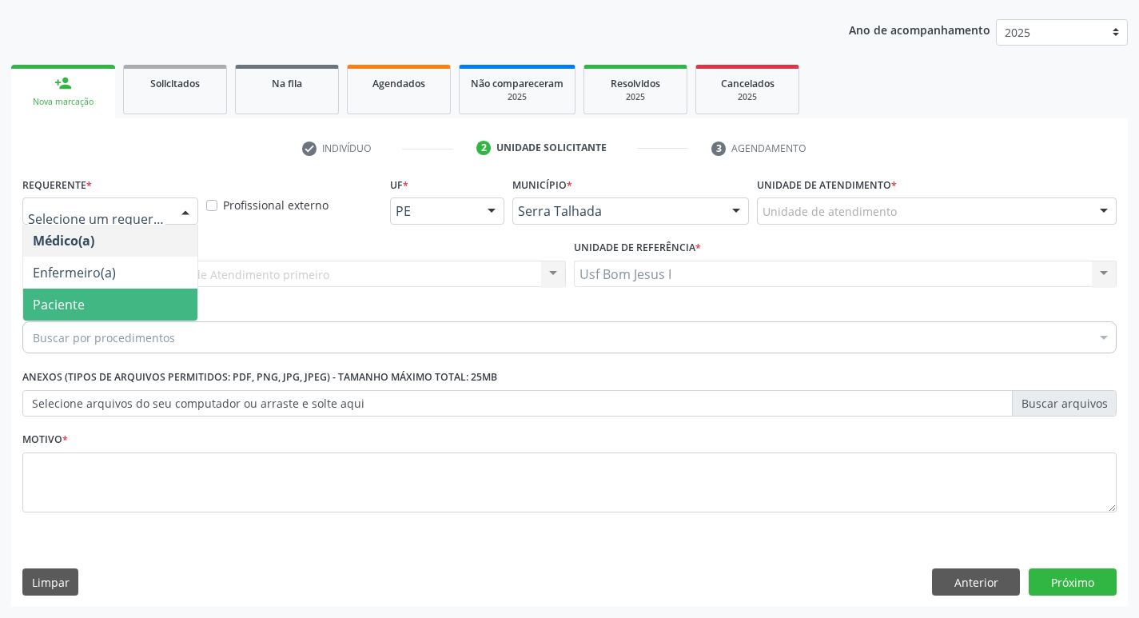
click at [75, 294] on span "Paciente" at bounding box center [110, 305] width 174 height 32
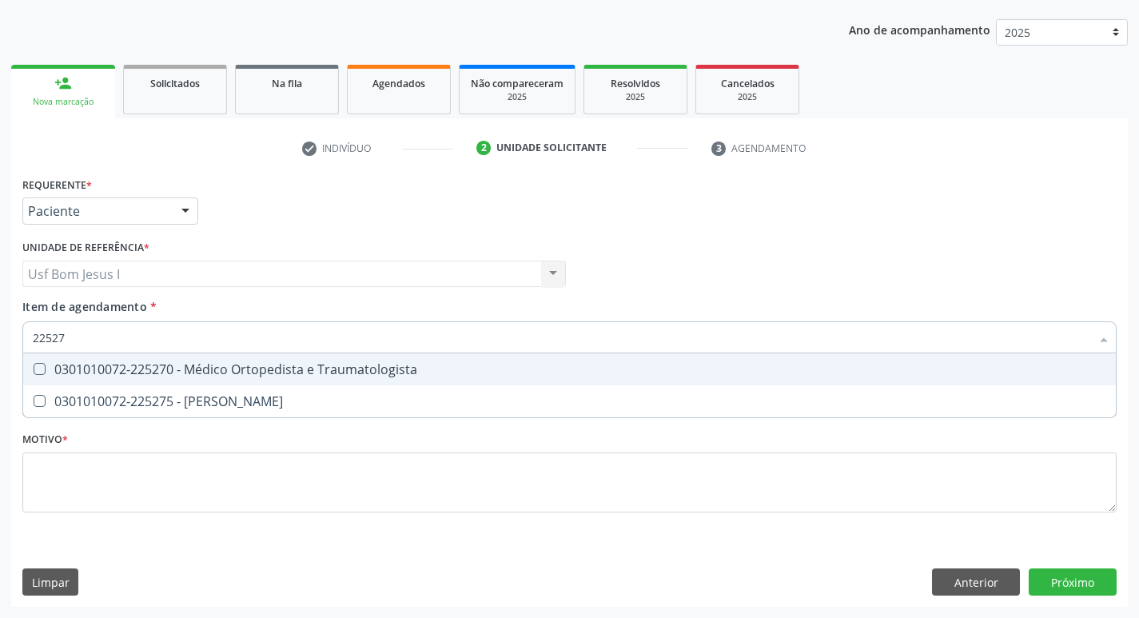
type input "225270"
click at [138, 372] on div "0301010072-225270 - Médico Ortopedista e Traumatologista" at bounding box center [570, 369] width 1074 height 13
checkbox Traumatologista "true"
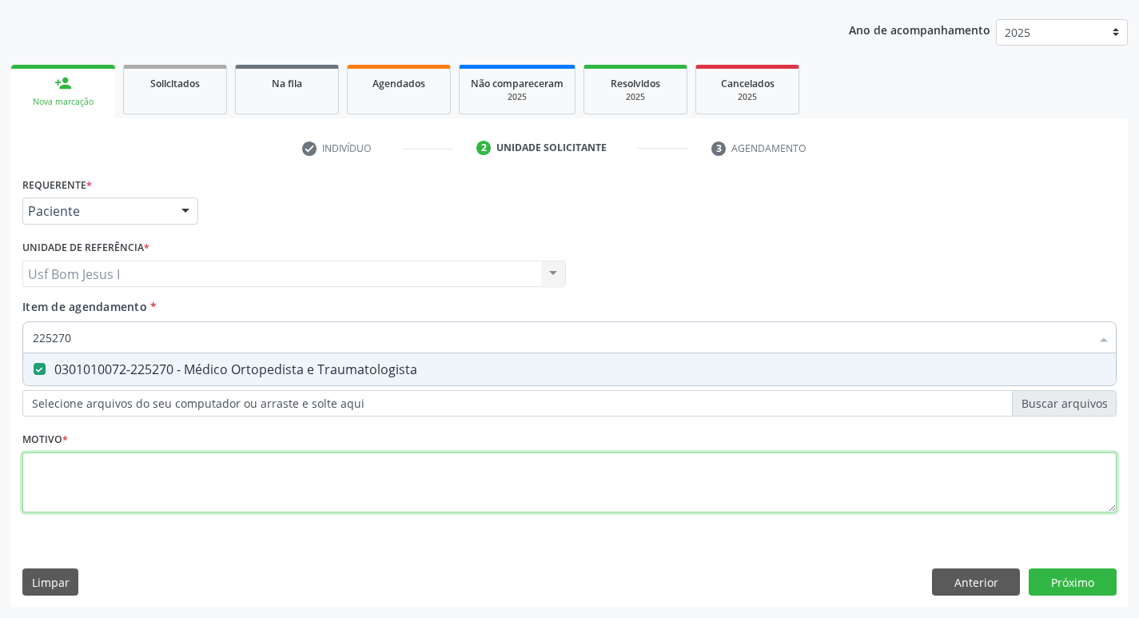
click at [223, 477] on div "Requerente * Paciente Médico(a) Enfermeiro(a) Paciente Nenhum resultado encontr…" at bounding box center [569, 354] width 1095 height 362
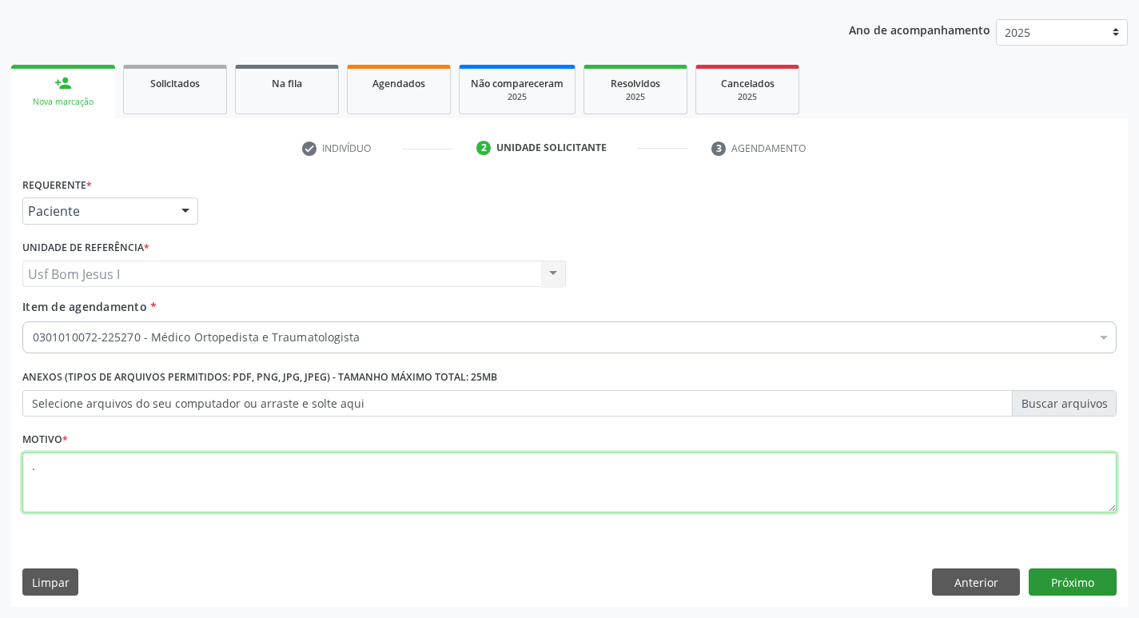
type textarea "."
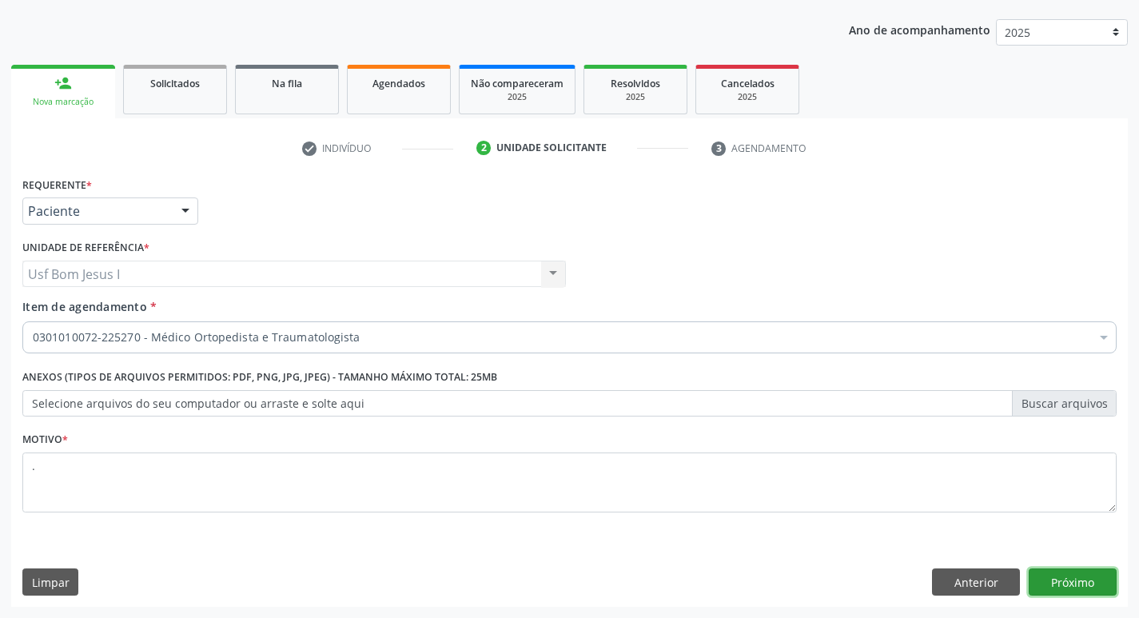
click at [1097, 585] on button "Próximo" at bounding box center [1073, 582] width 88 height 27
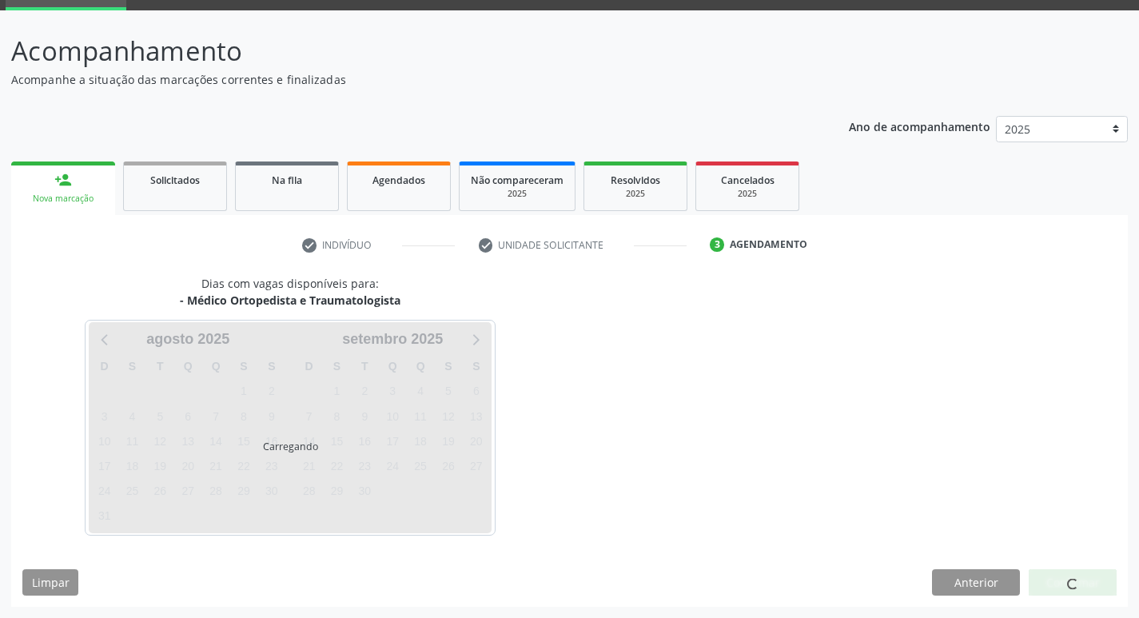
scroll to position [78, 0]
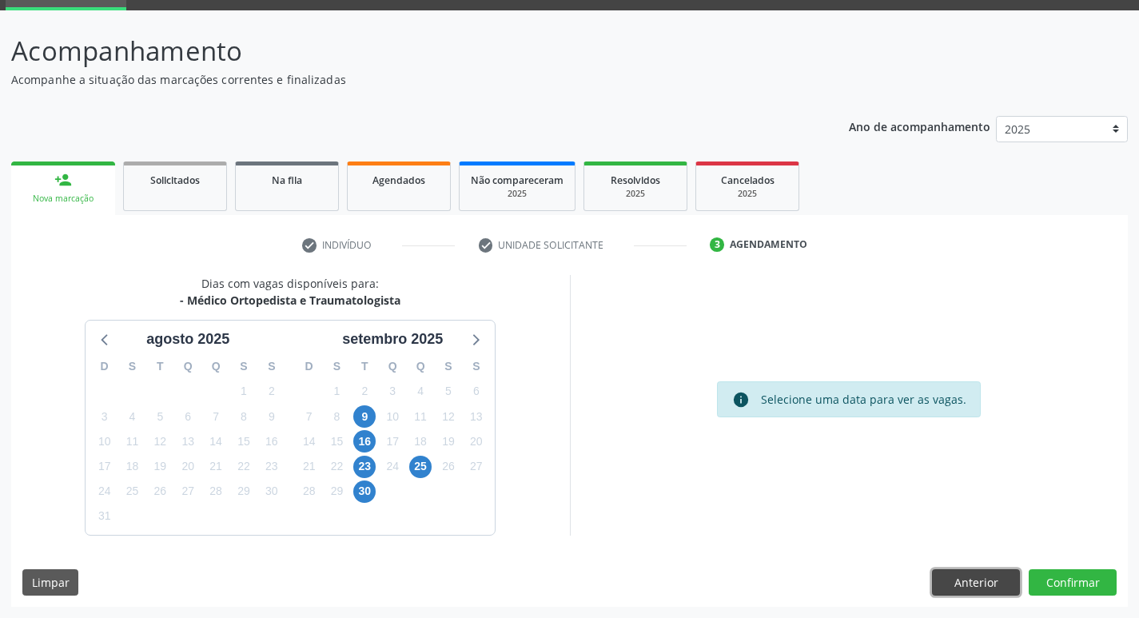
click at [972, 582] on button "Anterior" at bounding box center [976, 582] width 88 height 27
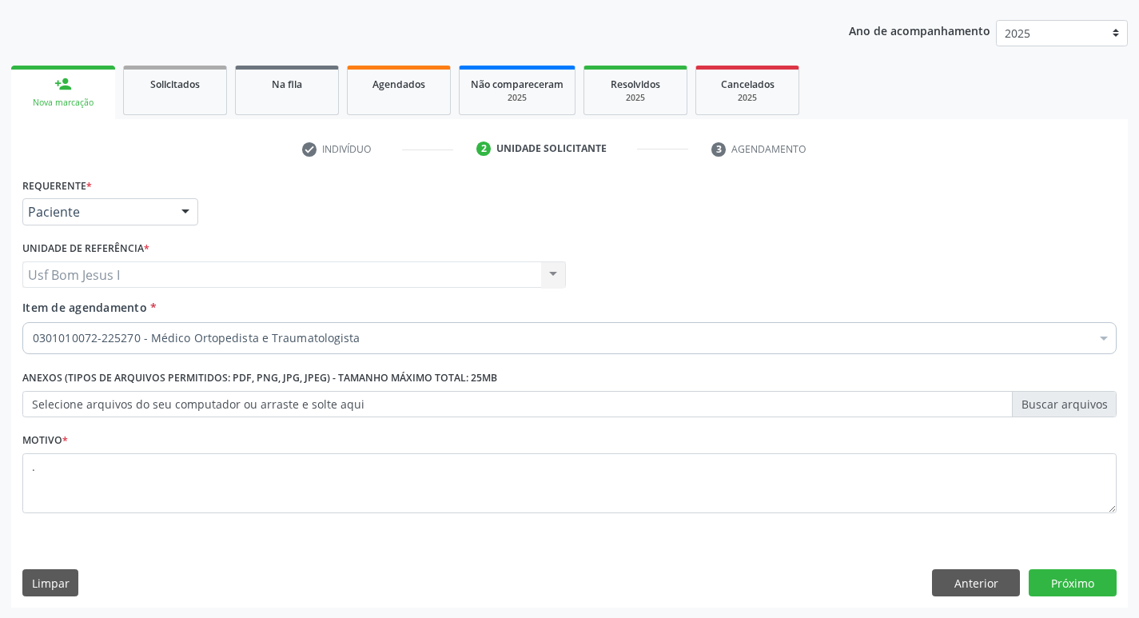
scroll to position [174, 0]
click at [972, 577] on button "Anterior" at bounding box center [976, 582] width 88 height 27
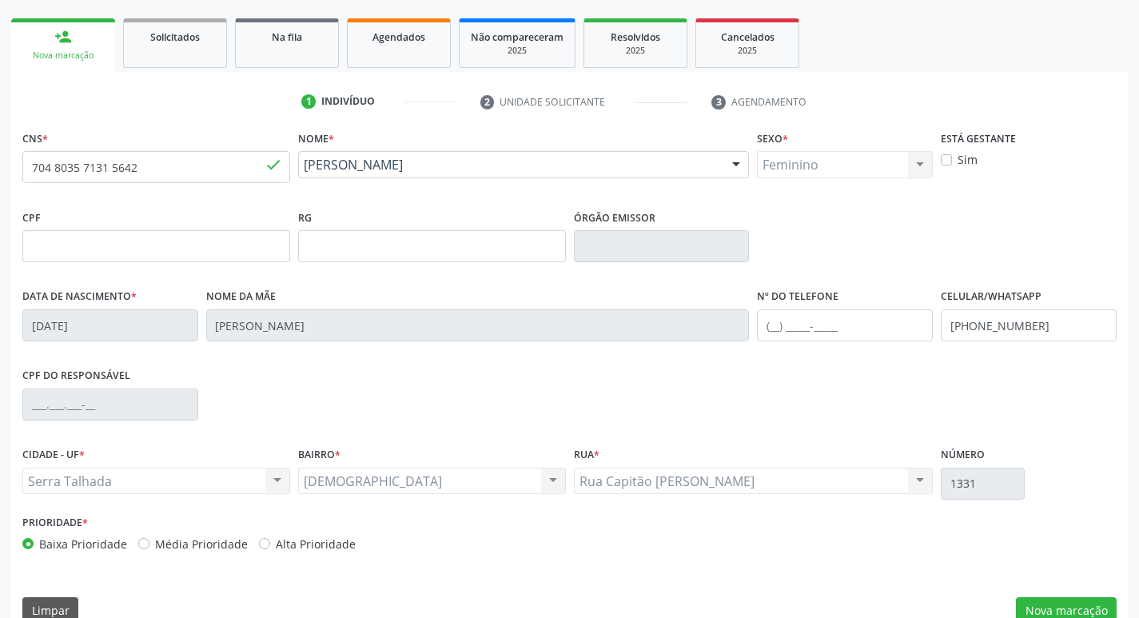
scroll to position [249, 0]
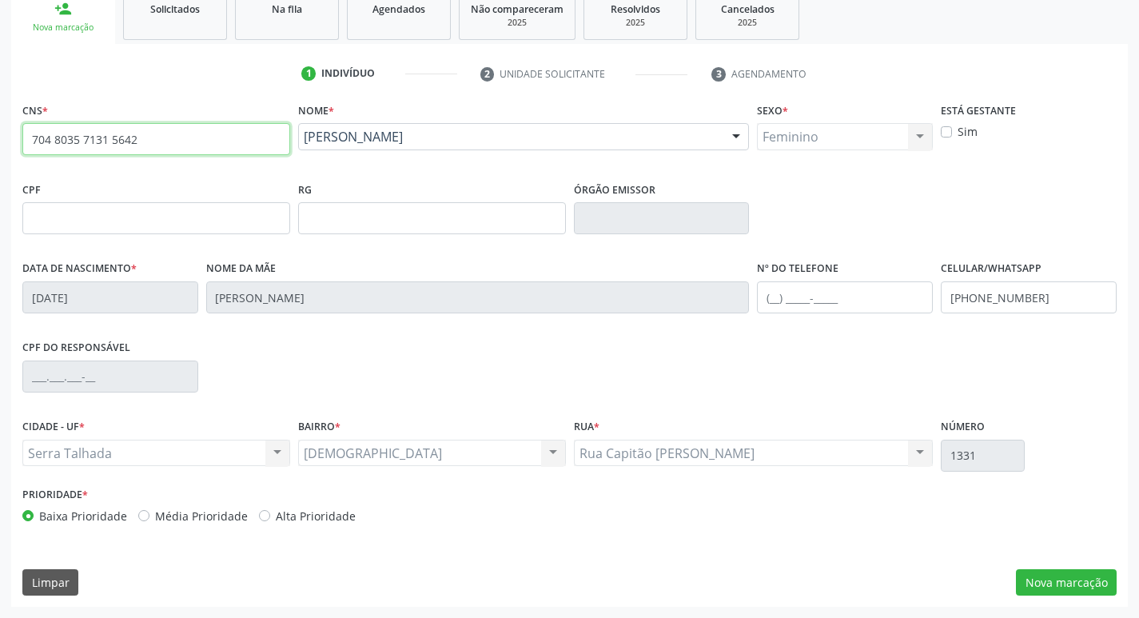
click at [198, 137] on input "704 8035 7131 5642" at bounding box center [156, 139] width 268 height 32
type input "7"
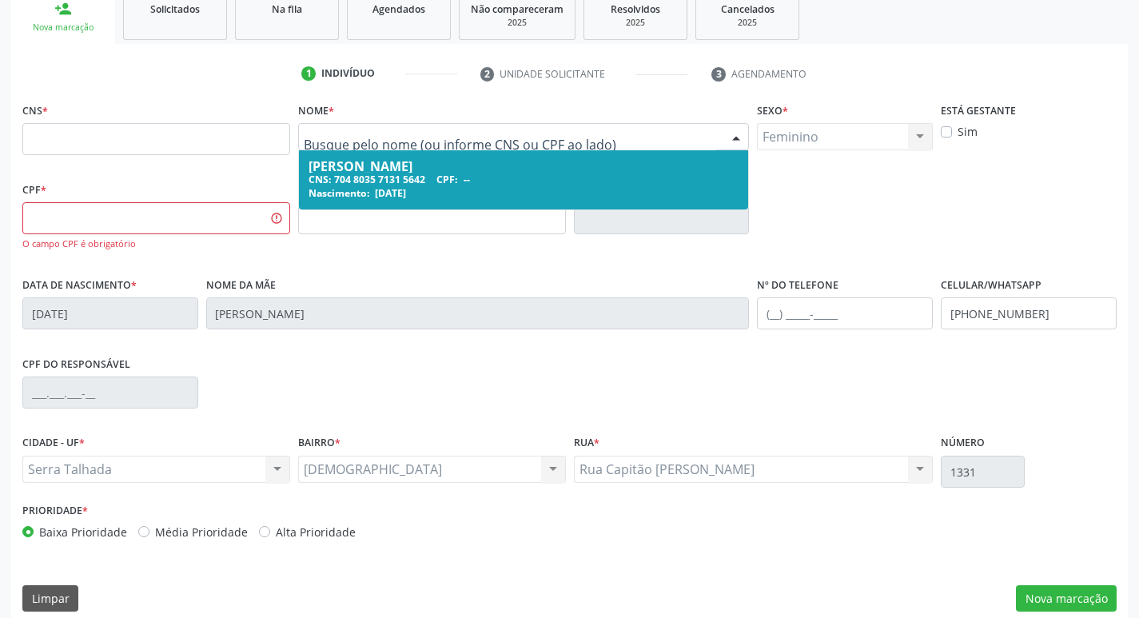
drag, startPoint x: 549, startPoint y: 138, endPoint x: 282, endPoint y: 171, distance: 269.1
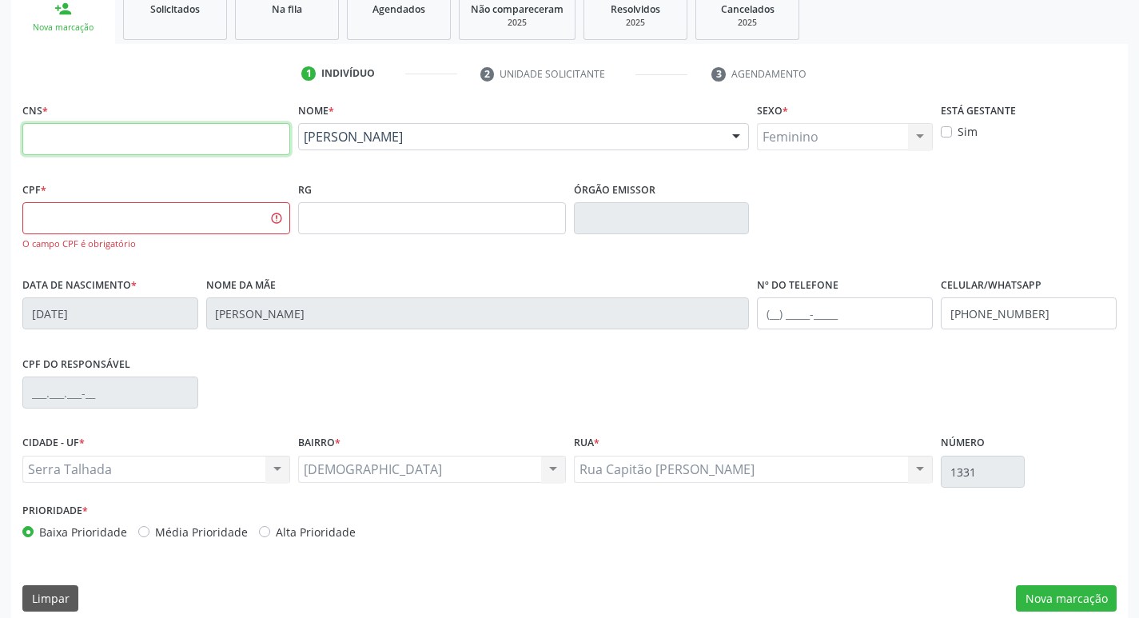
click at [260, 141] on input "text" at bounding box center [156, 139] width 268 height 32
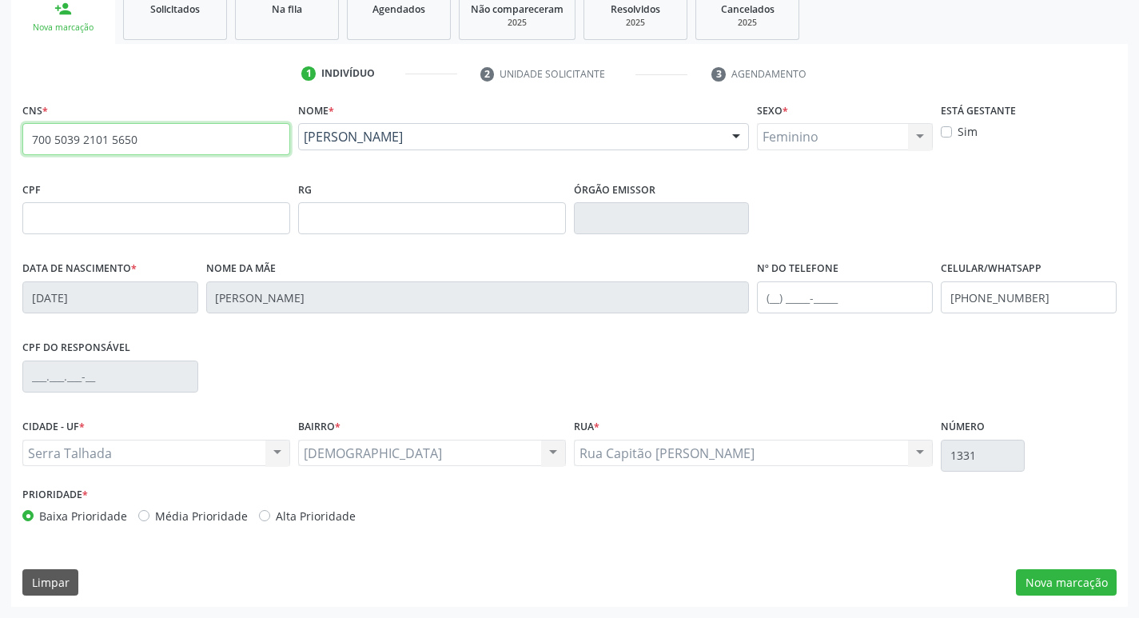
type input "700 5039 2101 5650"
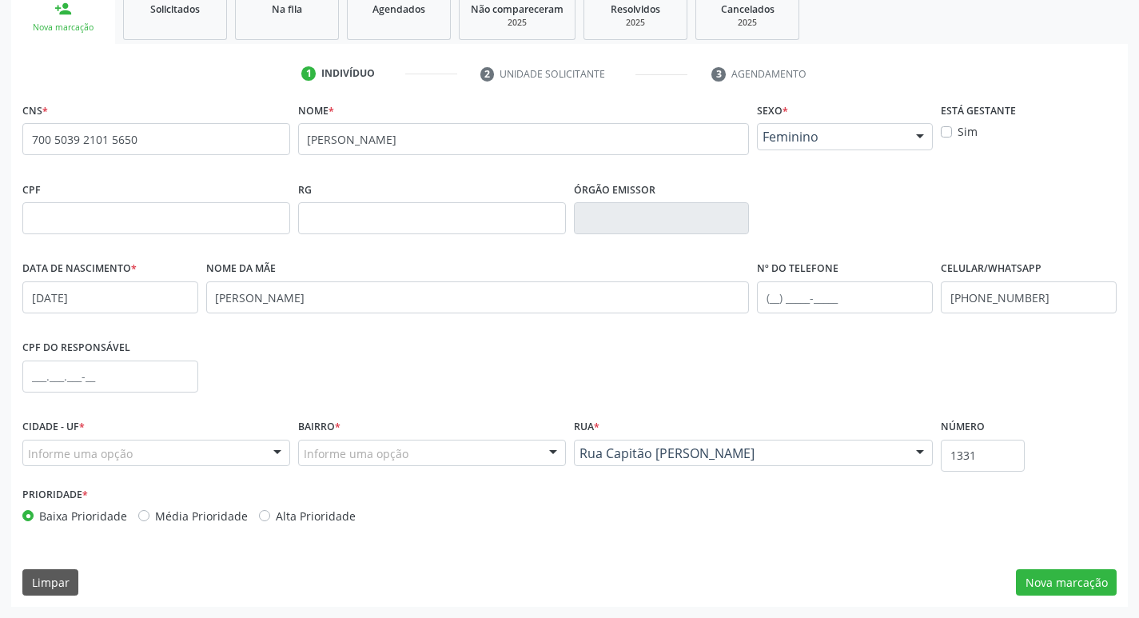
click at [235, 141] on span "none" at bounding box center [247, 137] width 70 height 18
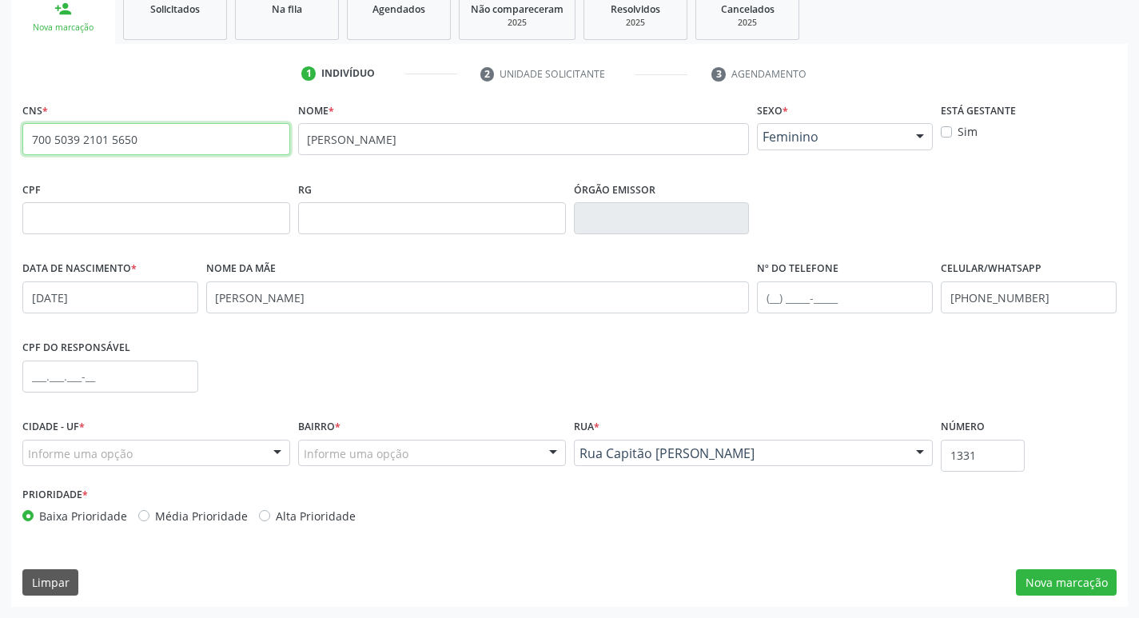
click at [172, 144] on input "700 5039 2101 5650" at bounding box center [156, 139] width 268 height 32
click at [93, 28] on div "Nova marcação" at bounding box center [63, 28] width 82 height 12
click at [158, 17] on link "Solicitados" at bounding box center [175, 15] width 104 height 50
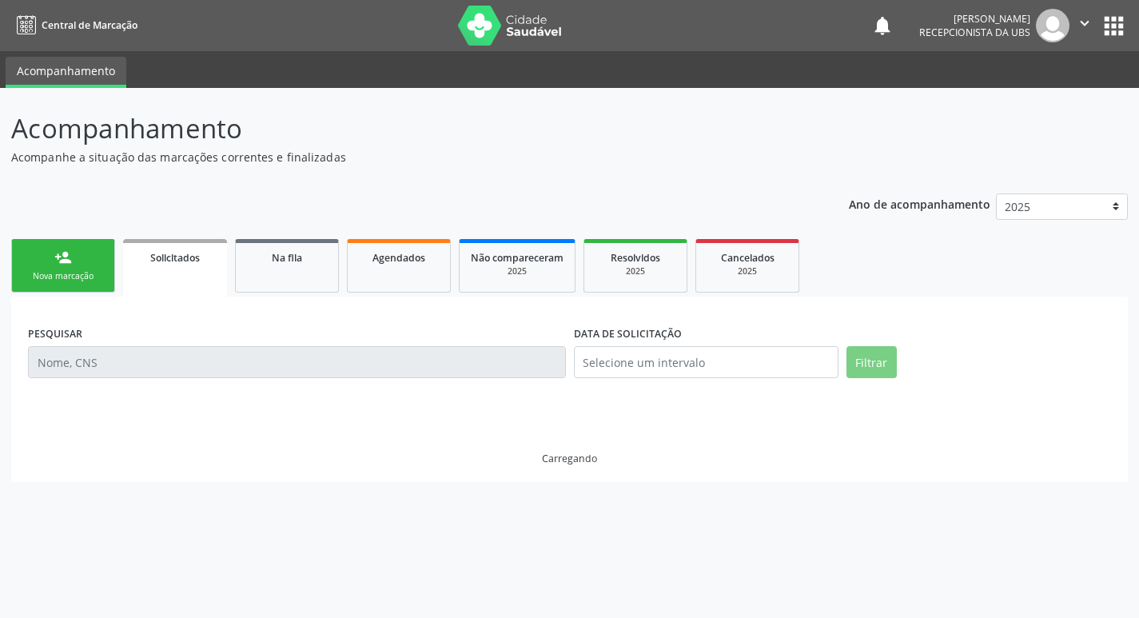
scroll to position [0, 0]
click at [66, 257] on div "person_add" at bounding box center [63, 258] width 18 height 18
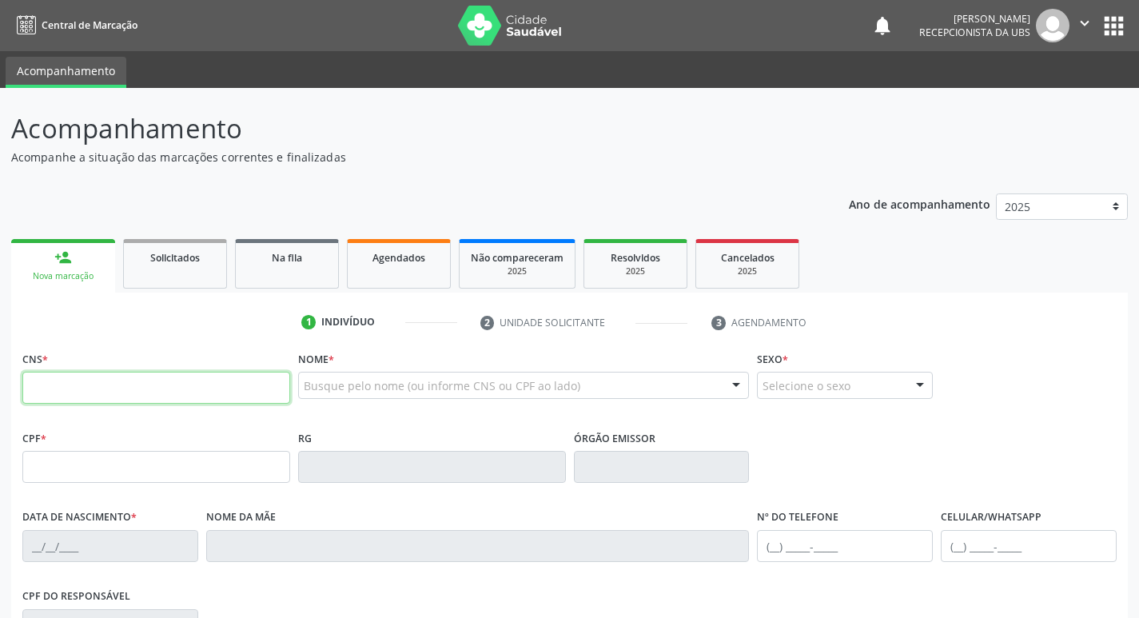
click at [130, 372] on input "text" at bounding box center [156, 388] width 268 height 32
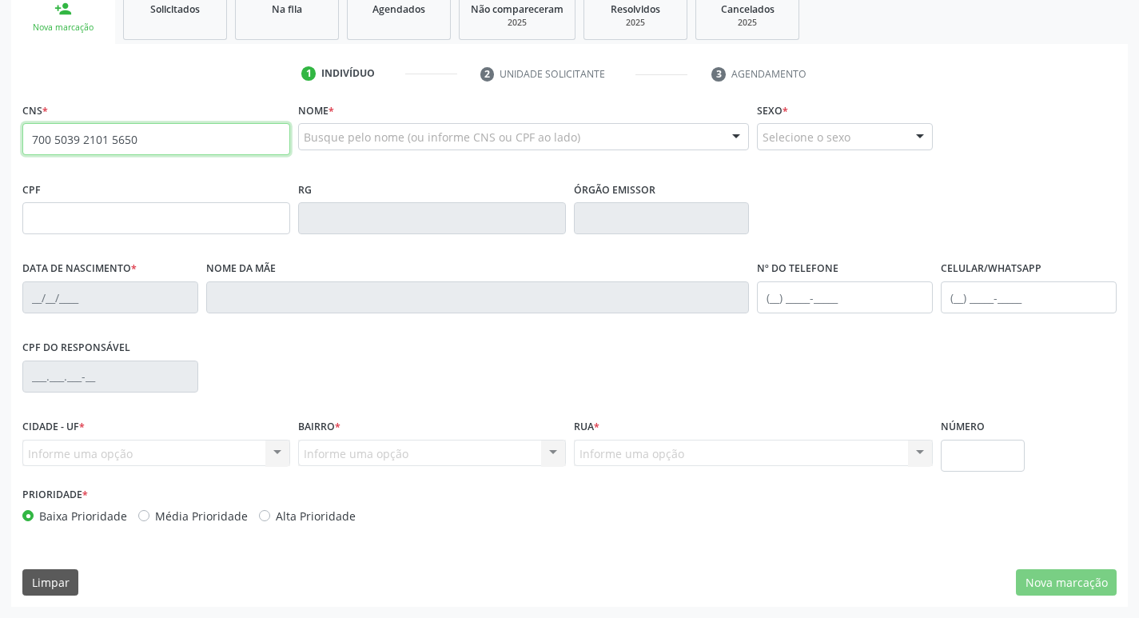
type input "700 5039 2101 5650"
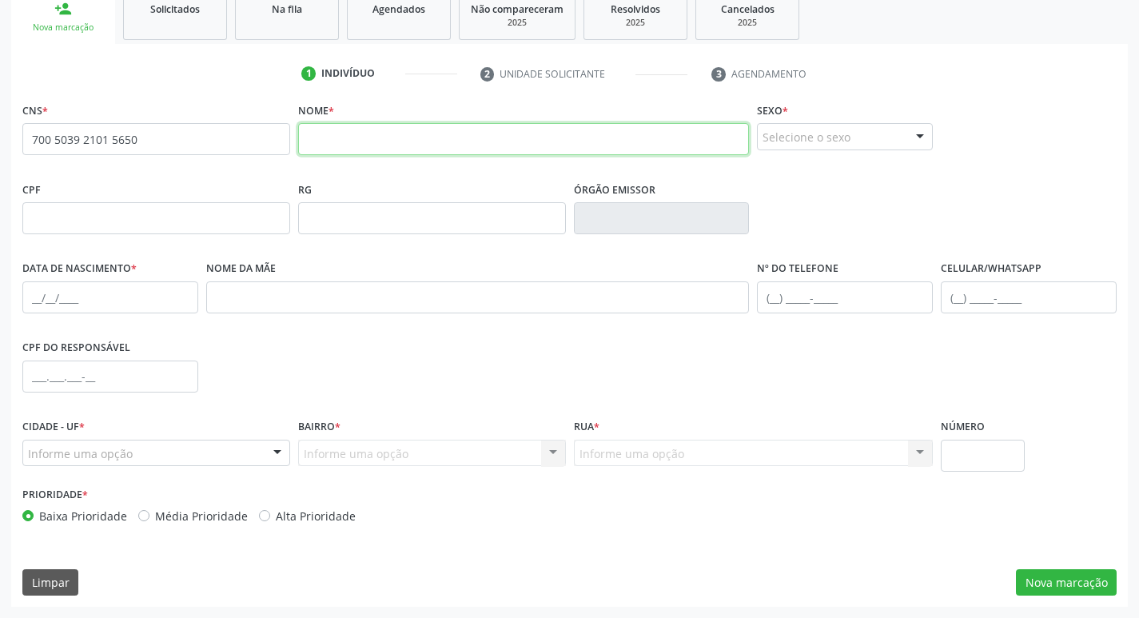
click at [381, 146] on input "text" at bounding box center [524, 139] width 452 height 32
type input "QUITERIA MARIA DA SILVA SANTOS"
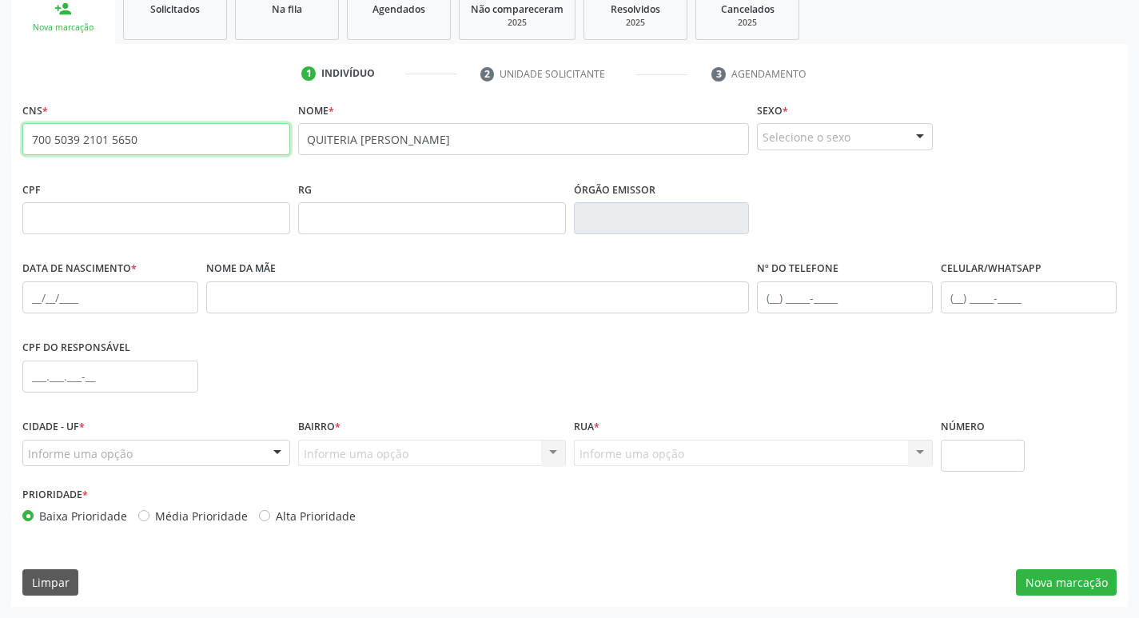
drag, startPoint x: 150, startPoint y: 140, endPoint x: 7, endPoint y: 156, distance: 144.0
click at [7, 156] on div "Acompanhamento Acompanhe a situação das marcações correntes e finalizadas Relat…" at bounding box center [569, 228] width 1139 height 779
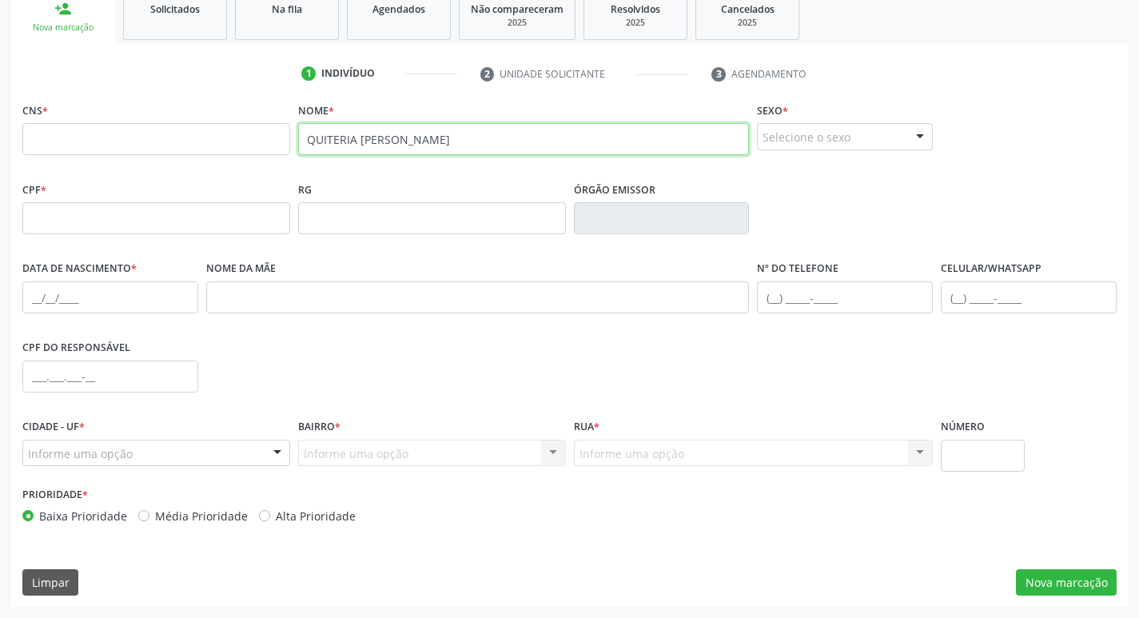
click at [535, 138] on input "QUITERIA MARIA DA SILVA SANTOS" at bounding box center [524, 139] width 452 height 32
type input "QUITERIA MARIA DA SILVA SANTOS"
click at [188, 134] on input "text" at bounding box center [156, 139] width 268 height 32
paste input "700 5039 2101 5650"
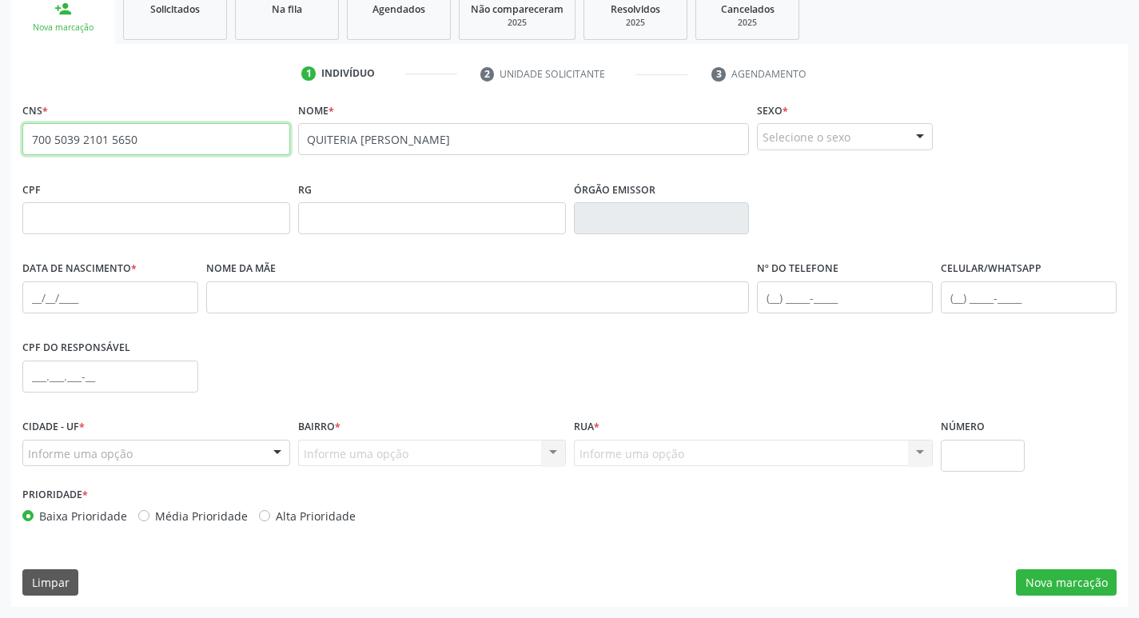
type input "700 5039 2101 5650"
click at [836, 134] on div "Selecione o sexo" at bounding box center [845, 136] width 176 height 27
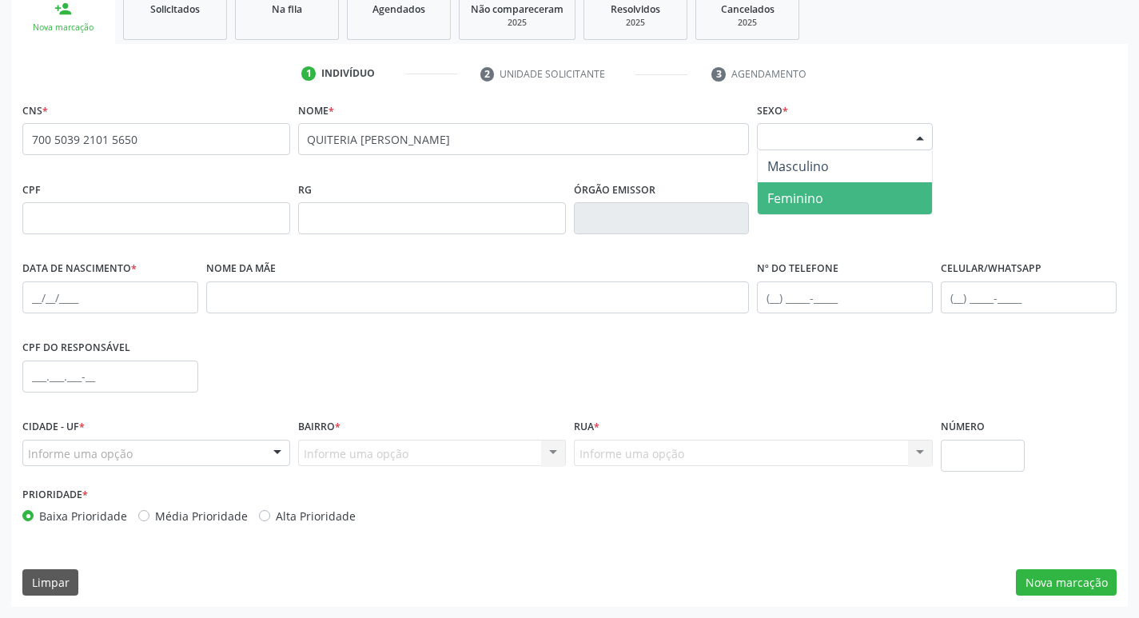
click at [797, 200] on span "Feminino" at bounding box center [796, 199] width 56 height 18
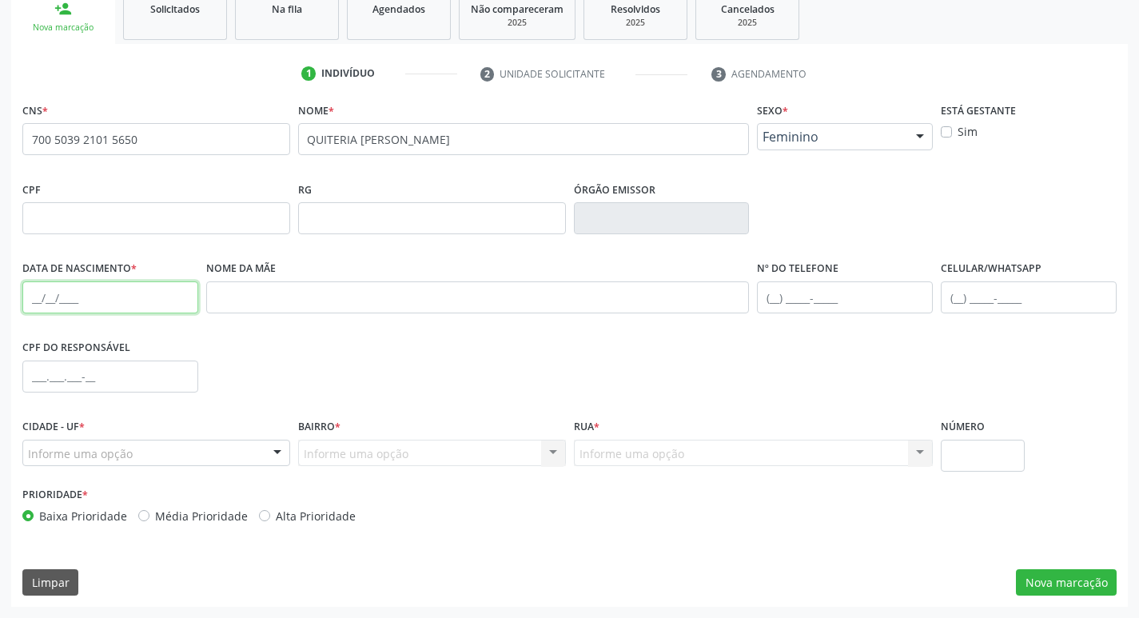
click at [39, 308] on input "text" at bounding box center [110, 297] width 176 height 32
type input "01/08/1945"
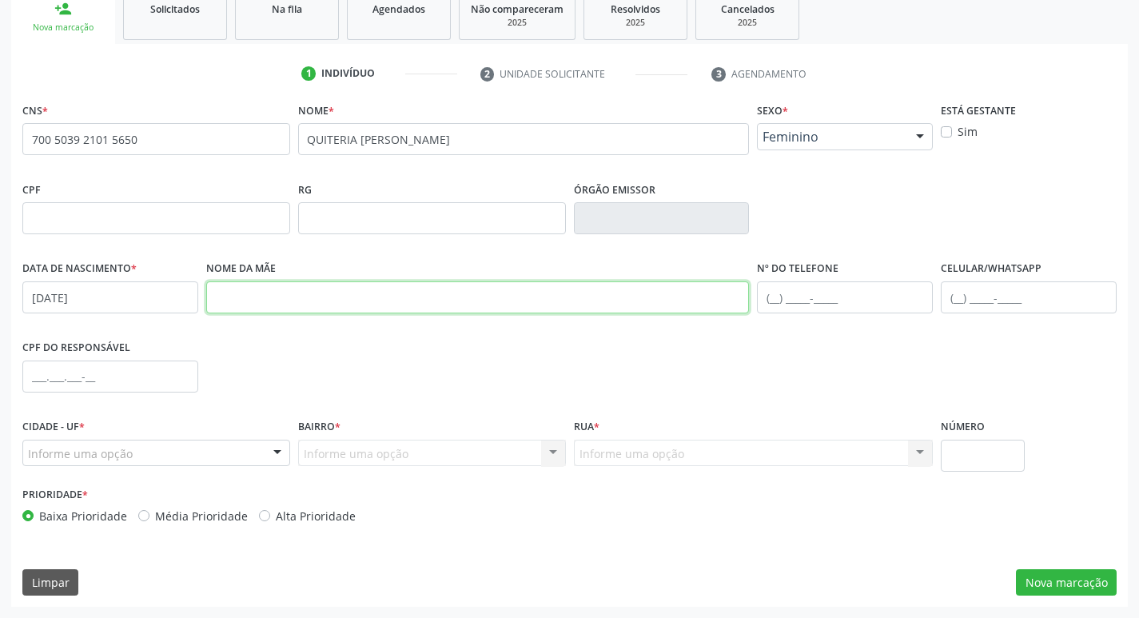
click at [261, 304] on input "text" at bounding box center [478, 297] width 544 height 32
type input "MARIA TEREZA DE JESUS"
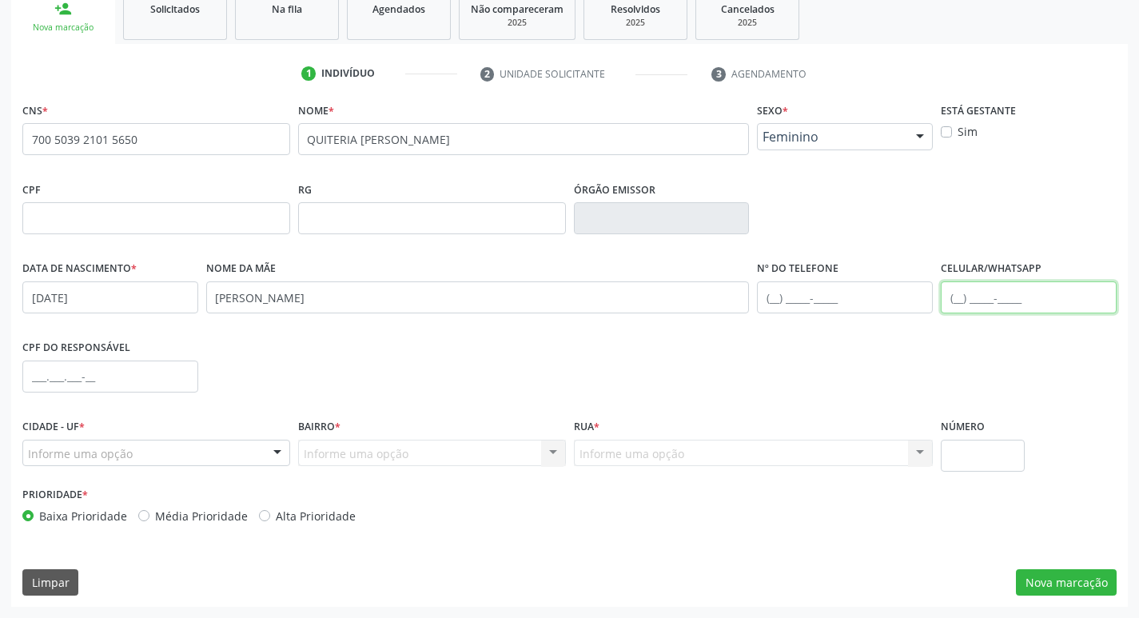
click at [963, 300] on input "text" at bounding box center [1029, 297] width 176 height 32
type input "(87) 99678-2721"
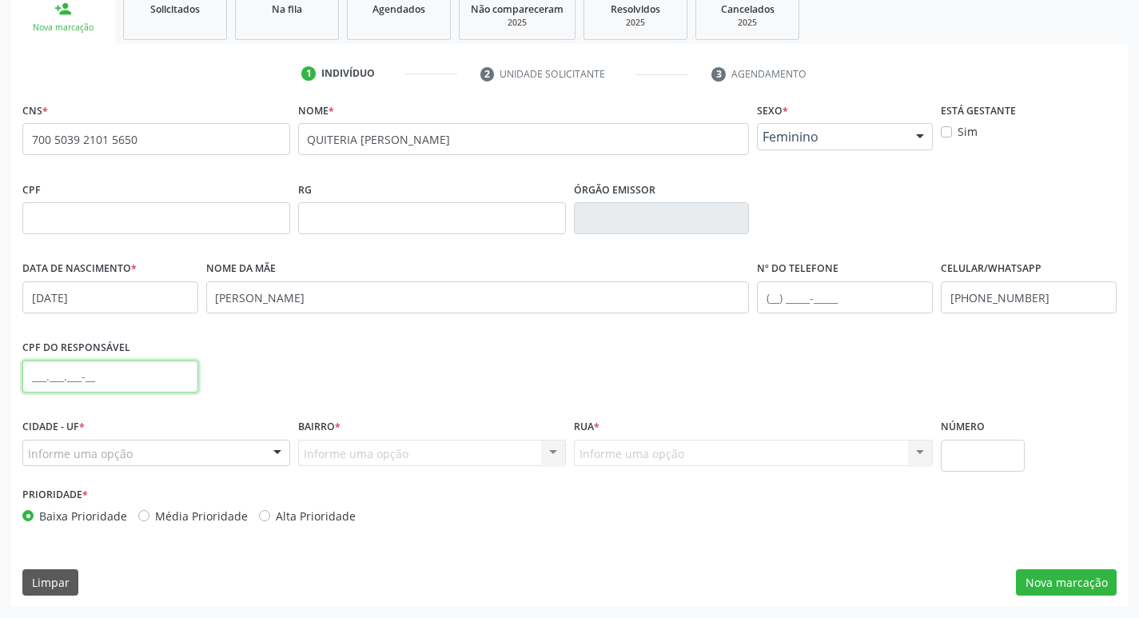
click at [36, 381] on input "text" at bounding box center [110, 377] width 176 height 32
type input "037.490.594-00"
click at [174, 453] on div "Informe uma opção" at bounding box center [156, 453] width 268 height 27
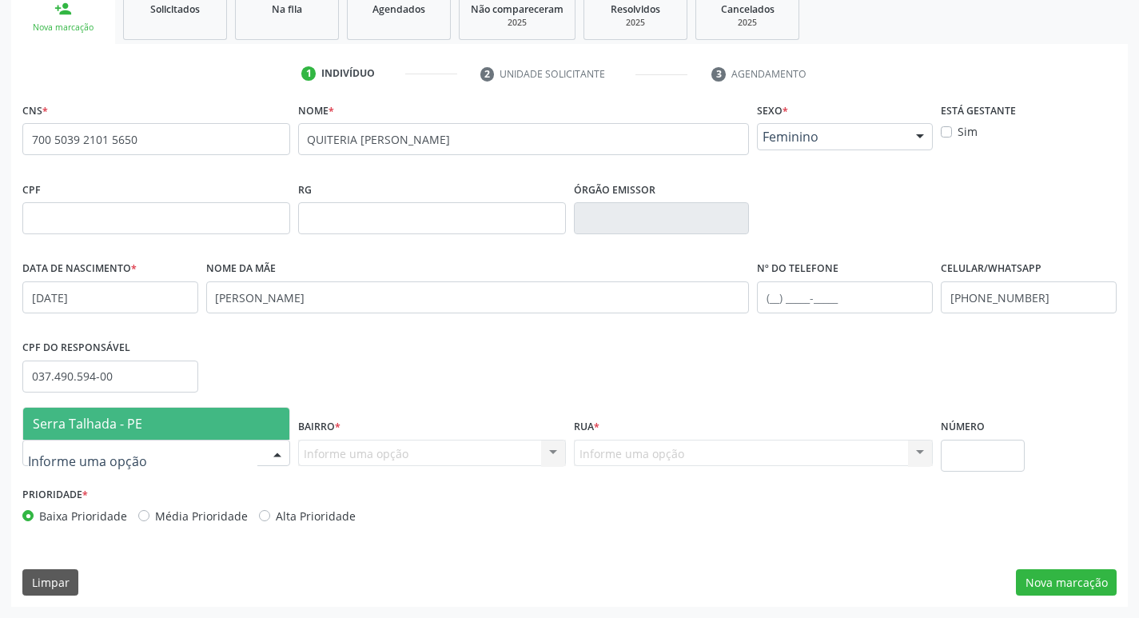
click at [162, 423] on span "Serra Talhada - PE" at bounding box center [156, 424] width 266 height 32
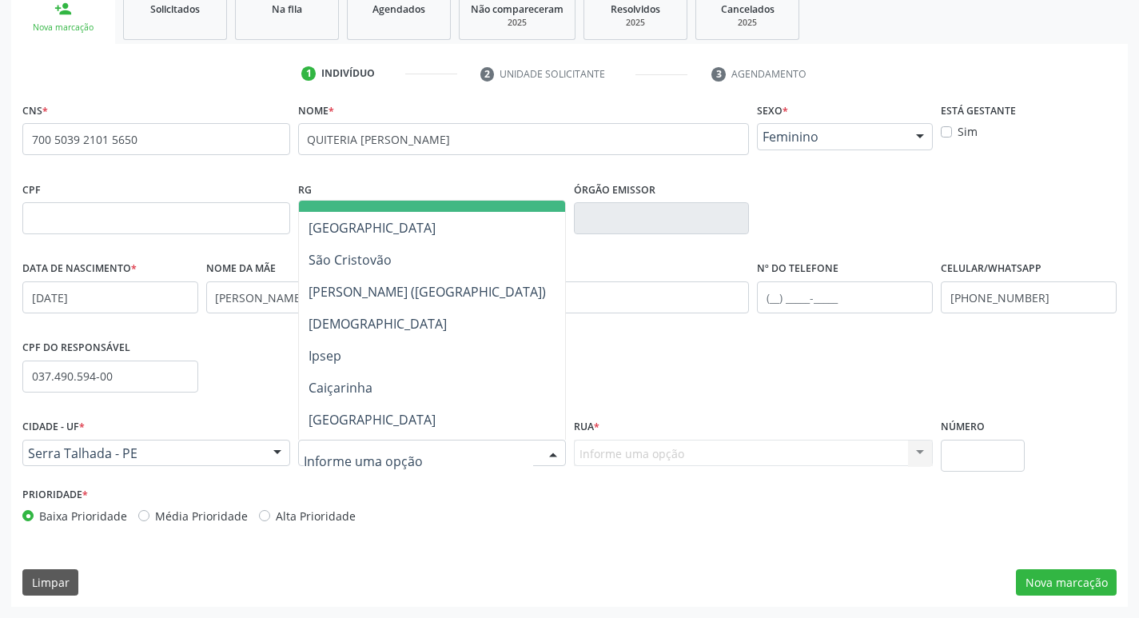
scroll to position [373, 0]
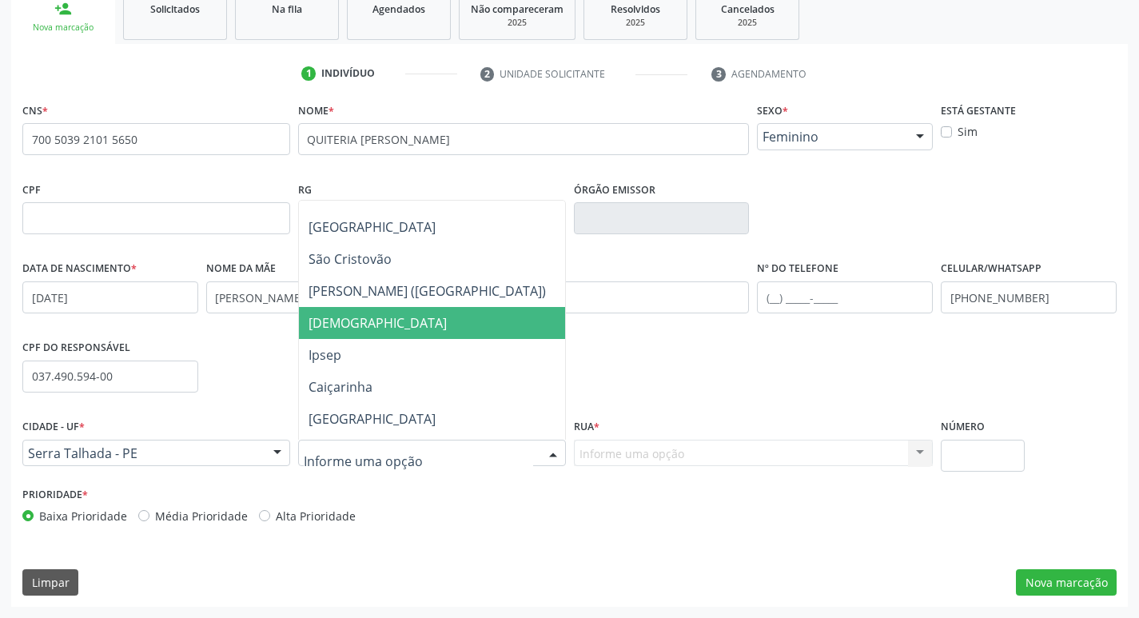
click at [373, 323] on span "[DEMOGRAPHIC_DATA]" at bounding box center [432, 323] width 266 height 32
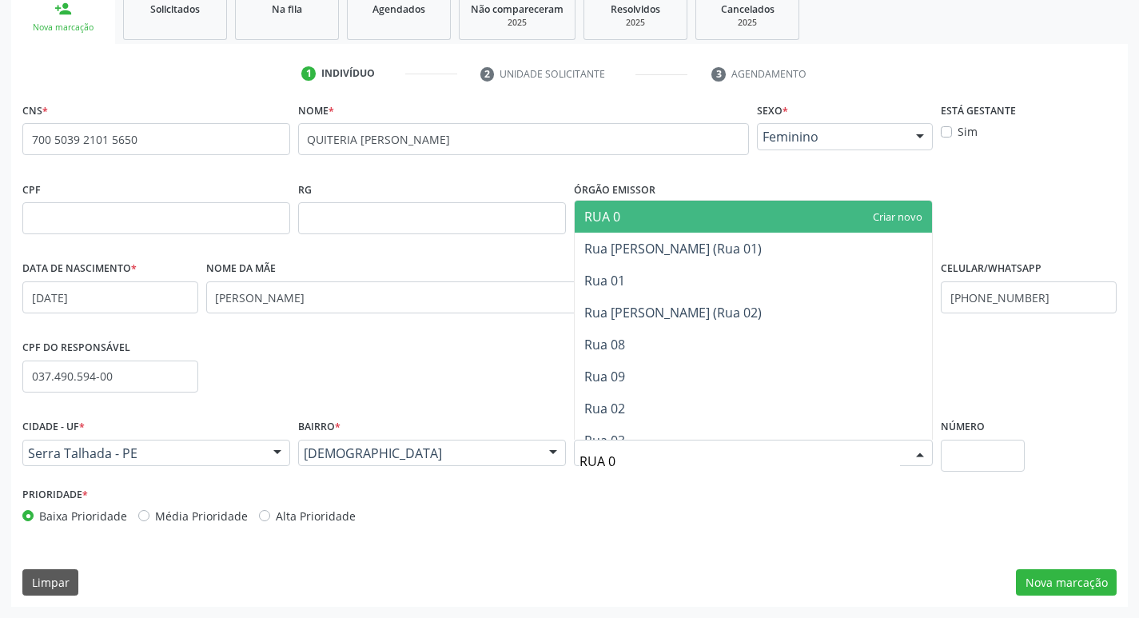
type input "RUA 02"
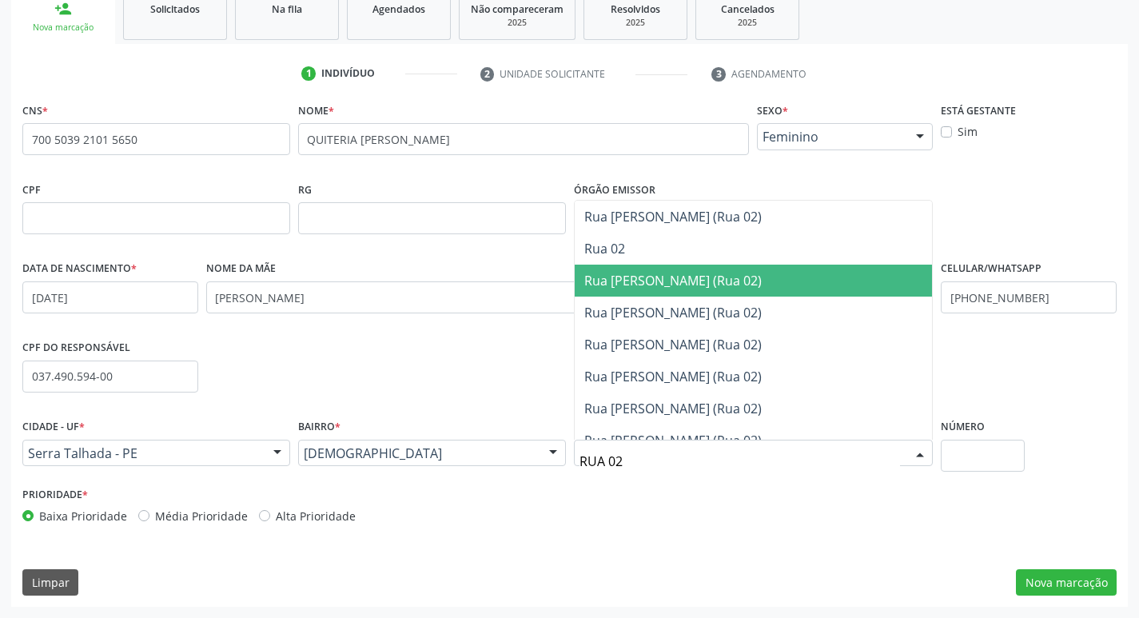
click at [691, 279] on span "Rua Joao Batista do Nascimento (Rua 02)" at bounding box center [674, 281] width 178 height 18
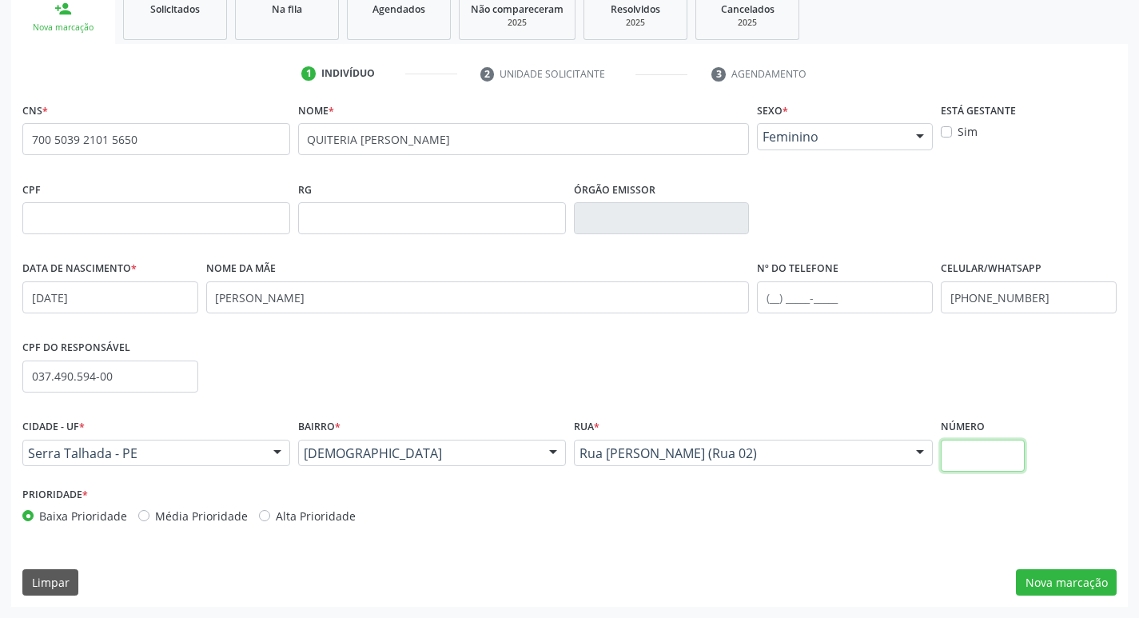
click at [963, 460] on input "text" at bounding box center [983, 456] width 84 height 32
type input "1371"
click at [1092, 593] on button "Nova marcação" at bounding box center [1066, 582] width 101 height 27
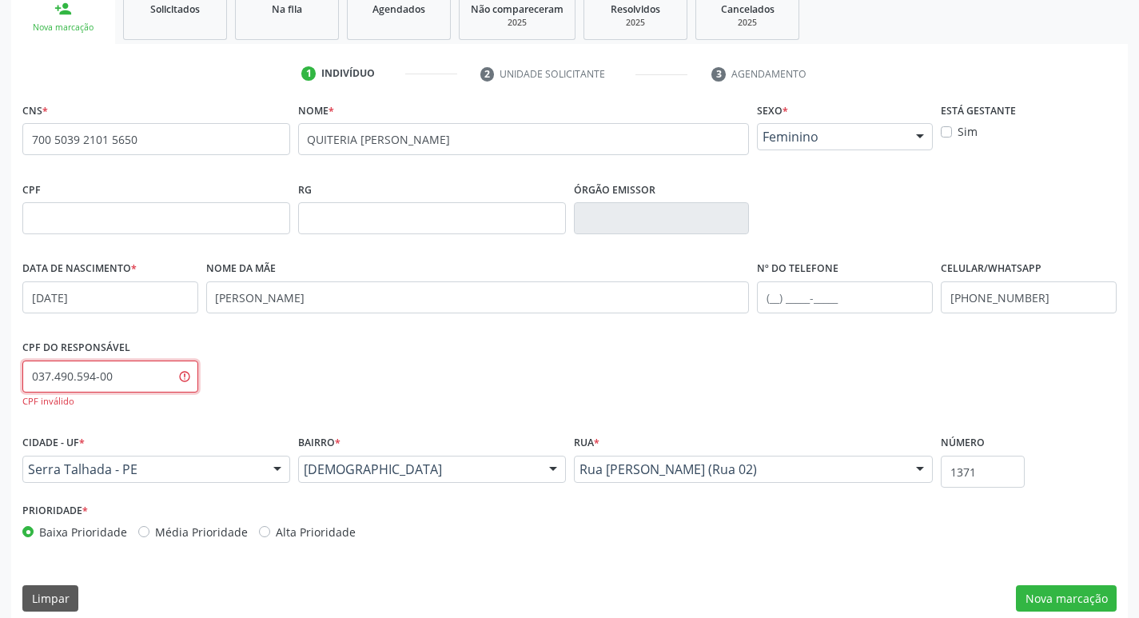
click at [135, 381] on input "037.490.594-00" at bounding box center [110, 377] width 176 height 32
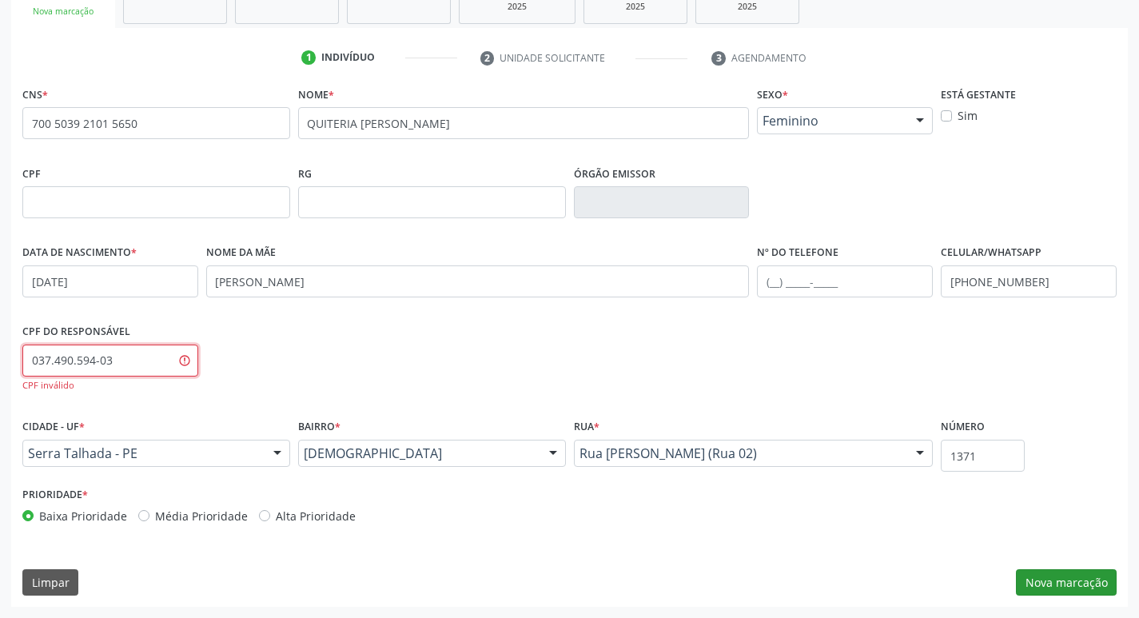
type input "037.490.594-03"
click at [1065, 585] on button "Nova marcação" at bounding box center [1066, 582] width 101 height 27
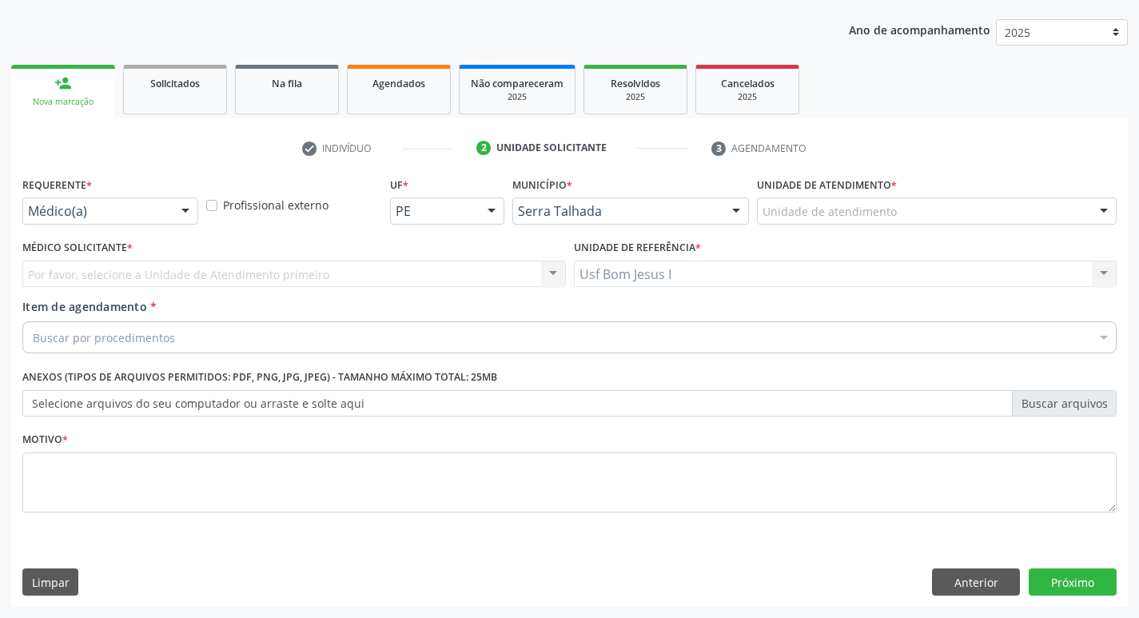
scroll to position [174, 0]
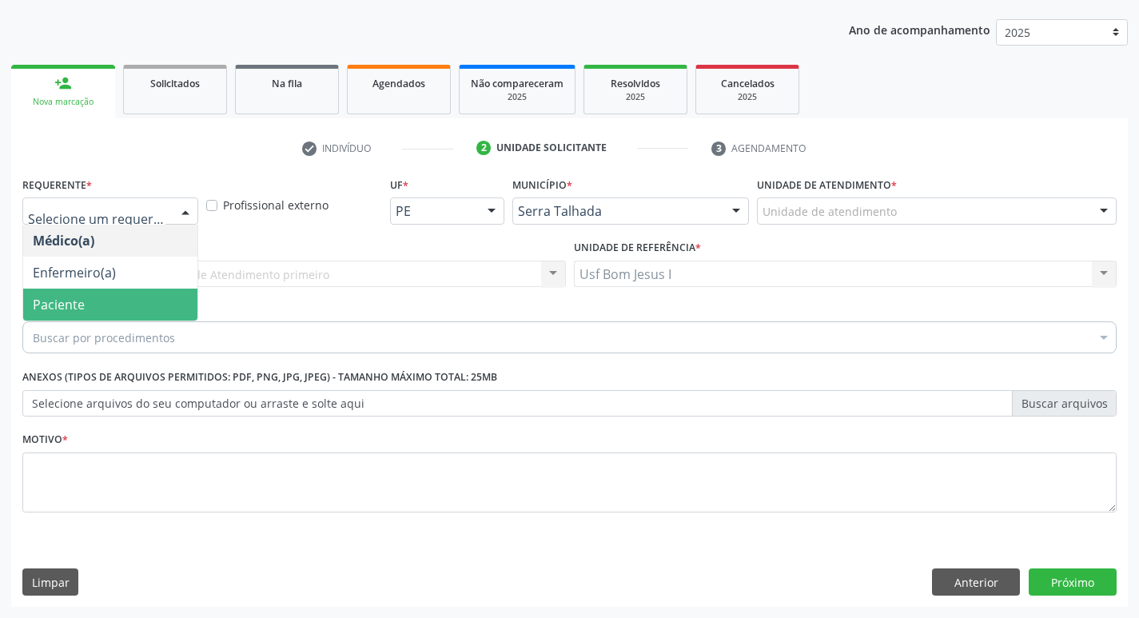
click at [122, 304] on span "Paciente" at bounding box center [110, 305] width 174 height 32
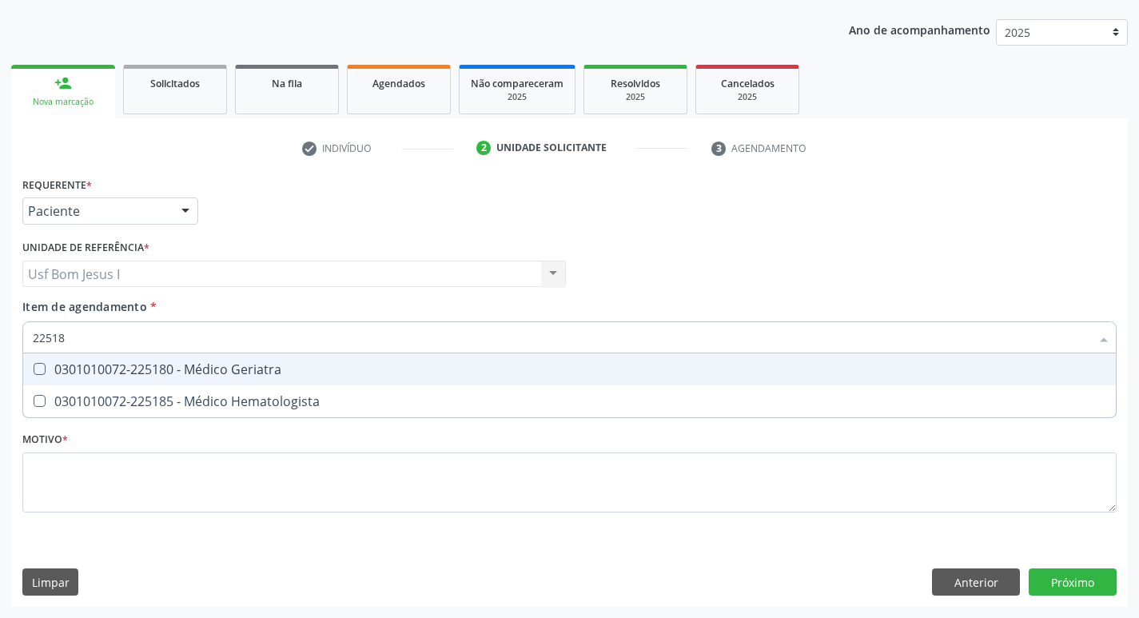
type input "225180"
click at [147, 375] on div "0301010072-225180 - Médico Geriatra" at bounding box center [570, 369] width 1074 height 13
checkbox Geriatra "true"
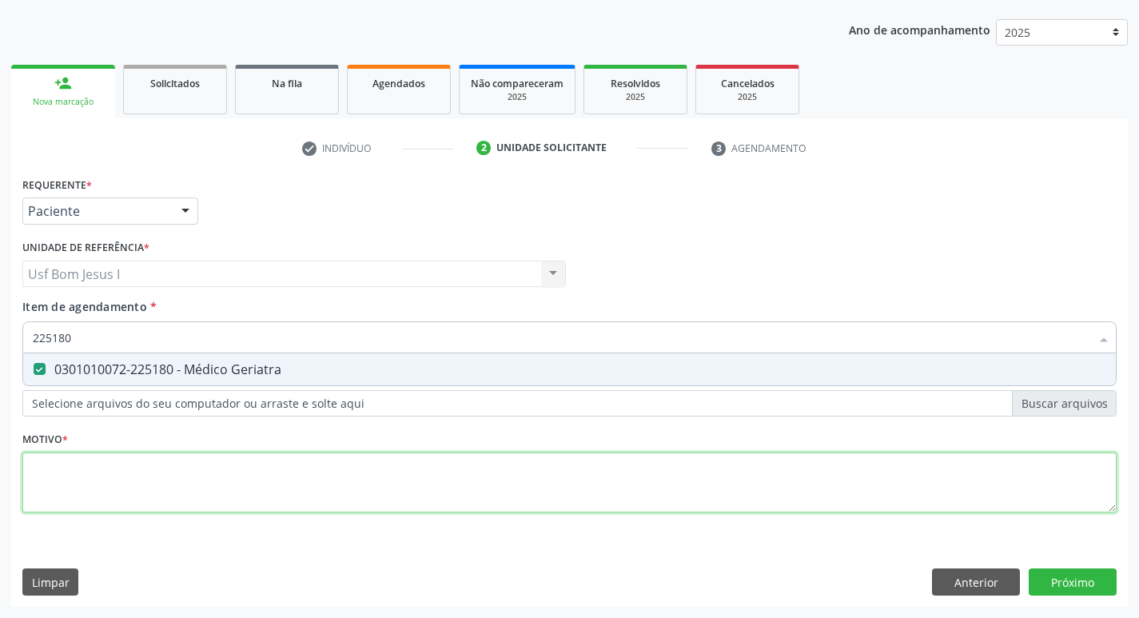
click at [162, 498] on div "Requerente * Paciente Médico(a) Enfermeiro(a) Paciente Nenhum resultado encontr…" at bounding box center [569, 354] width 1095 height 362
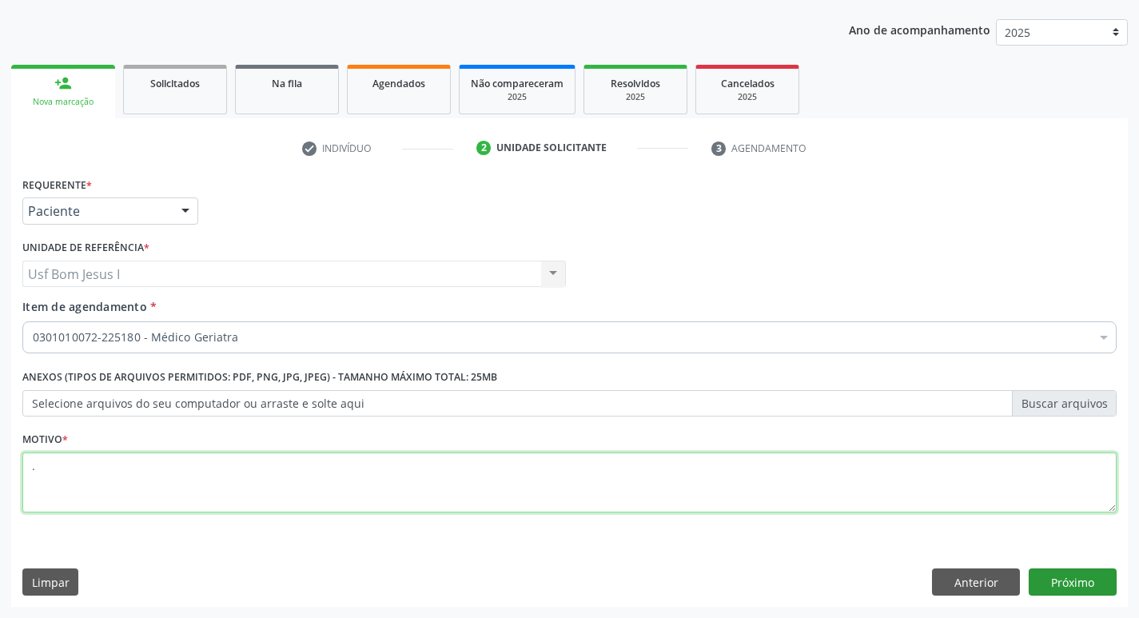
type textarea "."
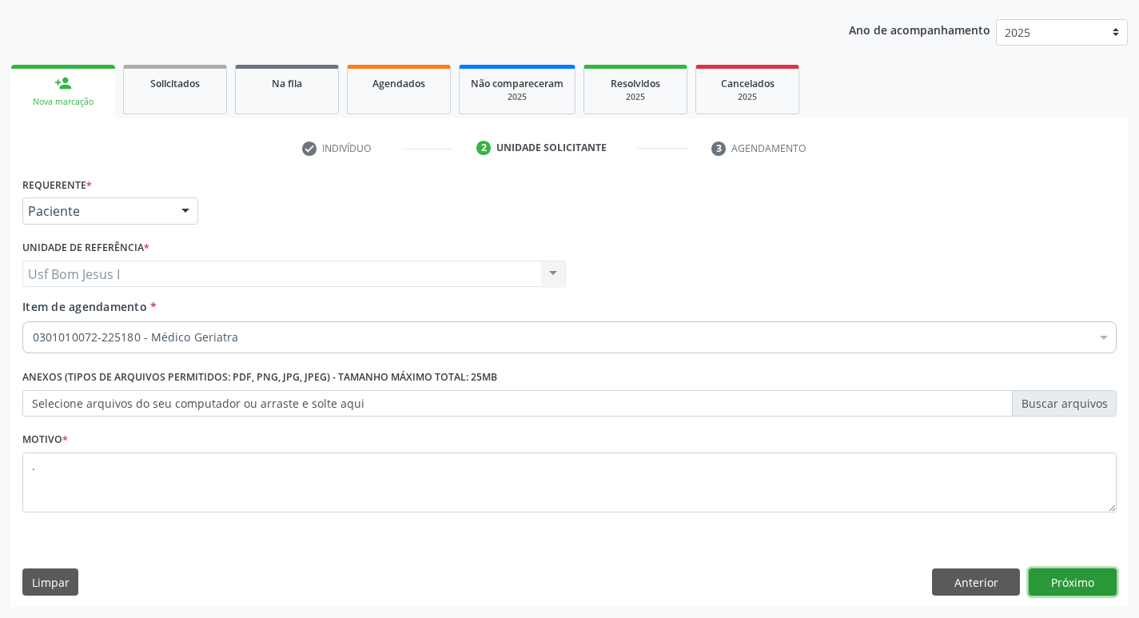
click at [1055, 579] on button "Próximo" at bounding box center [1073, 582] width 88 height 27
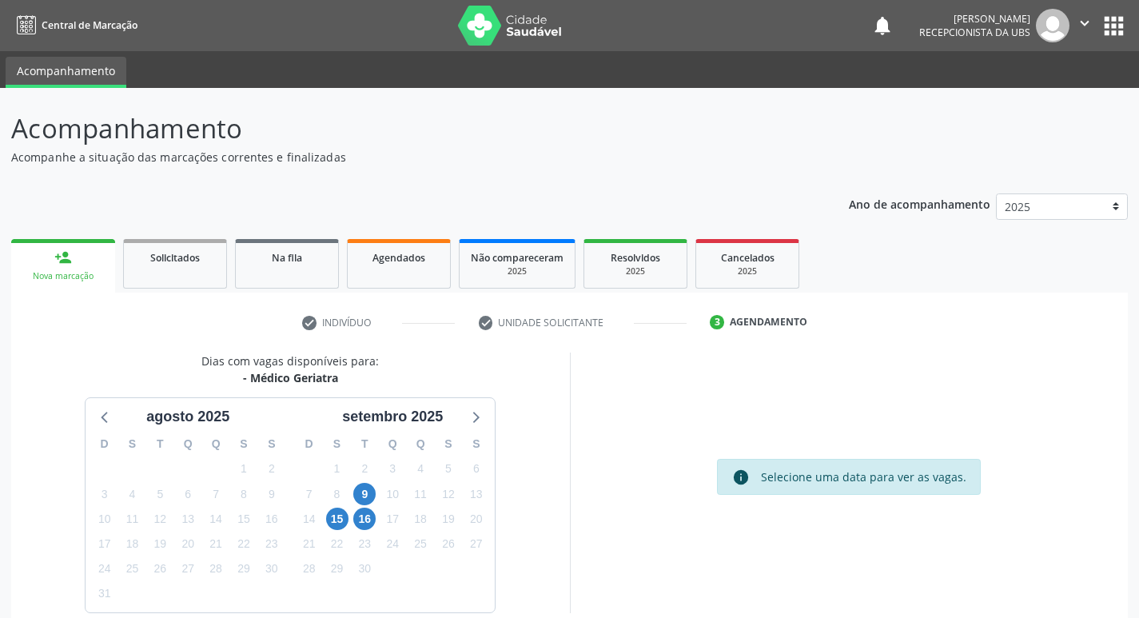
scroll to position [78, 0]
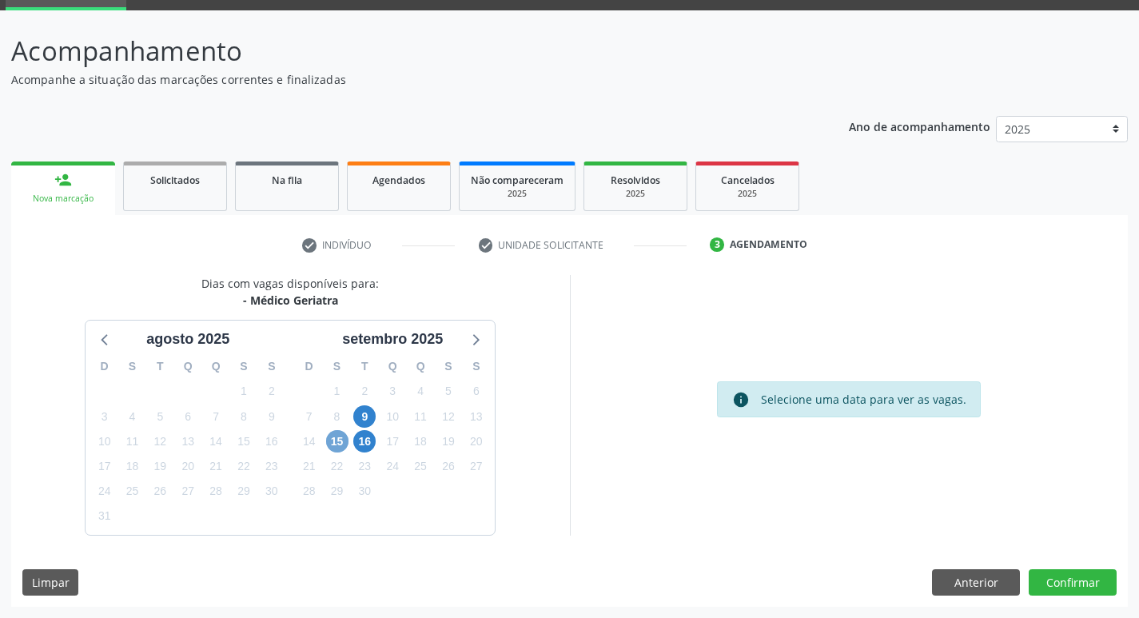
click at [344, 441] on span "15" at bounding box center [337, 441] width 22 height 22
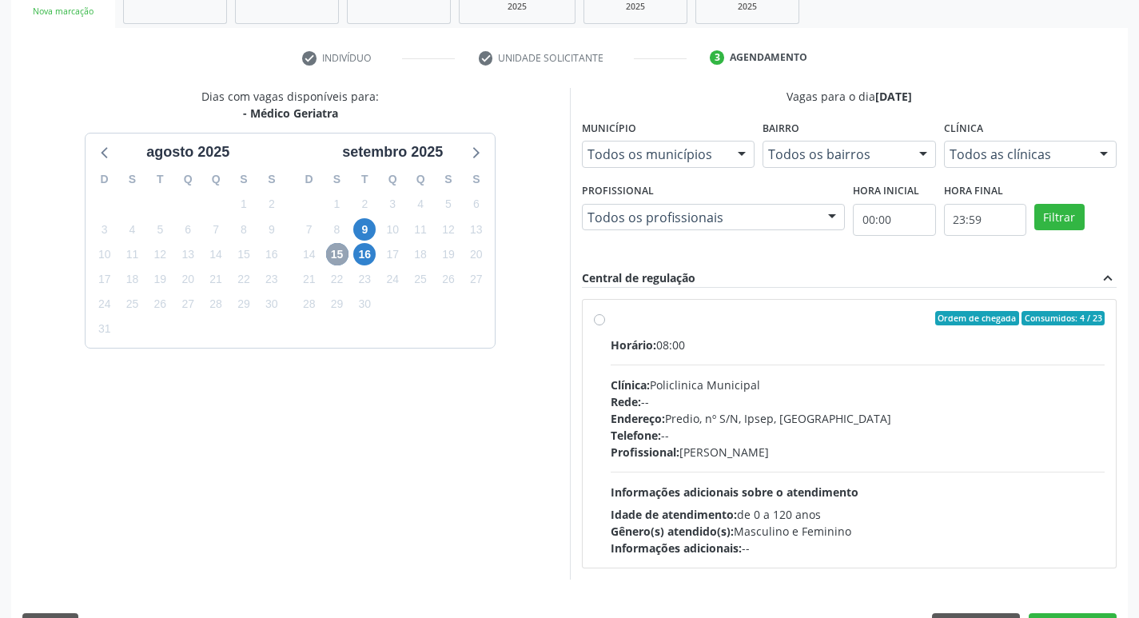
scroll to position [309, 0]
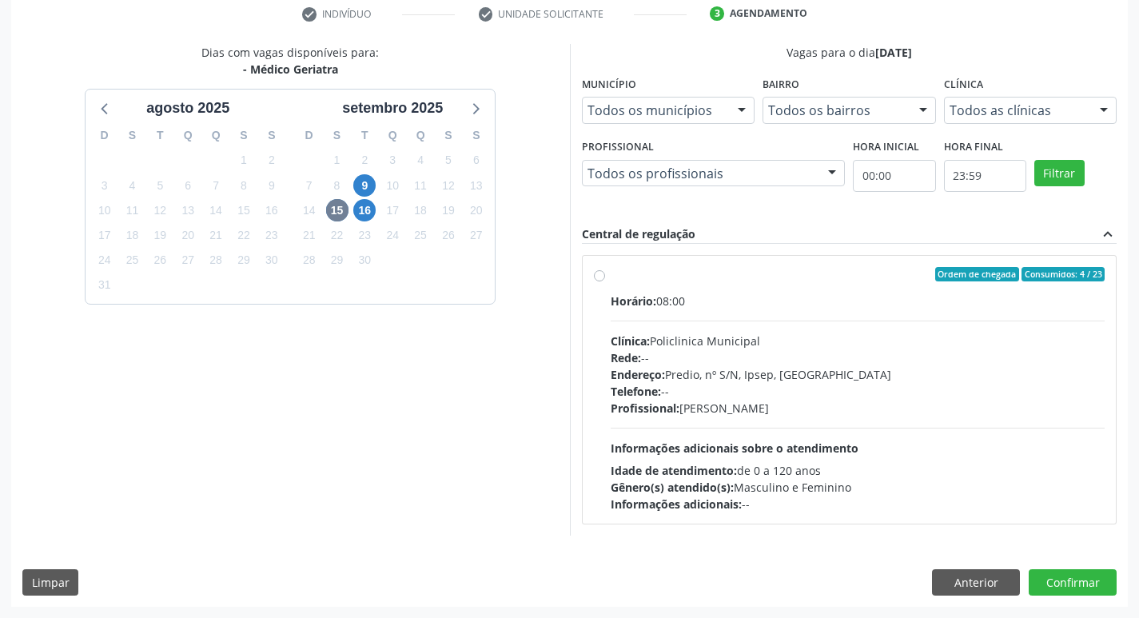
click at [825, 462] on div "Idade de atendimento: de 0 a 120 anos" at bounding box center [858, 470] width 495 height 17
click at [605, 281] on input "Ordem de chegada Consumidos: 4 / 23 Horário: 08:00 Clínica: Policlinica Municip…" at bounding box center [599, 274] width 11 height 14
radio input "true"
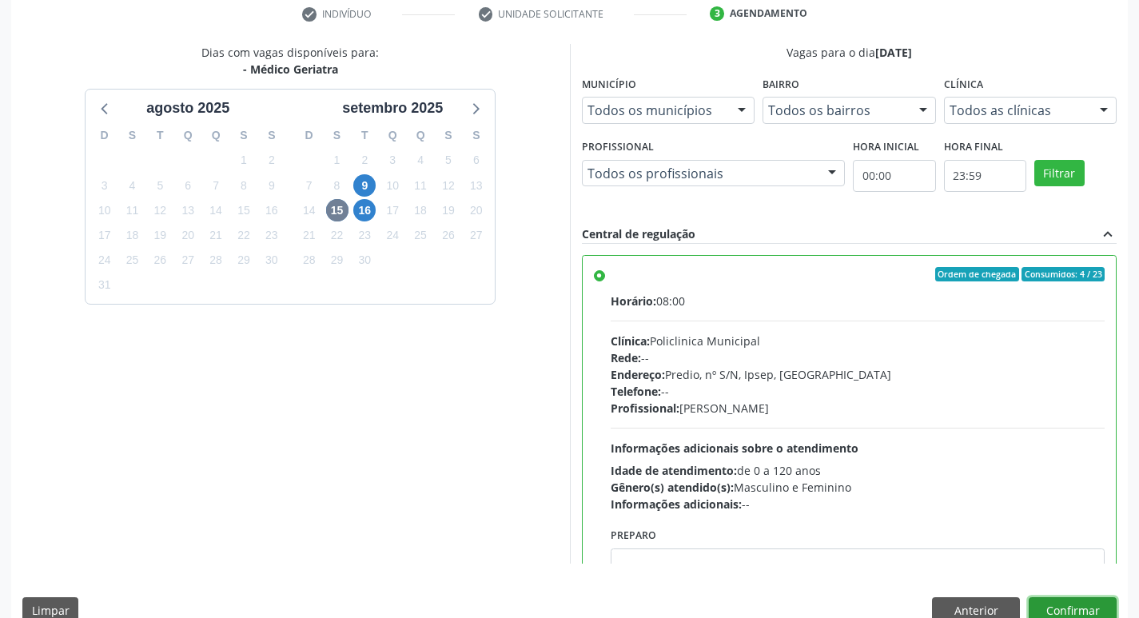
click at [1073, 606] on button "Confirmar" at bounding box center [1073, 610] width 88 height 27
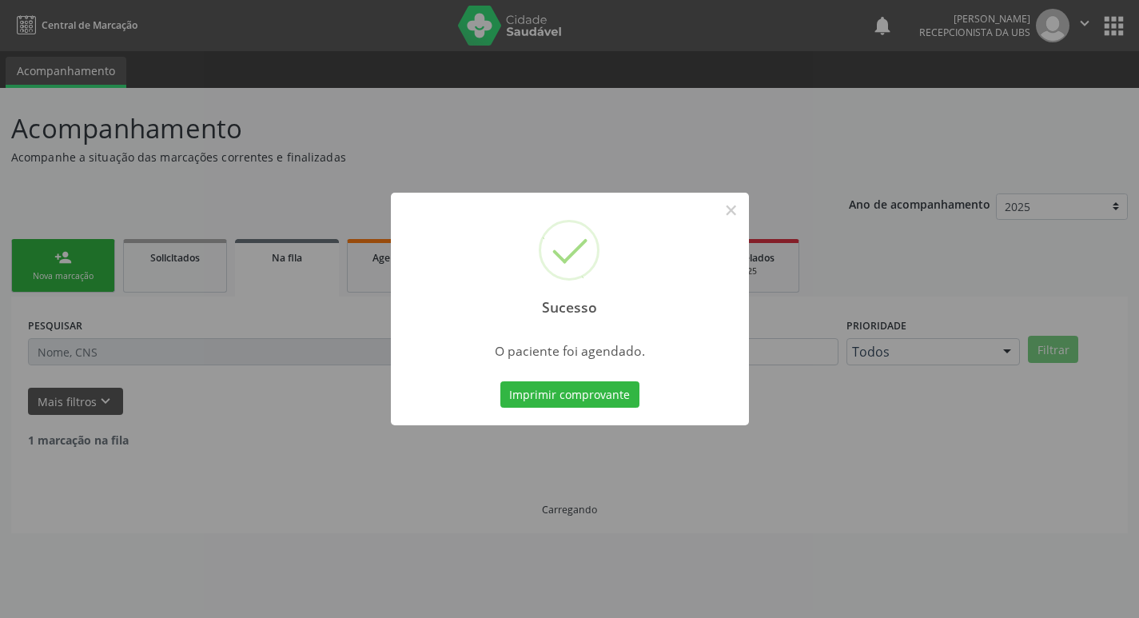
scroll to position [0, 0]
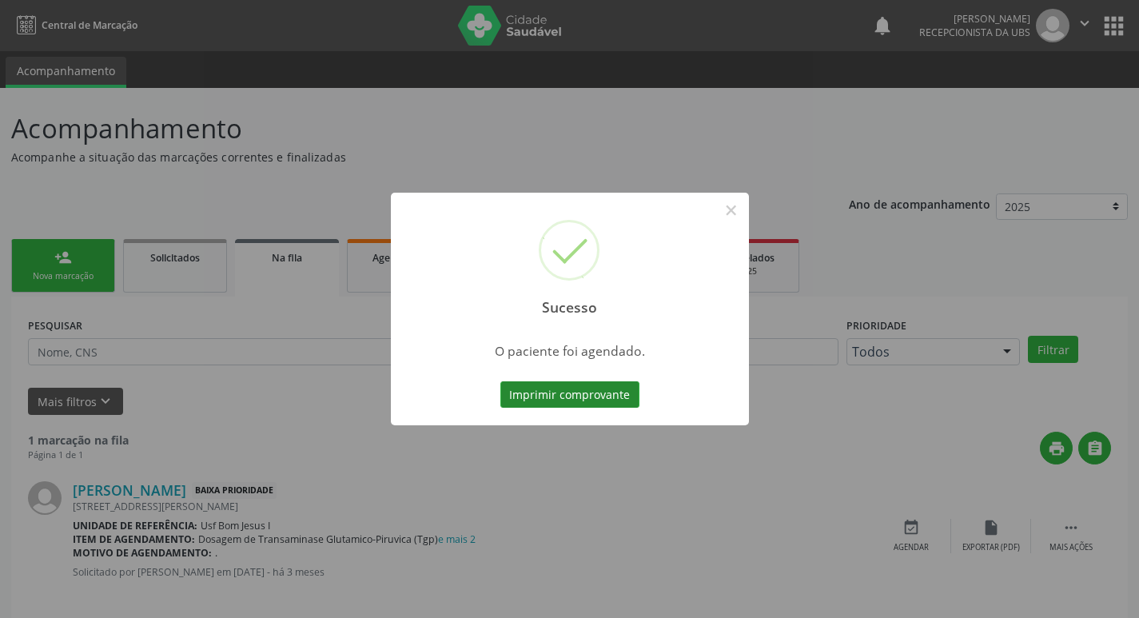
click at [578, 401] on button "Imprimir comprovante" at bounding box center [570, 394] width 139 height 27
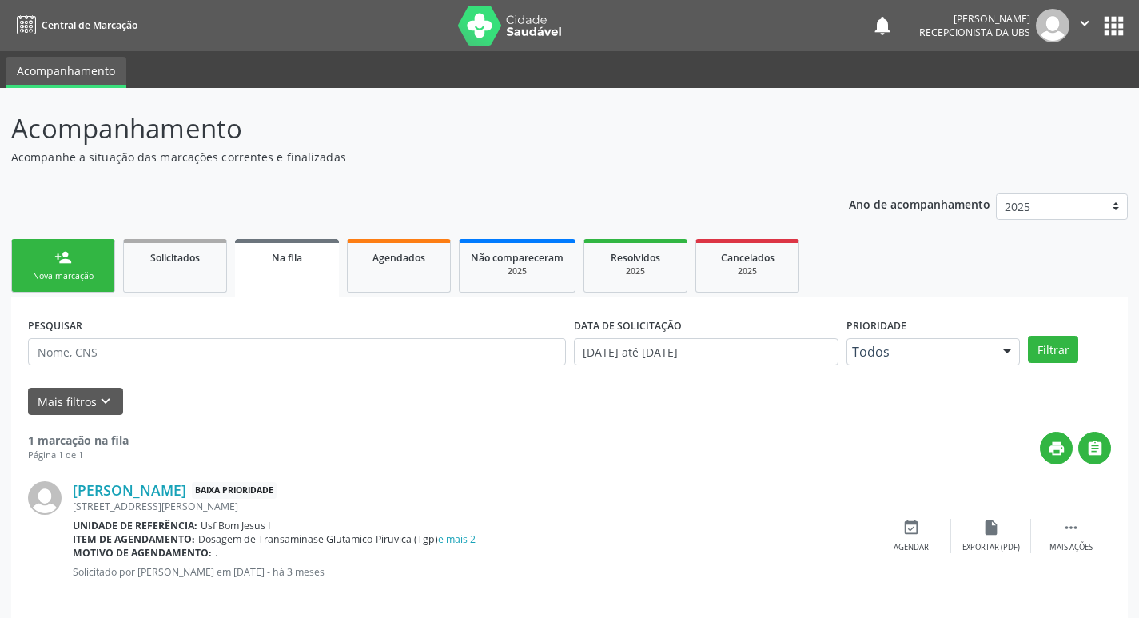
click at [61, 275] on div "Nova marcação" at bounding box center [63, 276] width 80 height 12
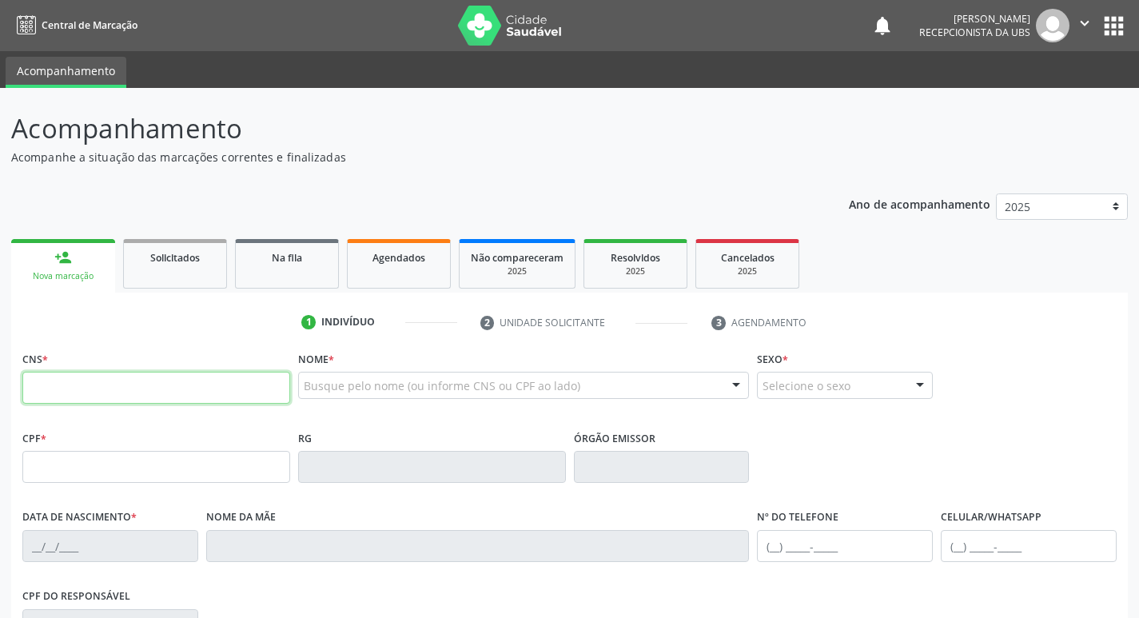
click at [158, 390] on input "text" at bounding box center [156, 388] width 268 height 32
type input "706 8017 0347 1020"
type input "895.453.201-25"
type input "23/01/1972"
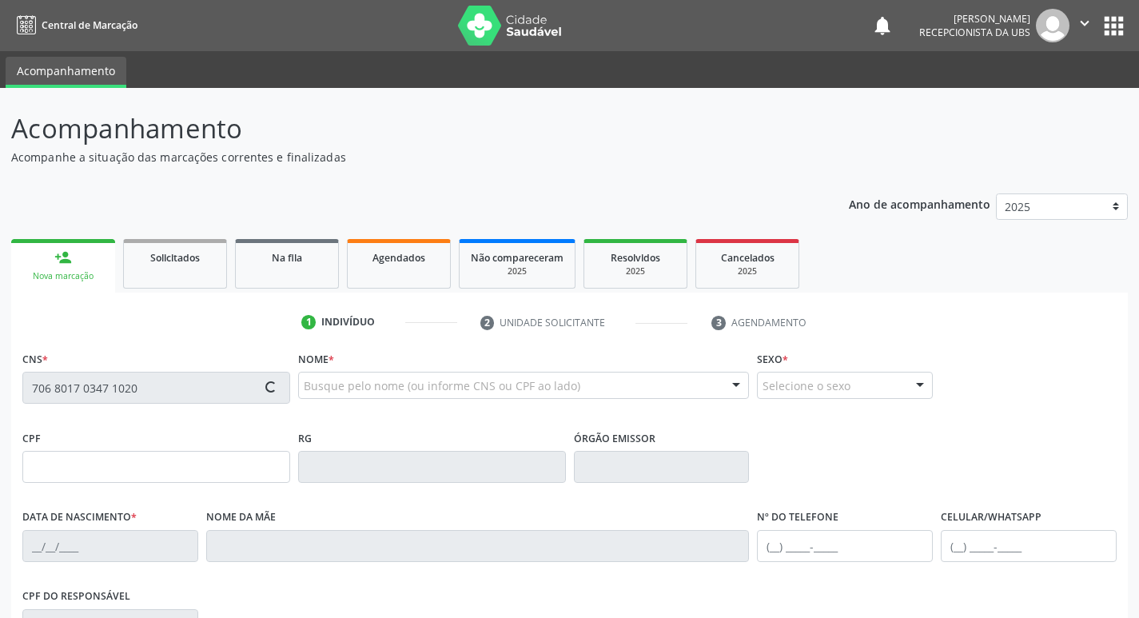
type input "Maria de Lourdes de Sa"
type input "[PHONE_NUMBER]"
type input "340.672.484-15"
type input "1104"
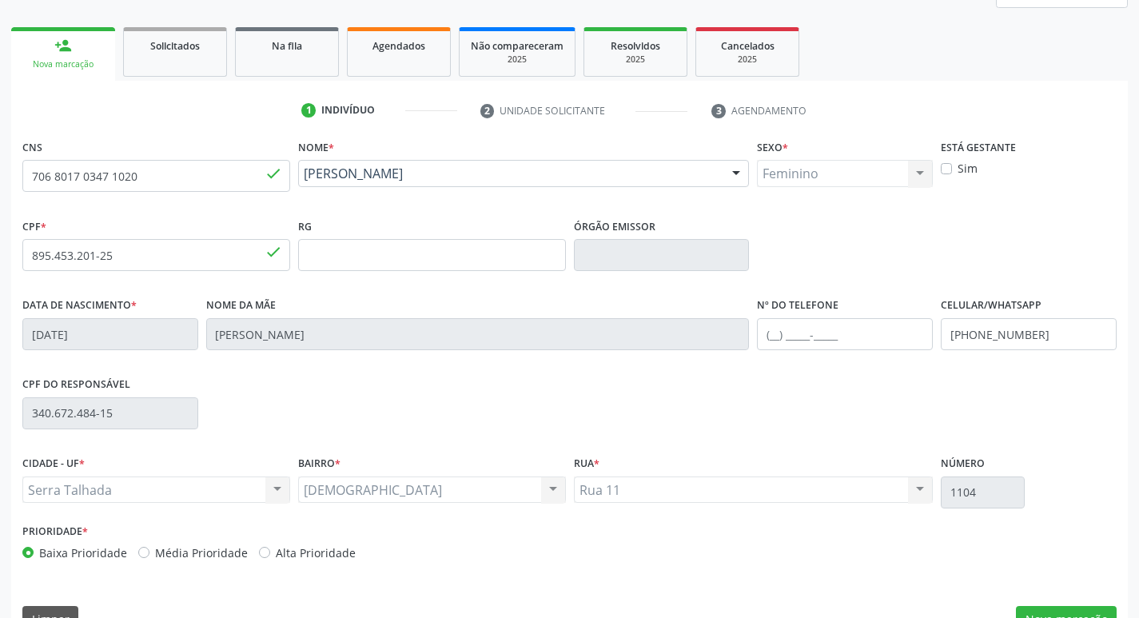
scroll to position [249, 0]
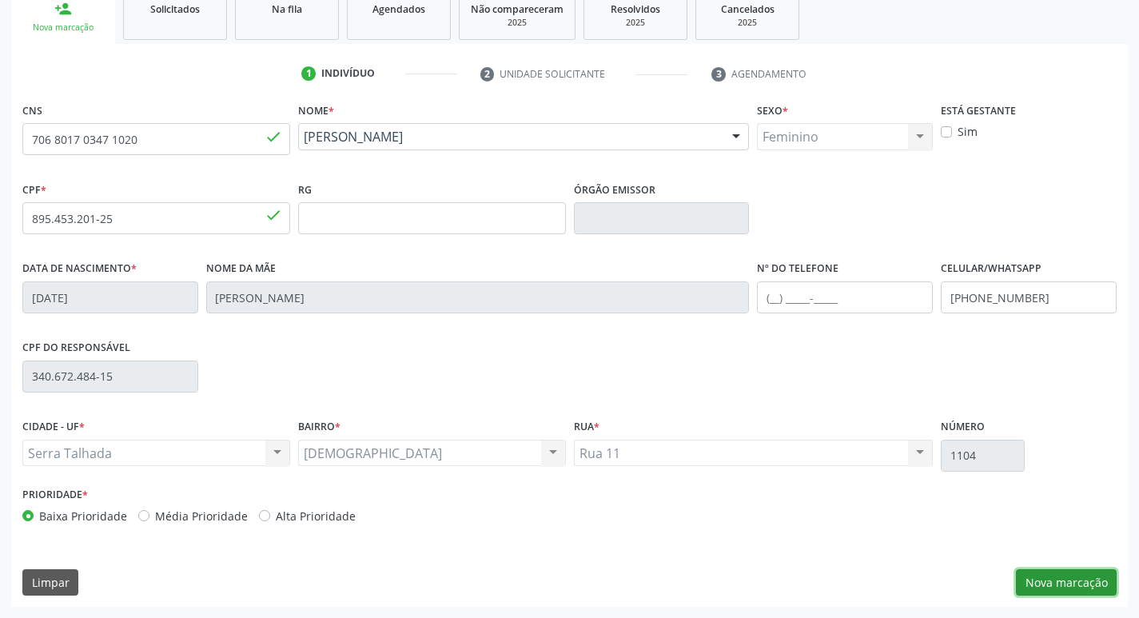
click at [1081, 588] on button "Nova marcação" at bounding box center [1066, 582] width 101 height 27
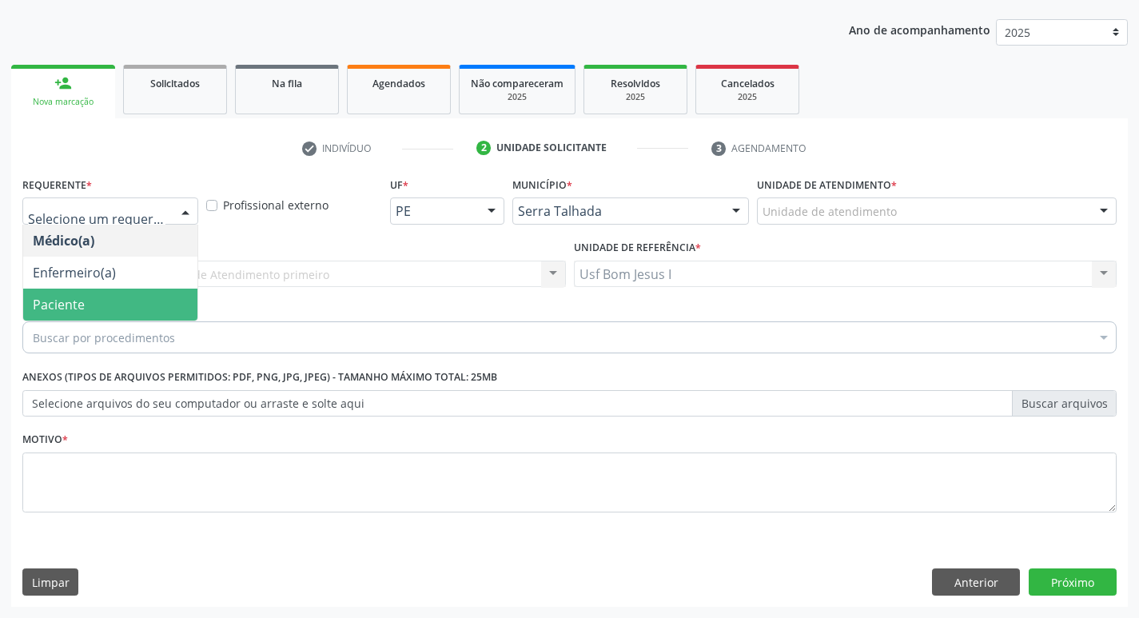
click at [73, 293] on span "Paciente" at bounding box center [110, 305] width 174 height 32
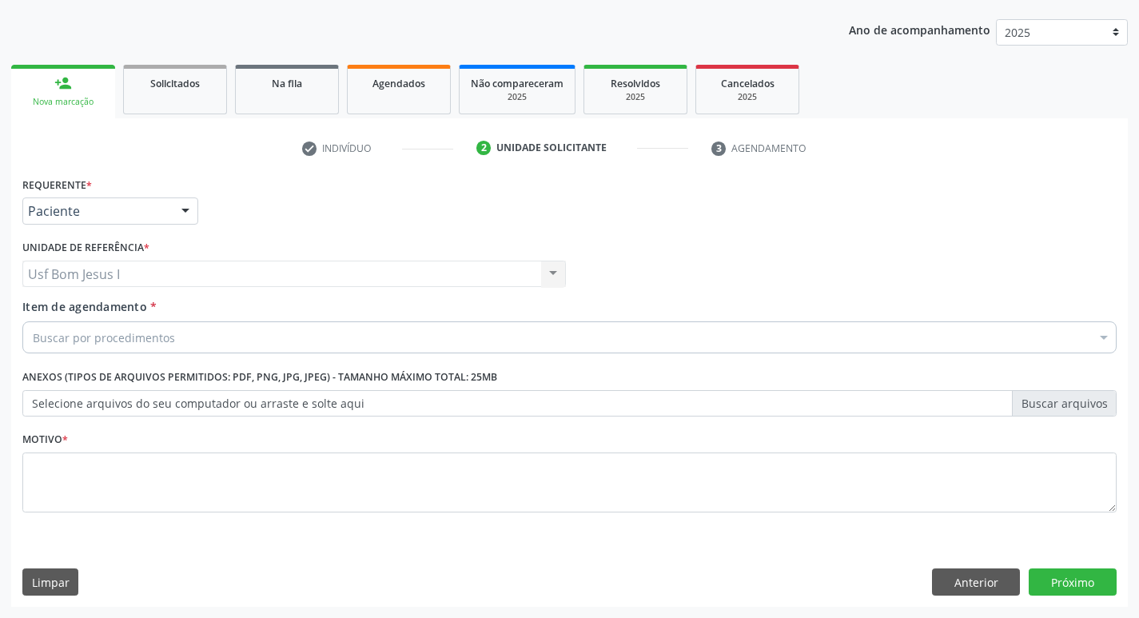
click at [219, 342] on div "Buscar por procedimentos" at bounding box center [569, 337] width 1095 height 32
click at [33, 342] on input "Item de agendamento *" at bounding box center [33, 337] width 0 height 32
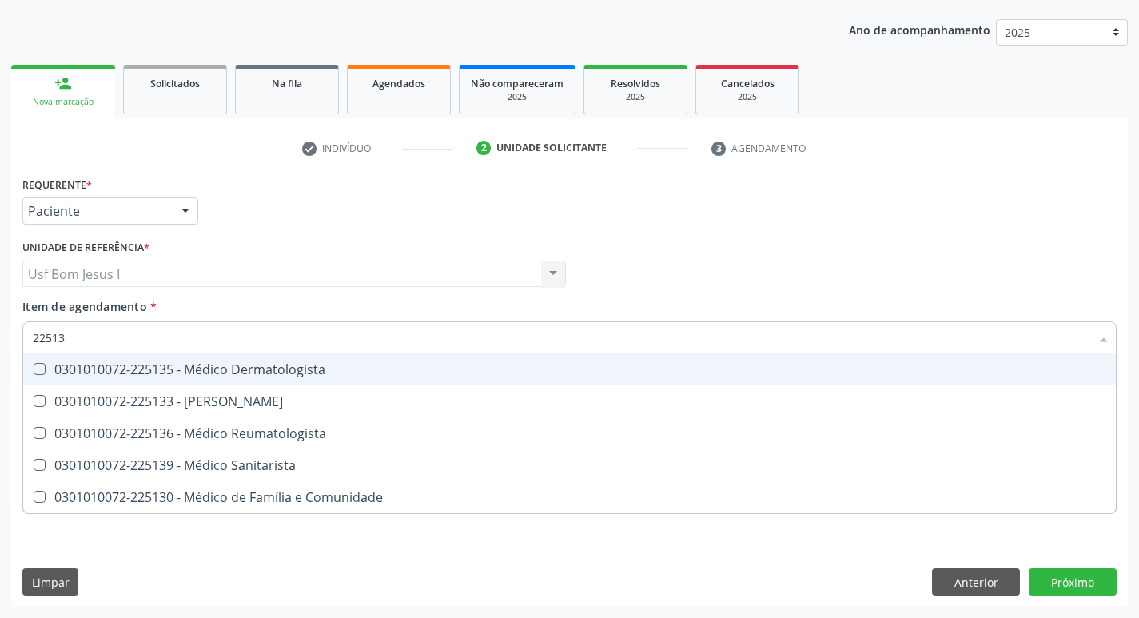
type input "225133"
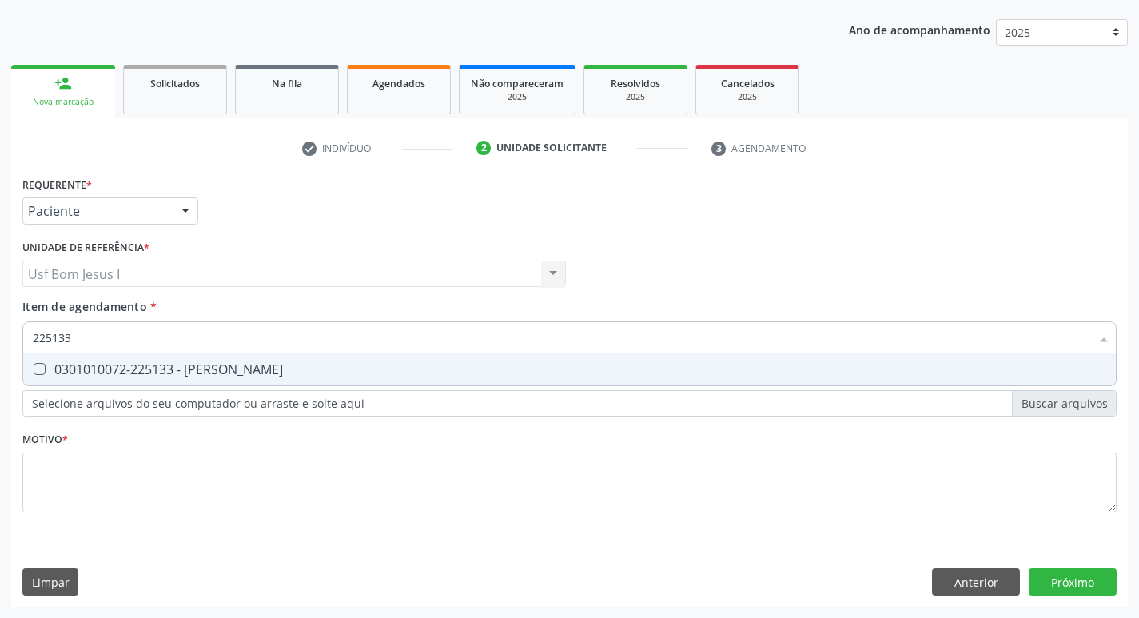
click at [262, 363] on div "0301010072-225133 - [PERSON_NAME]" at bounding box center [570, 369] width 1074 height 13
checkbox Psiquiatra "true"
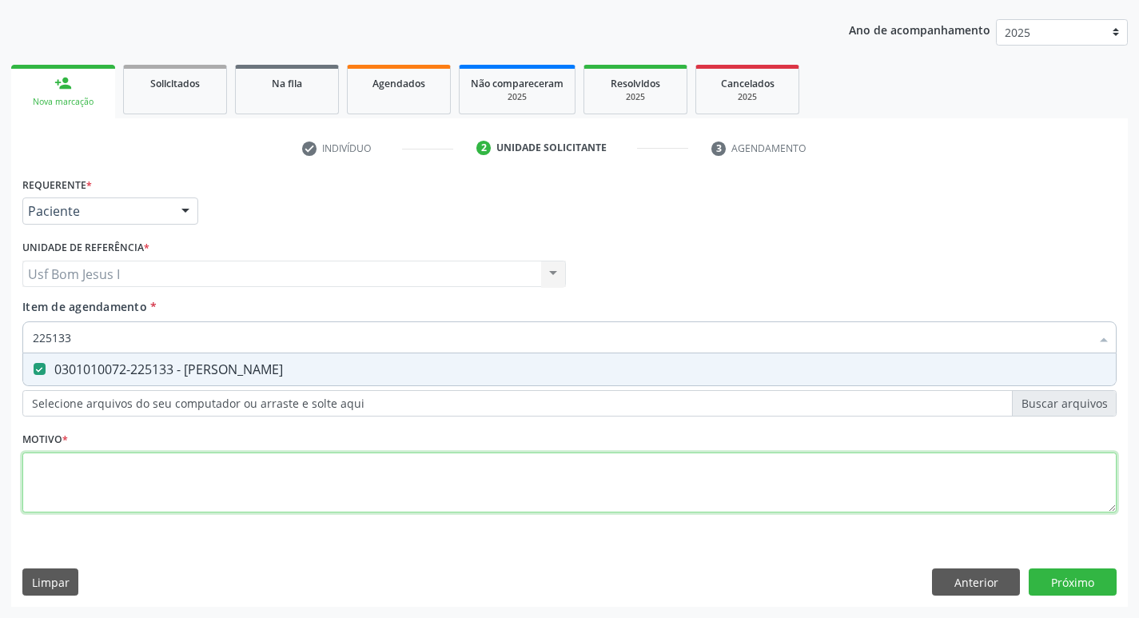
click at [278, 466] on div "Requerente * Paciente Médico(a) Enfermeiro(a) Paciente Nenhum resultado encontr…" at bounding box center [569, 354] width 1095 height 362
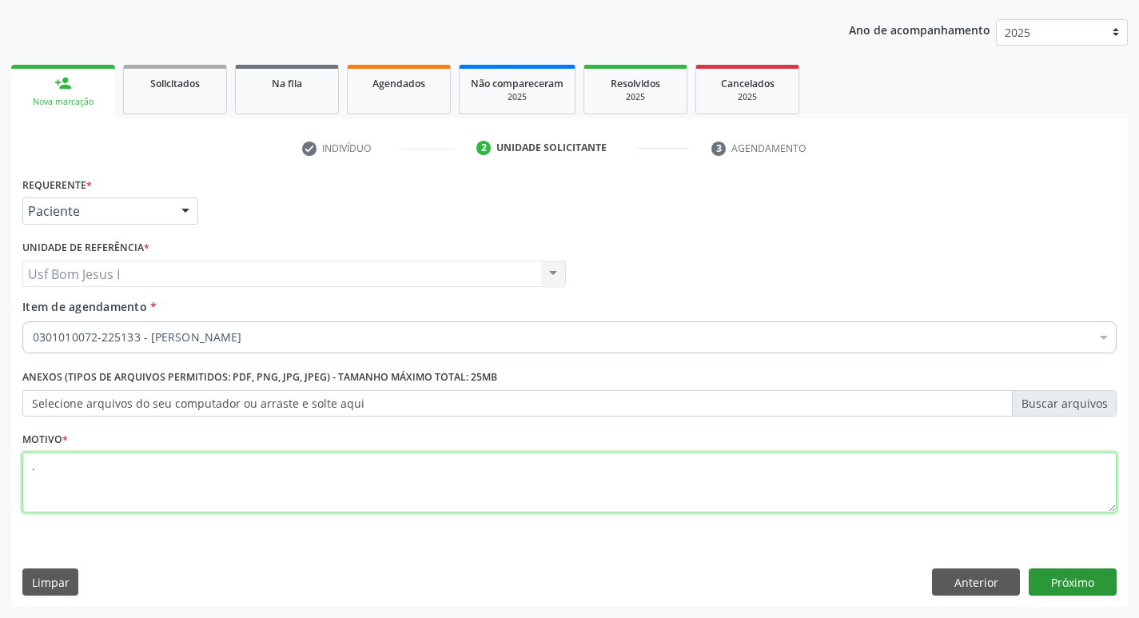
type textarea "."
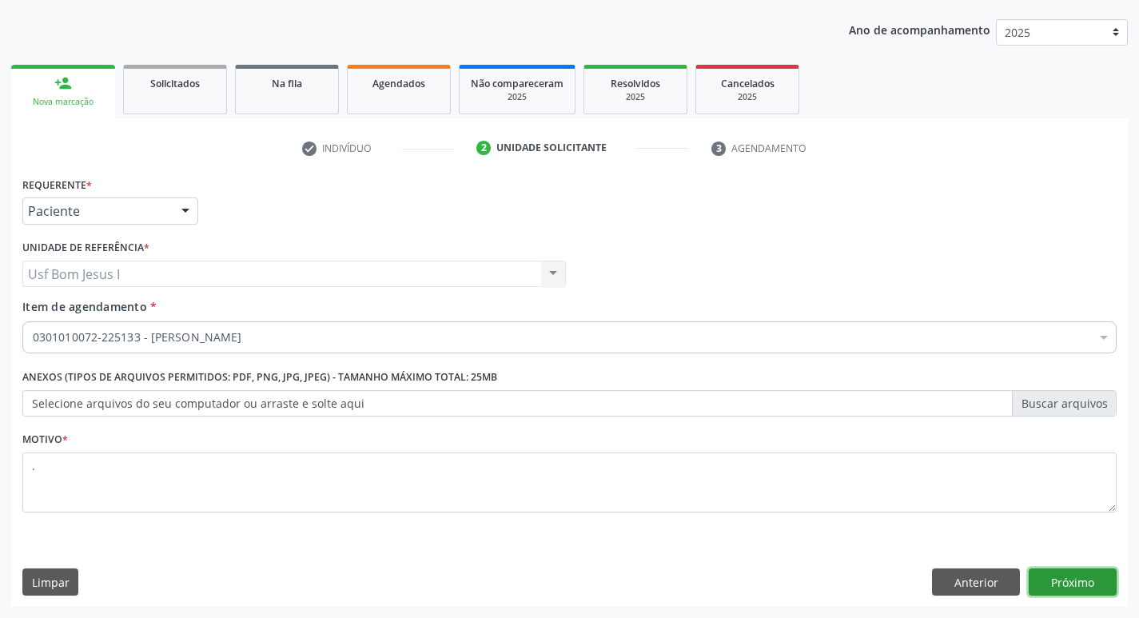
click at [1099, 586] on button "Próximo" at bounding box center [1073, 582] width 88 height 27
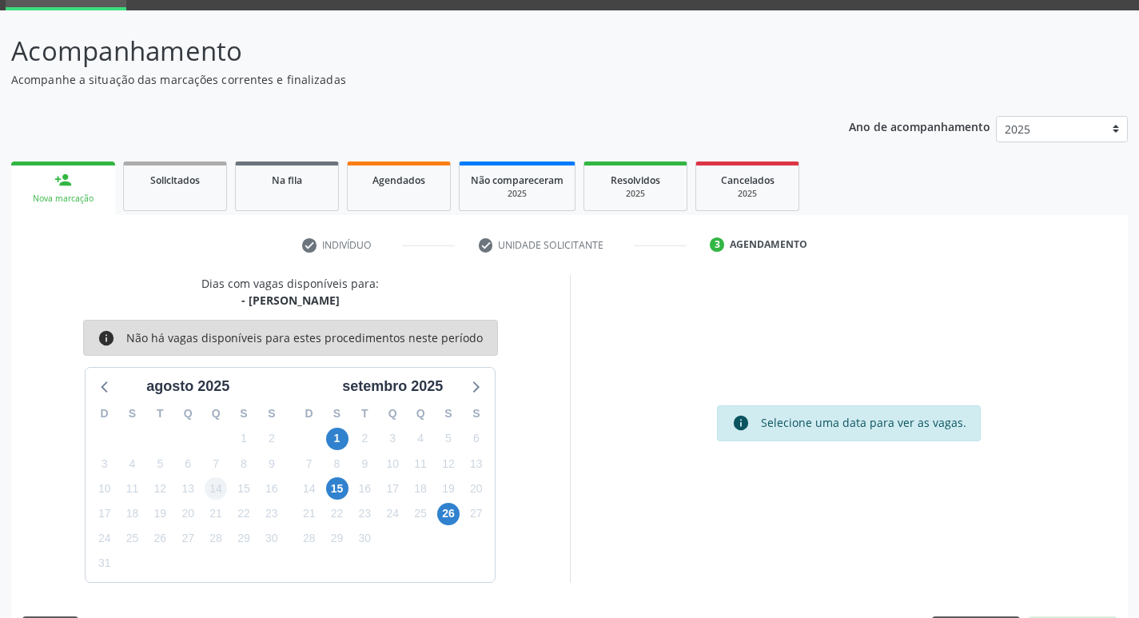
scroll to position [78, 0]
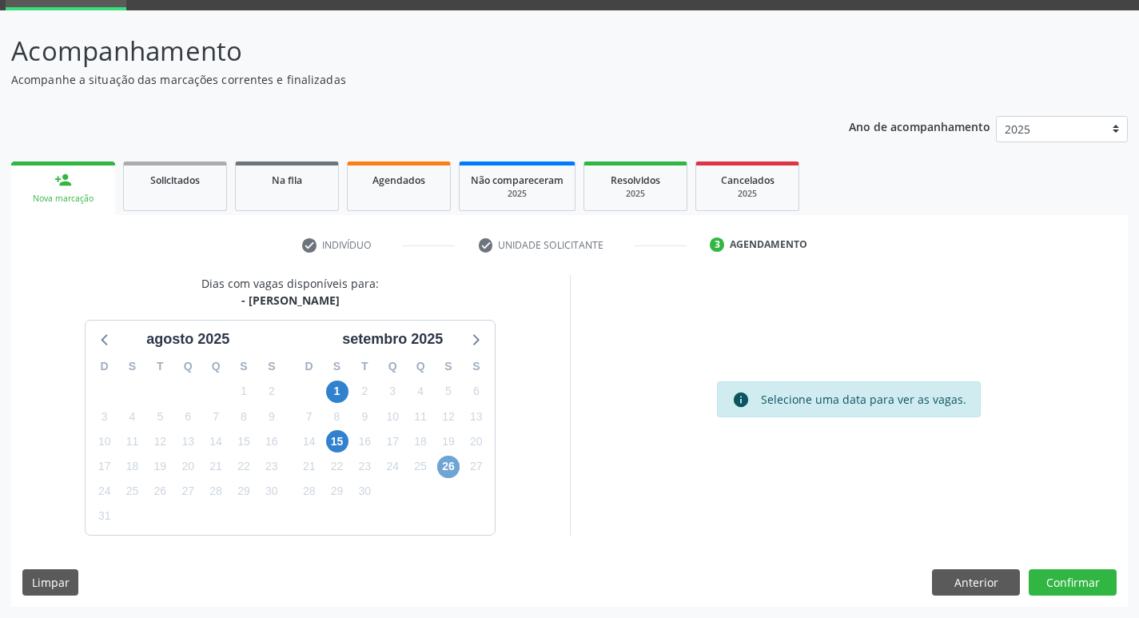
click at [453, 469] on span "26" at bounding box center [448, 467] width 22 height 22
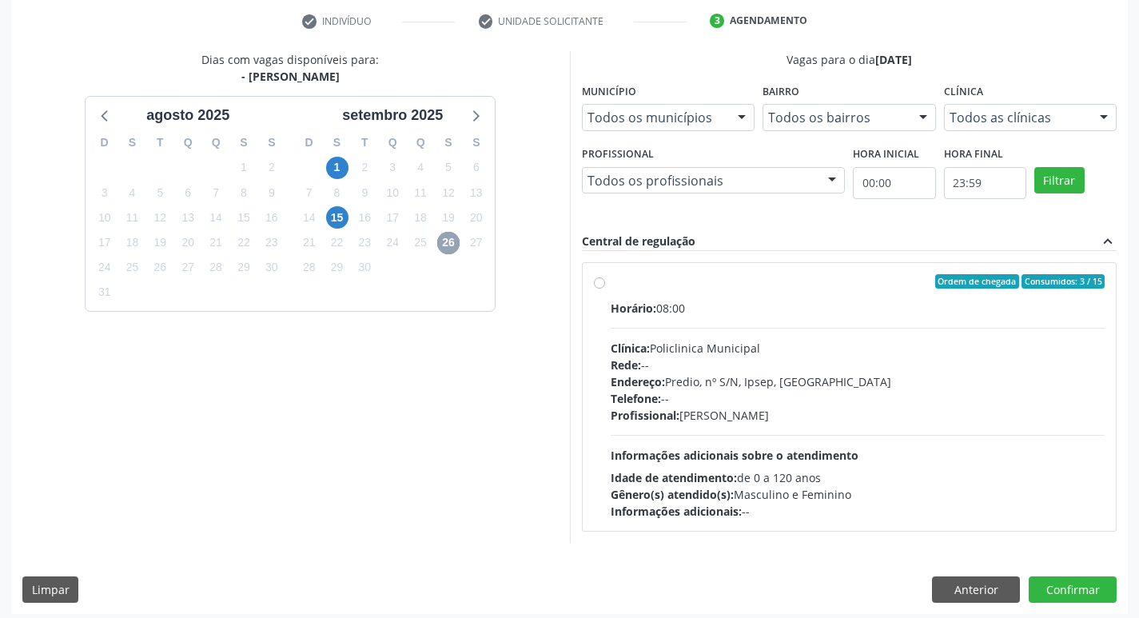
scroll to position [309, 0]
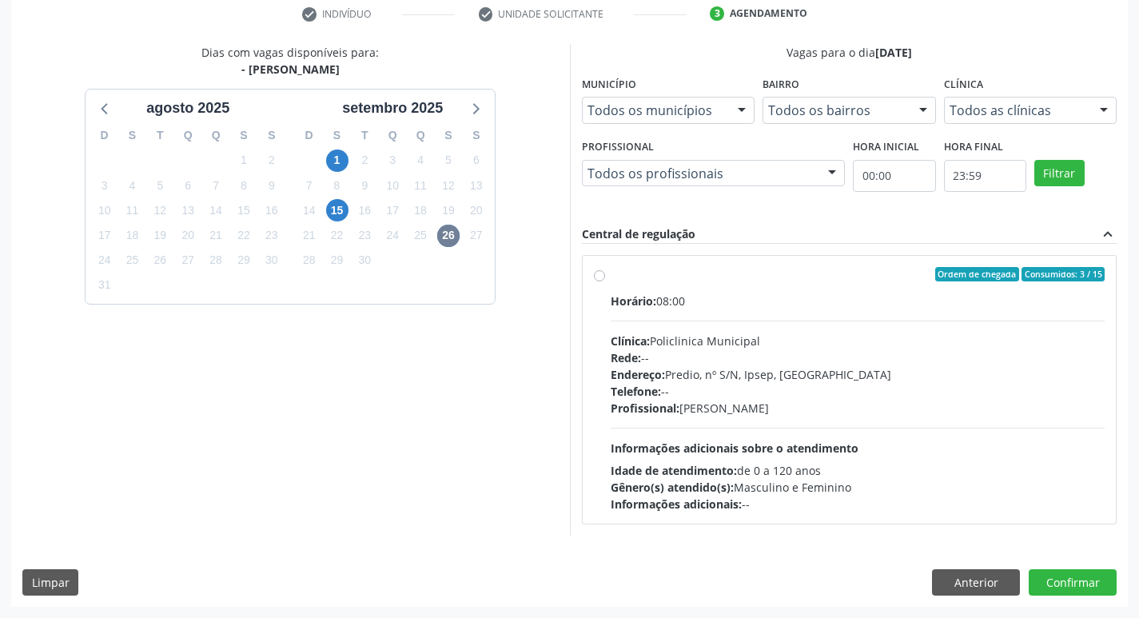
click at [756, 355] on div "Rede: --" at bounding box center [858, 357] width 495 height 17
click at [605, 281] on input "Ordem de chegada Consumidos: 3 / 15 Horário: 08:00 Clínica: Policlinica Municip…" at bounding box center [599, 274] width 11 height 14
radio input "true"
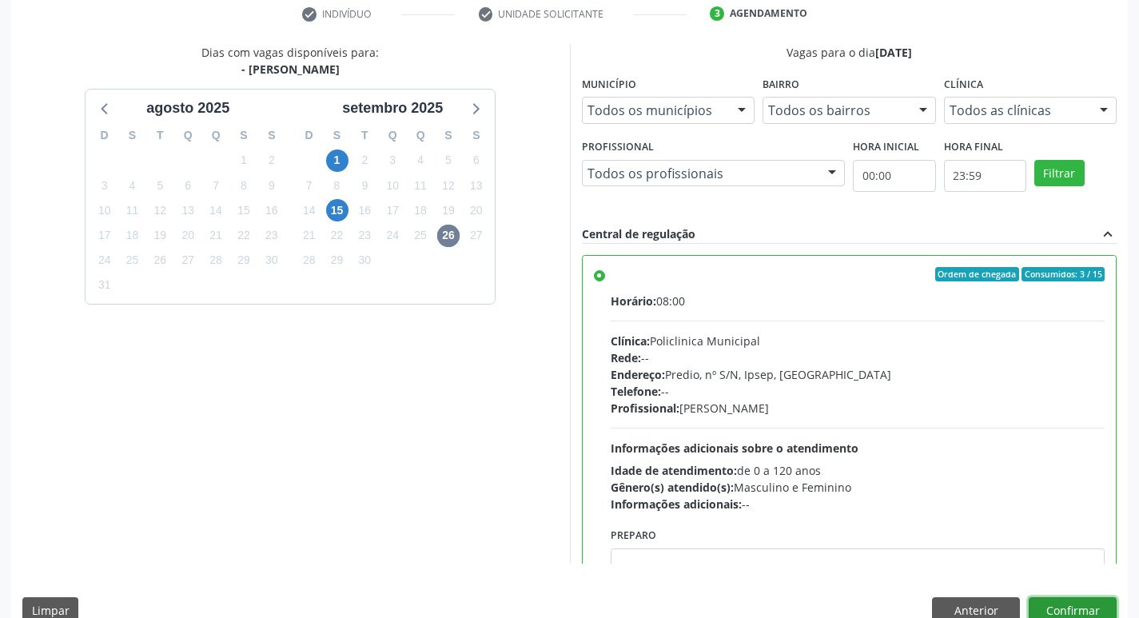
click at [1102, 608] on button "Confirmar" at bounding box center [1073, 610] width 88 height 27
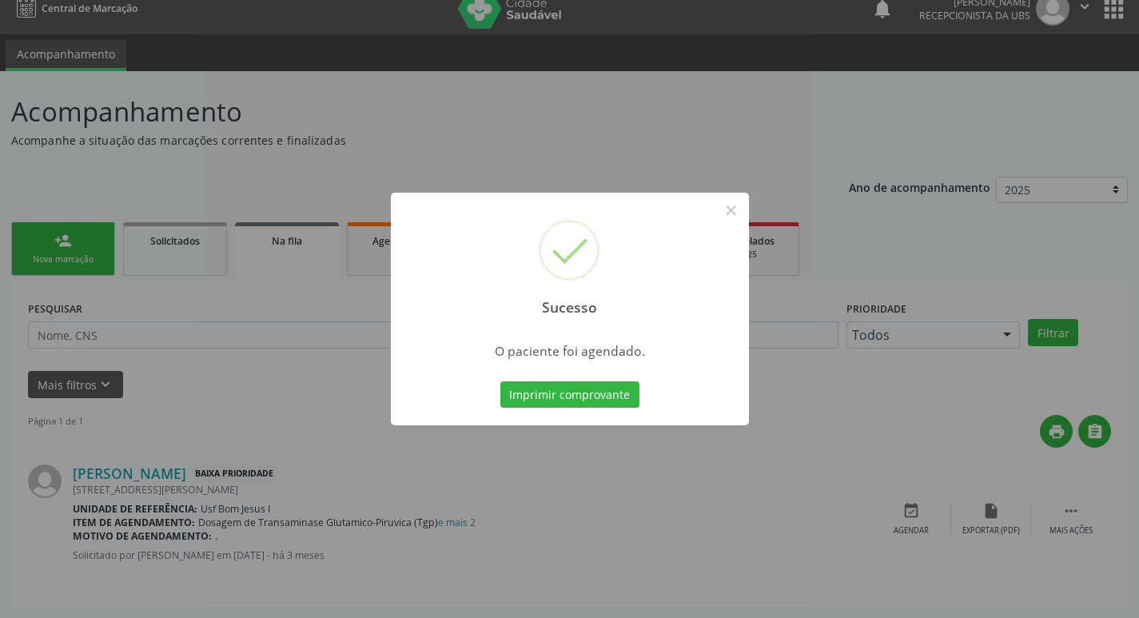
scroll to position [0, 0]
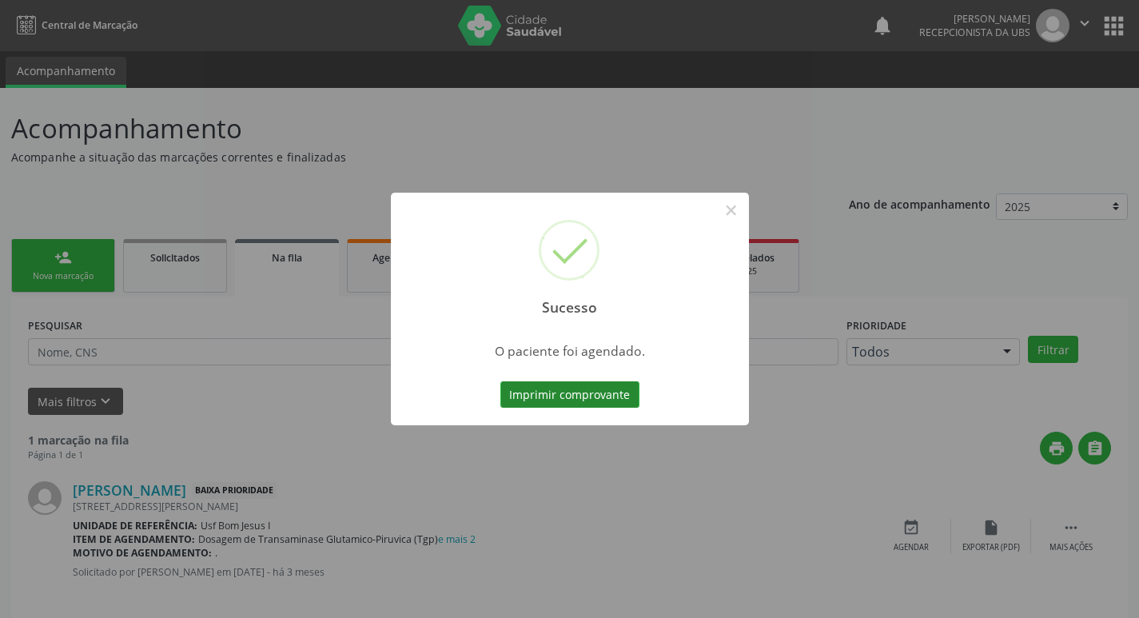
click at [565, 395] on button "Imprimir comprovante" at bounding box center [570, 394] width 139 height 27
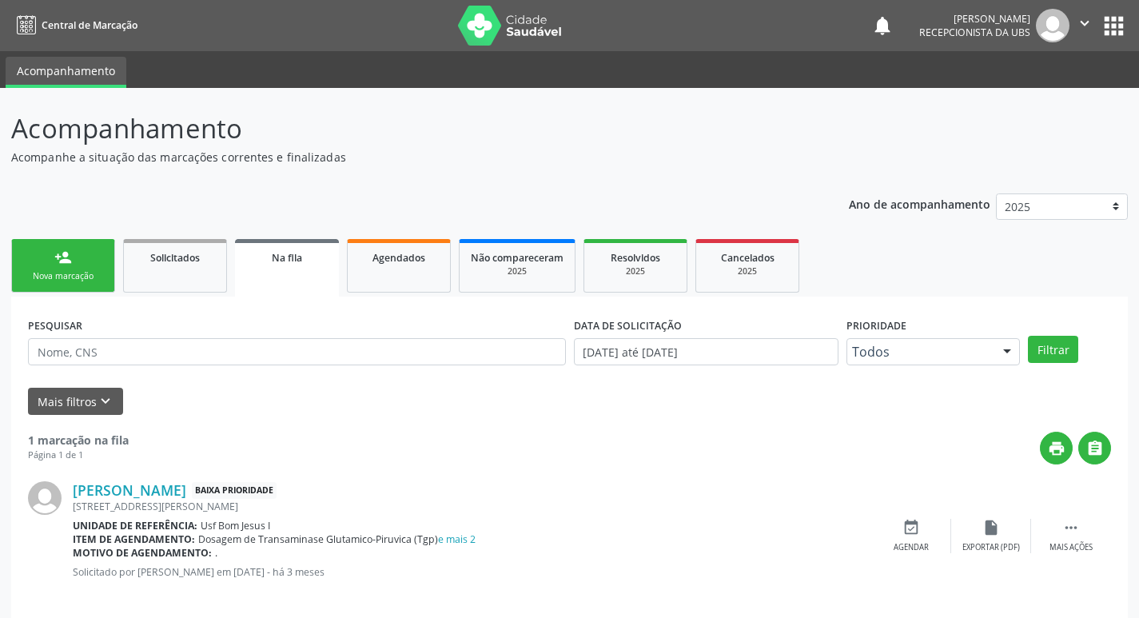
click at [50, 278] on div "Nova marcação" at bounding box center [63, 276] width 80 height 12
click at [57, 261] on div "person_add" at bounding box center [63, 258] width 18 height 18
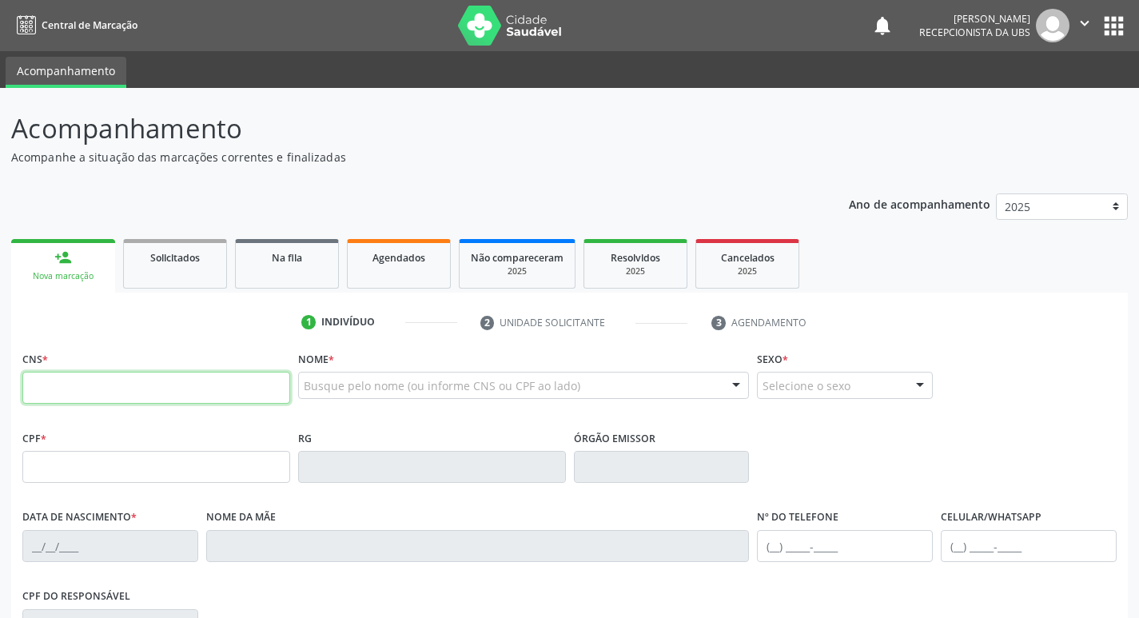
click at [131, 388] on input "text" at bounding box center [156, 388] width 268 height 32
click at [156, 375] on input "text" at bounding box center [156, 388] width 268 height 32
type input "703 6070 1024 5030"
type input "681.966.794-91"
type input "15/04/1970"
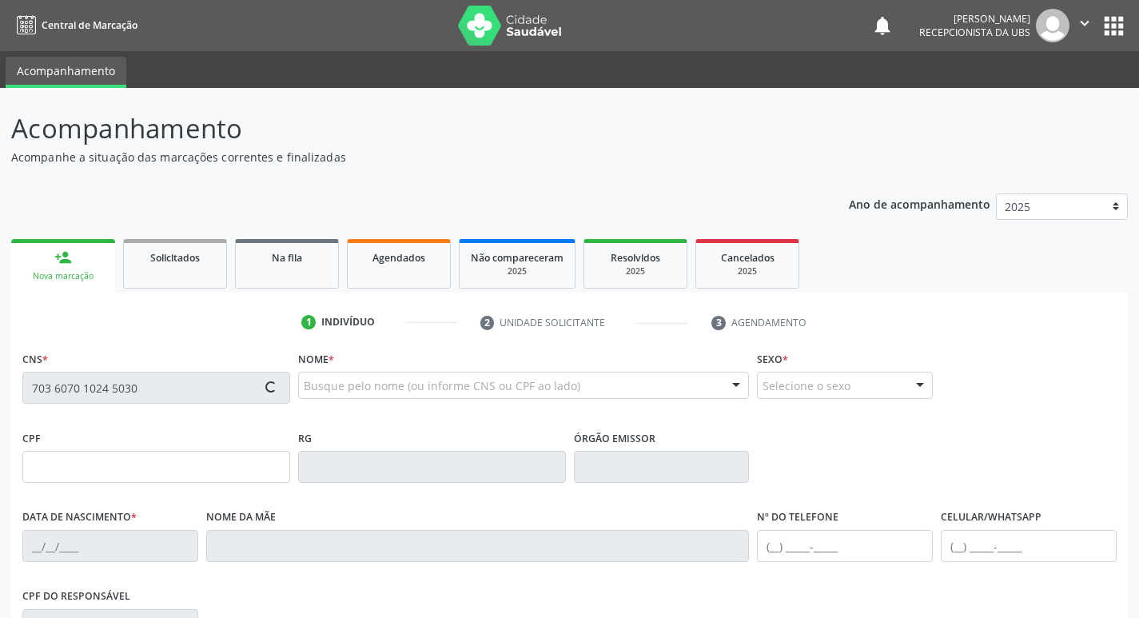
type input "Margarida Leite da Silva"
type input "(87) 99999-9999"
type input "899.126.594-49"
type input "239"
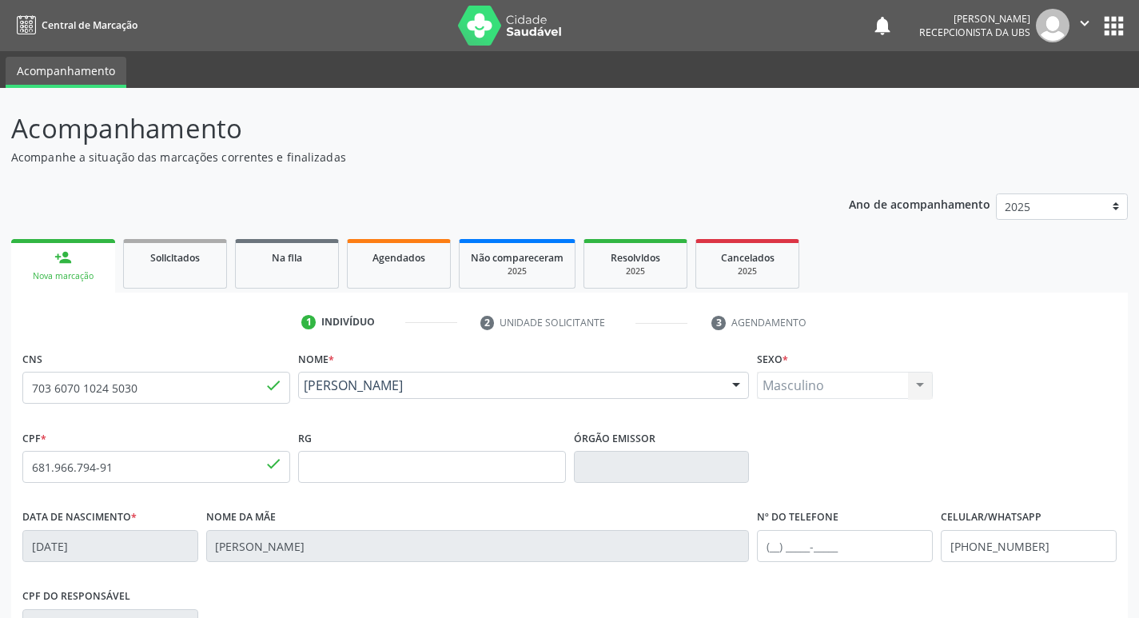
scroll to position [249, 0]
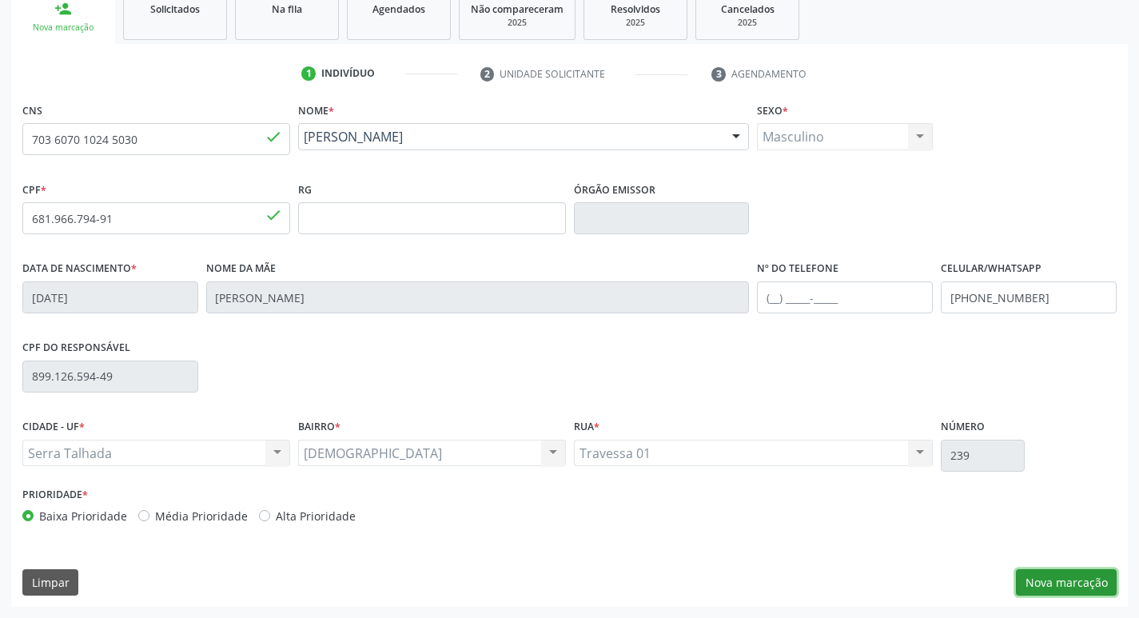
click at [1088, 589] on button "Nova marcação" at bounding box center [1066, 582] width 101 height 27
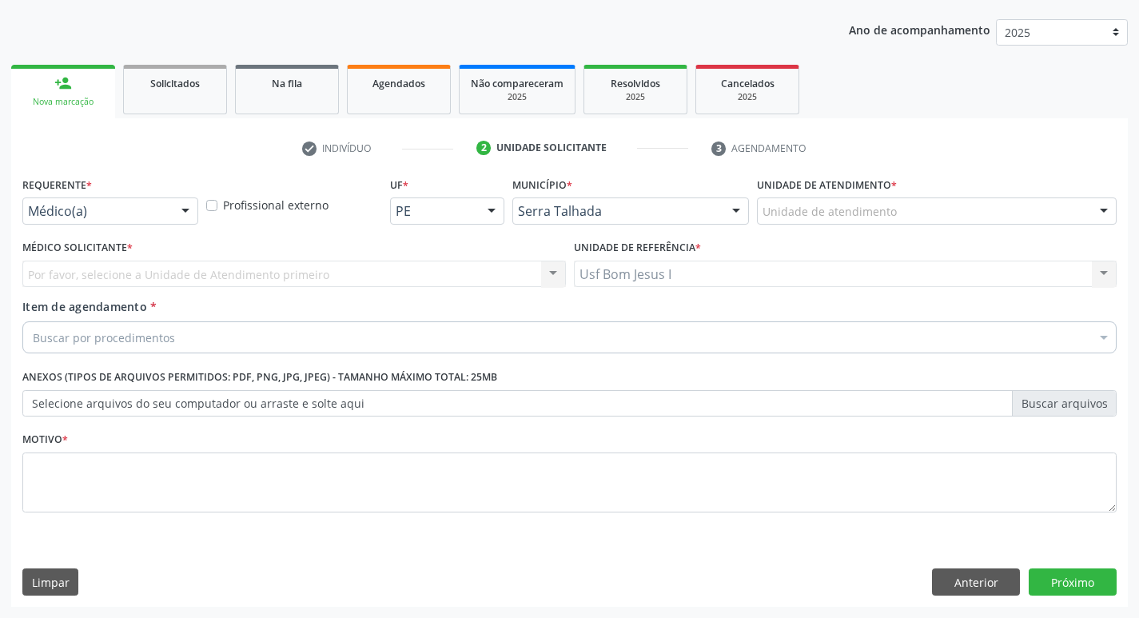
scroll to position [174, 0]
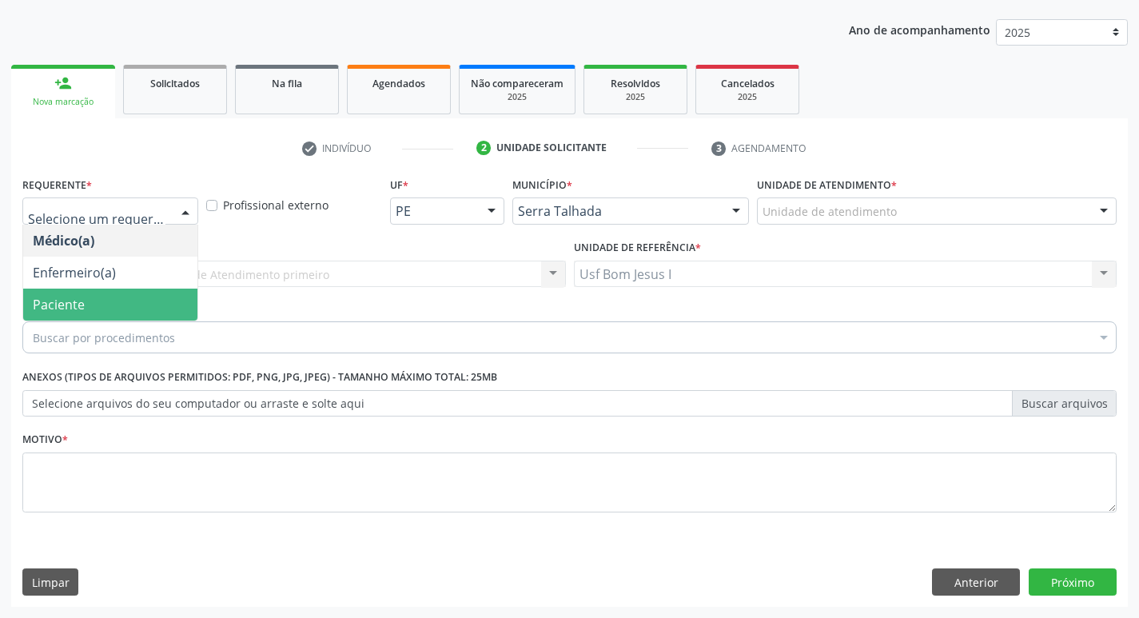
click at [102, 297] on span "Paciente" at bounding box center [110, 305] width 174 height 32
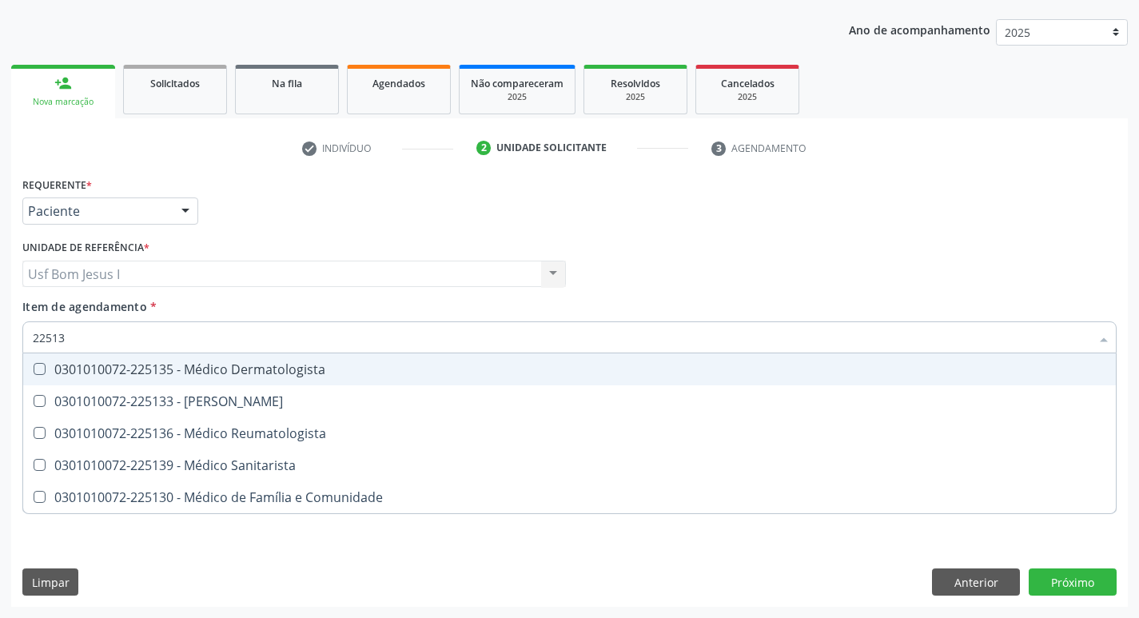
type input "225133"
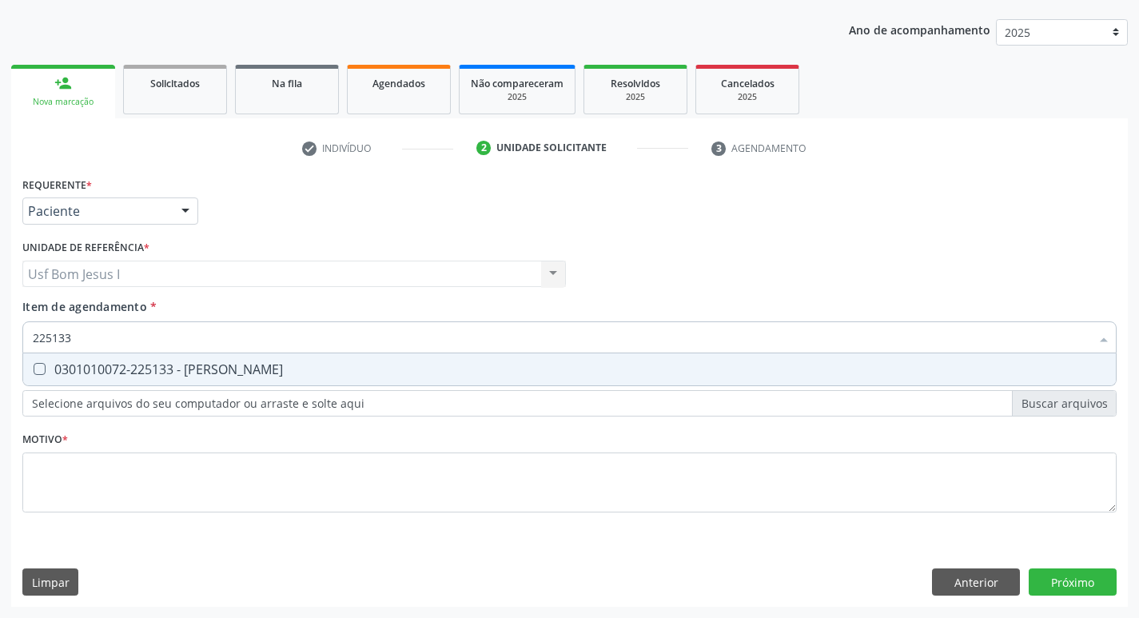
click at [134, 370] on div "0301010072-225133 - [PERSON_NAME]" at bounding box center [570, 369] width 1074 height 13
checkbox Psiquiatra "true"
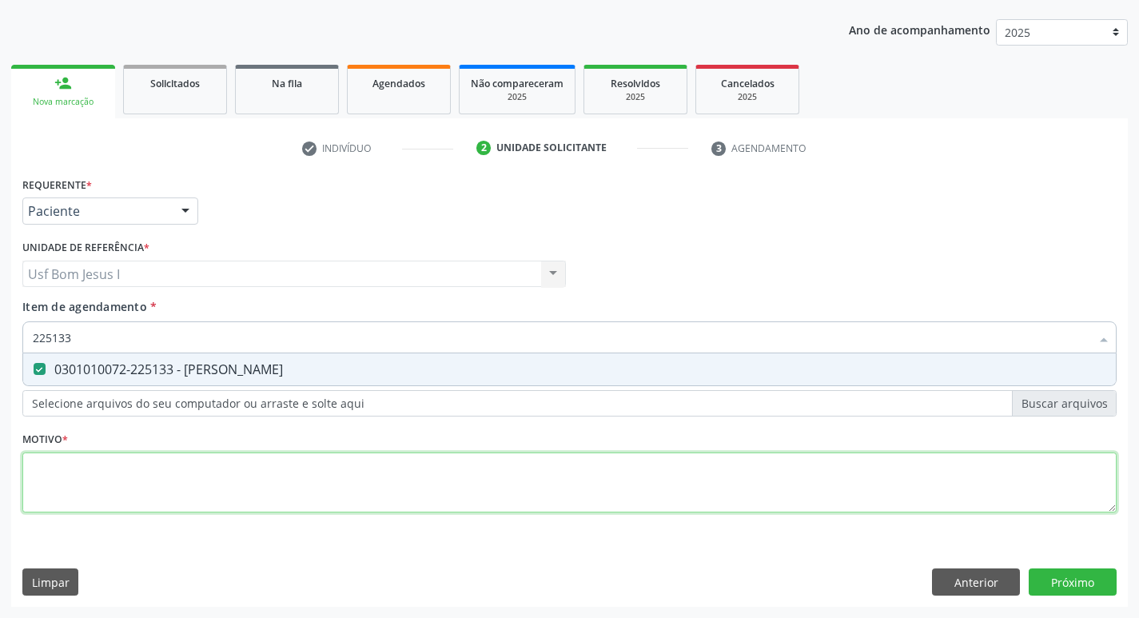
click at [138, 474] on div "Requerente * Paciente Médico(a) Enfermeiro(a) Paciente Nenhum resultado encontr…" at bounding box center [569, 354] width 1095 height 362
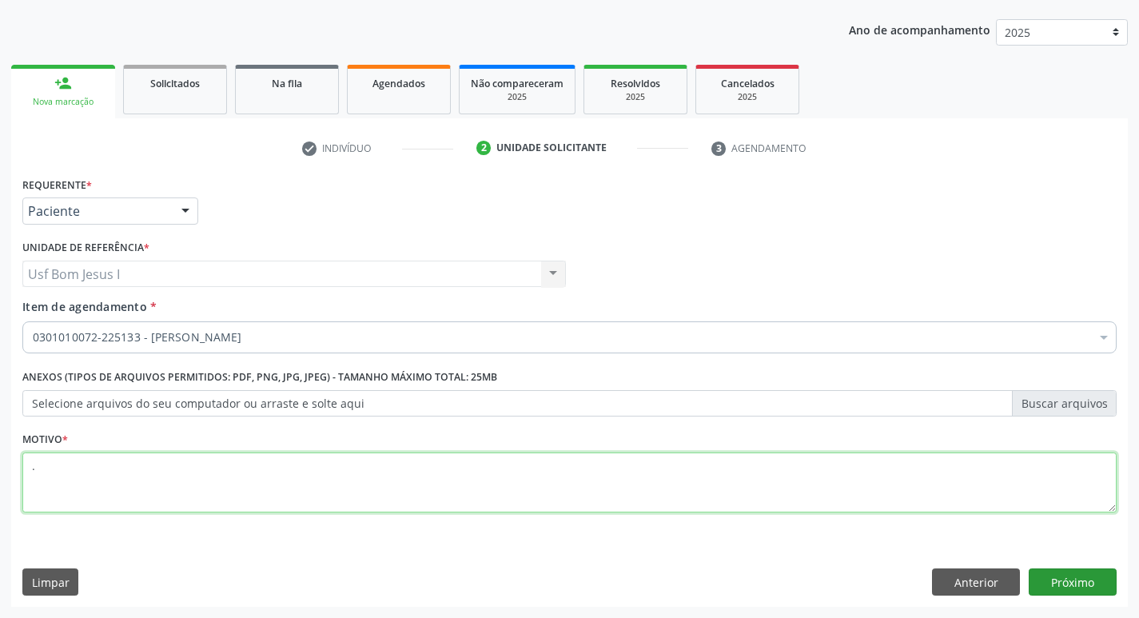
type textarea "."
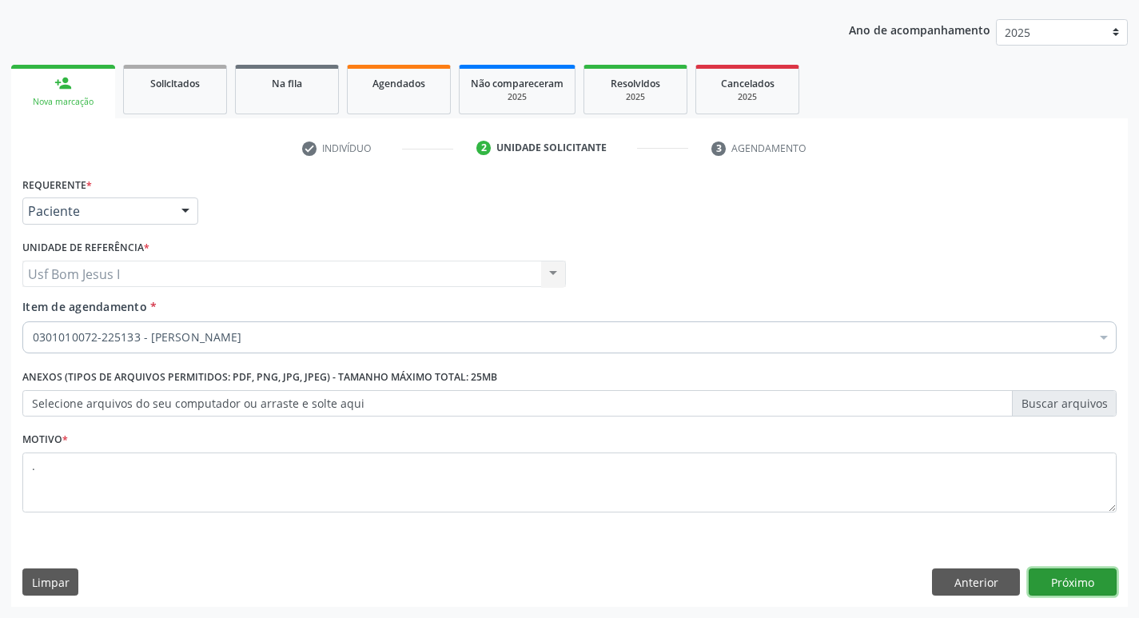
click at [1096, 591] on button "Próximo" at bounding box center [1073, 582] width 88 height 27
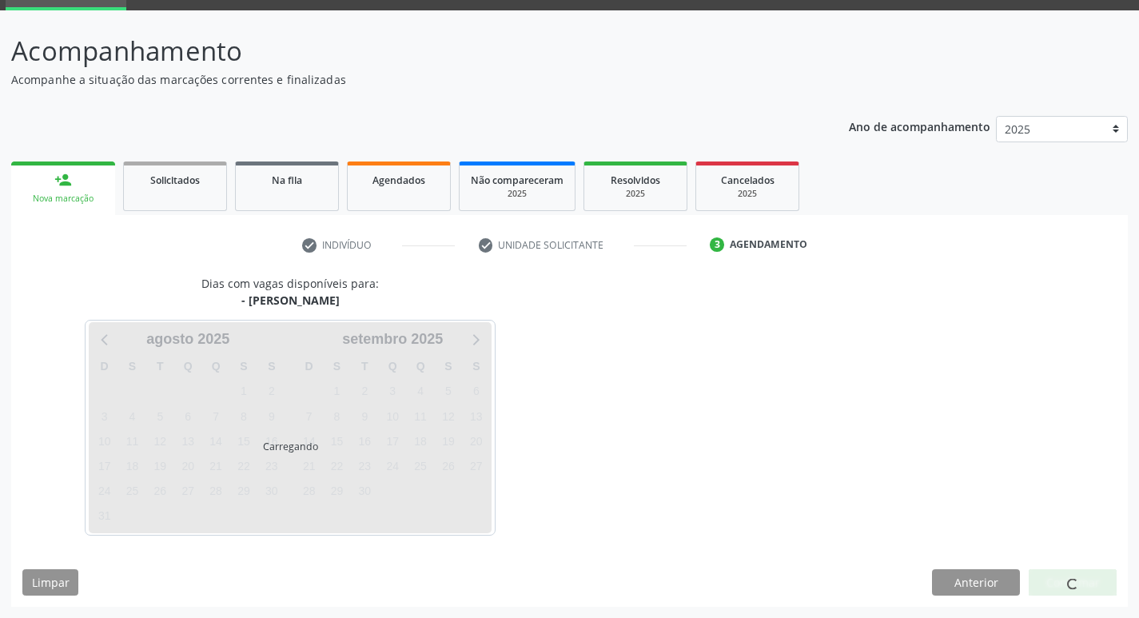
scroll to position [78, 0]
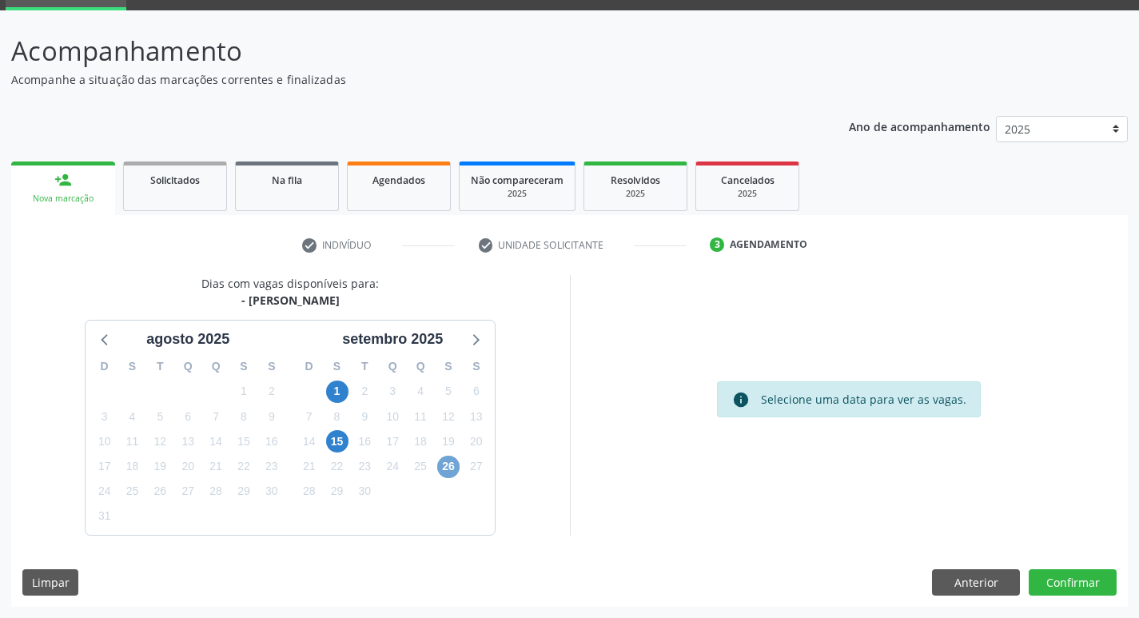
click at [453, 472] on span "26" at bounding box center [448, 467] width 22 height 22
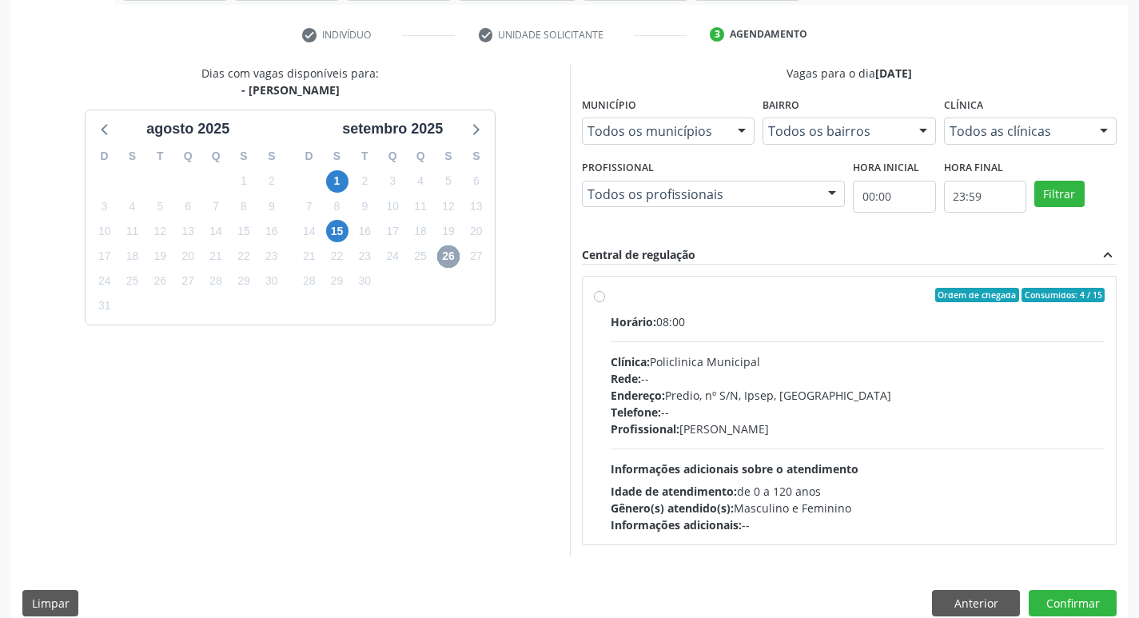
scroll to position [291, 0]
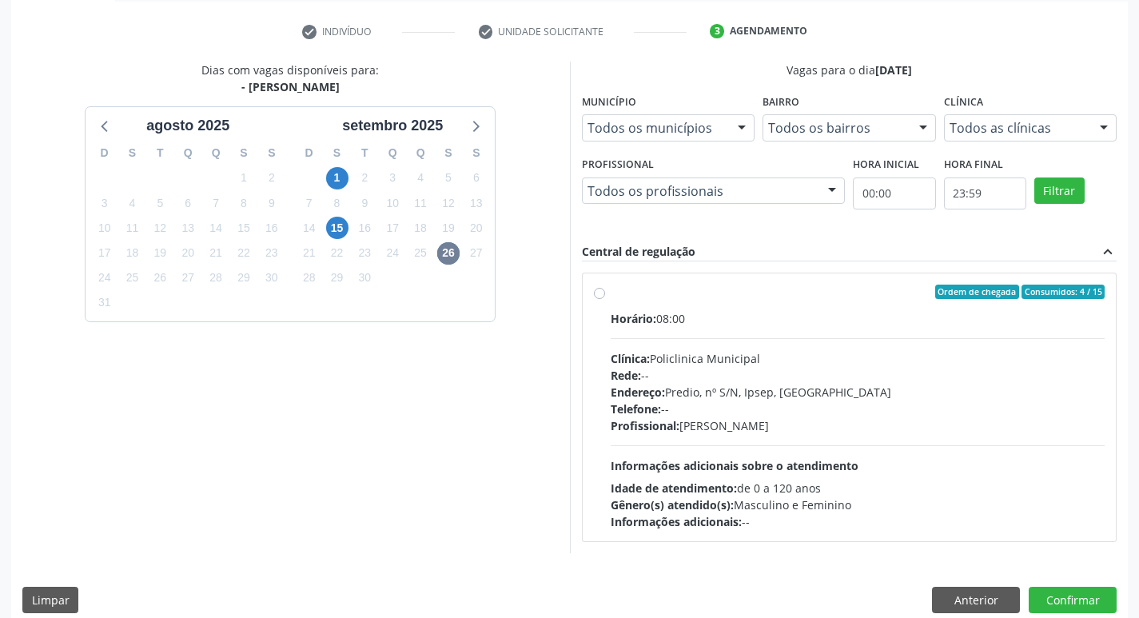
click at [841, 459] on span "Informações adicionais sobre o atendimento" at bounding box center [735, 465] width 248 height 15
click at [605, 299] on input "Ordem de chegada Consumidos: 4 / 15 Horário: 08:00 Clínica: Policlinica Municip…" at bounding box center [599, 292] width 11 height 14
radio input "true"
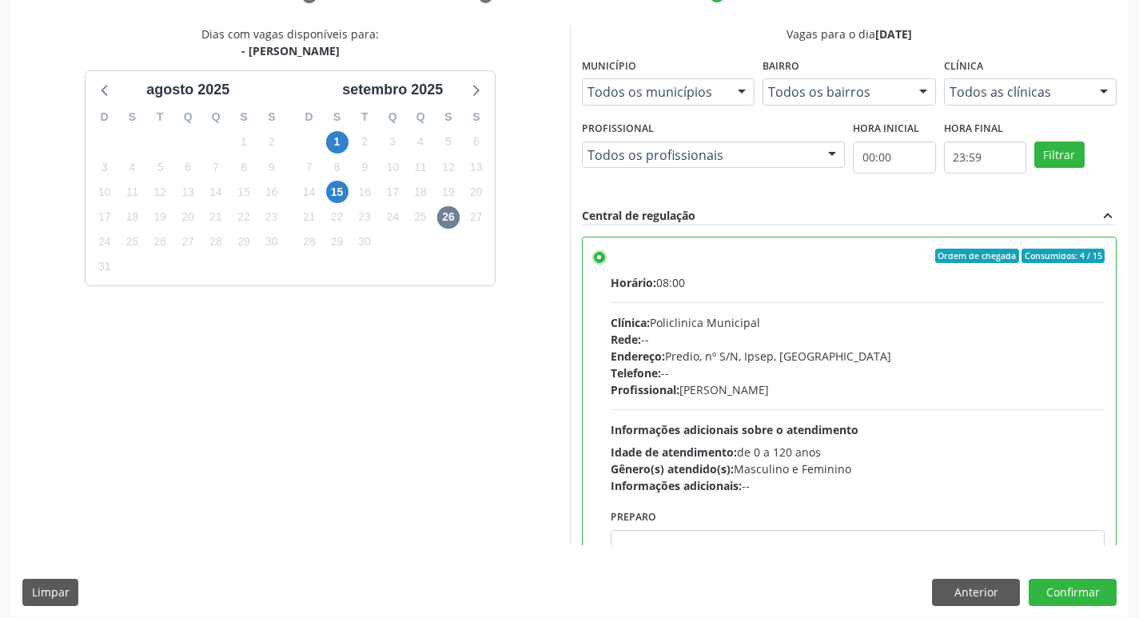
scroll to position [337, 0]
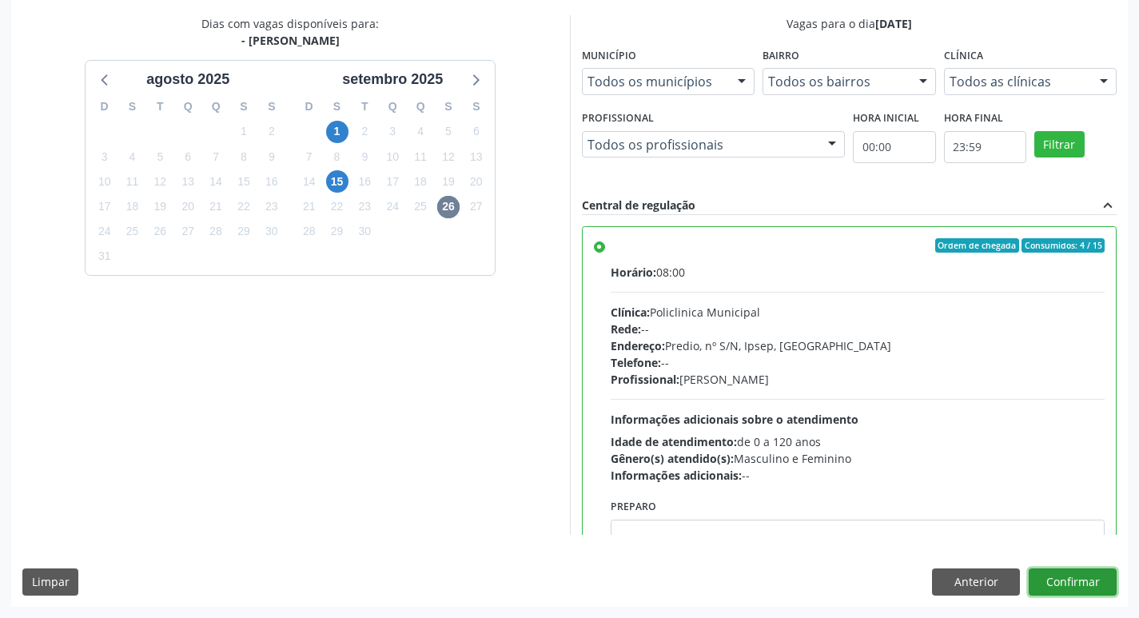
click at [1095, 585] on button "Confirmar" at bounding box center [1073, 582] width 88 height 27
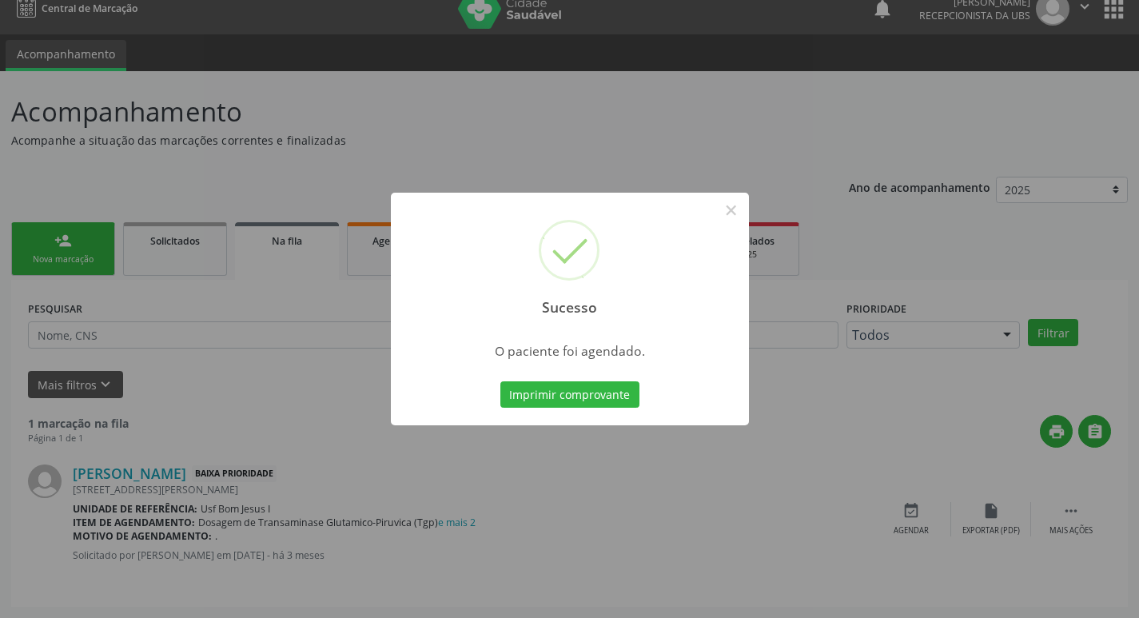
scroll to position [0, 0]
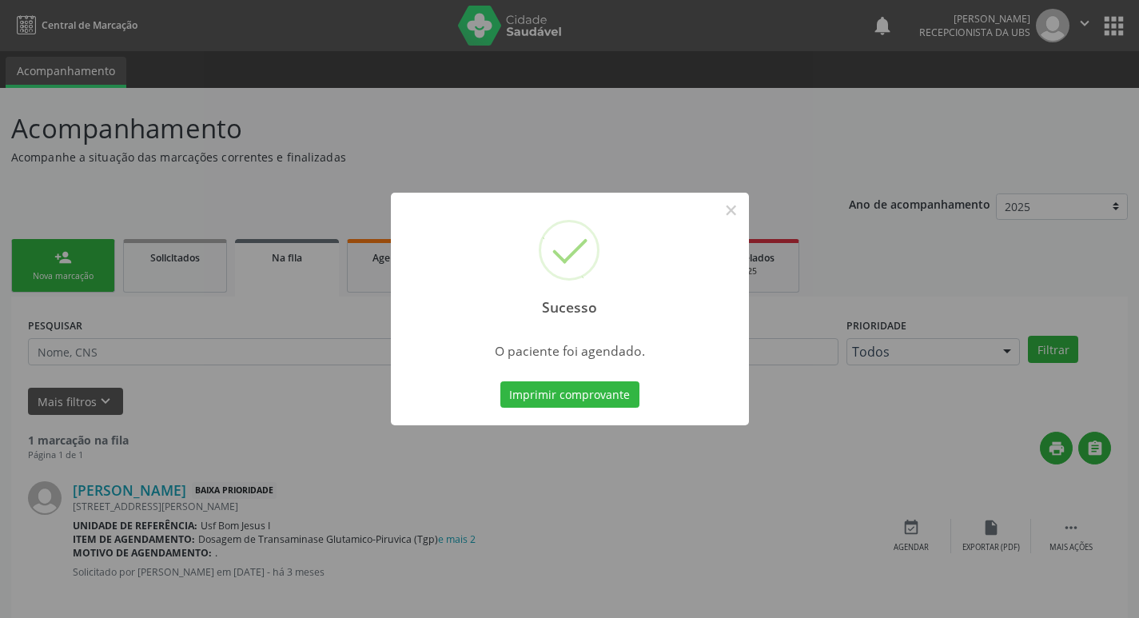
click at [501, 381] on button "Imprimir comprovante" at bounding box center [570, 394] width 139 height 27
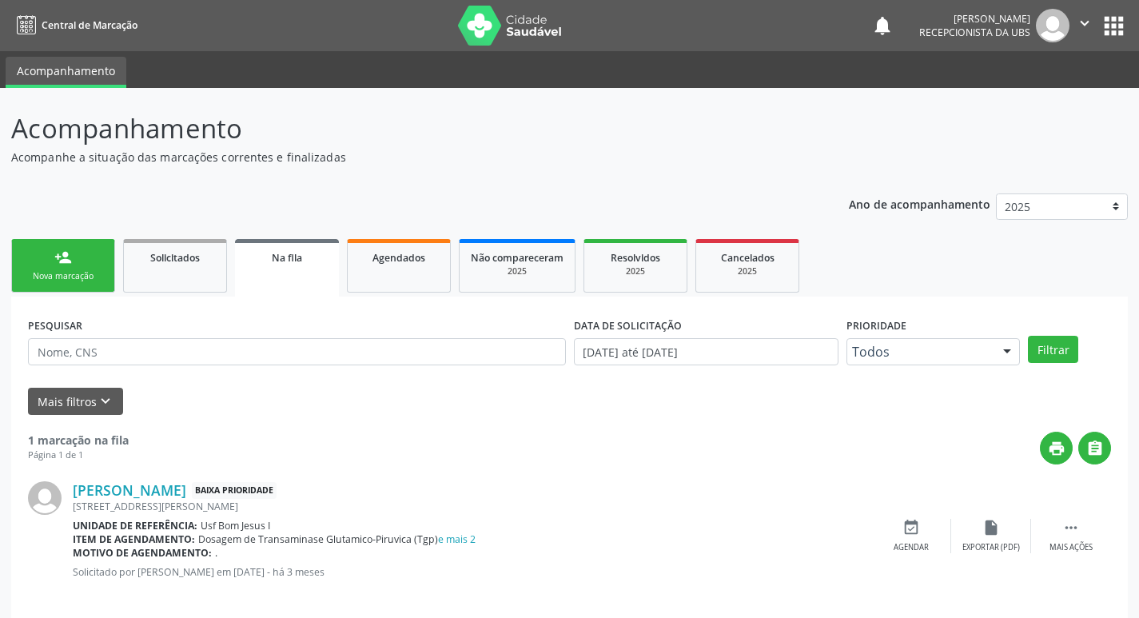
click at [78, 254] on link "person_add Nova marcação" at bounding box center [63, 266] width 104 height 54
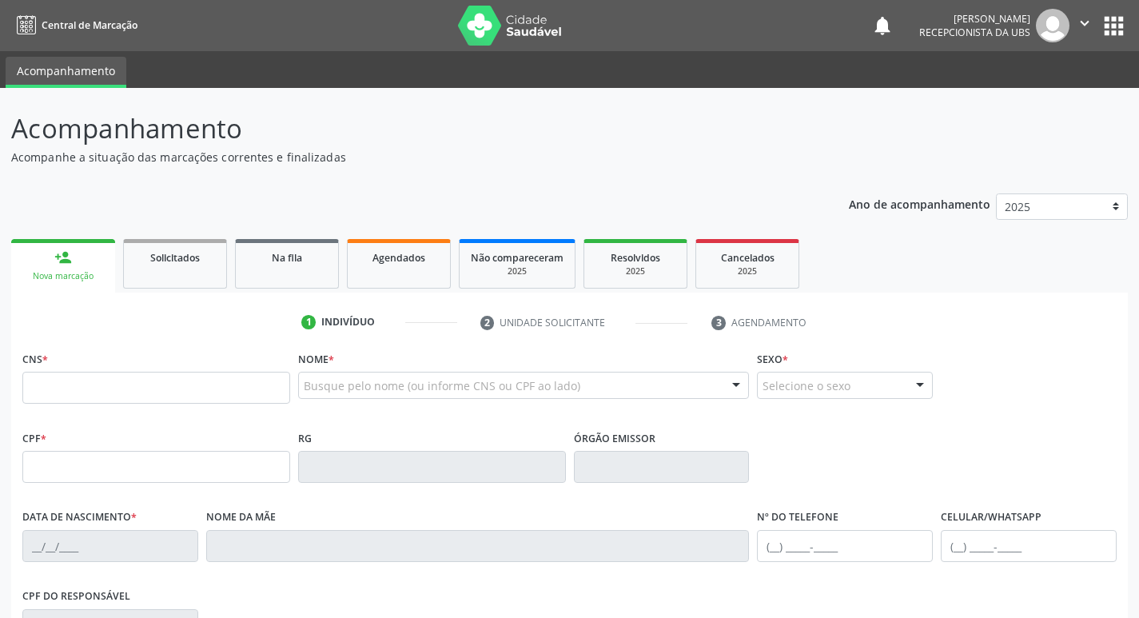
drag, startPoint x: 135, startPoint y: 365, endPoint x: 118, endPoint y: 450, distance: 87.4
click at [135, 386] on div "CNS *" at bounding box center [156, 375] width 268 height 57
click at [154, 391] on input "text" at bounding box center [156, 388] width 268 height 32
type input "703 0018 8502 2270"
type input "105.991.834-03"
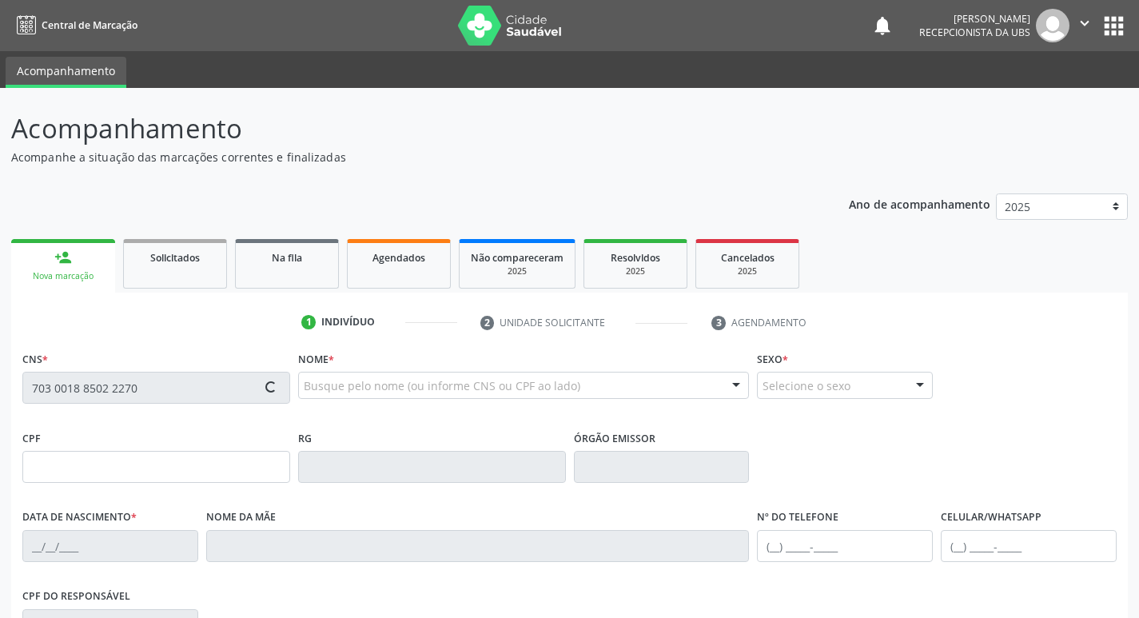
type input "02/12/2009"
type input "Clenivalda Nogueira da Silva"
type input "(87) 99999-9999"
type input "023.704.694-63"
type input "1184"
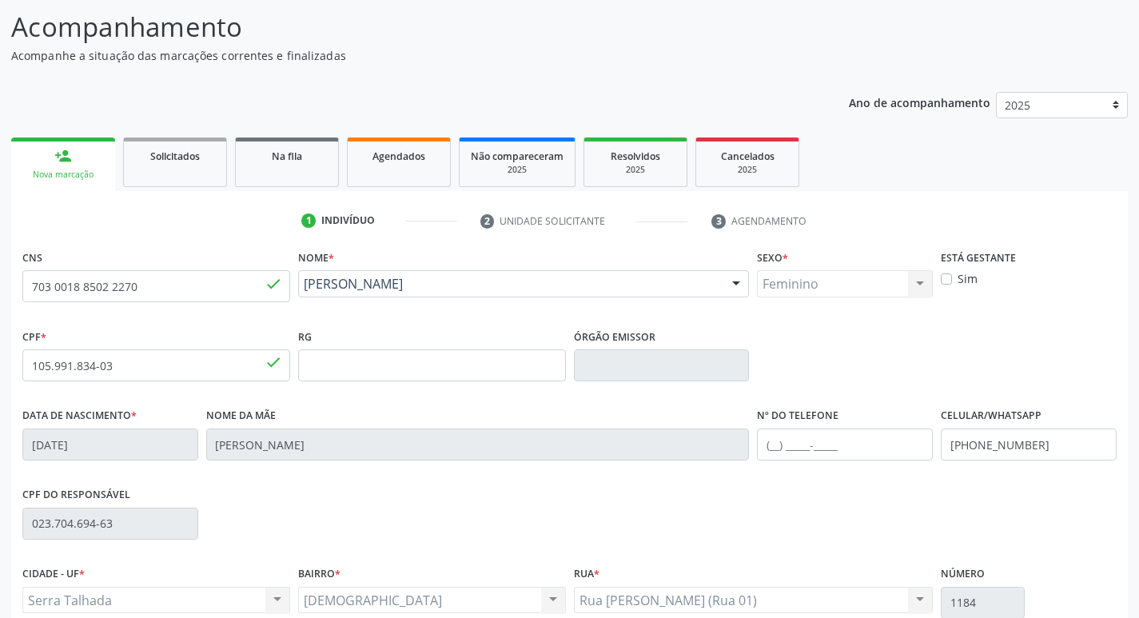
scroll to position [249, 0]
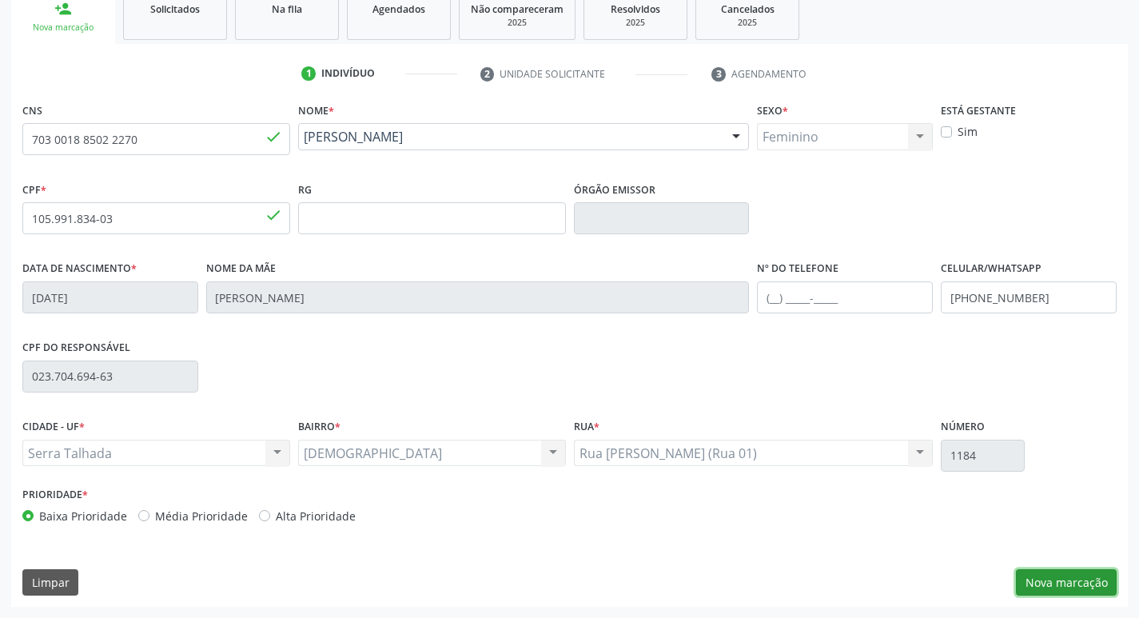
click at [1036, 574] on button "Nova marcação" at bounding box center [1066, 582] width 101 height 27
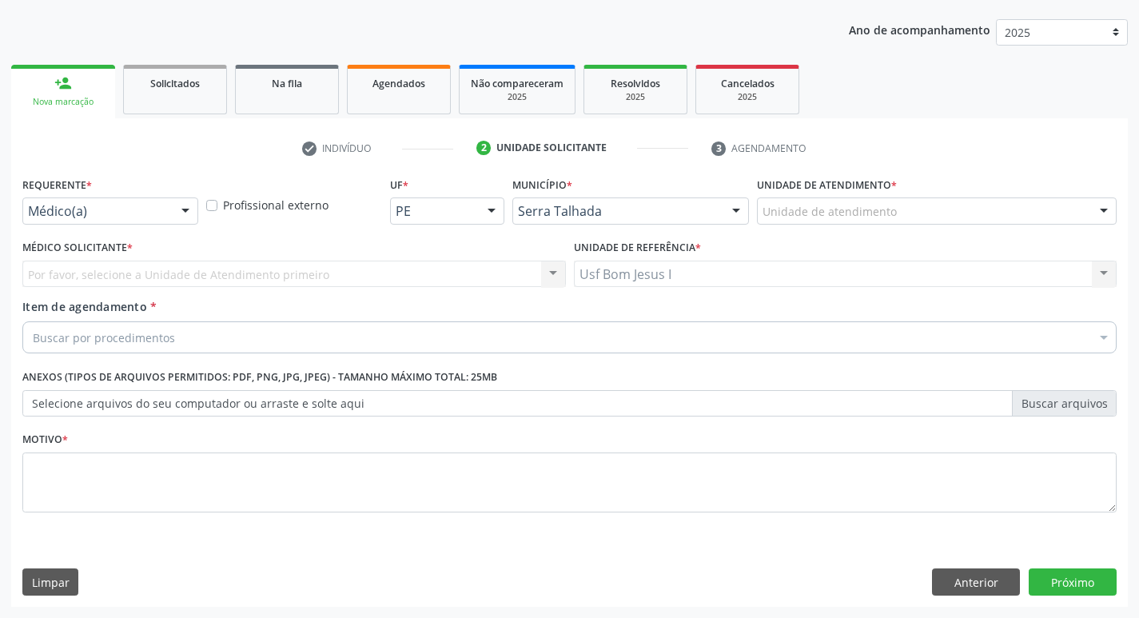
click at [167, 212] on div "Médico(a)" at bounding box center [110, 211] width 176 height 27
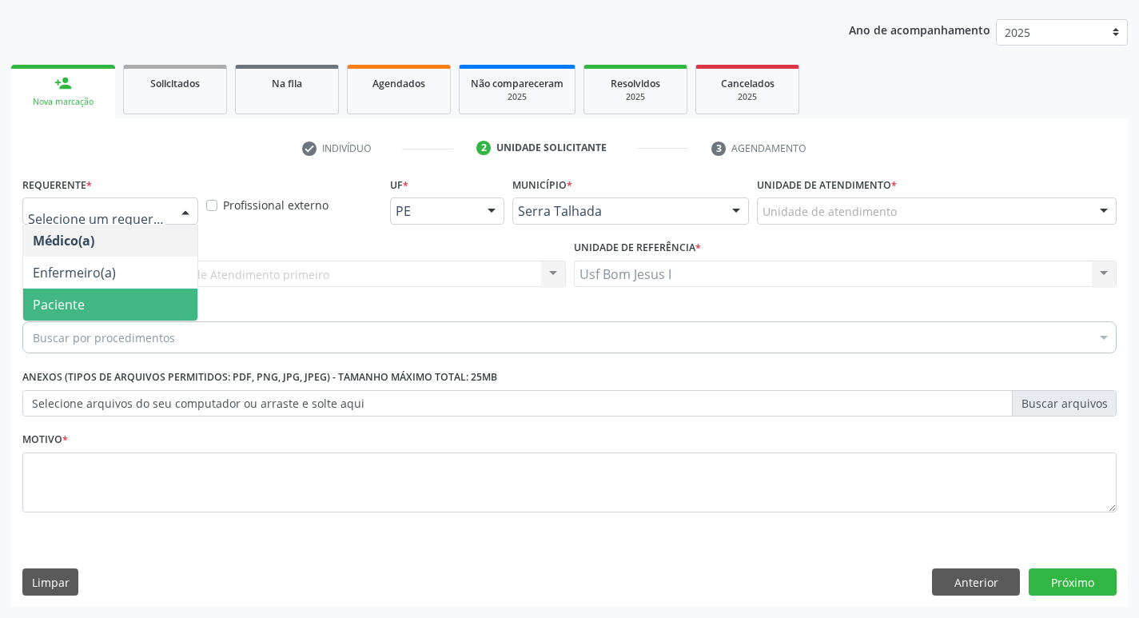
click at [155, 299] on span "Paciente" at bounding box center [110, 305] width 174 height 32
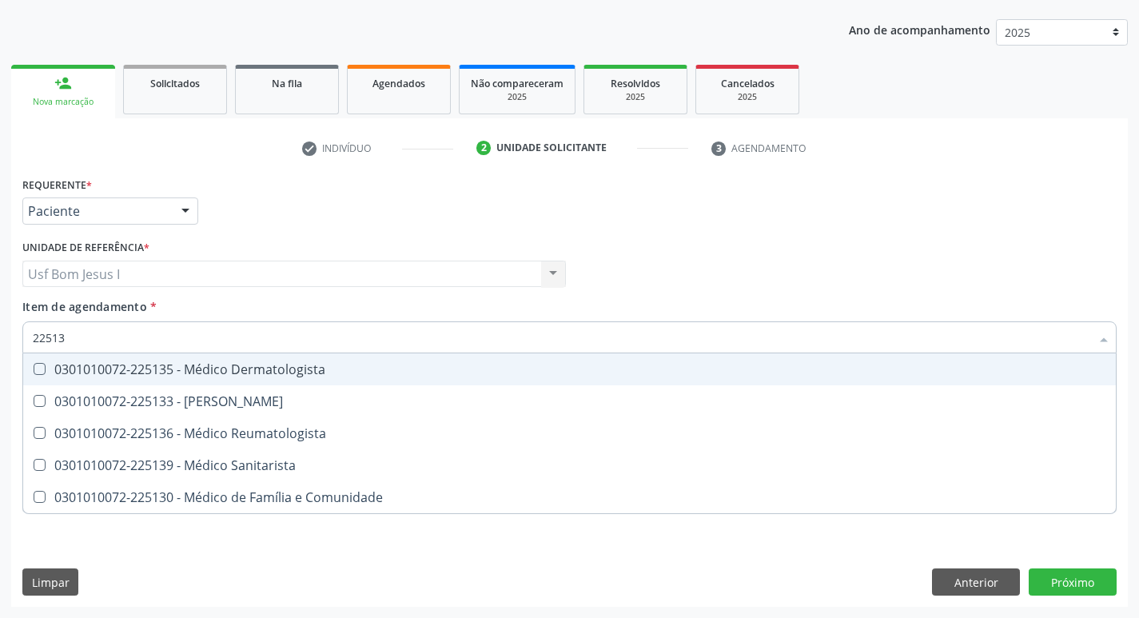
type input "225133"
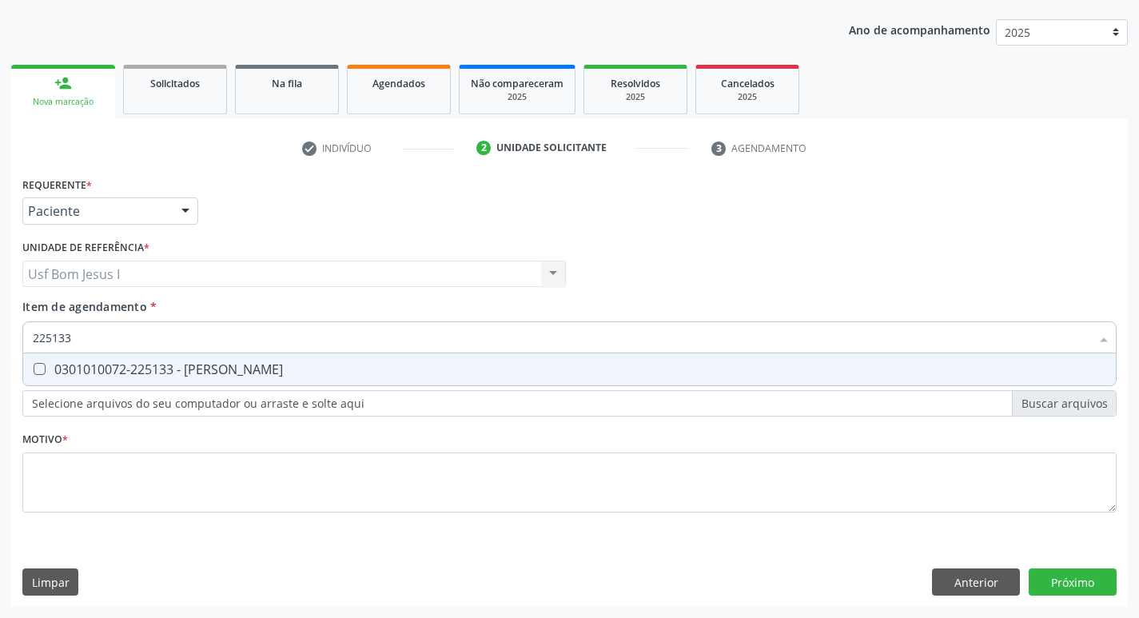
click at [117, 369] on div "0301010072-225133 - [PERSON_NAME]" at bounding box center [570, 369] width 1074 height 13
checkbox Psiquiatra "true"
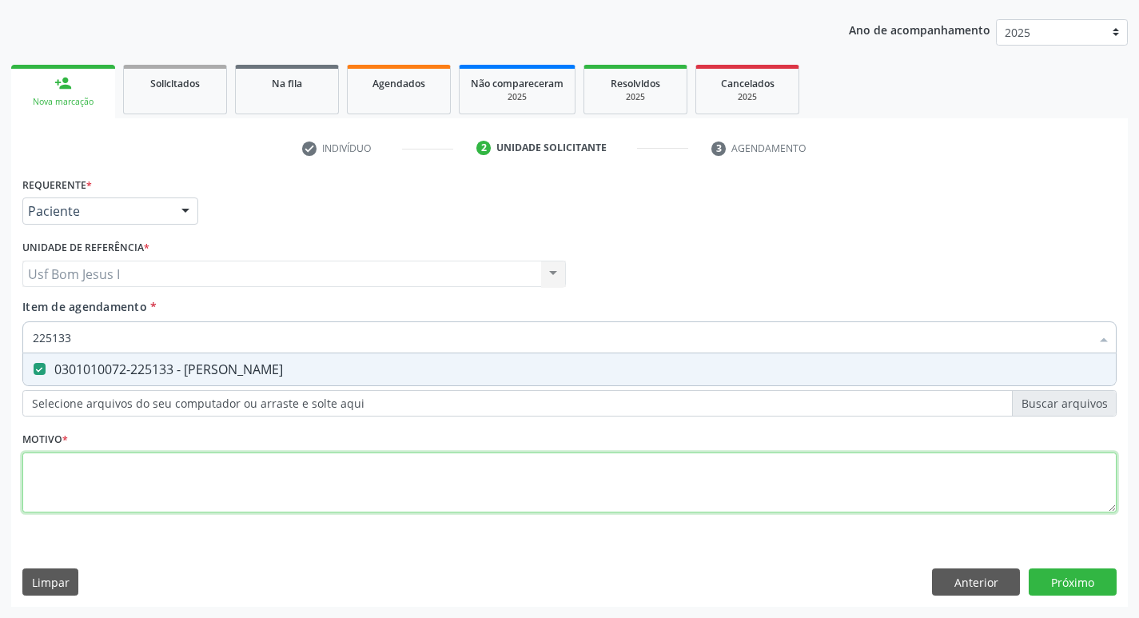
click at [213, 499] on div "Requerente * Paciente Médico(a) Enfermeiro(a) Paciente Nenhum resultado encontr…" at bounding box center [569, 354] width 1095 height 362
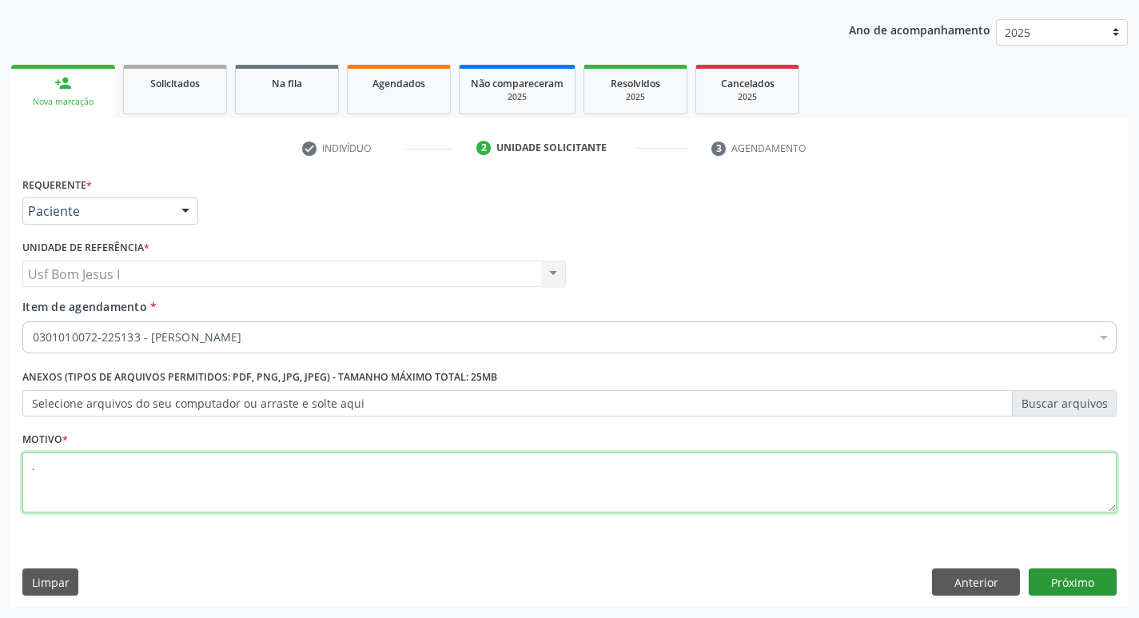
type textarea "."
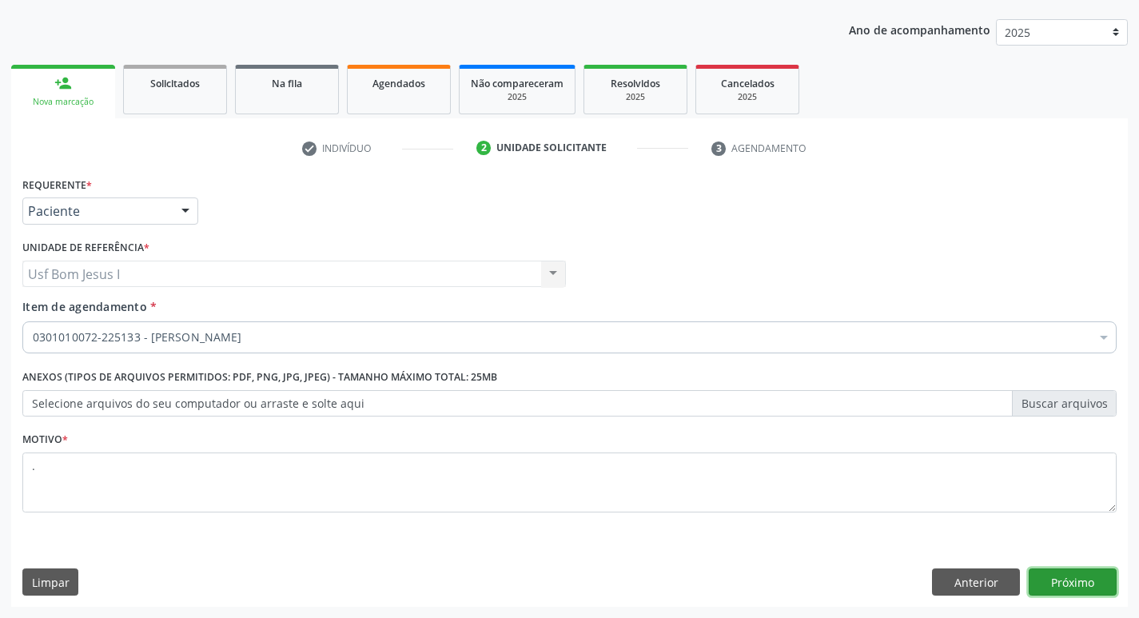
click at [1087, 574] on button "Próximo" at bounding box center [1073, 582] width 88 height 27
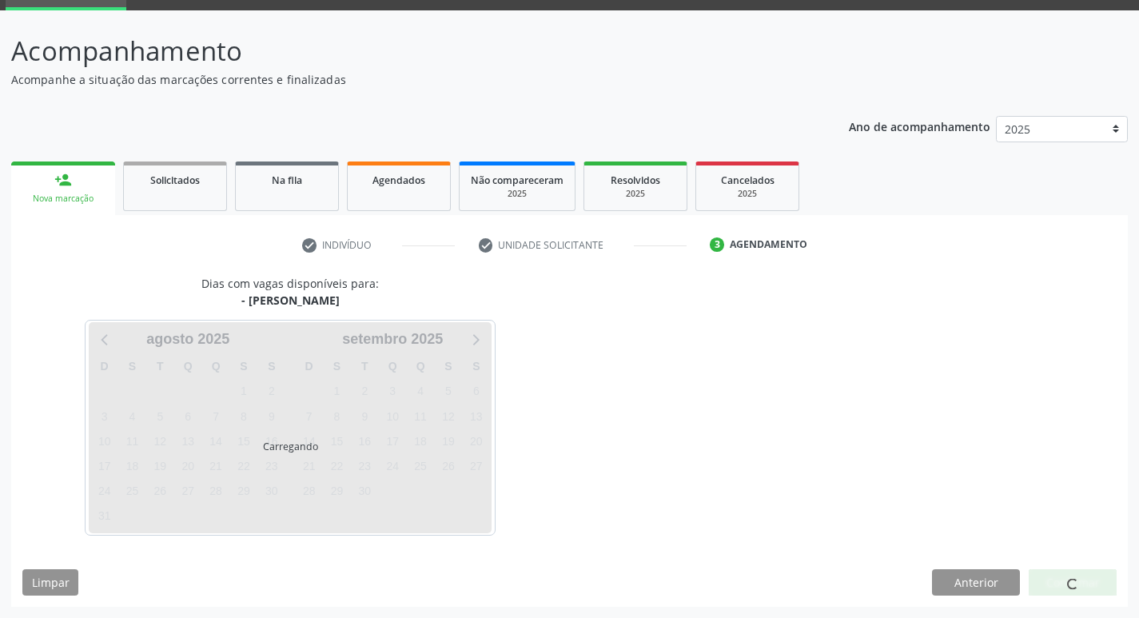
scroll to position [78, 0]
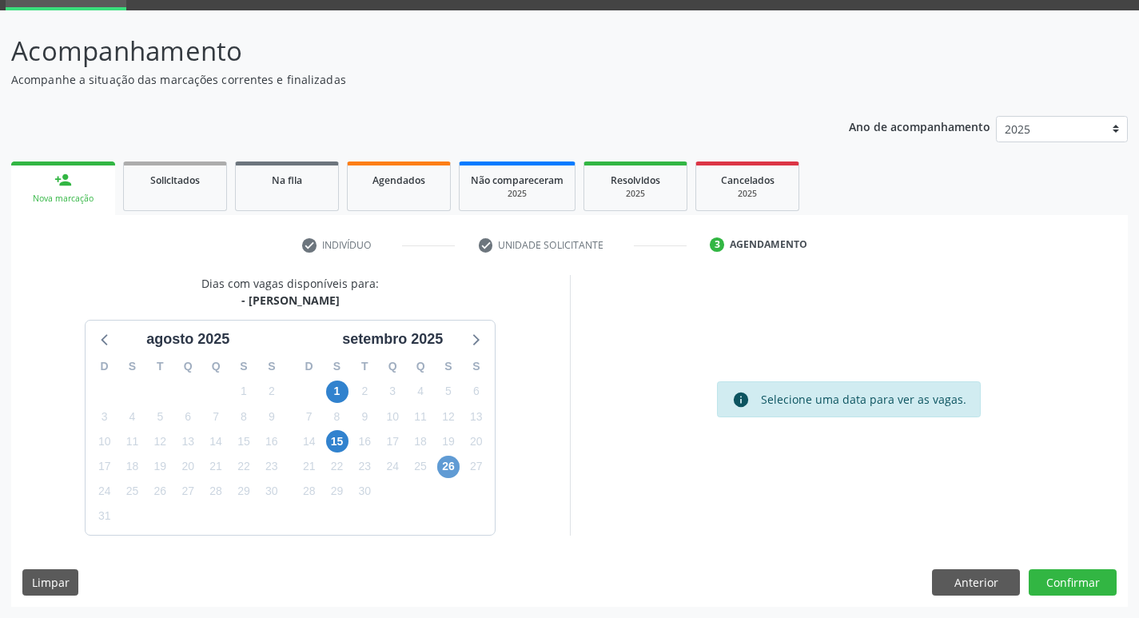
drag, startPoint x: 462, startPoint y: 465, endPoint x: 441, endPoint y: 472, distance: 21.8
click at [457, 466] on div "D S T Q Q S S 31 1 2 3 4 5 6 7 8 9 10 11 12 13 14 15 16 17 18 19 20 21 22 23 24…" at bounding box center [392, 442] width 205 height 184
click at [441, 472] on span "26" at bounding box center [448, 467] width 22 height 22
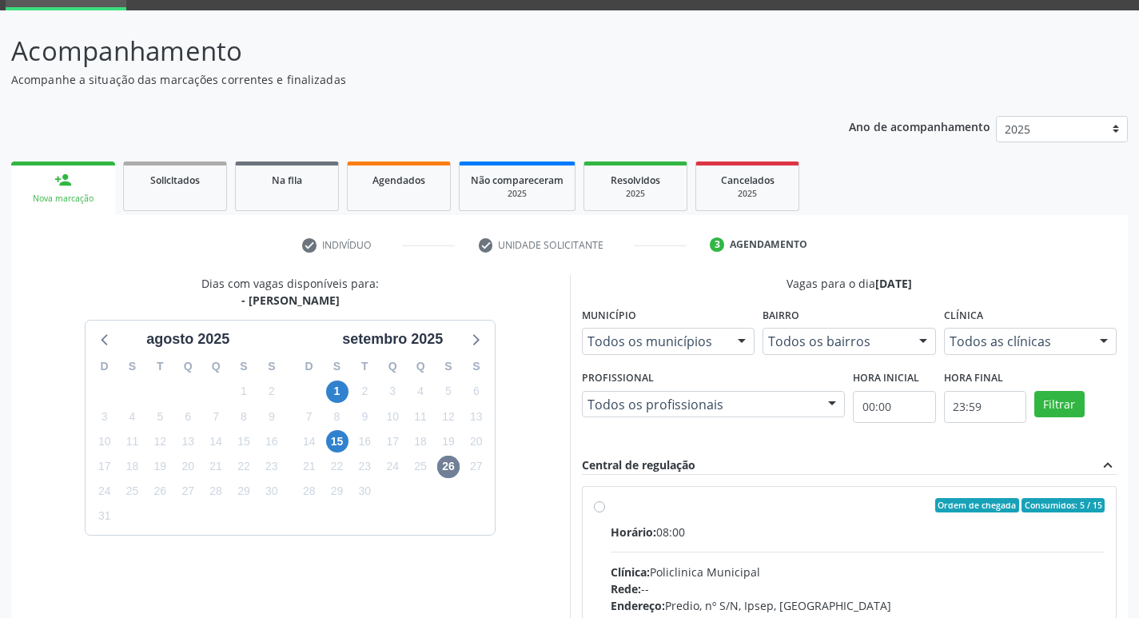
click at [780, 525] on div "Horário: 08:00" at bounding box center [858, 532] width 495 height 17
click at [605, 513] on input "Ordem de chegada Consumidos: 5 / 15 Horário: 08:00 Clínica: Policlinica Municip…" at bounding box center [599, 505] width 11 height 14
radio input "true"
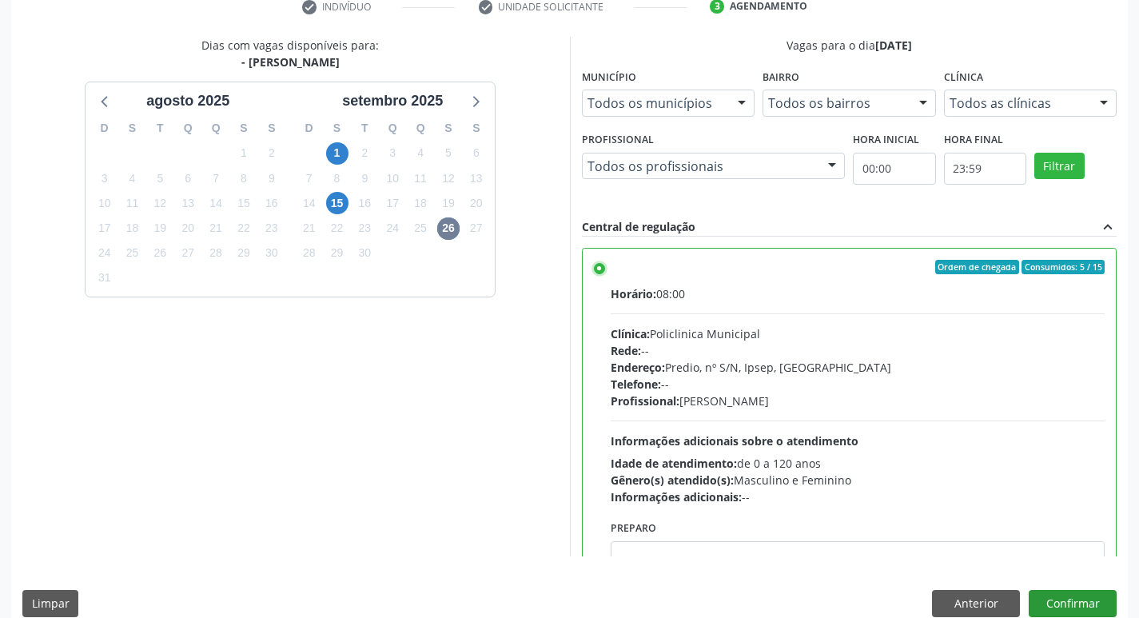
scroll to position [337, 0]
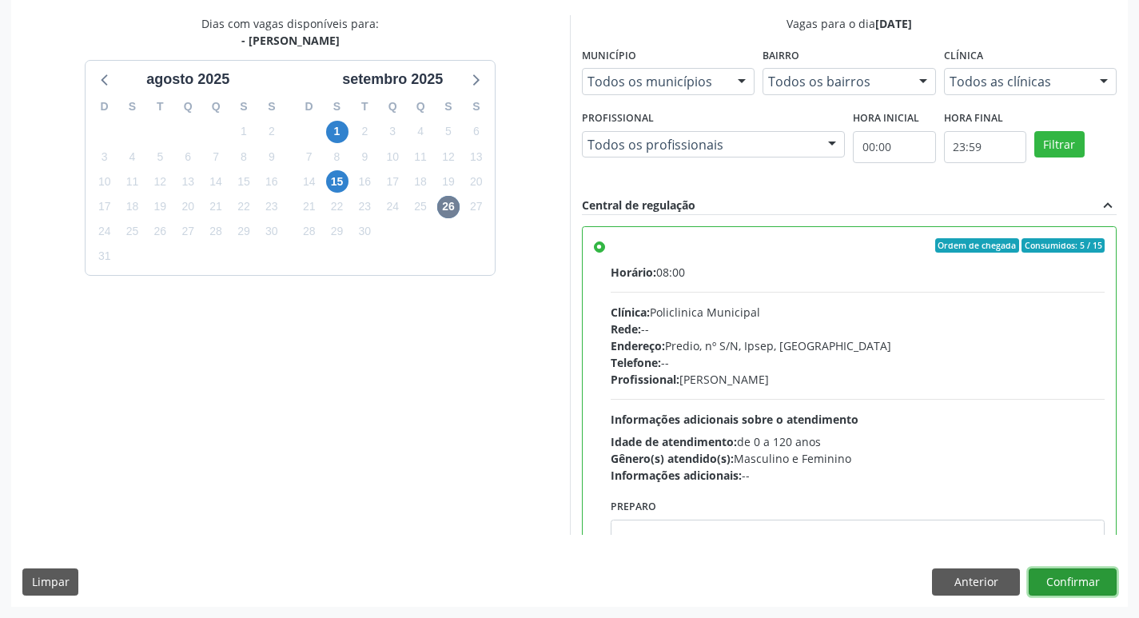
click at [1105, 591] on button "Confirmar" at bounding box center [1073, 582] width 88 height 27
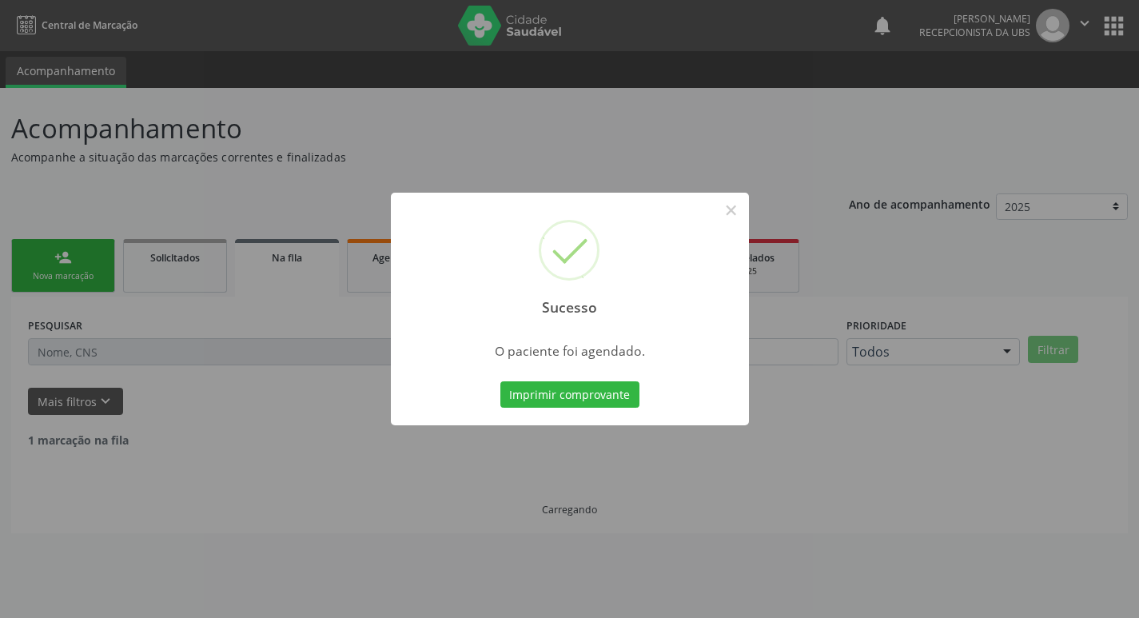
scroll to position [0, 0]
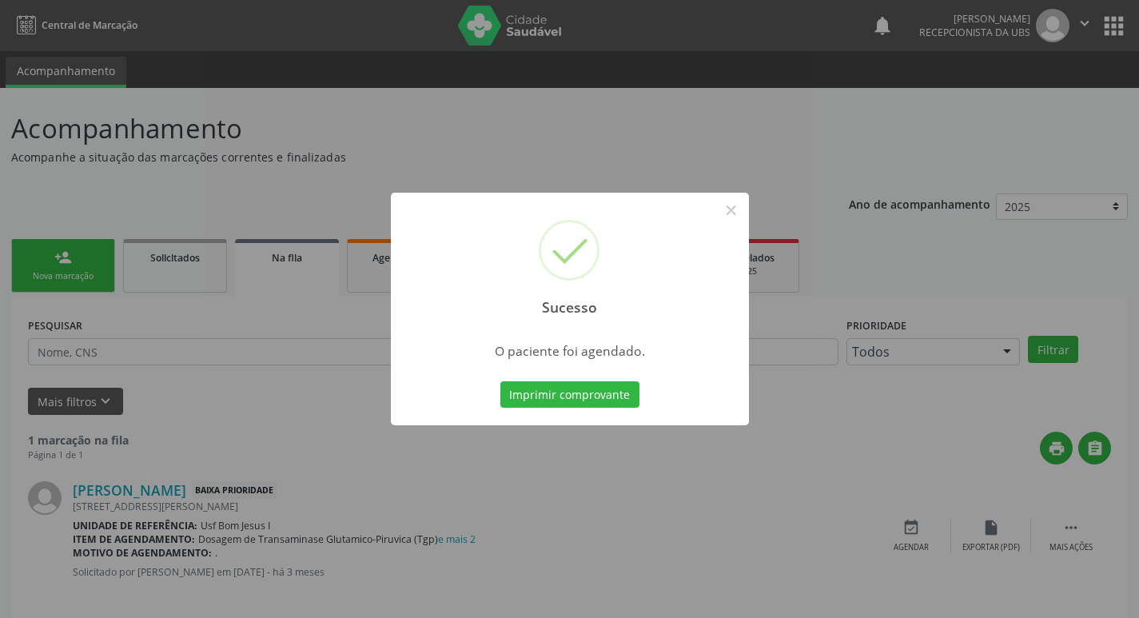
click at [537, 375] on div "Sucesso × O paciente foi agendado. Imprimir comprovante Cancel" at bounding box center [570, 309] width 358 height 233
click at [538, 381] on button "Imprimir comprovante" at bounding box center [570, 394] width 139 height 27
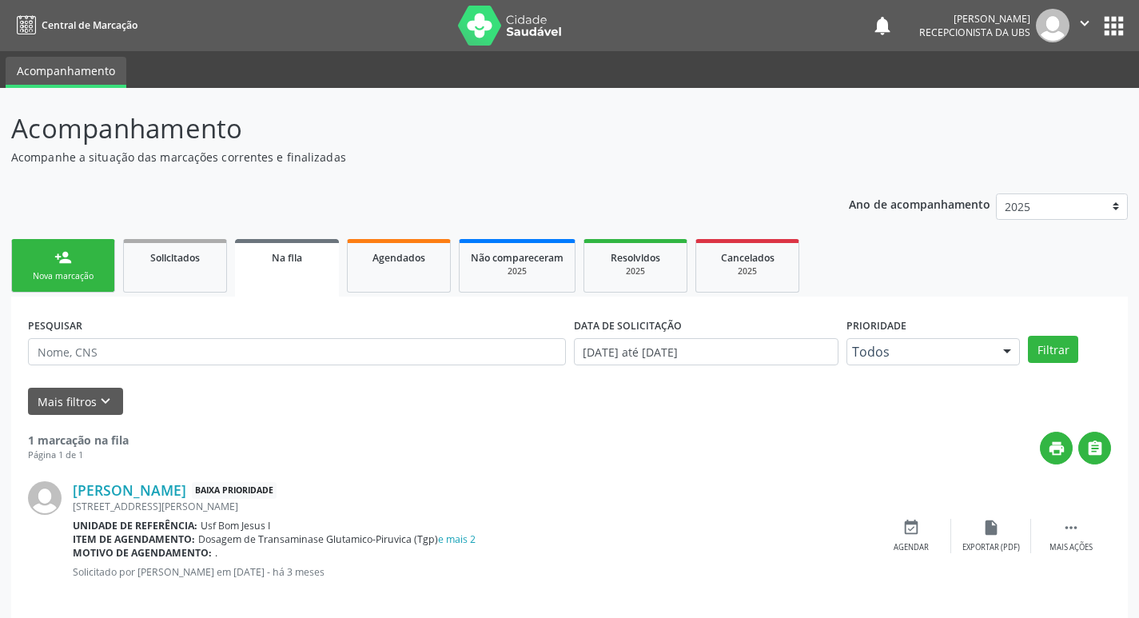
click at [81, 265] on link "person_add Nova marcação" at bounding box center [63, 266] width 104 height 54
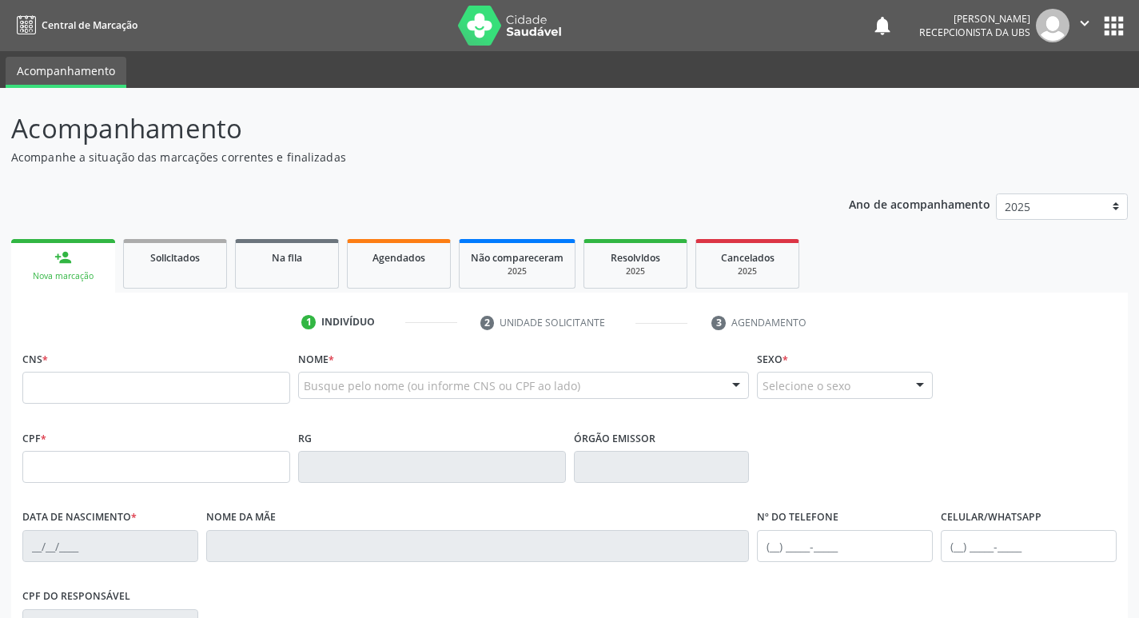
click at [57, 263] on div "person_add" at bounding box center [63, 258] width 18 height 18
click at [113, 394] on input "text" at bounding box center [156, 388] width 268 height 32
click at [114, 386] on input "text" at bounding box center [156, 388] width 268 height 32
type input "703 4063 2489 0800"
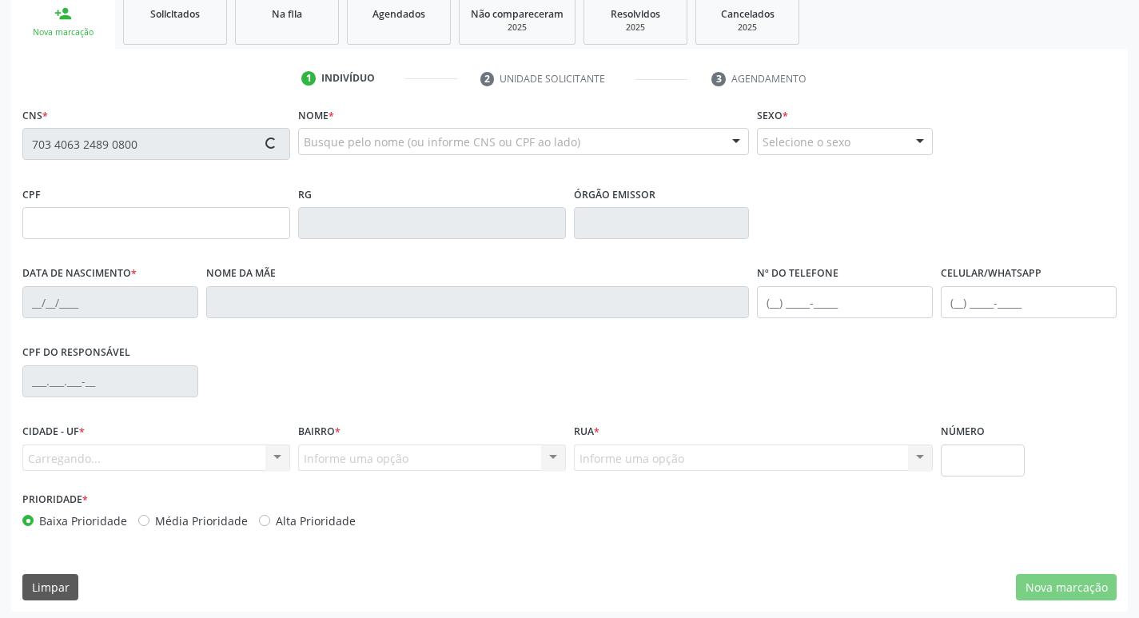
scroll to position [249, 0]
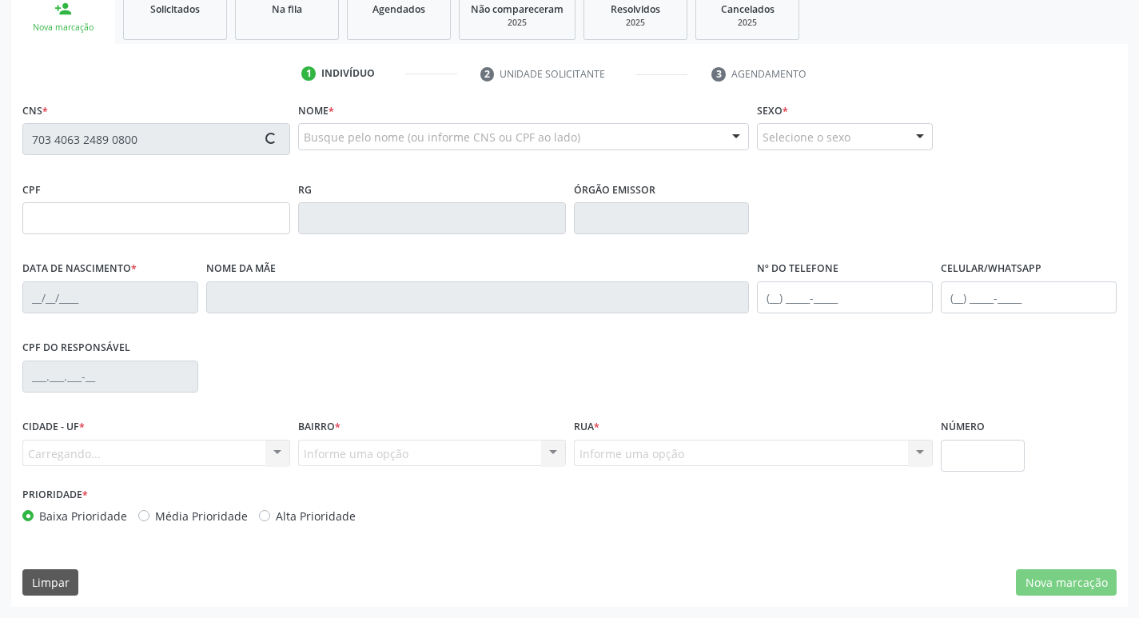
type input "167.595.644-80"
type input "09/08/2012"
type input "Francisca Alexandrina da Silna"
type input "(54) 6666-6666"
type input "109.529.904-23"
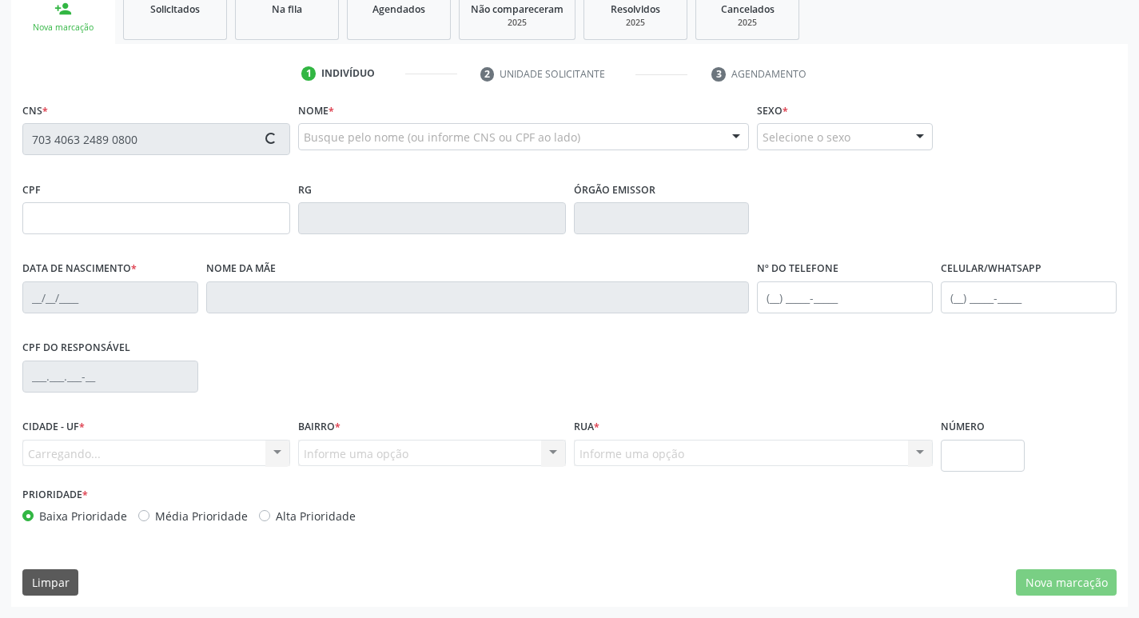
type input "18"
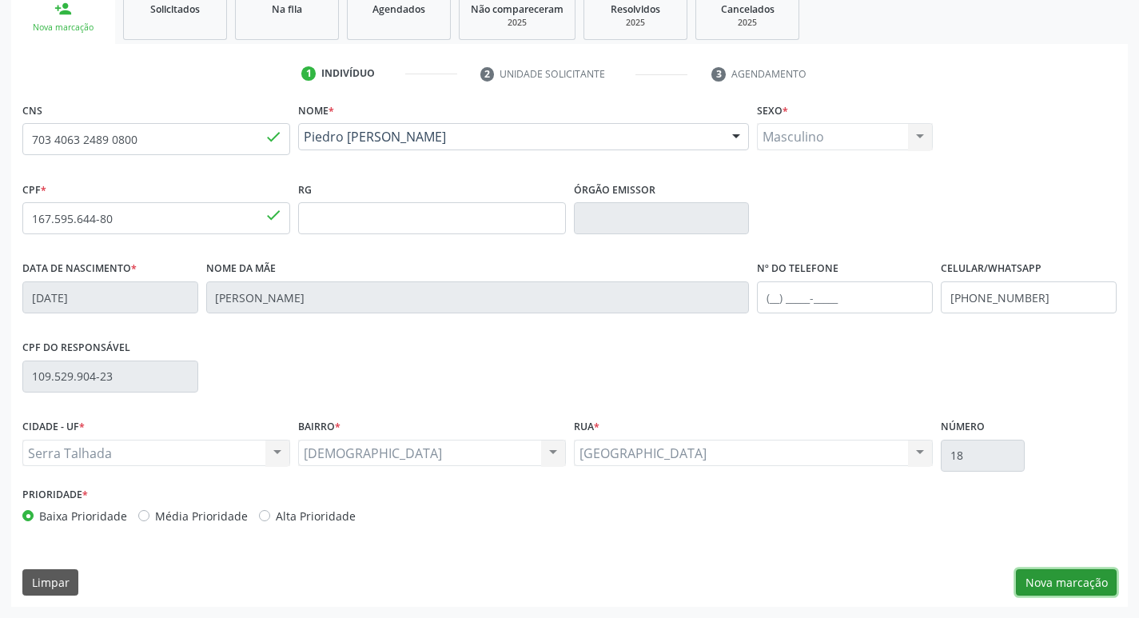
click at [1050, 583] on button "Nova marcação" at bounding box center [1066, 582] width 101 height 27
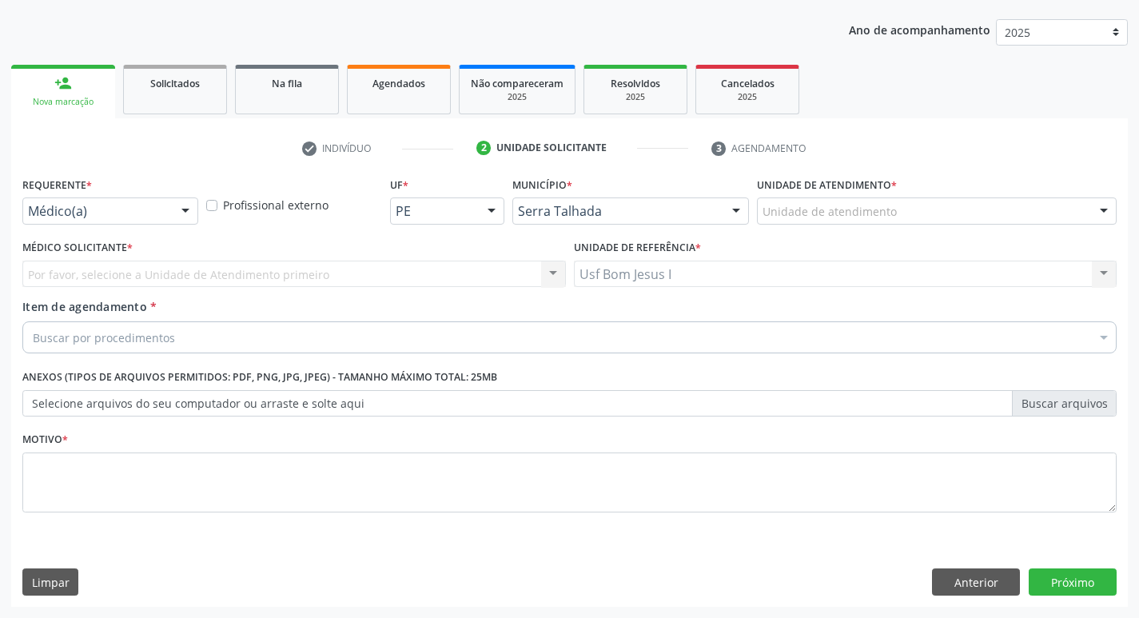
scroll to position [174, 0]
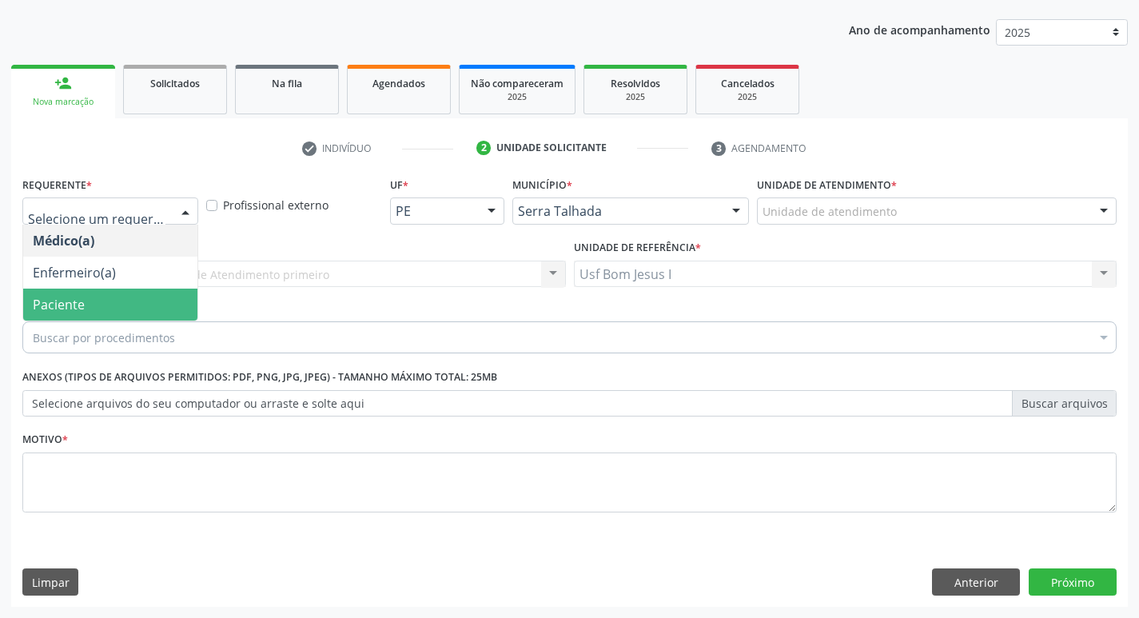
click at [87, 299] on span "Paciente" at bounding box center [110, 305] width 174 height 32
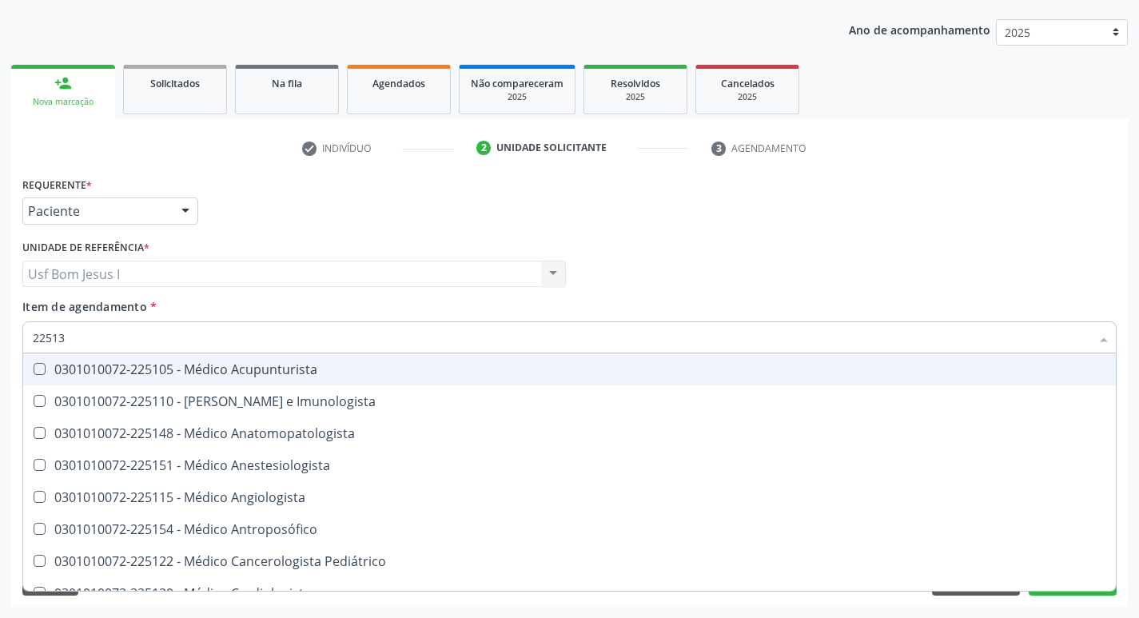
type input "225133"
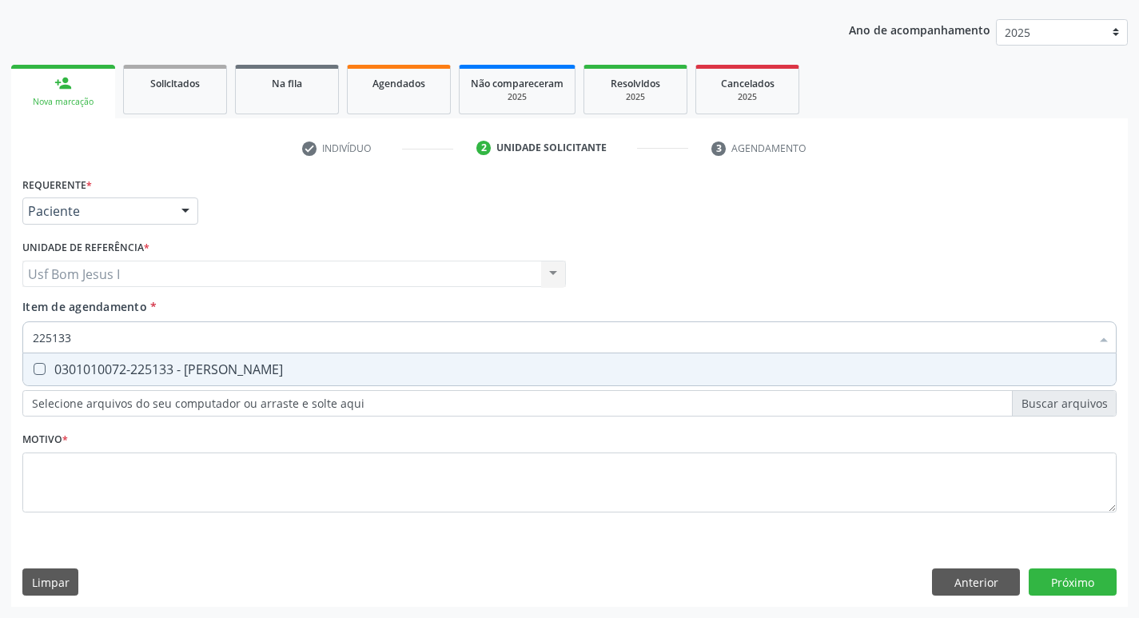
click at [170, 385] on span "0301010072-225133 - [PERSON_NAME]" at bounding box center [569, 369] width 1093 height 32
checkbox Psiquiatra "true"
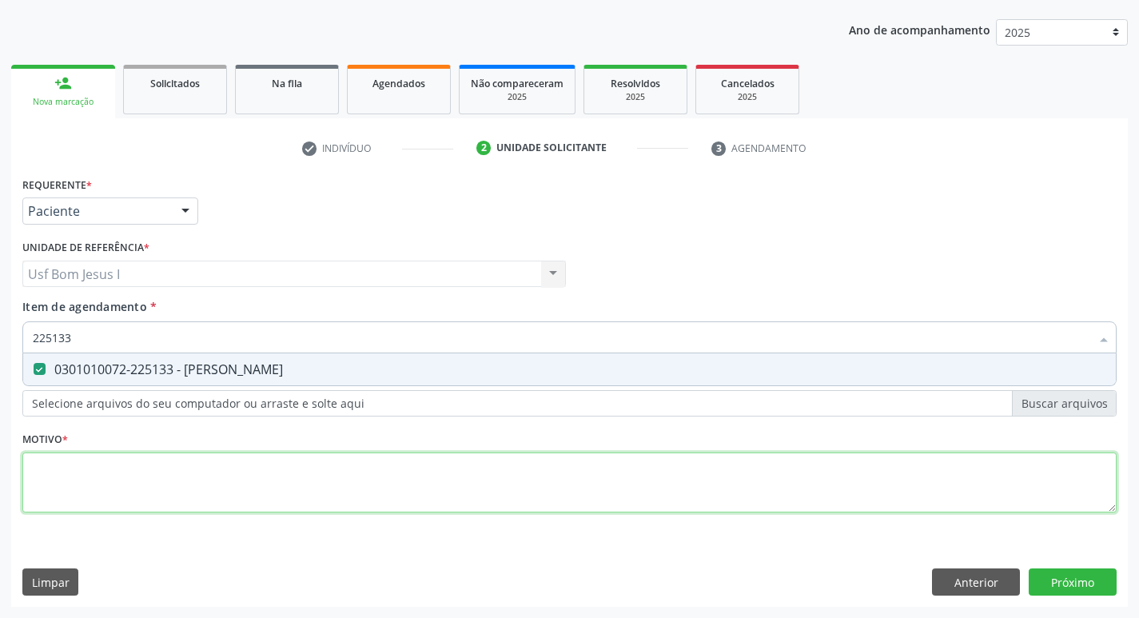
click at [906, 509] on div "Requerente * Paciente Médico(a) Enfermeiro(a) Paciente Nenhum resultado encontr…" at bounding box center [569, 354] width 1095 height 362
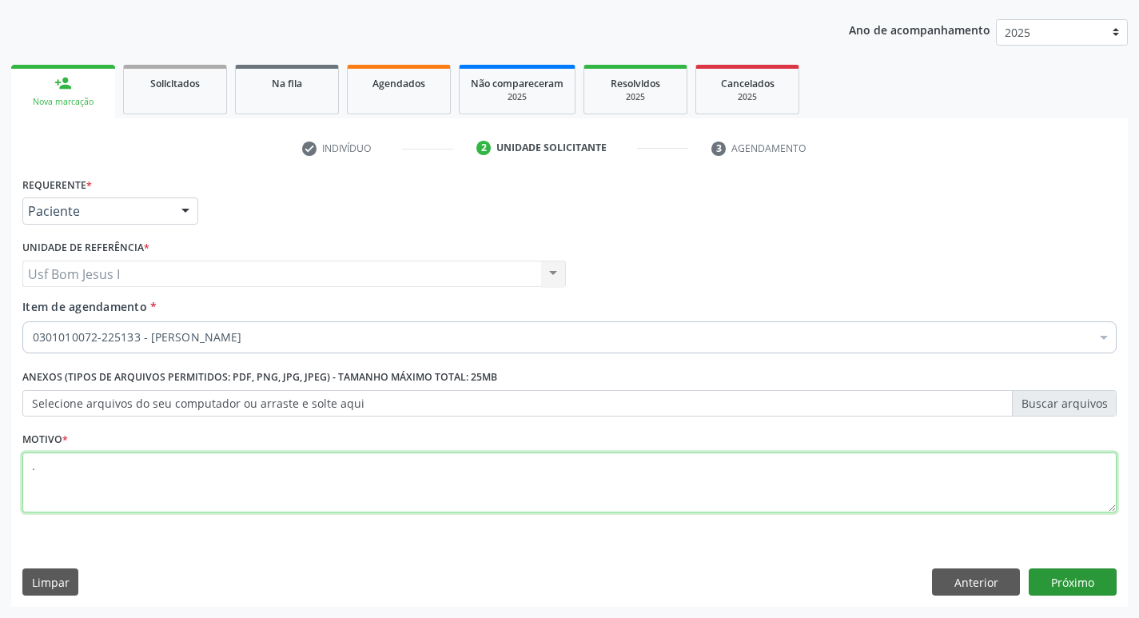
type textarea "."
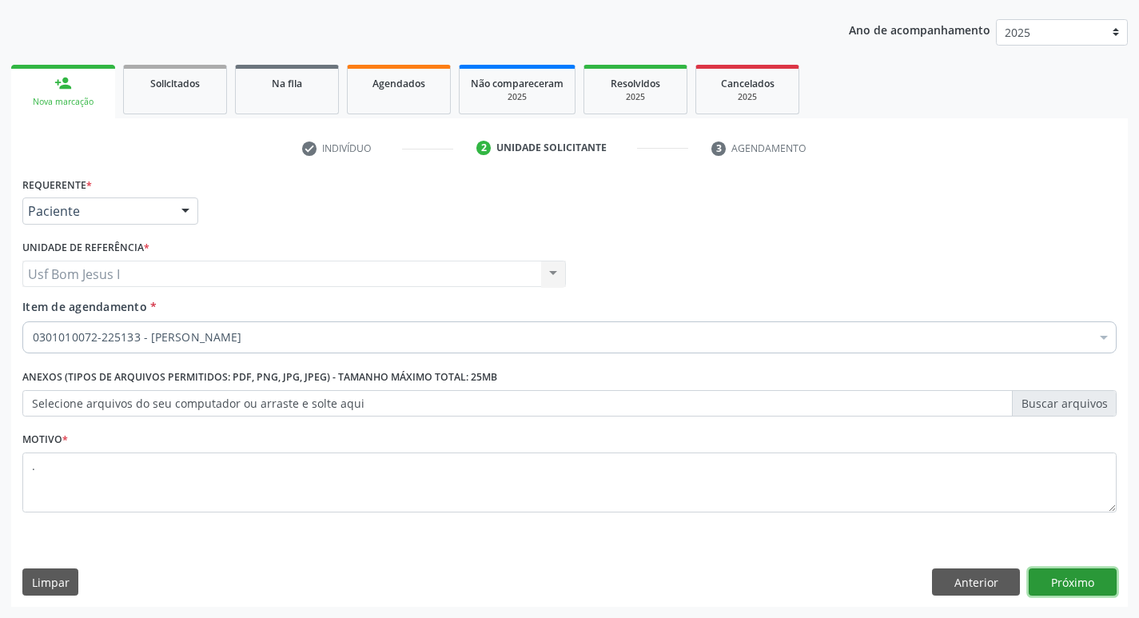
click at [1086, 586] on button "Próximo" at bounding box center [1073, 582] width 88 height 27
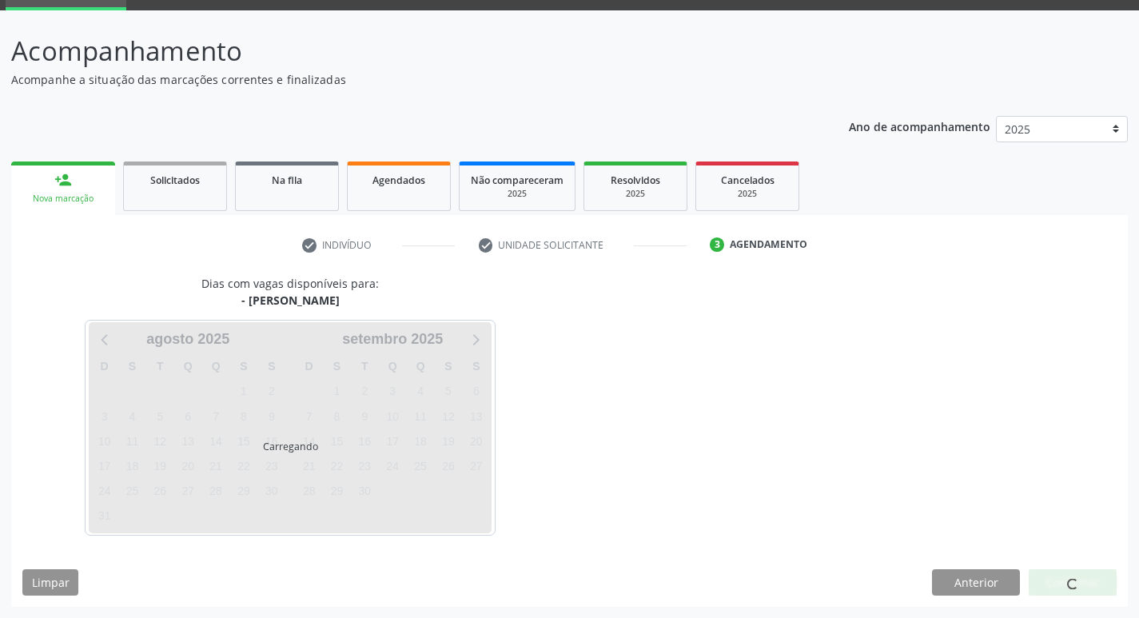
scroll to position [78, 0]
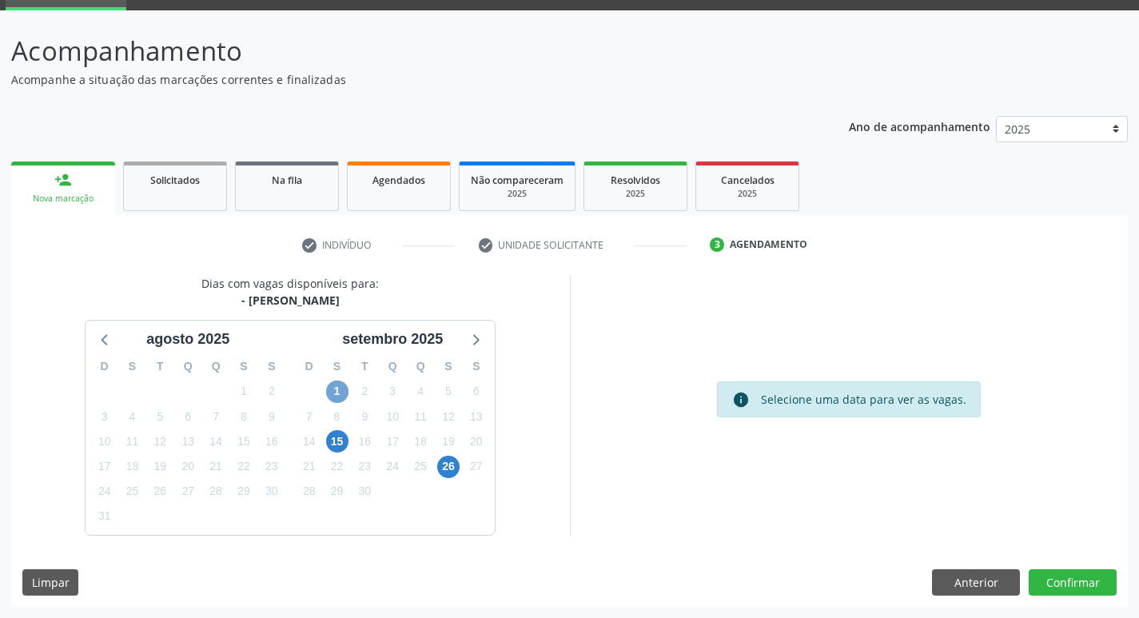
click at [345, 393] on span "1" at bounding box center [337, 392] width 22 height 22
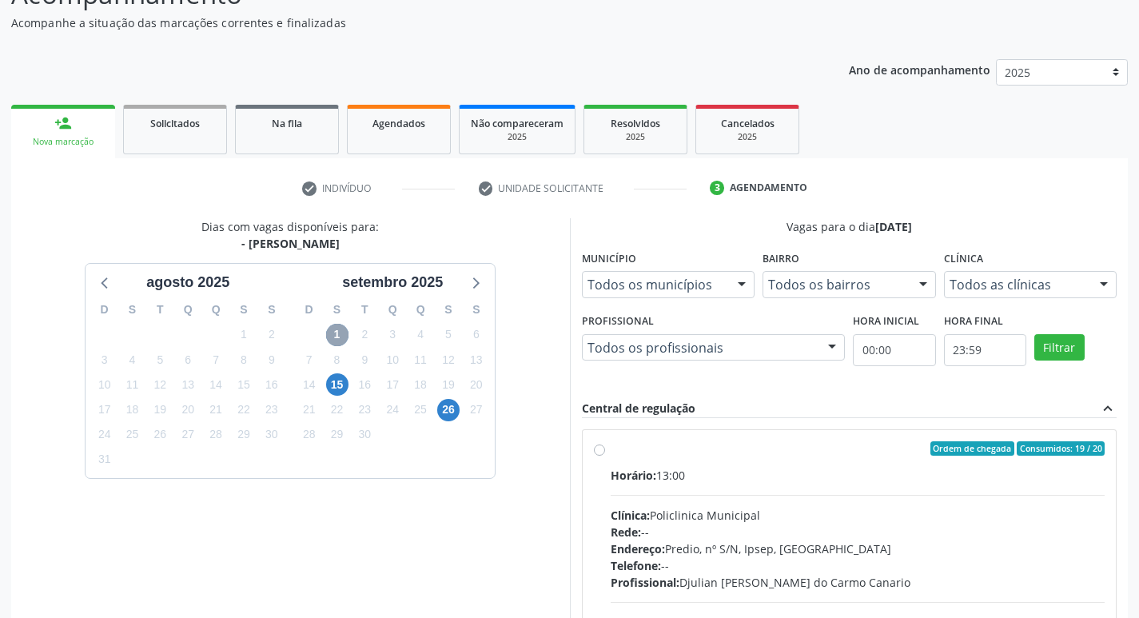
scroll to position [291, 0]
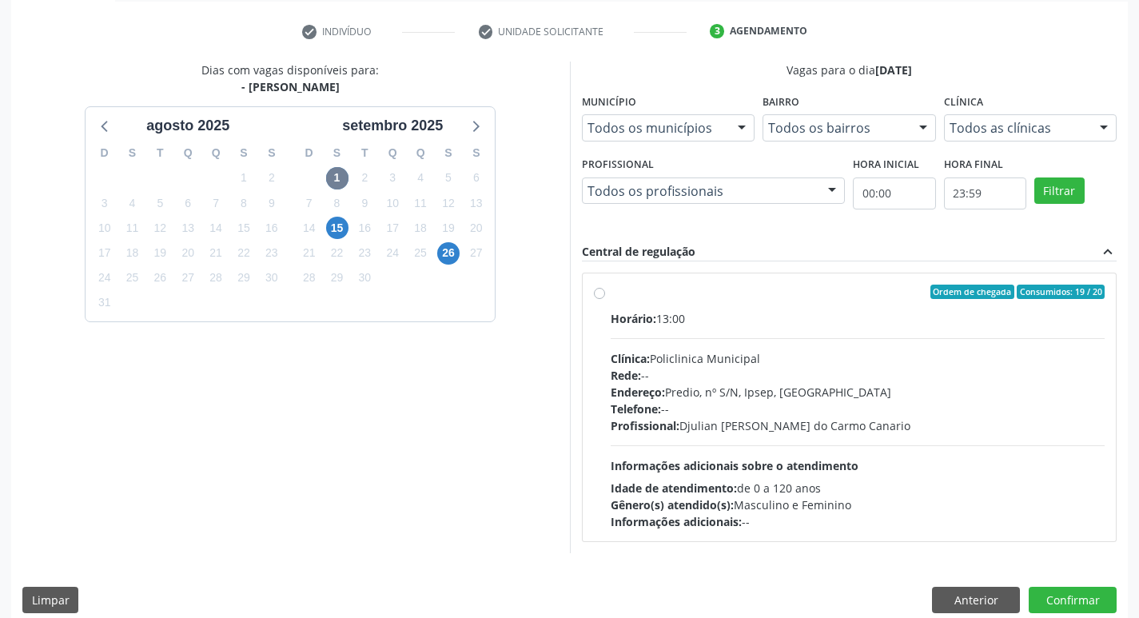
click at [860, 437] on div "Horário: 13:00 Clínica: Policlinica Municipal Rede: -- Endereço: Predio, nº S/N…" at bounding box center [858, 420] width 495 height 220
click at [605, 299] on input "Ordem de chegada Consumidos: 19 / 20 Horário: 13:00 Clínica: Policlinica Munici…" at bounding box center [599, 292] width 11 height 14
radio input "true"
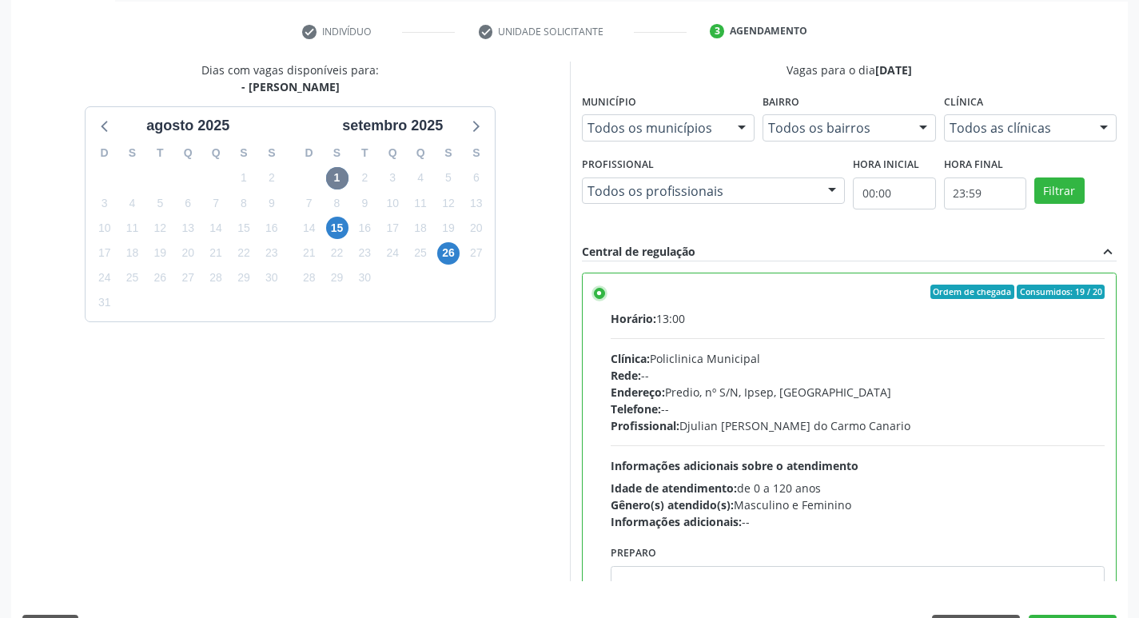
scroll to position [337, 0]
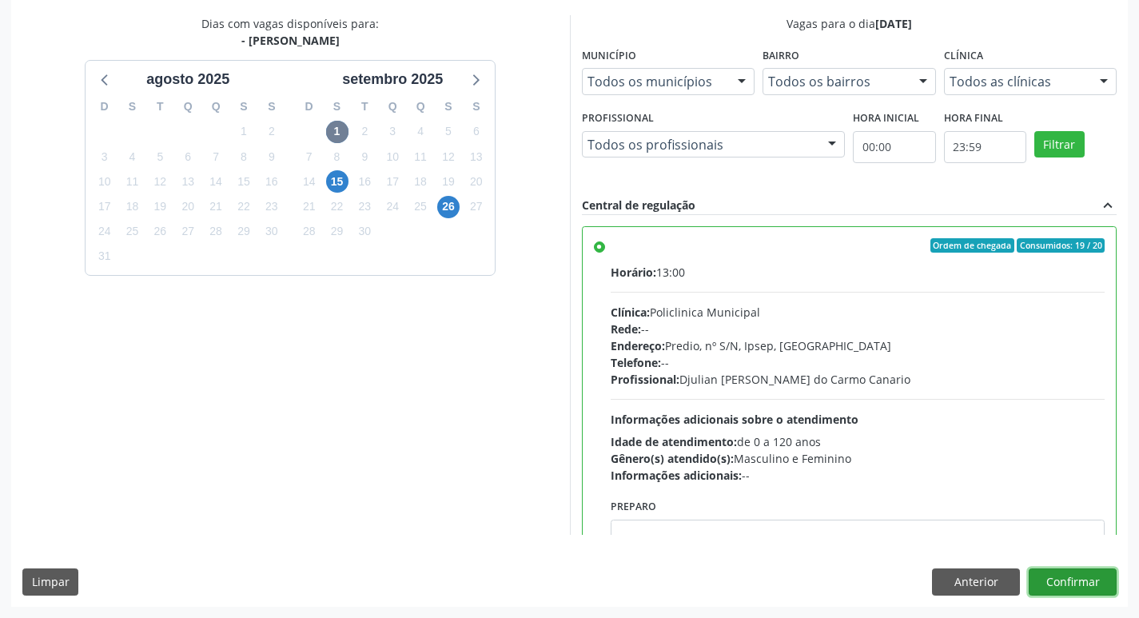
click at [1092, 582] on button "Confirmar" at bounding box center [1073, 582] width 88 height 27
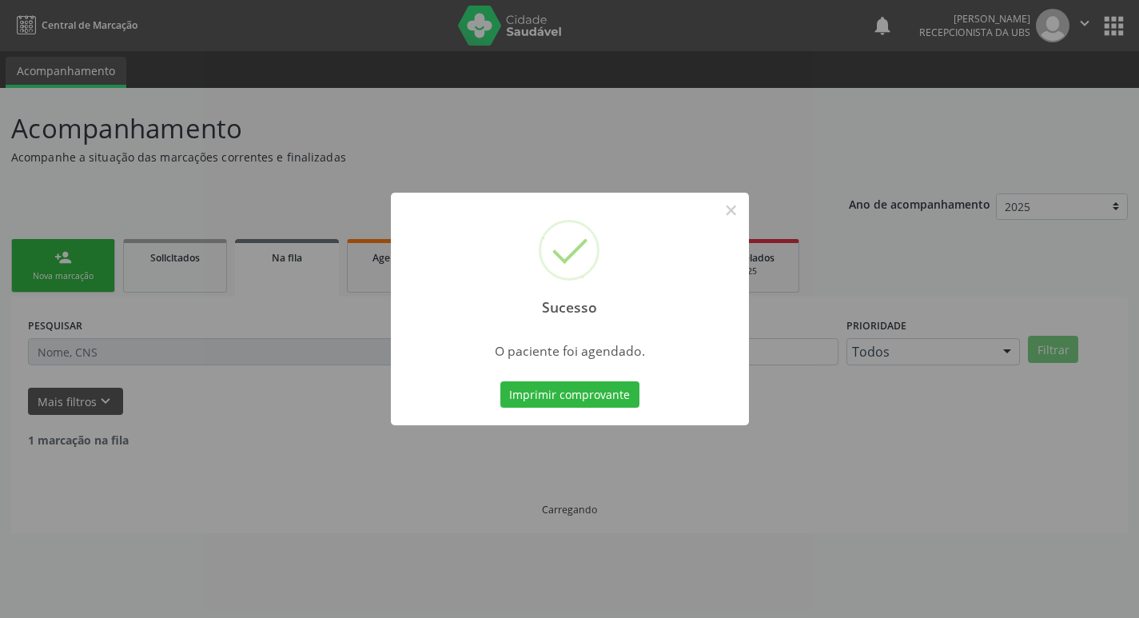
scroll to position [0, 0]
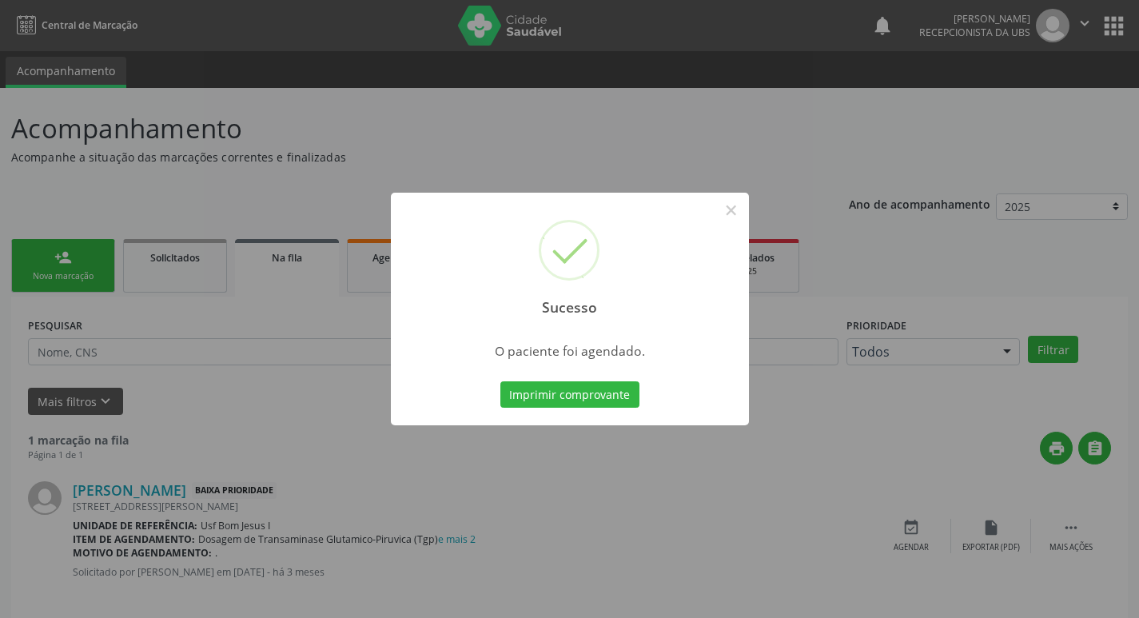
click at [501, 381] on button "Imprimir comprovante" at bounding box center [570, 394] width 139 height 27
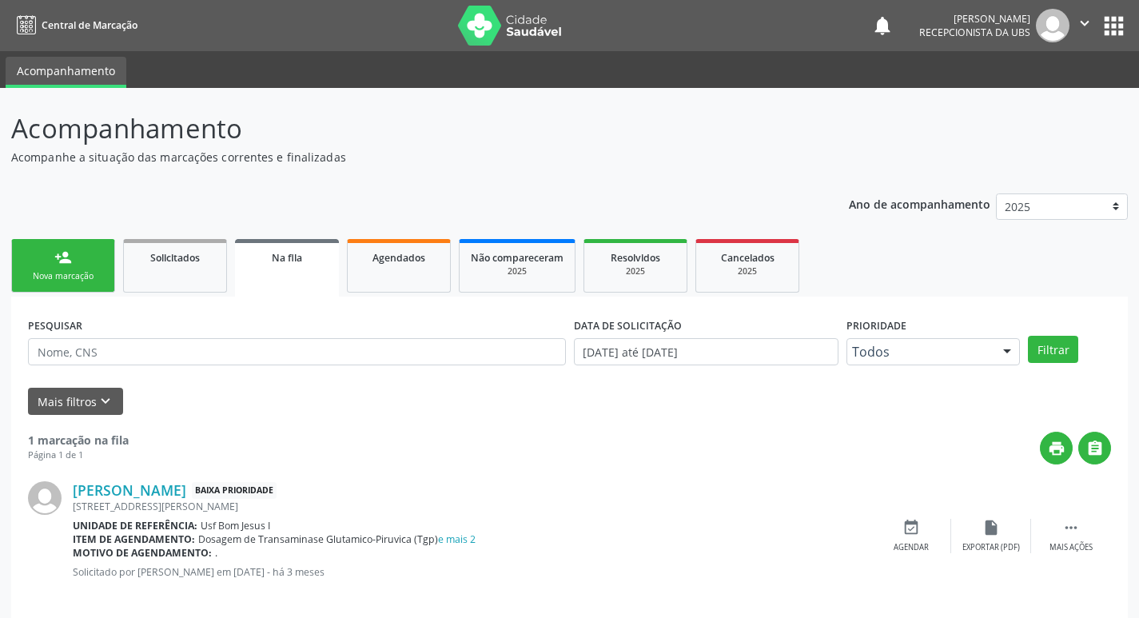
click at [38, 274] on div "Nova marcação" at bounding box center [63, 276] width 80 height 12
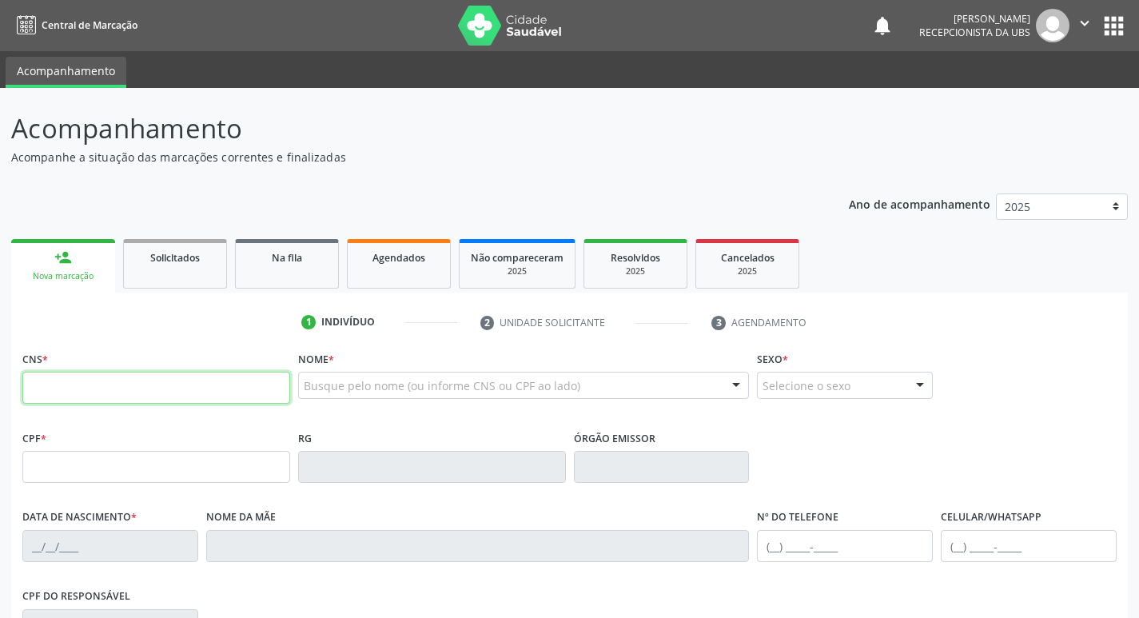
click at [114, 390] on input "text" at bounding box center [156, 388] width 268 height 32
click at [146, 391] on input "text" at bounding box center [156, 388] width 268 height 32
click at [153, 383] on input "text" at bounding box center [156, 388] width 268 height 32
type input "898 0049 4862 0809"
type input "26/08/1961"
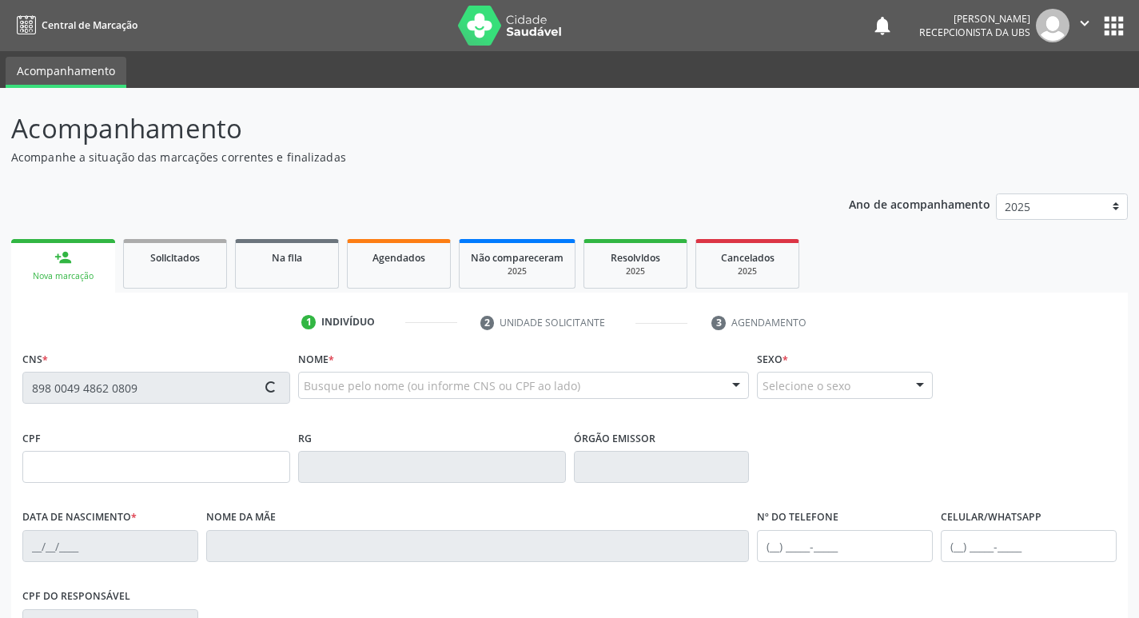
type input "Maria das Virgens Alves de Souza"
type input "(87) 99999-9999"
type input "604"
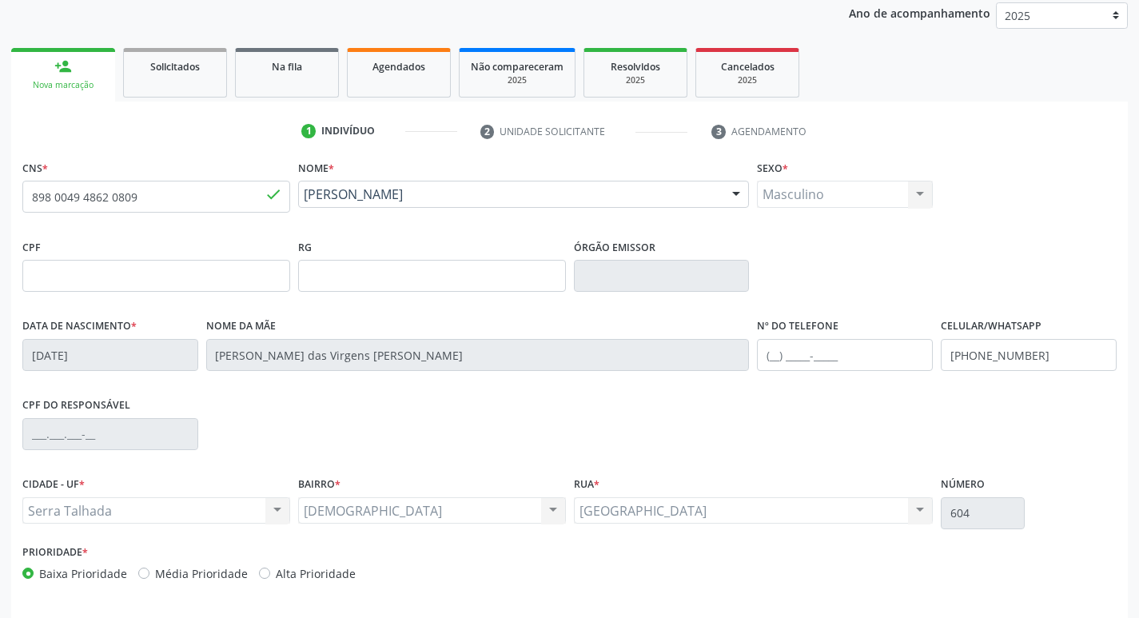
scroll to position [249, 0]
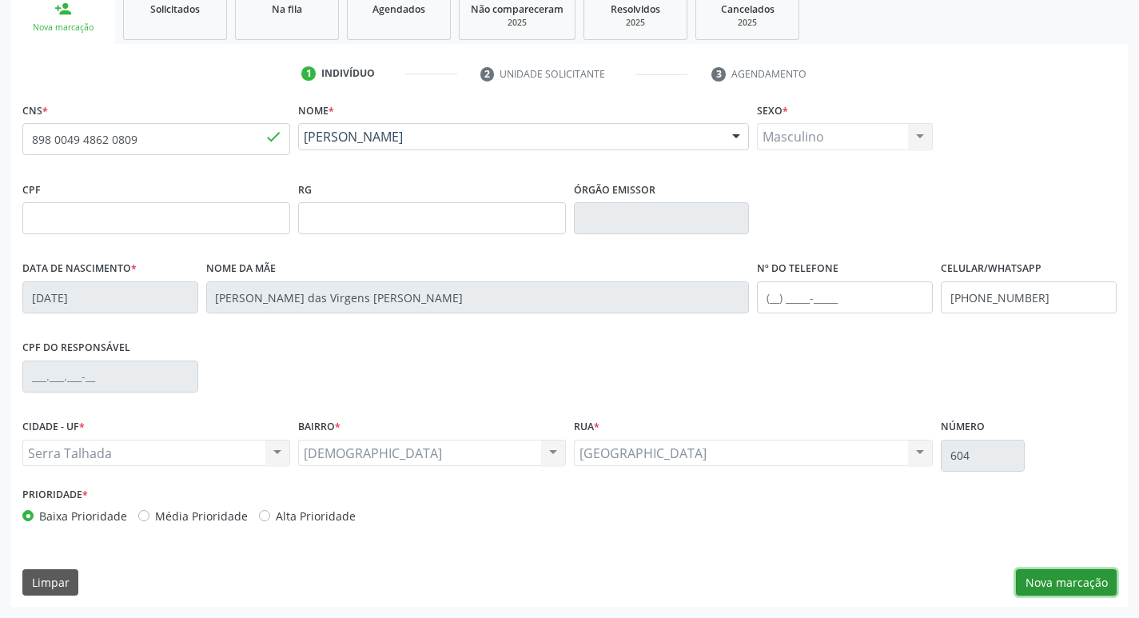
click at [1068, 589] on button "Nova marcação" at bounding box center [1066, 582] width 101 height 27
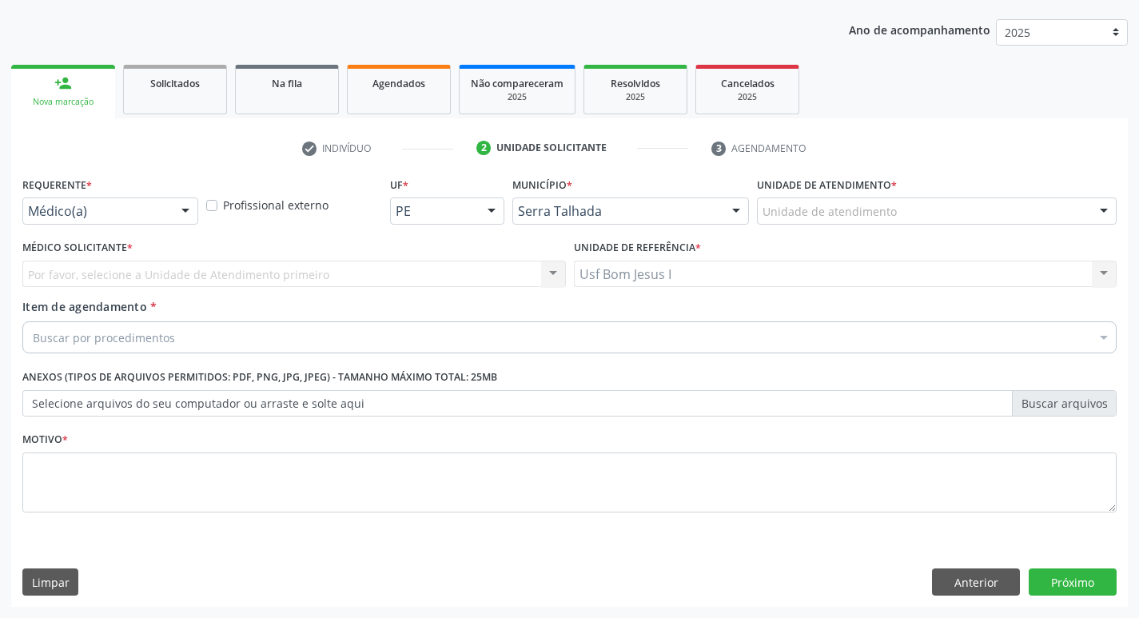
scroll to position [174, 0]
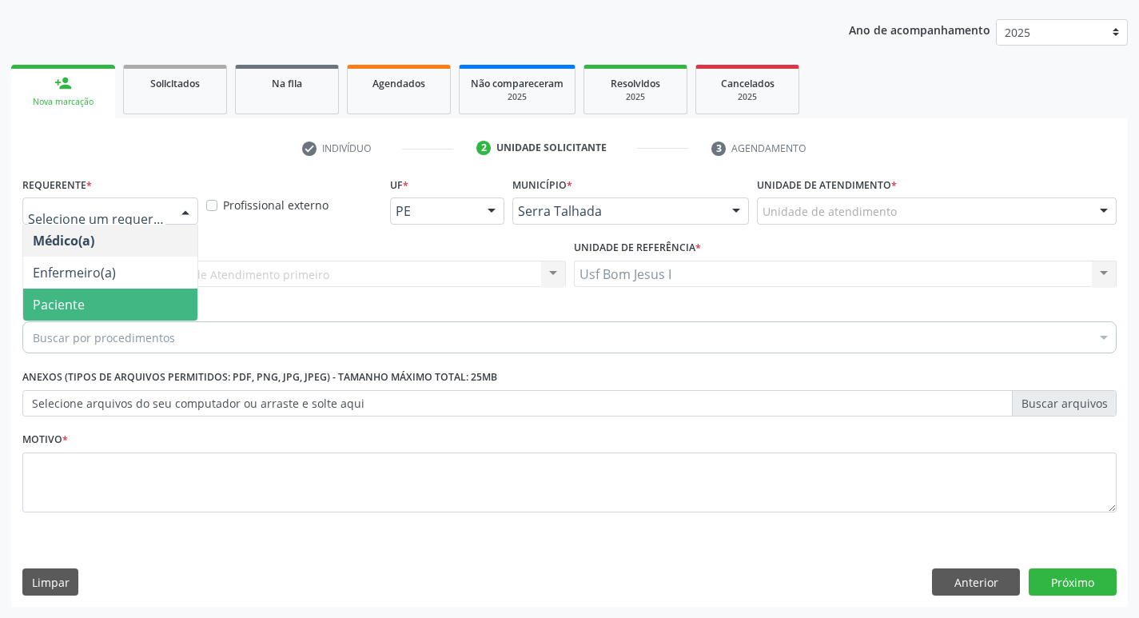
click at [101, 299] on span "Paciente" at bounding box center [110, 305] width 174 height 32
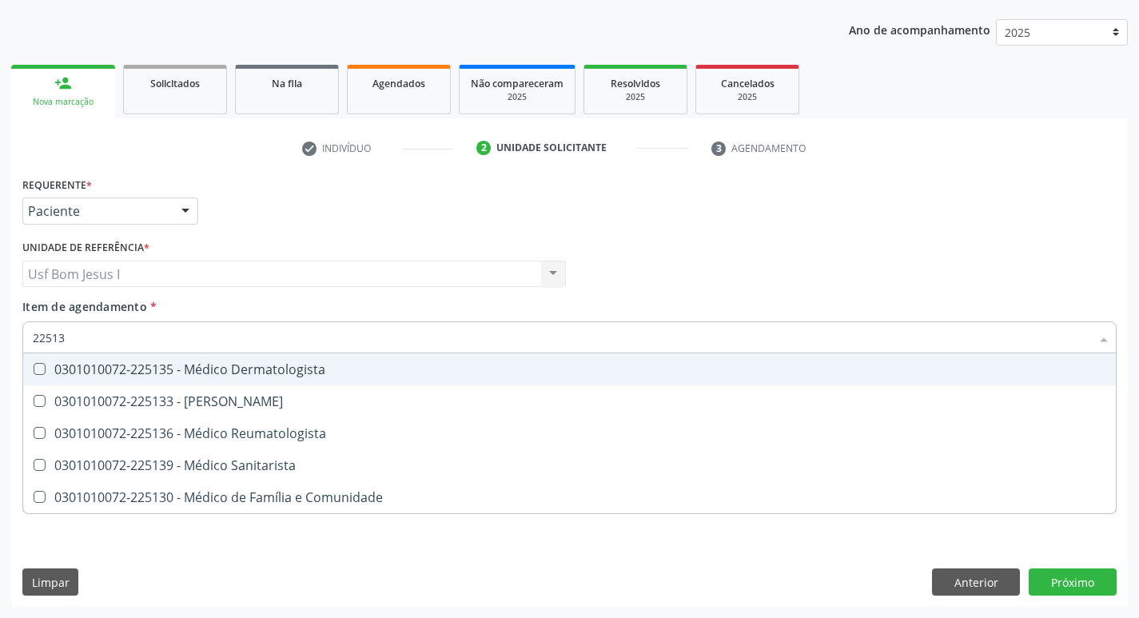
type input "225135"
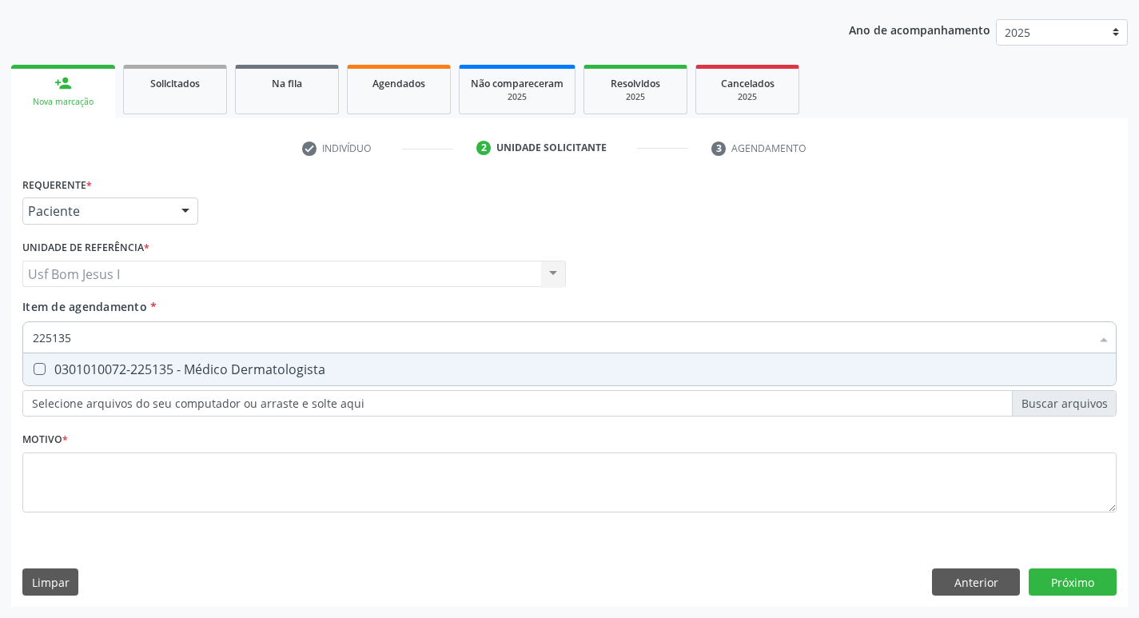
click at [143, 366] on div "0301010072-225135 - Médico Dermatologista" at bounding box center [570, 369] width 1074 height 13
checkbox Dermatologista "true"
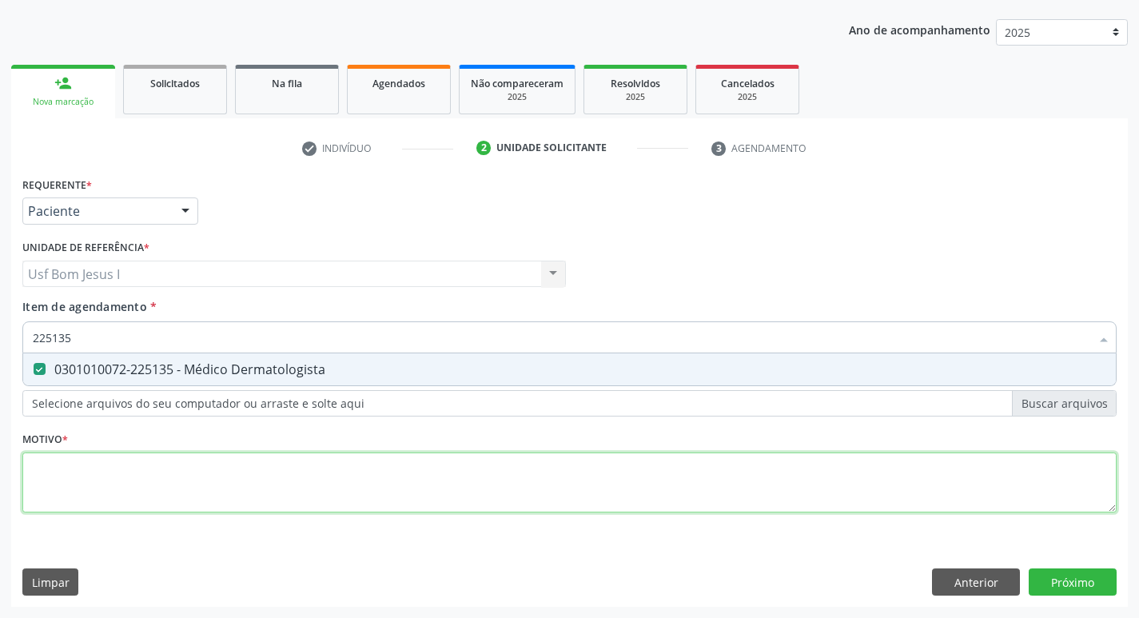
click at [148, 491] on div "Requerente * Paciente Médico(a) Enfermeiro(a) Paciente Nenhum resultado encontr…" at bounding box center [569, 354] width 1095 height 362
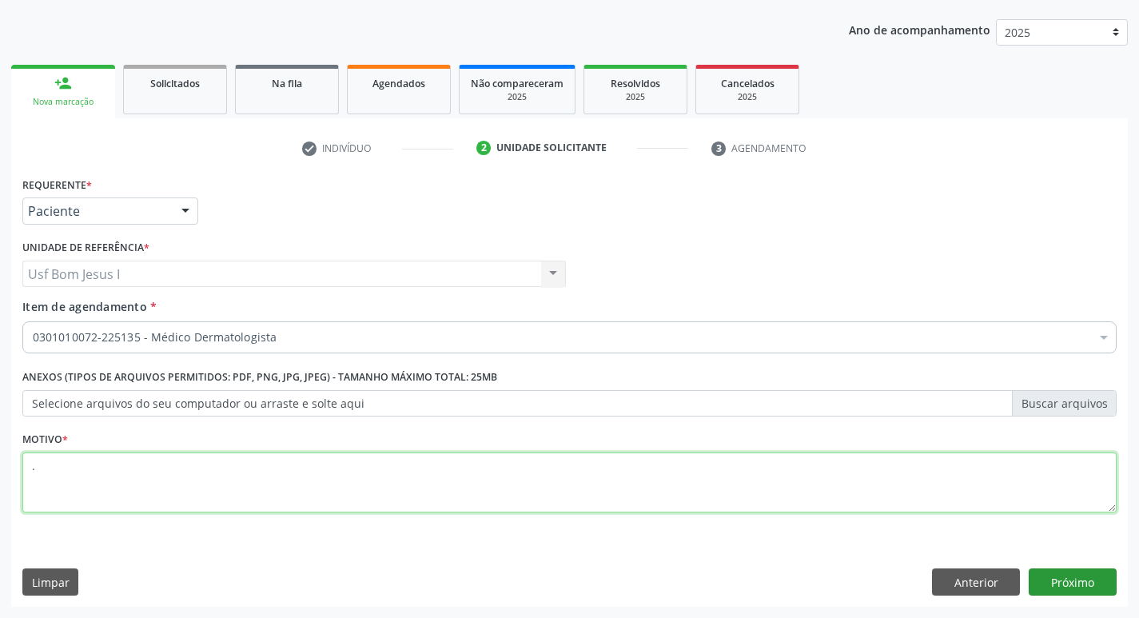
type textarea "."
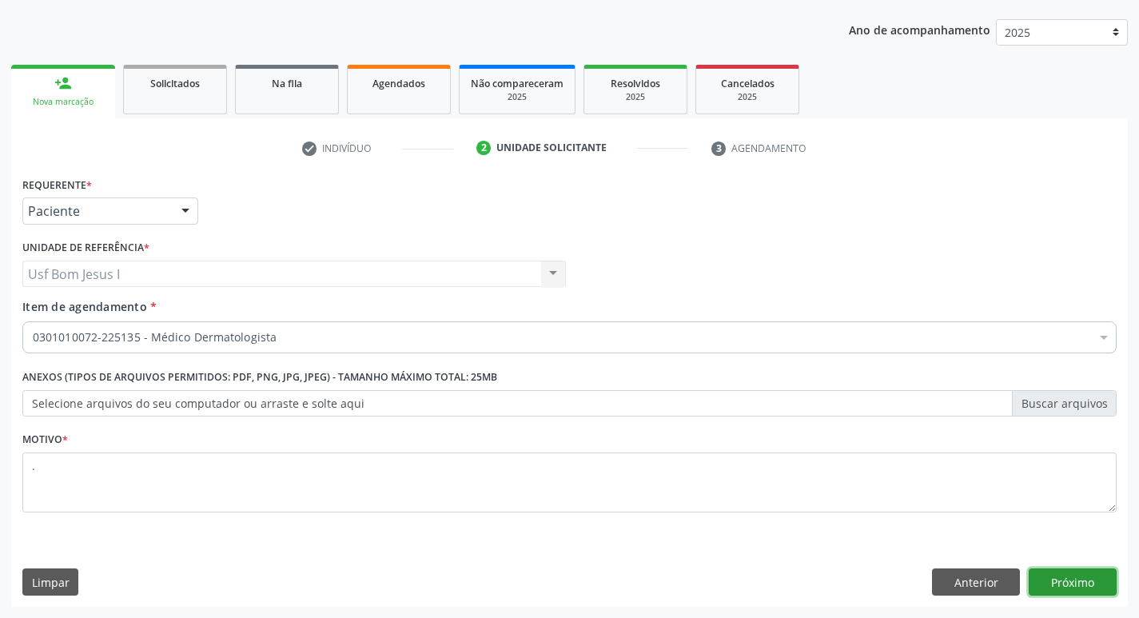
click at [1076, 581] on button "Próximo" at bounding box center [1073, 582] width 88 height 27
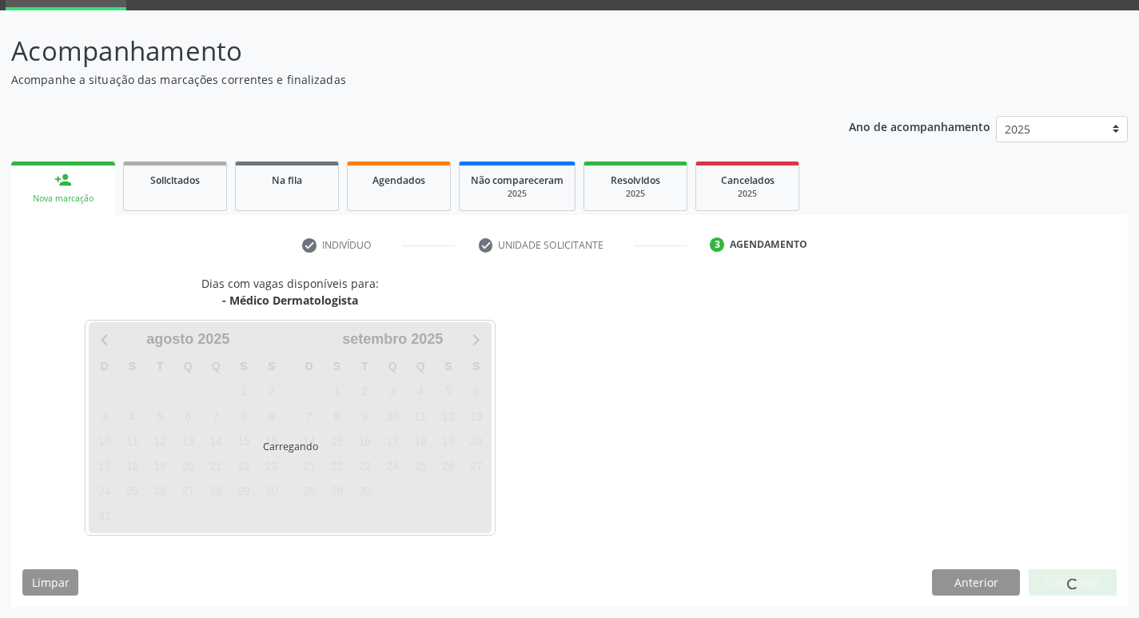
scroll to position [78, 0]
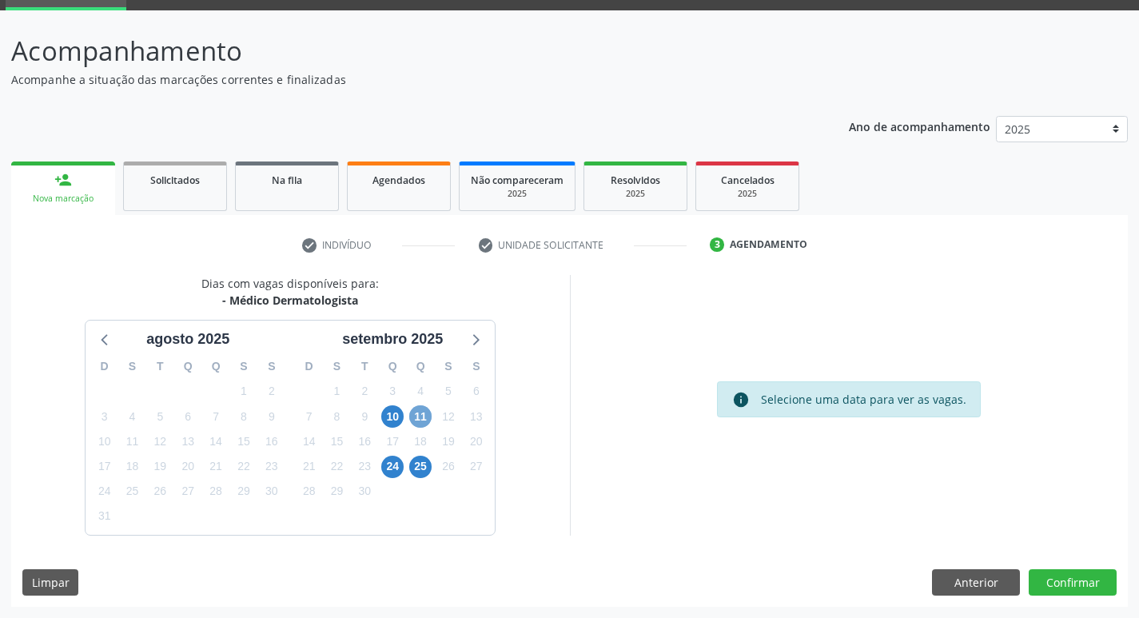
click at [422, 421] on span "11" at bounding box center [420, 416] width 22 height 22
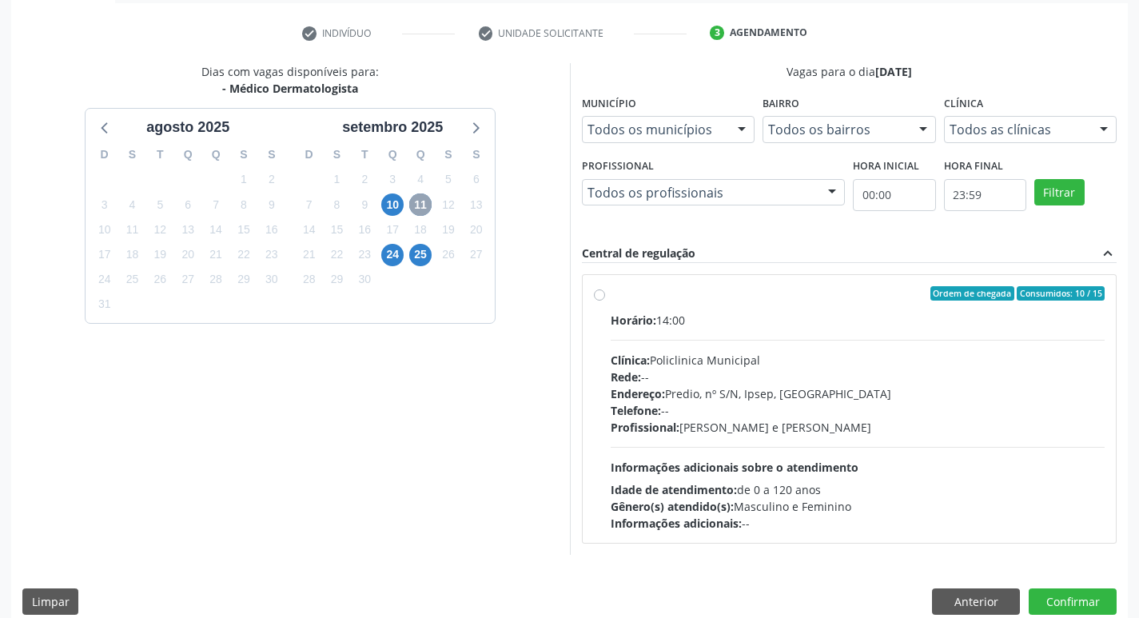
scroll to position [291, 0]
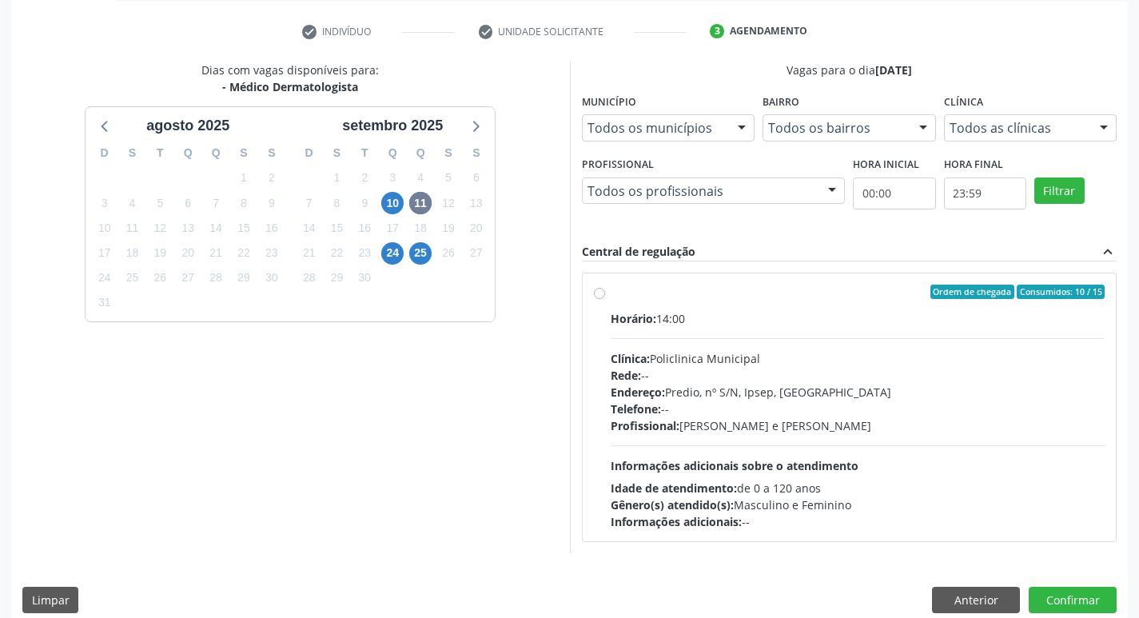
click at [791, 381] on div "Rede: --" at bounding box center [858, 375] width 495 height 17
click at [605, 299] on input "Ordem de chegada Consumidos: 10 / 15 Horário: 14:00 Clínica: Policlinica Munici…" at bounding box center [599, 292] width 11 height 14
radio input "true"
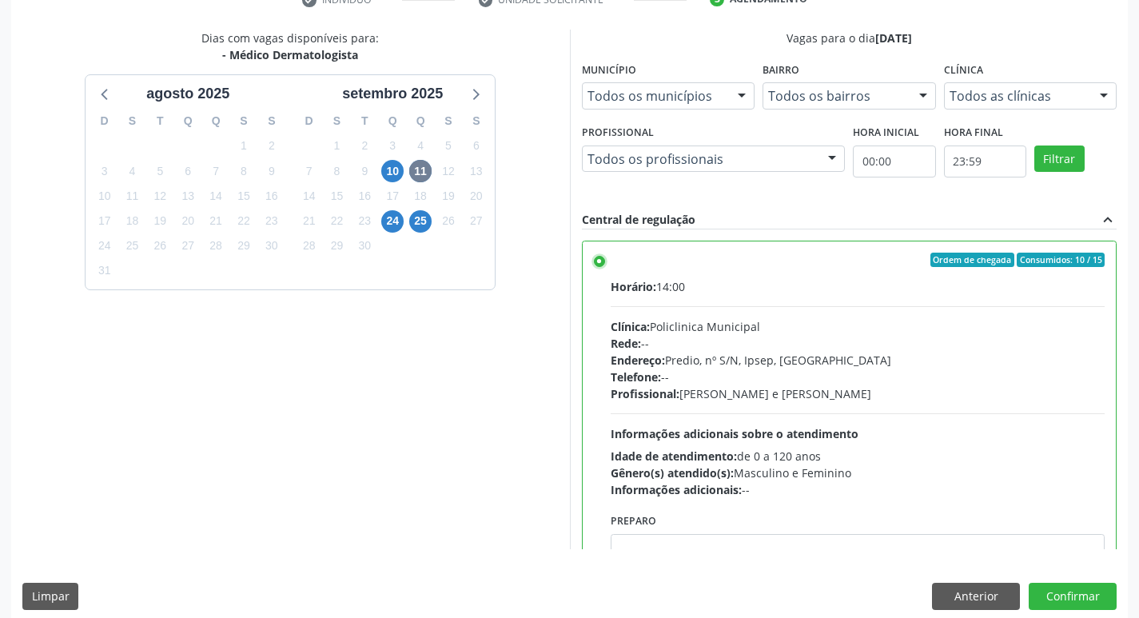
scroll to position [337, 0]
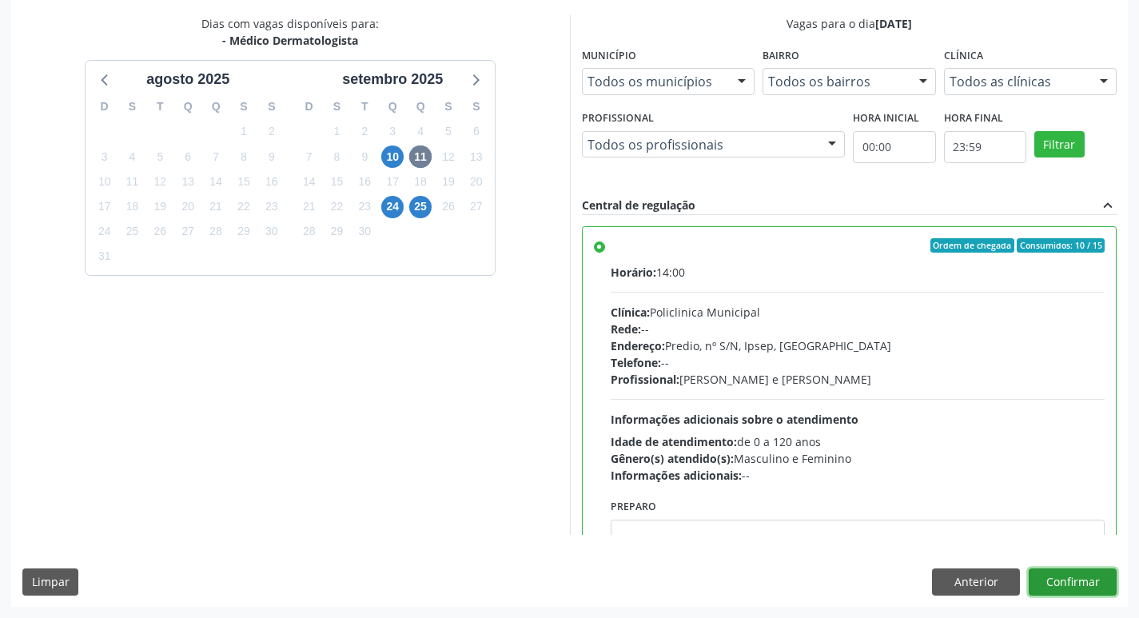
click at [1084, 590] on button "Confirmar" at bounding box center [1073, 582] width 88 height 27
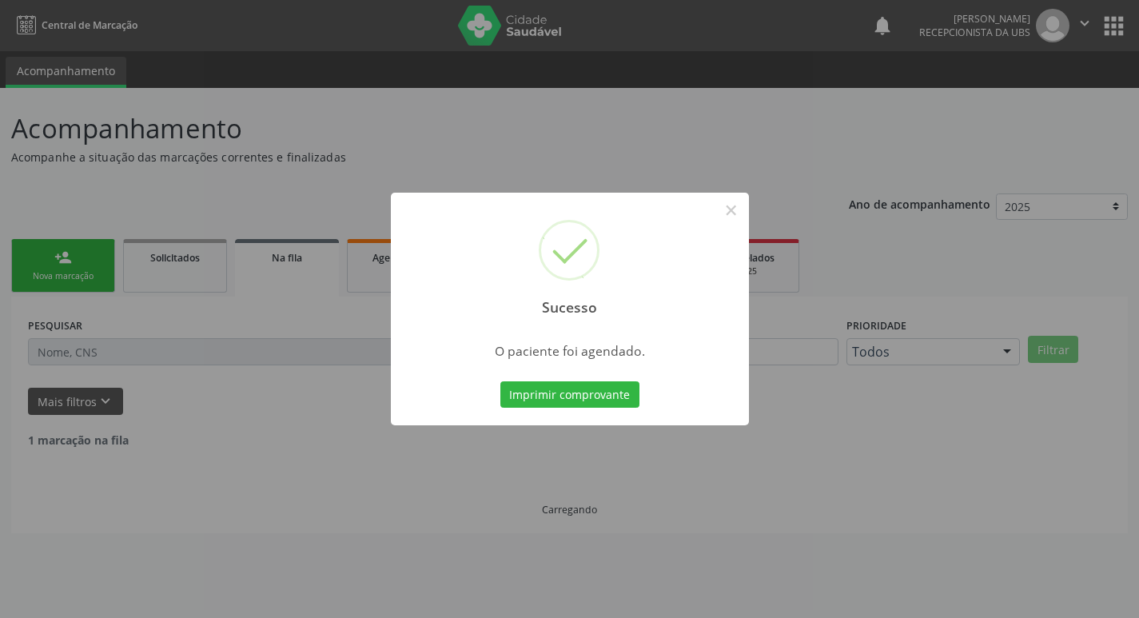
scroll to position [0, 0]
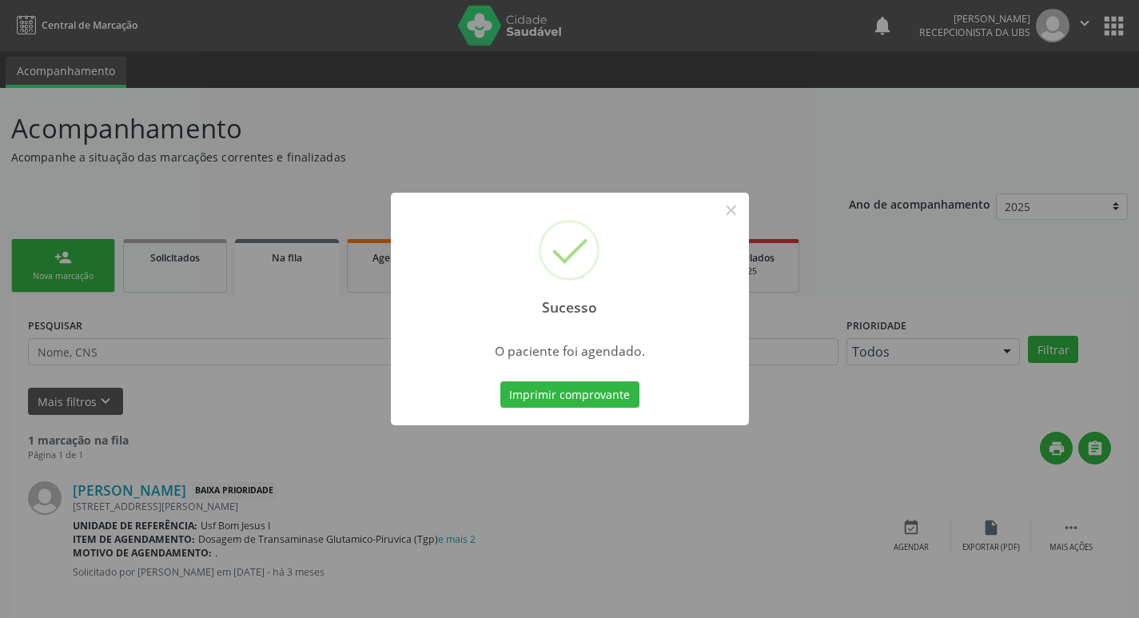
click at [501, 381] on button "Imprimir comprovante" at bounding box center [570, 394] width 139 height 27
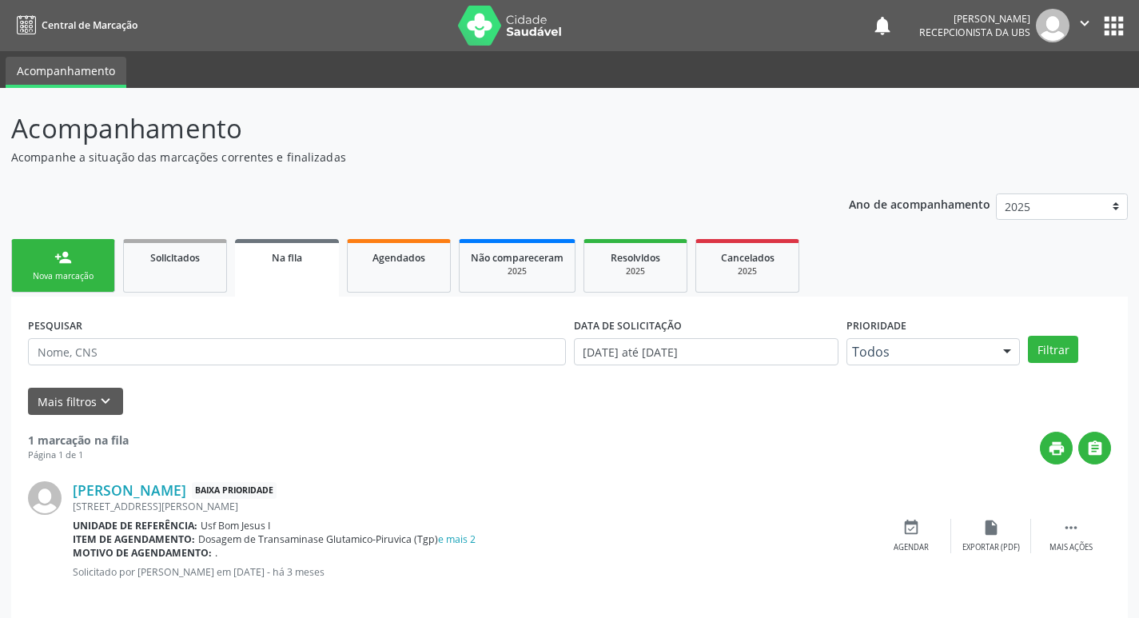
click at [57, 266] on link "person_add Nova marcação" at bounding box center [63, 266] width 104 height 54
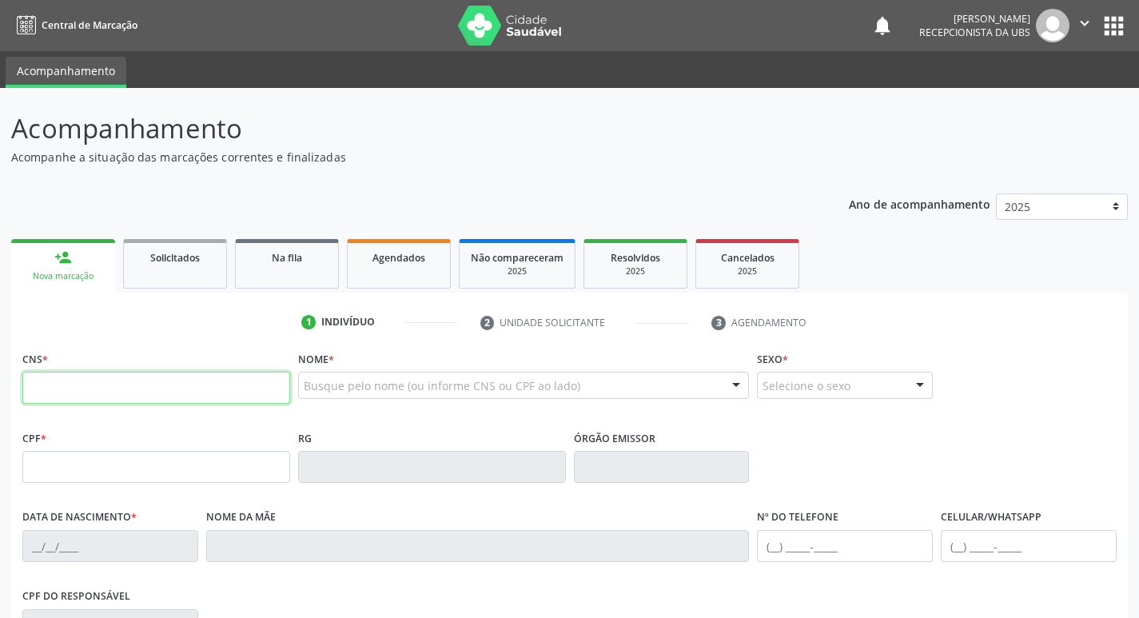
click at [149, 389] on input "text" at bounding box center [156, 388] width 268 height 32
type input "708 5063 2294 0673"
type input "955.875.518-49"
type input "22/04/1953"
type input "Joana Maria da Conceicao"
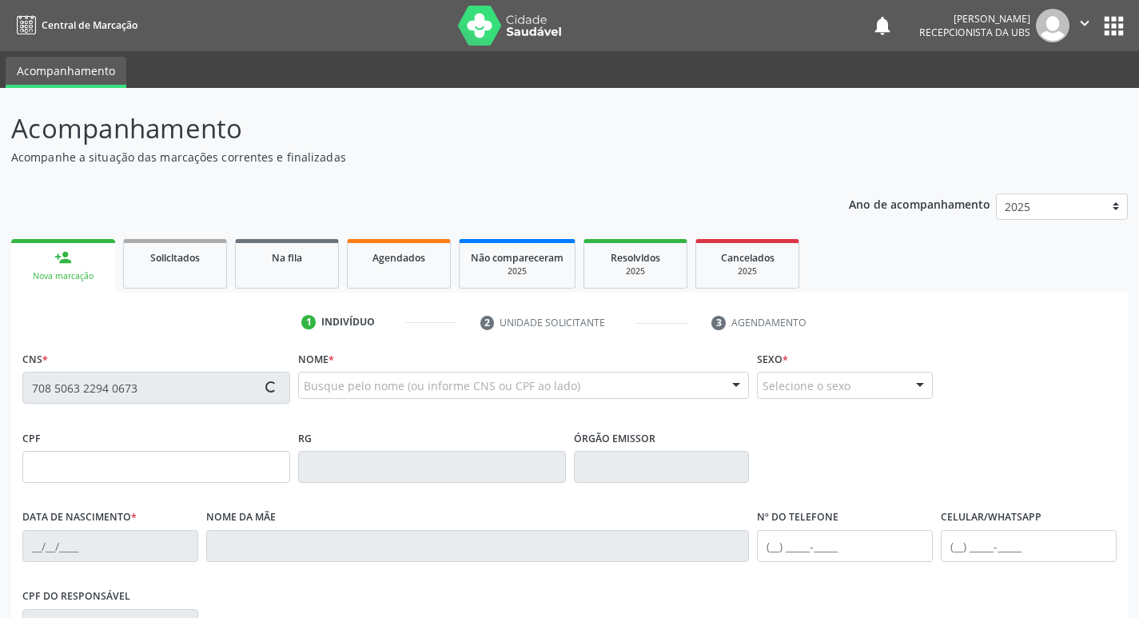
type input "(87) 99999-9999"
type input "1292"
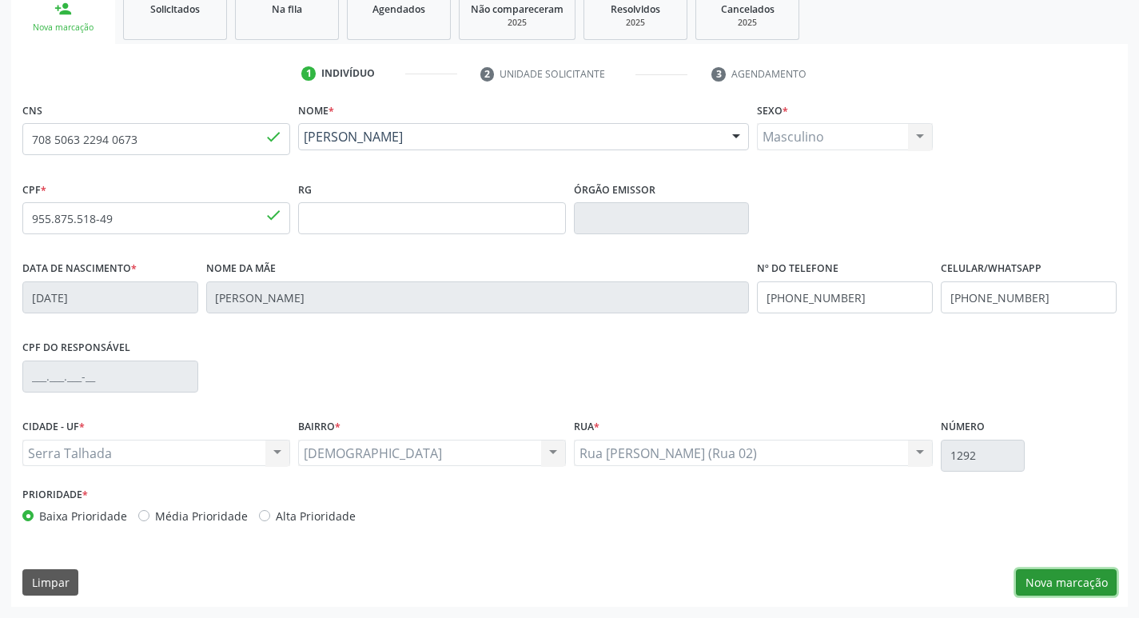
click at [1094, 584] on button "Nova marcação" at bounding box center [1066, 582] width 101 height 27
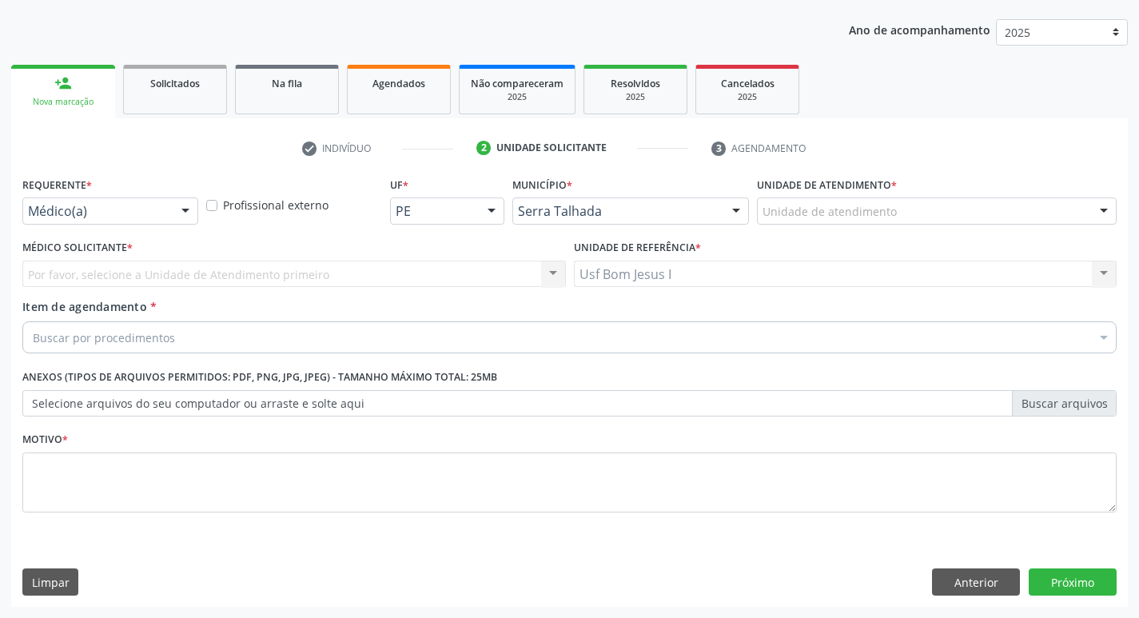
click at [94, 220] on div "Médico(a)" at bounding box center [110, 211] width 176 height 27
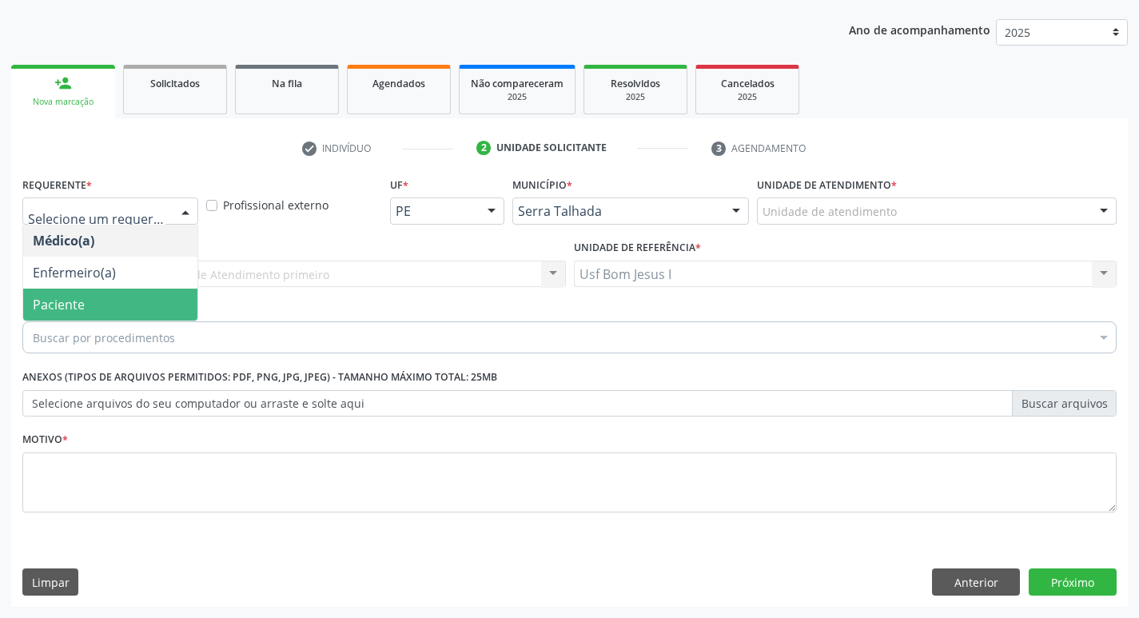
click at [71, 308] on span "Paciente" at bounding box center [59, 305] width 52 height 18
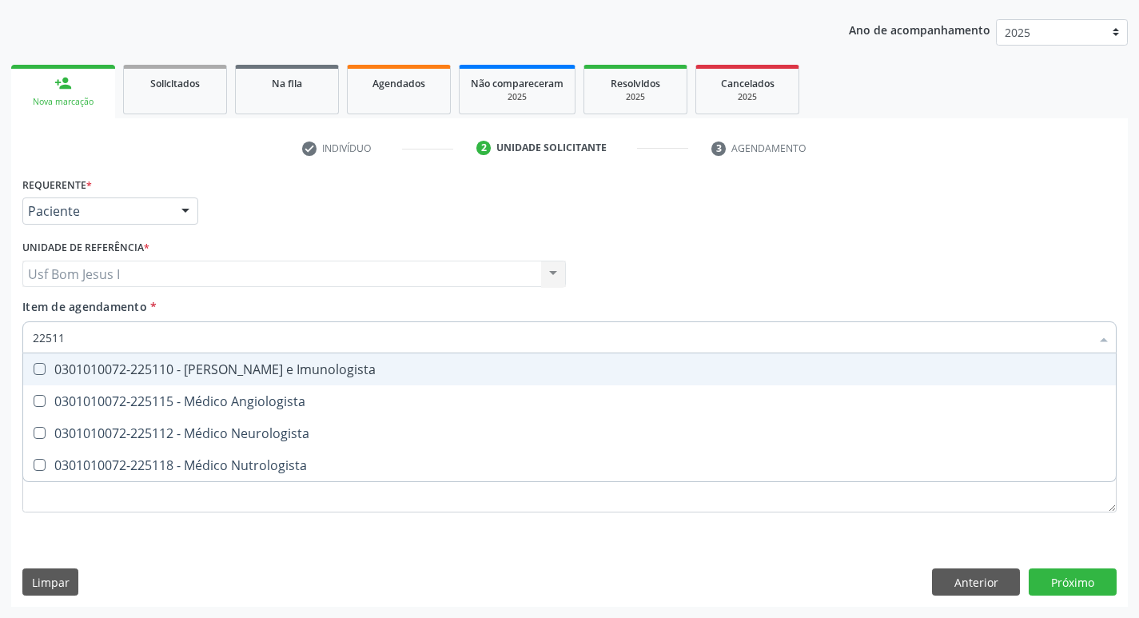
type input "225112"
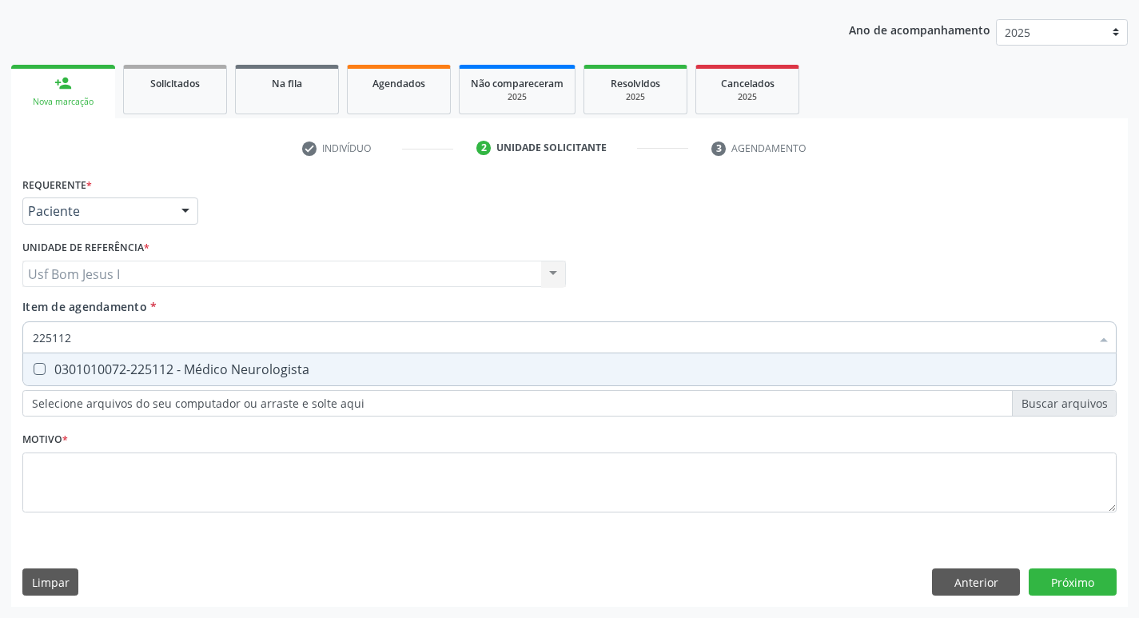
click at [122, 376] on div "0301010072-225112 - Médico Neurologista" at bounding box center [570, 369] width 1074 height 13
checkbox Neurologista "true"
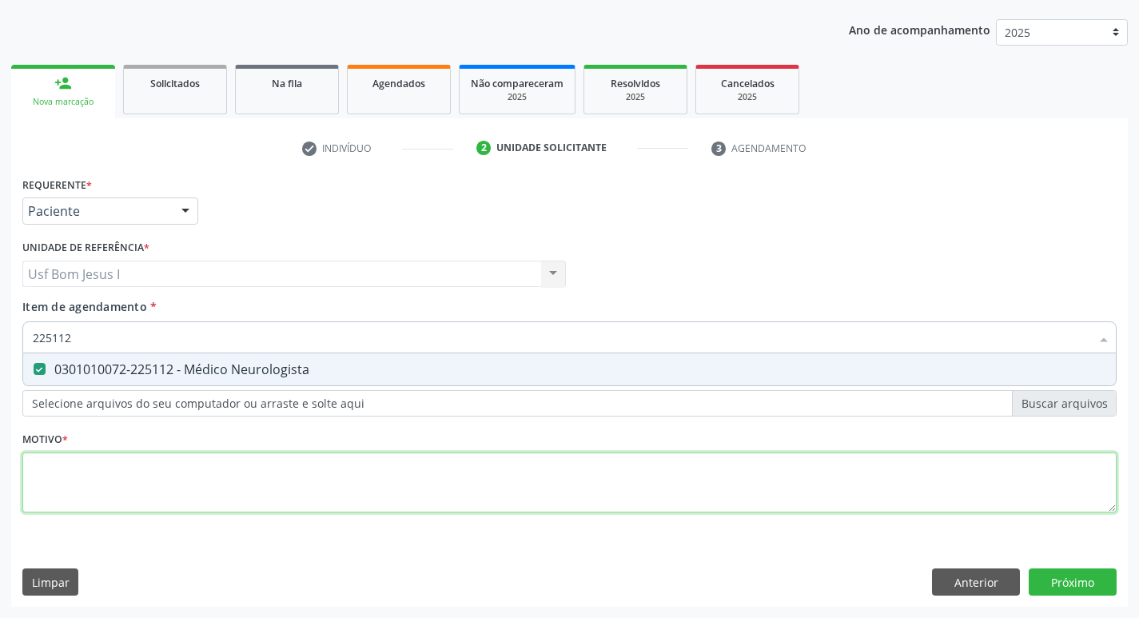
click at [124, 458] on div "Requerente * Paciente Médico(a) Enfermeiro(a) Paciente Nenhum resultado encontr…" at bounding box center [569, 354] width 1095 height 362
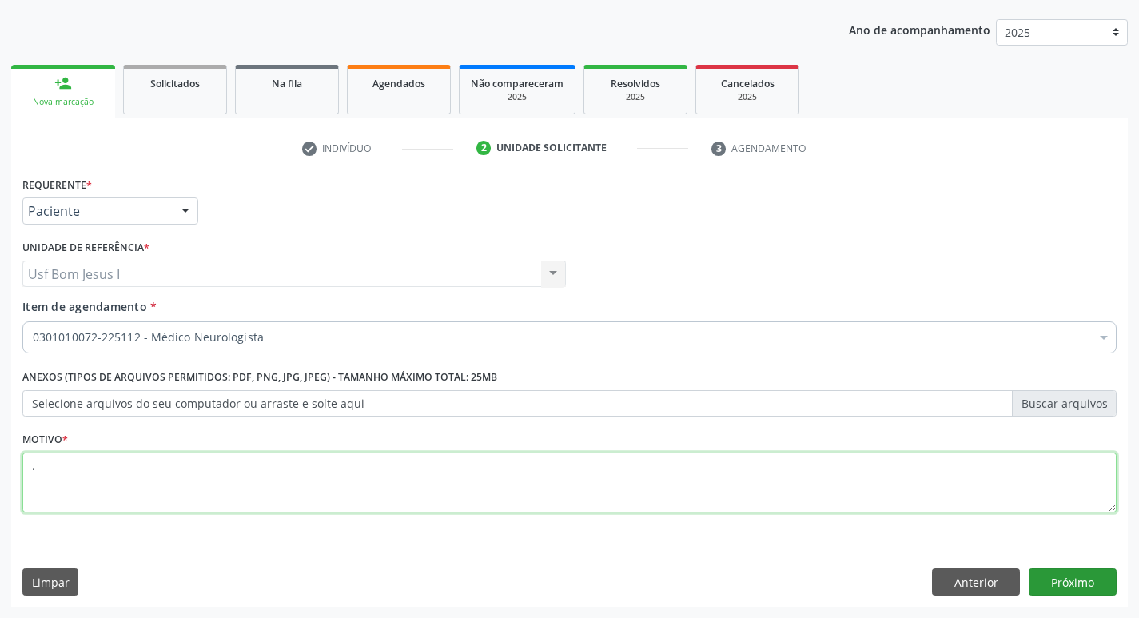
type textarea "."
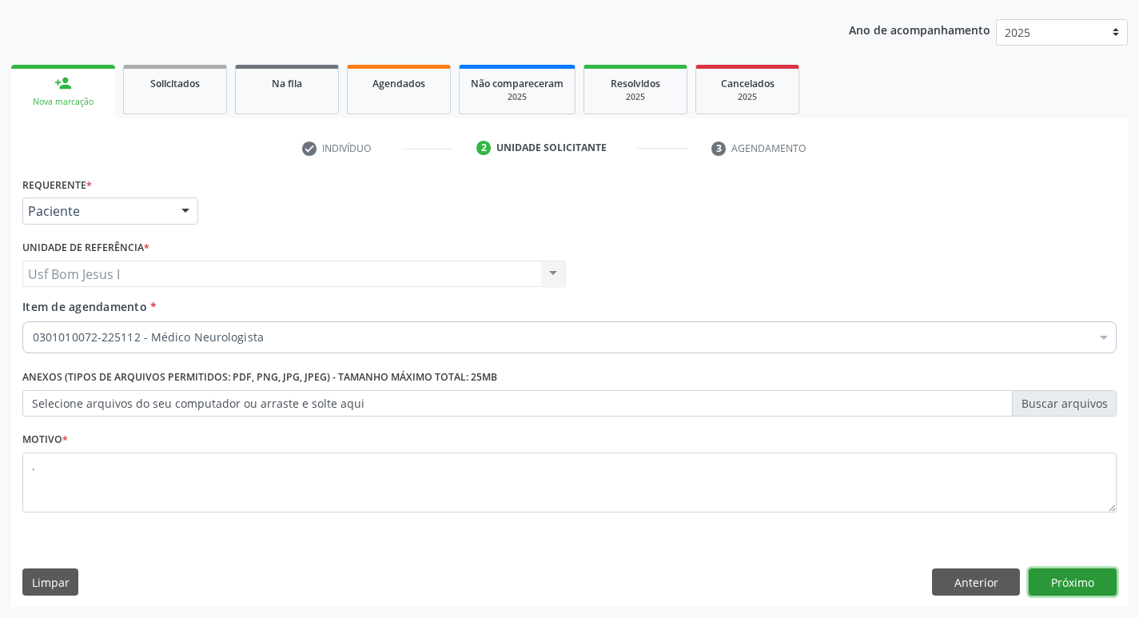
click at [1090, 574] on button "Próximo" at bounding box center [1073, 582] width 88 height 27
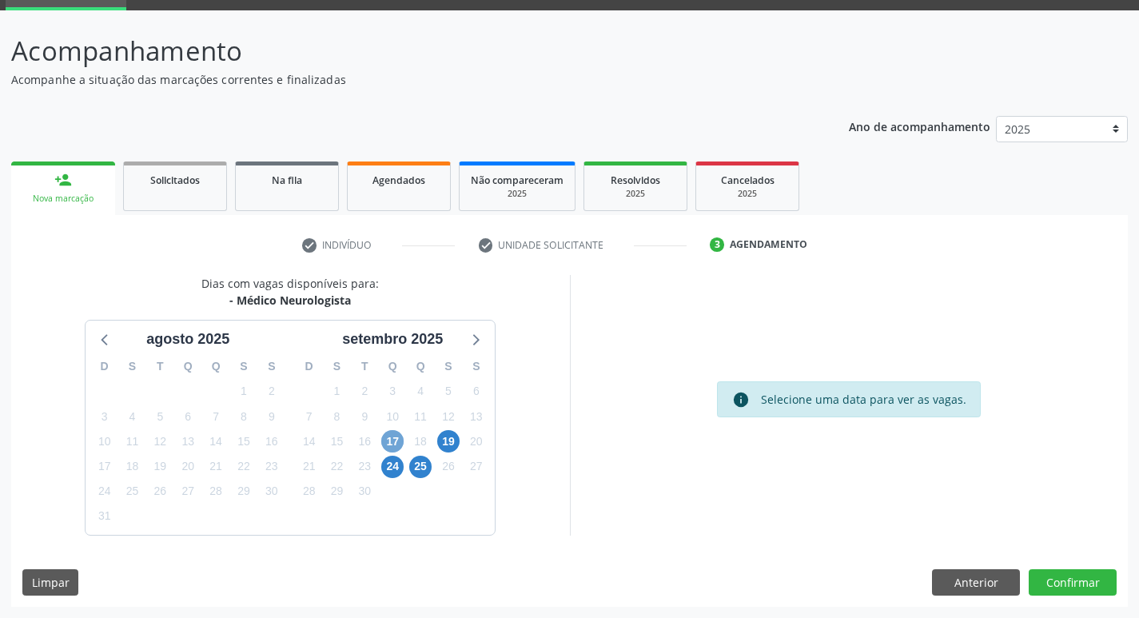
click at [392, 445] on span "17" at bounding box center [392, 441] width 22 height 22
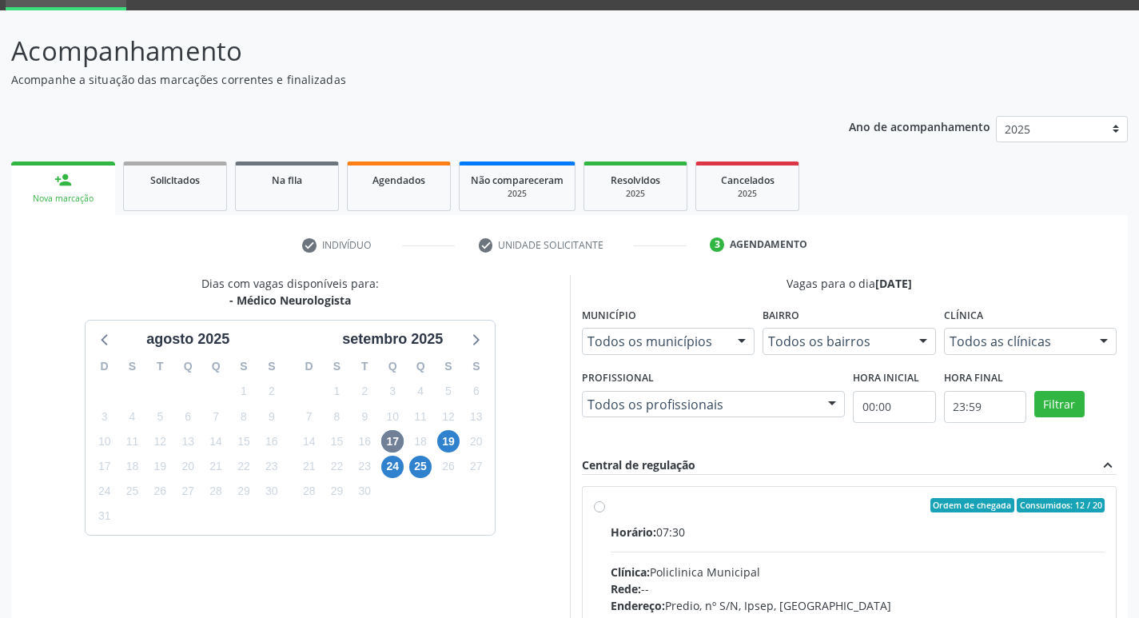
click at [853, 538] on div "Horário: 07:30" at bounding box center [858, 532] width 495 height 17
click at [605, 513] on input "Ordem de chegada Consumidos: 12 / 20 Horário: 07:30 Clínica: Policlinica Munici…" at bounding box center [599, 505] width 11 height 14
radio input "true"
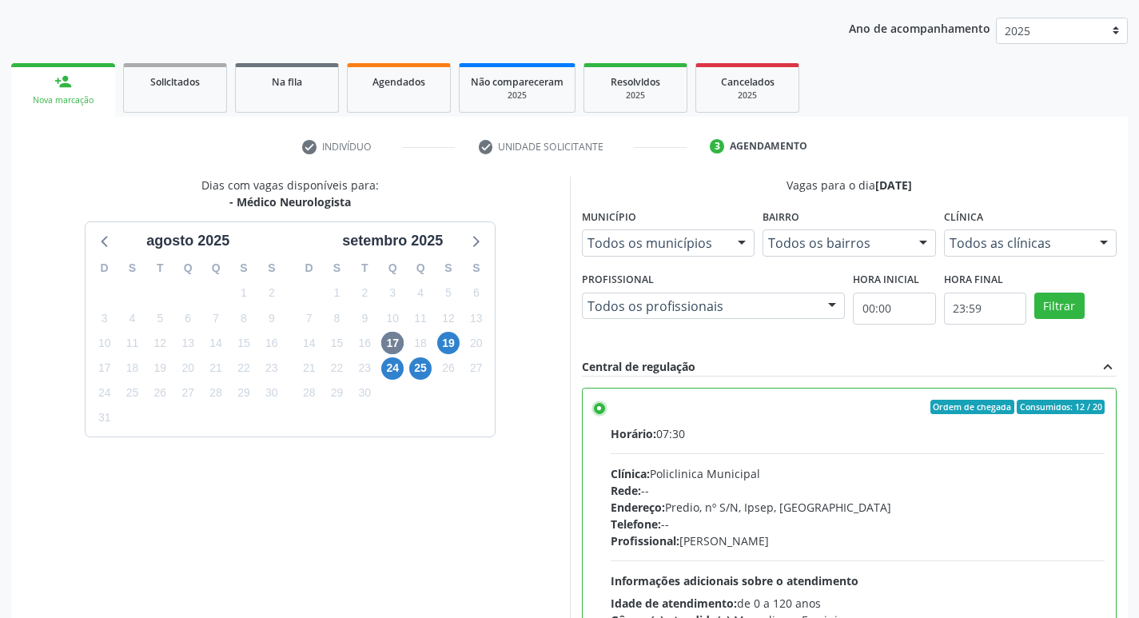
scroll to position [337, 0]
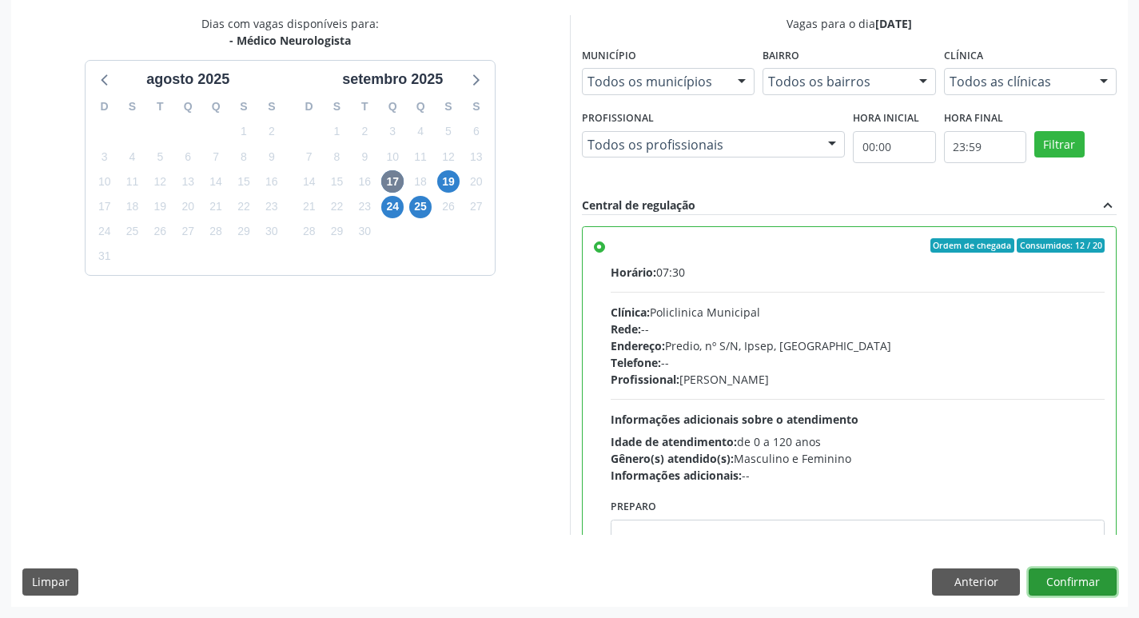
click at [1068, 589] on button "Confirmar" at bounding box center [1073, 582] width 88 height 27
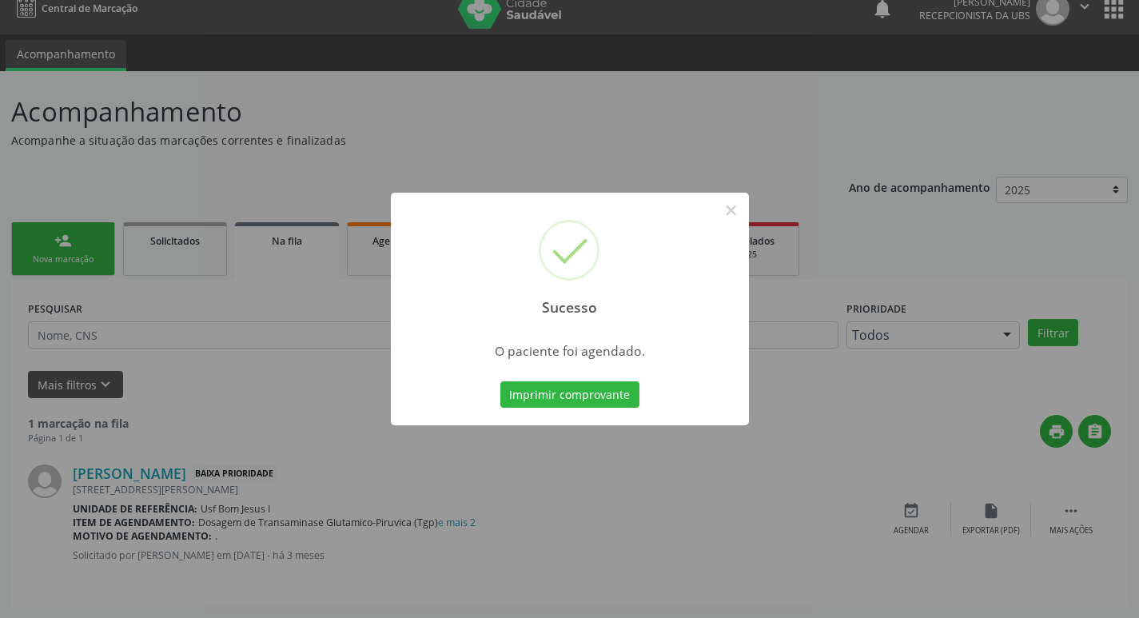
scroll to position [0, 0]
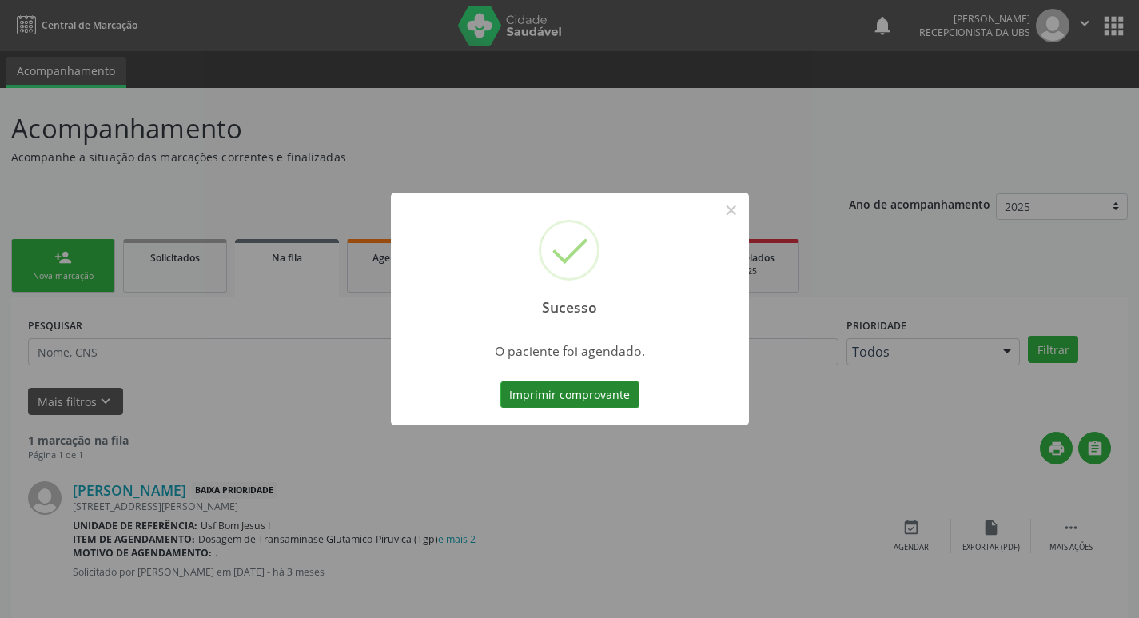
click at [561, 385] on button "Imprimir comprovante" at bounding box center [570, 394] width 139 height 27
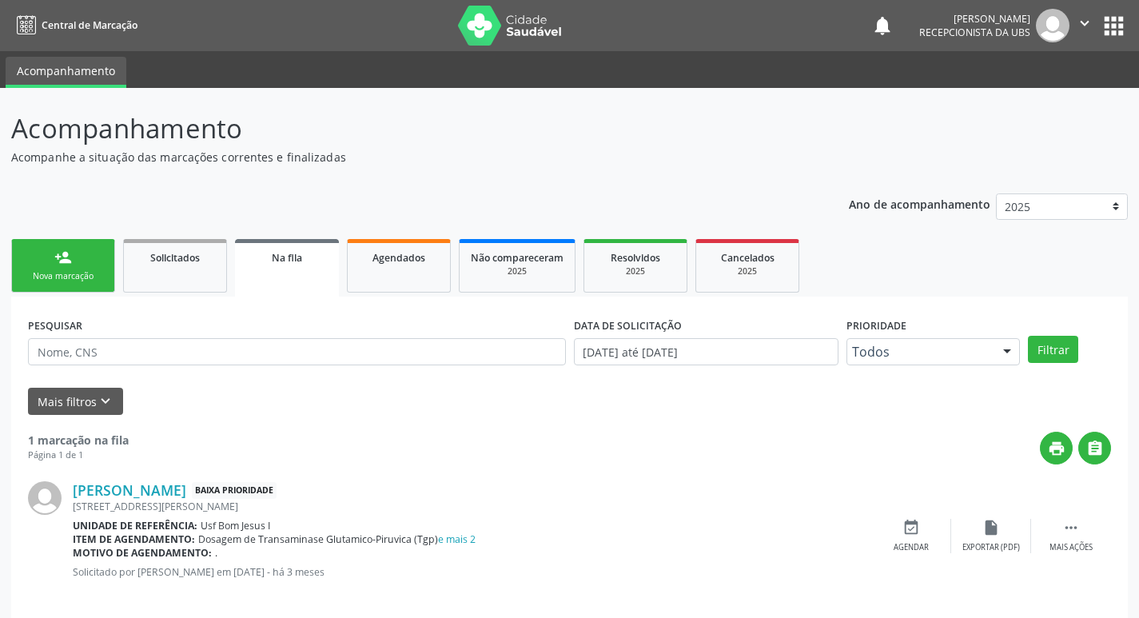
click at [38, 287] on link "person_add Nova marcação" at bounding box center [63, 266] width 104 height 54
click at [43, 284] on link "person_add Nova marcação" at bounding box center [63, 266] width 104 height 54
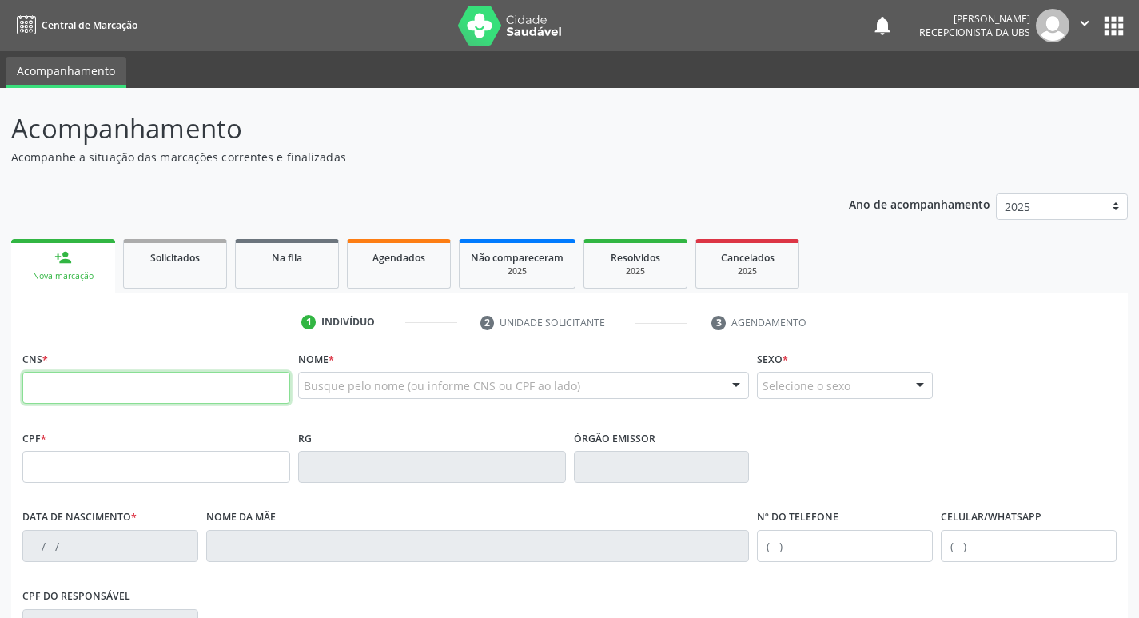
click at [217, 395] on input "text" at bounding box center [156, 388] width 268 height 32
type input "898 0062 7276 7422"
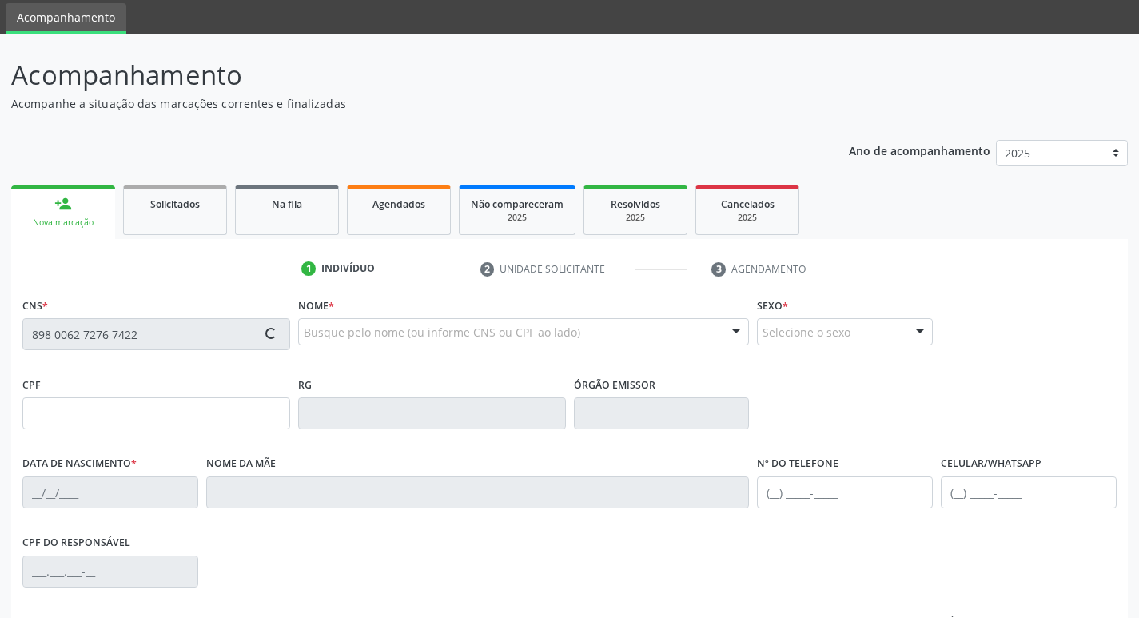
type input "180.191.344-76"
type input "20/01/2022"
type input "Larissa de Lima Sousa"
type input "(87) 99999-9999"
type input "152.728.244-90"
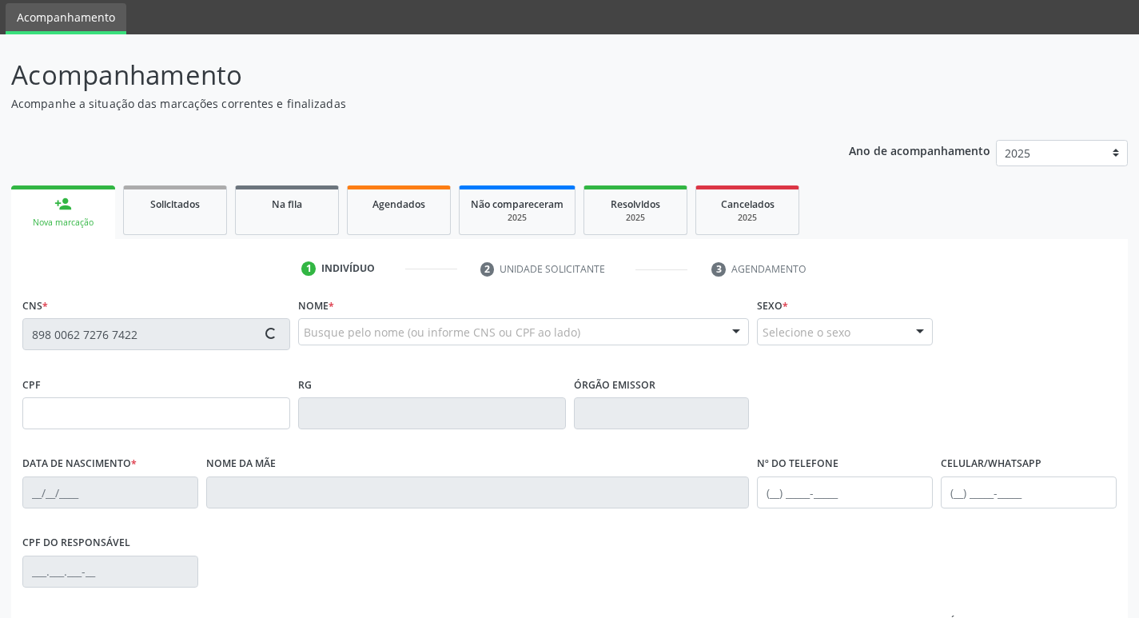
type input "143"
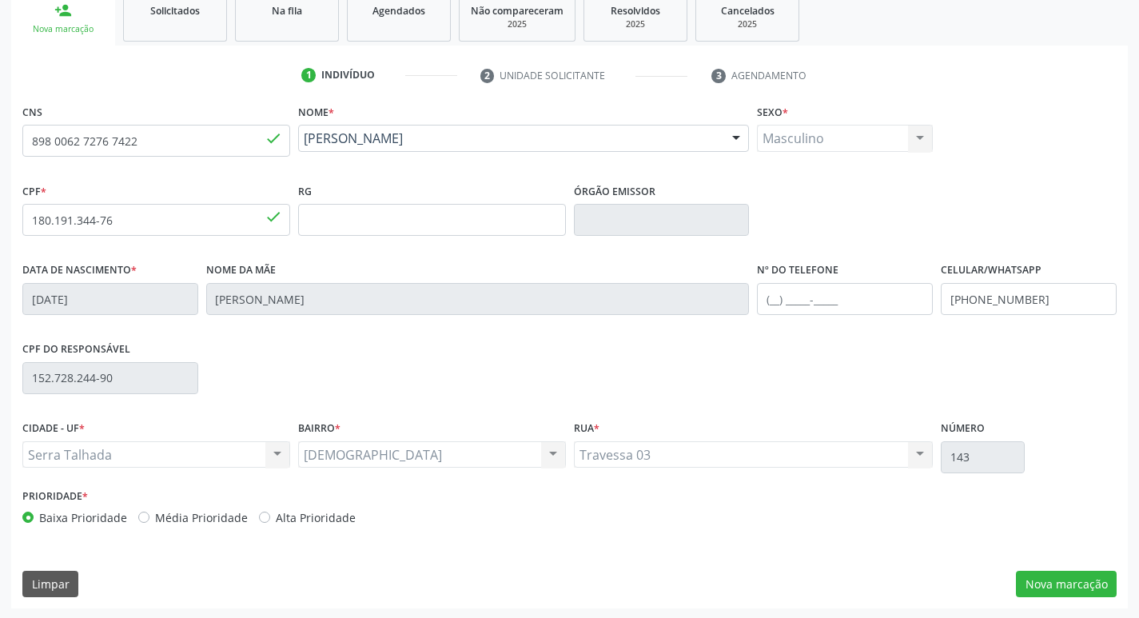
scroll to position [249, 0]
click at [1074, 578] on button "Nova marcação" at bounding box center [1066, 582] width 101 height 27
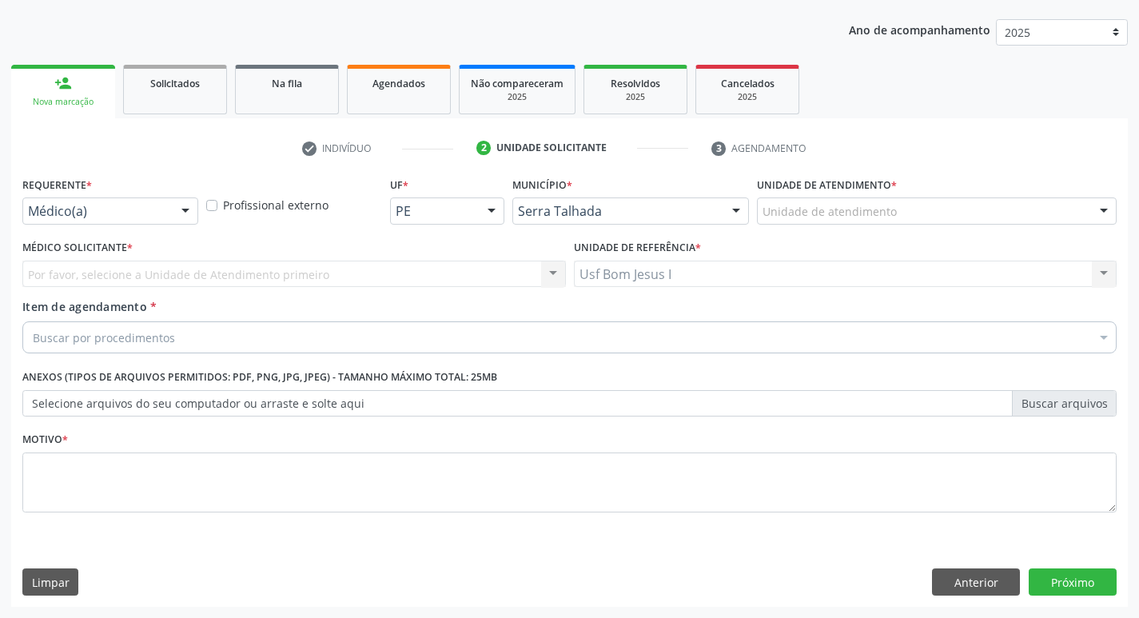
click at [166, 211] on div "Médico(a)" at bounding box center [110, 211] width 176 height 27
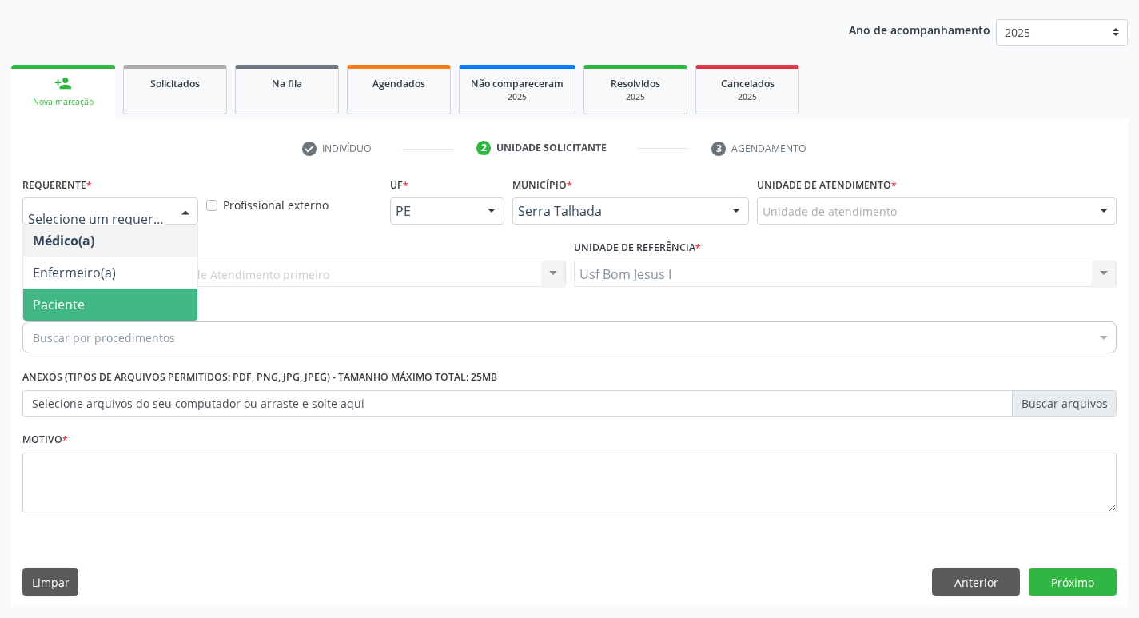
click at [133, 317] on span "Paciente" at bounding box center [110, 305] width 174 height 32
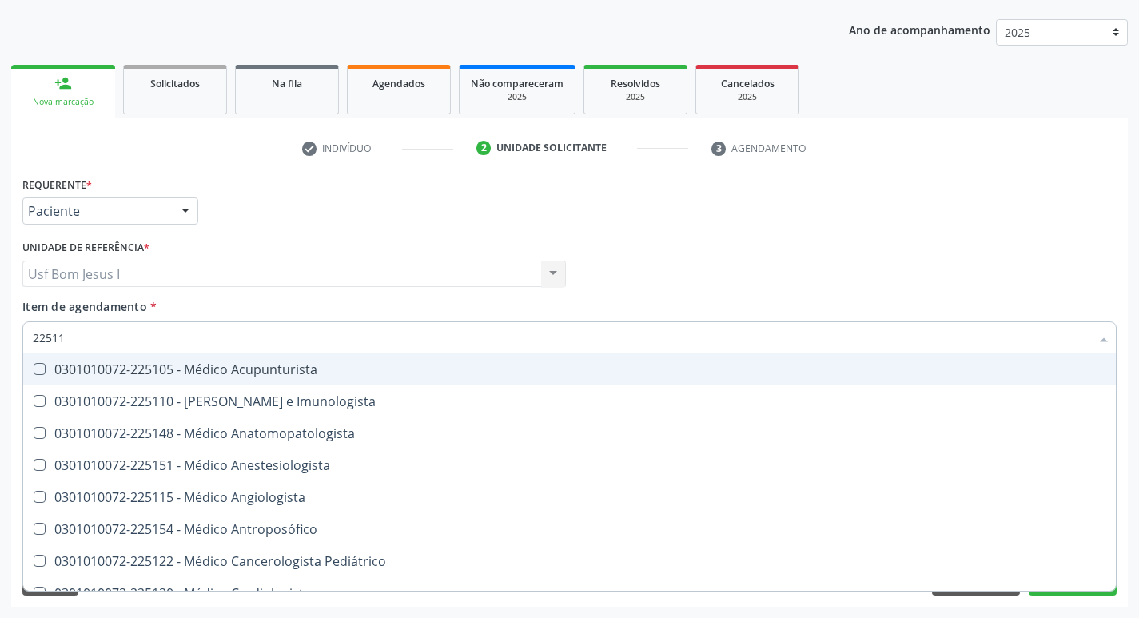
type input "225112"
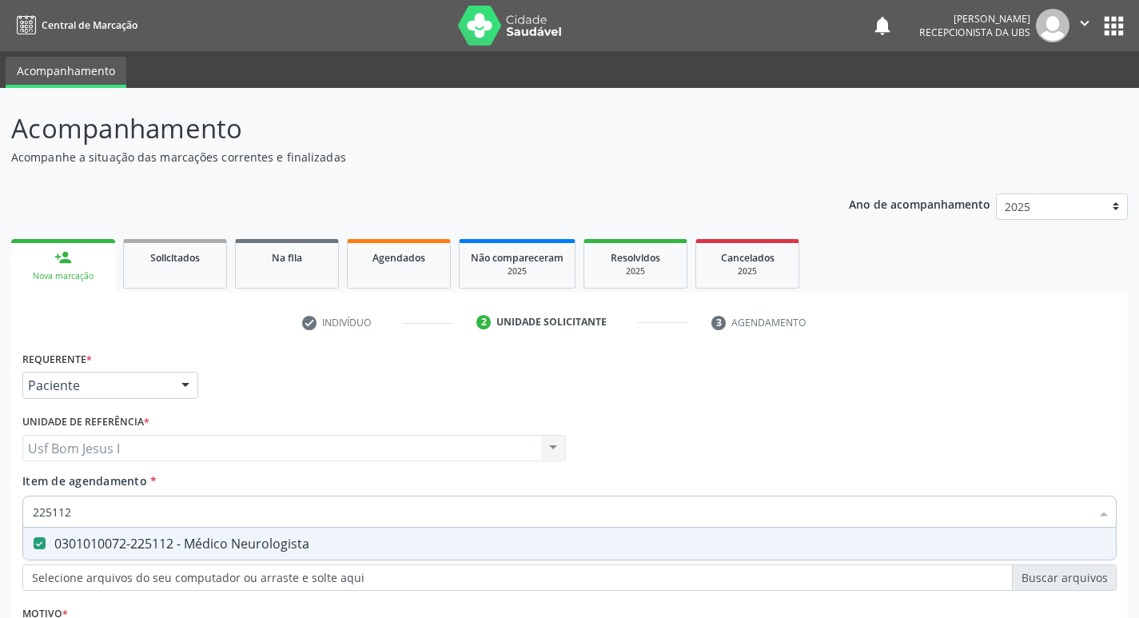
scroll to position [174, 0]
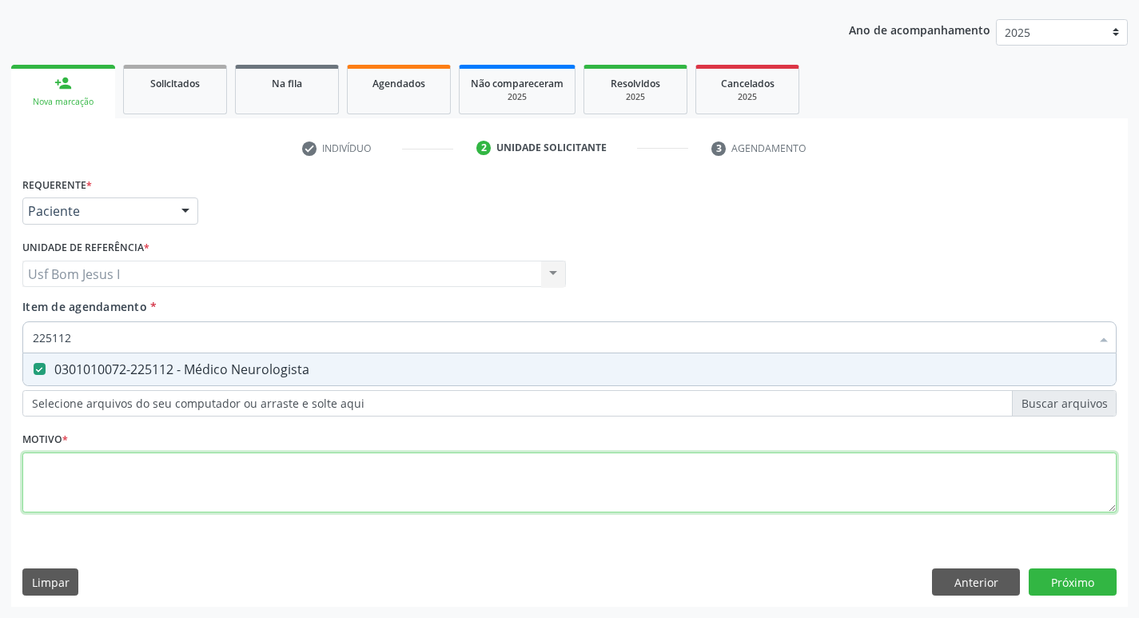
click at [142, 485] on div "Requerente * Paciente Médico(a) Enfermeiro(a) Paciente Nenhum resultado encontr…" at bounding box center [569, 354] width 1095 height 362
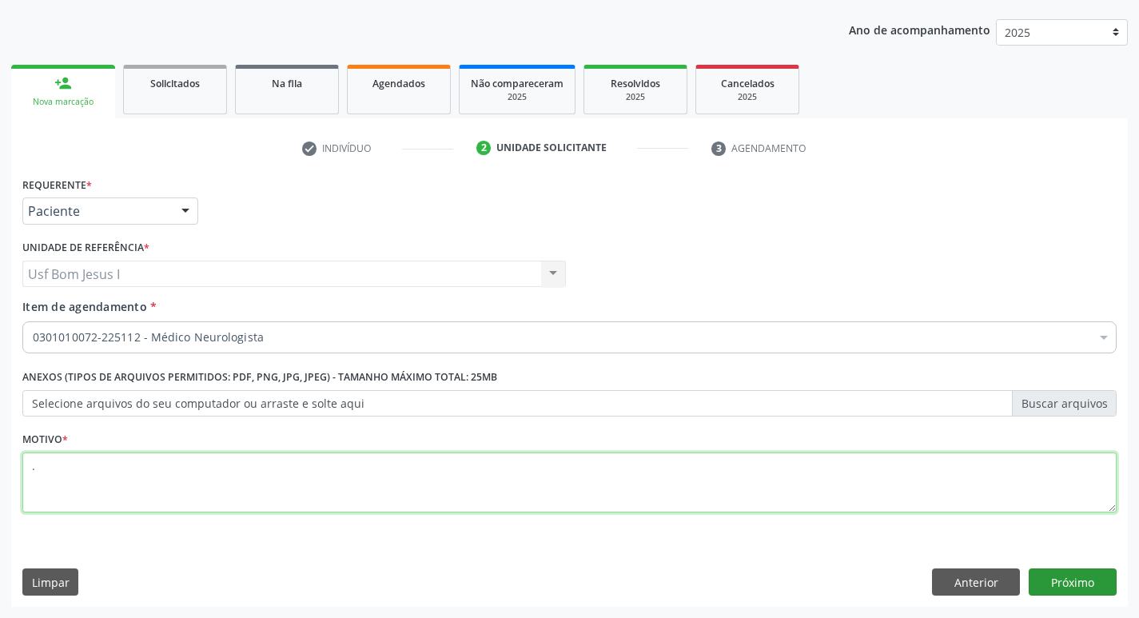
type textarea "."
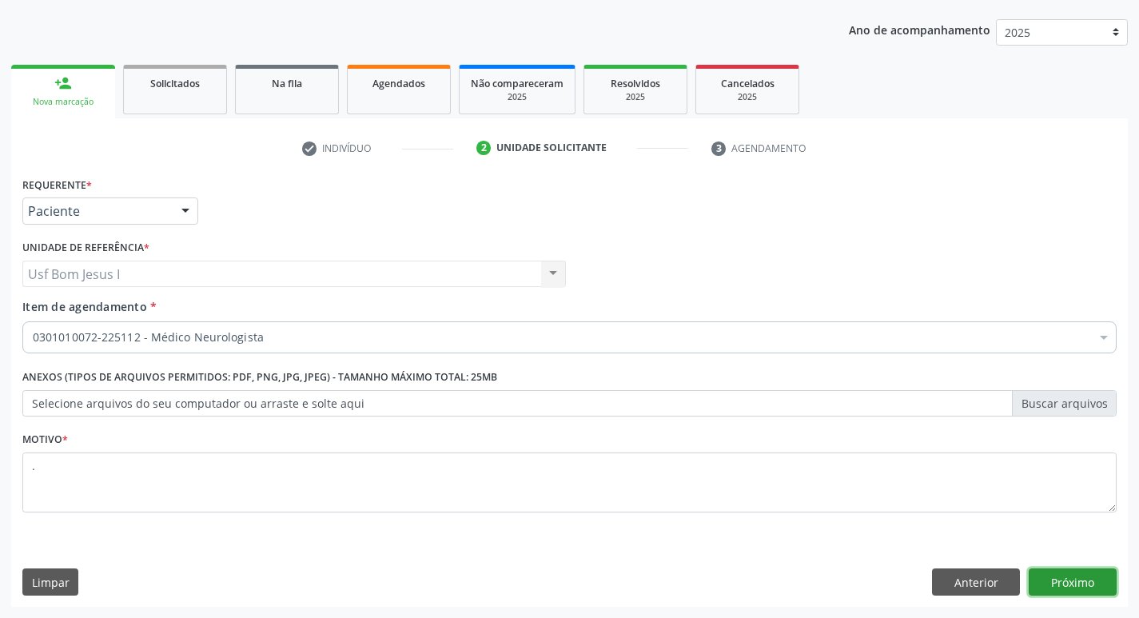
click at [1064, 577] on button "Próximo" at bounding box center [1073, 582] width 88 height 27
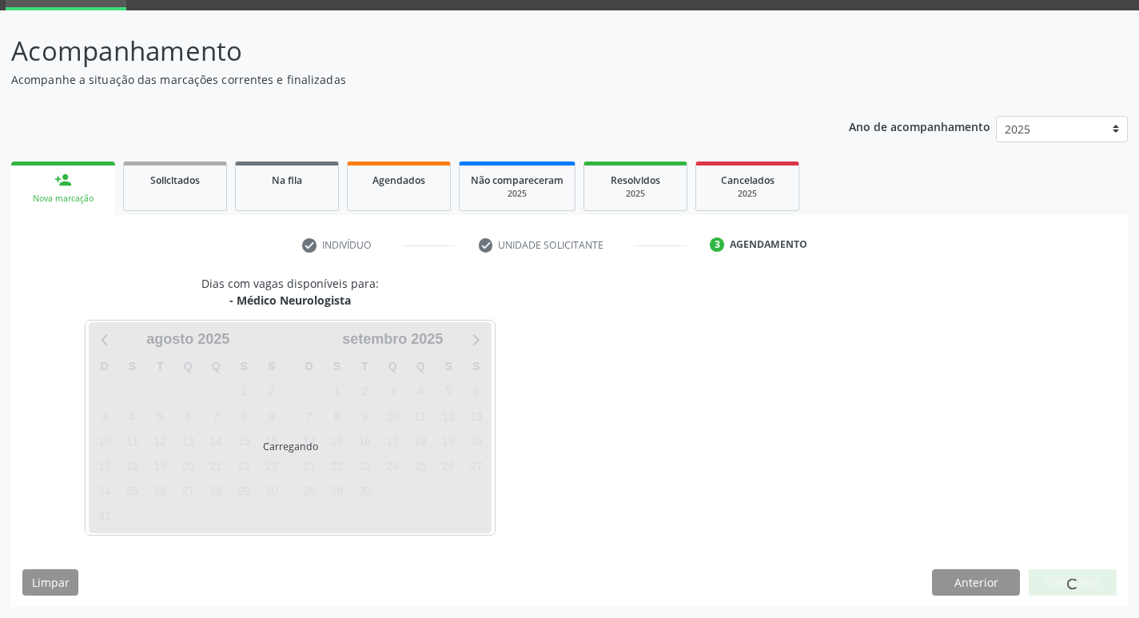
scroll to position [78, 0]
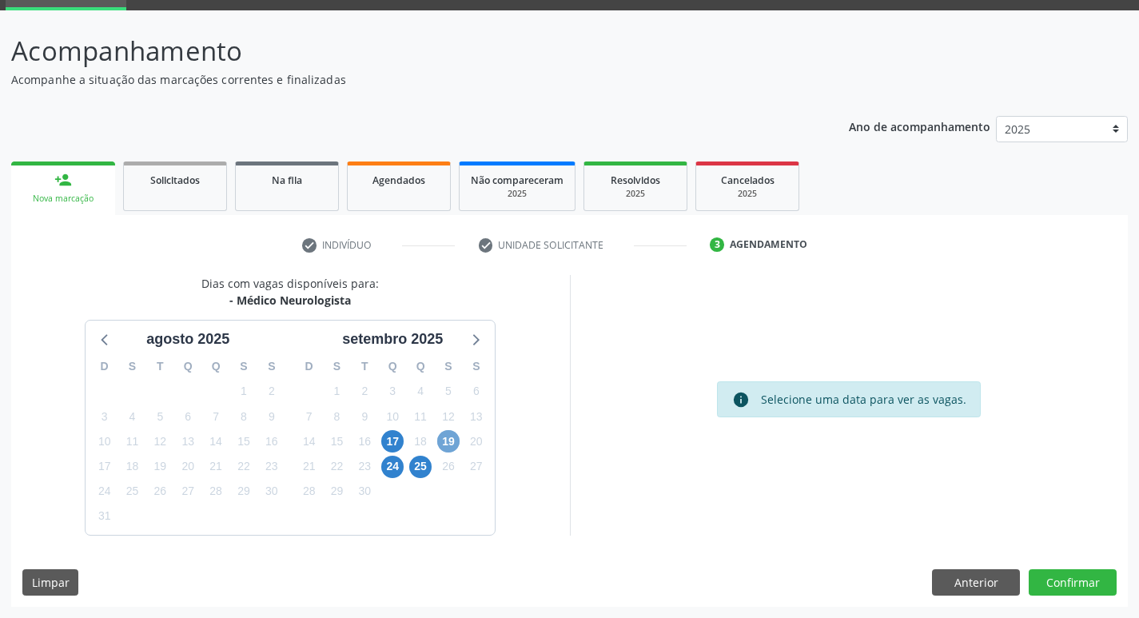
click at [451, 442] on span "19" at bounding box center [448, 441] width 22 height 22
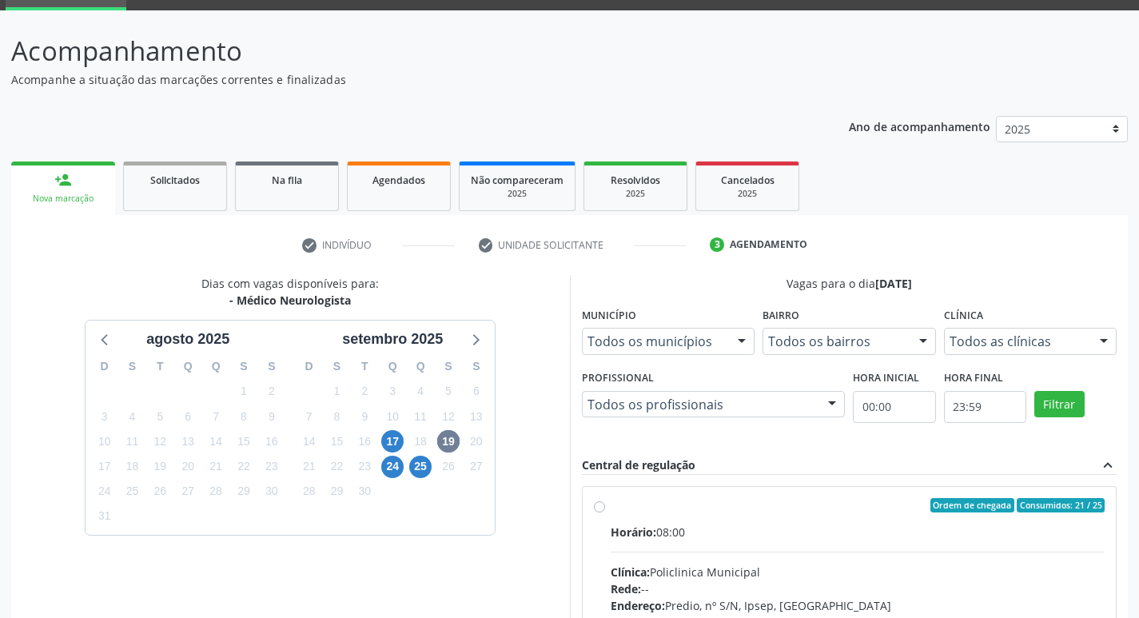
click at [605, 513] on input "Ordem de chegada Consumidos: 21 / 25 Horário: 08:00 Clínica: Policlinica Munici…" at bounding box center [599, 505] width 11 height 14
radio input "true"
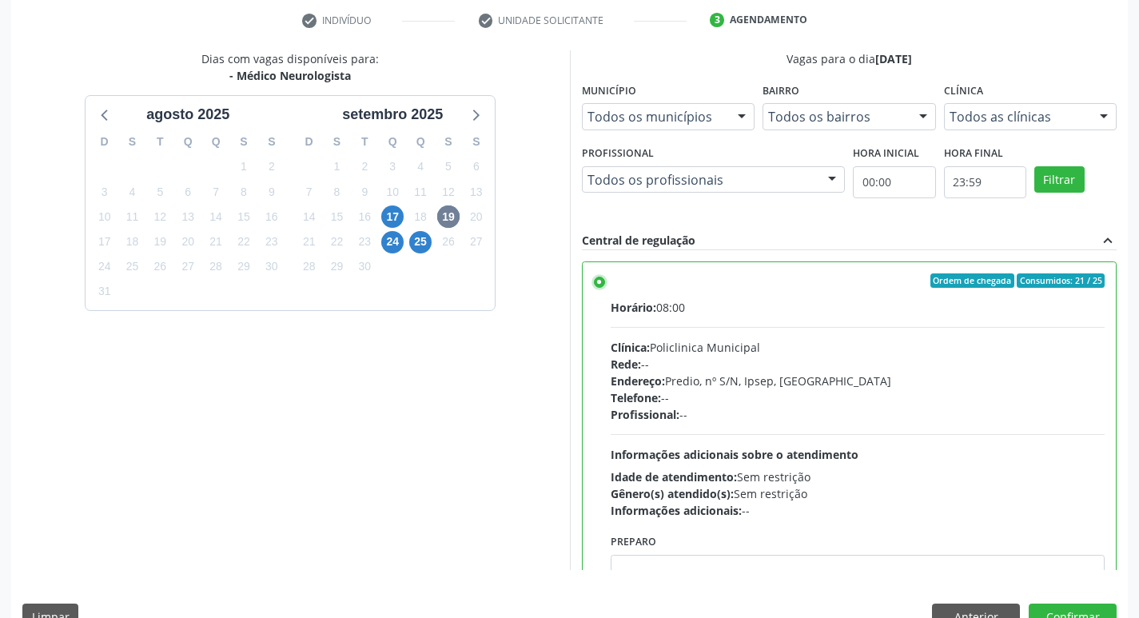
scroll to position [337, 0]
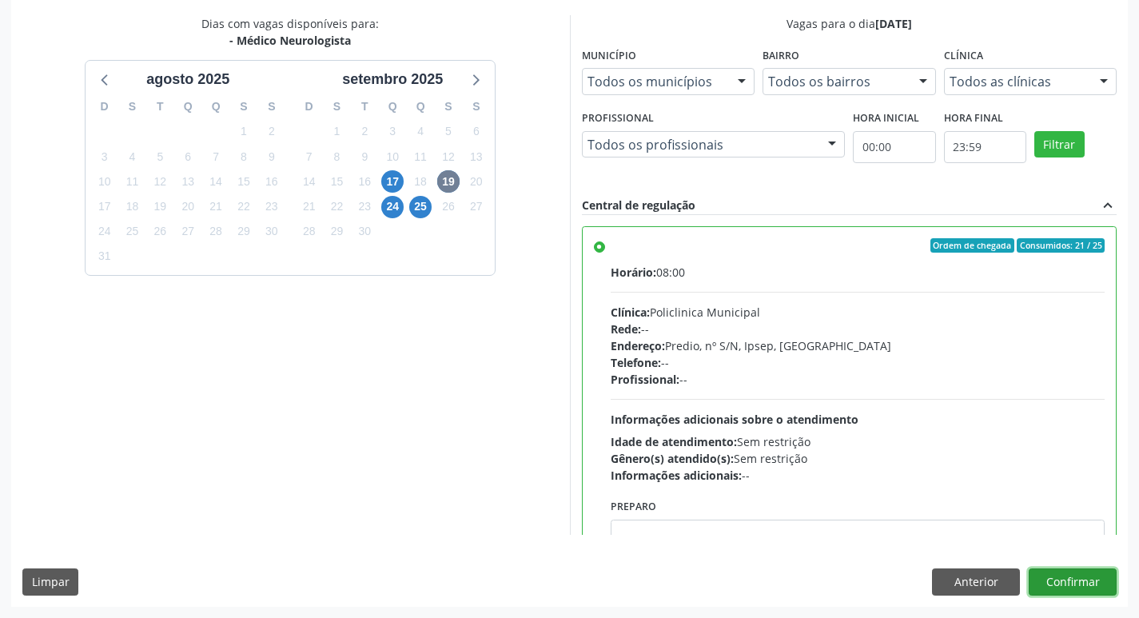
click at [1076, 586] on button "Confirmar" at bounding box center [1073, 582] width 88 height 27
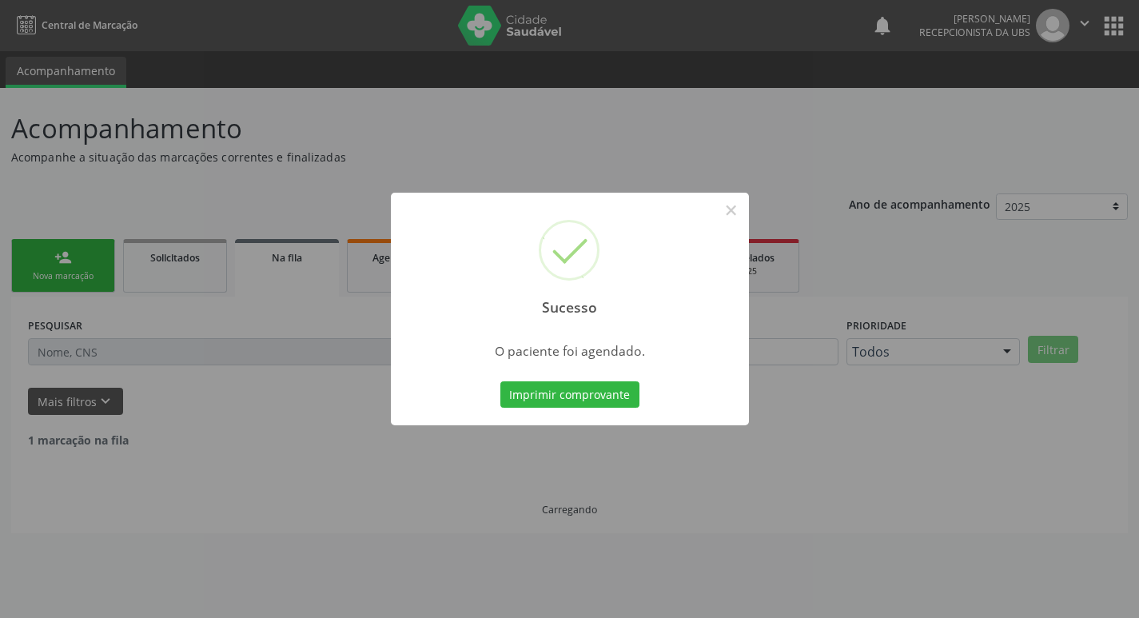
scroll to position [0, 0]
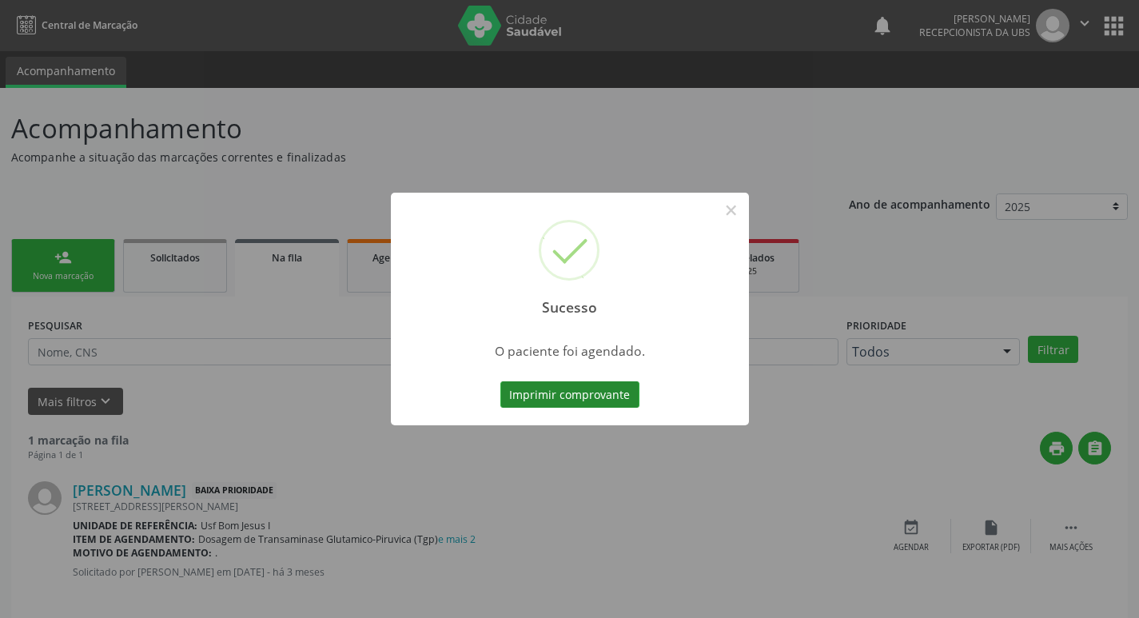
click at [548, 401] on button "Imprimir comprovante" at bounding box center [570, 394] width 139 height 27
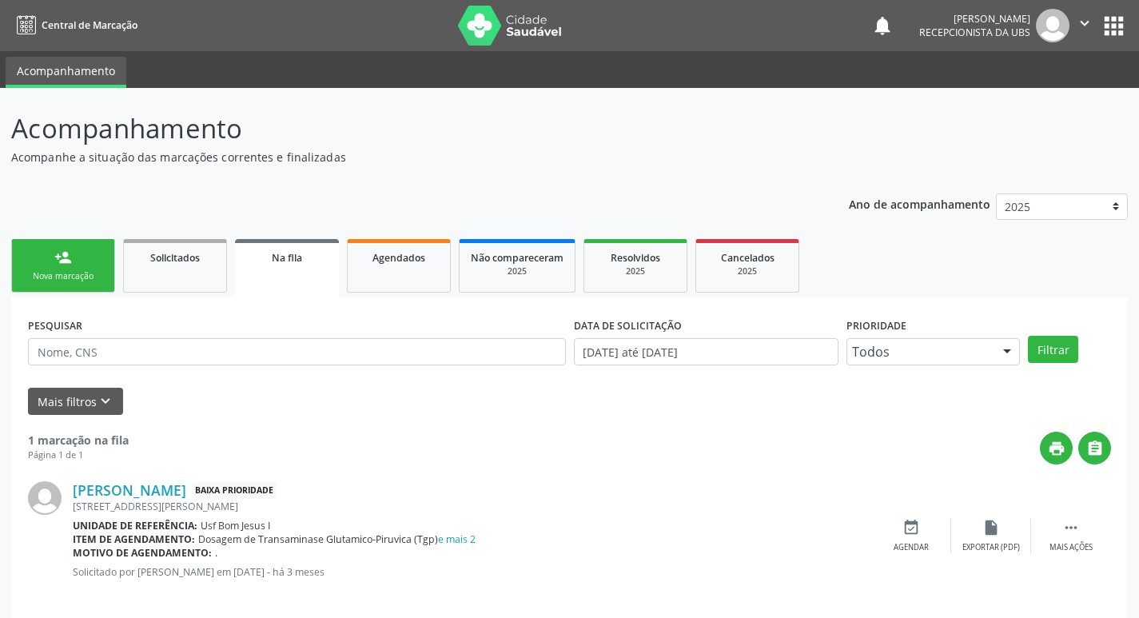
click at [58, 258] on div "person_add" at bounding box center [63, 258] width 18 height 18
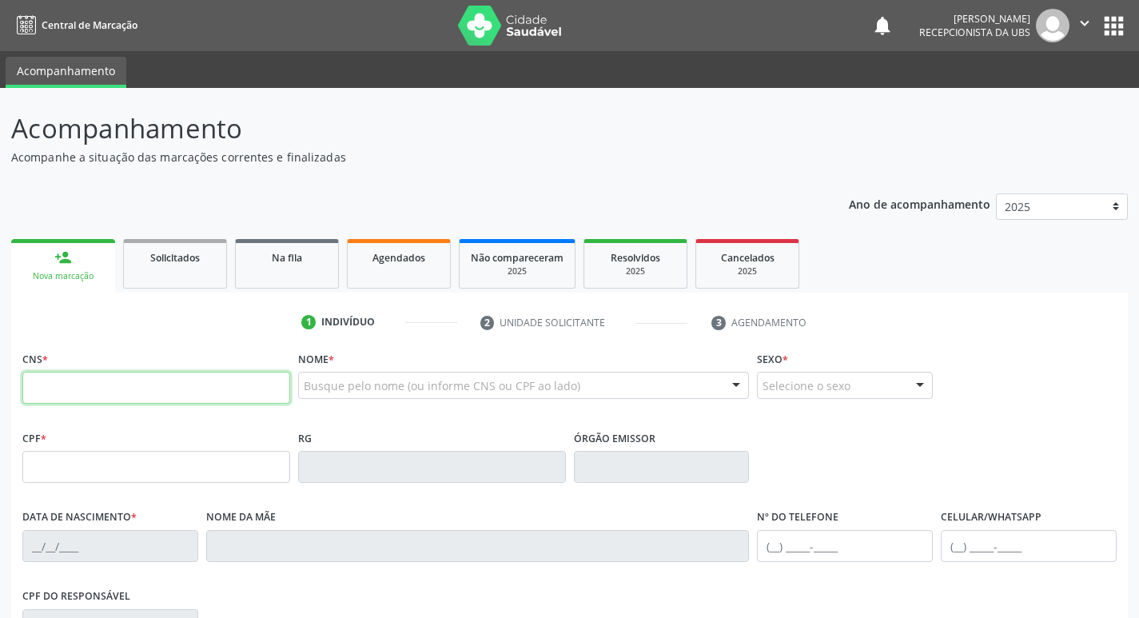
click at [190, 385] on input "text" at bounding box center [156, 388] width 268 height 32
type input "706 2040 8888 7168"
type input "048.733.174-52"
type input "[DATE]"
type input "[PERSON_NAME]"
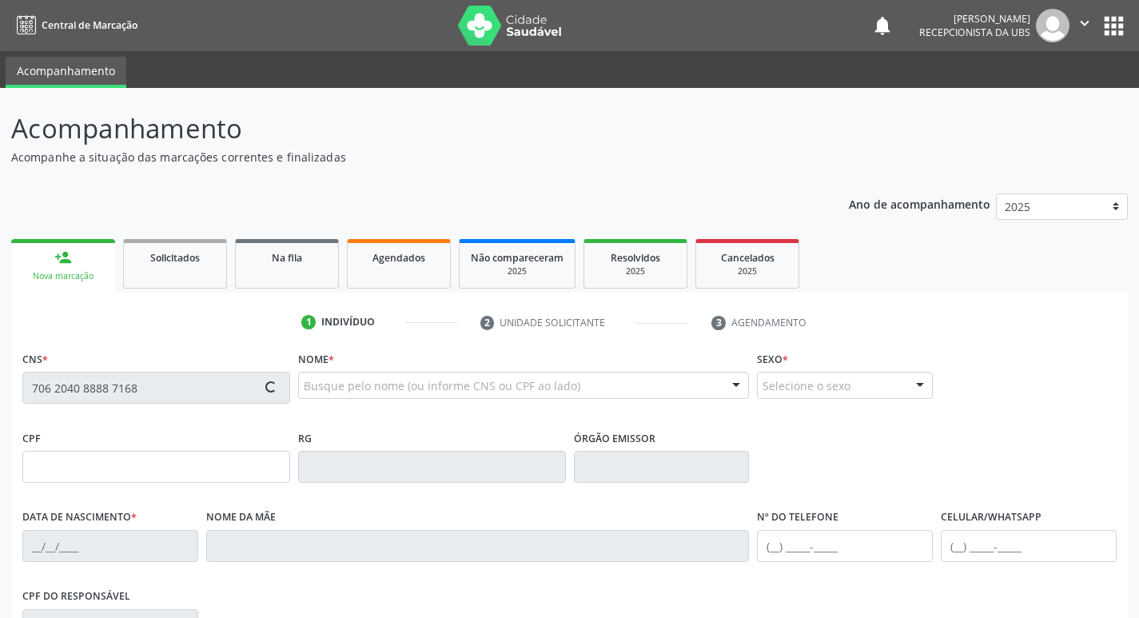
type input "[PHONE_NUMBER]"
type input "59"
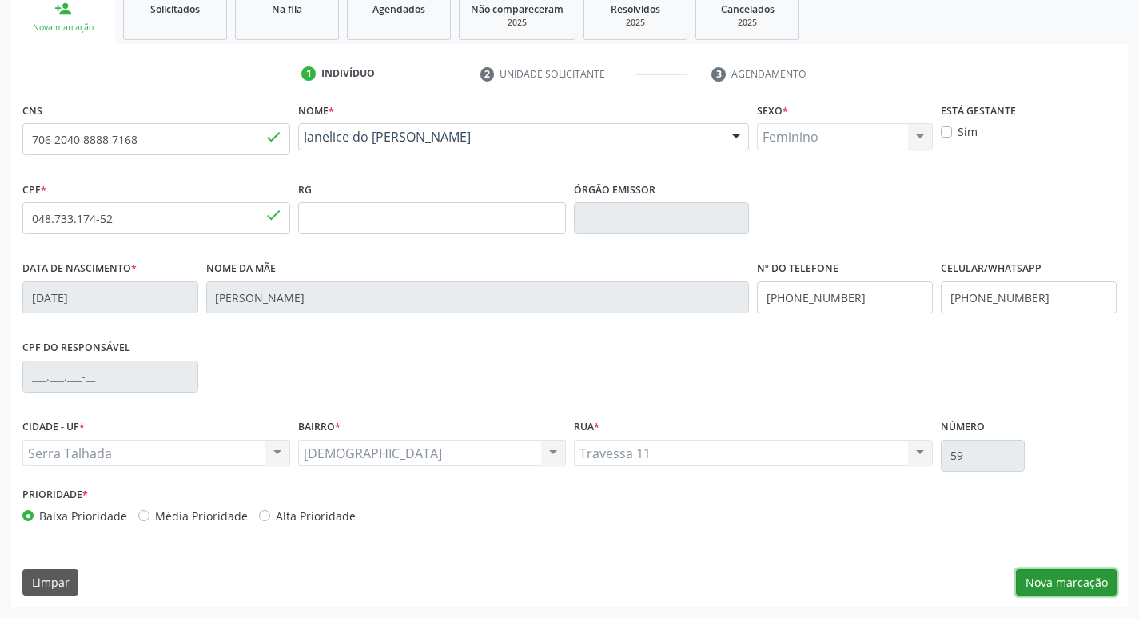
click at [1052, 570] on button "Nova marcação" at bounding box center [1066, 582] width 101 height 27
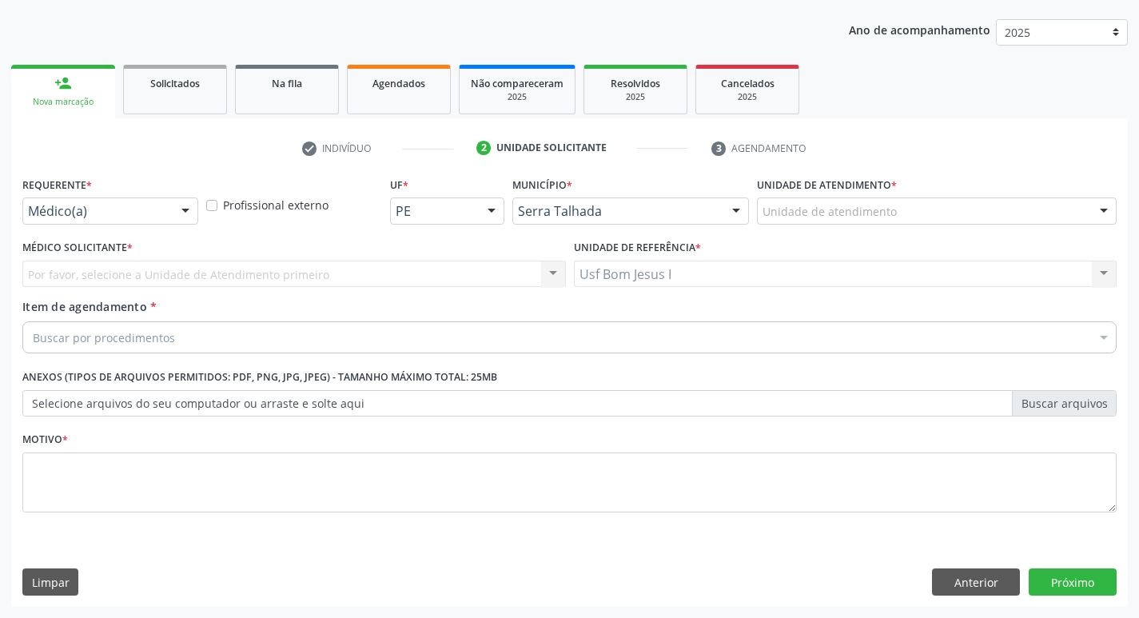
scroll to position [174, 0]
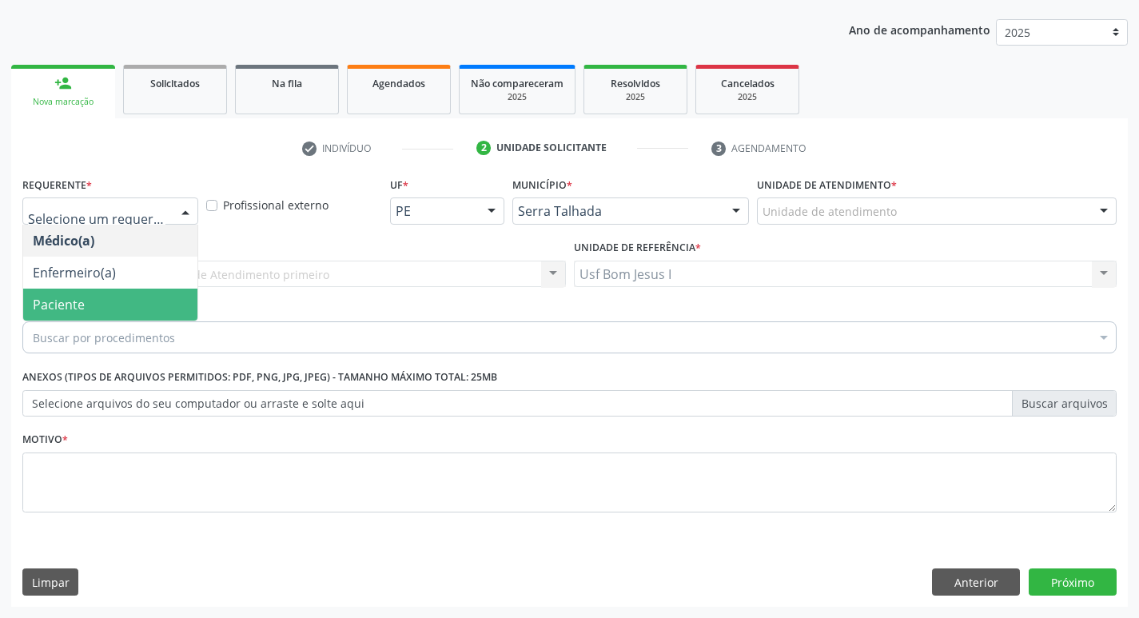
click at [91, 296] on span "Paciente" at bounding box center [110, 305] width 174 height 32
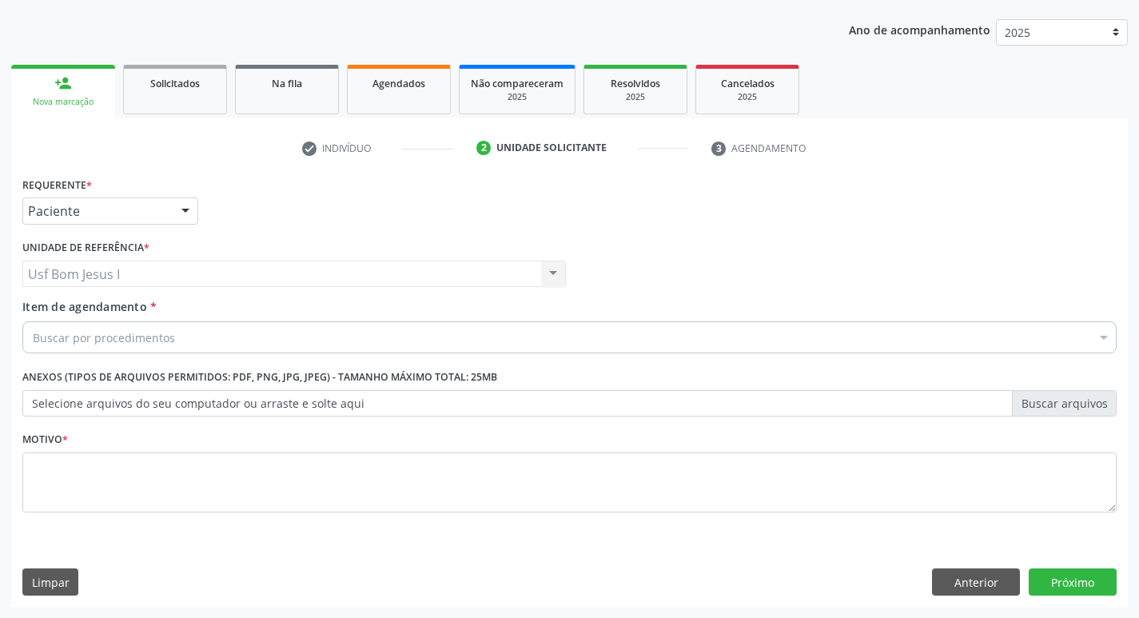
click at [124, 346] on div "Buscar por procedimentos" at bounding box center [569, 337] width 1095 height 32
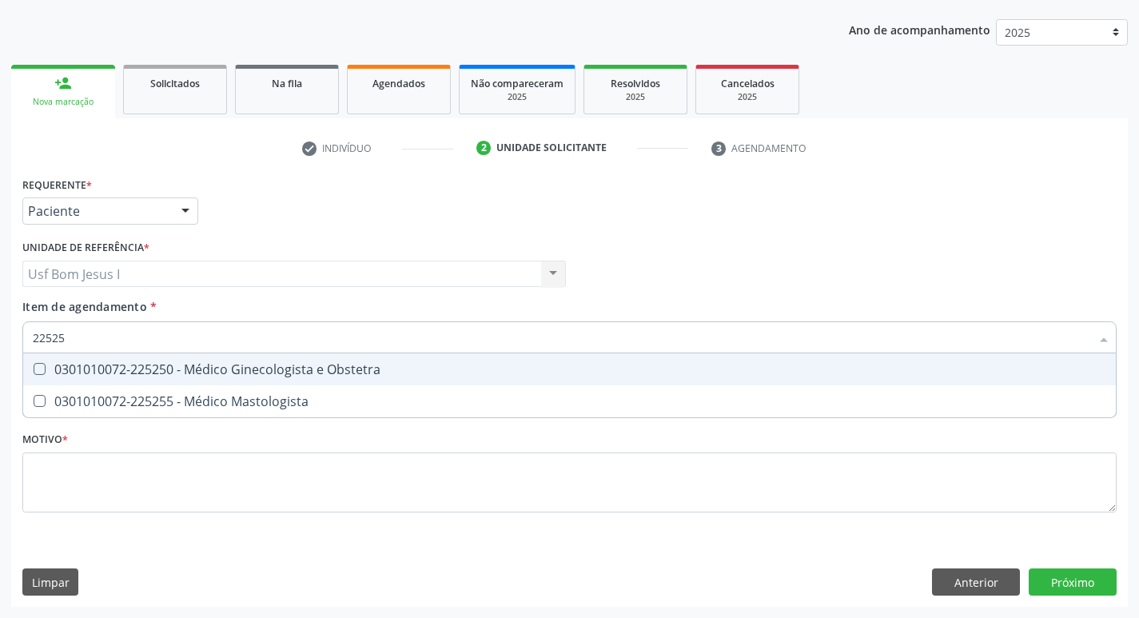
type input "225250"
click at [171, 374] on div "0301010072-225250 - Médico Ginecologista e Obstetra" at bounding box center [570, 369] width 1074 height 13
checkbox Obstetra "true"
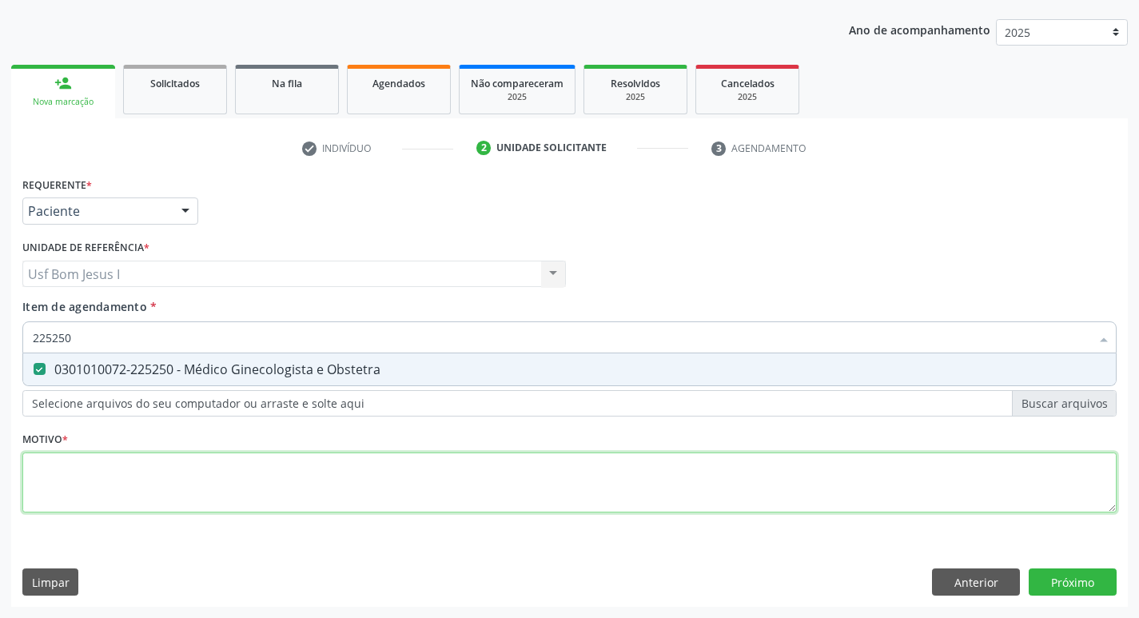
click at [139, 490] on div "Requerente * Paciente Médico(a) Enfermeiro(a) Paciente Nenhum resultado encontr…" at bounding box center [569, 354] width 1095 height 362
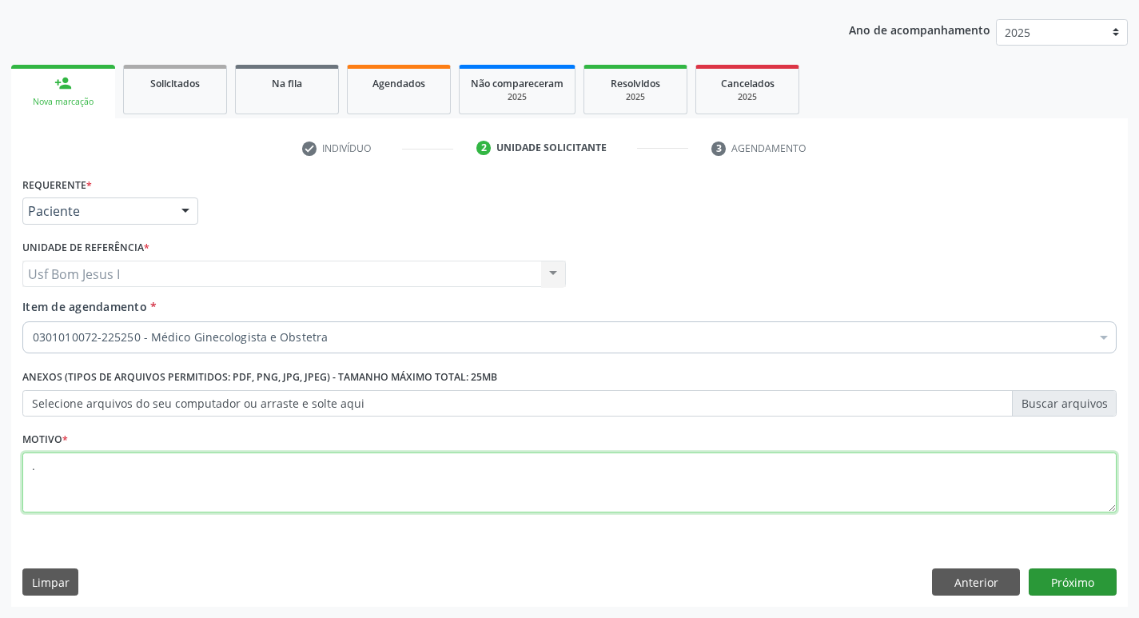
type textarea "."
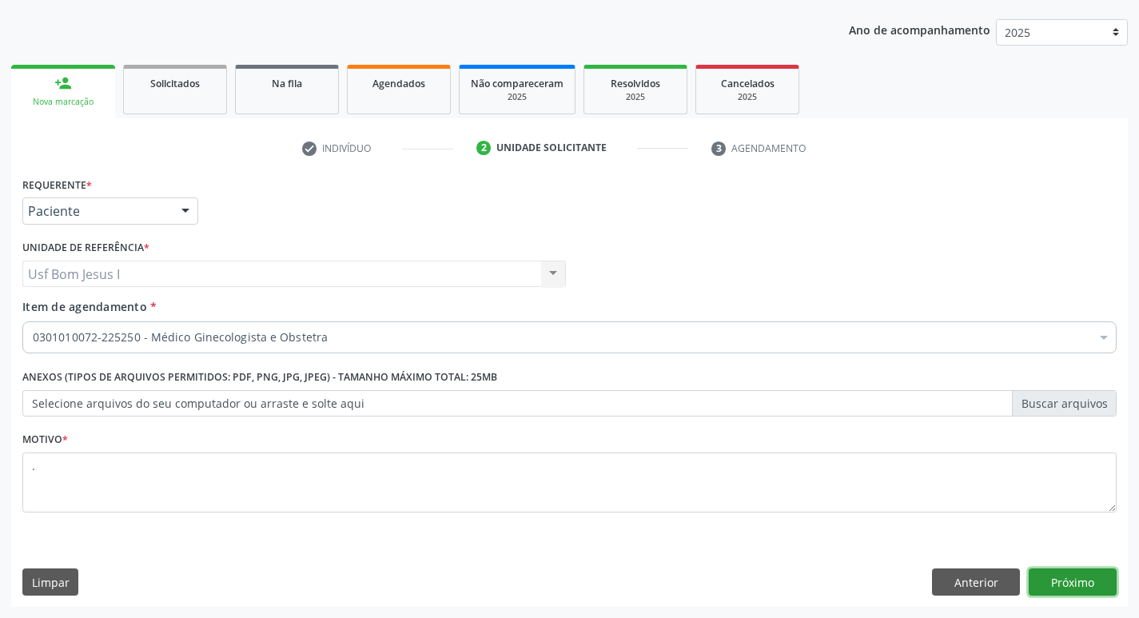
click at [1085, 581] on button "Próximo" at bounding box center [1073, 582] width 88 height 27
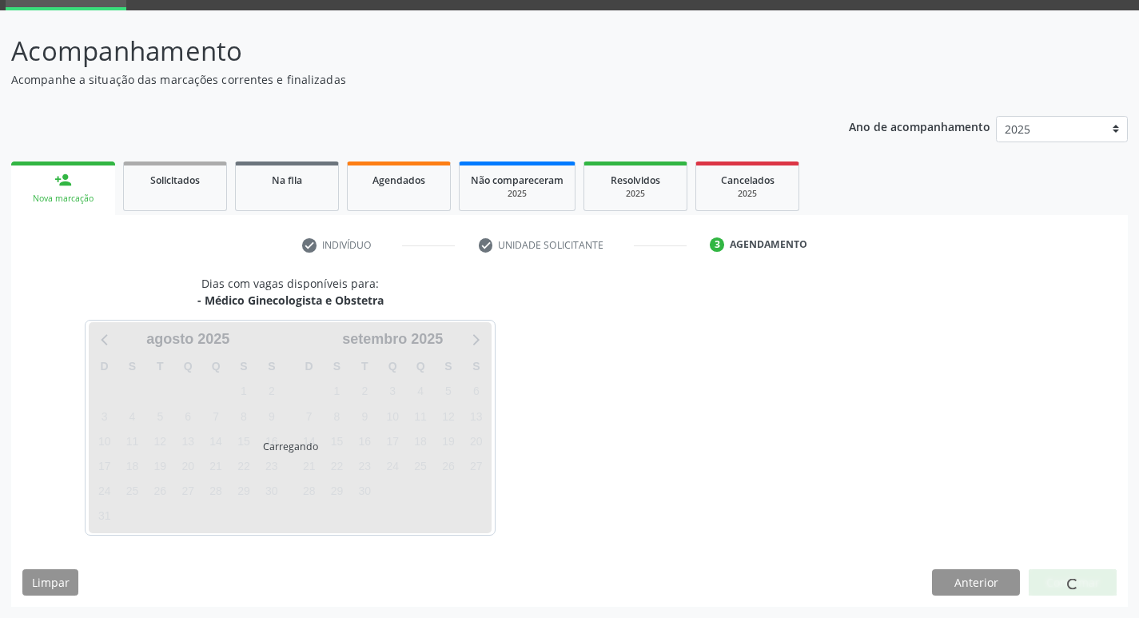
scroll to position [78, 0]
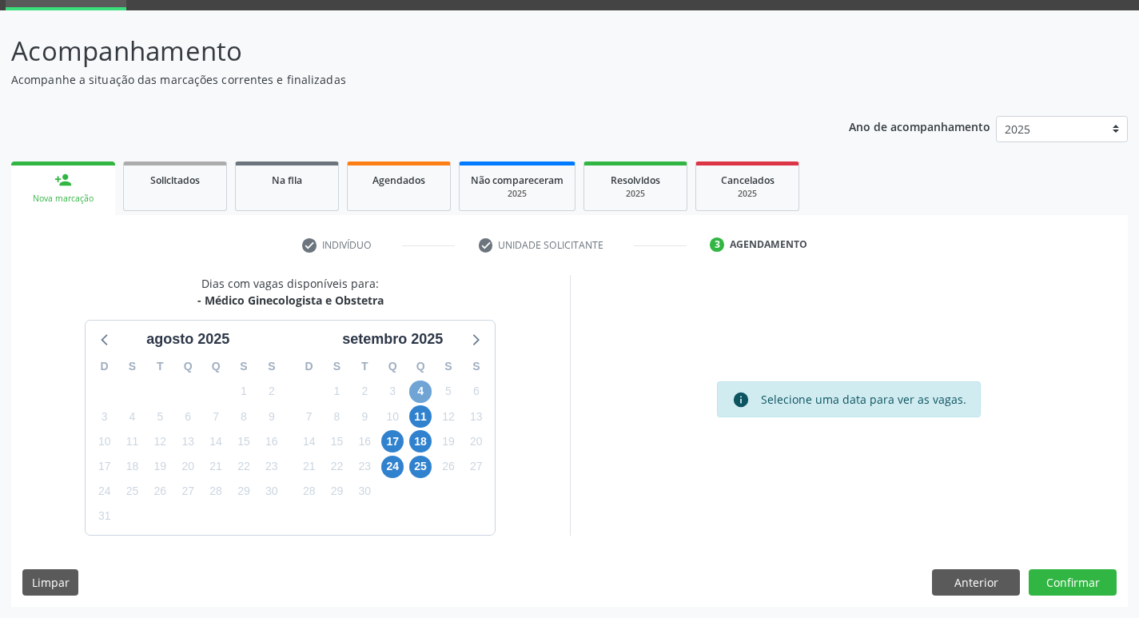
click at [423, 395] on span "4" at bounding box center [420, 392] width 22 height 22
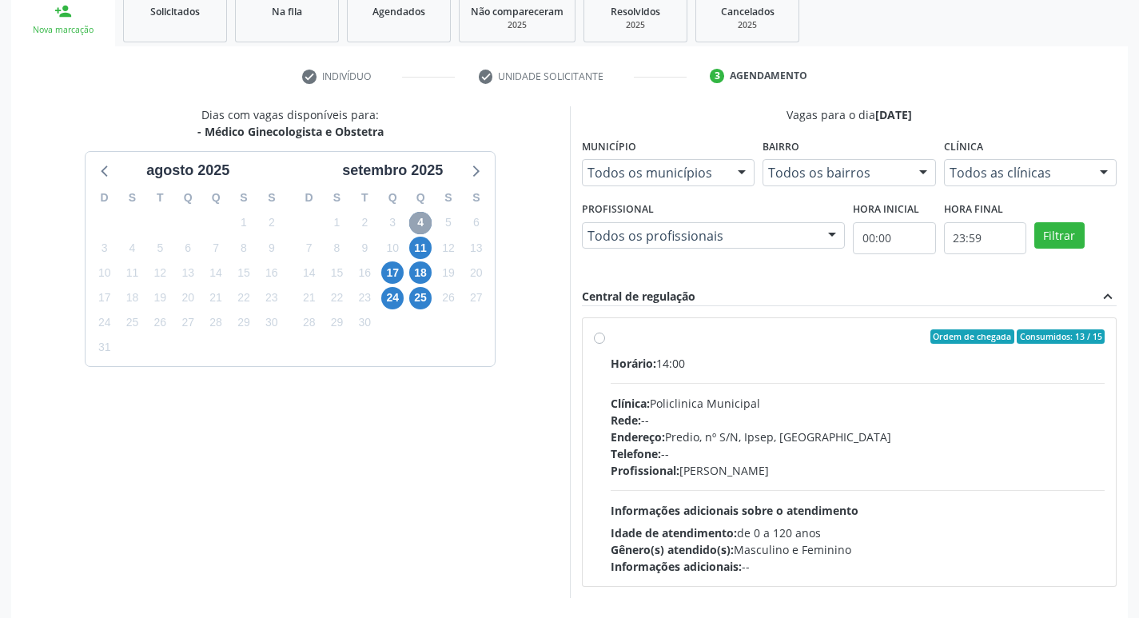
scroll to position [309, 0]
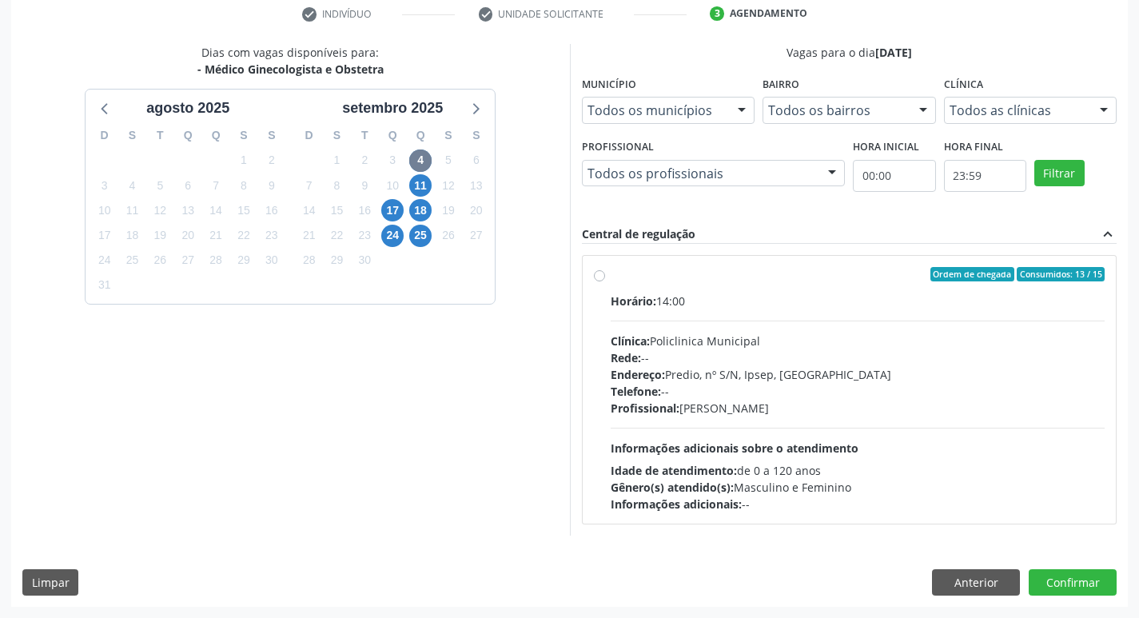
click at [913, 402] on div "Profissional: [PERSON_NAME]" at bounding box center [858, 408] width 495 height 17
click at [605, 281] on input "Ordem de chegada Consumidos: 13 / 15 Horário: 14:00 Clínica: Policlinica Munici…" at bounding box center [599, 274] width 11 height 14
radio input "true"
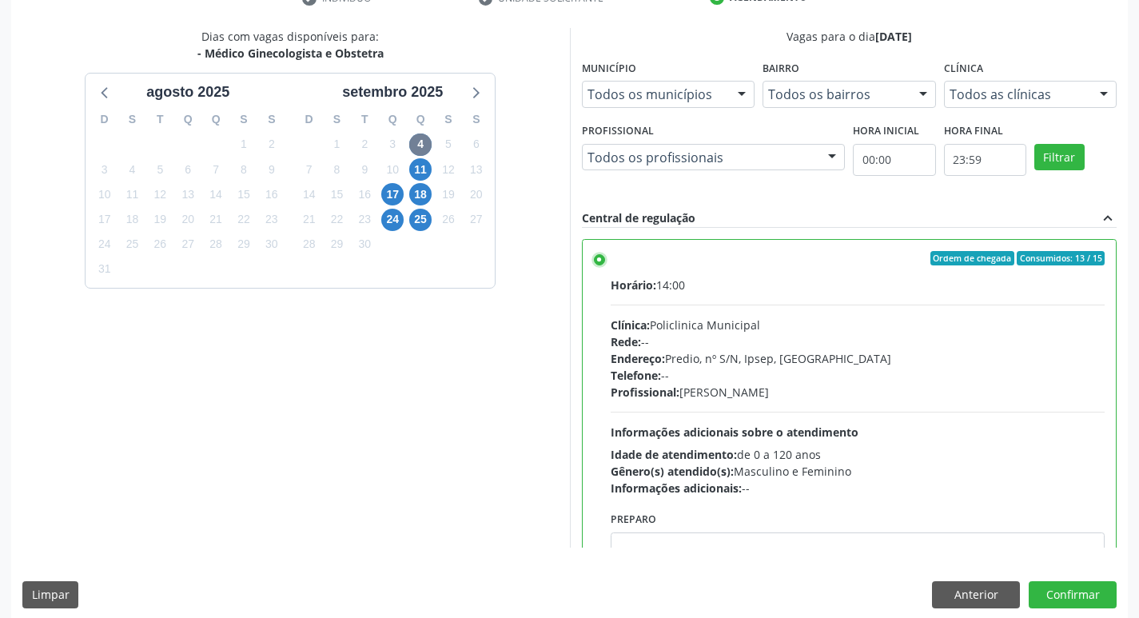
scroll to position [337, 0]
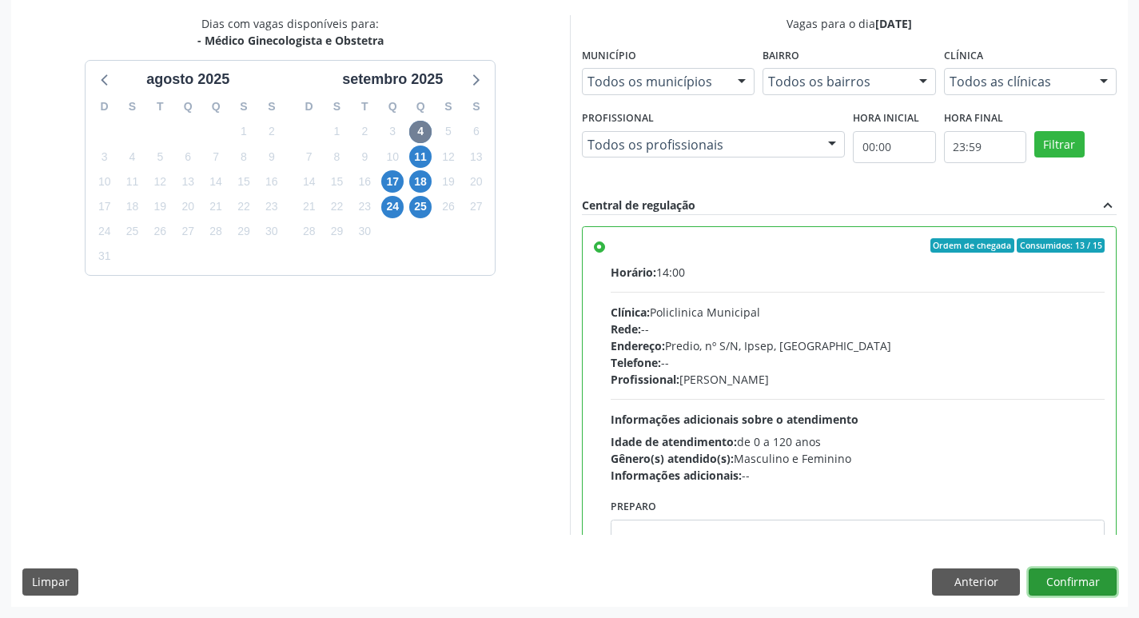
click at [1070, 582] on button "Confirmar" at bounding box center [1073, 582] width 88 height 27
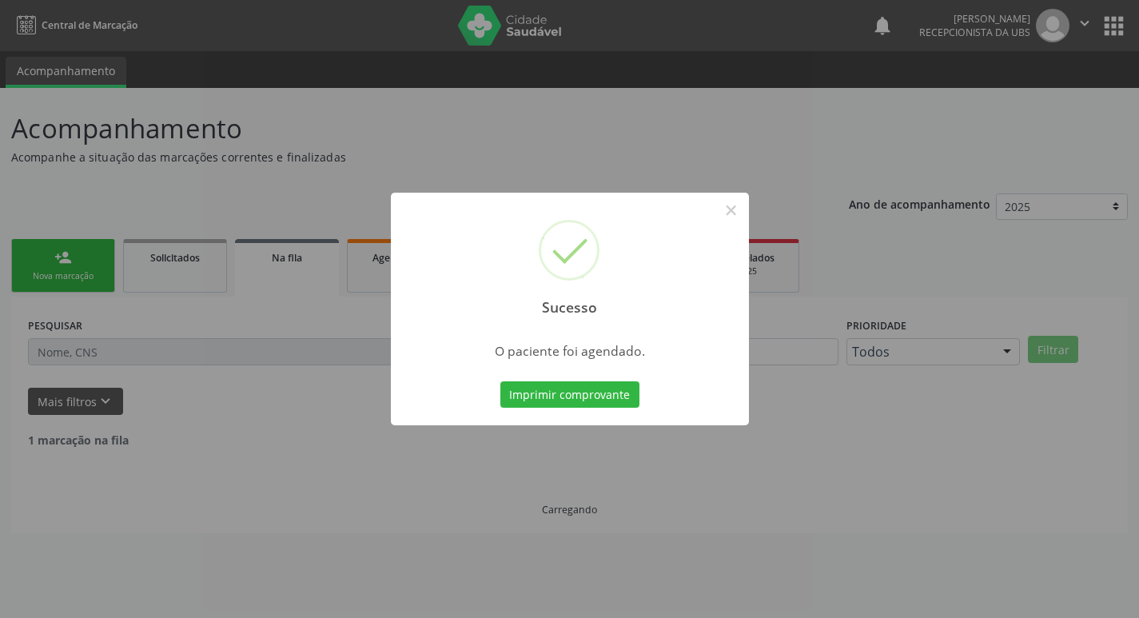
scroll to position [0, 0]
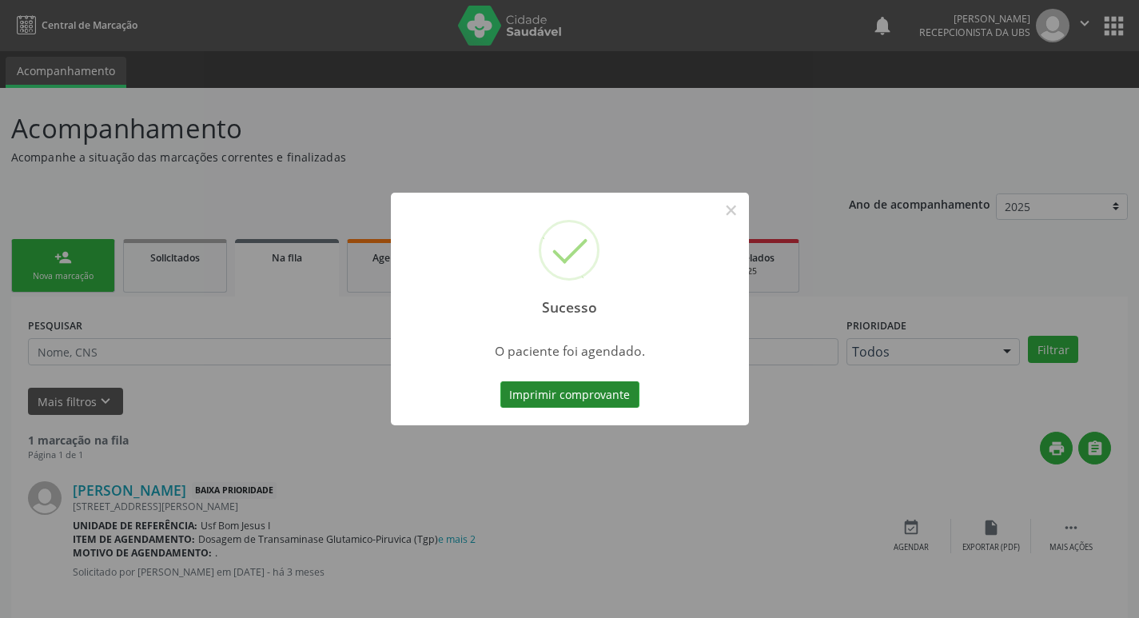
click at [555, 392] on button "Imprimir comprovante" at bounding box center [570, 394] width 139 height 27
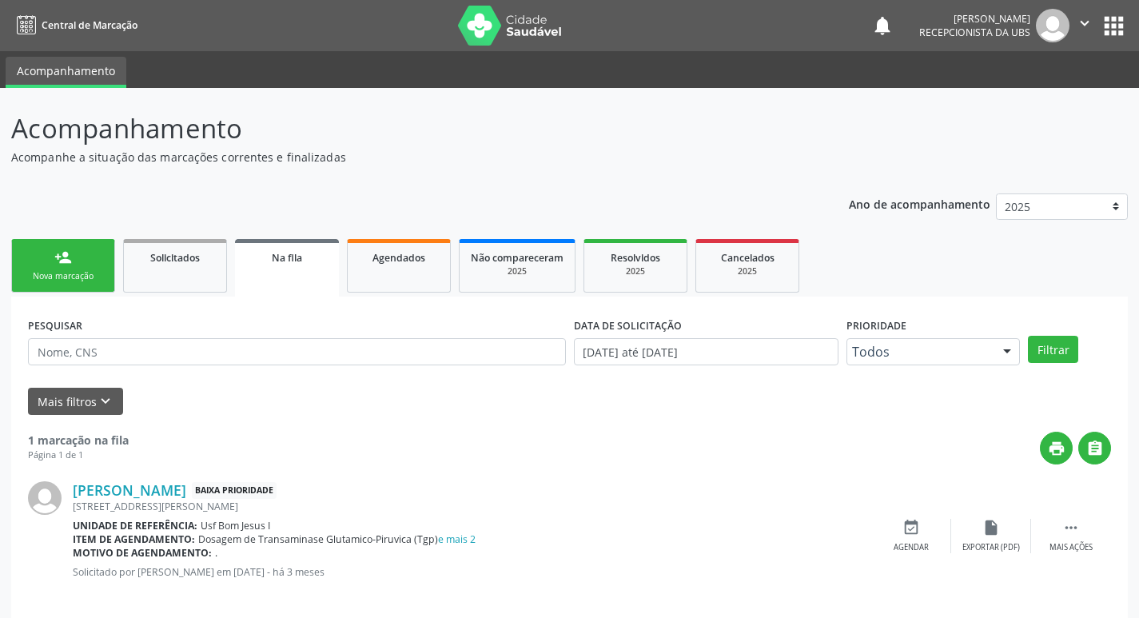
click at [82, 271] on div "Nova marcação" at bounding box center [63, 276] width 80 height 12
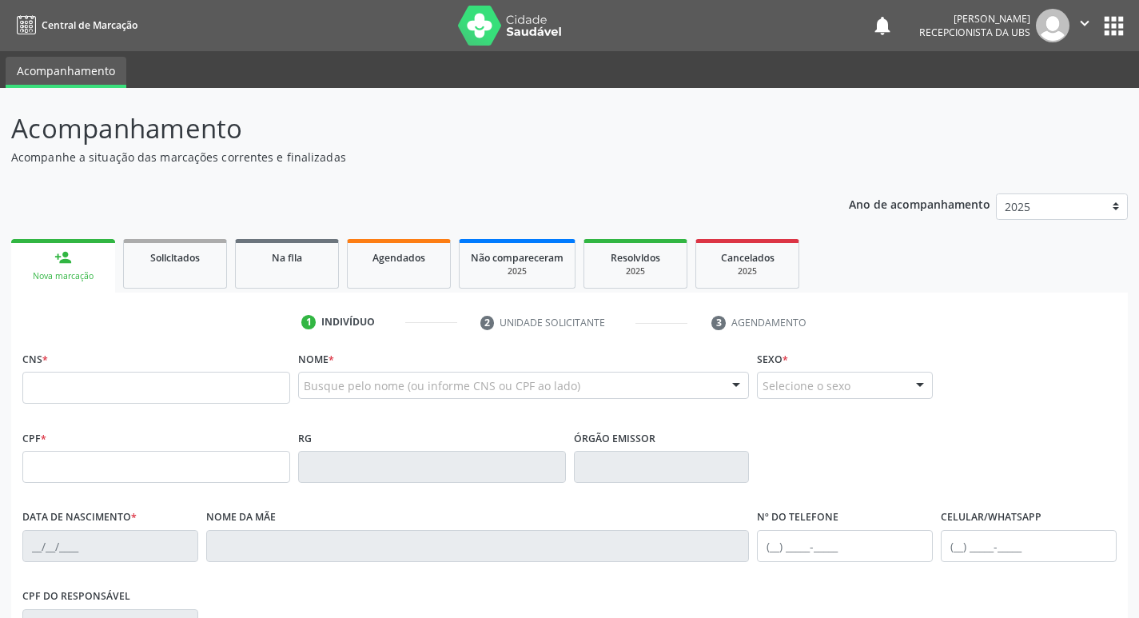
click at [90, 279] on div "Nova marcação" at bounding box center [63, 276] width 82 height 12
click at [98, 387] on input "text" at bounding box center [156, 388] width 268 height 32
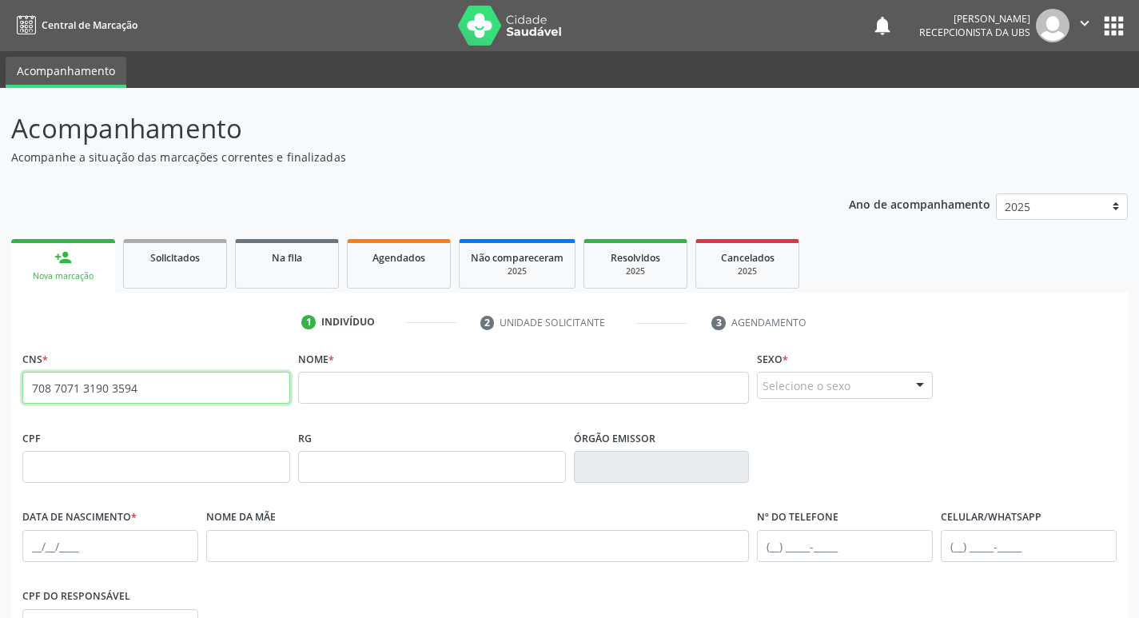
click at [138, 385] on input "708 7071 3190 3594" at bounding box center [156, 388] width 268 height 32
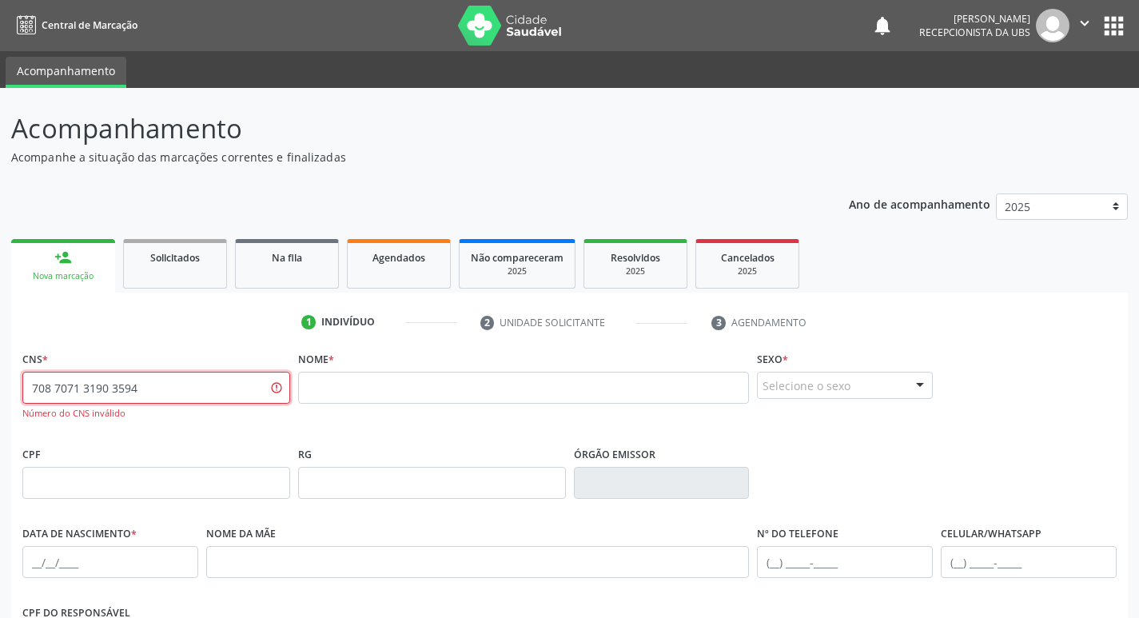
click at [166, 385] on input "708 7071 3190 3594" at bounding box center [156, 388] width 268 height 32
click at [168, 385] on input "708 7071 3190 3594" at bounding box center [156, 388] width 268 height 32
click at [238, 457] on div "CPF" at bounding box center [156, 471] width 268 height 57
click at [194, 363] on div "CNS * 708 7071 3190 3594 Número do CNS inválido none" at bounding box center [156, 383] width 268 height 73
click at [189, 385] on input "708 7071 3190 3594" at bounding box center [156, 388] width 268 height 32
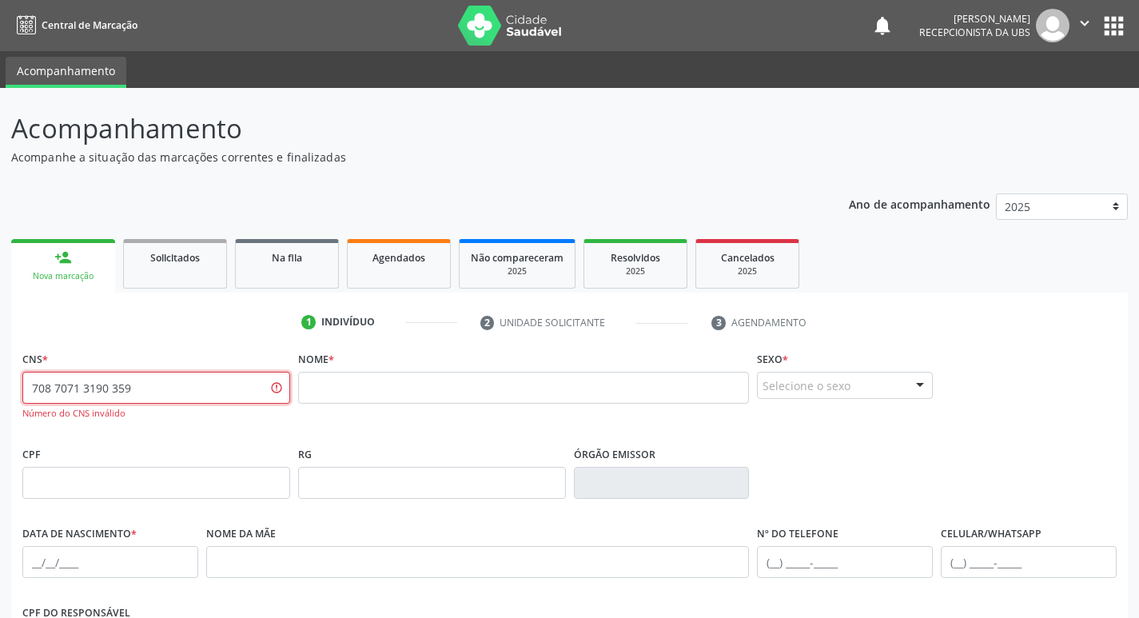
type input "708 7071 3190 3594"
click at [214, 446] on div "CPF" at bounding box center [156, 471] width 268 height 57
click at [179, 396] on input "708 7071 3190 3594" at bounding box center [156, 388] width 268 height 32
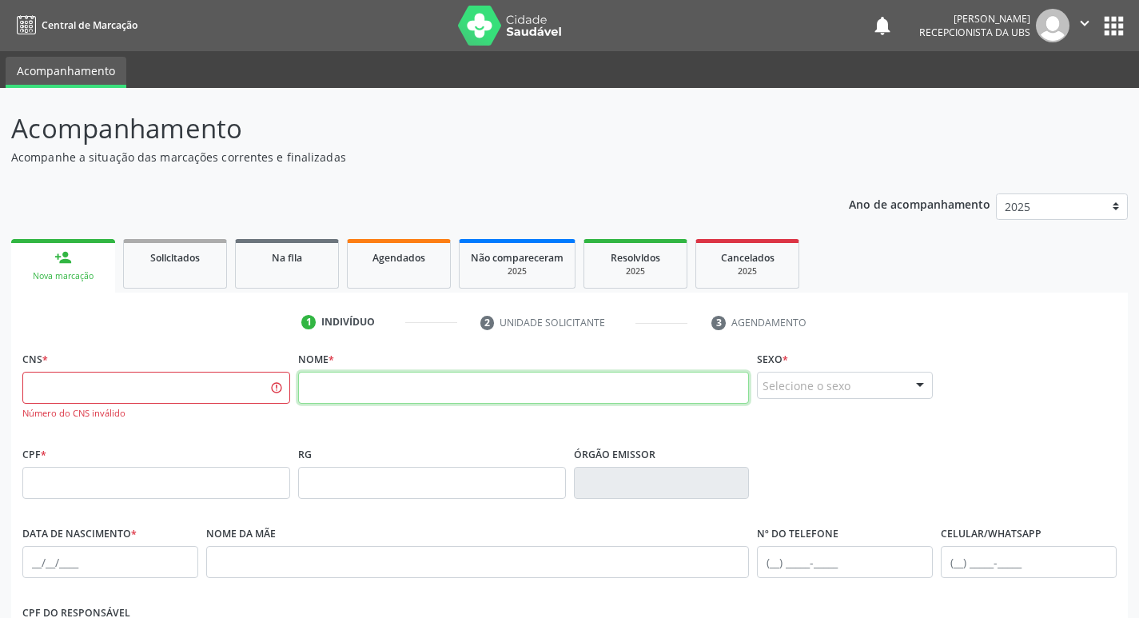
click at [350, 380] on input "text" at bounding box center [524, 388] width 452 height 32
type input "[PERSON_NAME]"
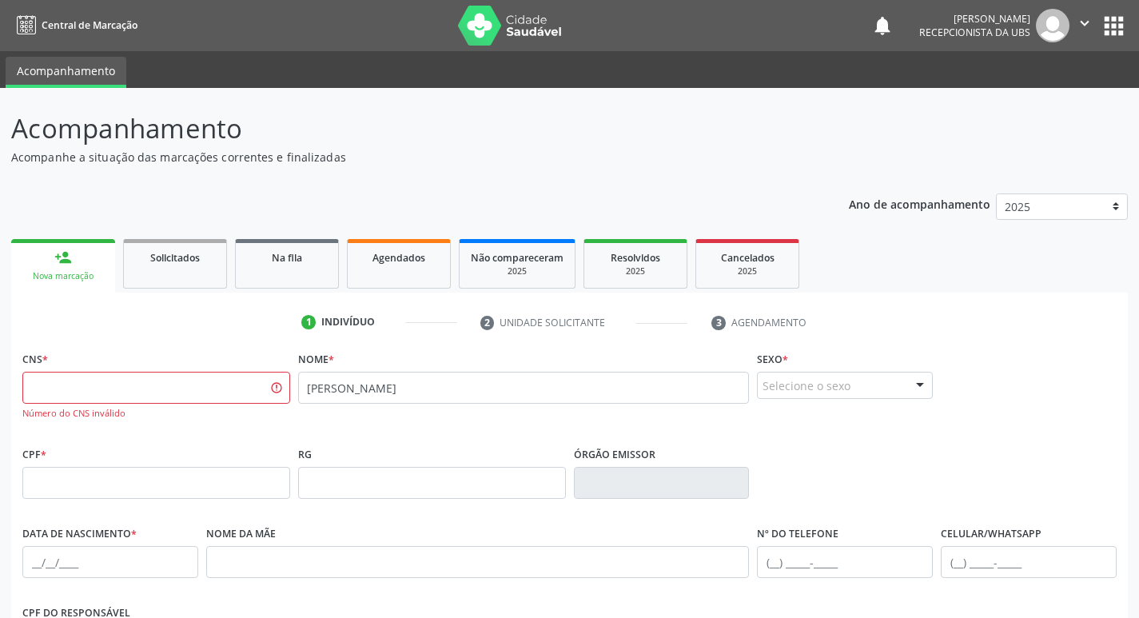
click at [385, 427] on div "Nome * [PERSON_NAME]" at bounding box center [524, 394] width 460 height 95
